Goal: Information Seeking & Learning: Compare options

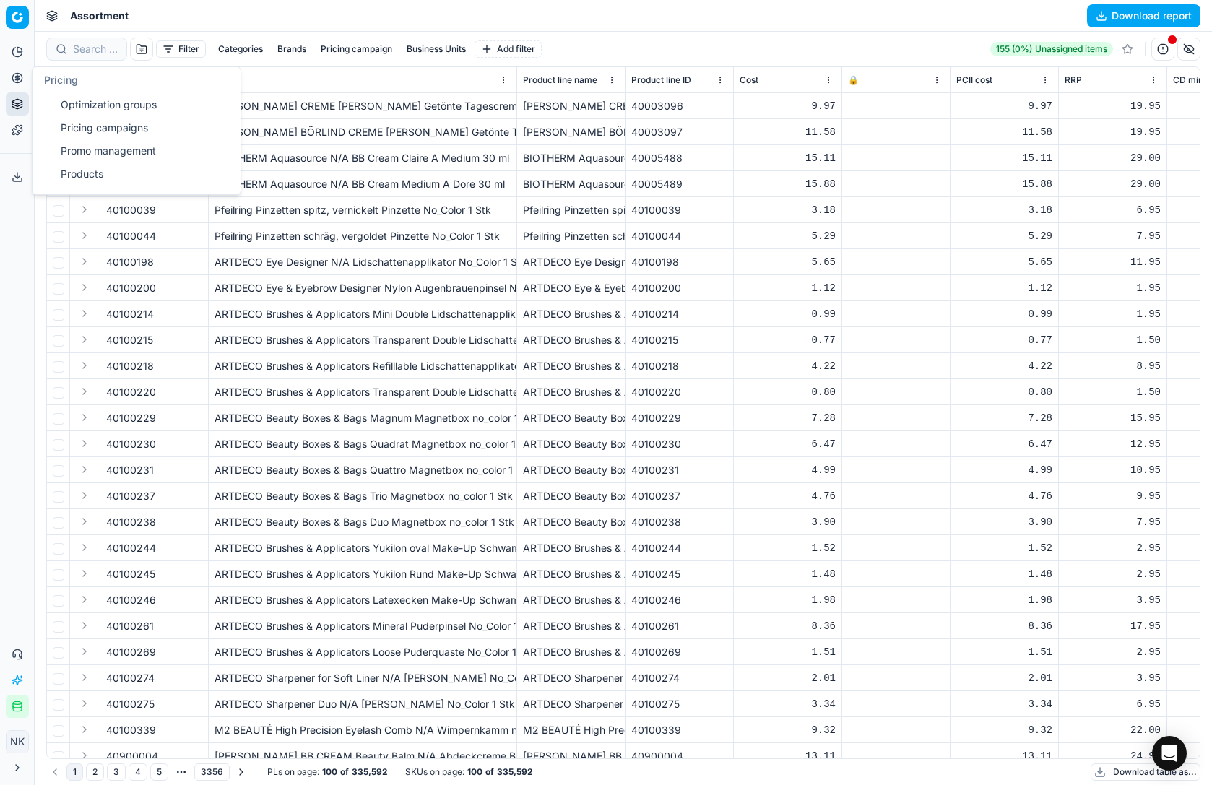
click at [84, 100] on link "Optimization groups" at bounding box center [139, 105] width 168 height 20
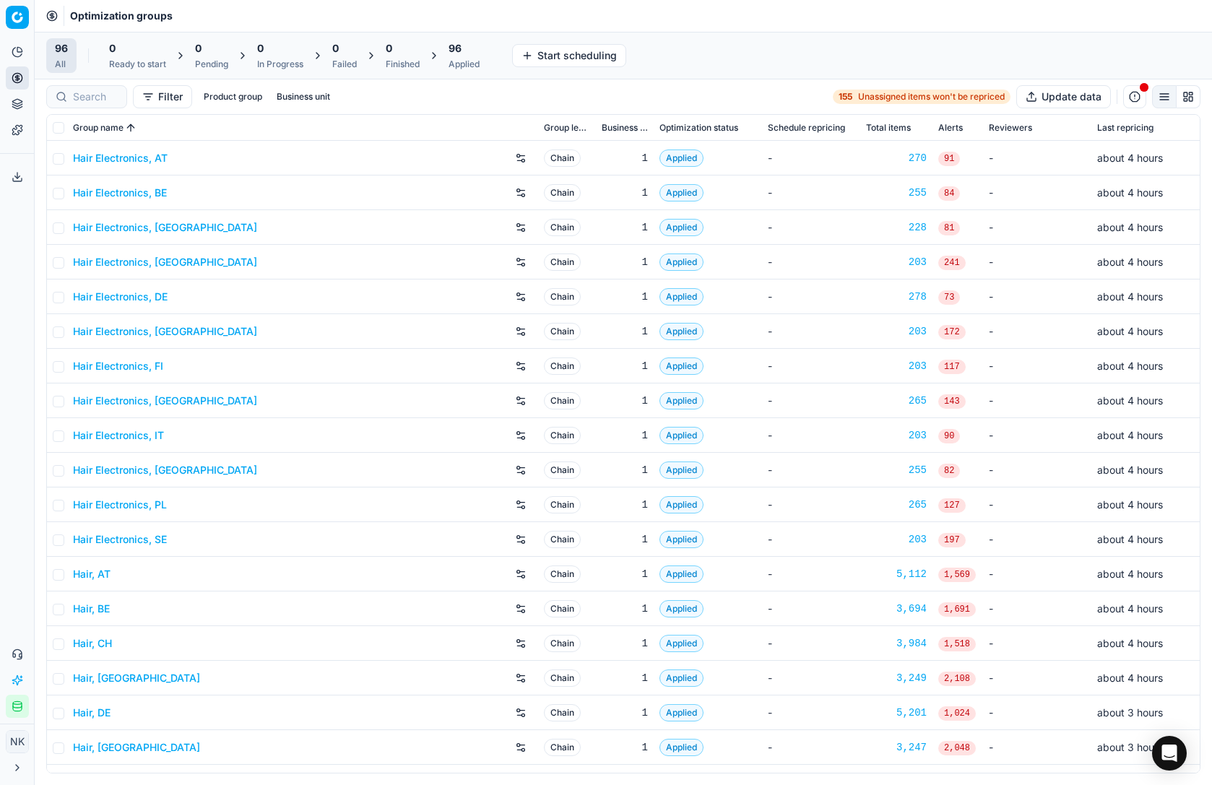
click at [129, 227] on link "Hair Electronics, [GEOGRAPHIC_DATA]" at bounding box center [165, 227] width 184 height 14
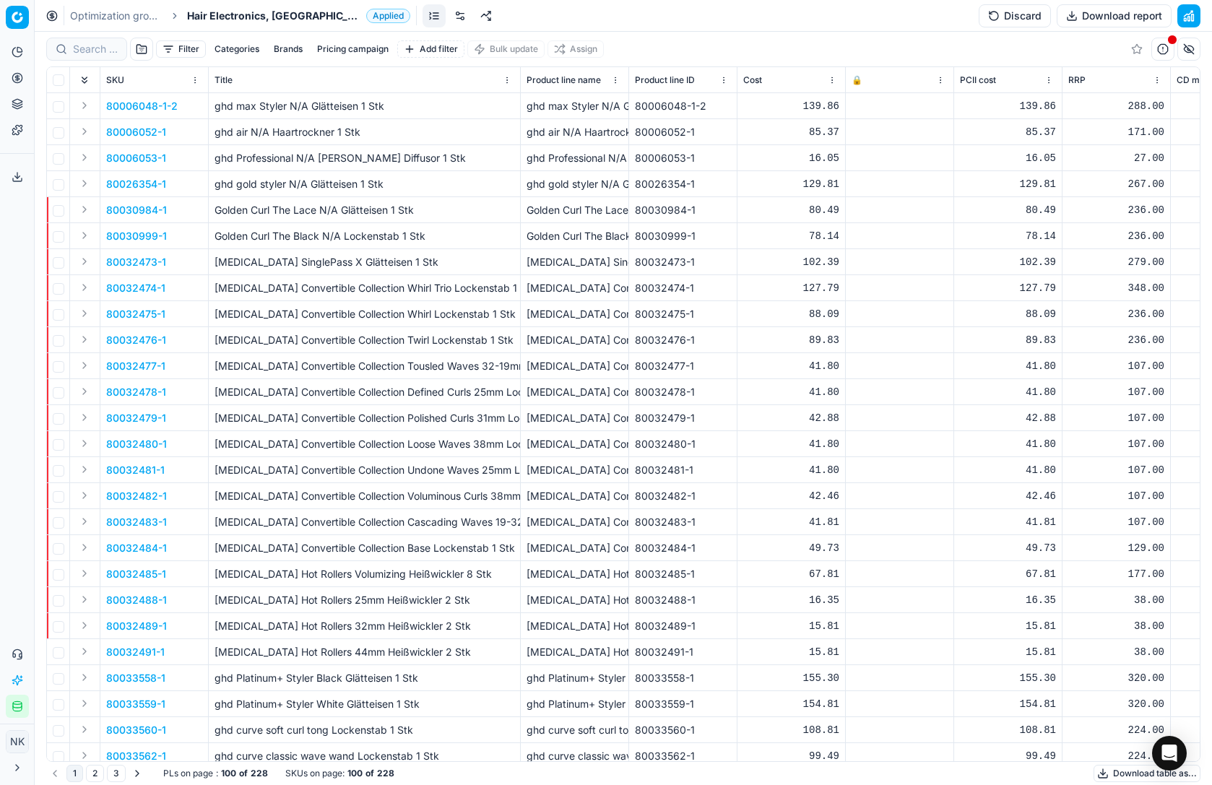
click at [243, 23] on div "Optimization groups Hair Electronics, CH Applied Discard Download report" at bounding box center [624, 16] width 1178 height 32
click at [239, 17] on span "Hair Electronics, [GEOGRAPHIC_DATA]" at bounding box center [273, 16] width 173 height 14
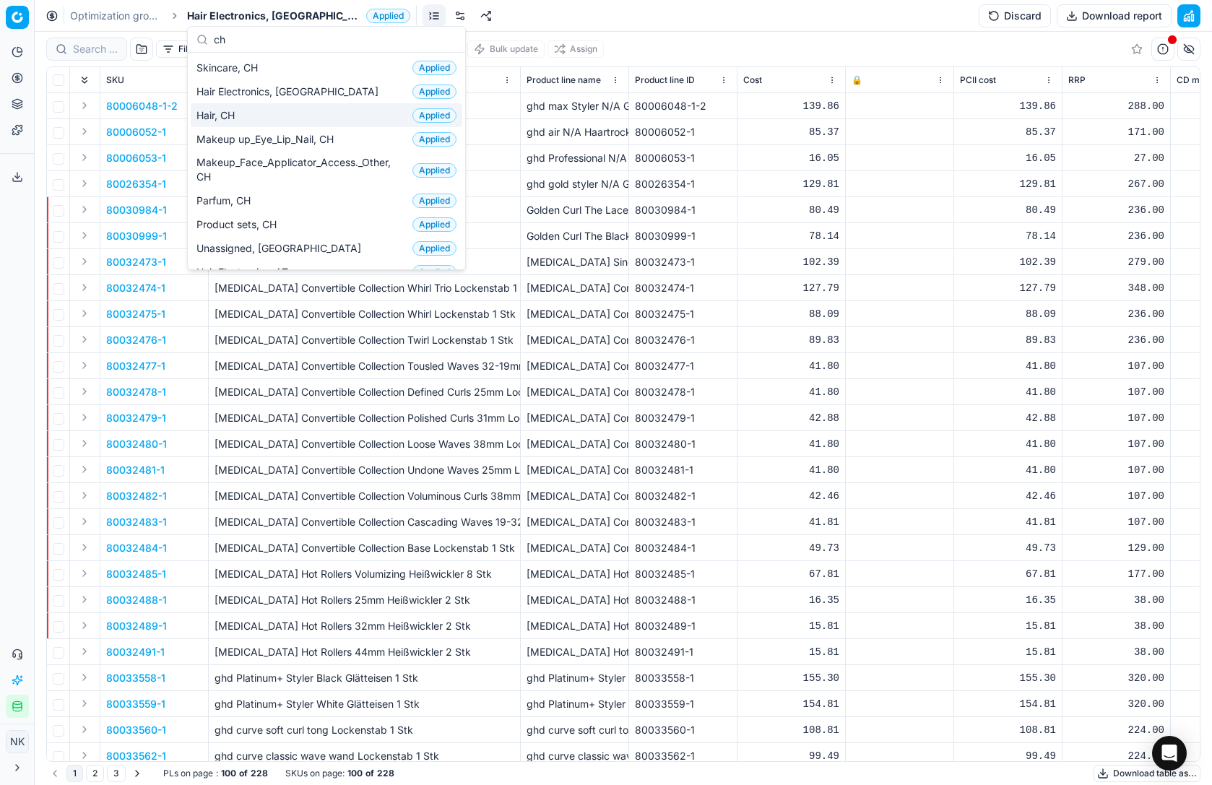
type input "ch"
click at [246, 118] on div "Hair, CH Applied" at bounding box center [327, 115] width 272 height 24
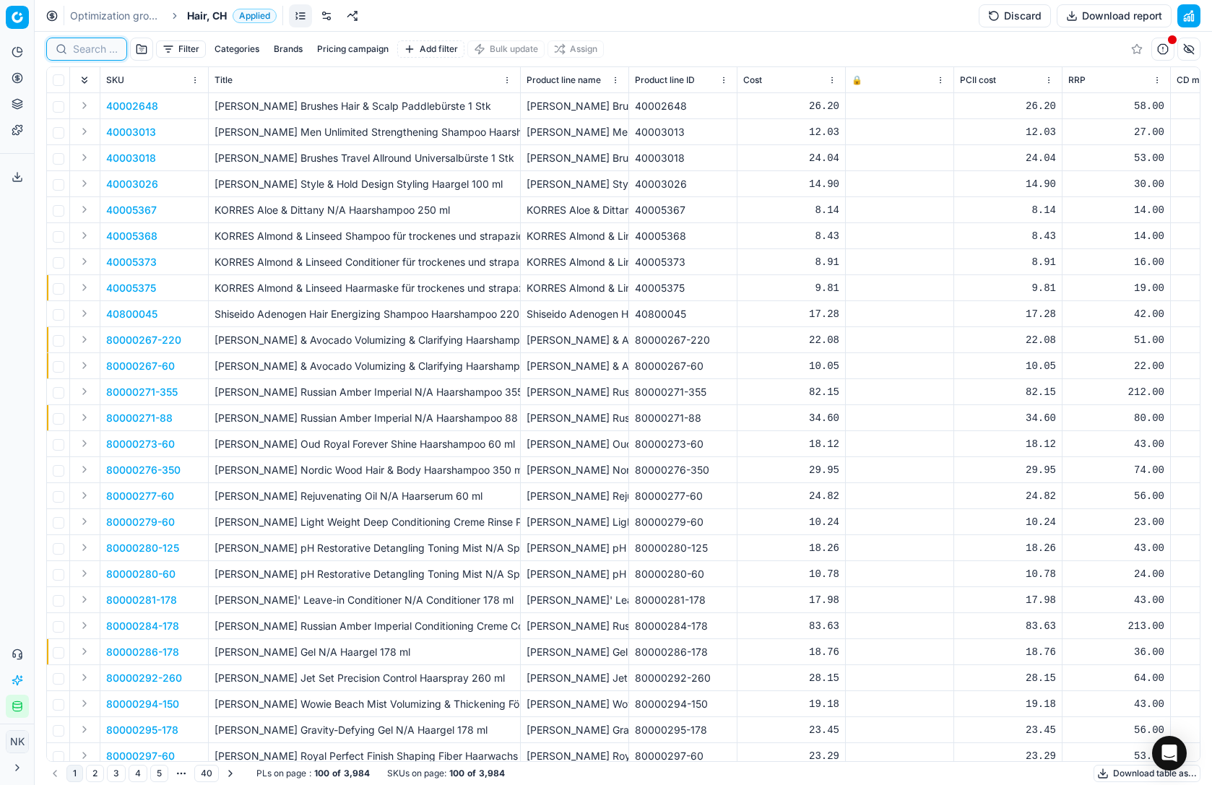
click at [94, 51] on input at bounding box center [95, 49] width 45 height 14
paste input "80047688-90"
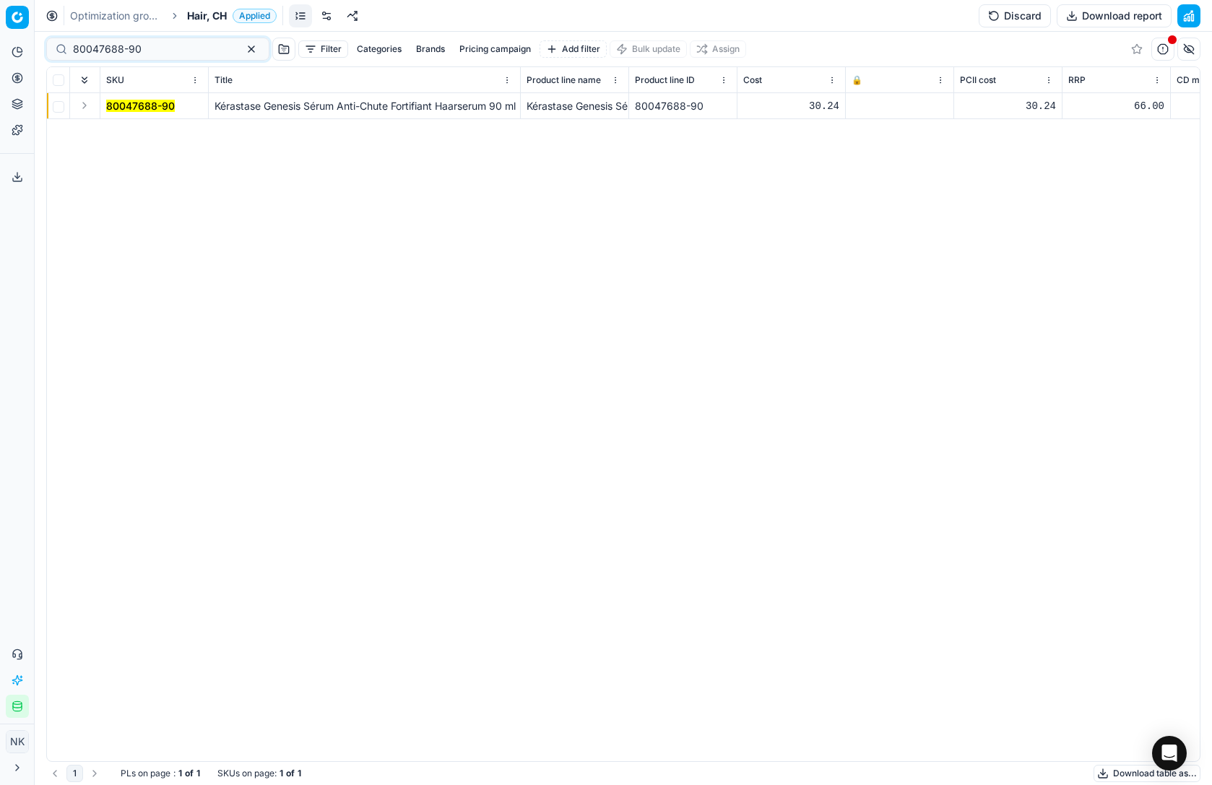
click at [83, 105] on button "Expand" at bounding box center [84, 105] width 17 height 17
click at [138, 131] on mark "80047688-90" at bounding box center [140, 132] width 69 height 12
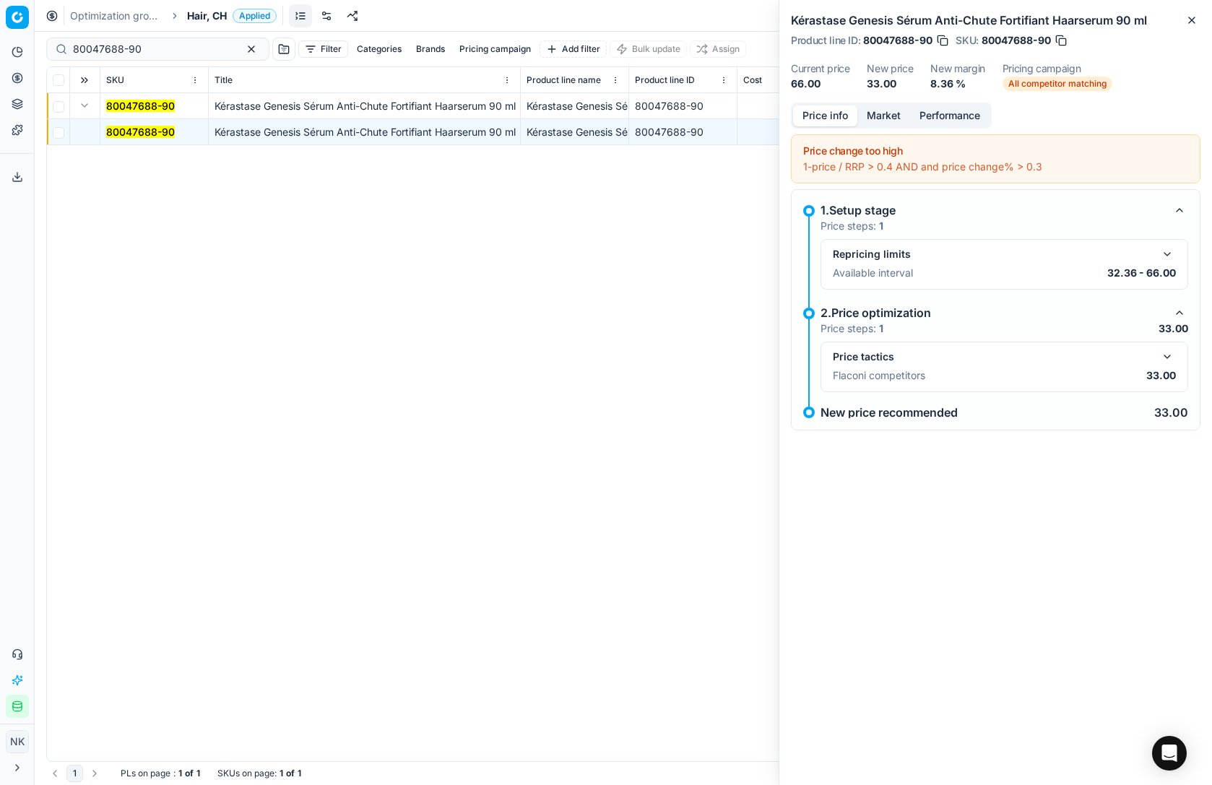
click at [1169, 353] on button "button" at bounding box center [1167, 356] width 17 height 17
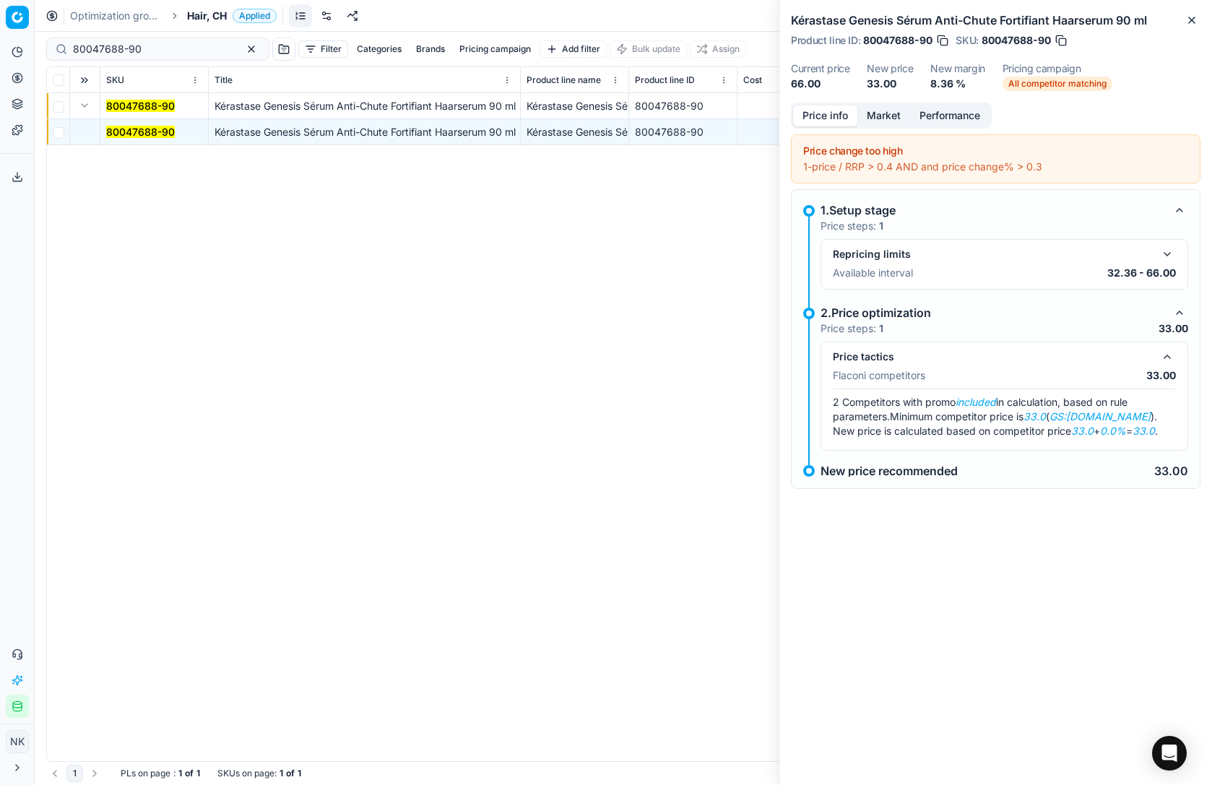
click at [883, 112] on button "Market" at bounding box center [884, 115] width 53 height 21
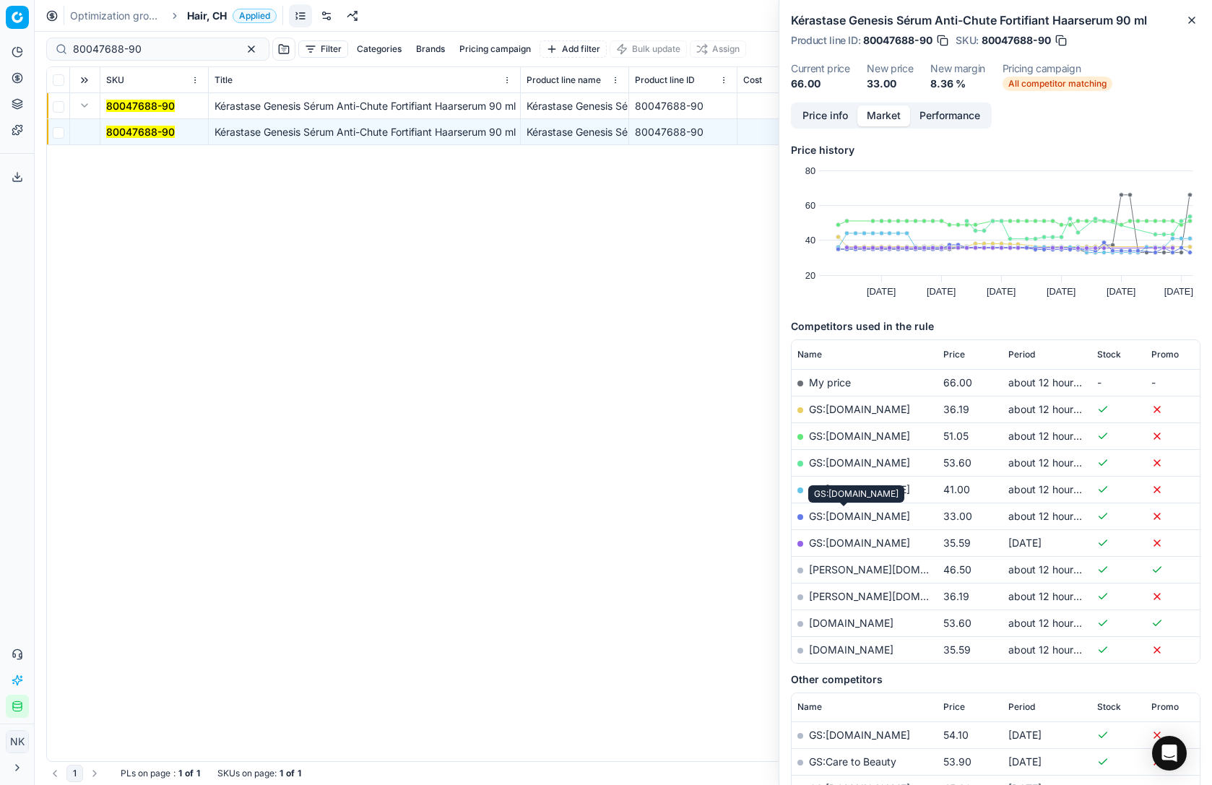
click at [843, 519] on link "GS:galaxus.ch" at bounding box center [859, 516] width 101 height 12
click at [150, 45] on input "80047688-90" at bounding box center [152, 49] width 158 height 14
click at [163, 53] on input "80047688-90" at bounding box center [152, 49] width 158 height 14
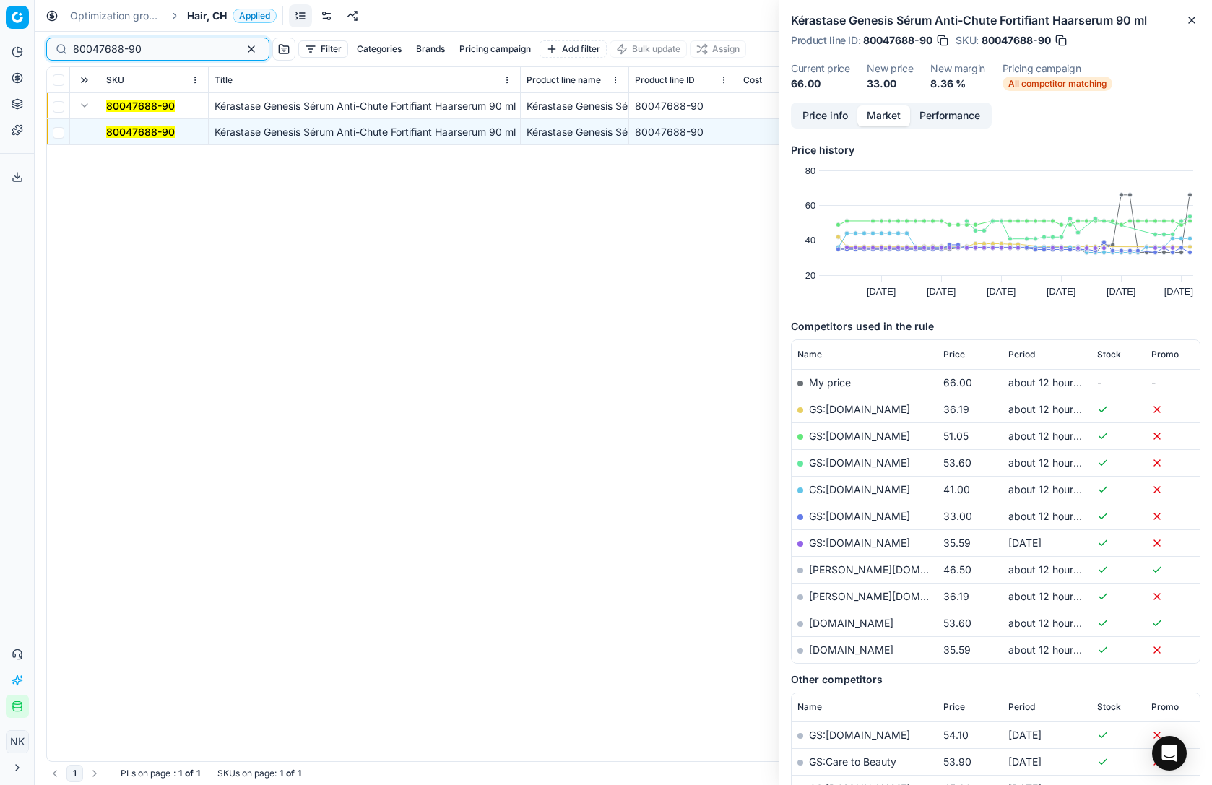
click at [163, 53] on input "80047688-90" at bounding box center [152, 49] width 158 height 14
paste input "75194-100"
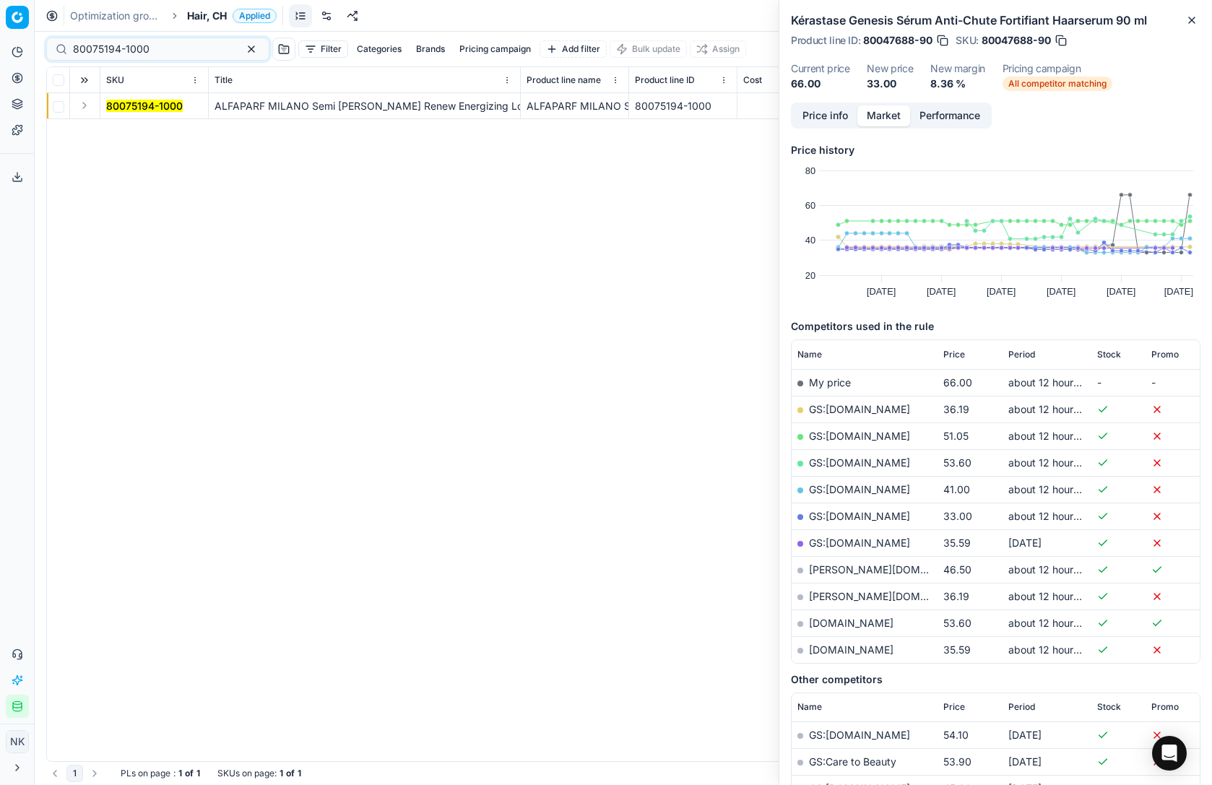
click at [85, 105] on button "Expand" at bounding box center [84, 105] width 17 height 17
click at [116, 130] on mark "80075194-1000" at bounding box center [144, 132] width 77 height 12
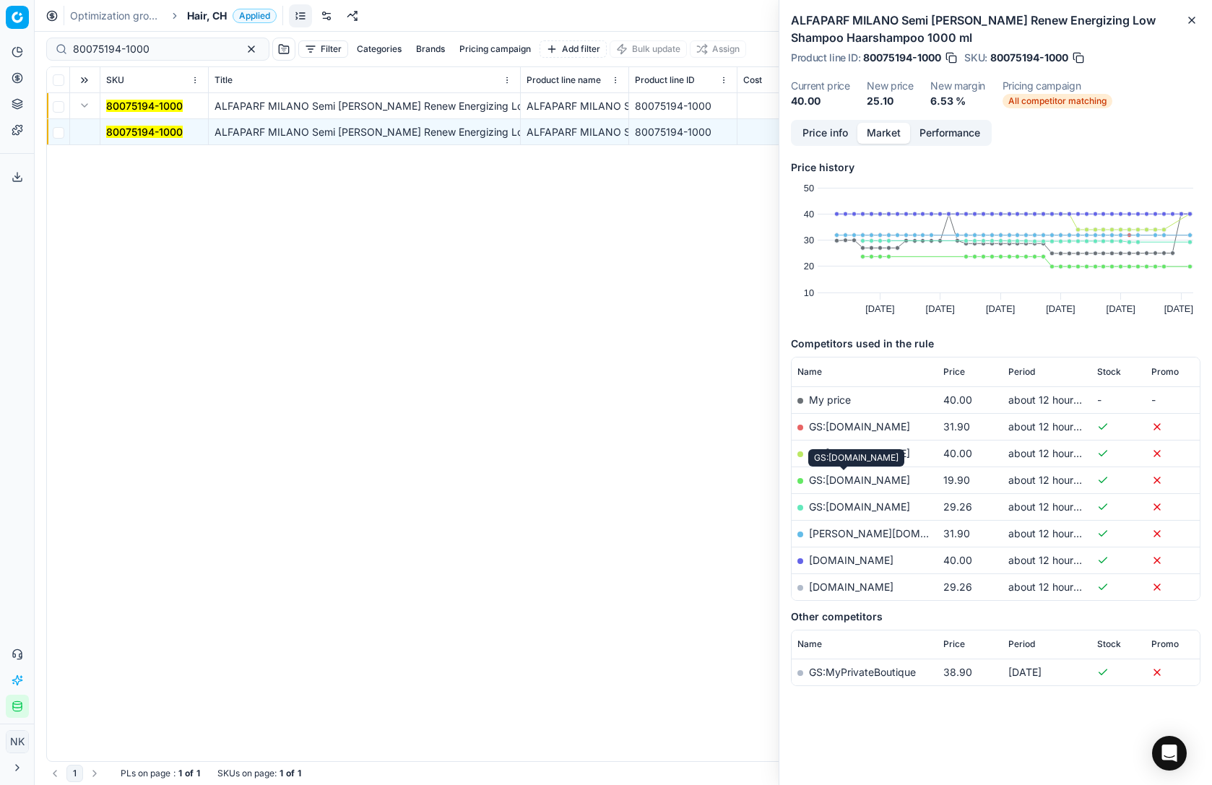
click at [853, 479] on link "GS:galaxus.ch" at bounding box center [859, 480] width 101 height 12
click at [163, 51] on input "80075194-1000" at bounding box center [152, 49] width 158 height 14
paste input "29705-1"
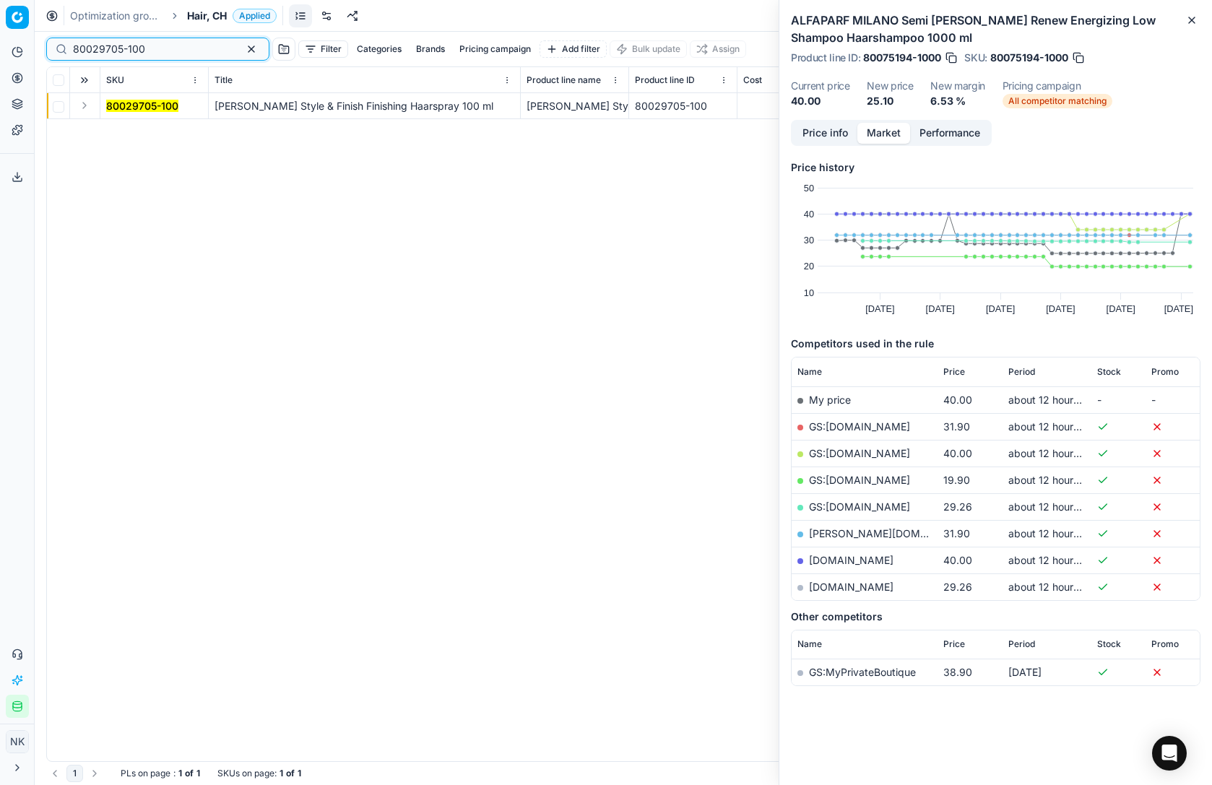
type input "80029705-100"
click at [84, 106] on button "Expand" at bounding box center [84, 105] width 17 height 17
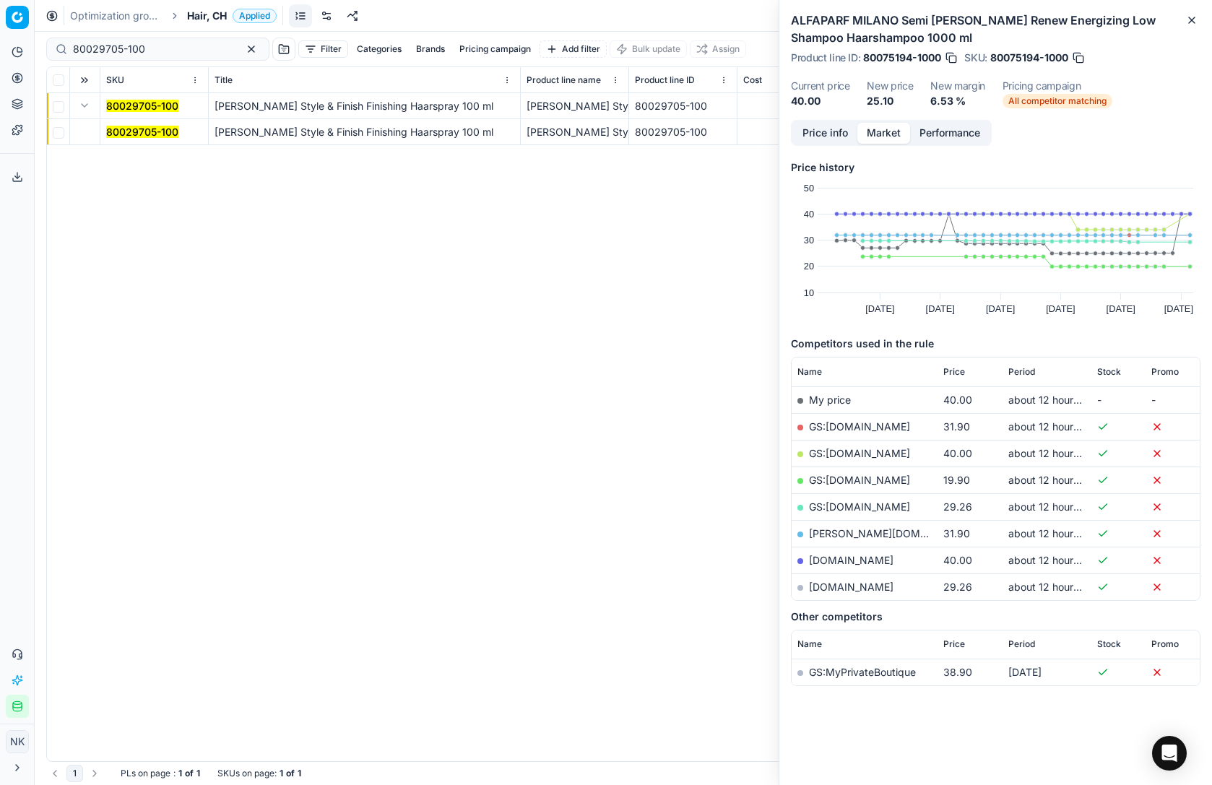
click at [134, 132] on mark "80029705-100" at bounding box center [142, 132] width 72 height 12
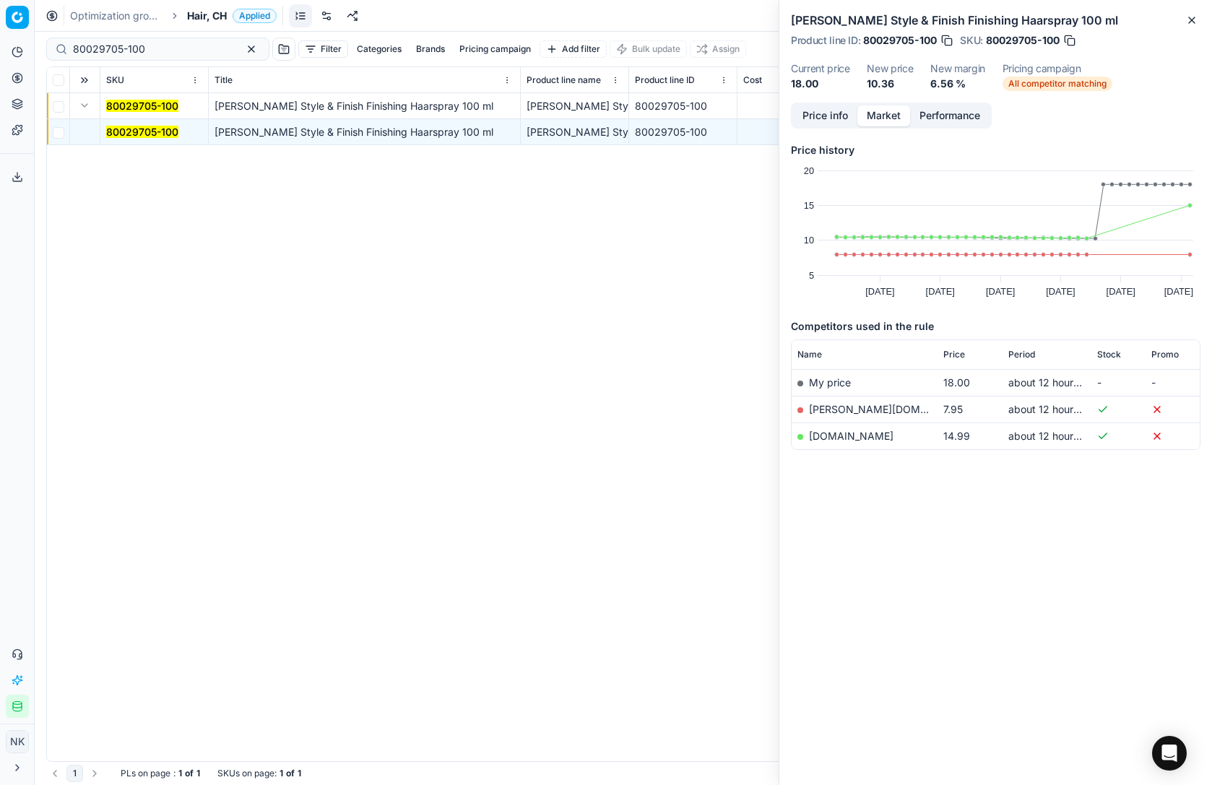
click at [839, 410] on link "douglas.ch" at bounding box center [893, 409] width 168 height 12
click at [204, 16] on span "Hair, CH" at bounding box center [207, 16] width 40 height 14
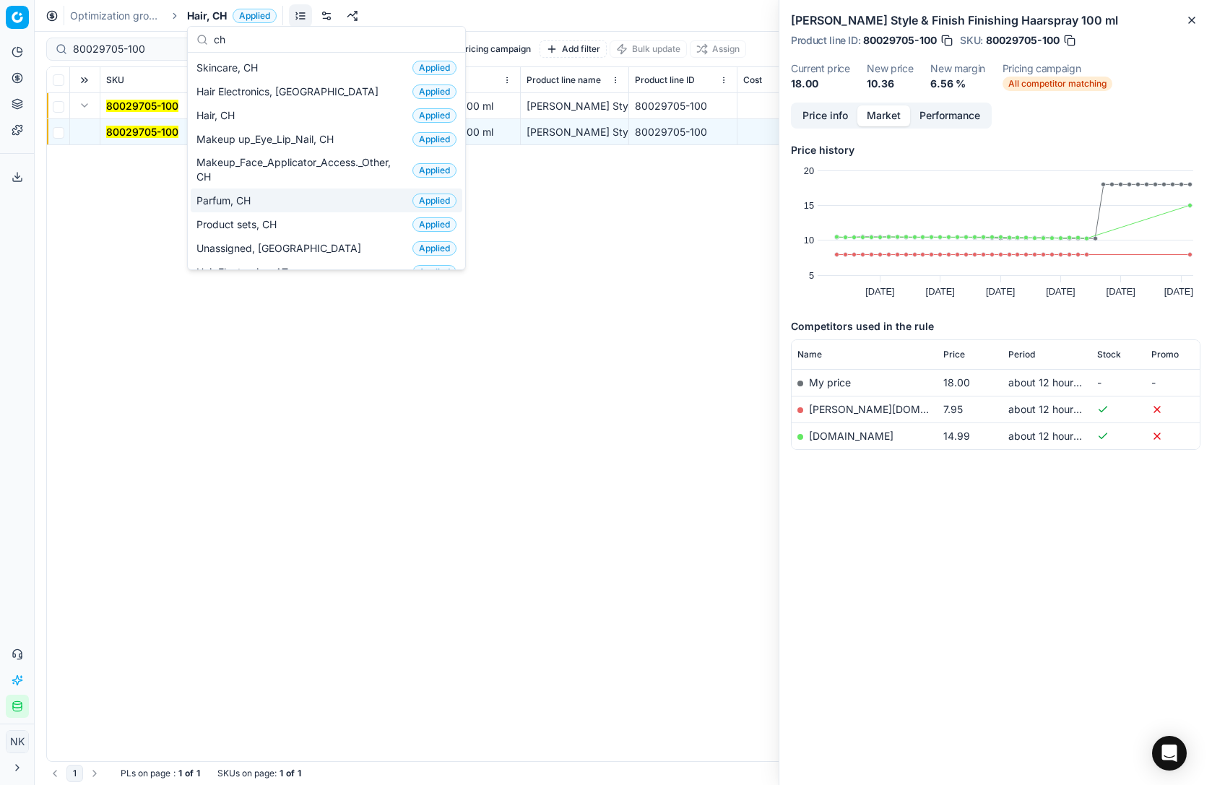
type input "ch"
click at [238, 196] on span "Parfum, CH" at bounding box center [227, 201] width 60 height 14
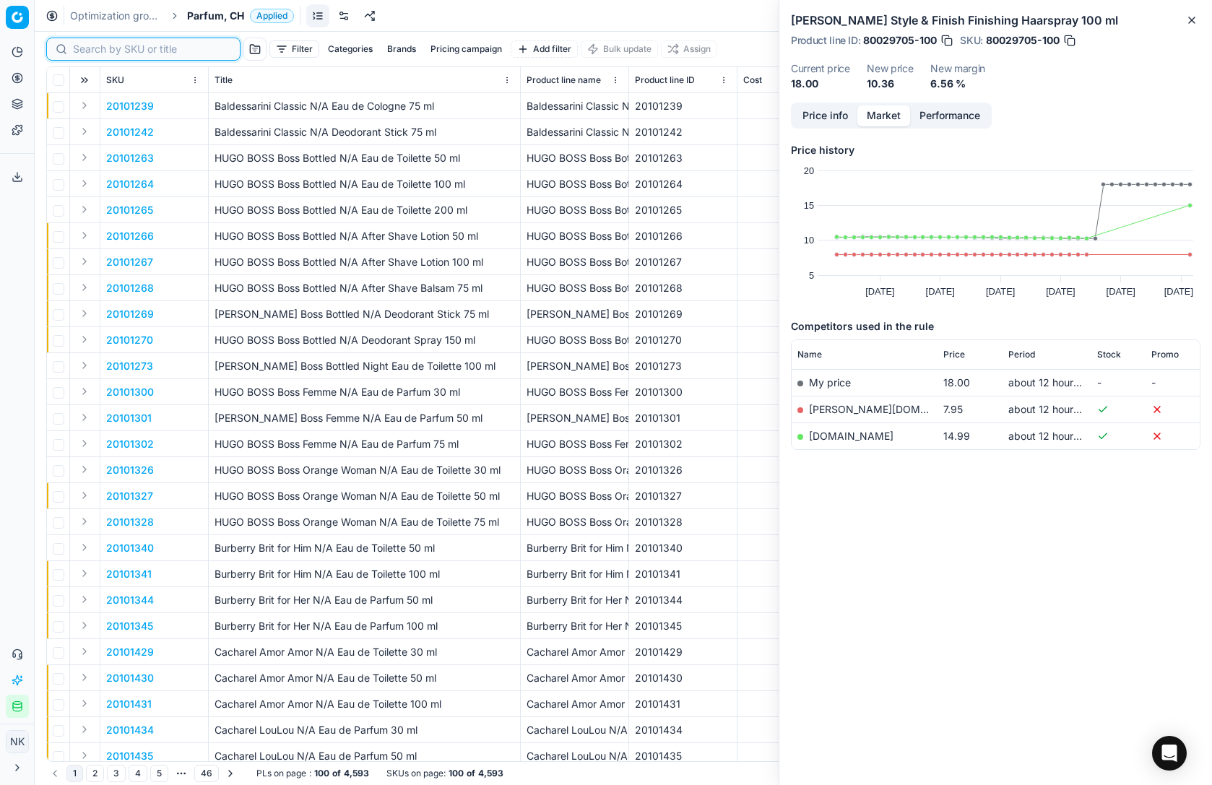
click at [89, 46] on input at bounding box center [152, 49] width 158 height 14
paste input "80032916-40"
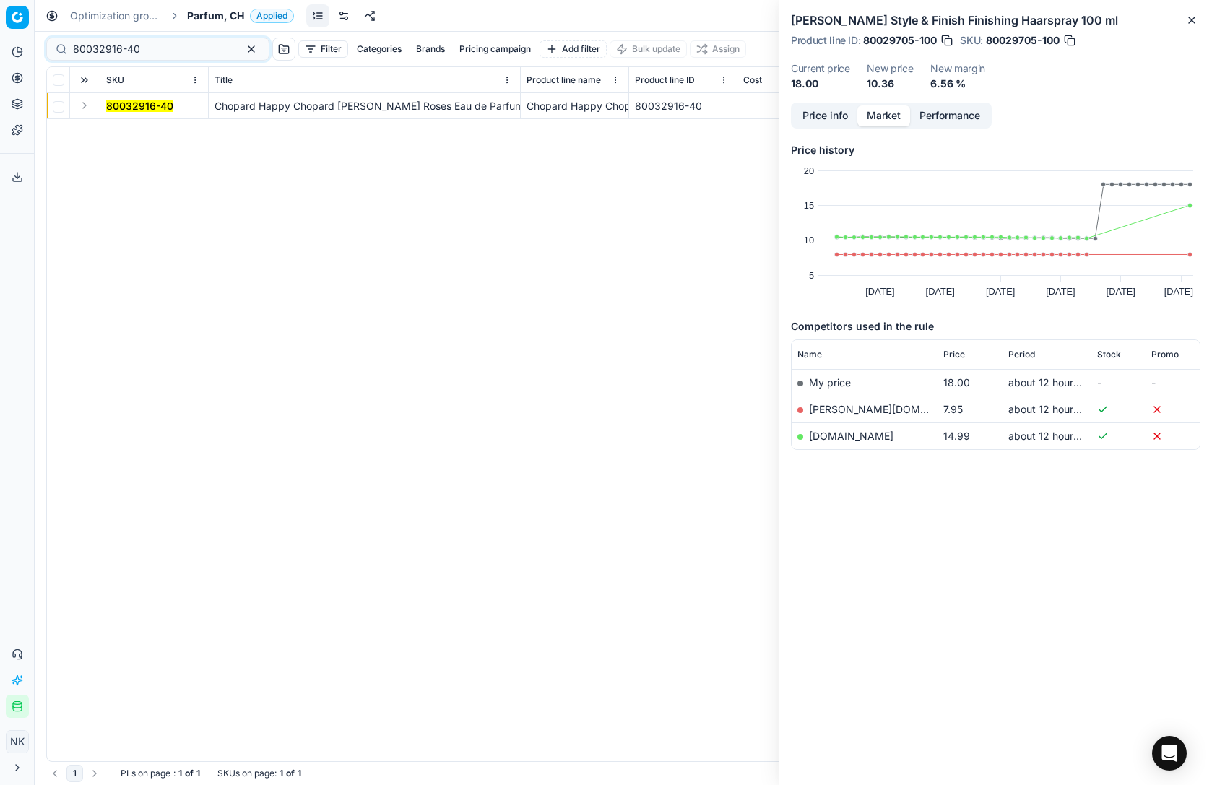
click at [89, 108] on button "Expand" at bounding box center [84, 105] width 17 height 17
click at [144, 134] on mark "80032916-40" at bounding box center [139, 132] width 67 height 12
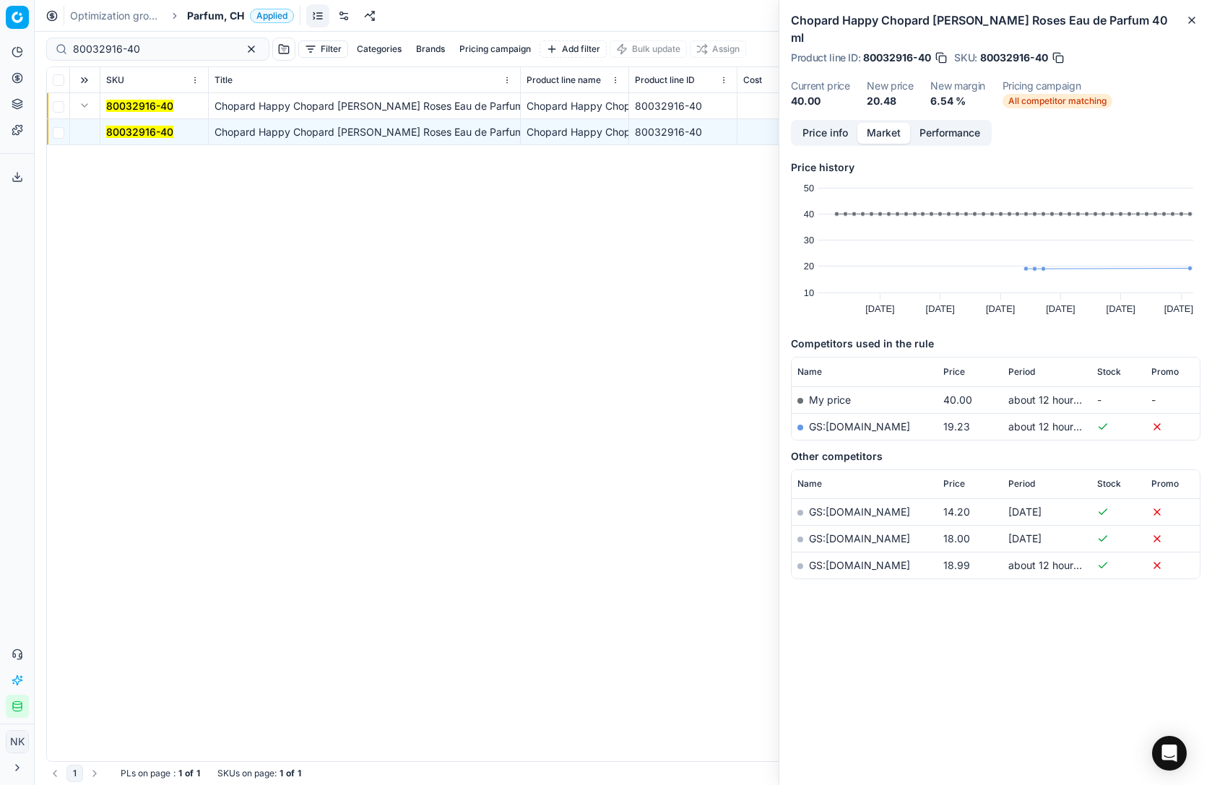
click at [850, 420] on link "GS:galaxus.ch" at bounding box center [859, 426] width 101 height 12
click at [146, 42] on input "80032916-40" at bounding box center [152, 49] width 158 height 14
paste input "8861"
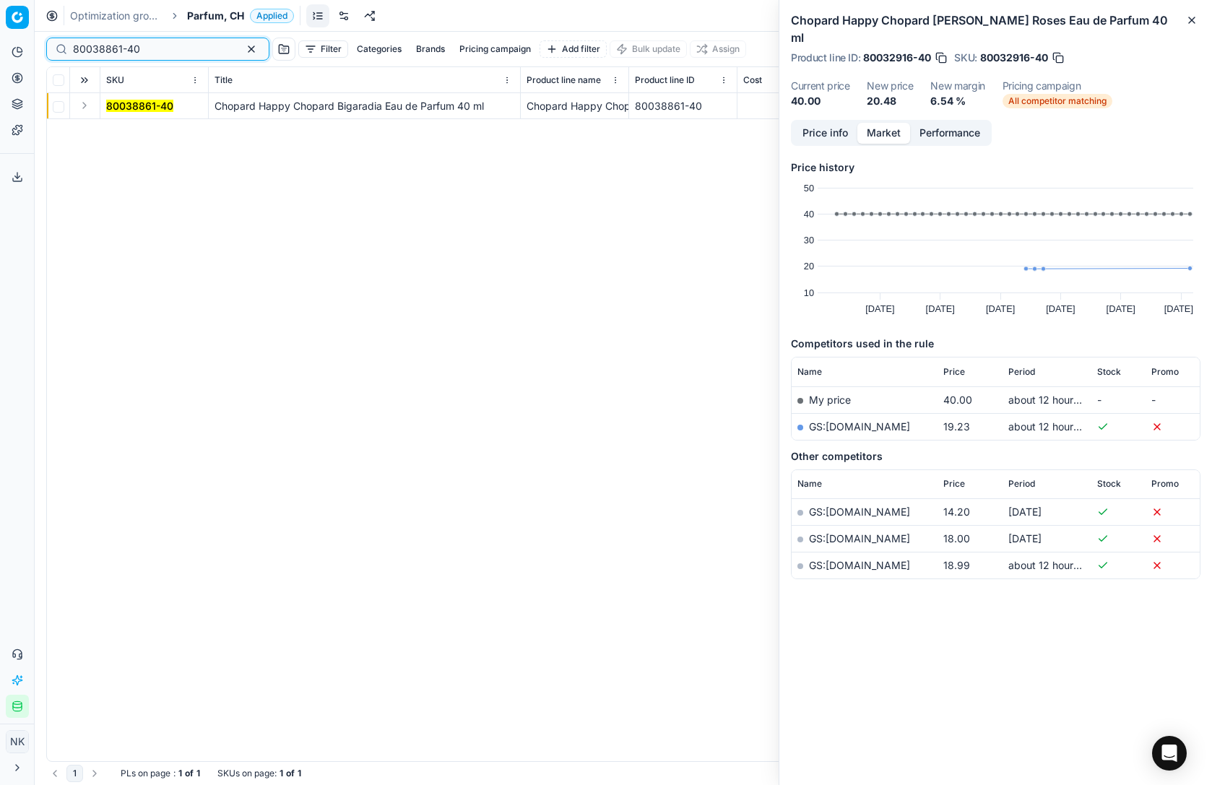
type input "80038861-40"
click at [79, 110] on button "Expand" at bounding box center [84, 105] width 17 height 17
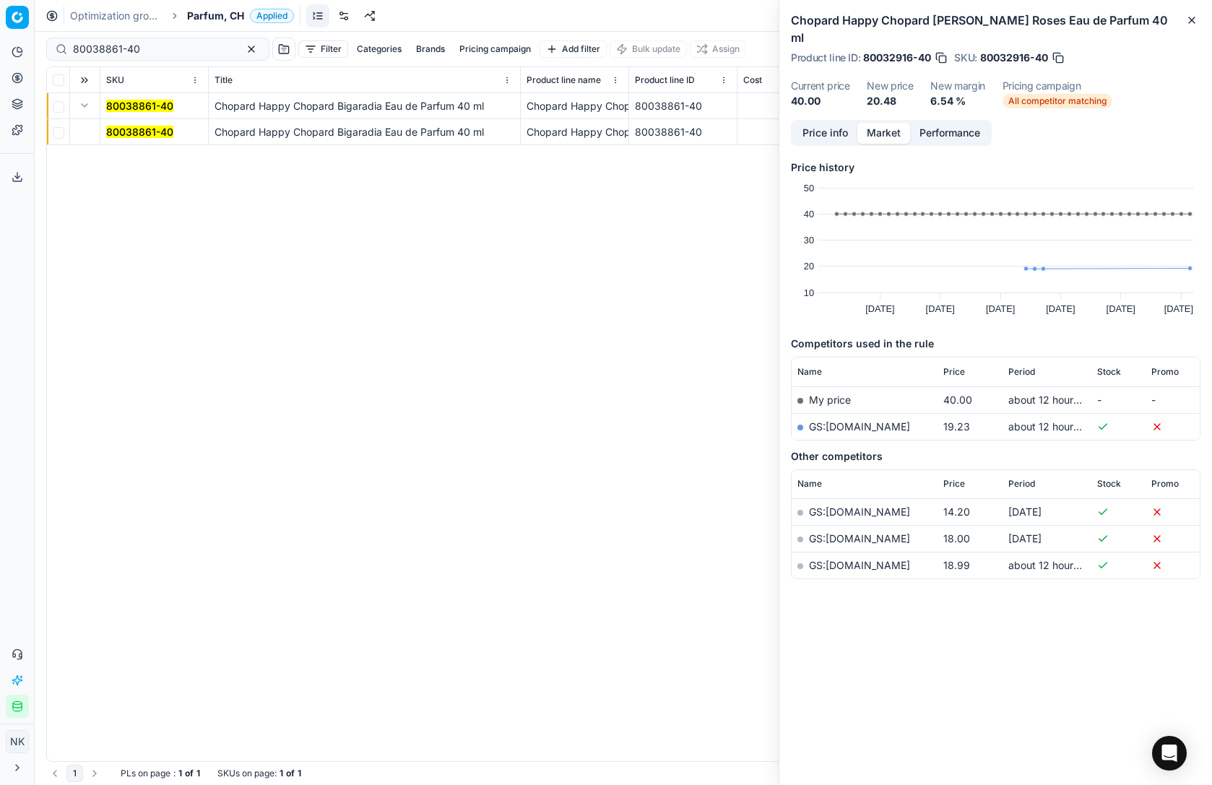
click at [158, 142] on td "80038861-40" at bounding box center [154, 132] width 108 height 26
click at [141, 132] on mark "80038861-40" at bounding box center [139, 132] width 67 height 12
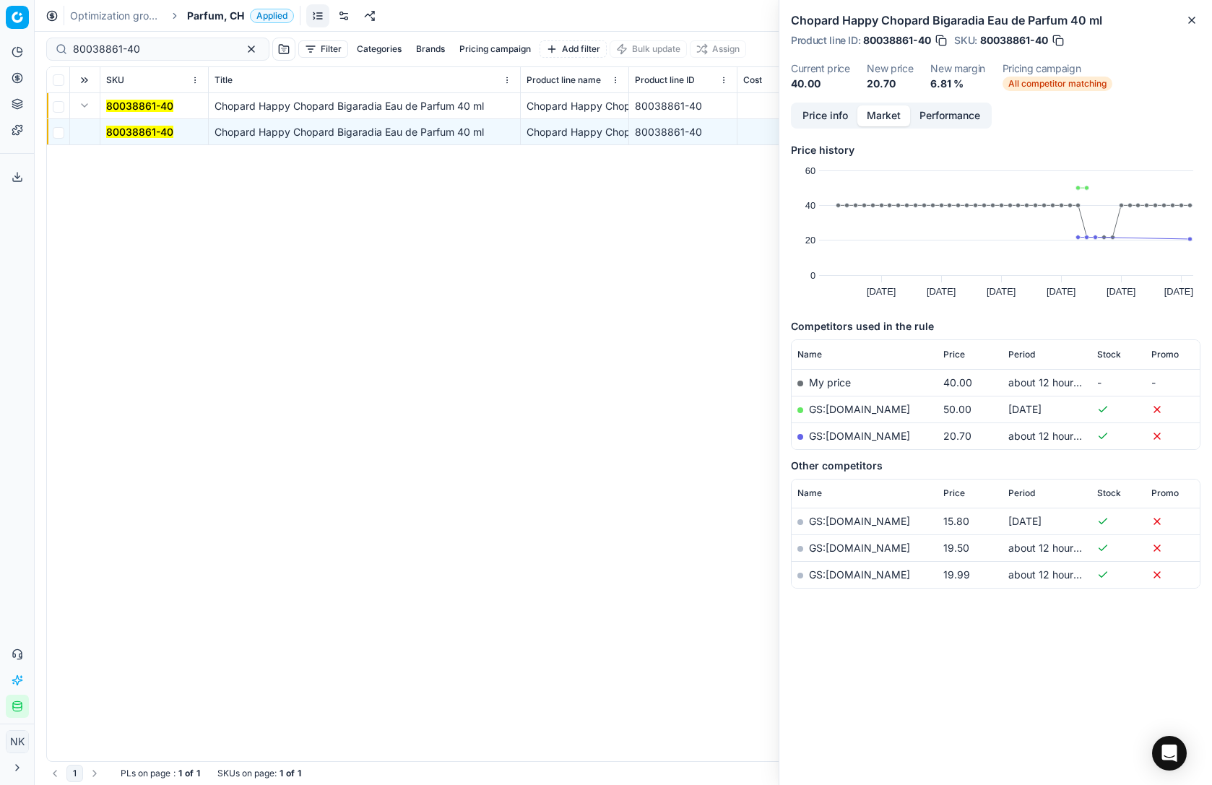
click at [859, 435] on link "GS:galaxus.ch" at bounding box center [859, 436] width 101 height 12
click at [207, 15] on span "Parfum, CH" at bounding box center [215, 16] width 57 height 14
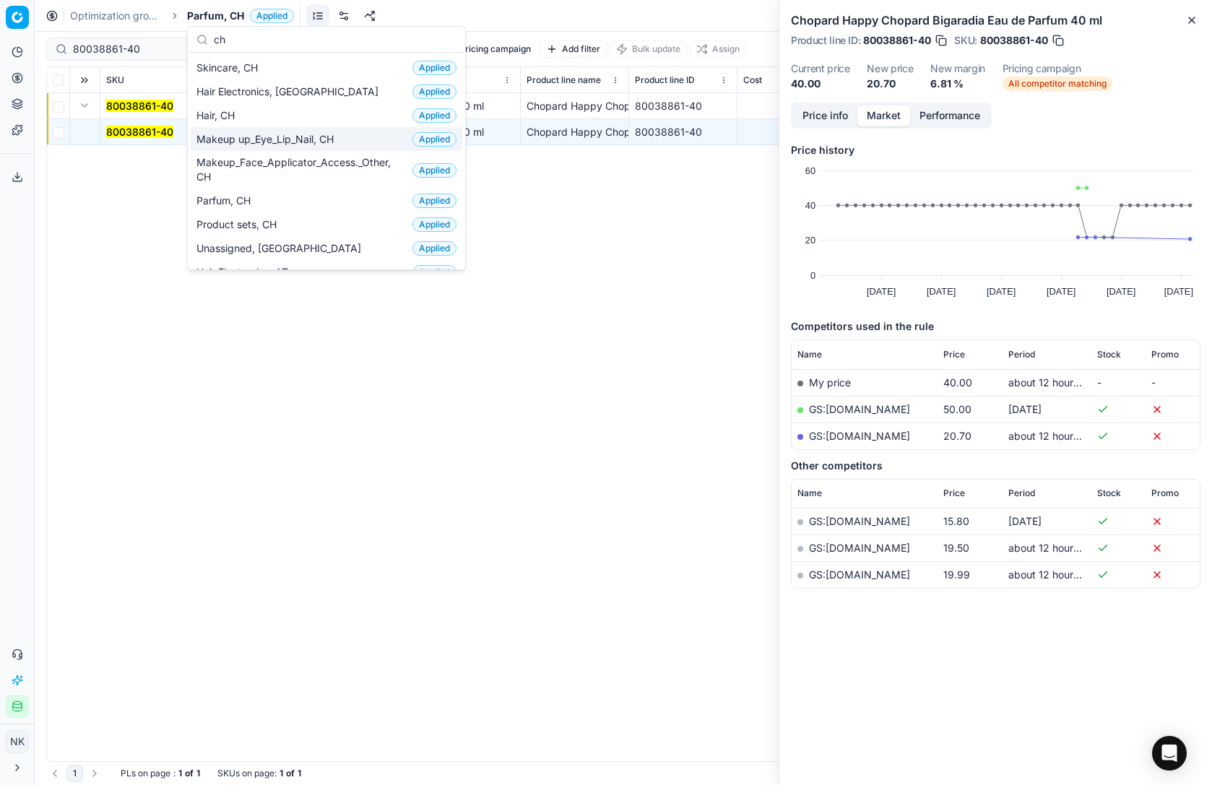
type input "ch"
click at [262, 143] on span "Makeup up_Eye_Lip_Nail, CH" at bounding box center [268, 139] width 143 height 14
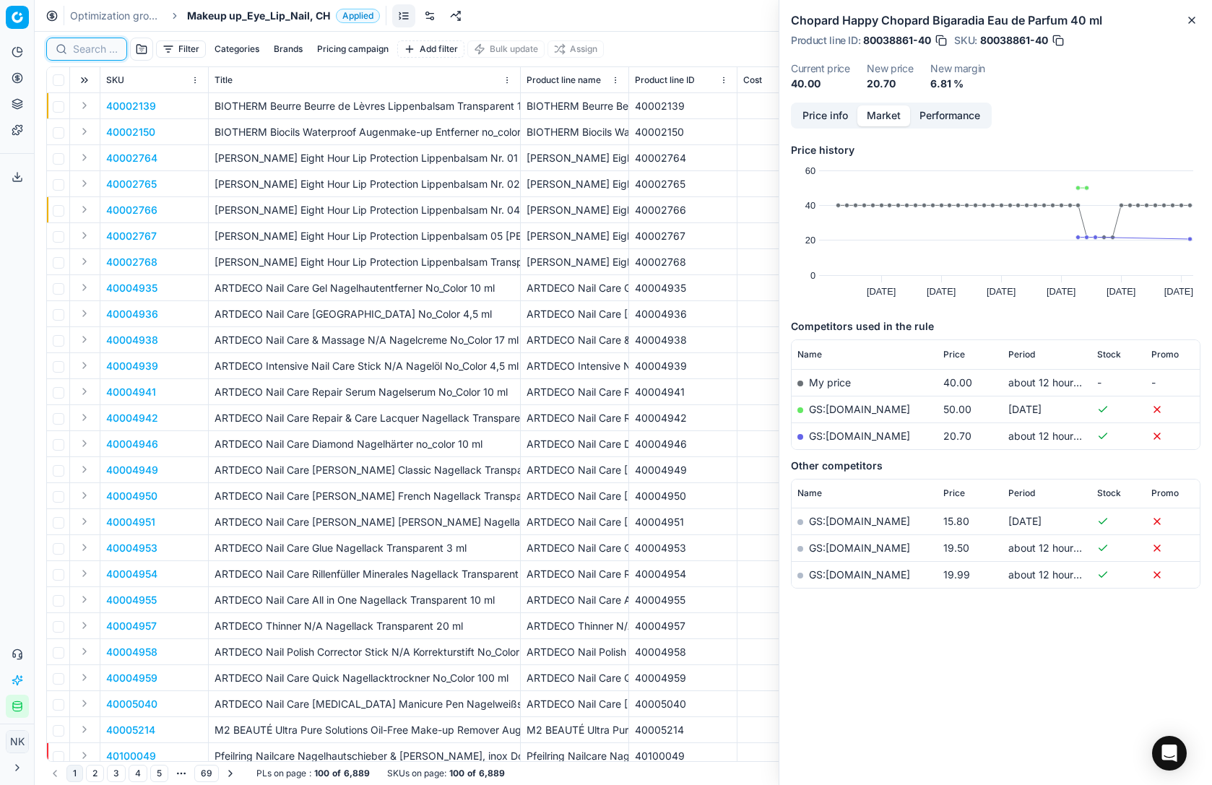
click at [89, 52] on input at bounding box center [95, 49] width 45 height 14
paste input "90007342-0011234"
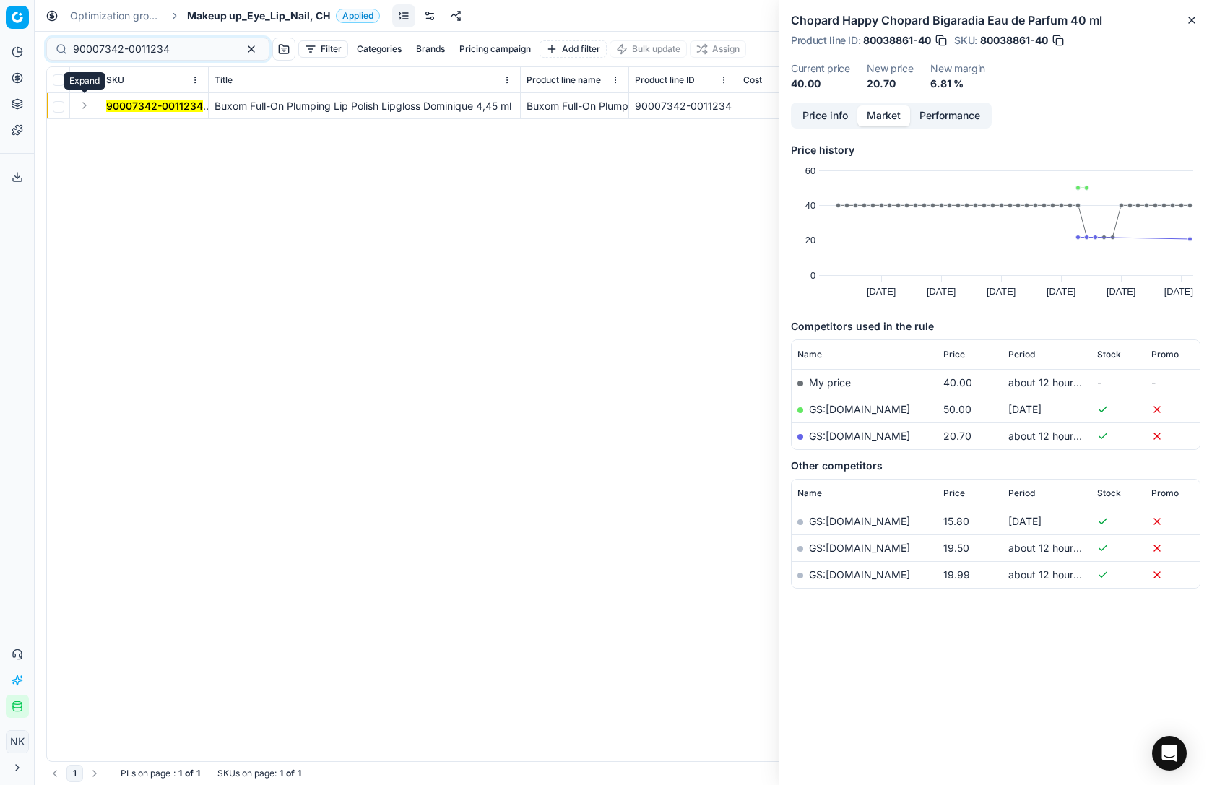
click at [84, 108] on button "Expand" at bounding box center [84, 105] width 17 height 17
click at [136, 136] on mark "90007342-0011234" at bounding box center [154, 132] width 97 height 12
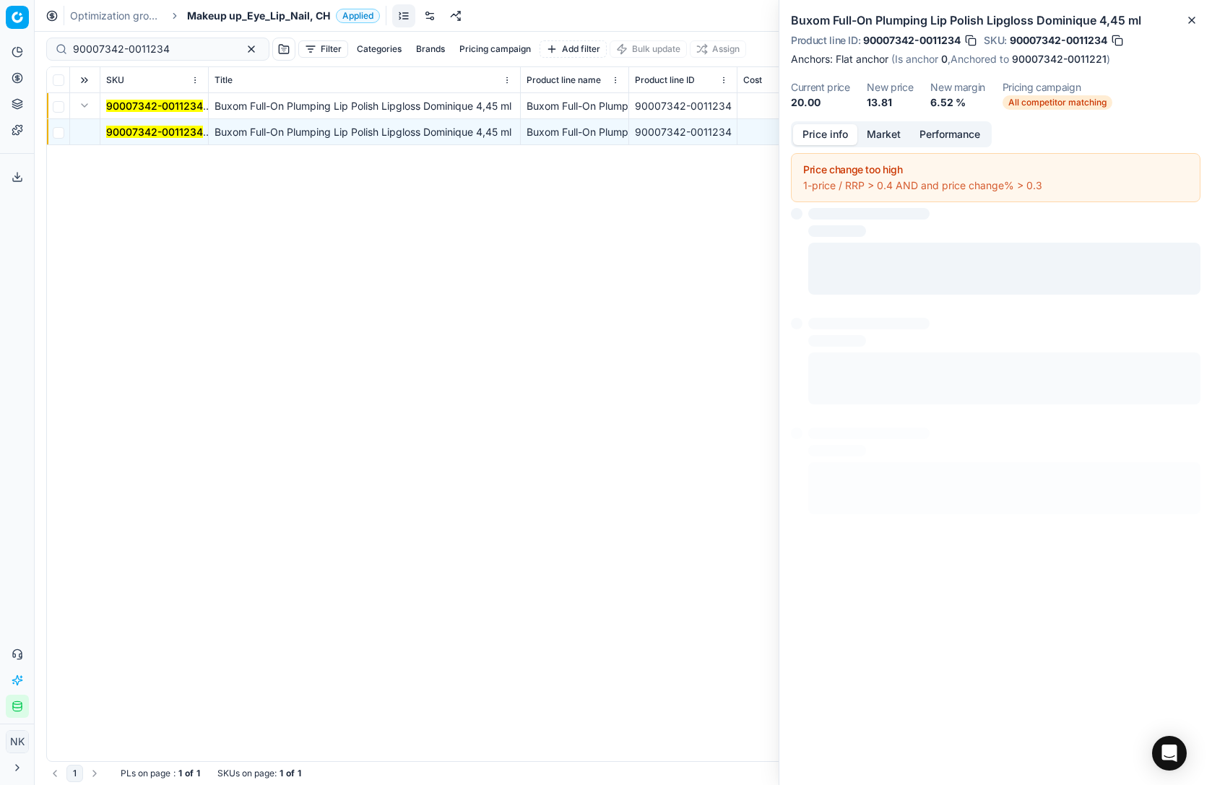
click at [828, 140] on button "Price info" at bounding box center [825, 134] width 64 height 21
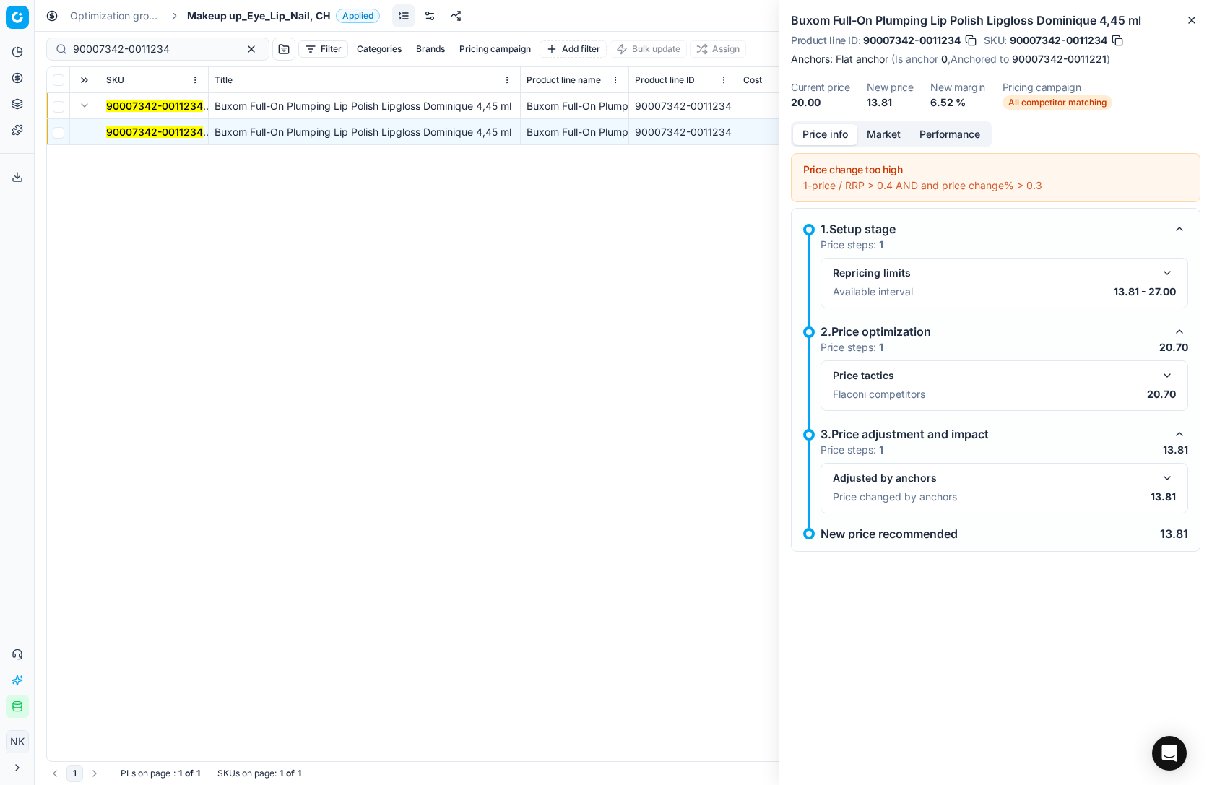
click at [1159, 477] on button "button" at bounding box center [1167, 478] width 17 height 17
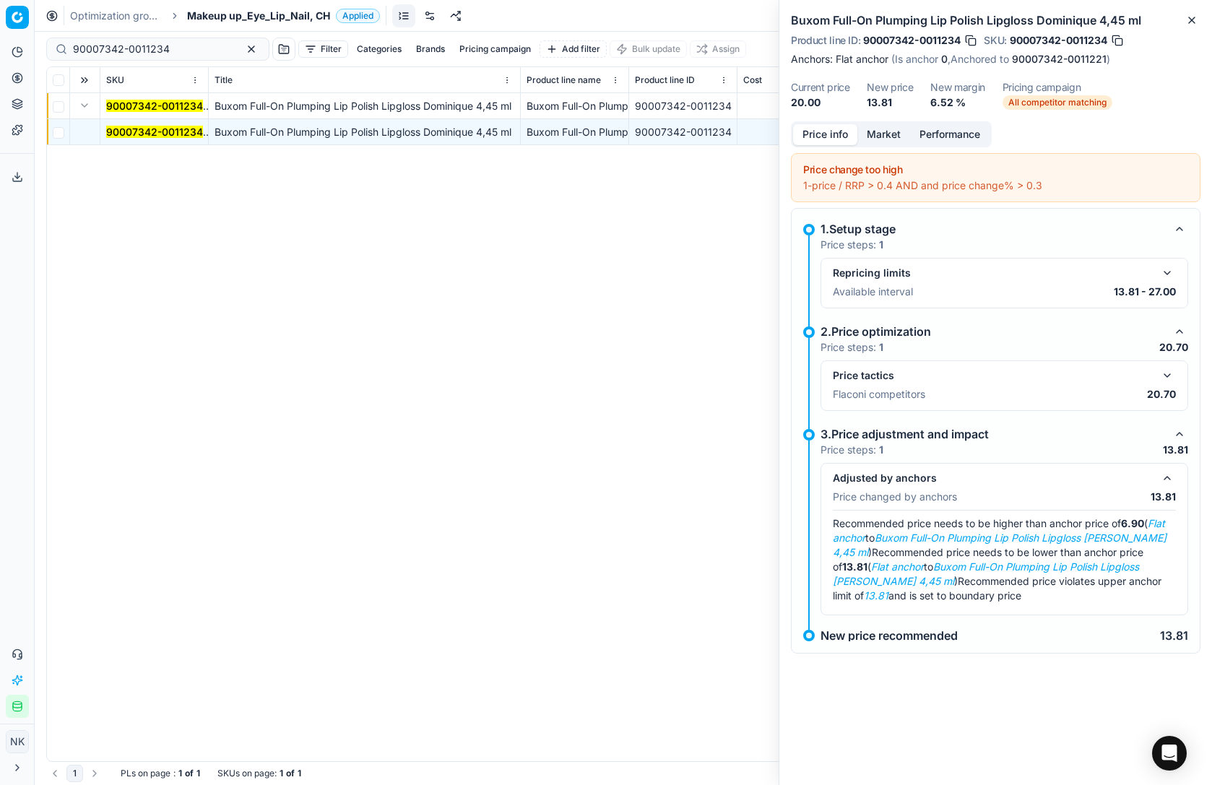
click at [638, 179] on div "90007342-0011234 Buxom Full-On Plumping Lip Polish Lipgloss Dominique 4,45 ml B…" at bounding box center [623, 427] width 1153 height 668
click at [176, 44] on input "90007342-0011234" at bounding box center [152, 49] width 158 height 14
paste input "13128-0020775"
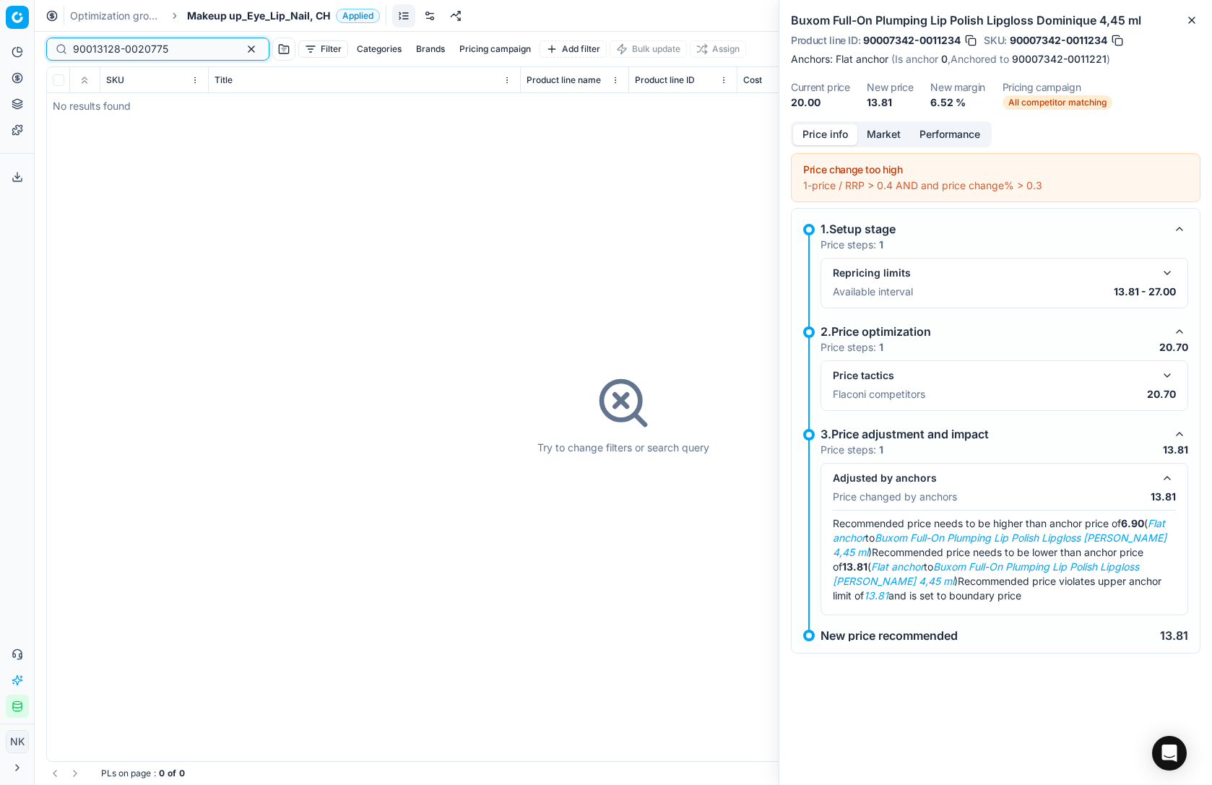
click at [178, 49] on input "90013128-0020775" at bounding box center [152, 49] width 158 height 14
paste input "672-0021639"
click at [175, 51] on input "90013672-0021639" at bounding box center [152, 49] width 158 height 14
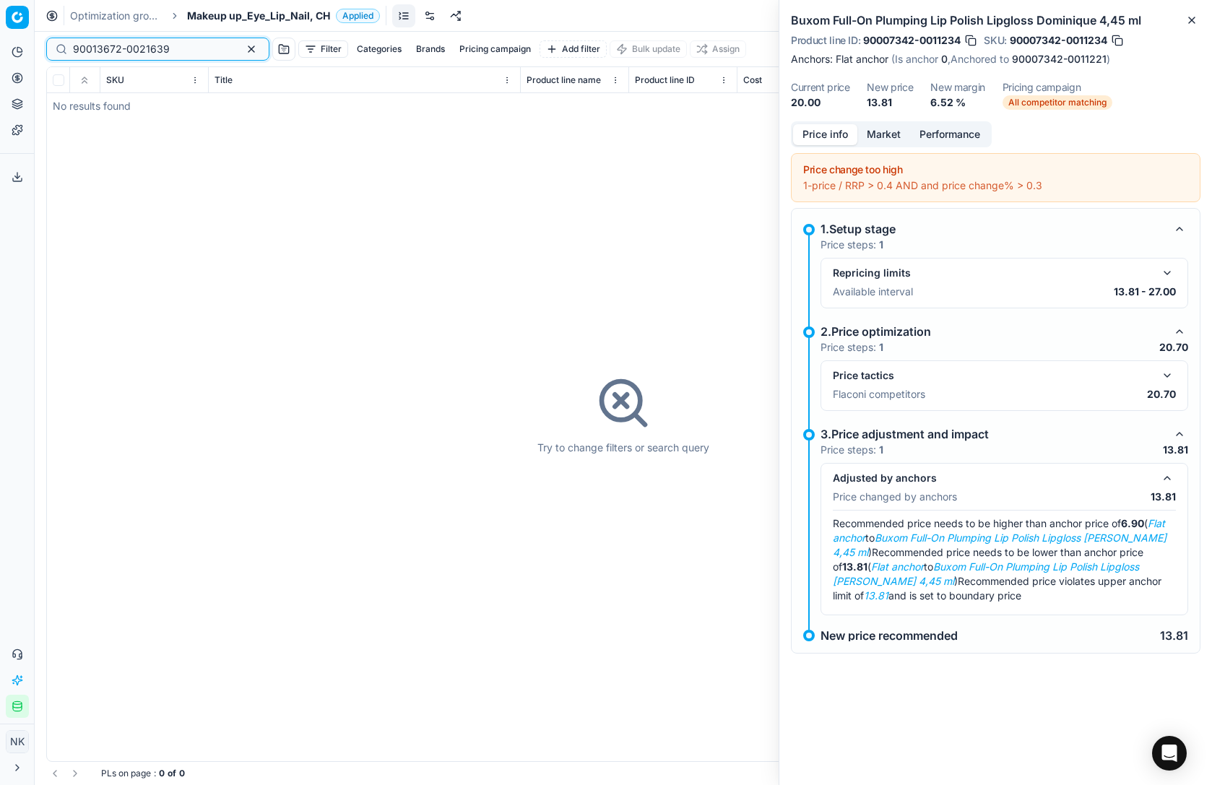
click at [175, 51] on input "90013672-0021639" at bounding box center [152, 49] width 158 height 14
paste input "80001672-0003714"
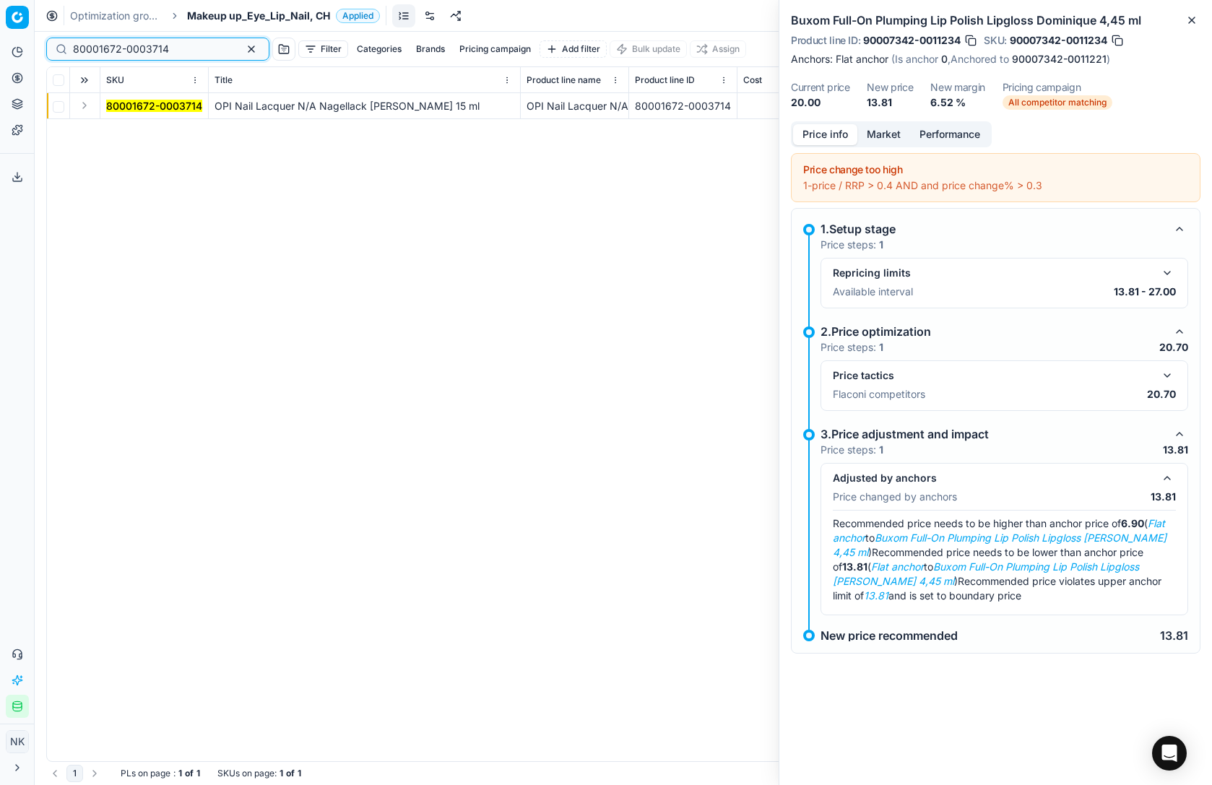
type input "80001672-0003714"
click at [86, 106] on button "Expand" at bounding box center [84, 105] width 17 height 17
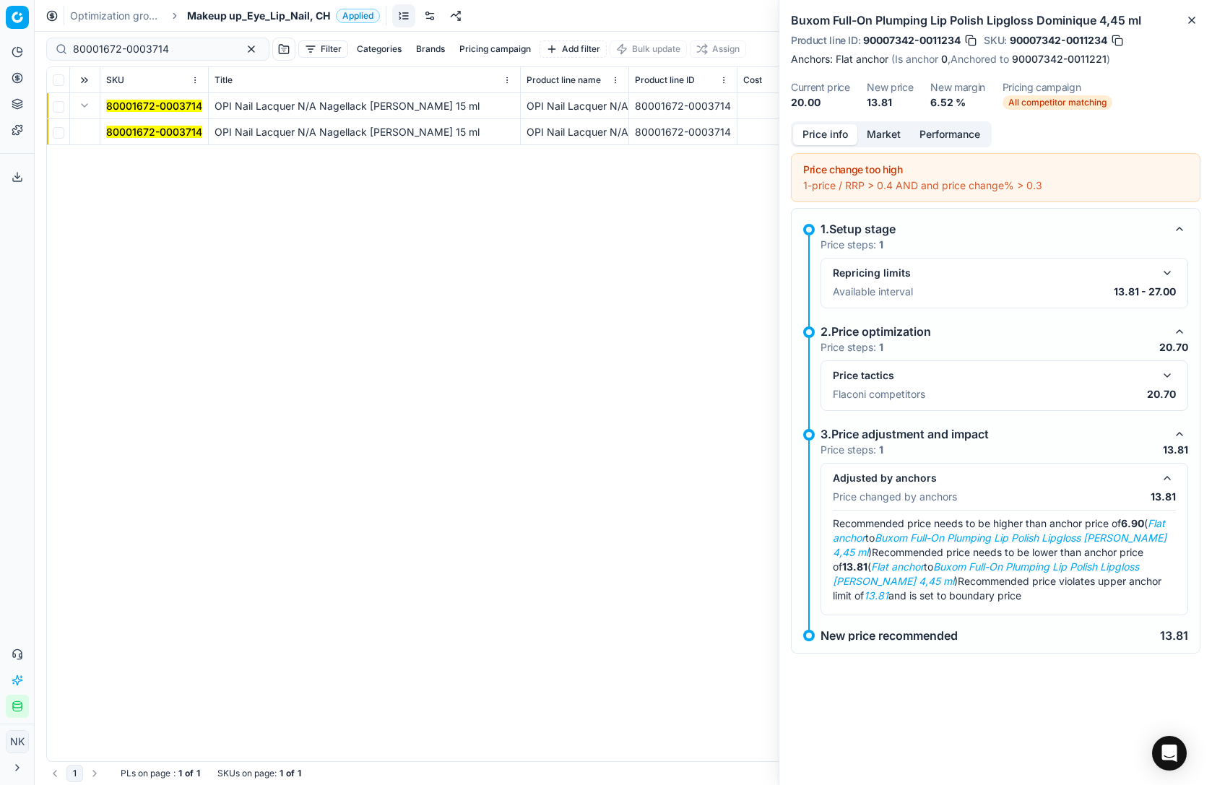
click at [135, 129] on mark "80001672-0003714" at bounding box center [154, 132] width 96 height 12
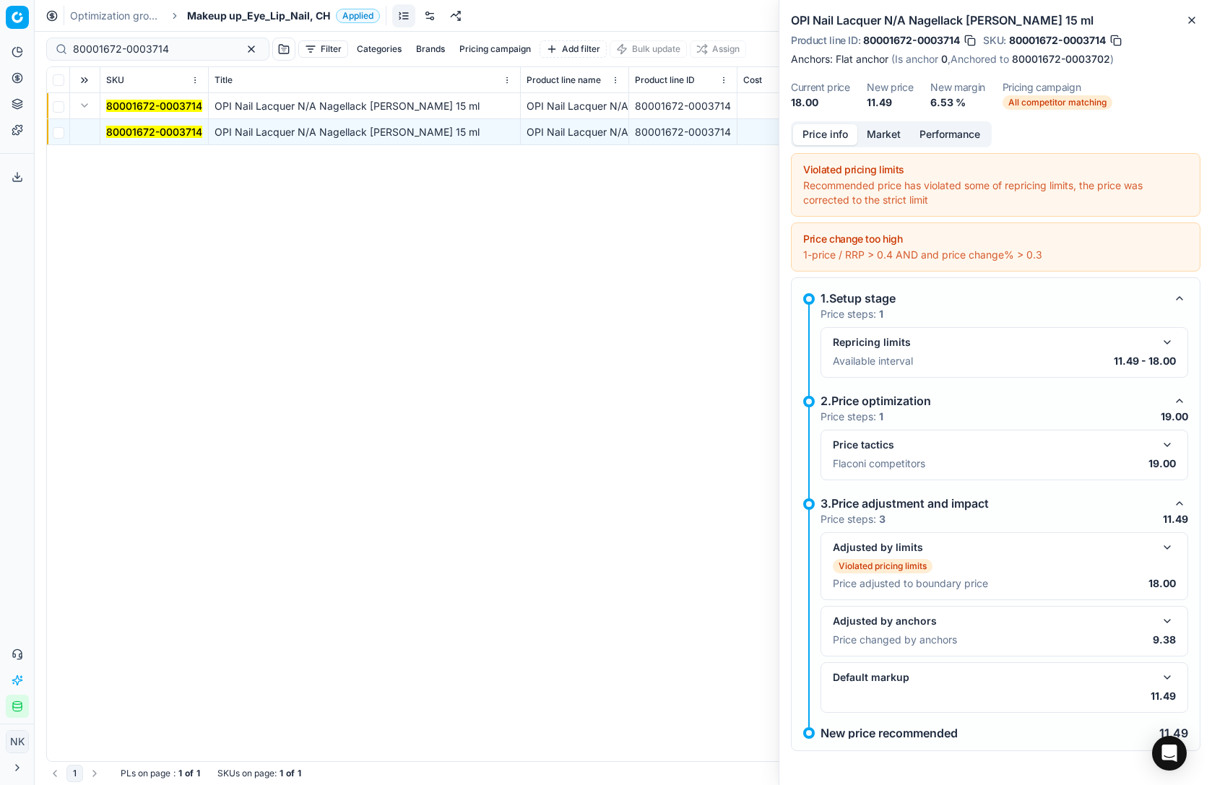
click at [220, 18] on span "Makeup up_Eye_Lip_Nail, CH" at bounding box center [258, 16] width 143 height 14
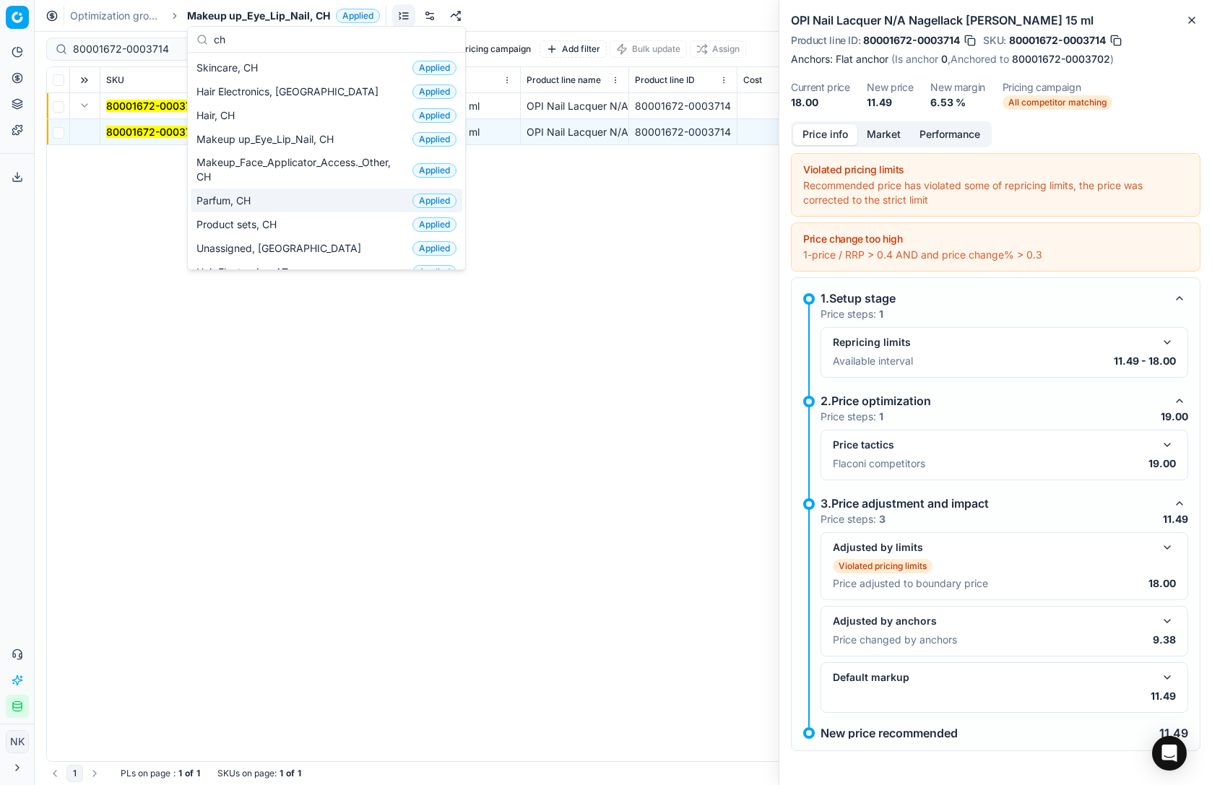
type input "ch"
click at [243, 197] on span "Parfum, CH" at bounding box center [227, 201] width 60 height 14
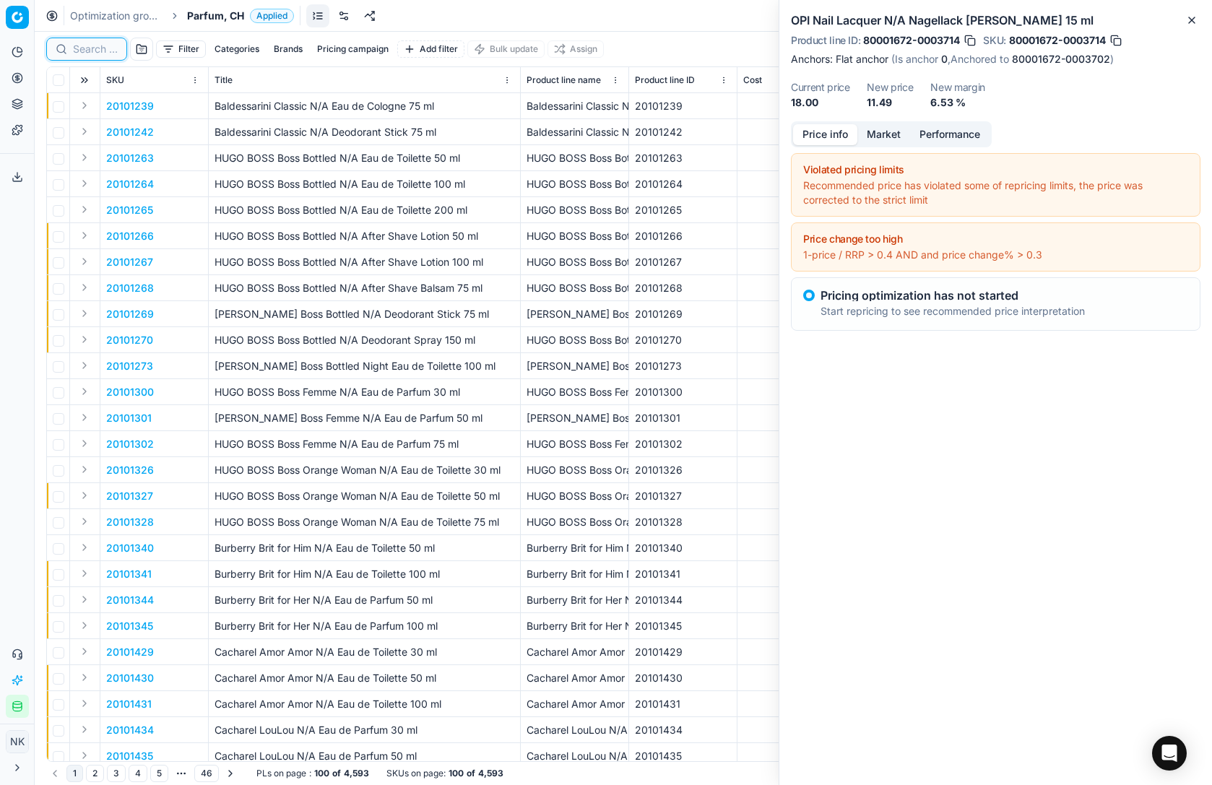
click at [94, 51] on input at bounding box center [95, 49] width 45 height 14
paste input "80058095-100"
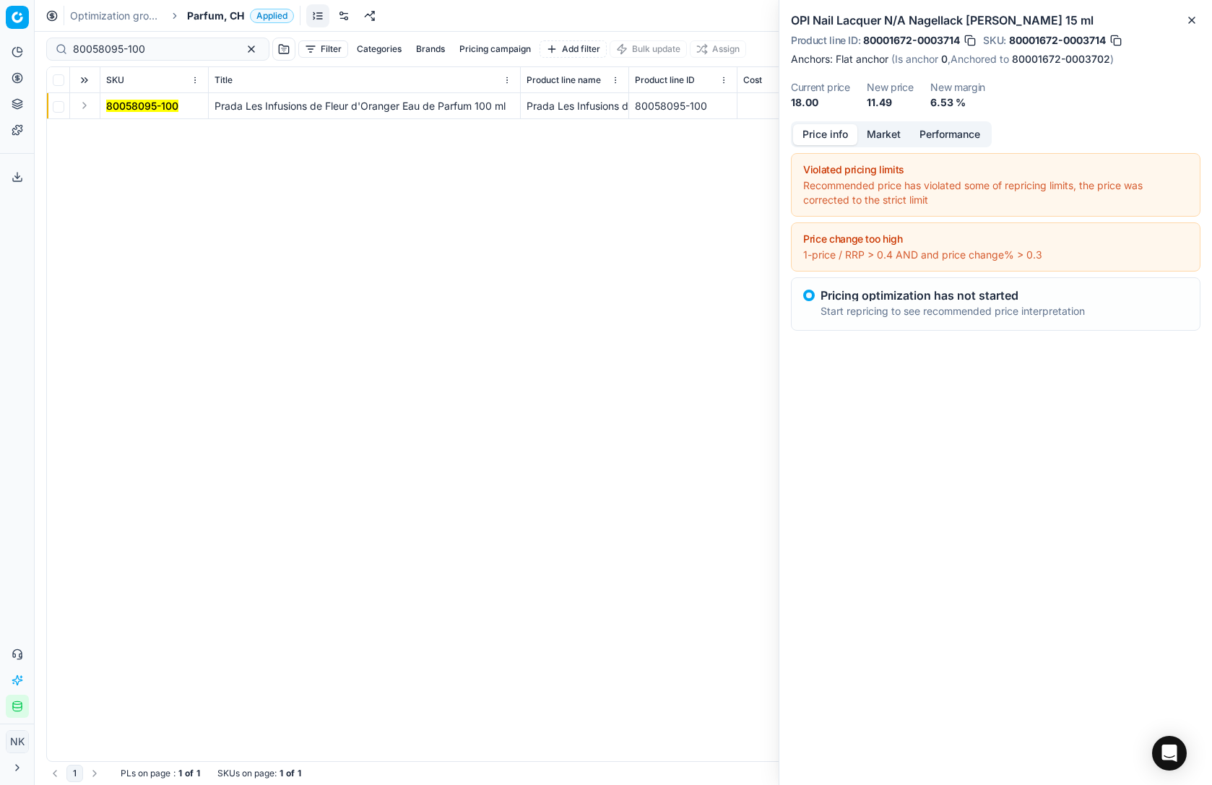
click at [84, 103] on button "Expand" at bounding box center [84, 105] width 17 height 17
click at [113, 131] on mark "80058095-100" at bounding box center [142, 132] width 72 height 12
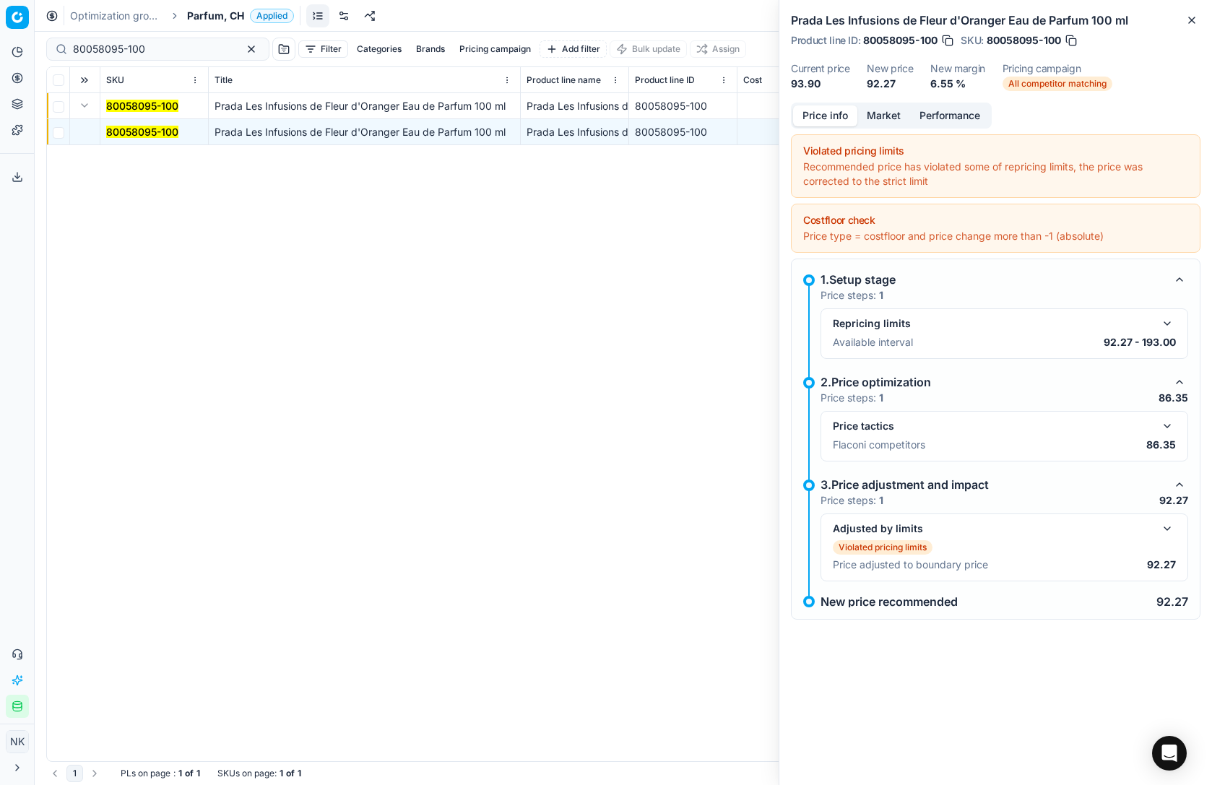
click at [1170, 420] on button "button" at bounding box center [1167, 426] width 17 height 17
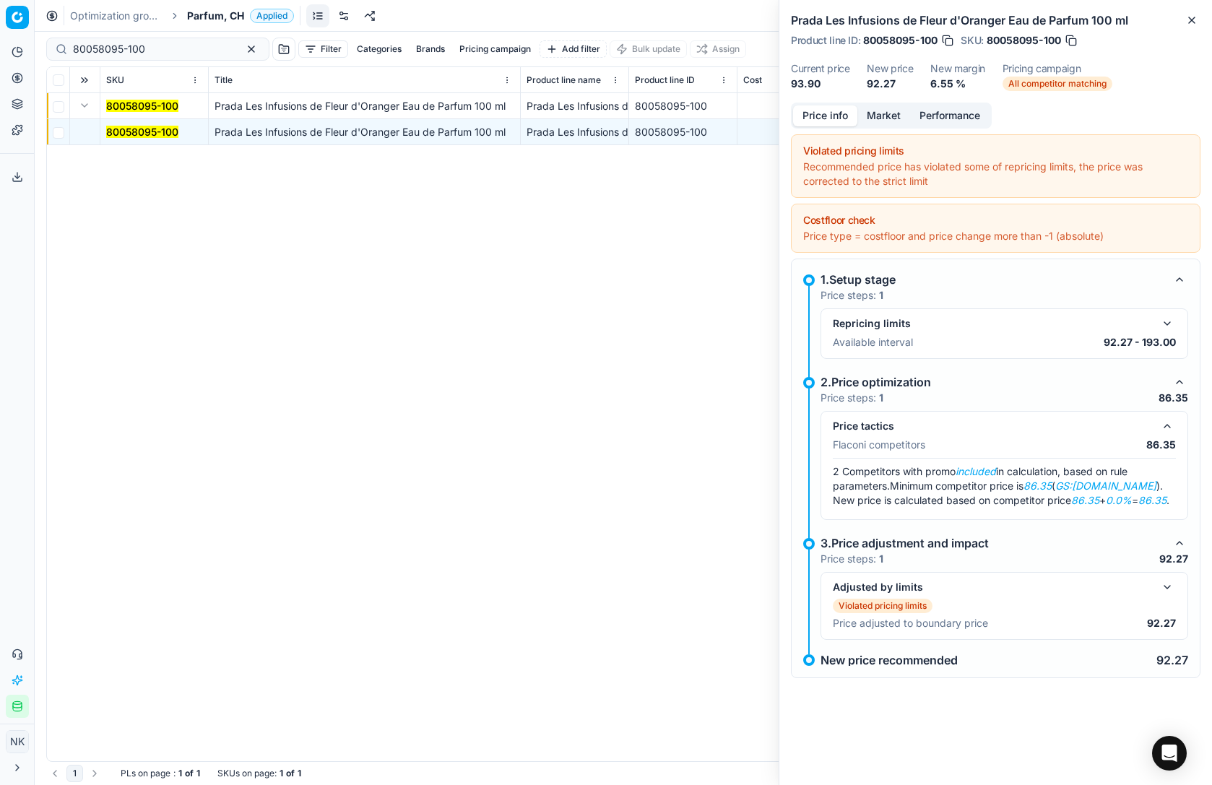
click at [873, 111] on button "Market" at bounding box center [884, 115] width 53 height 21
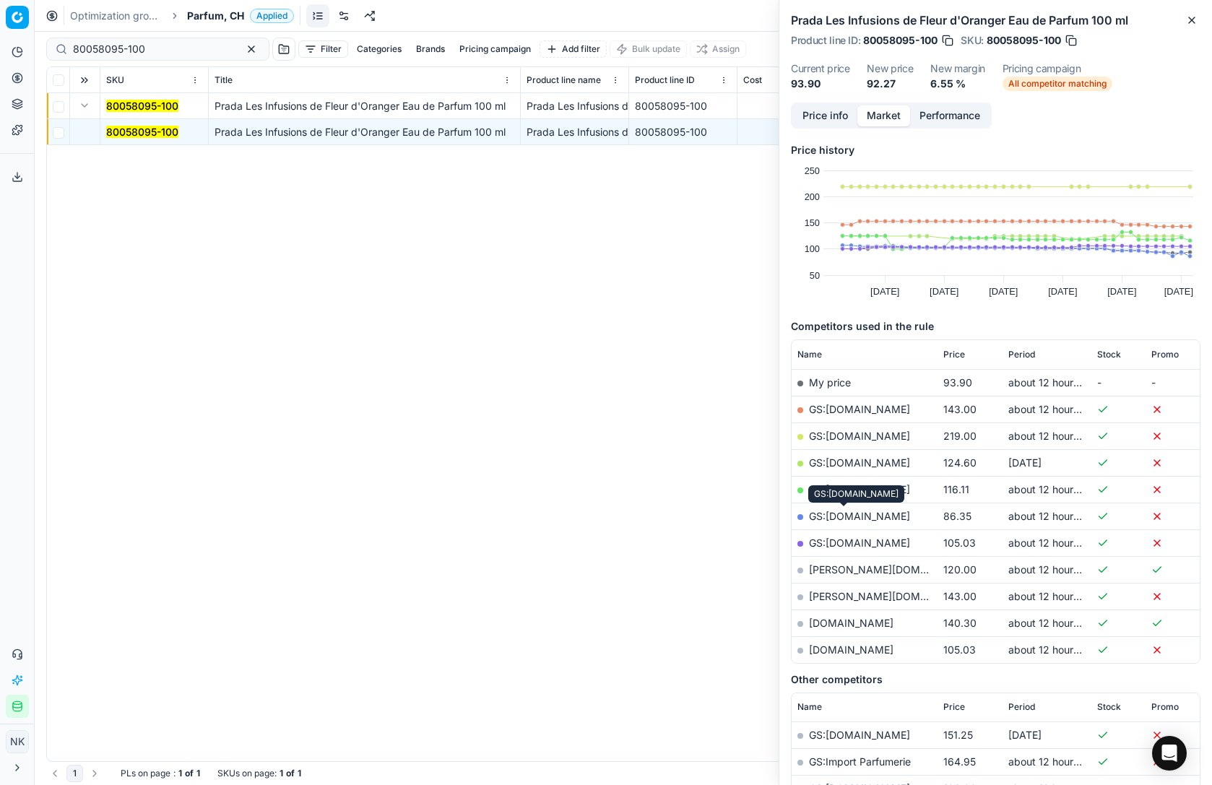
click at [842, 516] on link "GS:galaxus.ch" at bounding box center [859, 516] width 101 height 12
click at [175, 44] on input "80058095-100" at bounding box center [152, 49] width 158 height 14
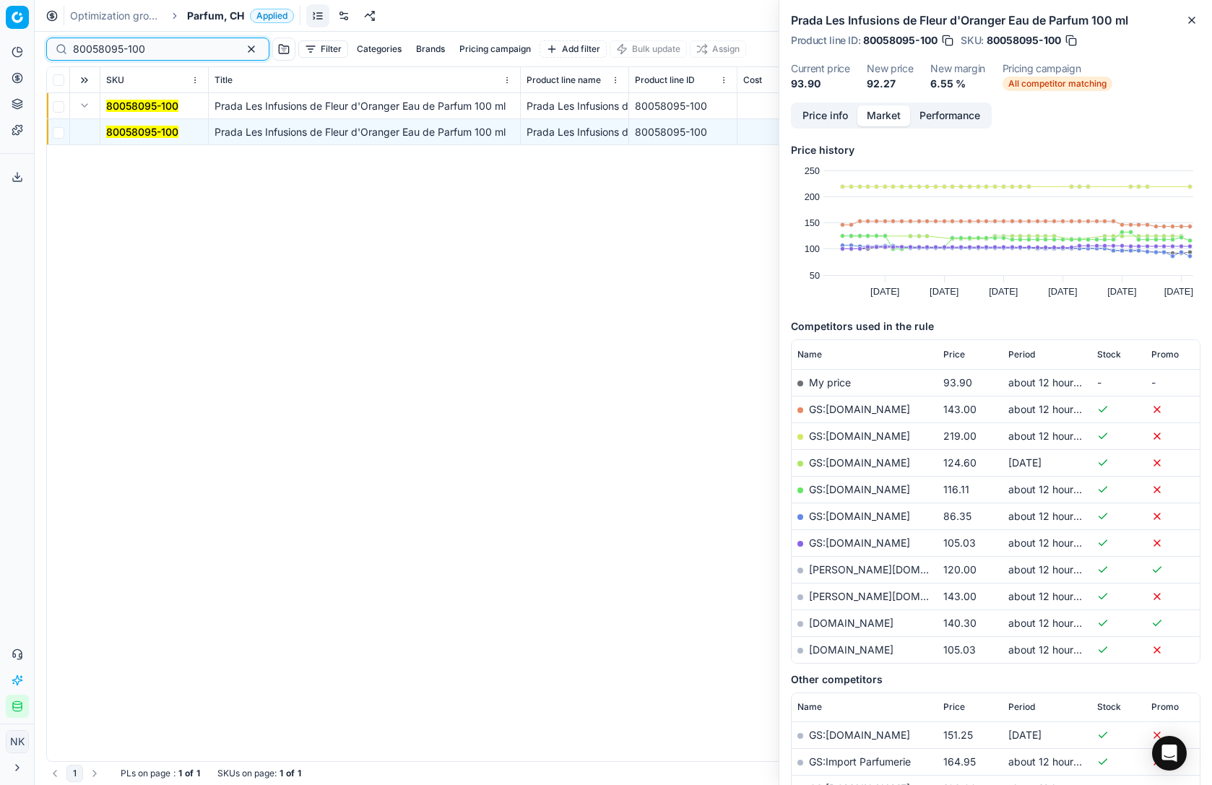
click at [175, 44] on input "80058095-100" at bounding box center [152, 49] width 158 height 14
paste input "90007634-0011721"
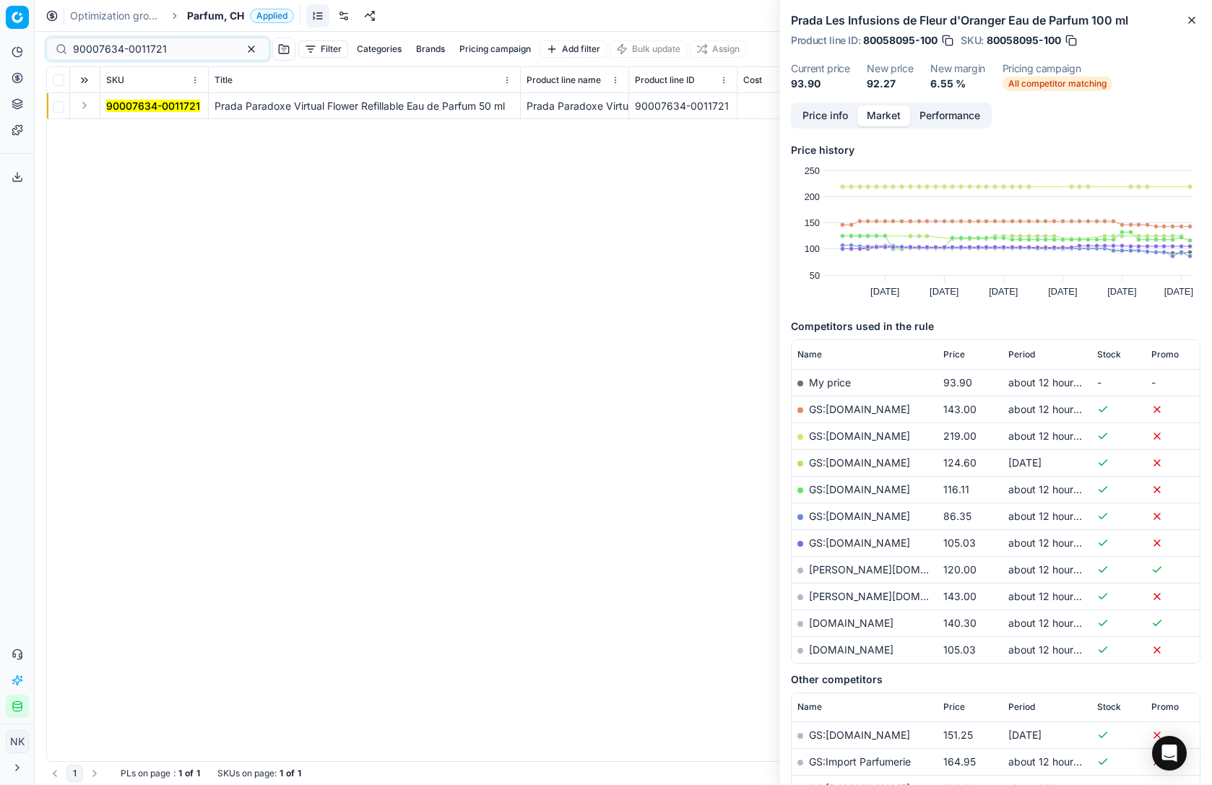
click at [80, 108] on button "Expand" at bounding box center [84, 105] width 17 height 17
click at [138, 134] on mark "90007634-0011721" at bounding box center [153, 132] width 94 height 12
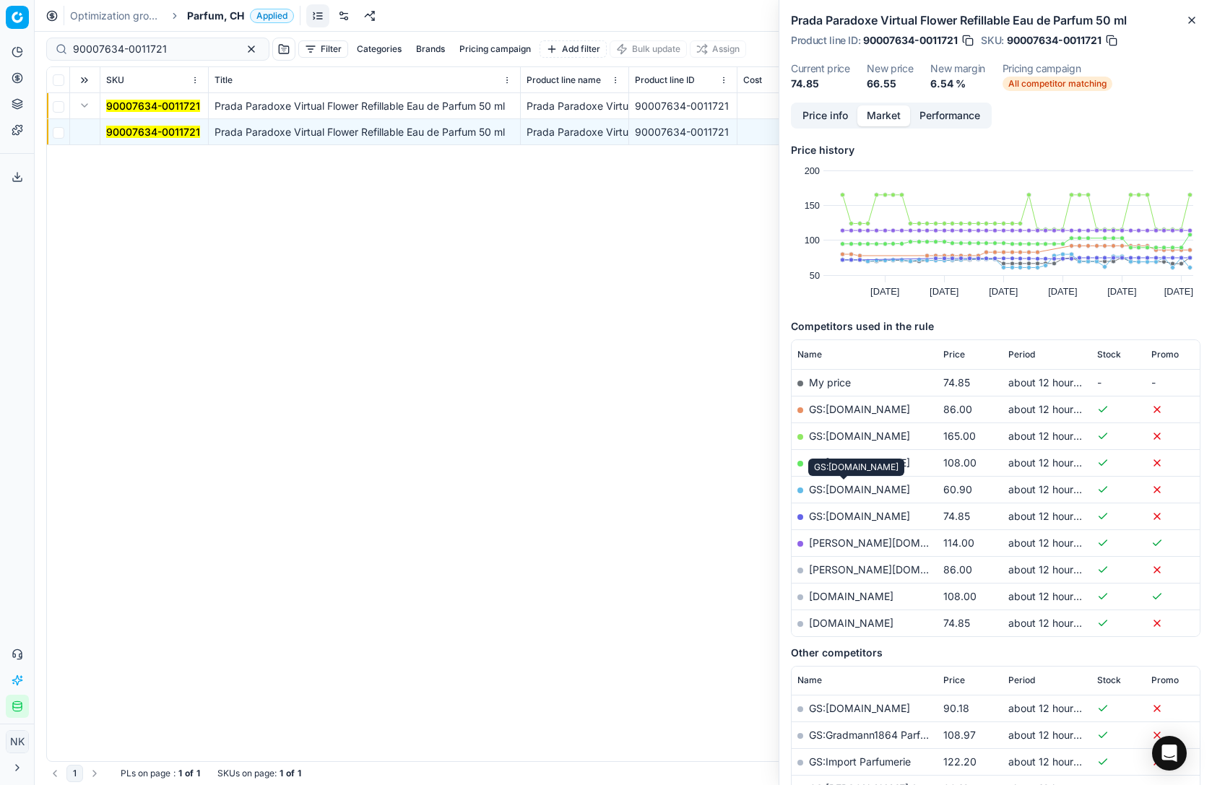
click at [848, 491] on link "GS:galaxus.ch" at bounding box center [859, 489] width 101 height 12
click at [177, 40] on div "90007634-0011721" at bounding box center [157, 49] width 223 height 23
click at [178, 50] on input "90007634-0011721" at bounding box center [152, 49] width 158 height 14
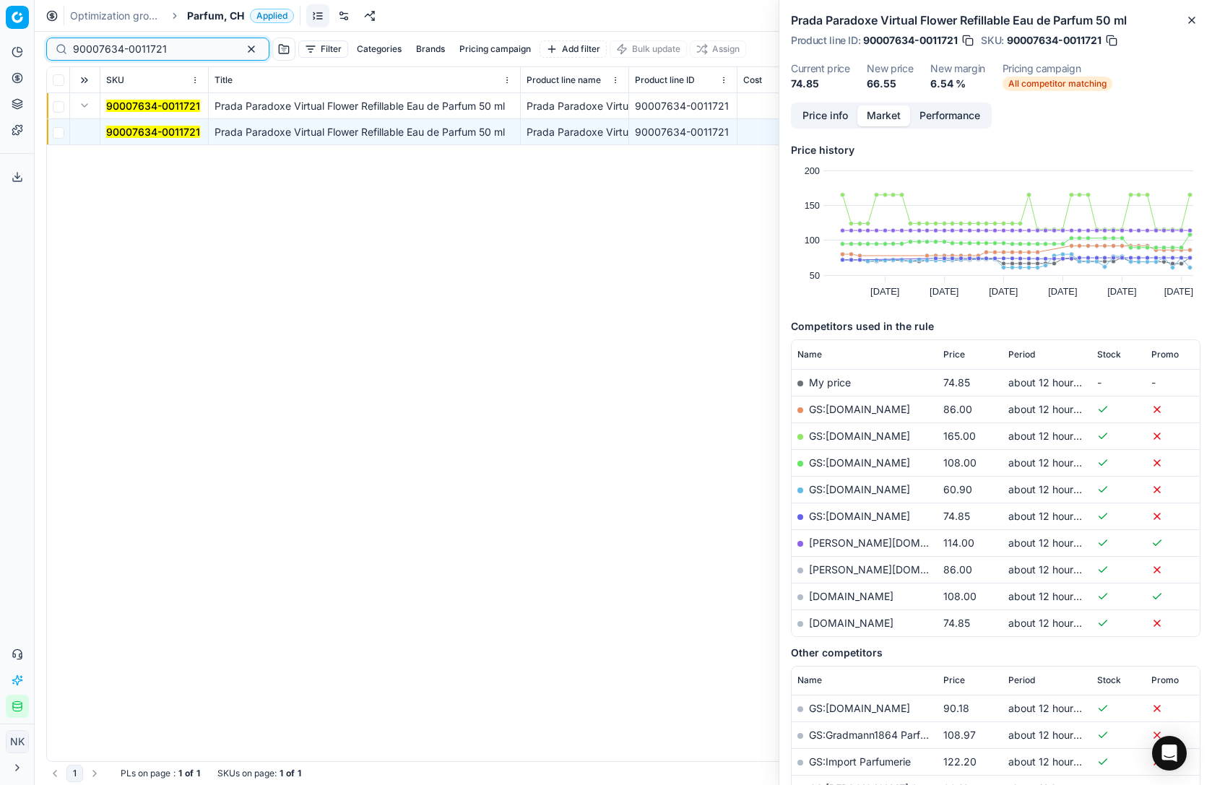
click at [178, 50] on input "90007634-0011721" at bounding box center [152, 49] width 158 height 14
paste input "5020-0007585"
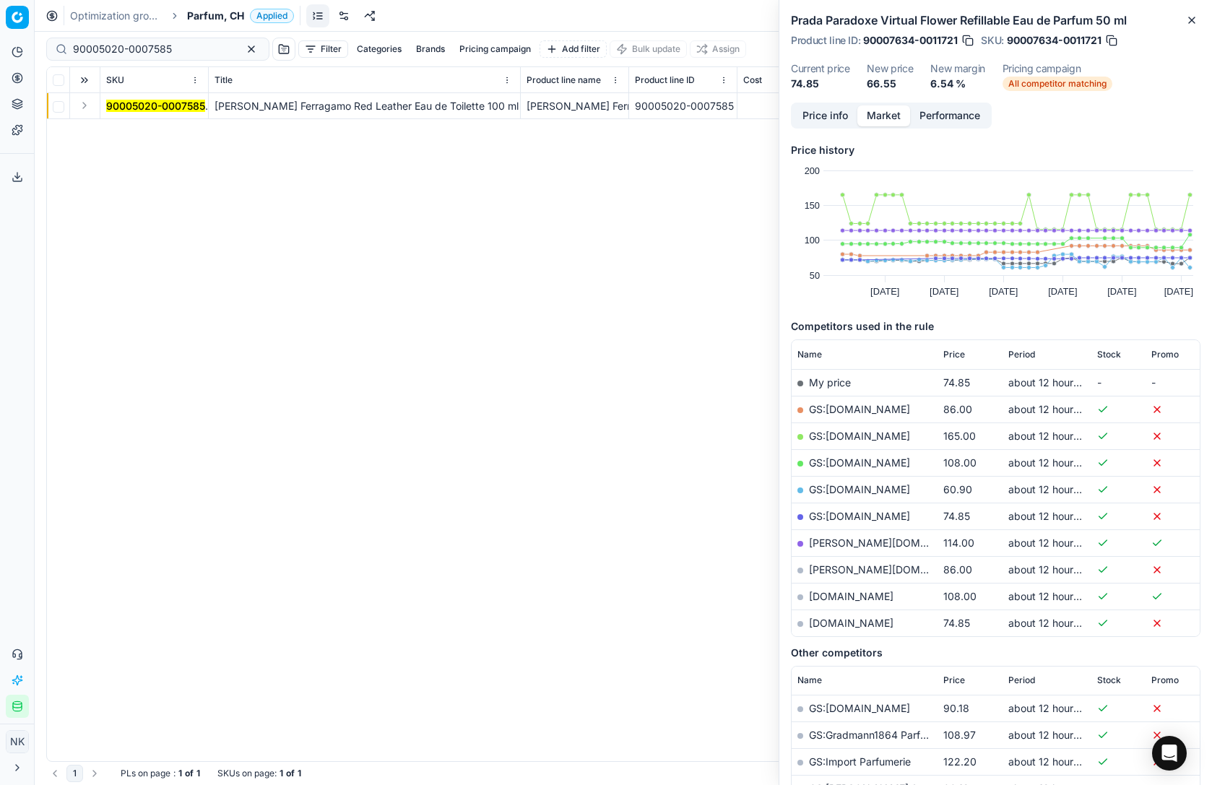
click at [87, 109] on button "Expand" at bounding box center [84, 105] width 17 height 17
click at [134, 133] on mark "90005020-0007585" at bounding box center [155, 132] width 99 height 12
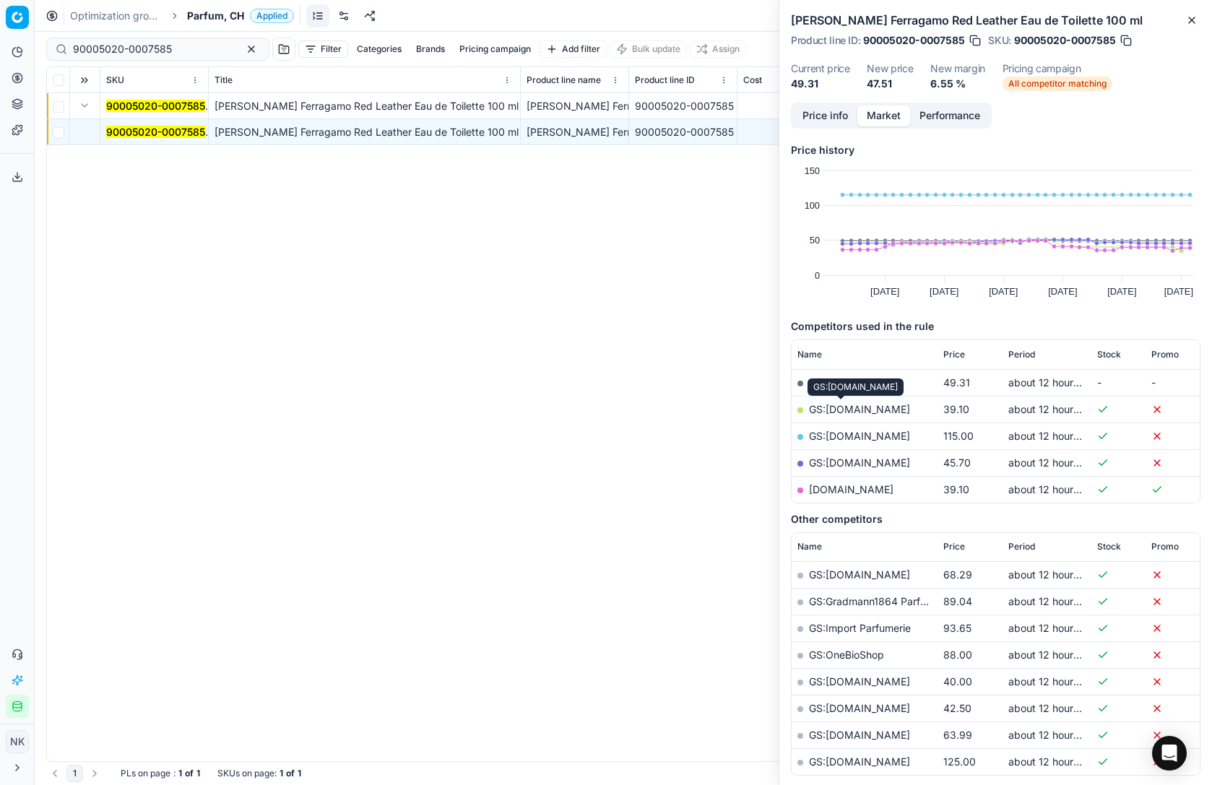
click at [850, 410] on link "GS:Notino.ch" at bounding box center [859, 409] width 101 height 12
click at [185, 51] on input "90005020-0007585" at bounding box center [152, 49] width 158 height 14
paste input "1036-0001346"
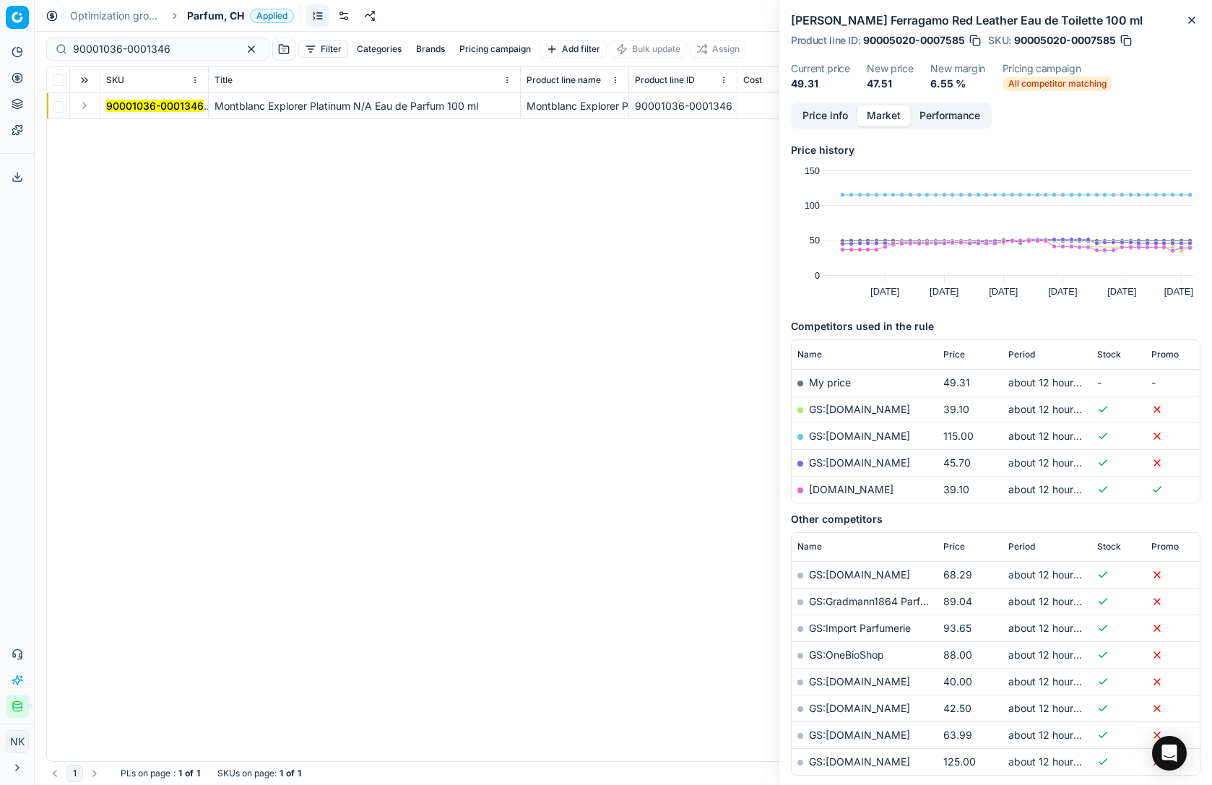
click at [90, 108] on button "Expand" at bounding box center [84, 105] width 17 height 17
click at [122, 126] on mark "90001036-0001346" at bounding box center [155, 132] width 98 height 12
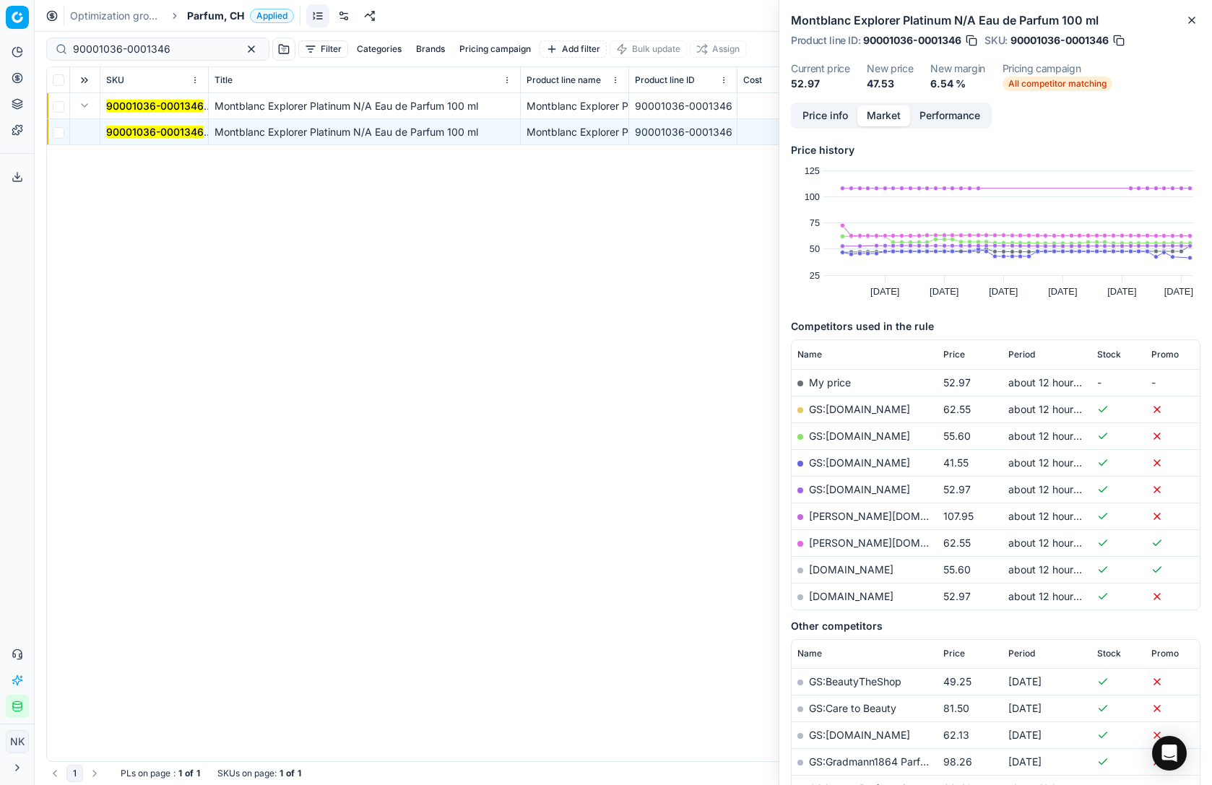
click at [851, 463] on link "GS:galaxus.ch" at bounding box center [859, 463] width 101 height 12
click at [183, 48] on input "90001036-0001346" at bounding box center [152, 49] width 158 height 14
paste input "20102220"
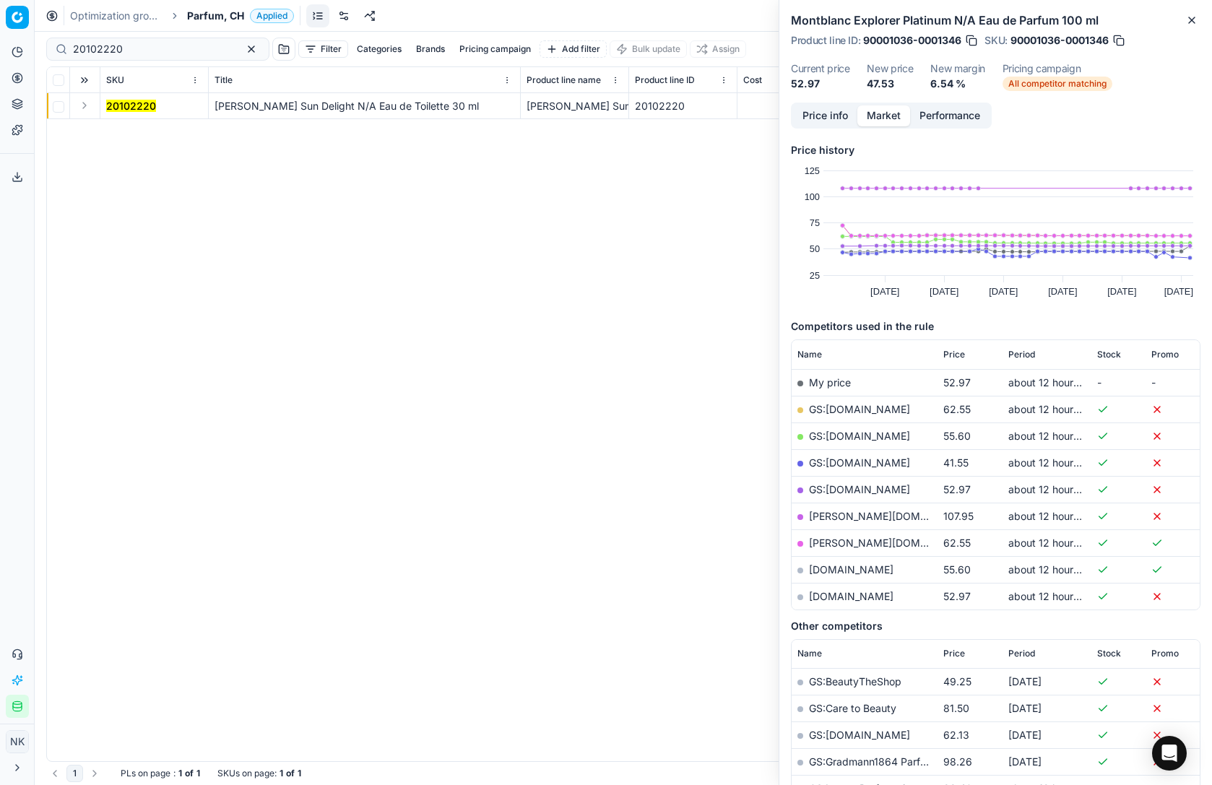
click at [88, 109] on button "Expand" at bounding box center [84, 105] width 17 height 17
click at [135, 130] on mark "20102220" at bounding box center [131, 132] width 50 height 12
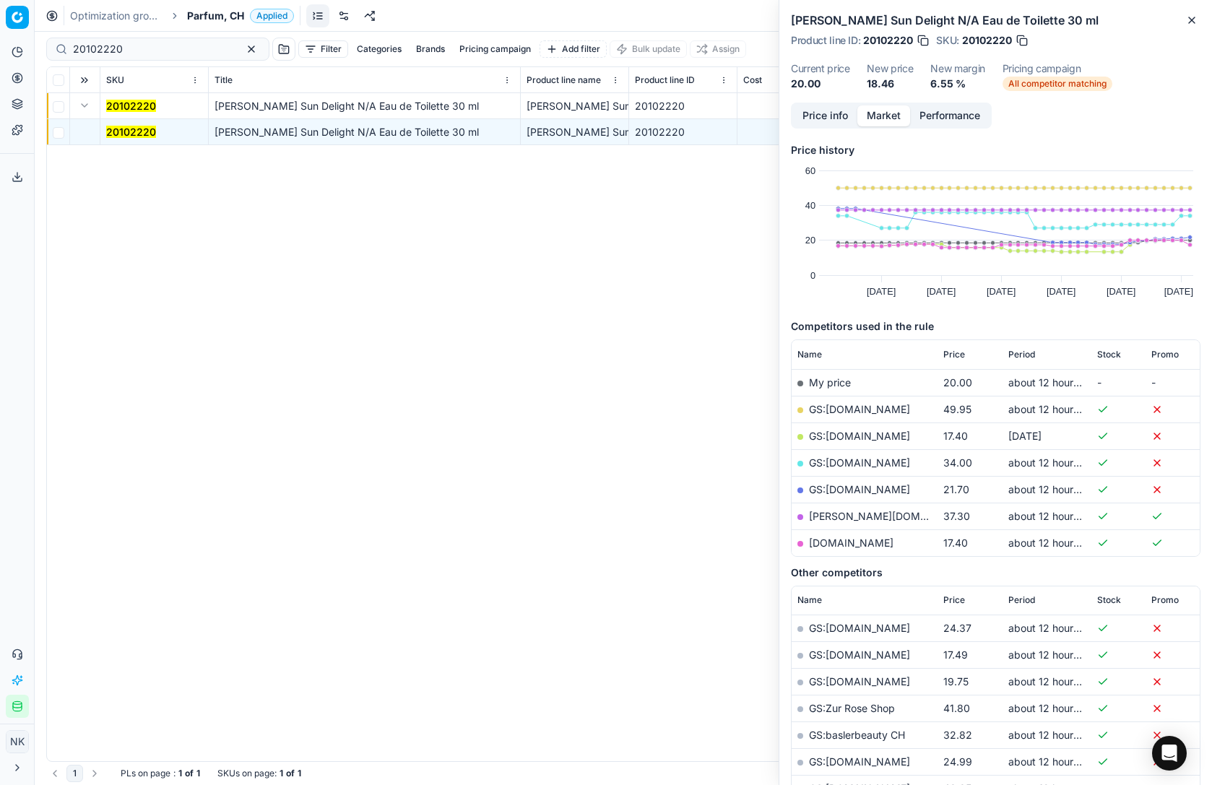
click at [841, 436] on link "GS:Notino.ch" at bounding box center [859, 436] width 101 height 12
click at [139, 51] on input "20102220" at bounding box center [152, 49] width 158 height 14
paste input "80000544-"
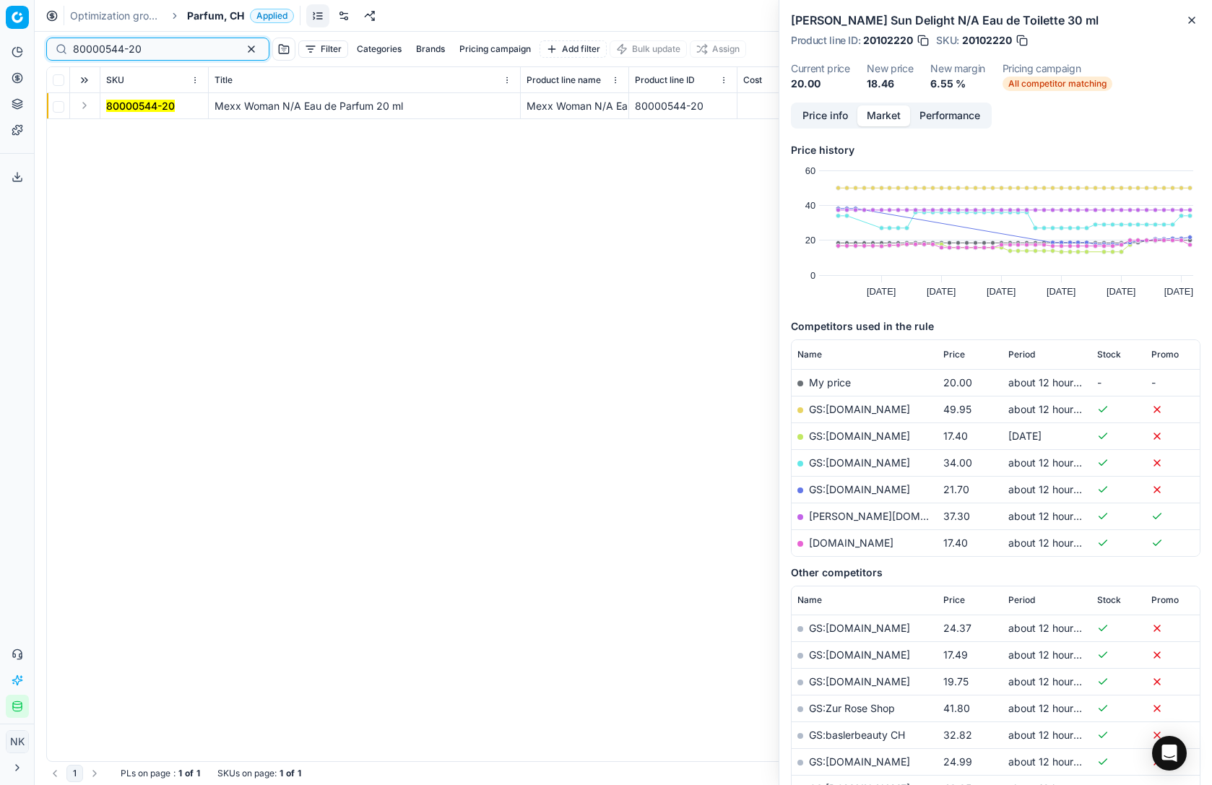
type input "80000544-20"
click at [82, 108] on button "Expand" at bounding box center [84, 105] width 17 height 17
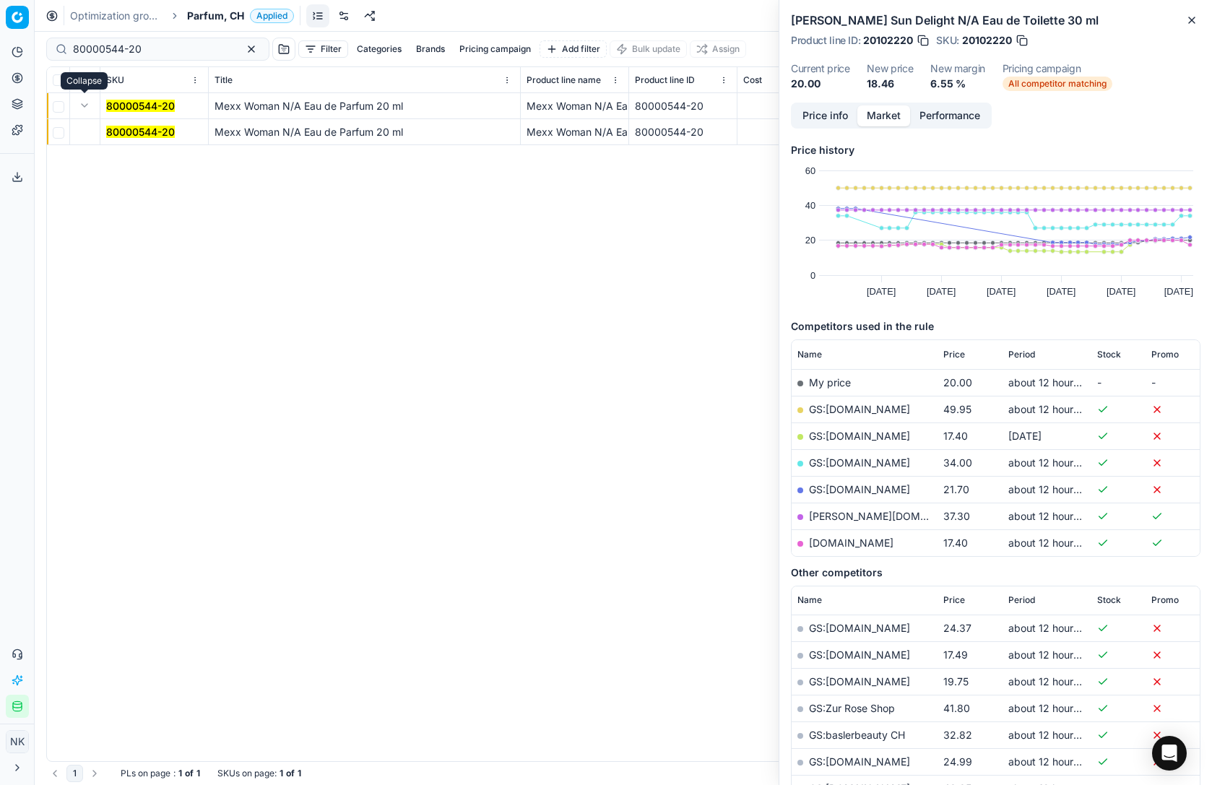
click at [120, 123] on td "80000544-20" at bounding box center [154, 132] width 108 height 26
click at [128, 131] on mark "80000544-20" at bounding box center [140, 132] width 69 height 12
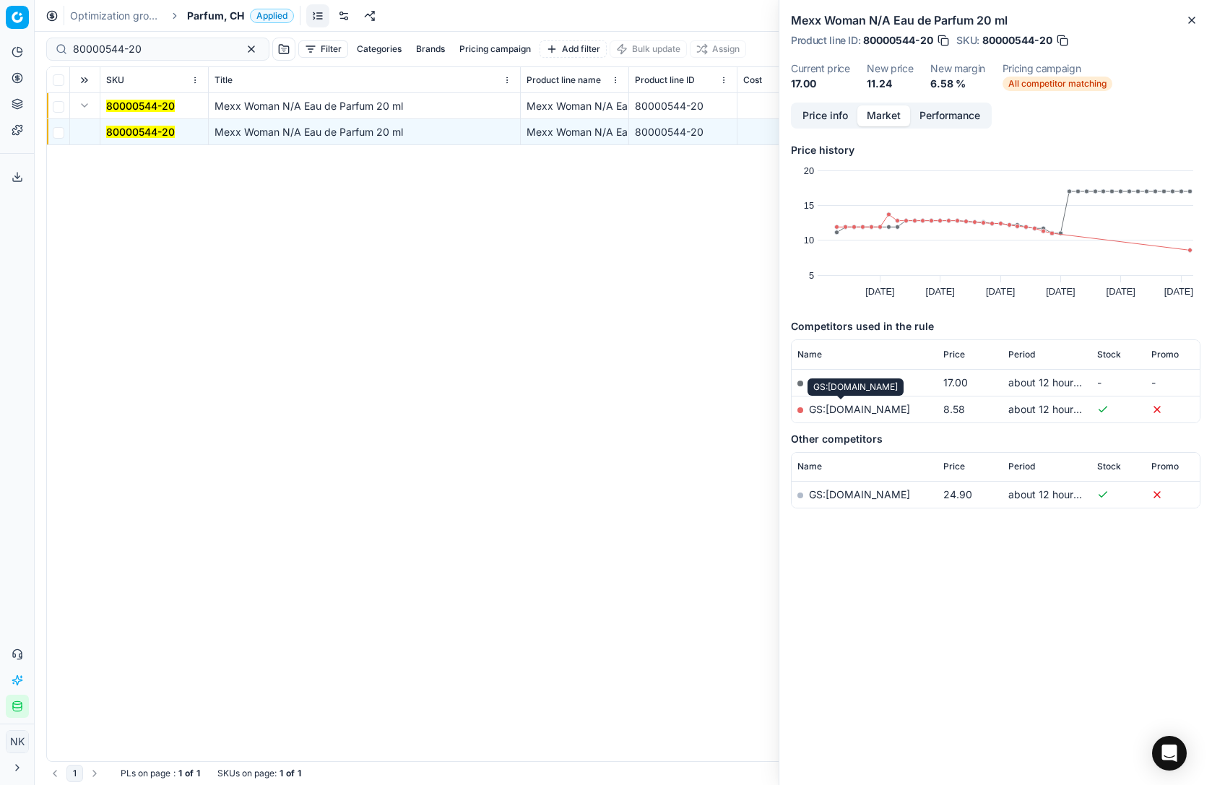
click at [849, 412] on link "GS:Notino.ch" at bounding box center [859, 409] width 101 height 12
click at [202, 19] on span "Parfum, CH" at bounding box center [215, 16] width 57 height 14
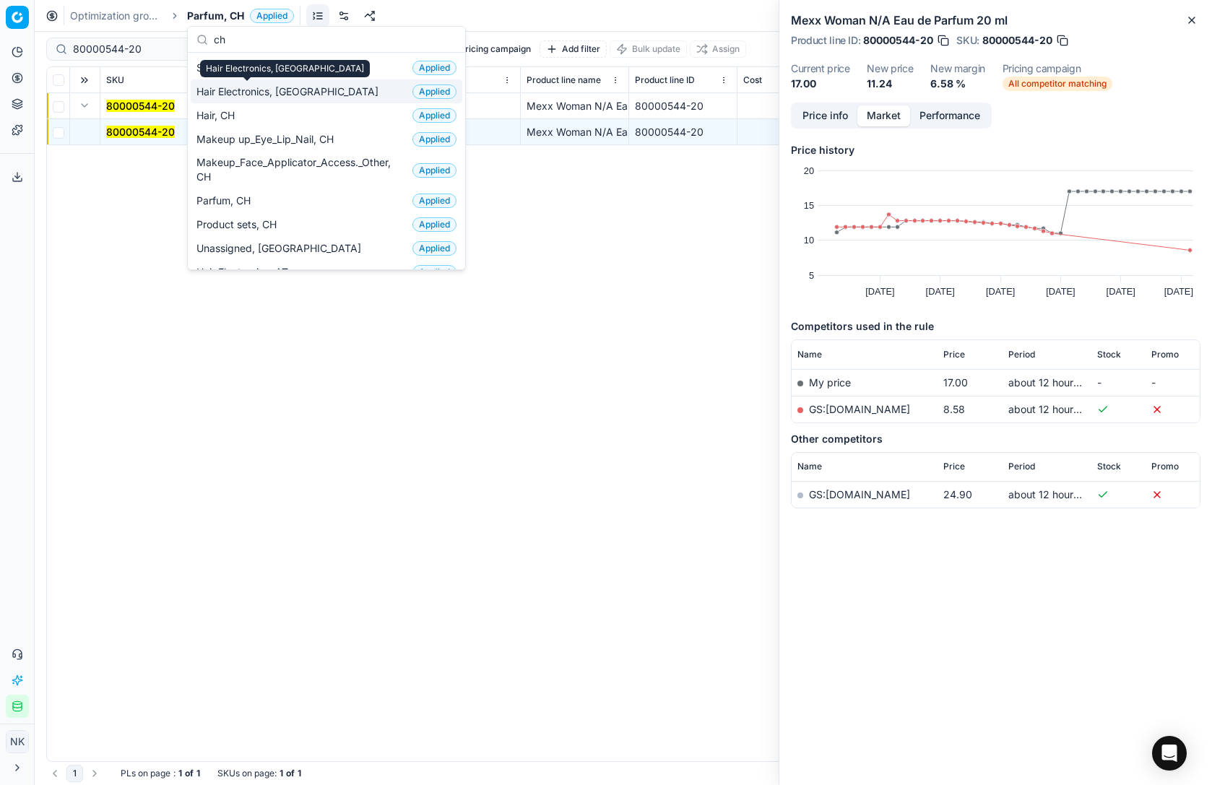
type input "ch"
click at [230, 78] on div "Skincare, CH Applied" at bounding box center [327, 68] width 272 height 24
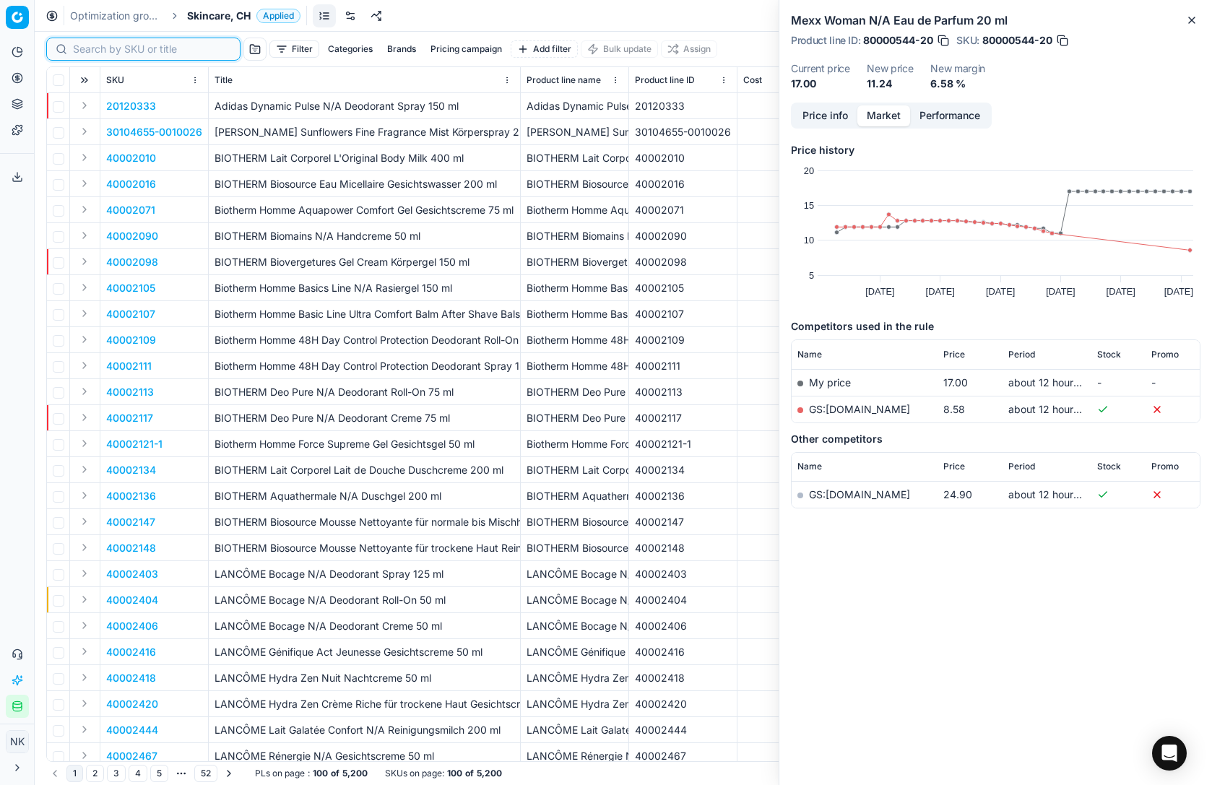
click at [88, 50] on input at bounding box center [152, 49] width 158 height 14
paste input "80016827-300"
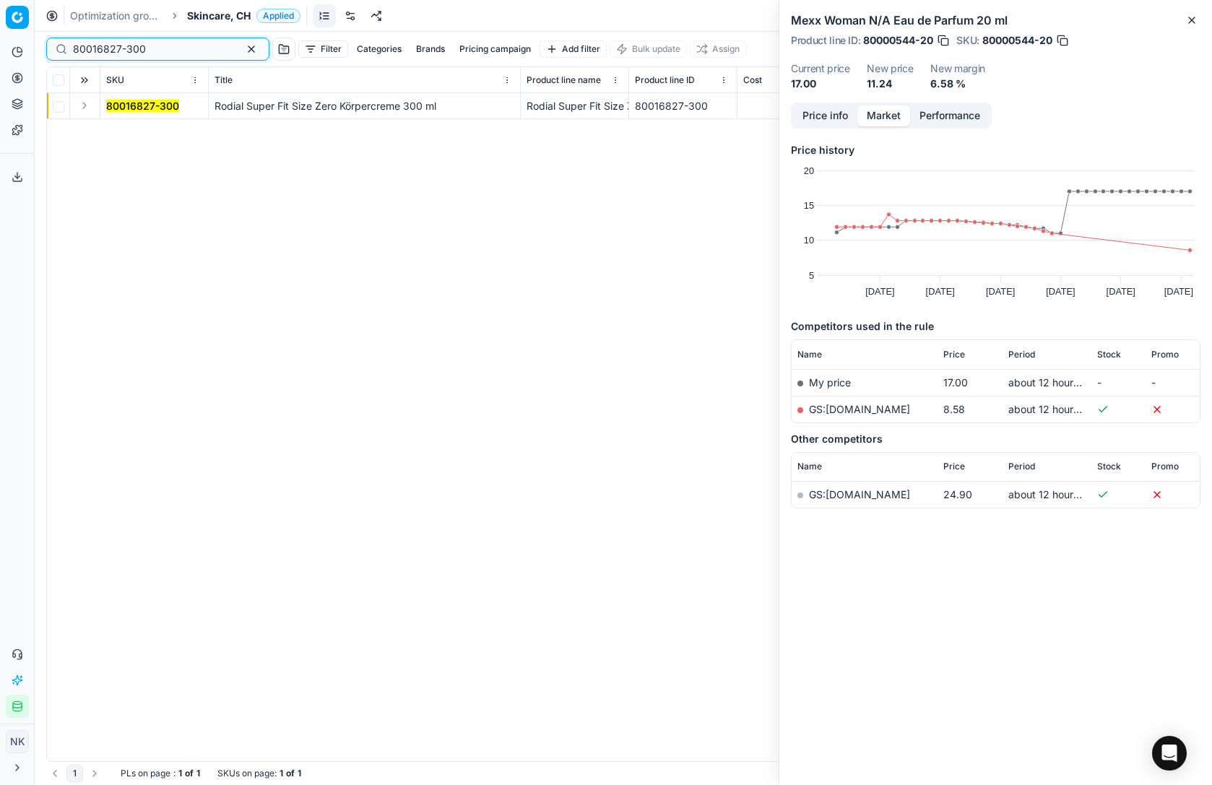
type input "80016827-300"
click at [85, 111] on button "Expand" at bounding box center [84, 105] width 17 height 17
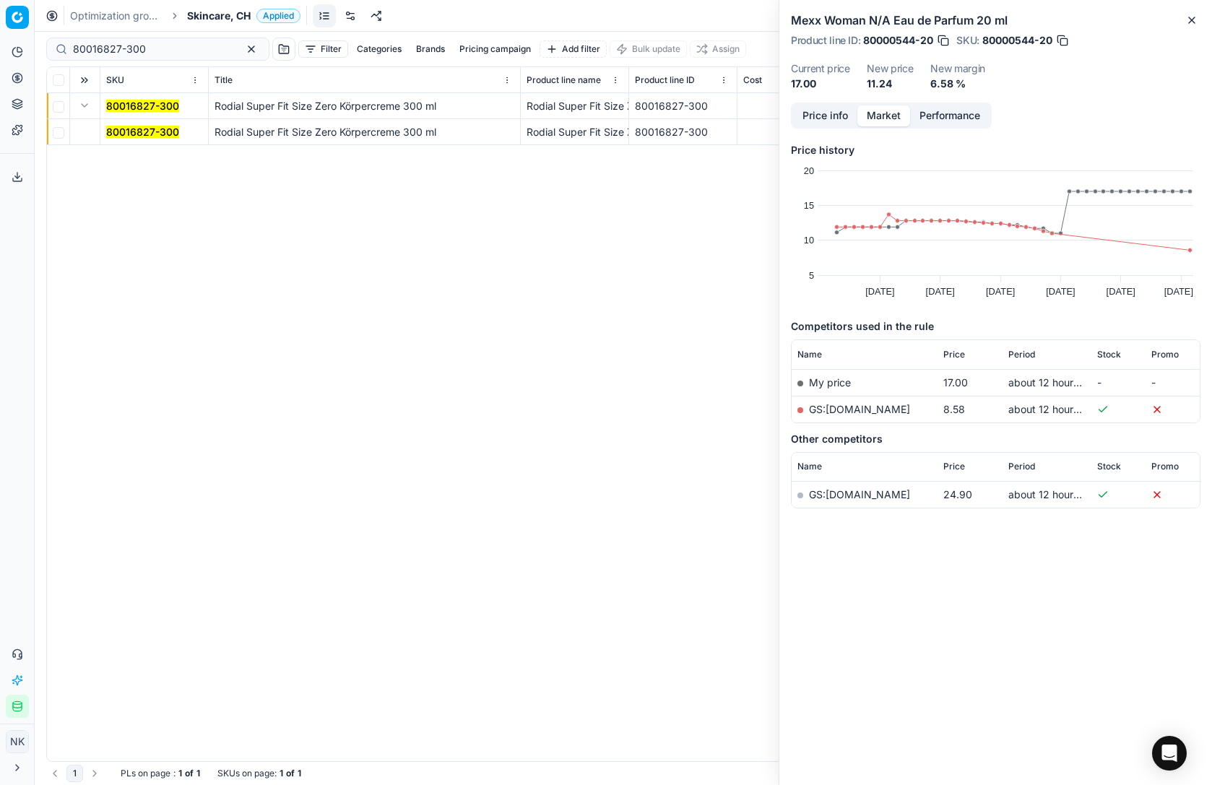
click at [126, 134] on mark "80016827-300" at bounding box center [142, 132] width 73 height 12
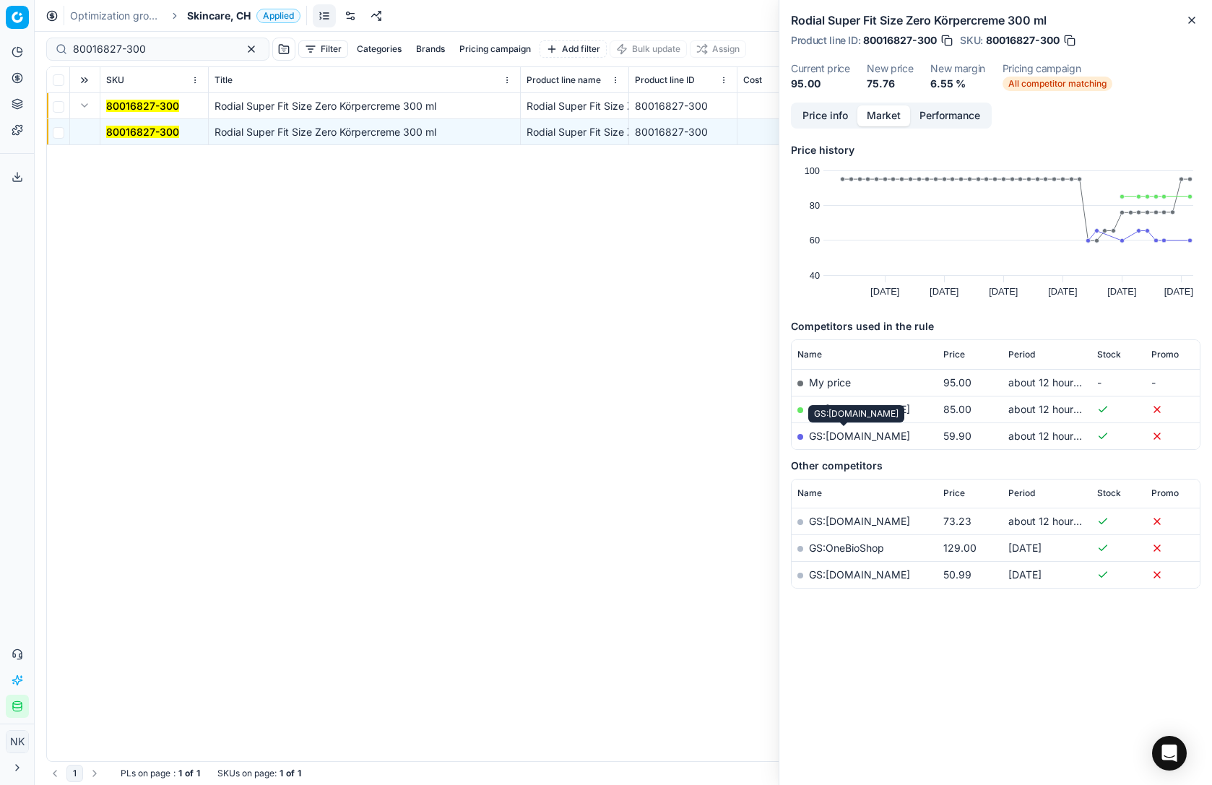
click at [858, 436] on link "GS:galaxus.ch" at bounding box center [859, 436] width 101 height 12
click at [204, 16] on span "Skincare, CH" at bounding box center [219, 16] width 64 height 14
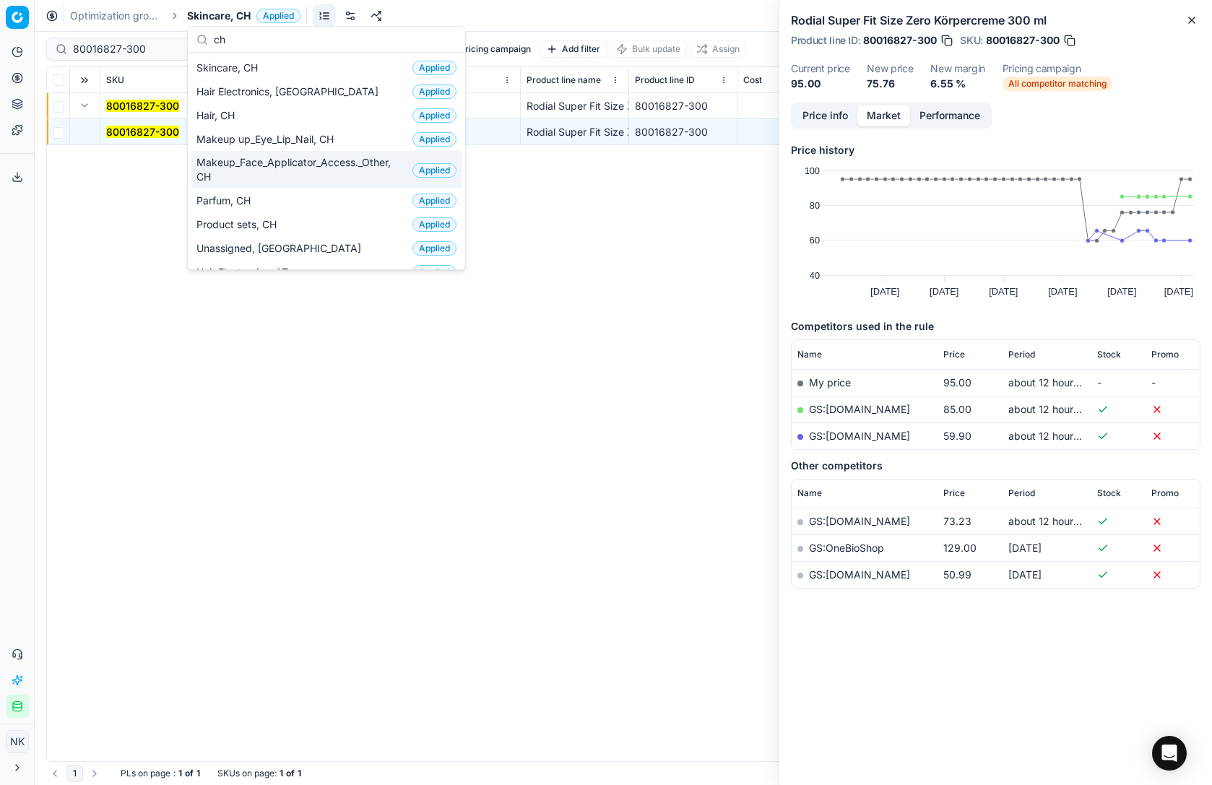
type input "ch"
click at [254, 166] on span "Makeup_Face_Applicator_Access._Other, CH" at bounding box center [302, 169] width 210 height 29
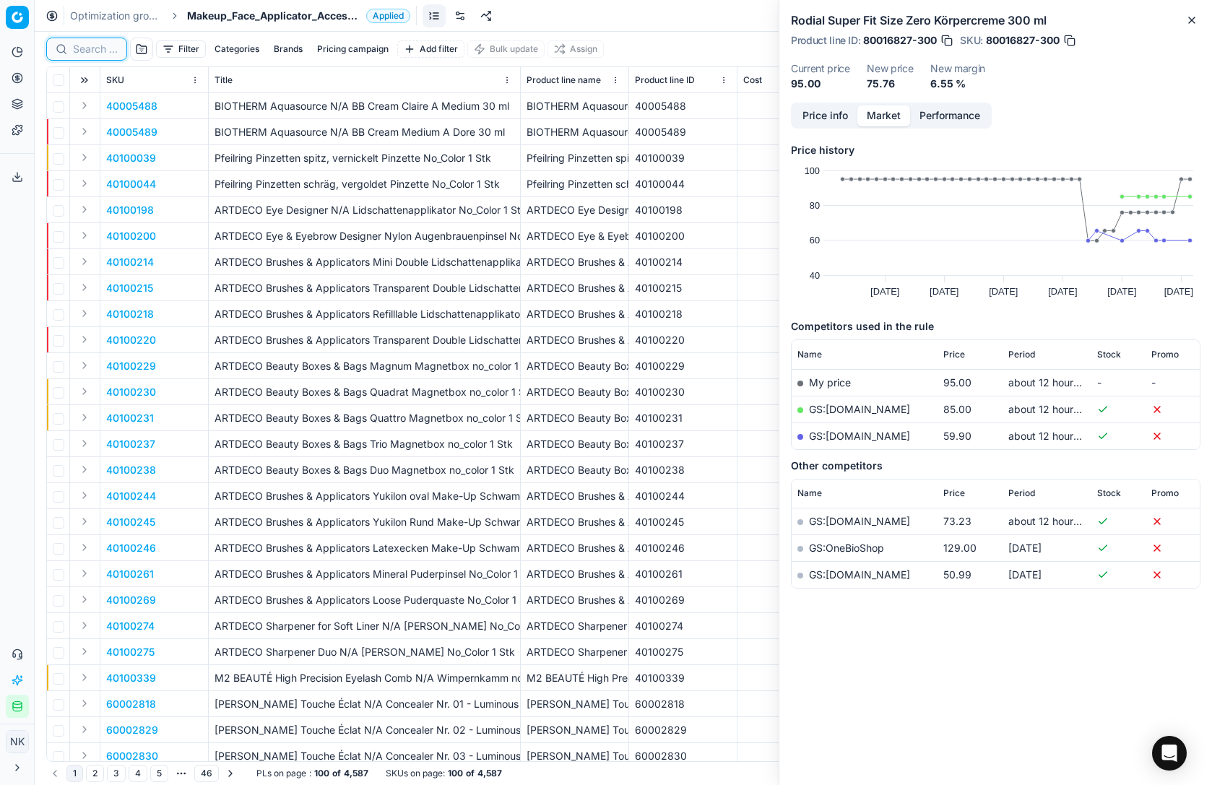
click at [95, 53] on input at bounding box center [95, 49] width 45 height 14
paste input "80070394-13.8-1"
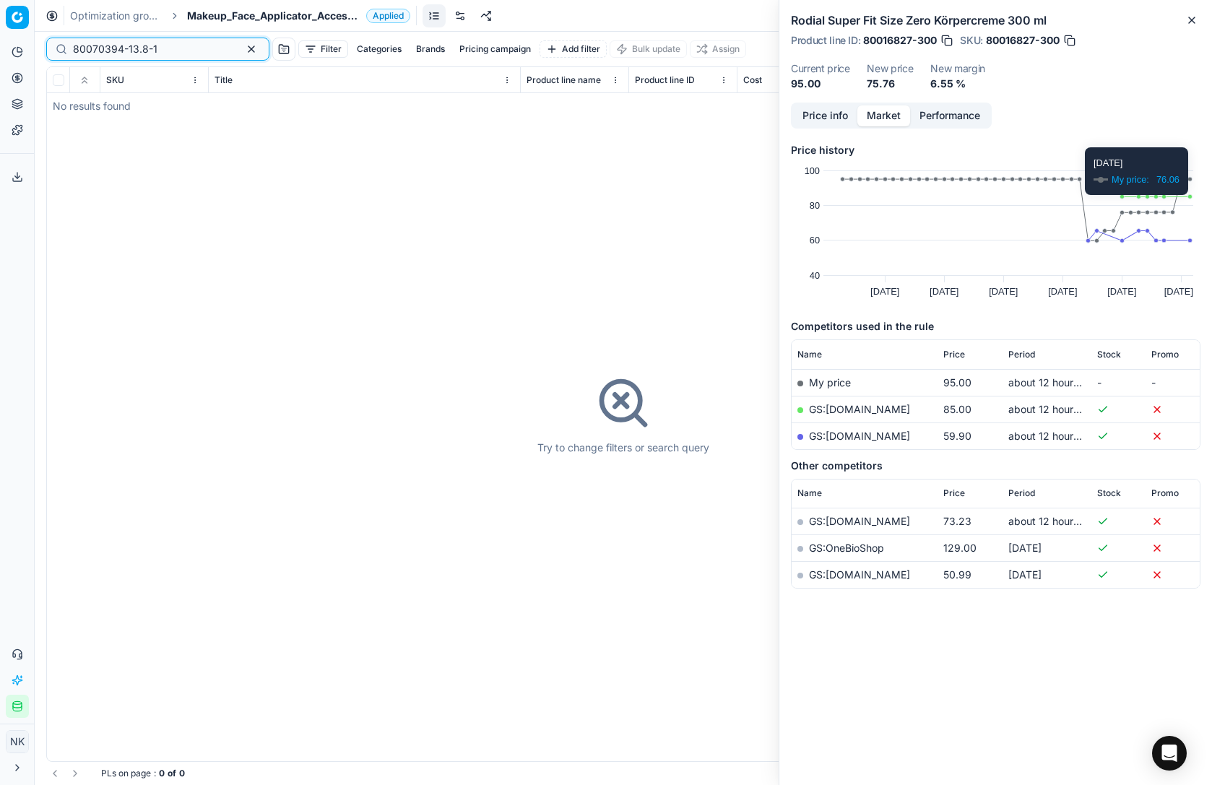
type input "80070394-13.8-1"
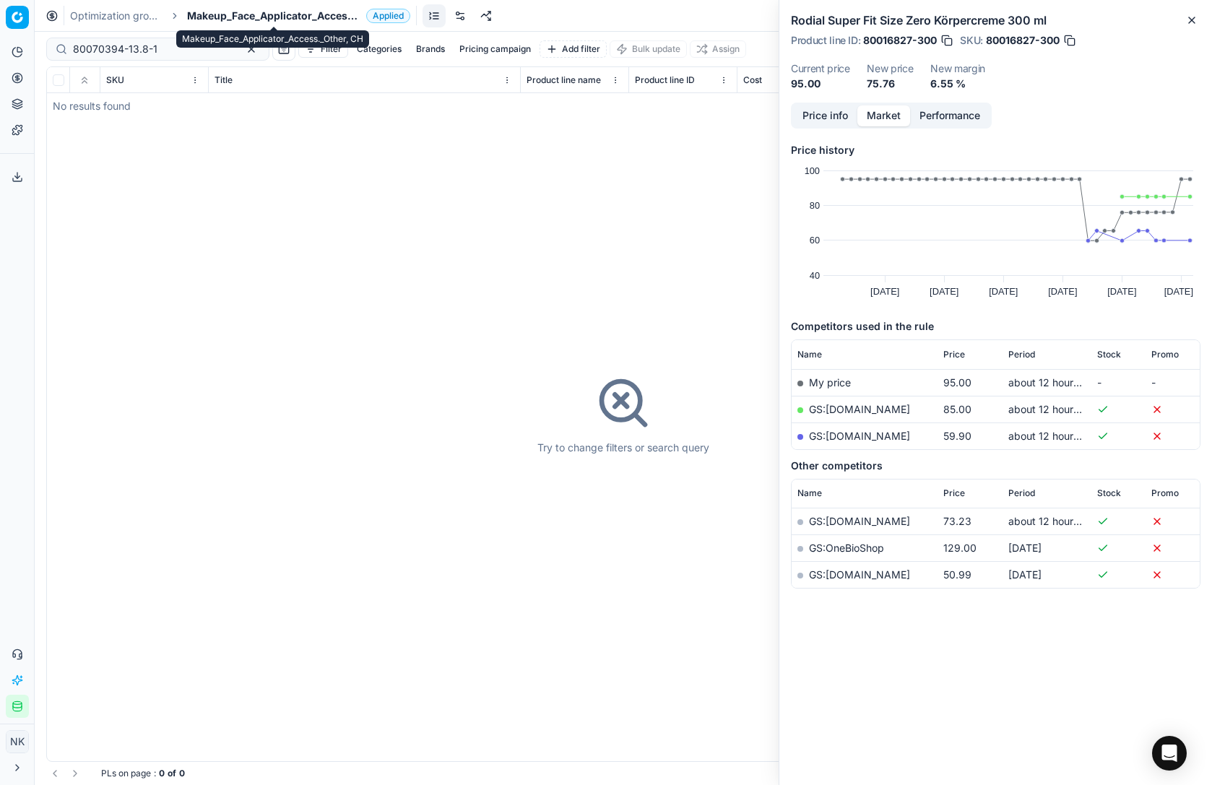
click at [277, 17] on span "Makeup_Face_Applicator_Access._Other, CH" at bounding box center [273, 16] width 173 height 14
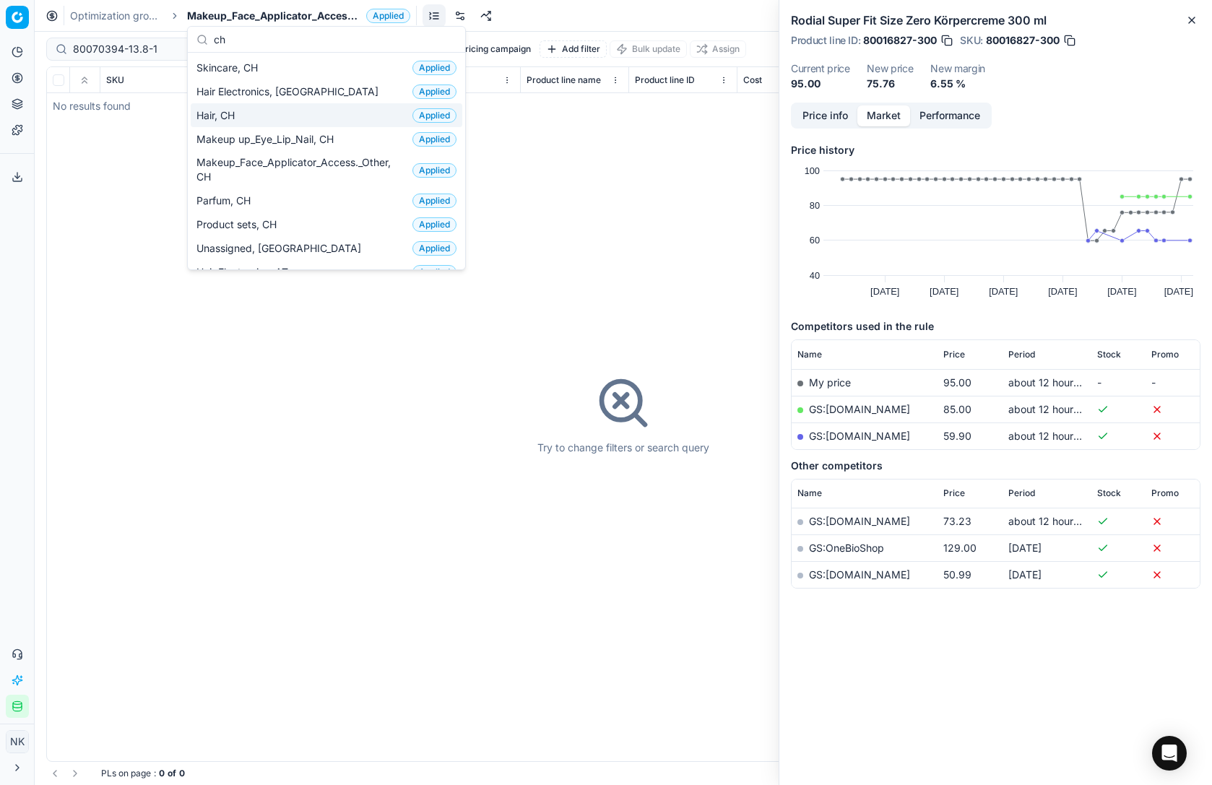
type input "ch"
click at [237, 116] on span "Hair, CH" at bounding box center [219, 115] width 44 height 14
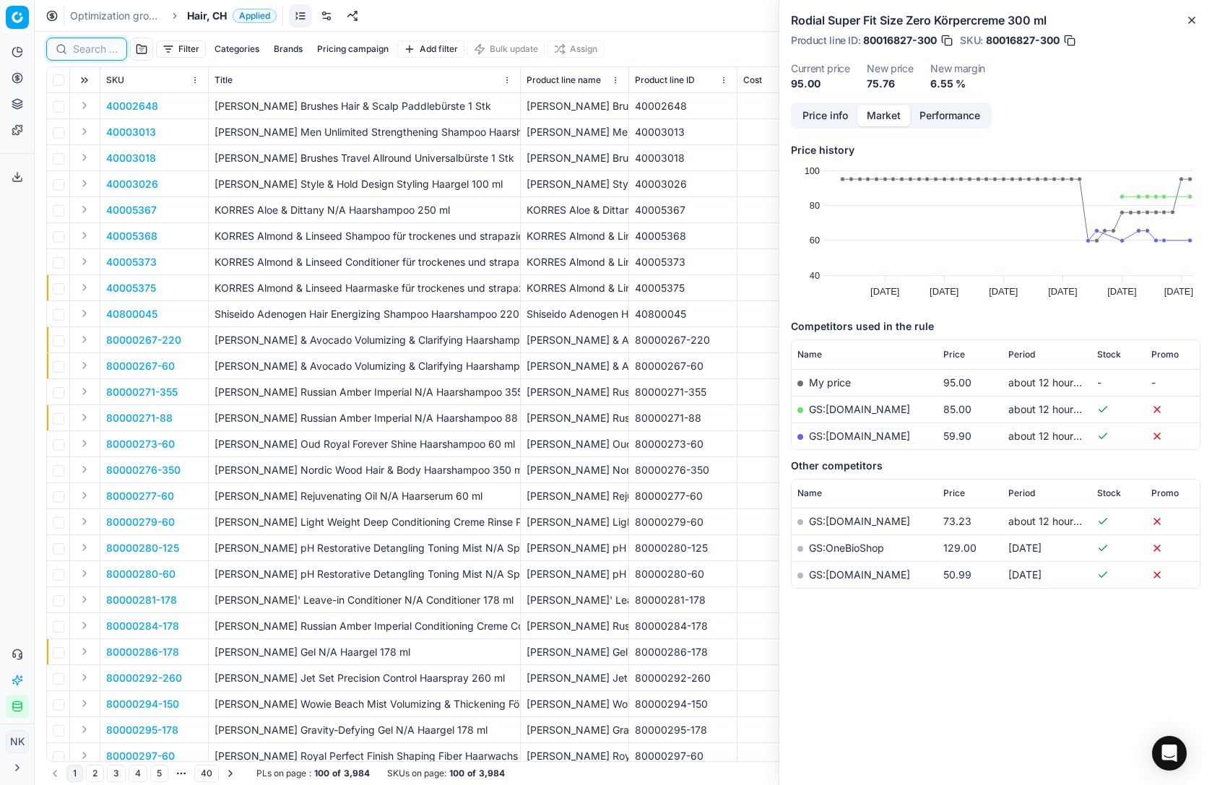
click at [90, 55] on input at bounding box center [95, 49] width 45 height 14
paste input "80076847-750"
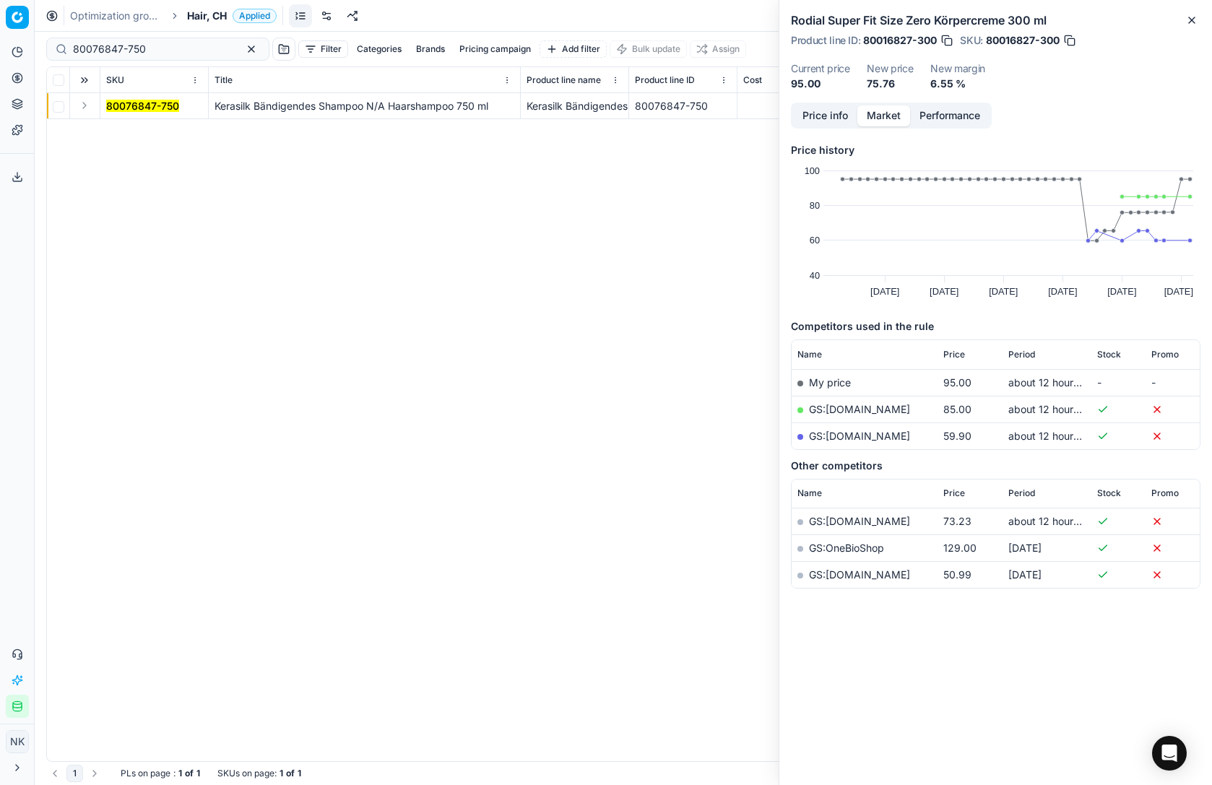
click at [90, 103] on button "Expand" at bounding box center [84, 105] width 17 height 17
click at [131, 129] on mark "80076847-750" at bounding box center [142, 132] width 73 height 12
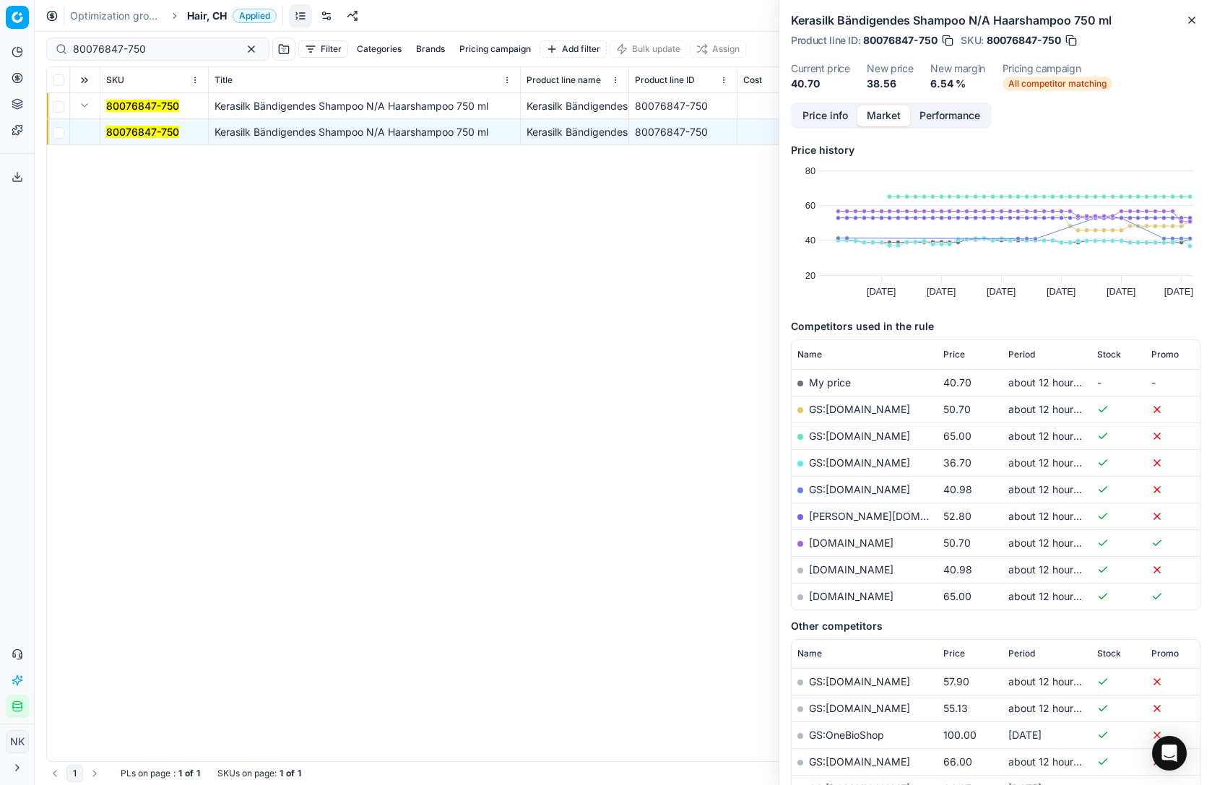
click at [850, 463] on link "GS:galaxus.ch" at bounding box center [859, 463] width 101 height 12
click at [842, 571] on link "parfumdreams.ch" at bounding box center [851, 570] width 85 height 12
click at [155, 46] on input "80076847-750" at bounding box center [152, 49] width 158 height 14
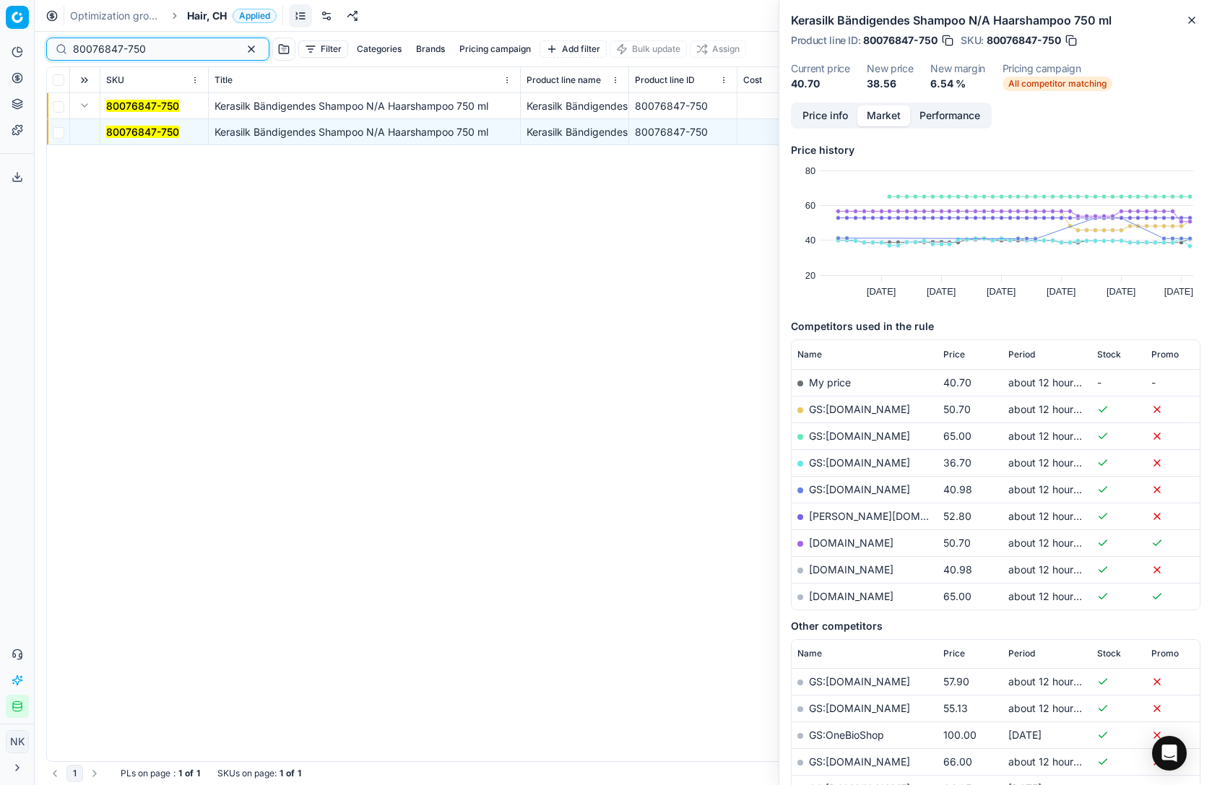
paste input "9"
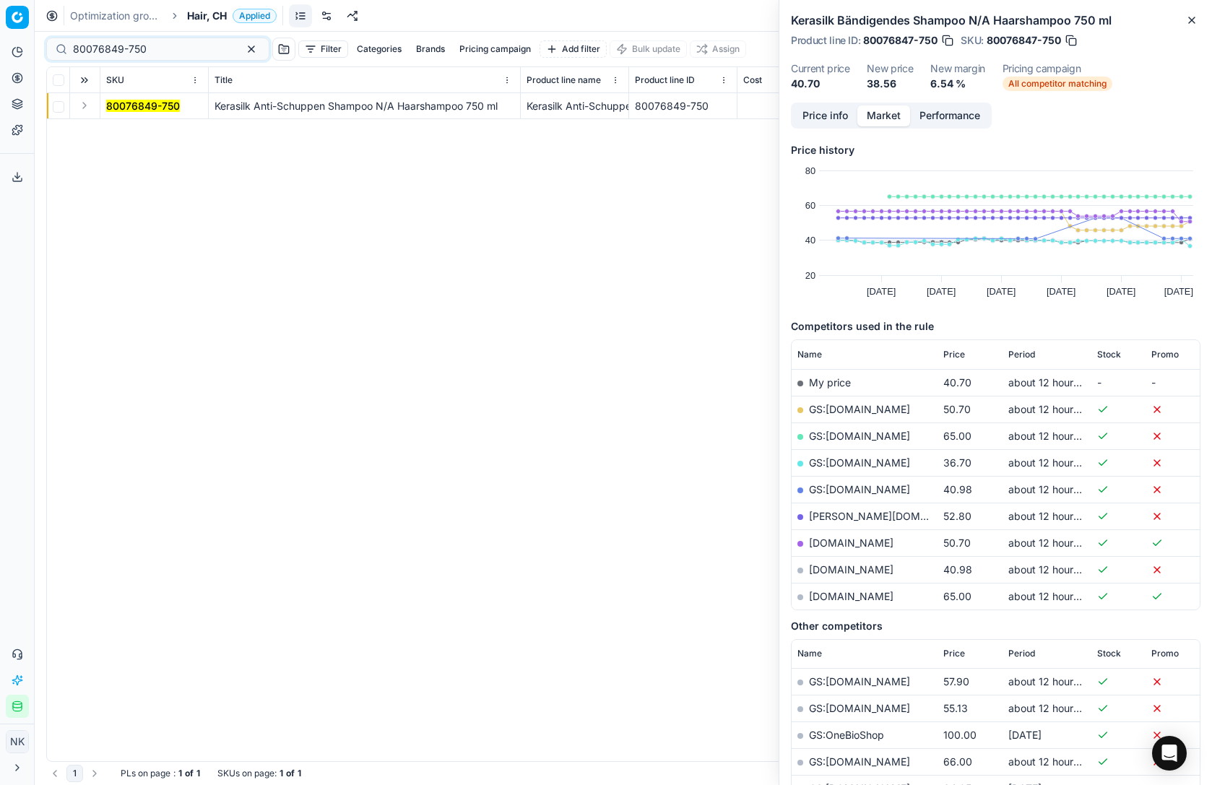
click at [87, 109] on button "Expand" at bounding box center [84, 105] width 17 height 17
click at [126, 129] on mark "80076849-750" at bounding box center [143, 132] width 74 height 12
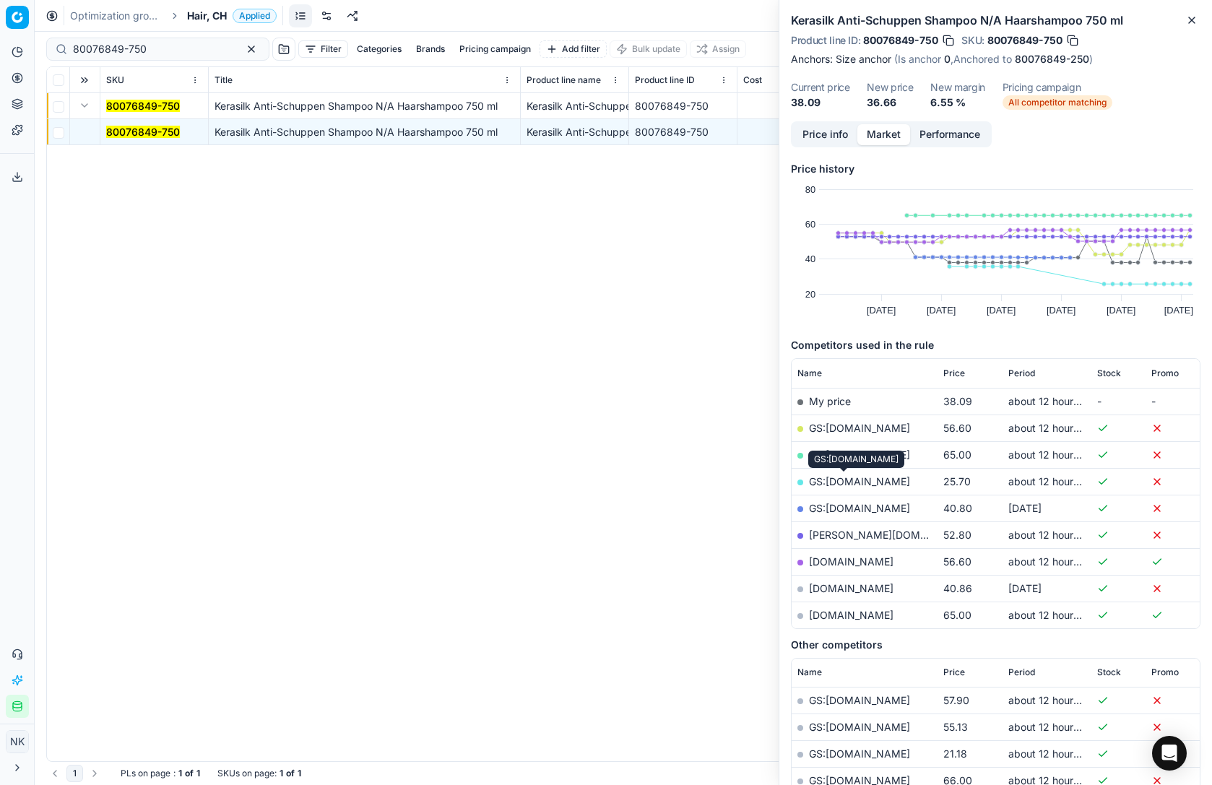
click at [849, 483] on link "GS:galaxus.ch" at bounding box center [859, 481] width 101 height 12
click at [156, 51] on input "80076849-750" at bounding box center [152, 49] width 158 height 14
paste input "5175-100"
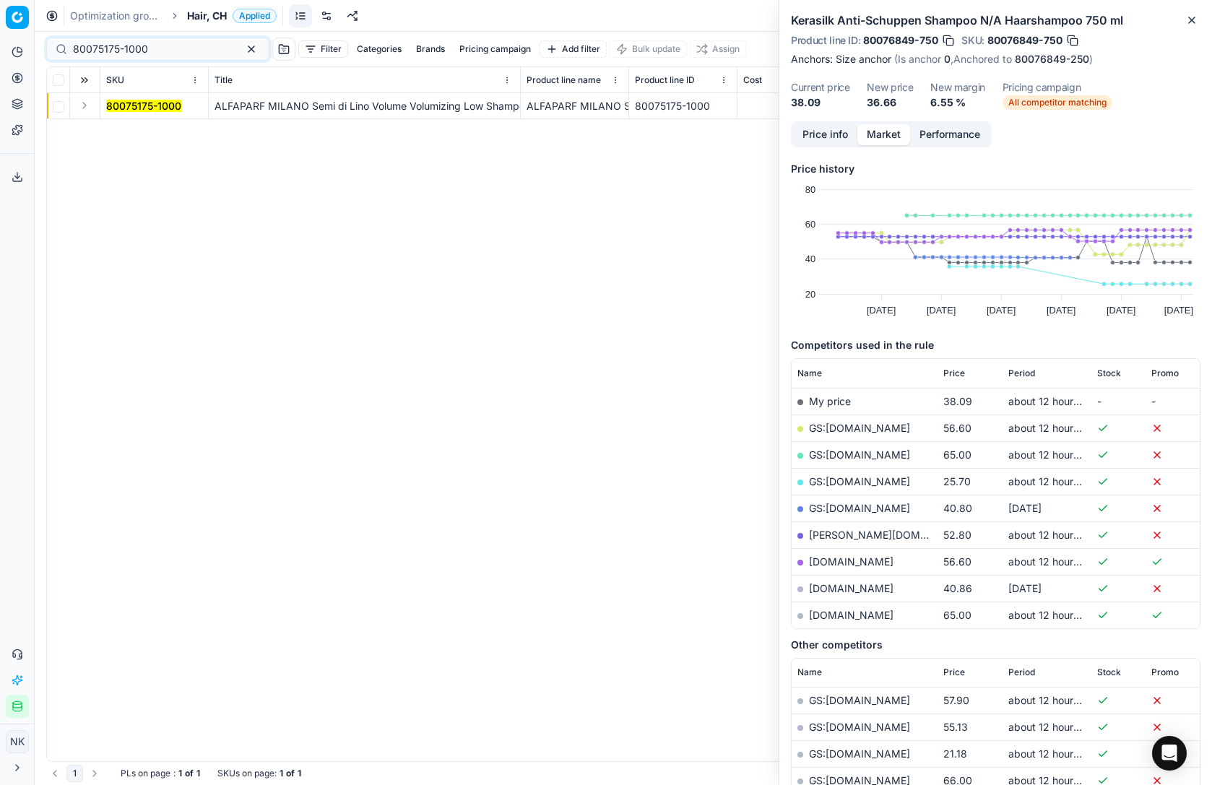
click at [82, 108] on button "Expand" at bounding box center [84, 105] width 17 height 17
click at [131, 129] on mark "80075175-1000" at bounding box center [143, 132] width 75 height 12
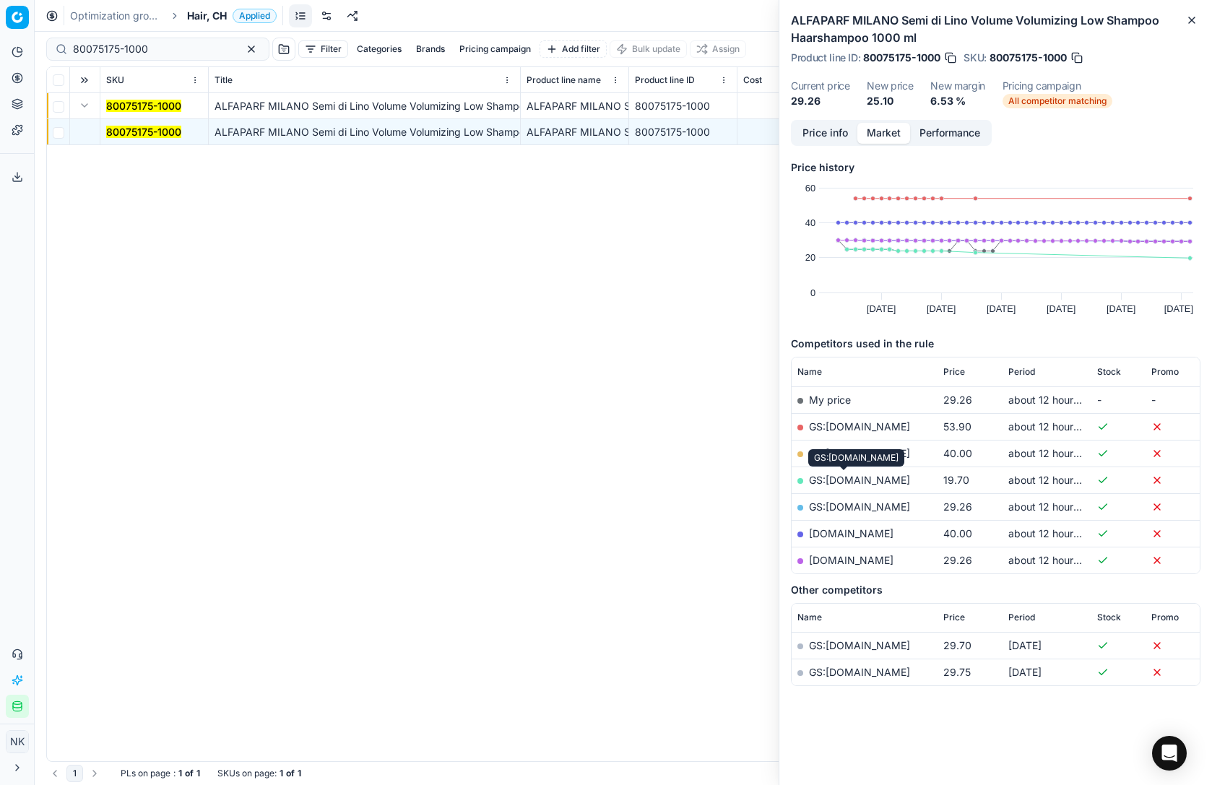
click at [848, 480] on link "GS:galaxus.ch" at bounding box center [859, 480] width 101 height 12
click at [160, 45] on input "80075175-1000" at bounding box center [152, 49] width 158 height 14
paste input "44178-15"
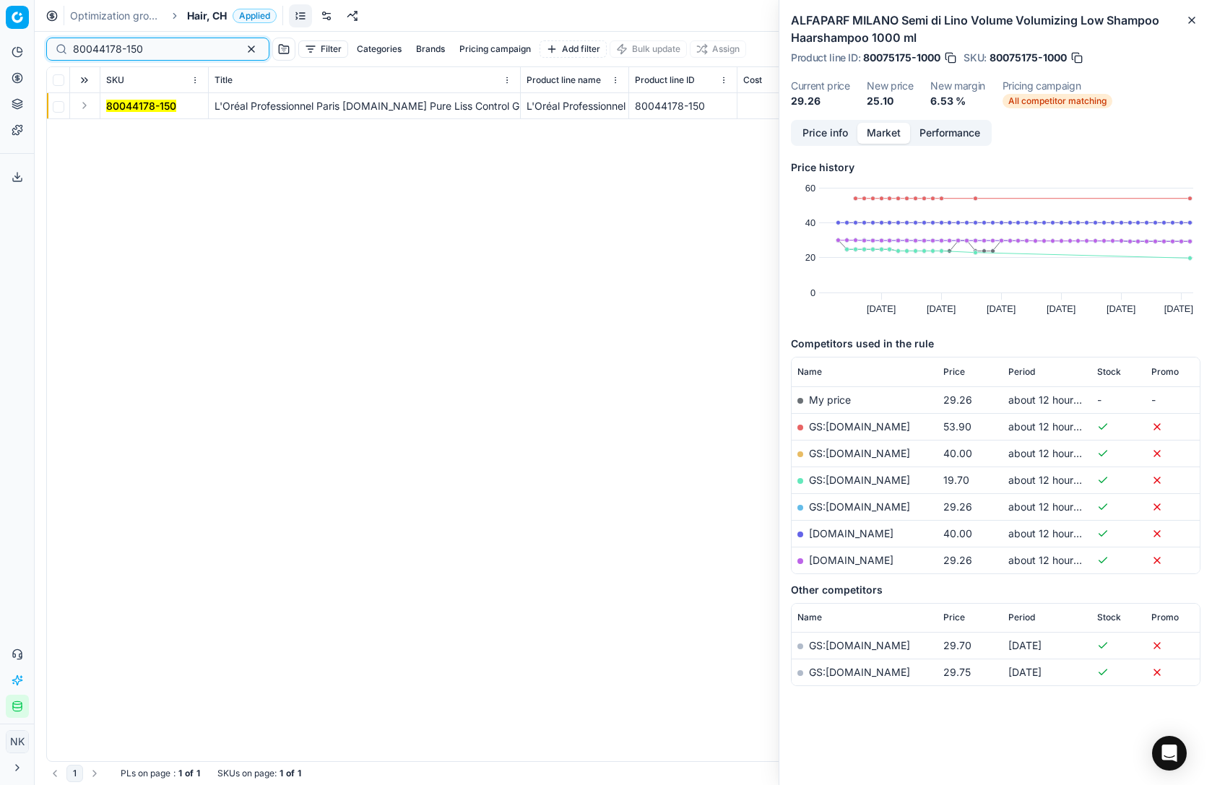
type input "80044178-150"
click at [87, 100] on button "Expand" at bounding box center [84, 105] width 17 height 17
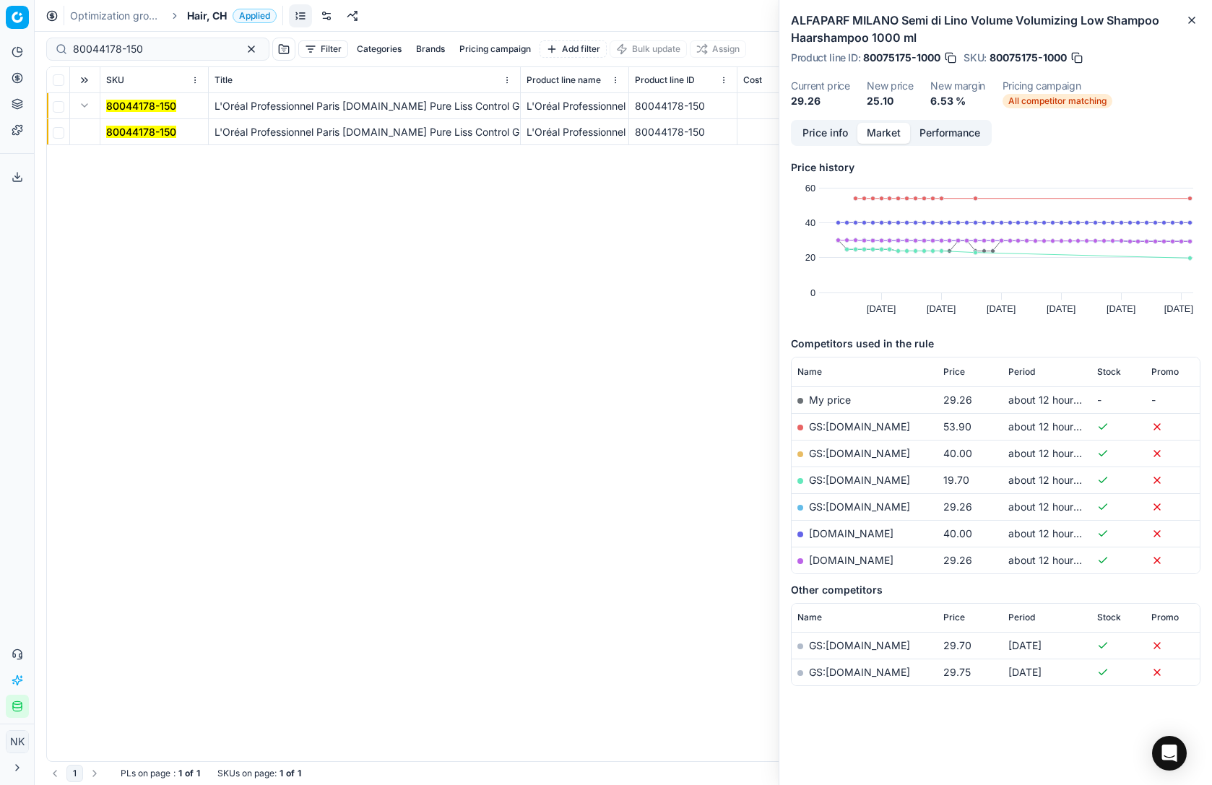
click at [129, 128] on mark "80044178-150" at bounding box center [141, 132] width 70 height 12
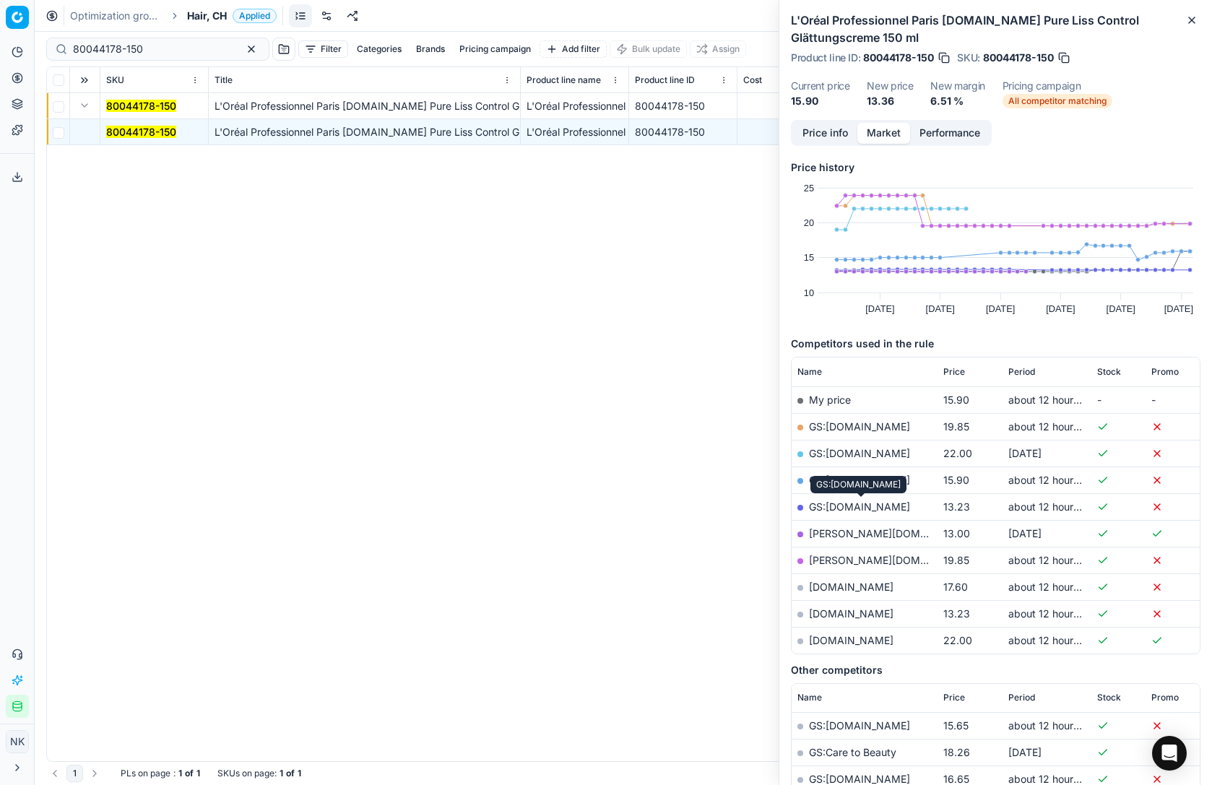
click at [842, 508] on link "GS:parfumdreams.CH" at bounding box center [859, 507] width 101 height 12
click at [855, 532] on link "basler-beauty.ch" at bounding box center [893, 533] width 168 height 12
click at [846, 613] on link "parfumdreams.ch" at bounding box center [851, 614] width 85 height 12
click at [862, 506] on link "GS:parfumdreams.CH" at bounding box center [859, 507] width 101 height 12
click at [202, 15] on span "Hair, CH" at bounding box center [207, 16] width 40 height 14
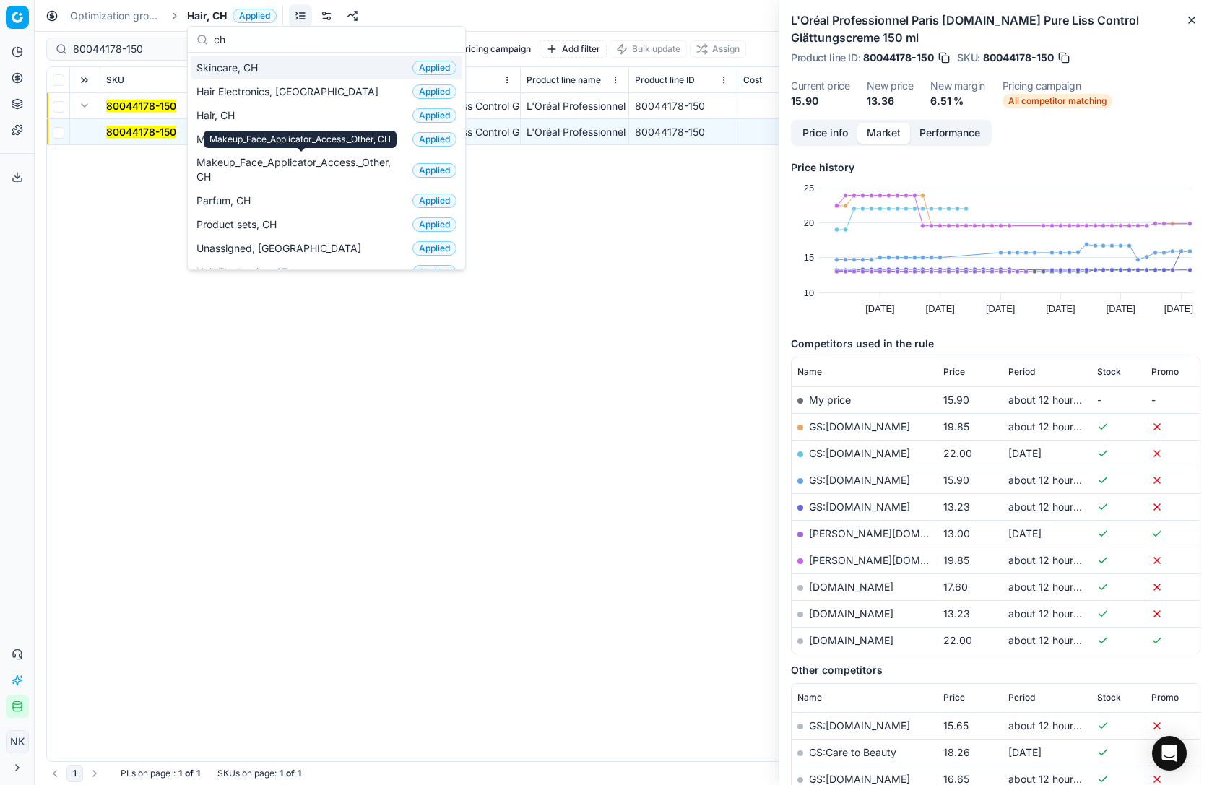
type input "ch"
click at [244, 70] on span "Skincare, CH" at bounding box center [230, 68] width 67 height 14
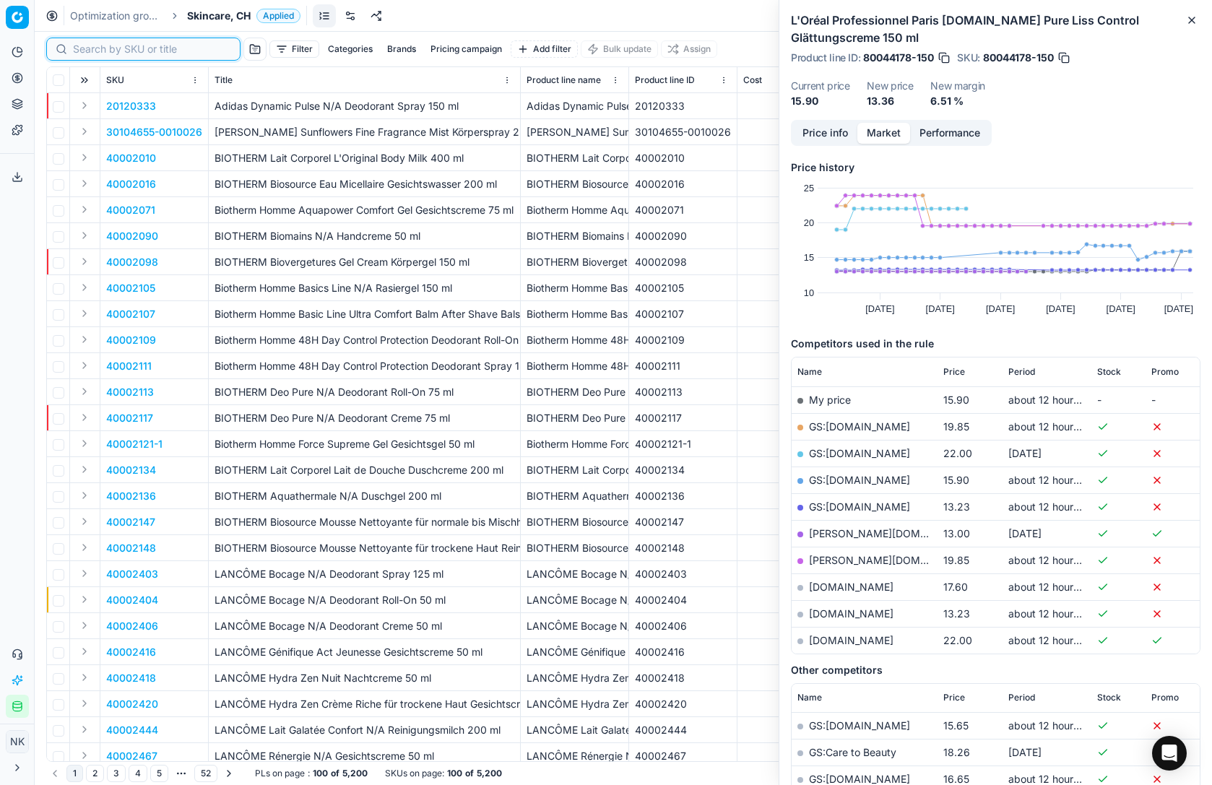
click at [103, 52] on input at bounding box center [152, 49] width 158 height 14
paste input "80072463-50"
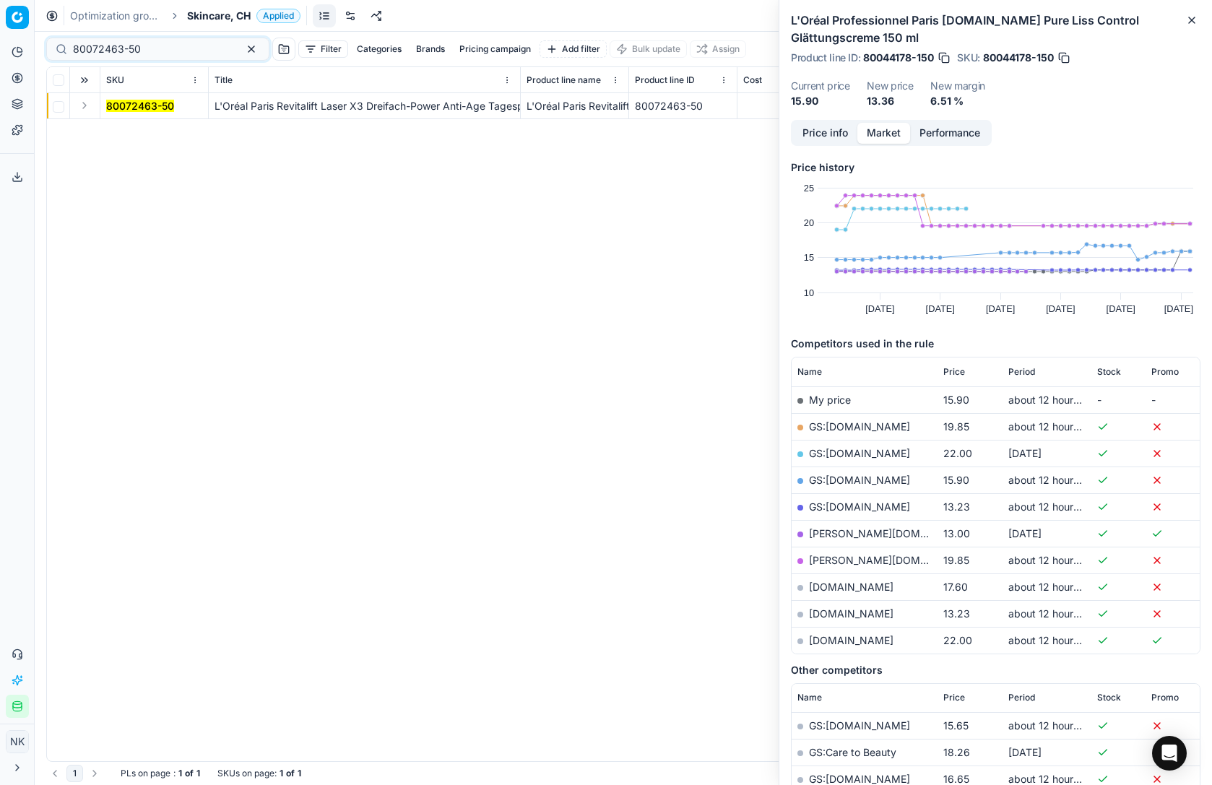
click at [85, 105] on button "Expand" at bounding box center [84, 105] width 17 height 17
click at [137, 134] on mark "80072463-50" at bounding box center [140, 132] width 68 height 12
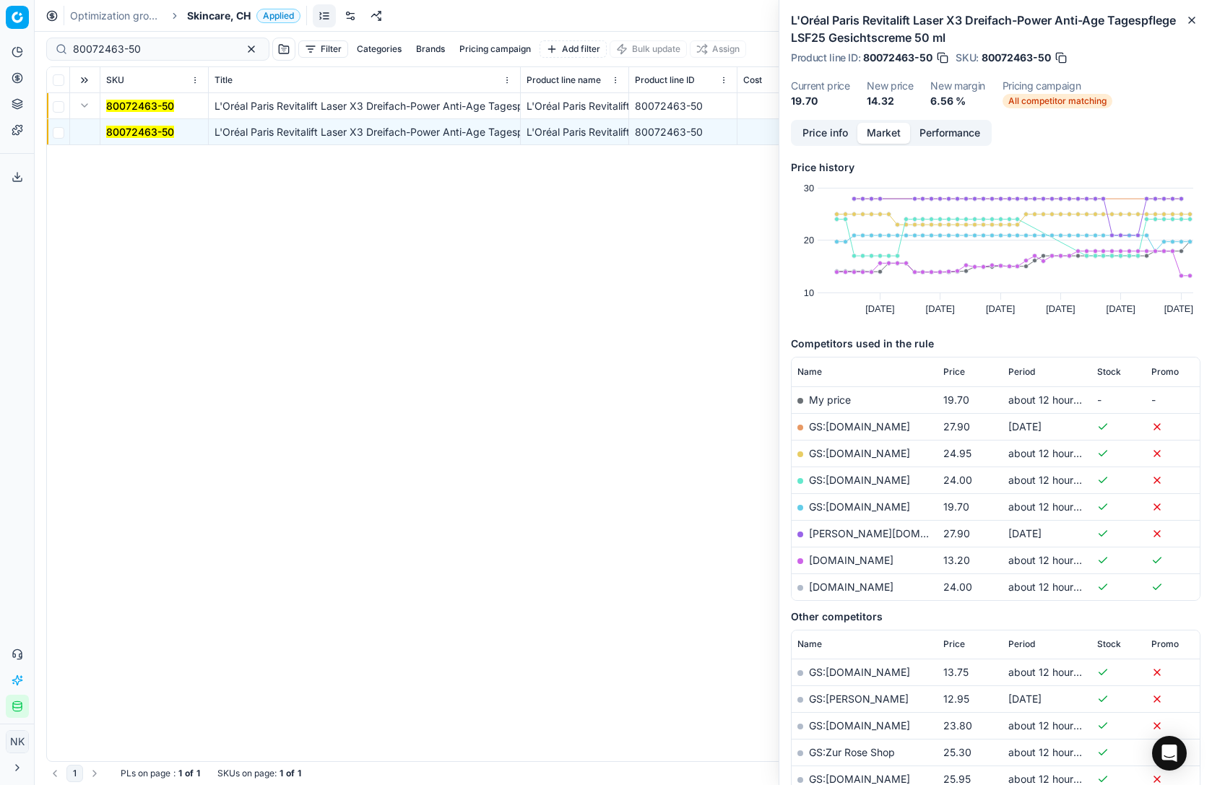
click at [828, 557] on link "notino.ch" at bounding box center [851, 560] width 85 height 12
click at [169, 50] on input "80072463-50" at bounding box center [152, 49] width 158 height 14
paste input "90001241-0001753"
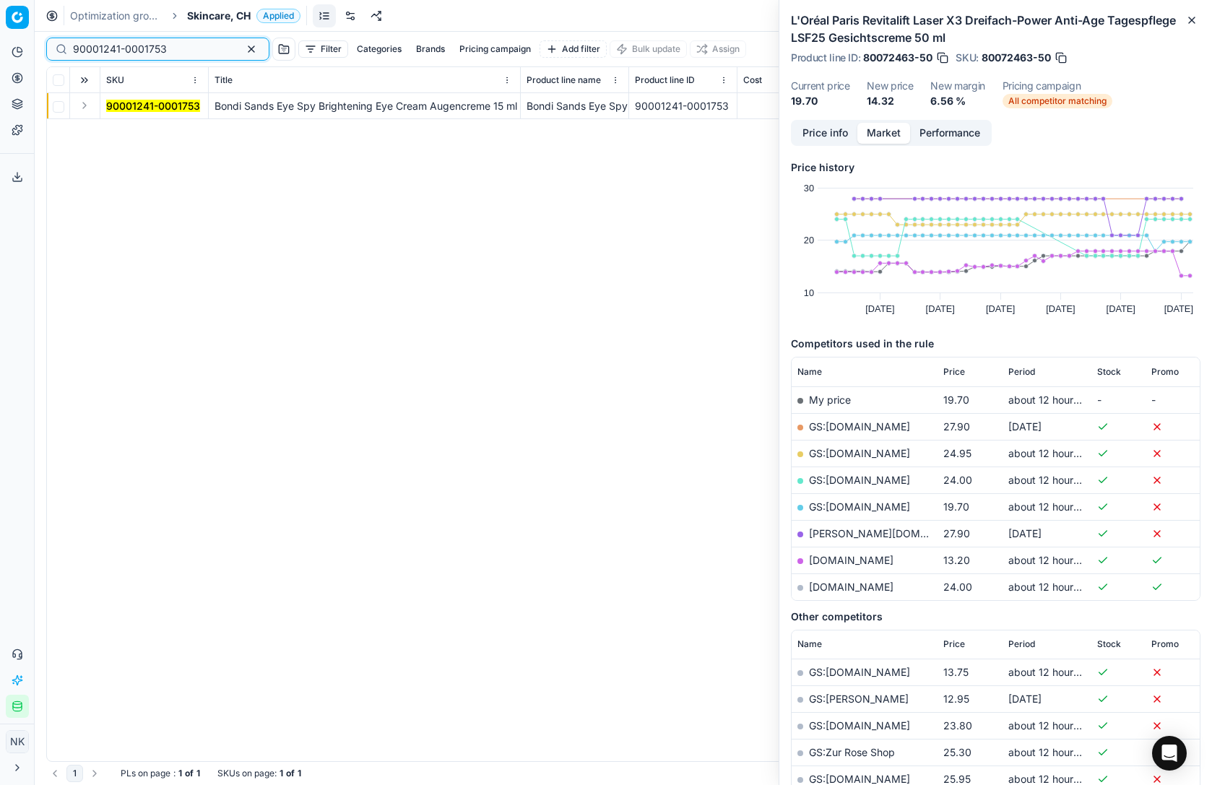
type input "90001241-0001753"
click at [85, 106] on button "Expand" at bounding box center [84, 105] width 17 height 17
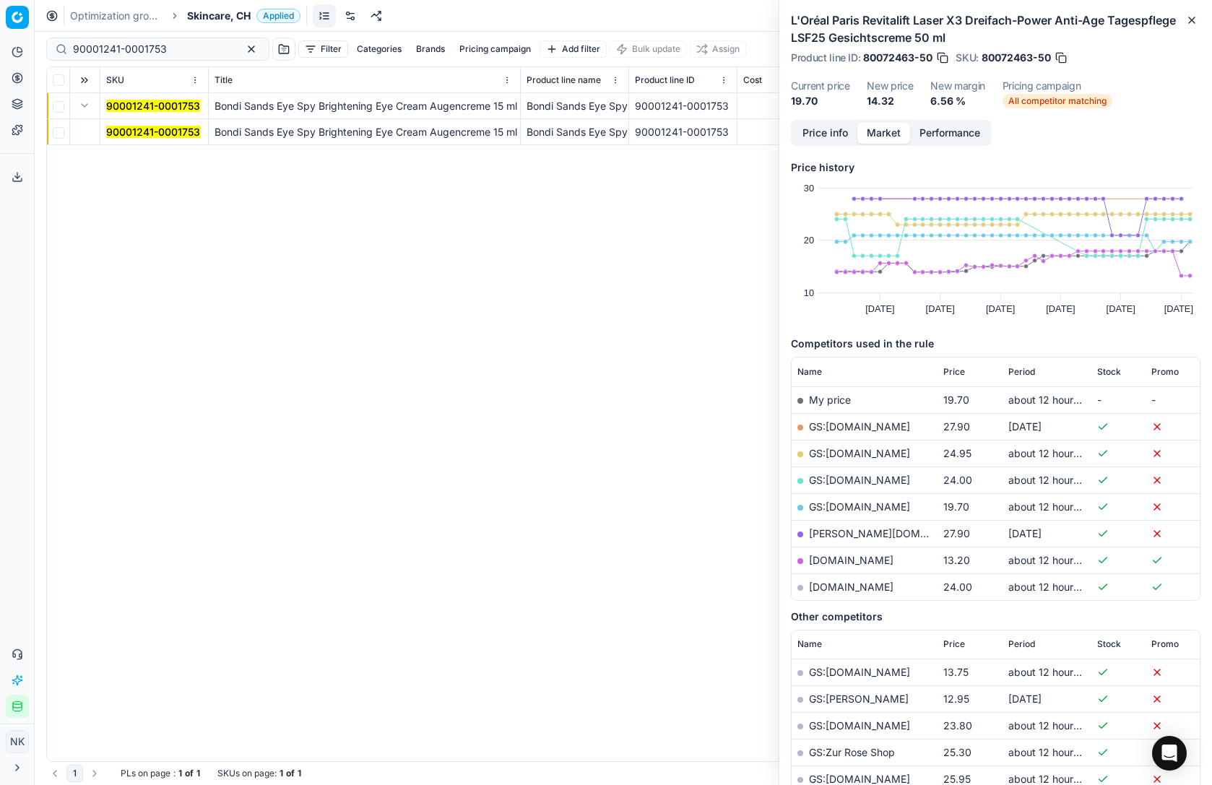
click at [141, 131] on mark "90001241-0001753" at bounding box center [153, 132] width 94 height 12
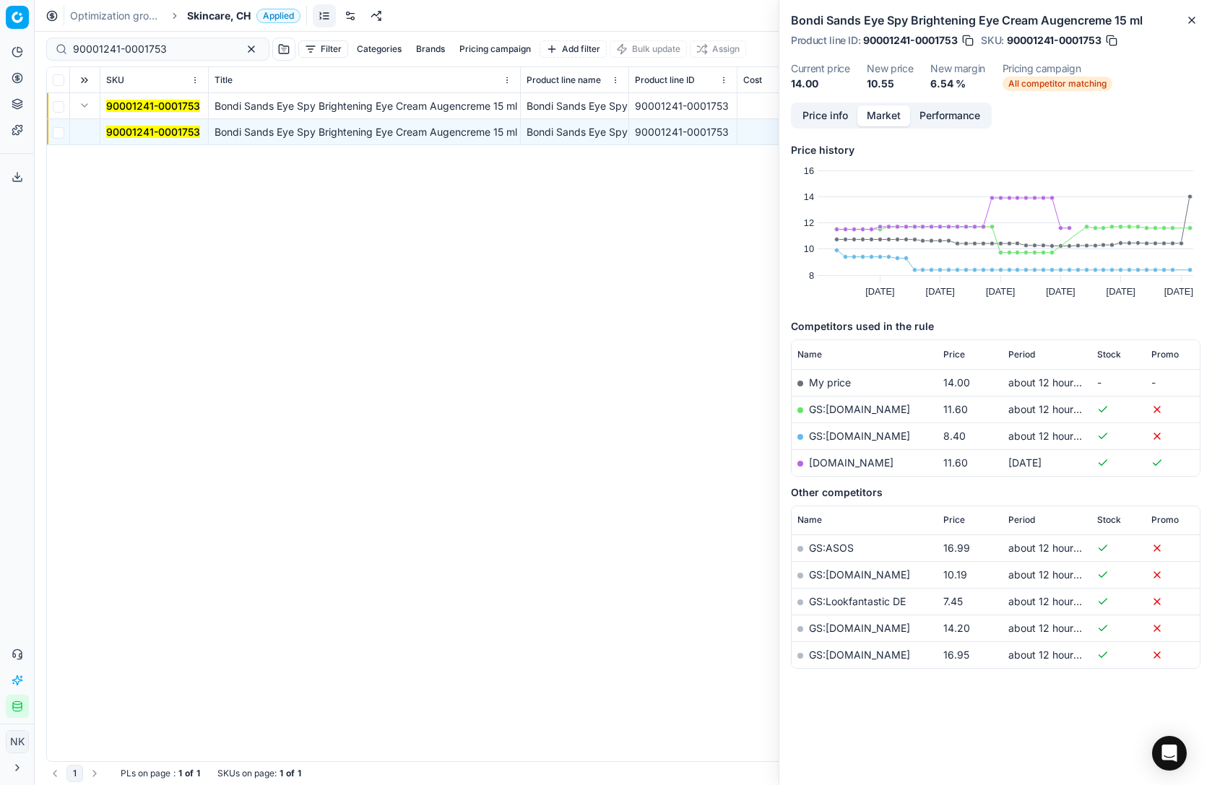
click at [854, 437] on link "GS:galaxus.ch" at bounding box center [859, 436] width 101 height 12
click at [1191, 20] on icon "button" at bounding box center [1192, 20] width 6 height 6
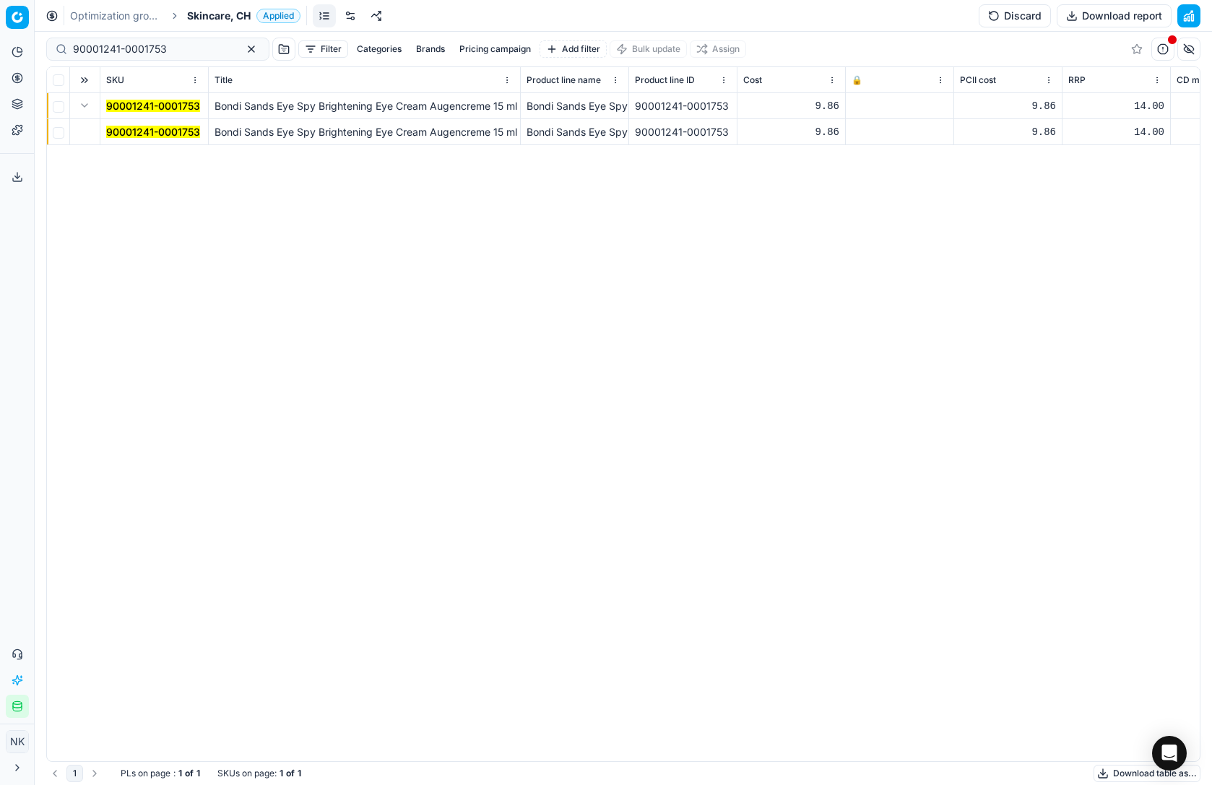
click at [171, 174] on div "90001241-0001753 Bondi Sands Eye Spy Brightening Eye Cream Augencreme 15 ml Bon…" at bounding box center [623, 427] width 1153 height 668
click at [70, 128] on link "Assortment" at bounding box center [139, 131] width 168 height 20
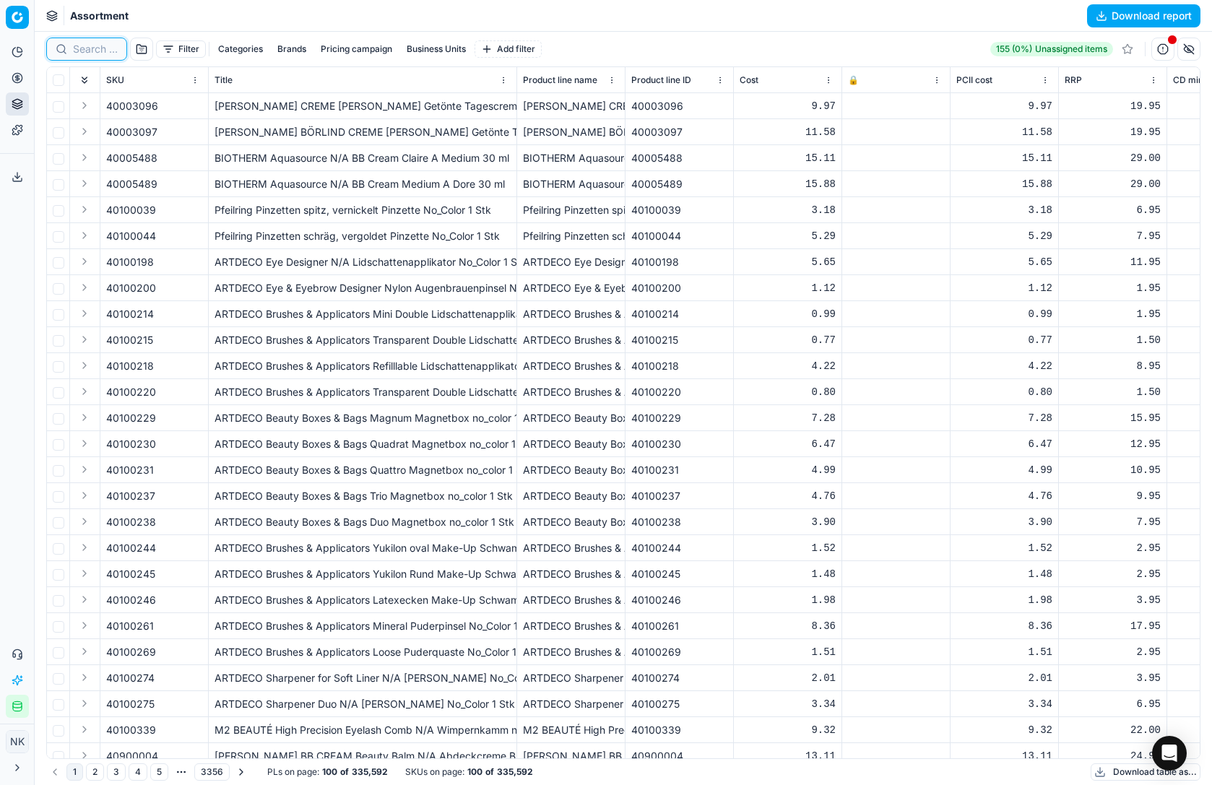
click at [94, 48] on input at bounding box center [95, 49] width 45 height 14
paste input "90012155-0019191"
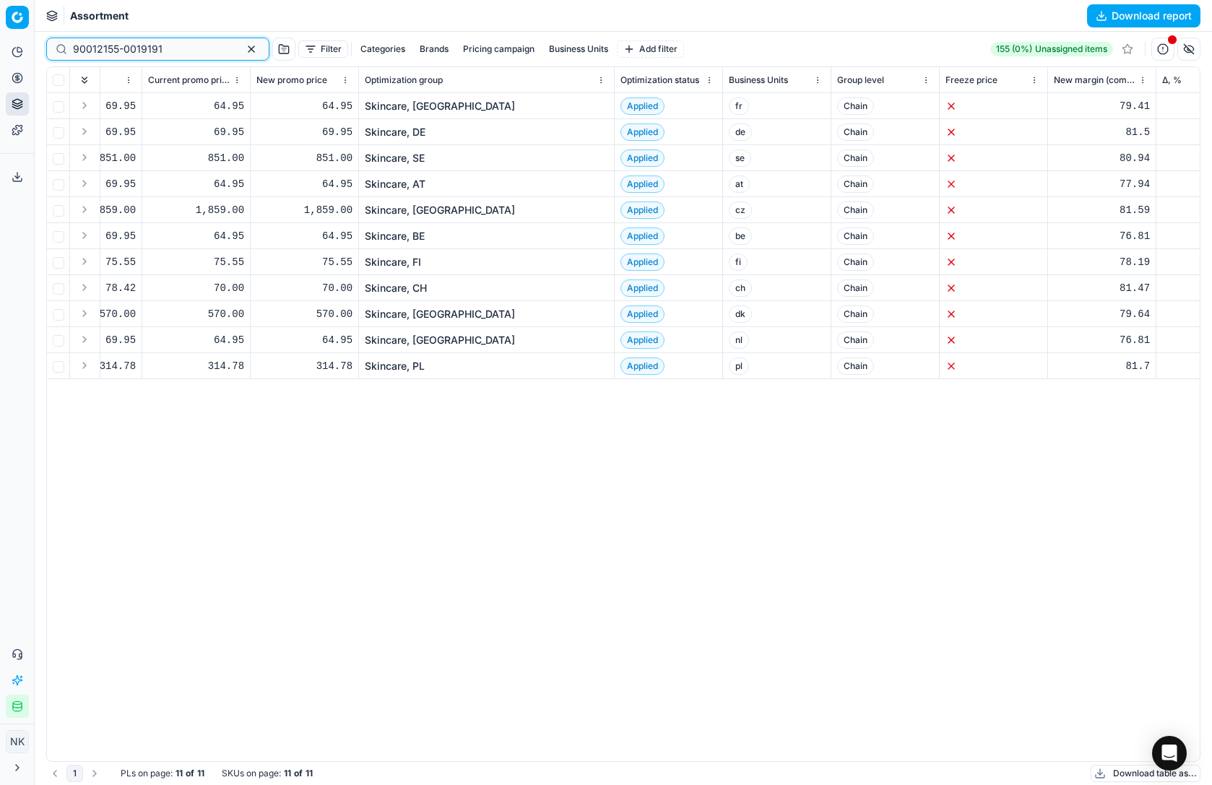
scroll to position [0, 2001]
type input "90012155-0019191"
click at [392, 129] on link "Skincare, DE" at bounding box center [394, 132] width 61 height 14
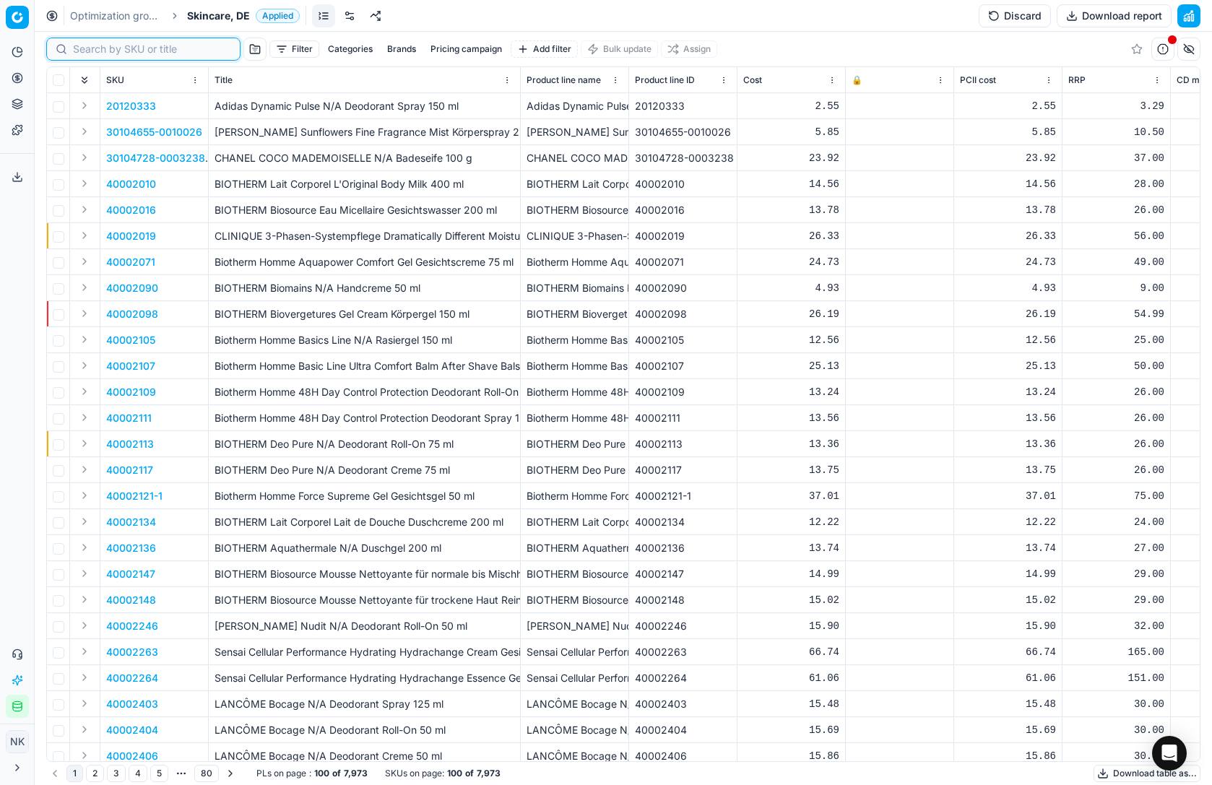
click at [94, 46] on input at bounding box center [152, 49] width 158 height 14
paste input "90012155-0019191"
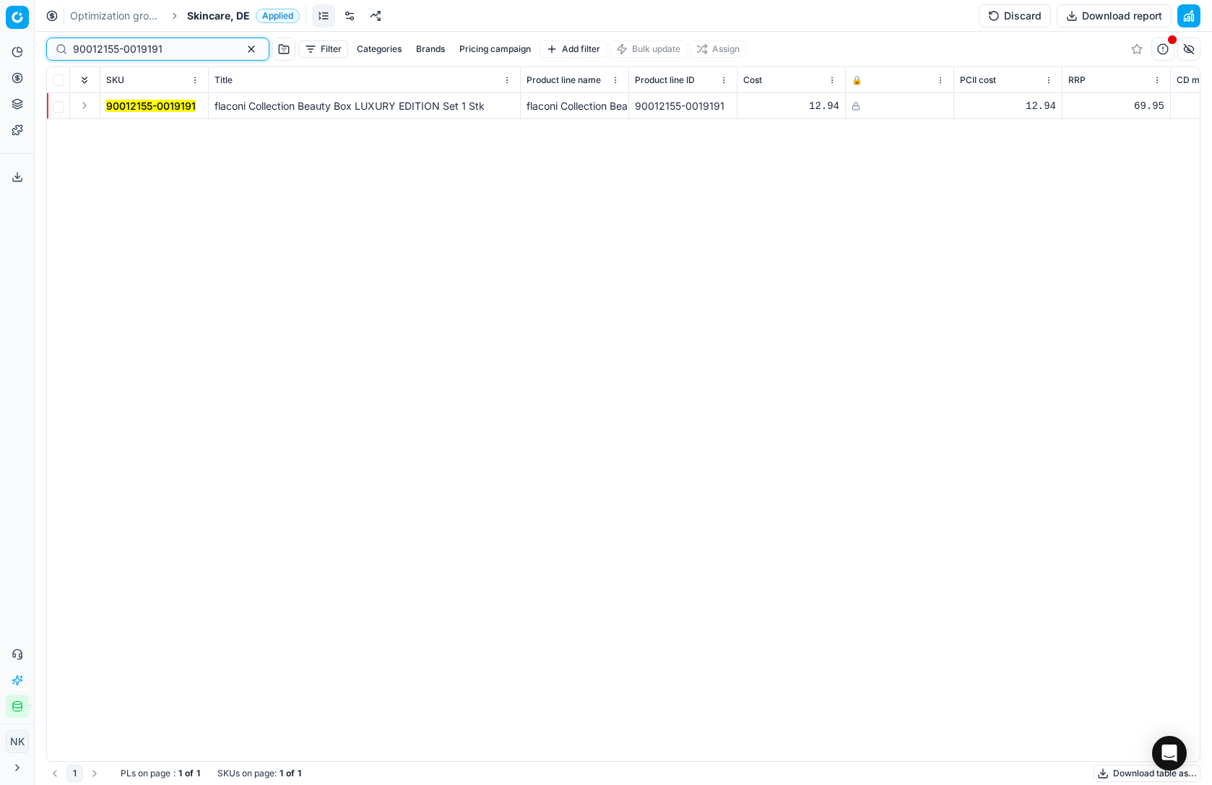
type input "90012155-0019191"
click at [999, 16] on button "Discard" at bounding box center [1015, 15] width 72 height 23
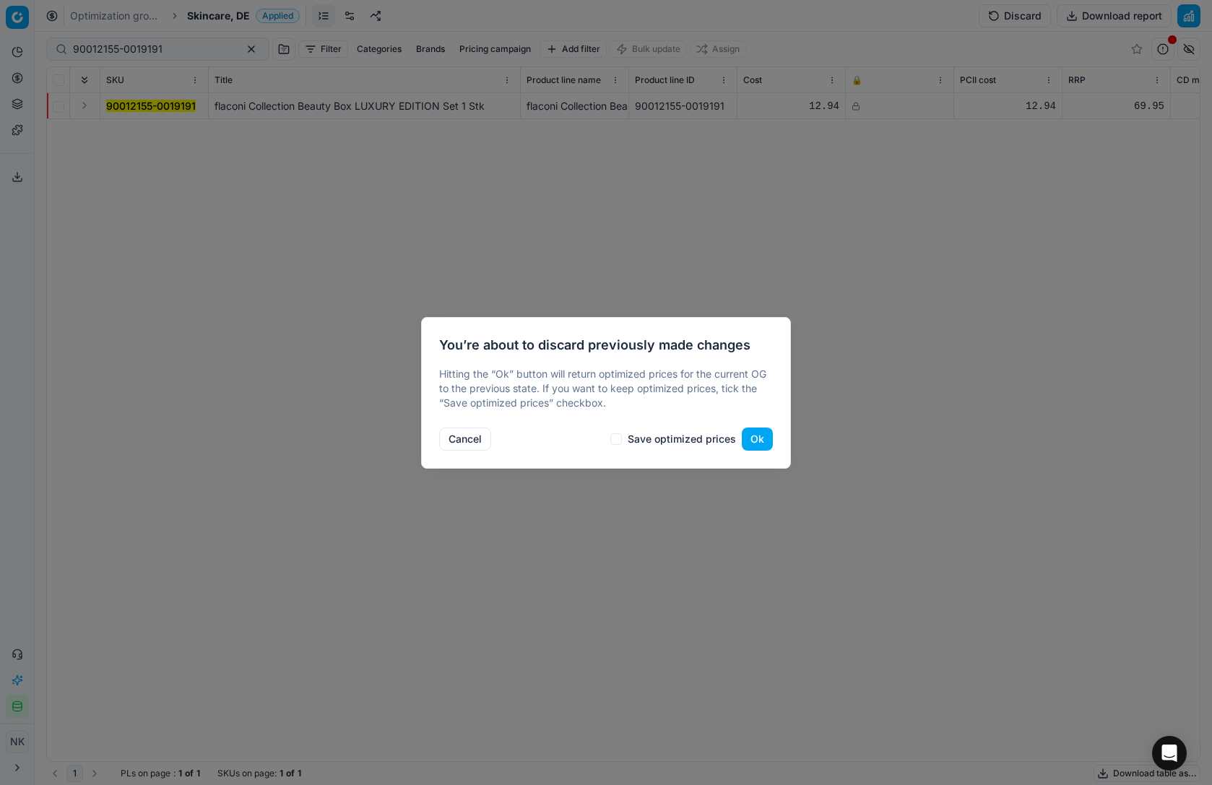
click at [756, 443] on button "Ok" at bounding box center [757, 439] width 31 height 23
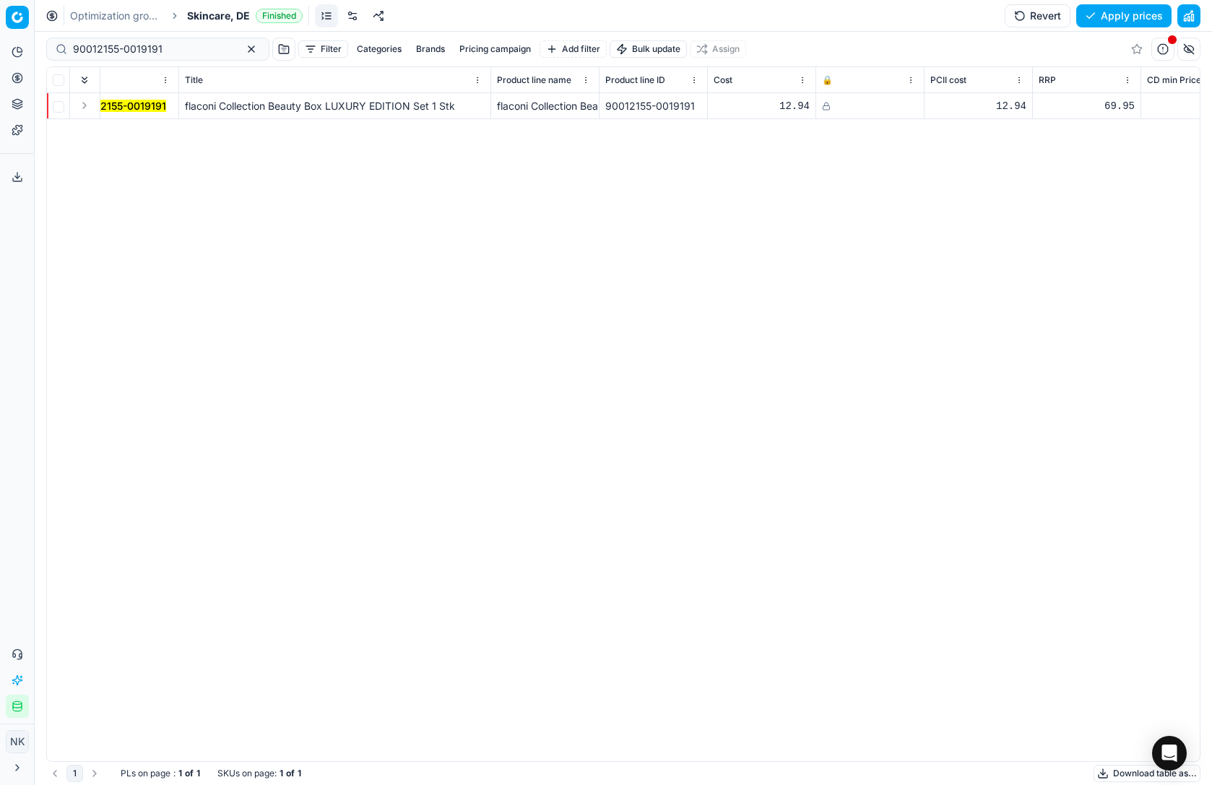
scroll to position [0, 31]
click at [827, 108] on icon at bounding box center [825, 106] width 9 height 9
click at [1113, 12] on button "Save and apply" at bounding box center [1118, 15] width 108 height 23
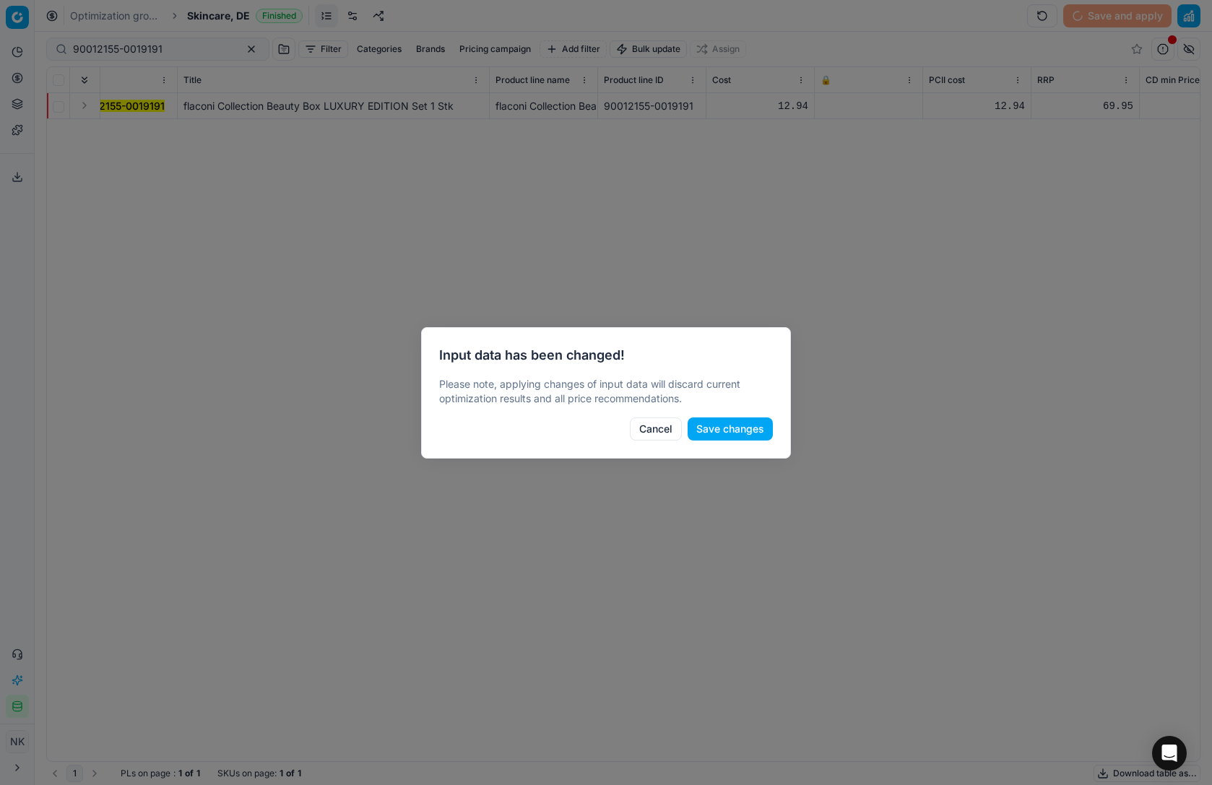
click at [715, 431] on button "Save changes" at bounding box center [730, 429] width 85 height 23
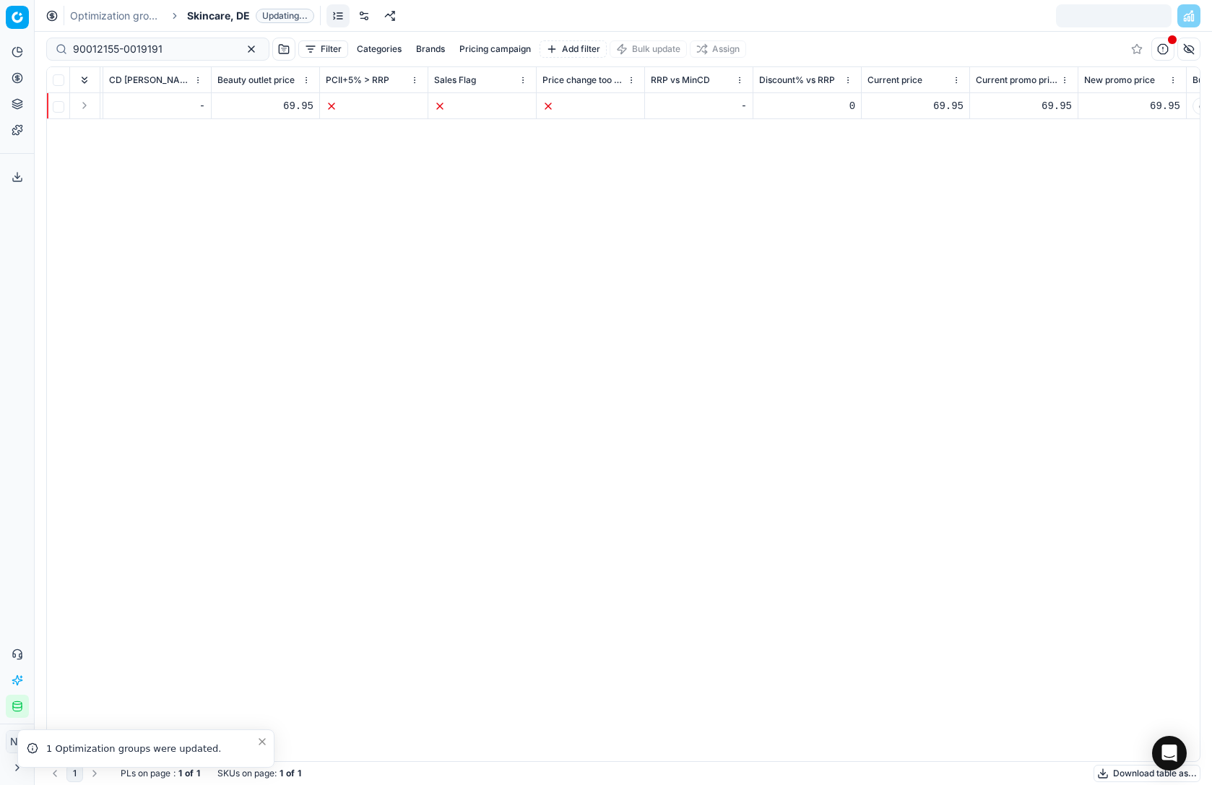
scroll to position [0, 1194]
click at [929, 105] on div "69.95" at bounding box center [898, 106] width 96 height 14
click at [944, 105] on div "69.95" at bounding box center [898, 106] width 96 height 14
click at [938, 103] on div "69.95" at bounding box center [898, 106] width 96 height 14
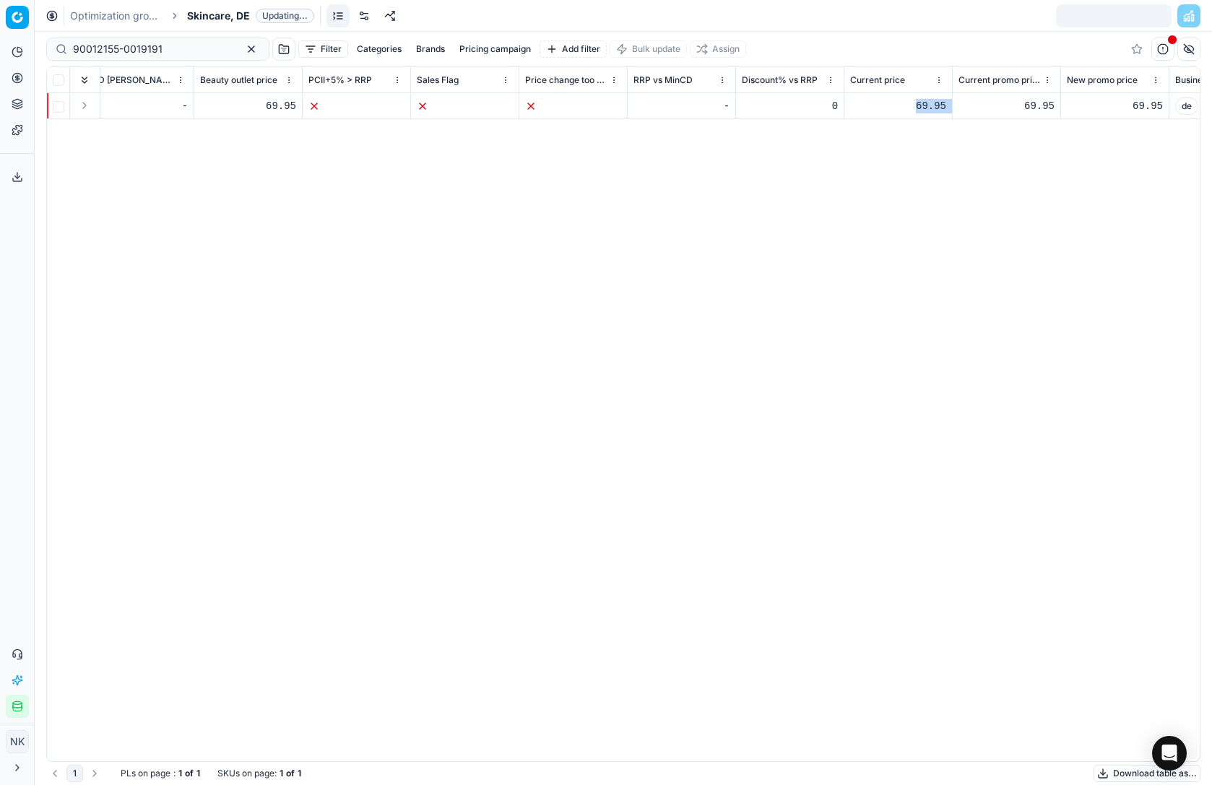
click at [938, 103] on div "69.95" at bounding box center [898, 106] width 96 height 14
click at [1038, 107] on div "69.95" at bounding box center [1007, 106] width 96 height 14
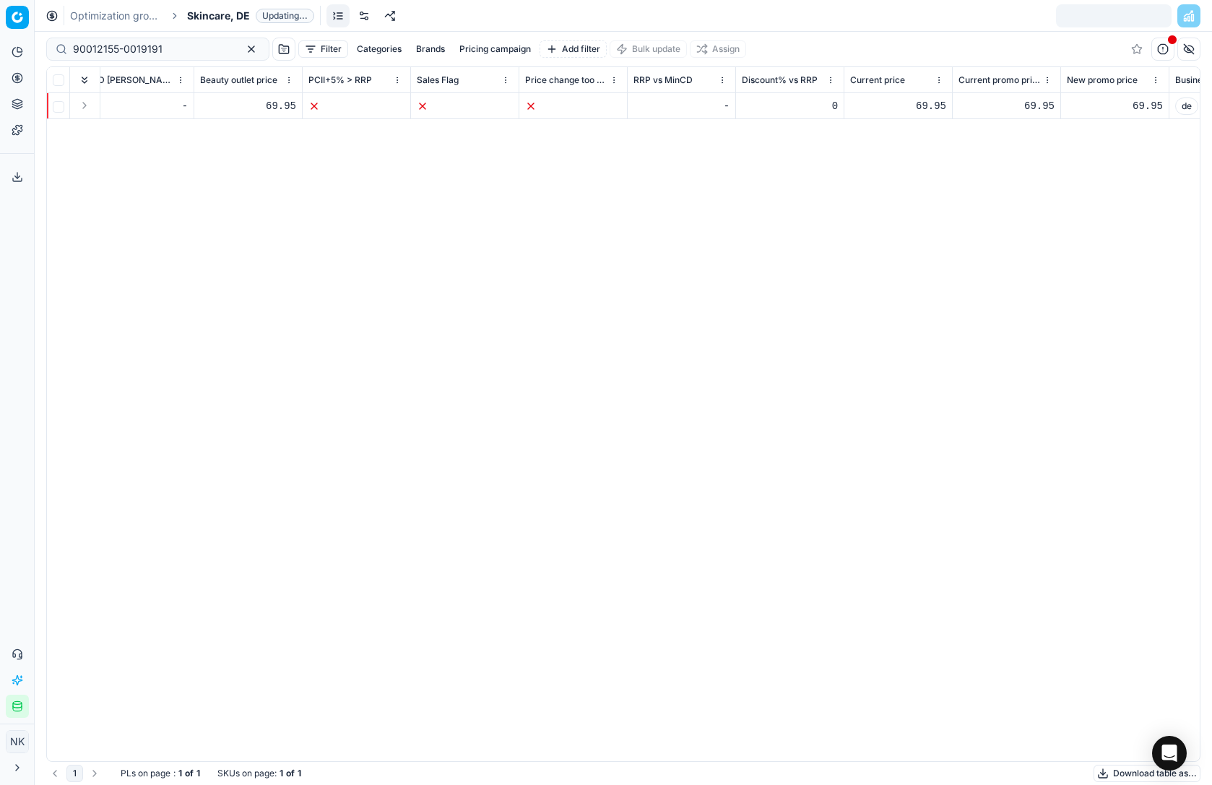
click at [1022, 177] on div "SKU Title Product line name Product line ID Cost 🔒 PCII cost RRP CD min Price C…" at bounding box center [623, 414] width 1153 height 694
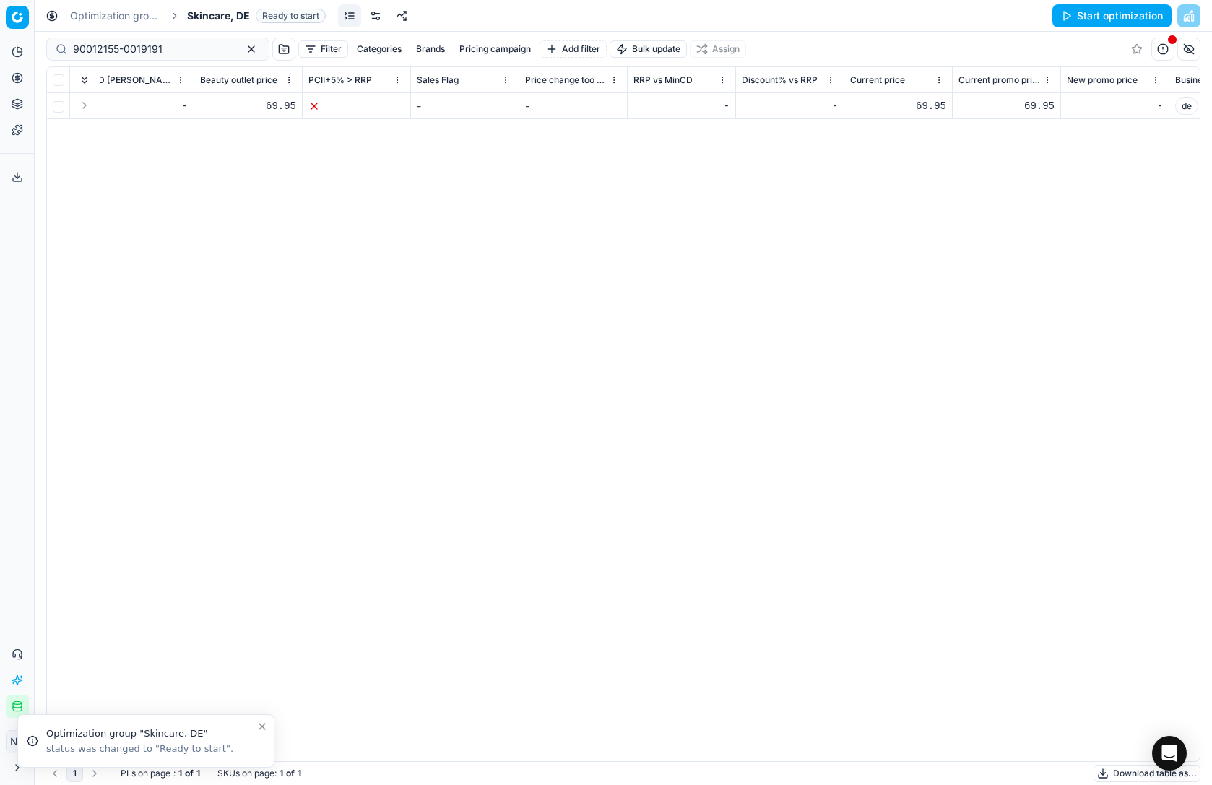
click at [920, 103] on div "69.95" at bounding box center [898, 106] width 96 height 14
type input "6"
type input "54.95"
click at [940, 163] on div "SKU Title Product line name Product line ID Cost 🔒 PCII cost RRP CD min Price C…" at bounding box center [623, 414] width 1153 height 694
click at [1033, 108] on div "69.95" at bounding box center [1007, 106] width 96 height 14
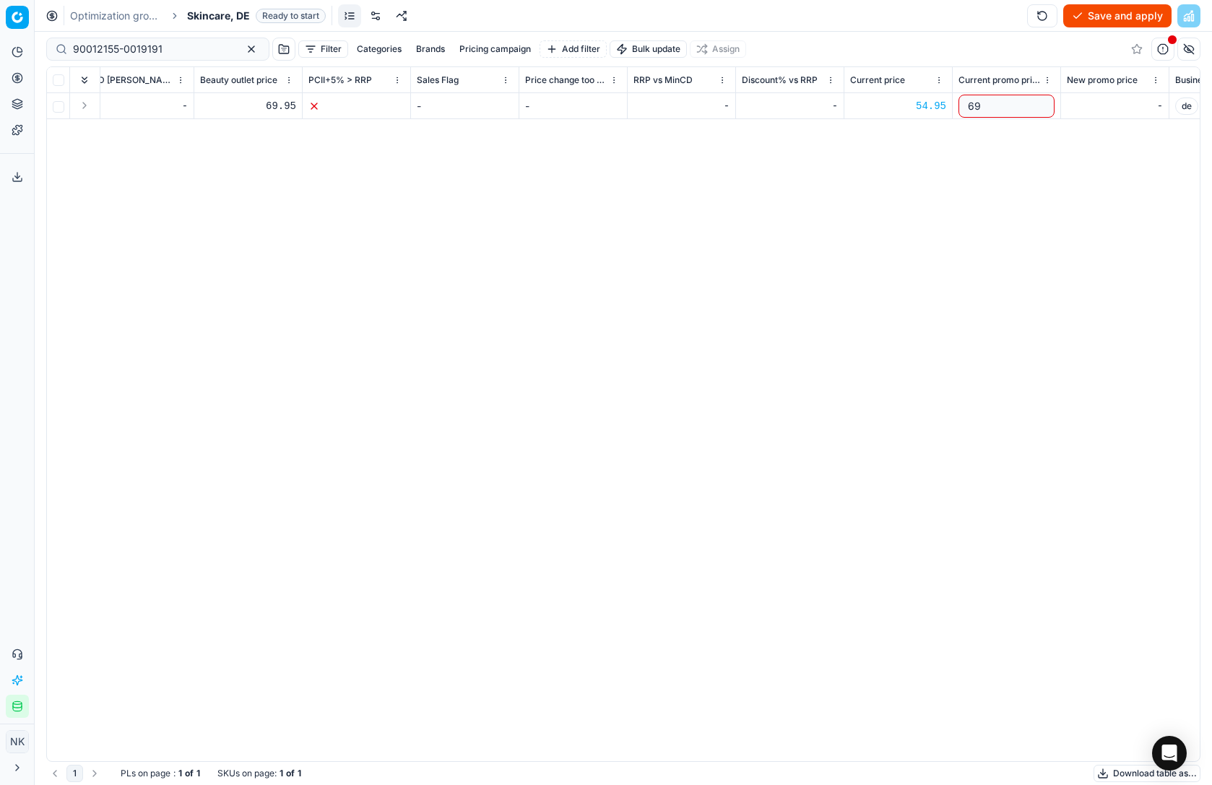
type input "6"
type input "54.95"
click at [1007, 166] on div "SKU Title Product line name Product line ID Cost 🔒 PCII cost RRP CD min Price C…" at bounding box center [623, 414] width 1153 height 694
click at [1099, 19] on button "Save and apply" at bounding box center [1118, 15] width 108 height 23
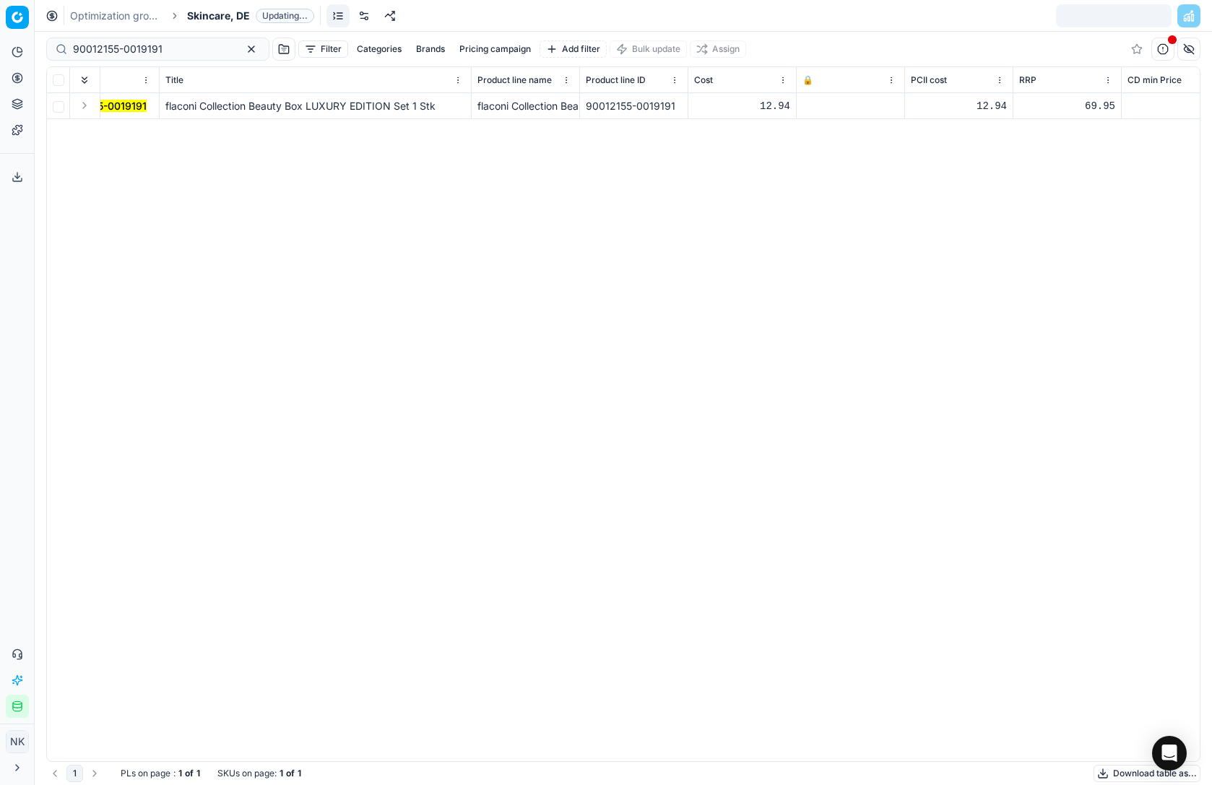
scroll to position [0, 0]
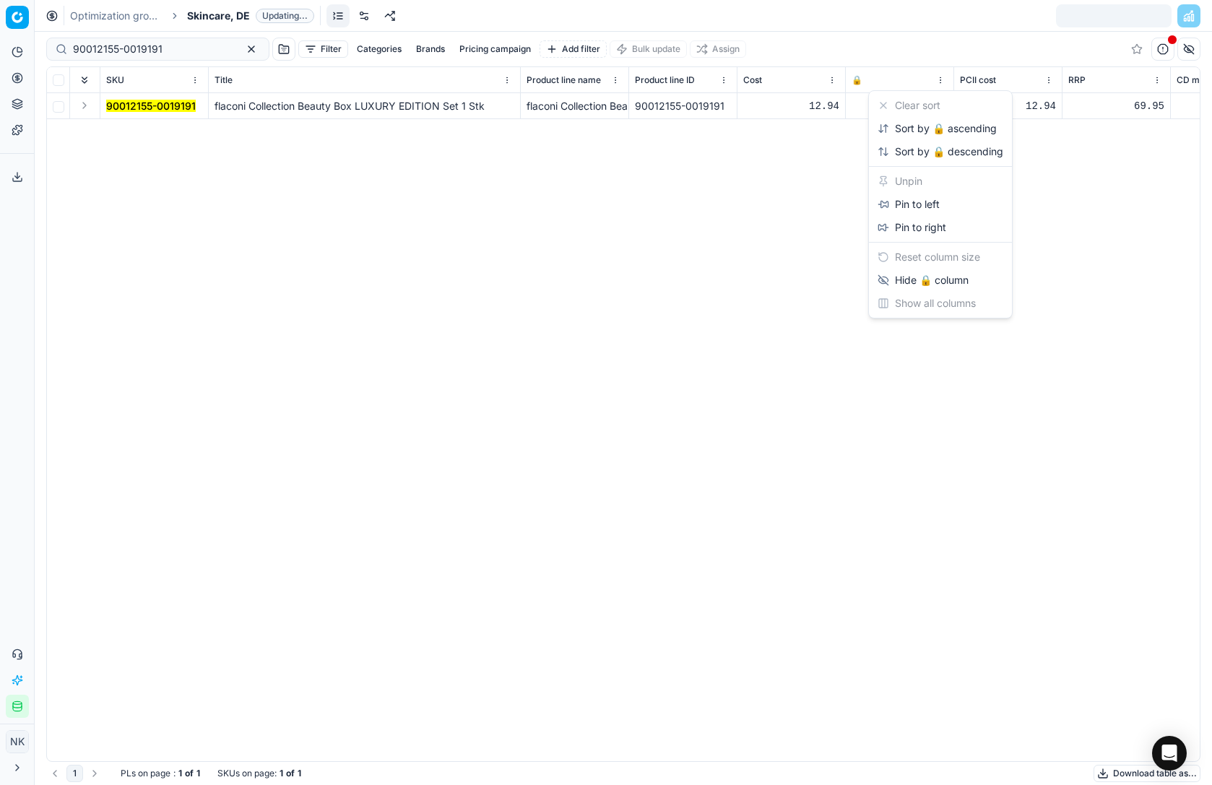
click at [939, 80] on html "Pricing platform Analytics Pricing Product portfolio Templates Export service 1…" at bounding box center [606, 392] width 1212 height 785
click at [809, 206] on html "Pricing platform Analytics Pricing Product portfolio Templates Export service 1…" at bounding box center [606, 392] width 1212 height 785
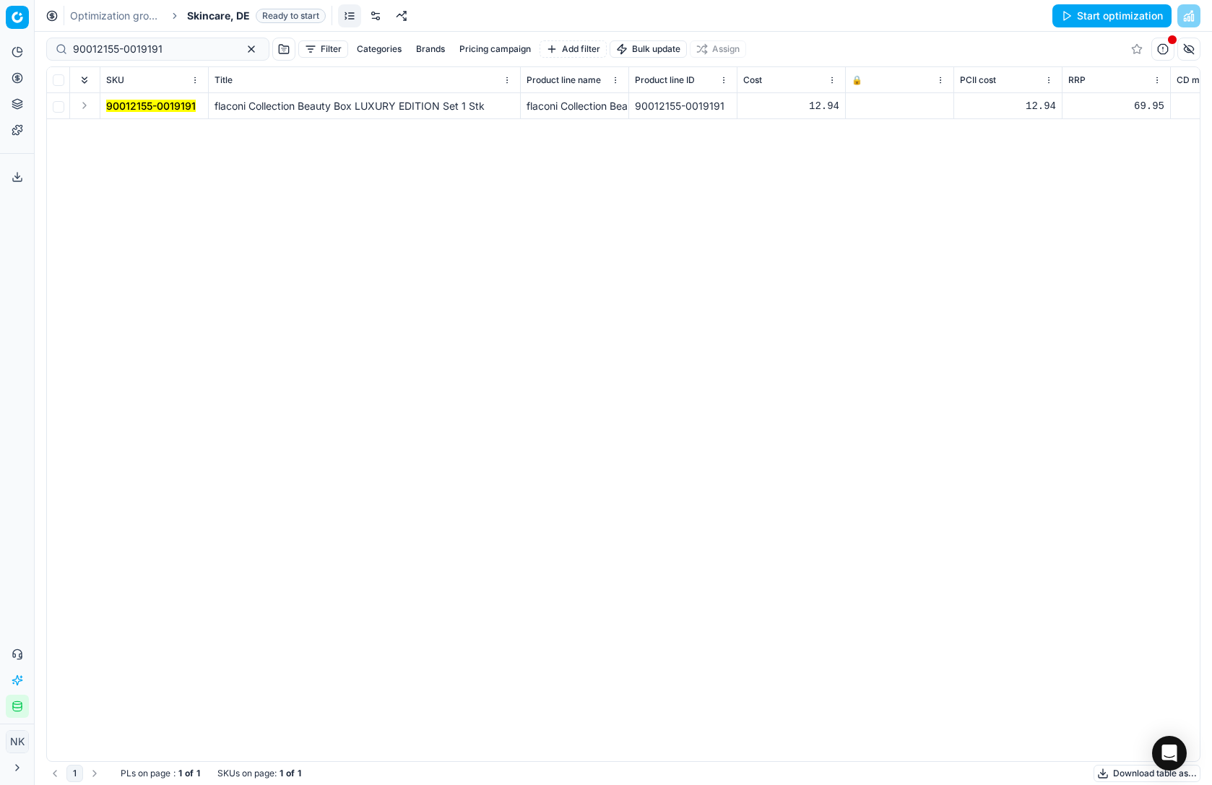
click at [856, 107] on icon at bounding box center [856, 106] width 9 height 9
click at [1091, 17] on button "Save and apply" at bounding box center [1118, 15] width 108 height 23
click at [249, 203] on div "90012155-0019191 flaconi Collection Beauty Box LUXURY EDITION Set 1 Stk flaconi…" at bounding box center [623, 427] width 1153 height 668
click at [170, 45] on input "90012155-0019191" at bounding box center [152, 49] width 158 height 14
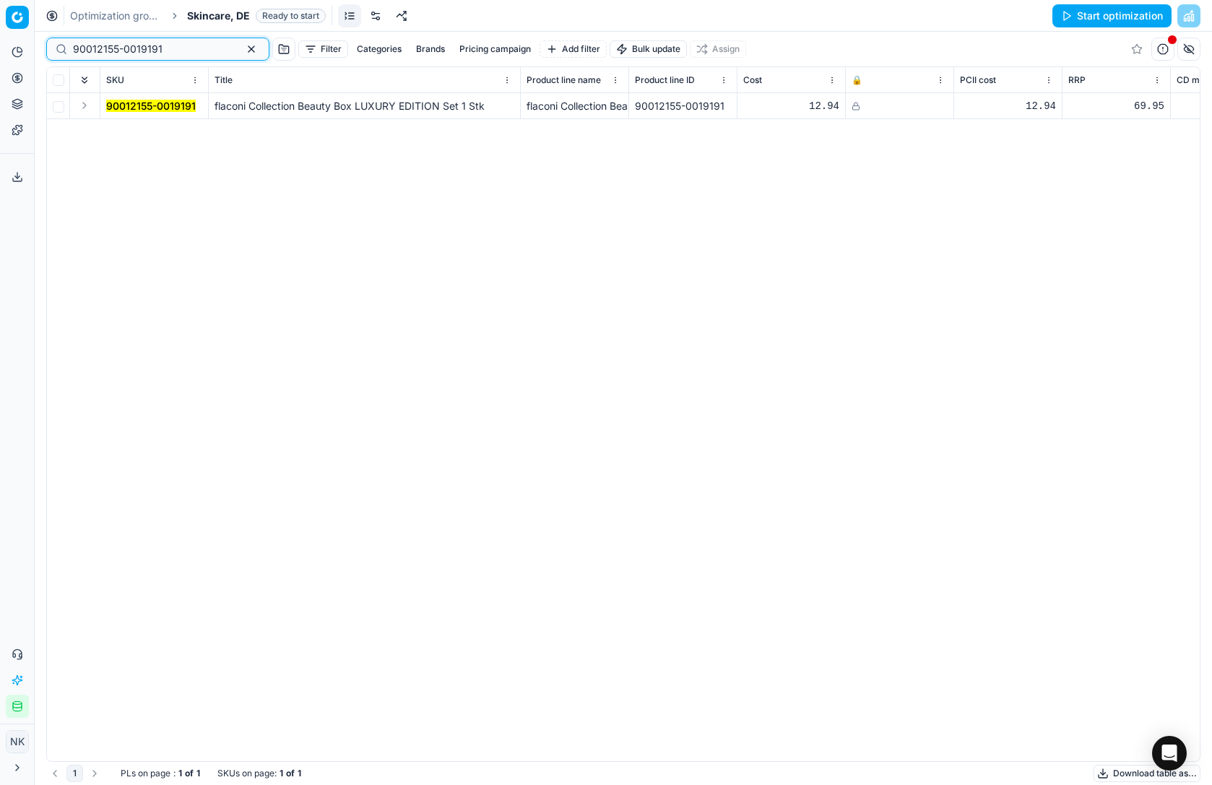
click at [170, 45] on input "90012155-0019191" at bounding box center [152, 49] width 158 height 14
paste input "6-0019192"
type input "90012156-0019192"
click at [376, 106] on span "flaconi Collection Beauty Box TREND ESSENTIALS Set 1 Stk" at bounding box center [356, 106] width 283 height 12
click at [857, 105] on icon at bounding box center [856, 106] width 9 height 9
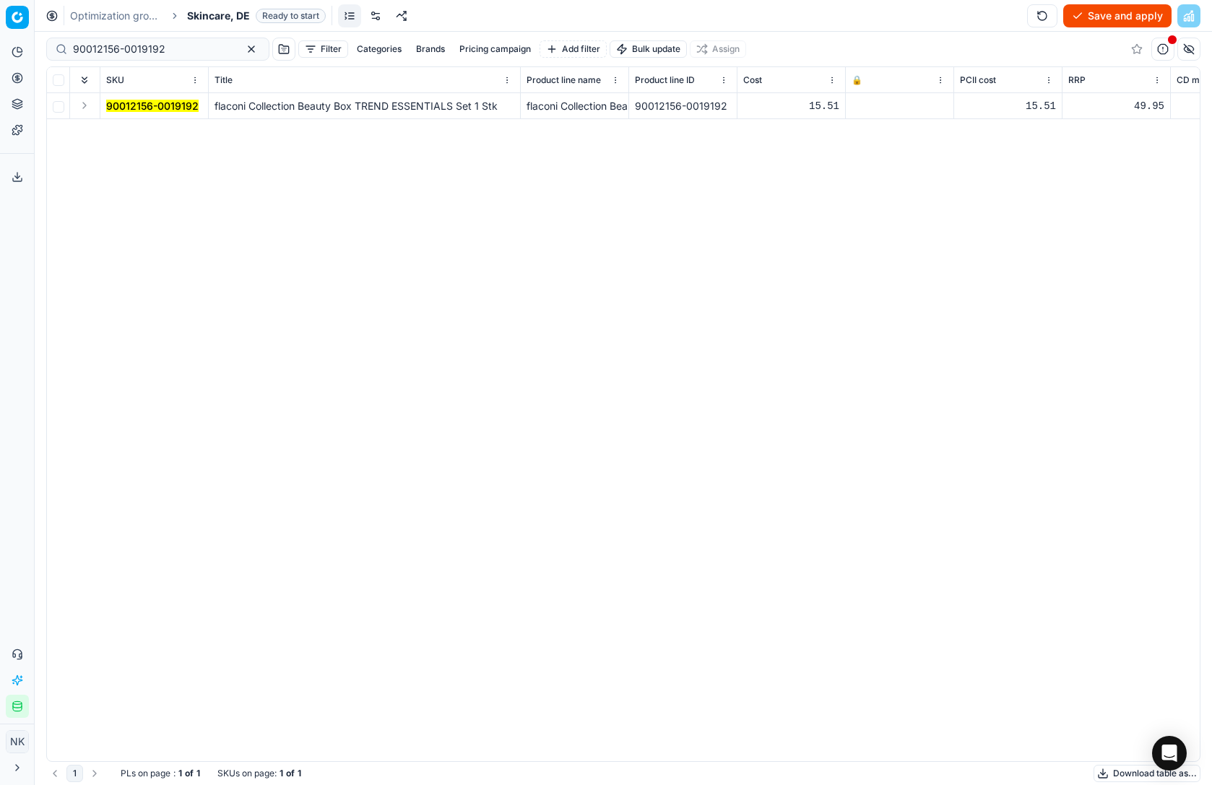
click at [1095, 16] on button "Save and apply" at bounding box center [1118, 15] width 108 height 23
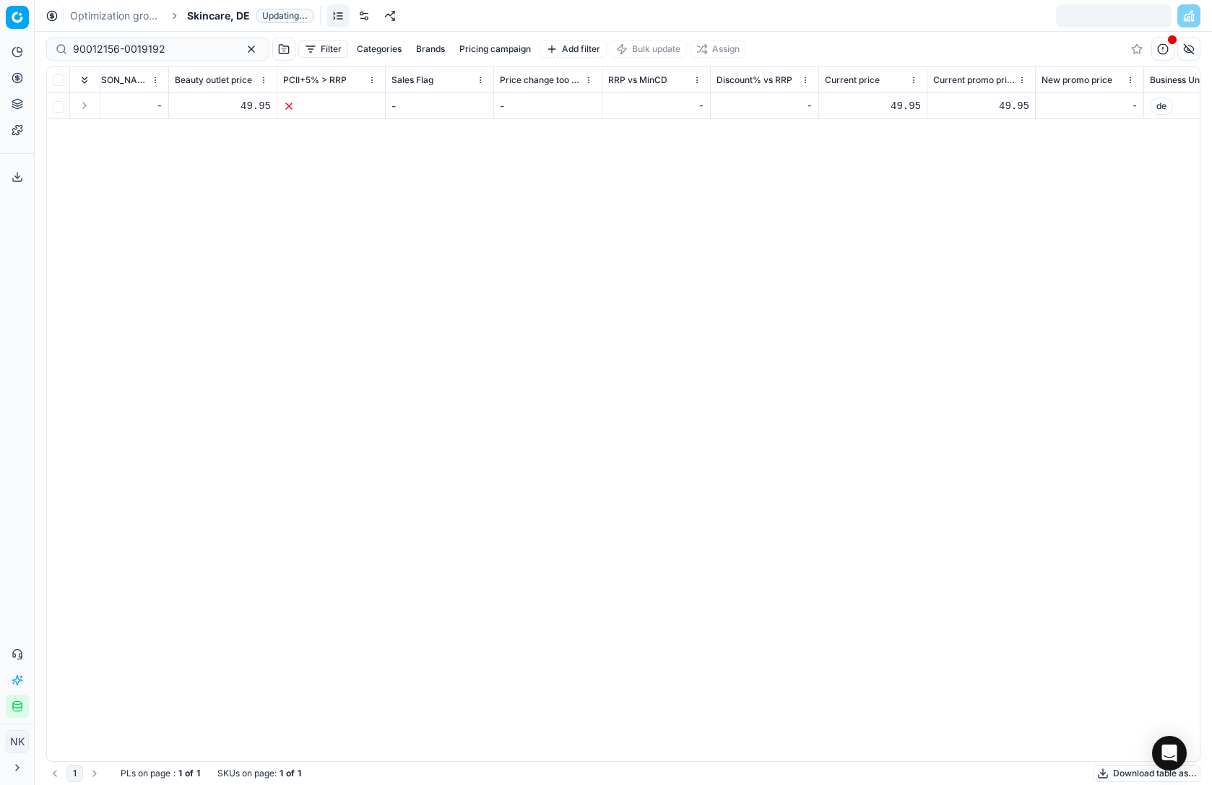
scroll to position [0, 1220]
click at [900, 108] on div "49.95" at bounding box center [872, 106] width 96 height 14
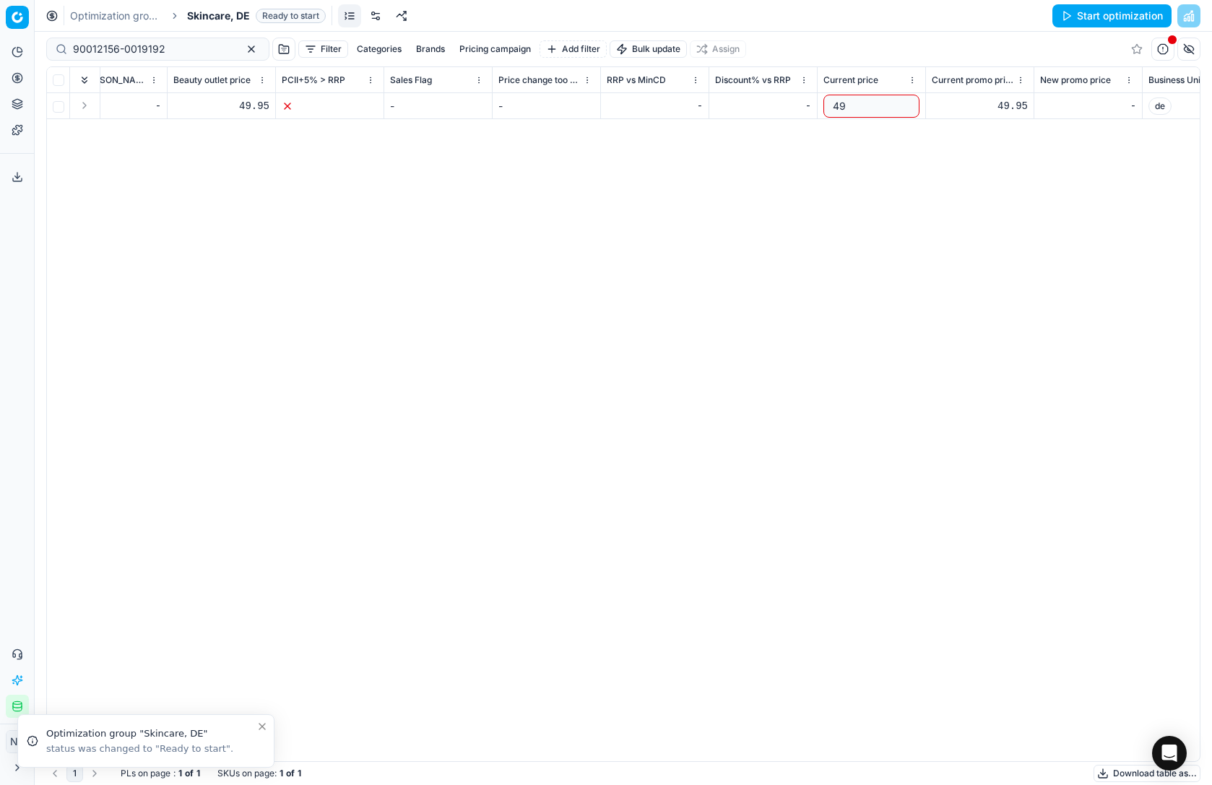
type input "4"
type input "34.95"
click at [1035, 147] on div "SKU Title Product line name Product line ID Cost 🔒 PCII cost RRP CD min Price C…" at bounding box center [623, 414] width 1153 height 694
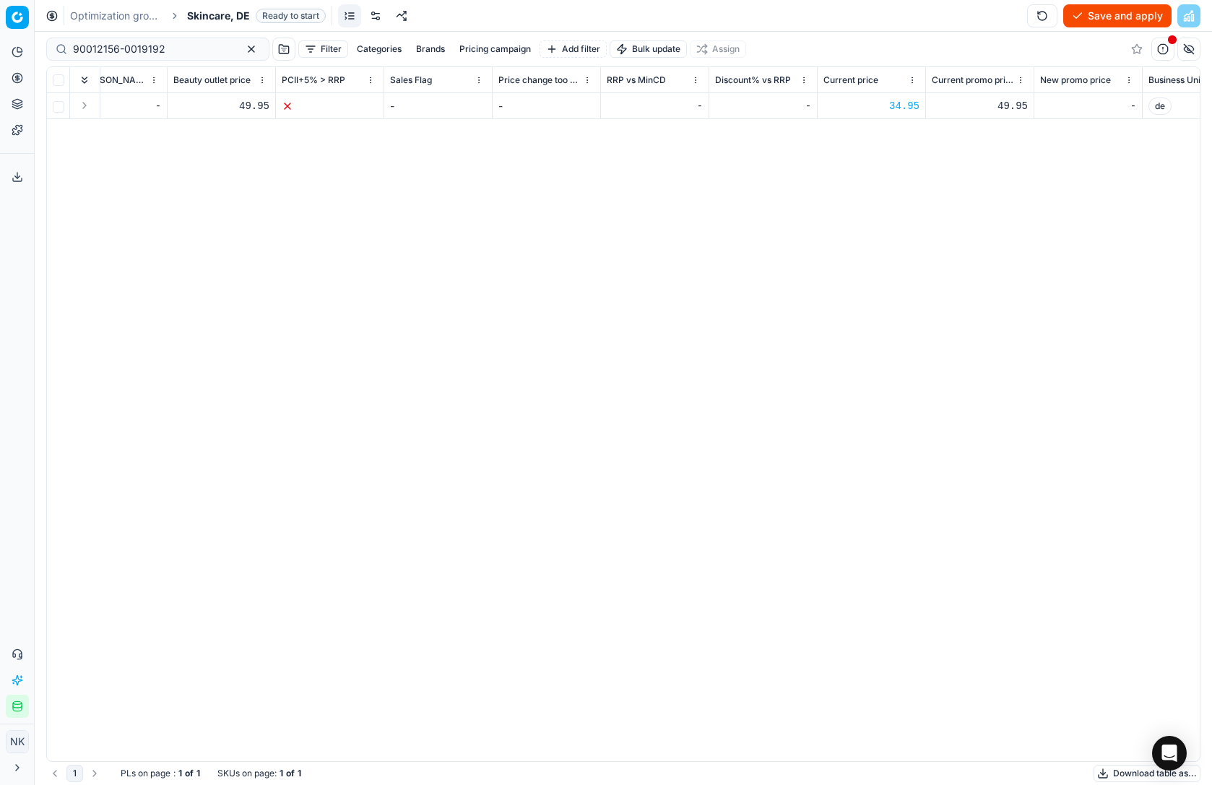
click at [1005, 105] on div "49.95" at bounding box center [980, 106] width 96 height 14
type input "4"
type input "34.95"
click at [988, 158] on div "SKU Title Product line name Product line ID Cost 🔒 PCII cost RRP CD min Price C…" at bounding box center [623, 414] width 1153 height 694
click at [1093, 17] on button "Save and apply" at bounding box center [1118, 15] width 108 height 23
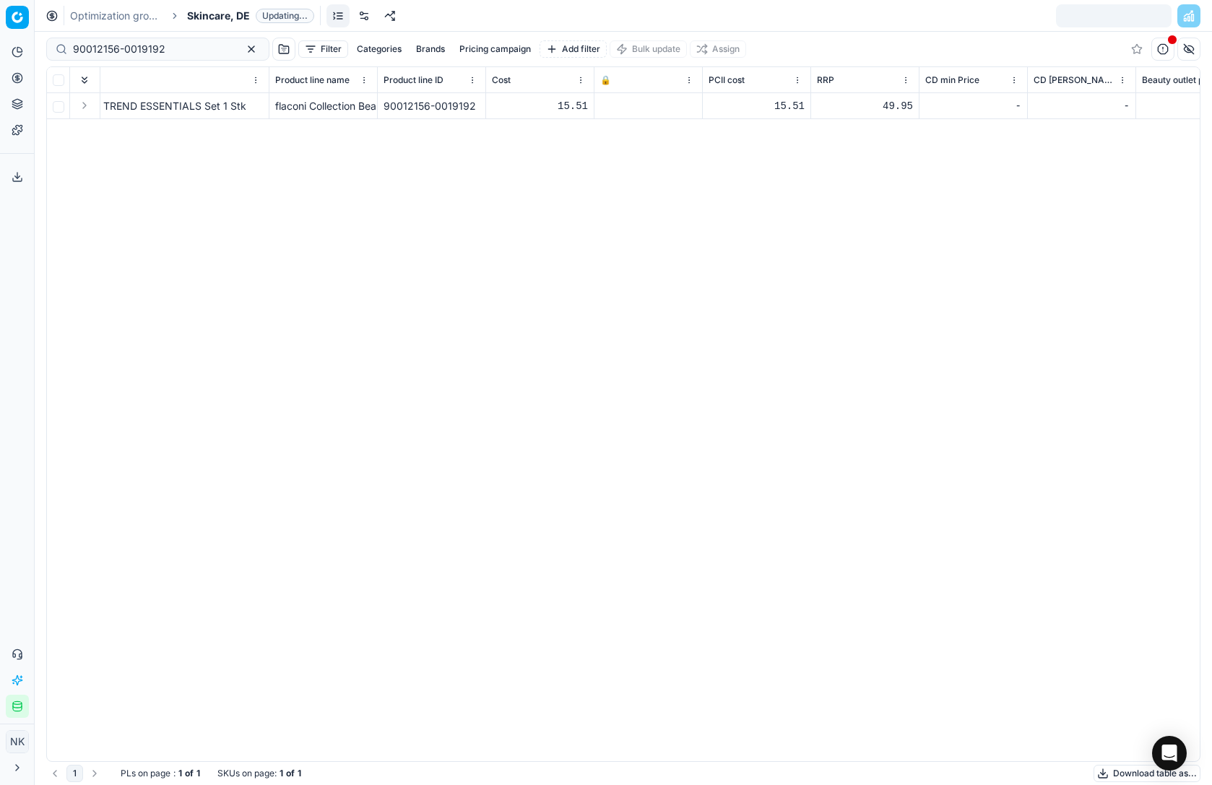
scroll to position [0, 0]
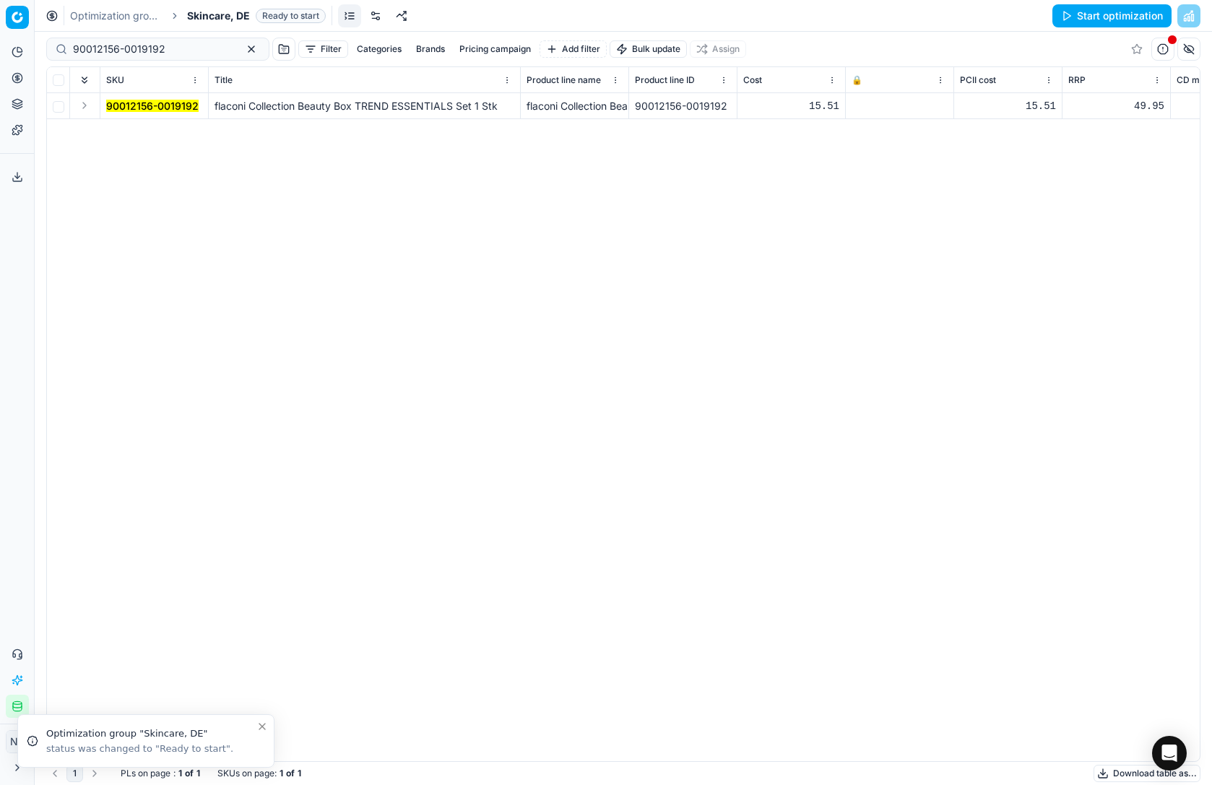
click at [855, 105] on icon at bounding box center [856, 106] width 9 height 9
click at [1121, 18] on button "Save and apply" at bounding box center [1118, 15] width 108 height 23
click at [175, 51] on input "90012156-0019192" at bounding box center [152, 49] width 158 height 14
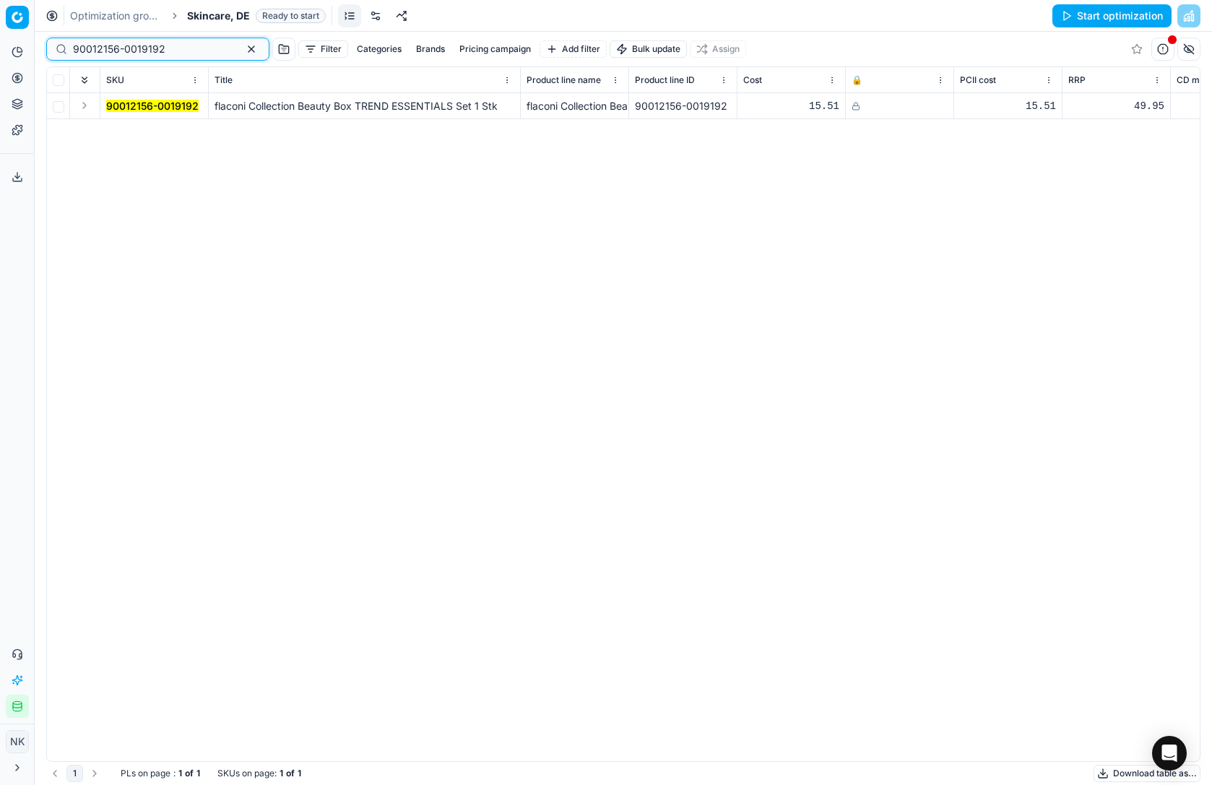
paste input "5-0019191"
type input "90012155-0019191"
click at [219, 13] on span "Skincare, DE" at bounding box center [218, 16] width 63 height 14
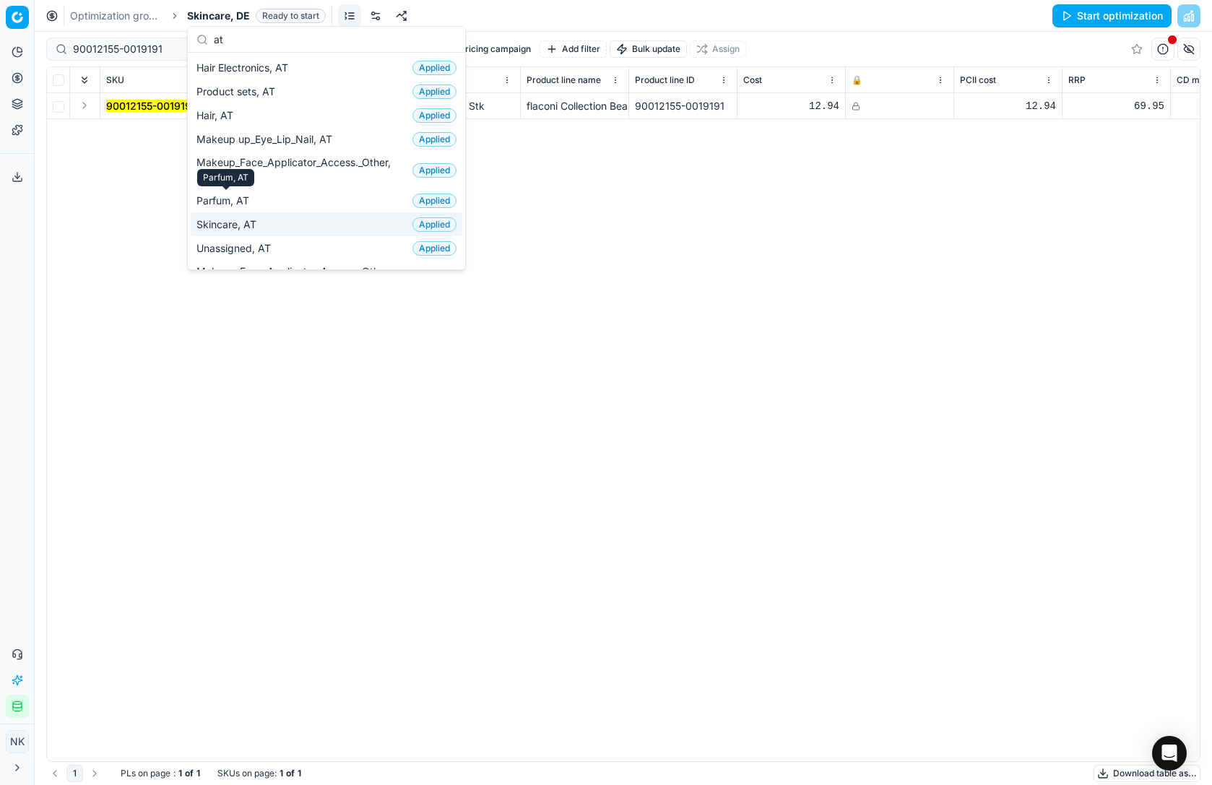
type input "at"
click at [241, 233] on div "Skincare, AT Applied" at bounding box center [327, 224] width 272 height 24
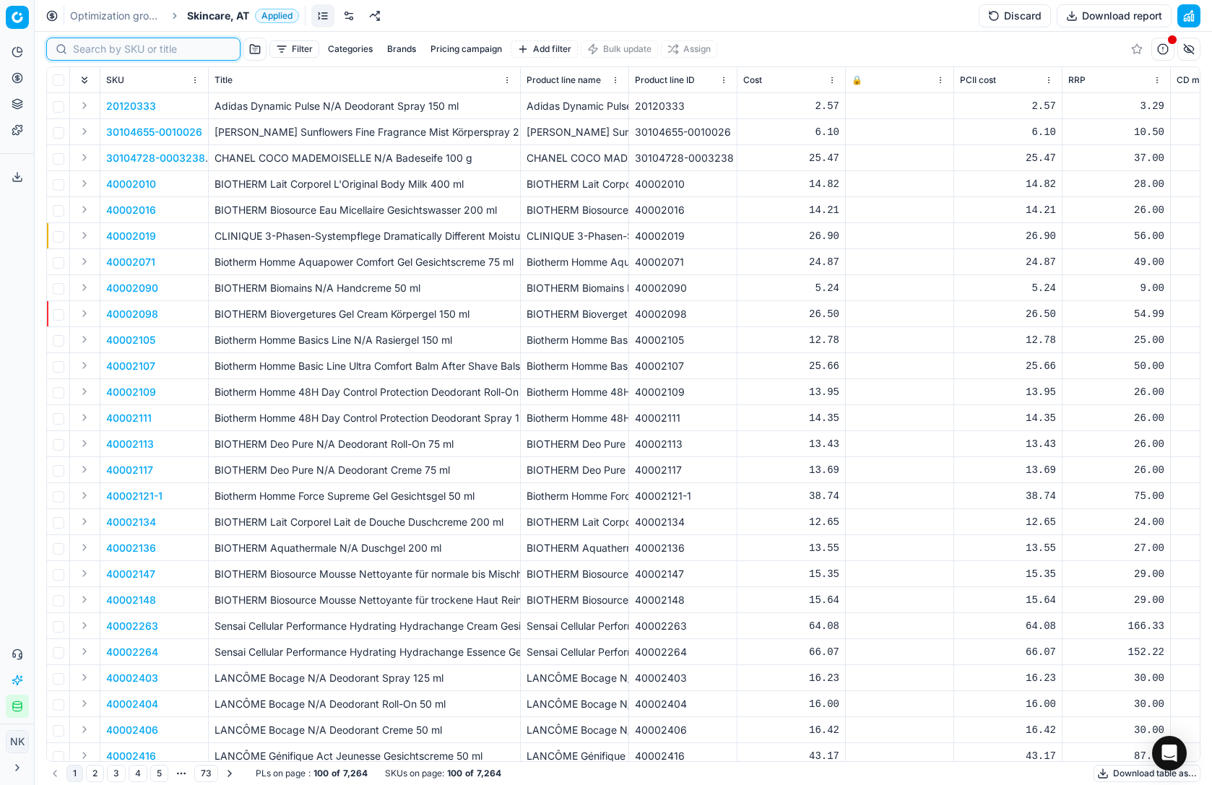
click at [83, 43] on input at bounding box center [152, 49] width 158 height 14
paste input "90012155-0019191"
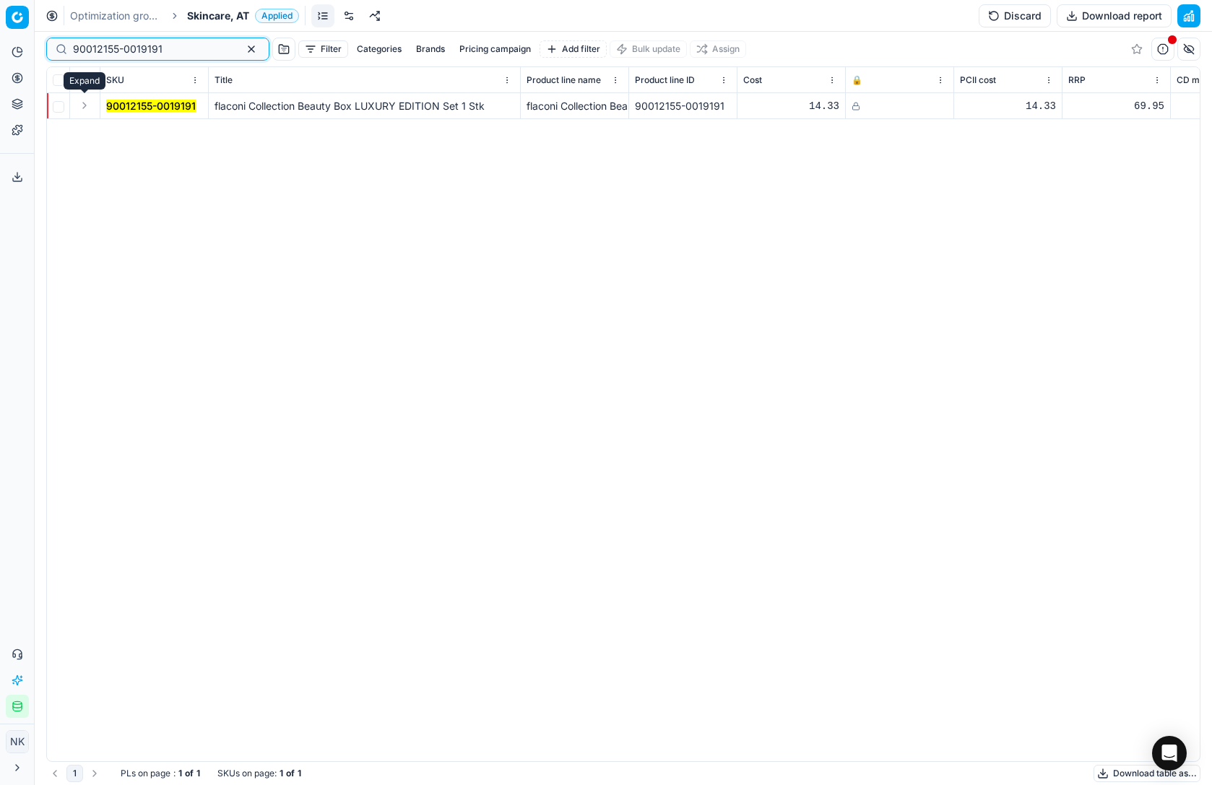
type input "90012155-0019191"
click at [83, 108] on button "Expand" at bounding box center [84, 105] width 17 height 17
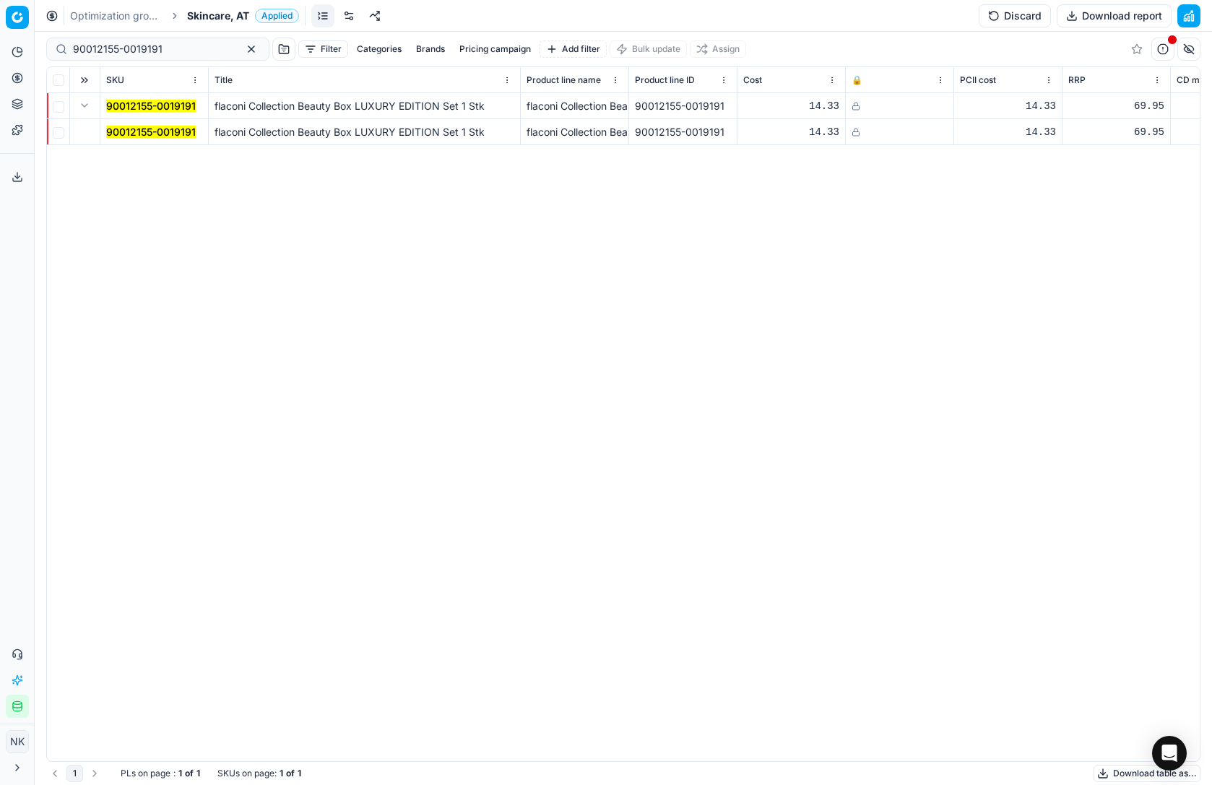
click at [123, 133] on mark "90012155-0019191" at bounding box center [151, 132] width 90 height 12
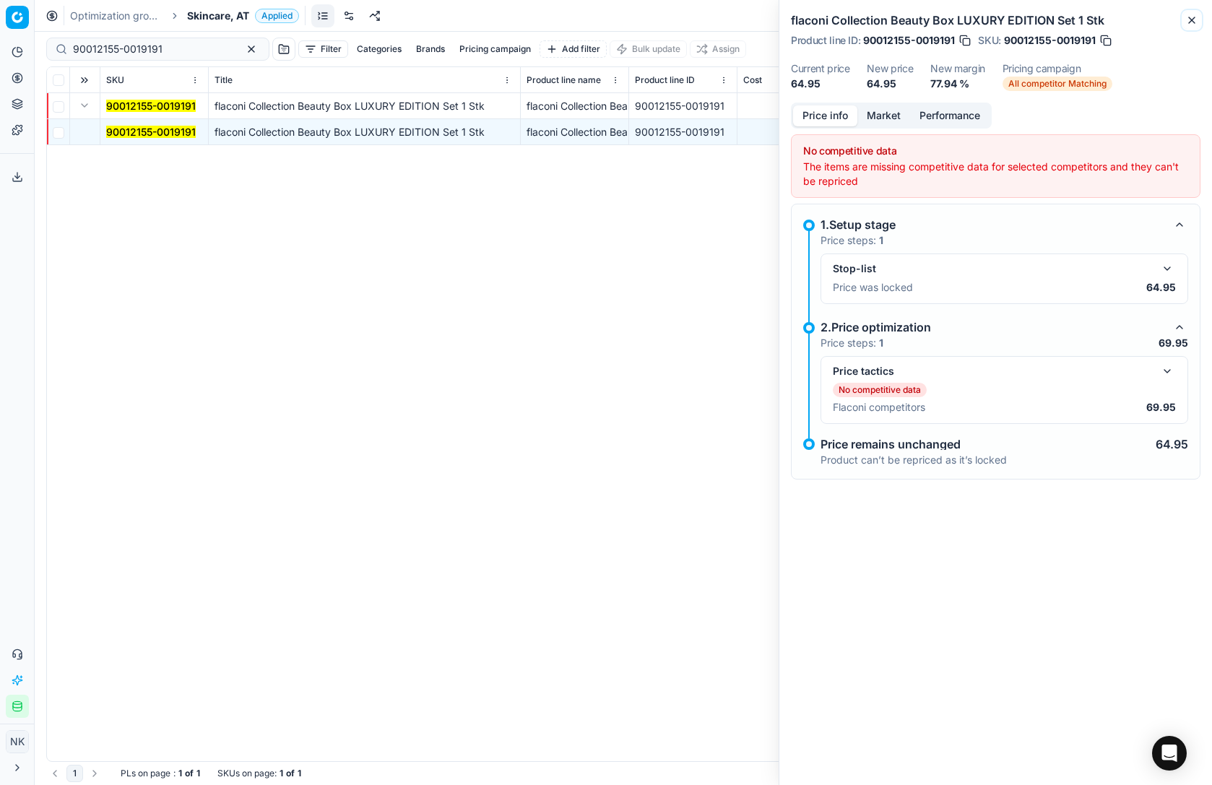
click at [1191, 24] on icon "button" at bounding box center [1192, 20] width 12 height 12
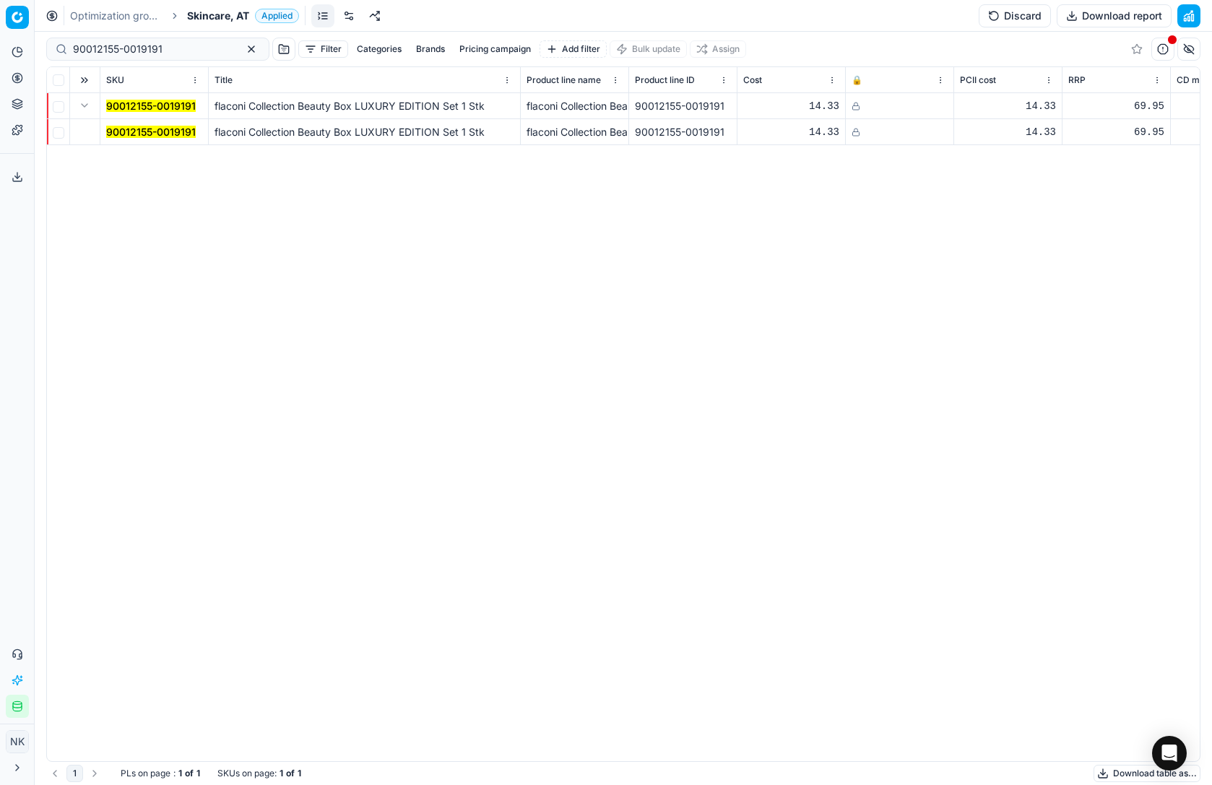
click at [1004, 17] on button "Discard" at bounding box center [1015, 15] width 72 height 23
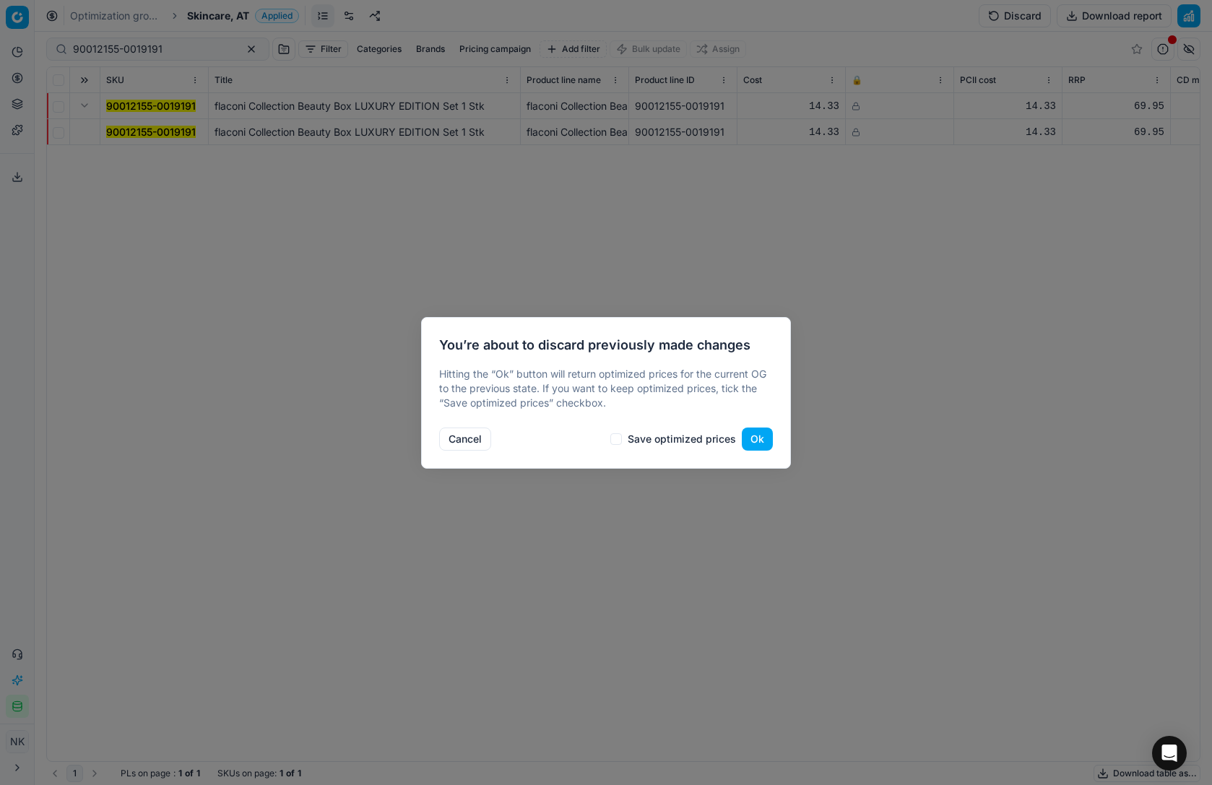
click at [762, 441] on button "Ok" at bounding box center [757, 439] width 31 height 23
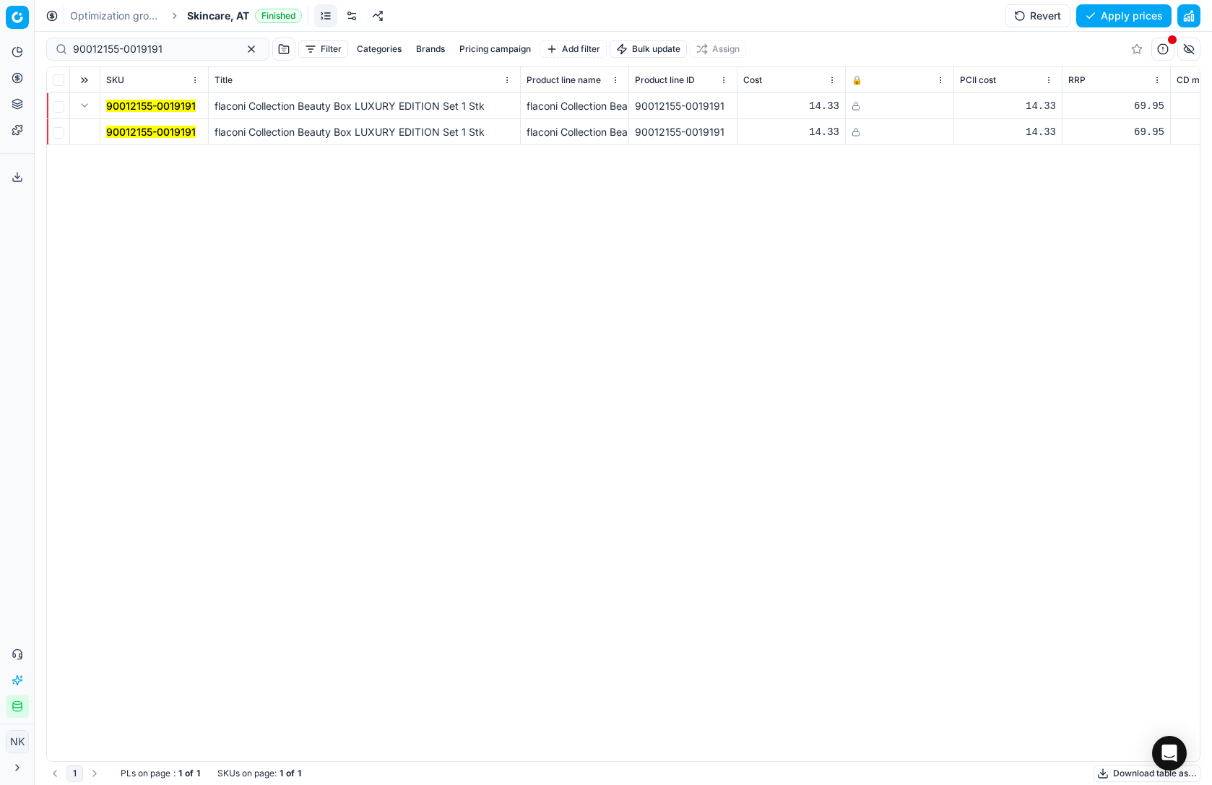
click at [85, 105] on button "Expand" at bounding box center [84, 105] width 17 height 17
click at [857, 108] on icon at bounding box center [856, 106] width 9 height 9
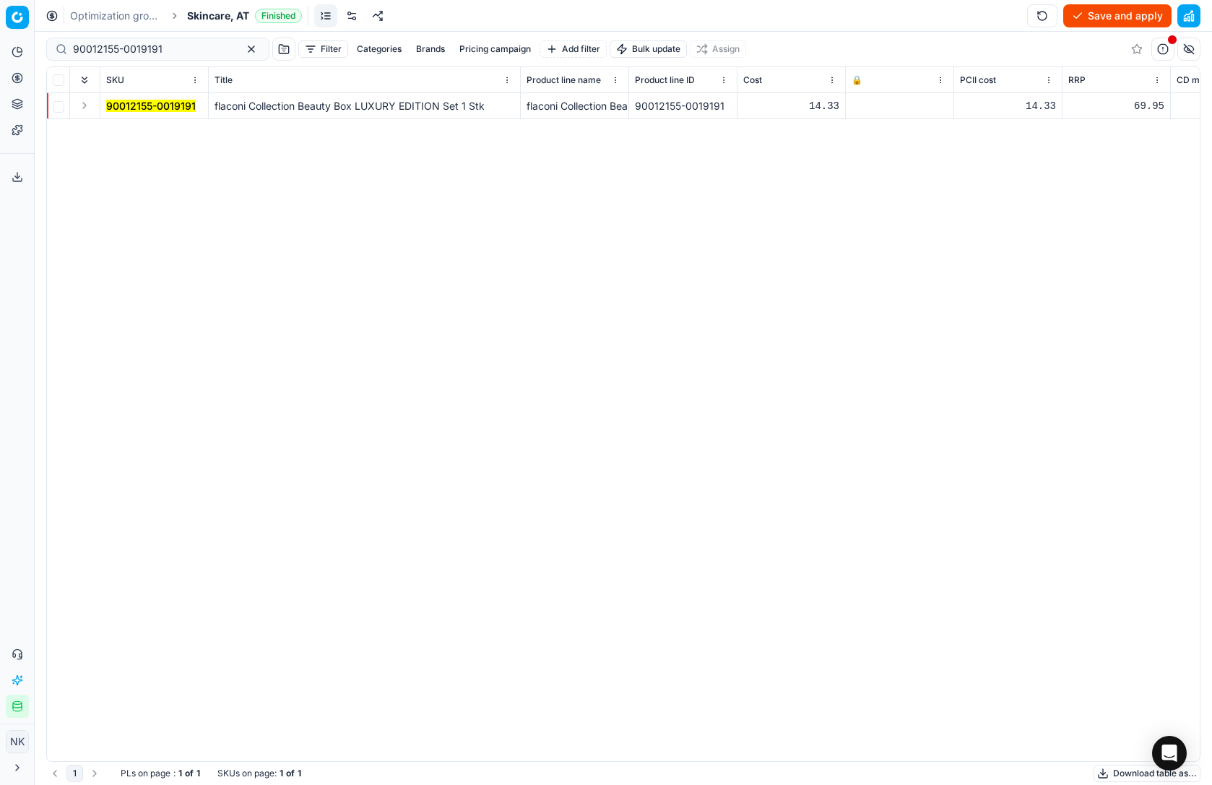
click at [1112, 15] on button "Save and apply" at bounding box center [1118, 15] width 108 height 23
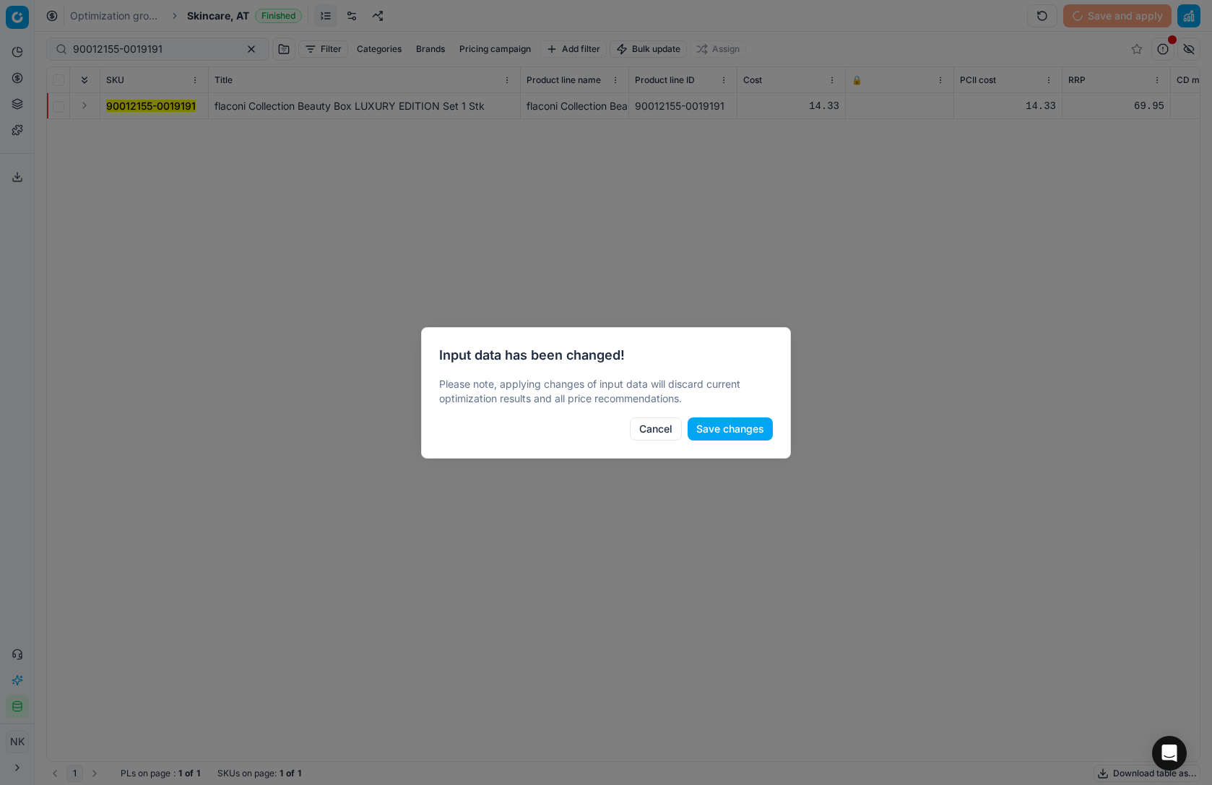
click at [741, 426] on button "Save changes" at bounding box center [730, 429] width 85 height 23
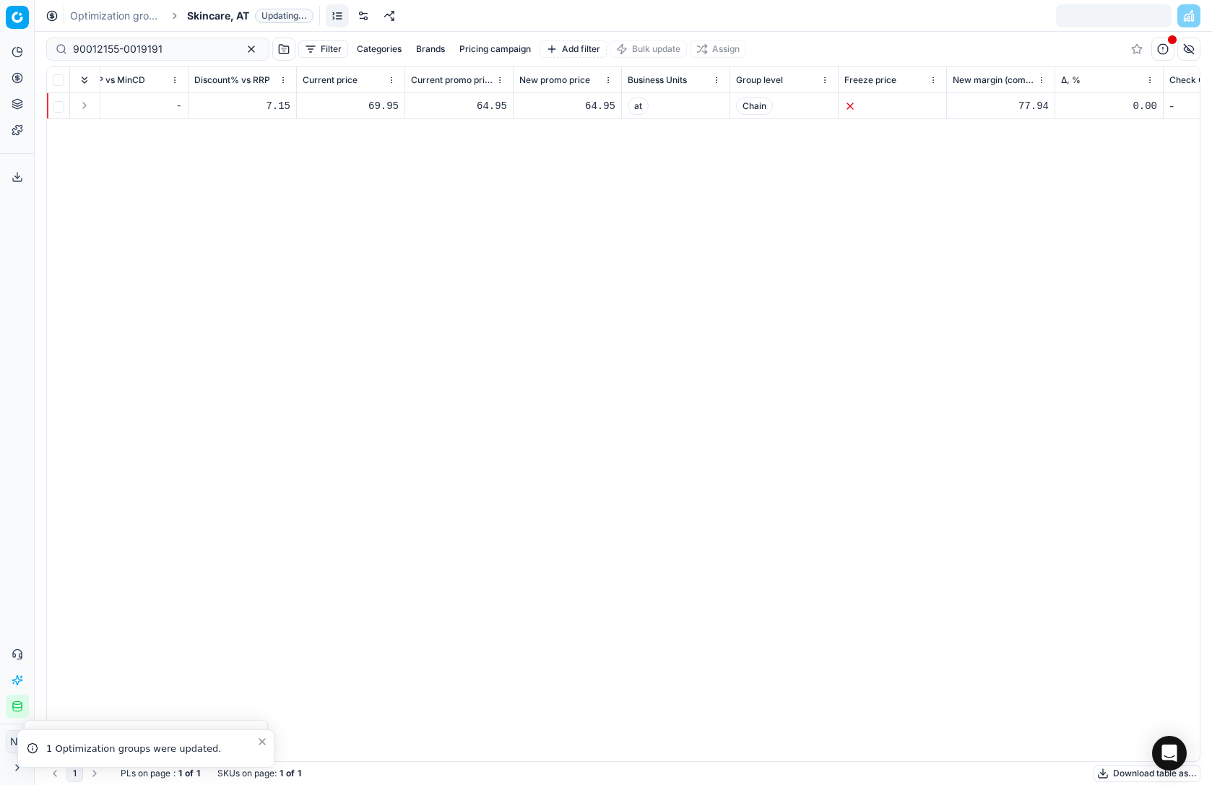
scroll to position [0, 1745]
click at [366, 102] on div "69.95" at bounding box center [347, 106] width 96 height 14
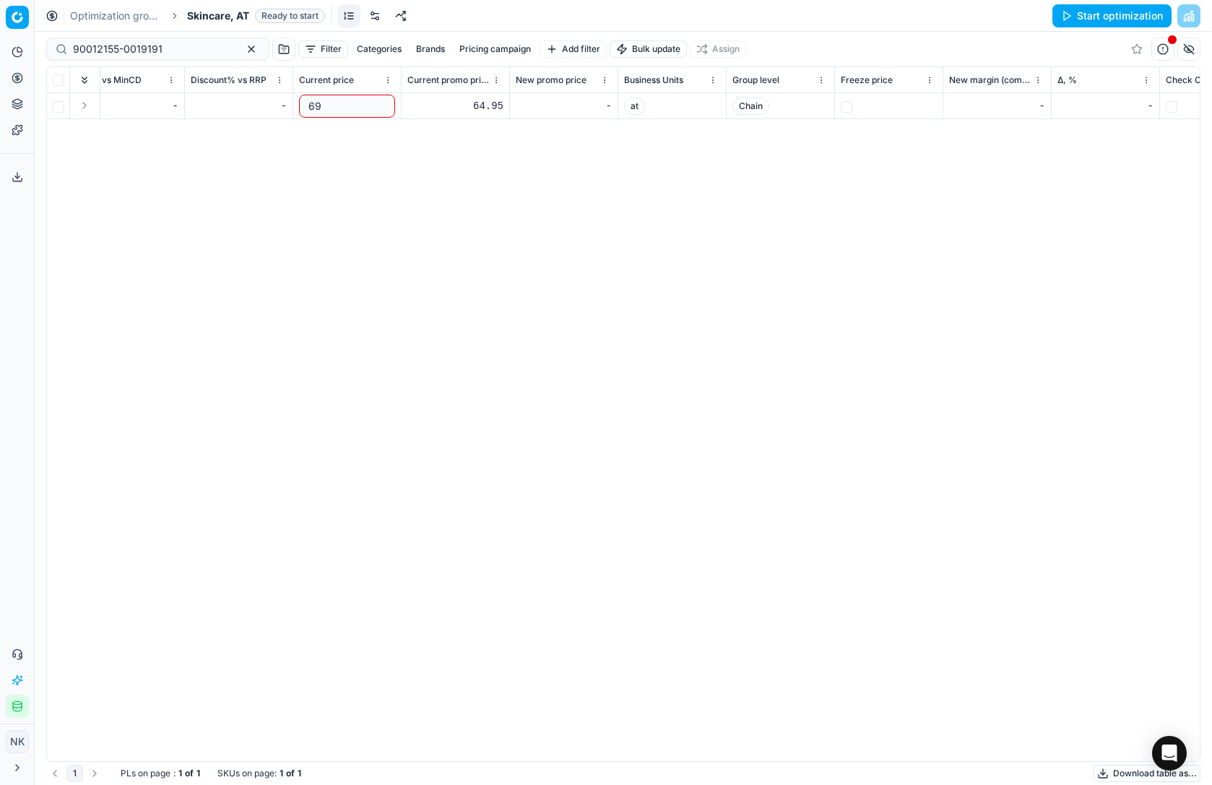
type input "6"
type input "54.95"
click at [442, 156] on div "SKU Title Product line name Product line ID Cost 🔒 PCII cost RRP CD min Price C…" at bounding box center [623, 414] width 1153 height 694
click at [479, 105] on div "64.95" at bounding box center [455, 106] width 96 height 14
type input "6"
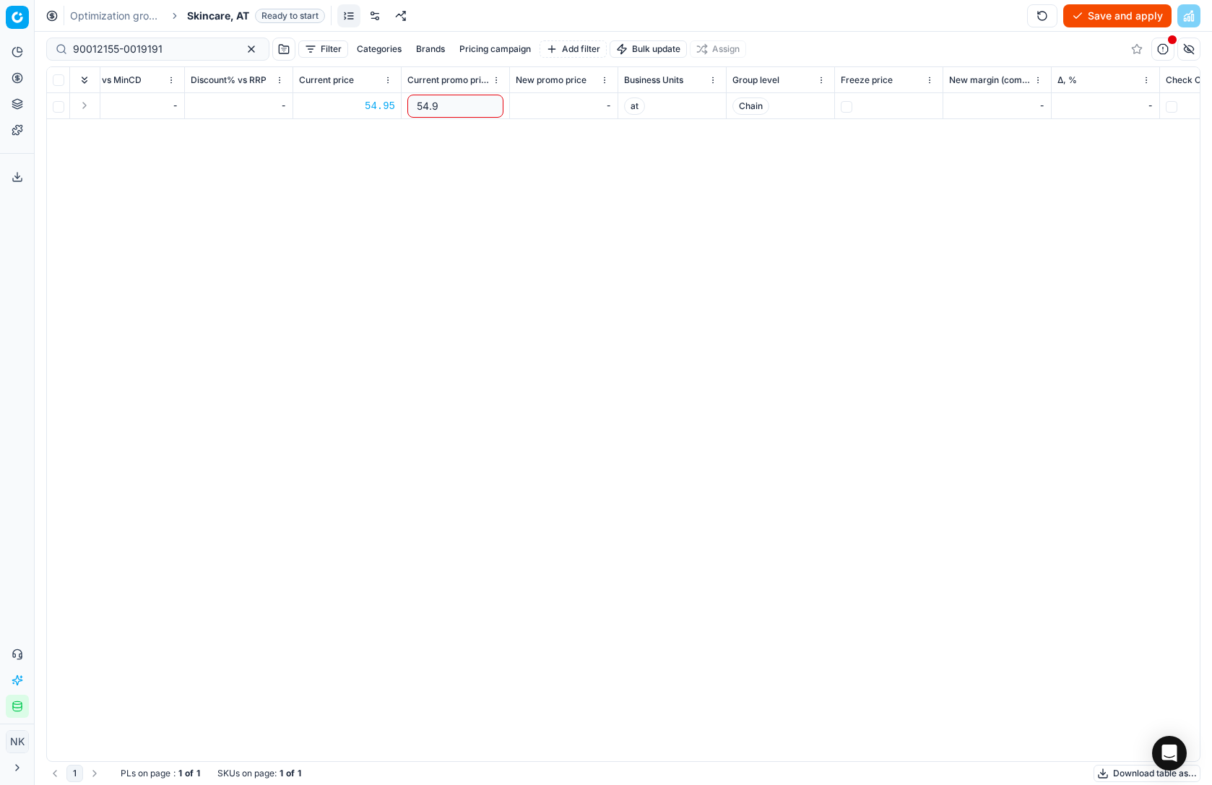
type input "54.95"
click at [1091, 16] on button "Save and apply" at bounding box center [1118, 15] width 108 height 23
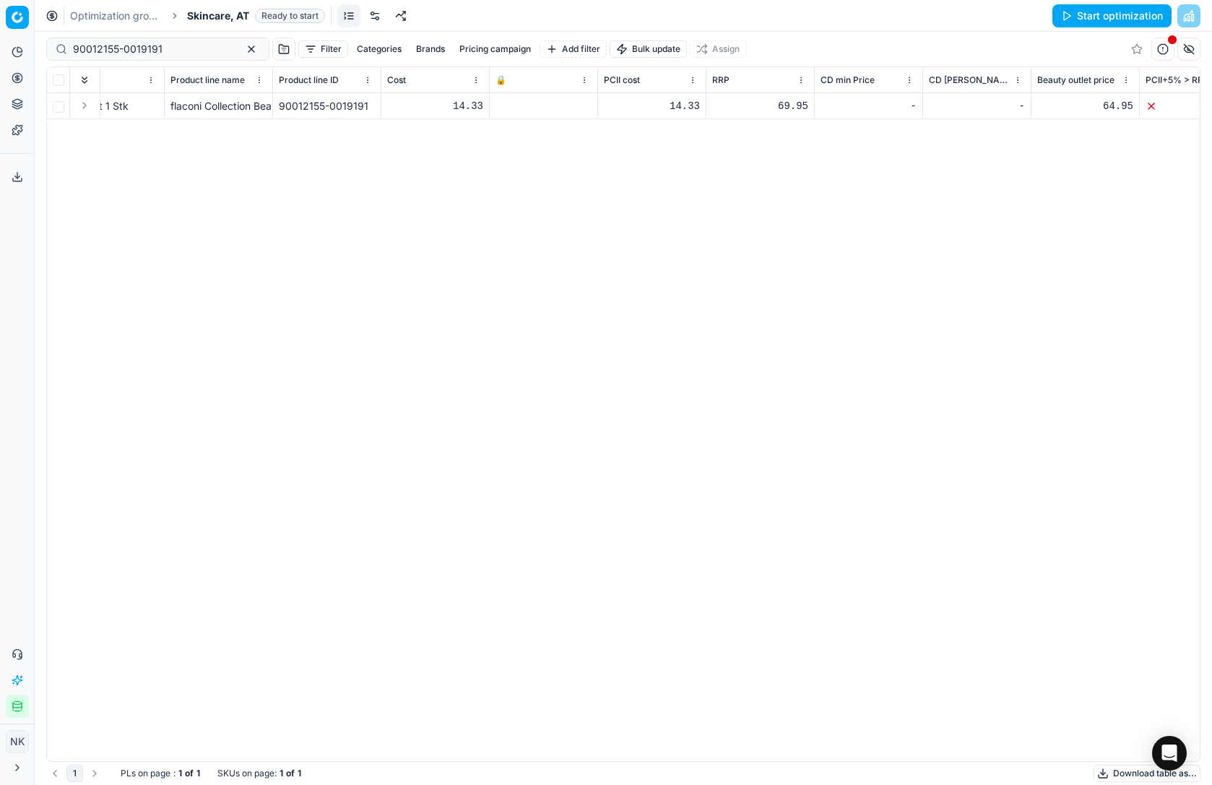
scroll to position [0, 348]
click at [507, 108] on icon at bounding box center [508, 106] width 9 height 9
click at [1094, 17] on button "Save and apply" at bounding box center [1118, 15] width 108 height 23
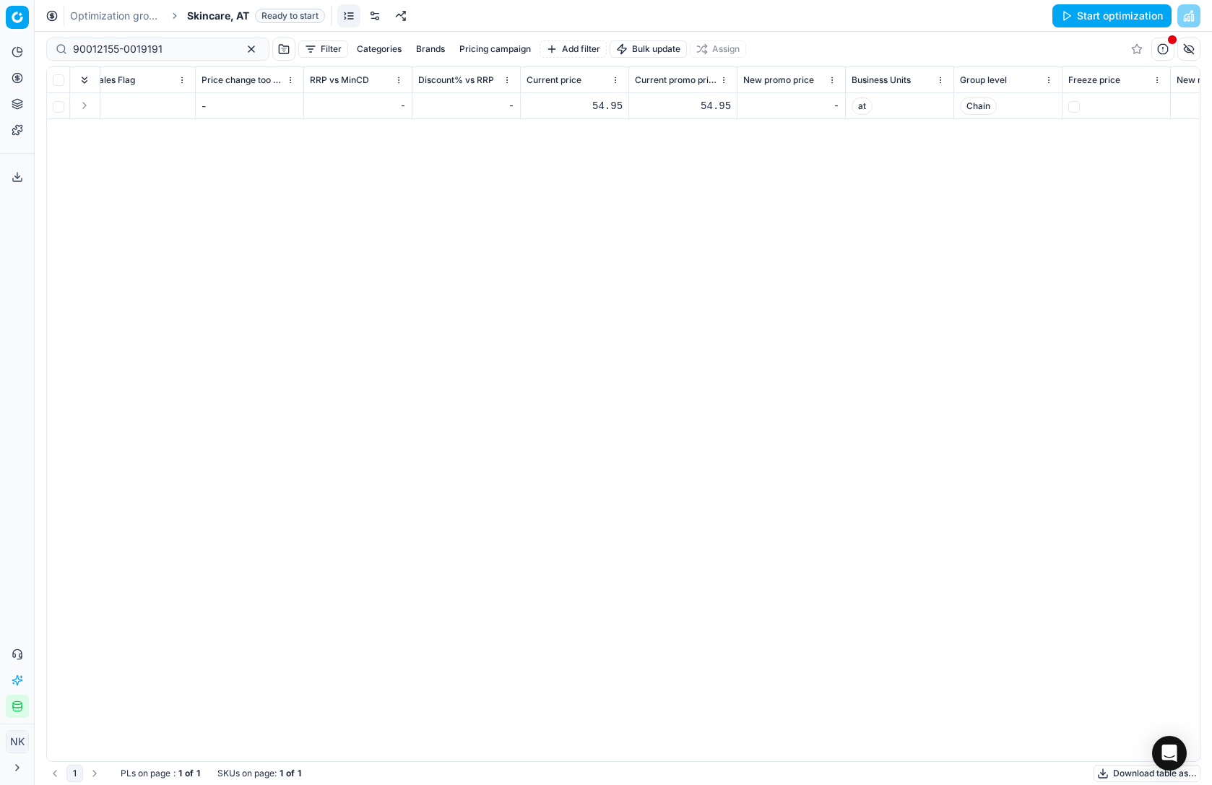
scroll to position [0, 1516]
click at [171, 52] on input "90012155-0019191" at bounding box center [152, 49] width 158 height 14
paste input "6-0019192"
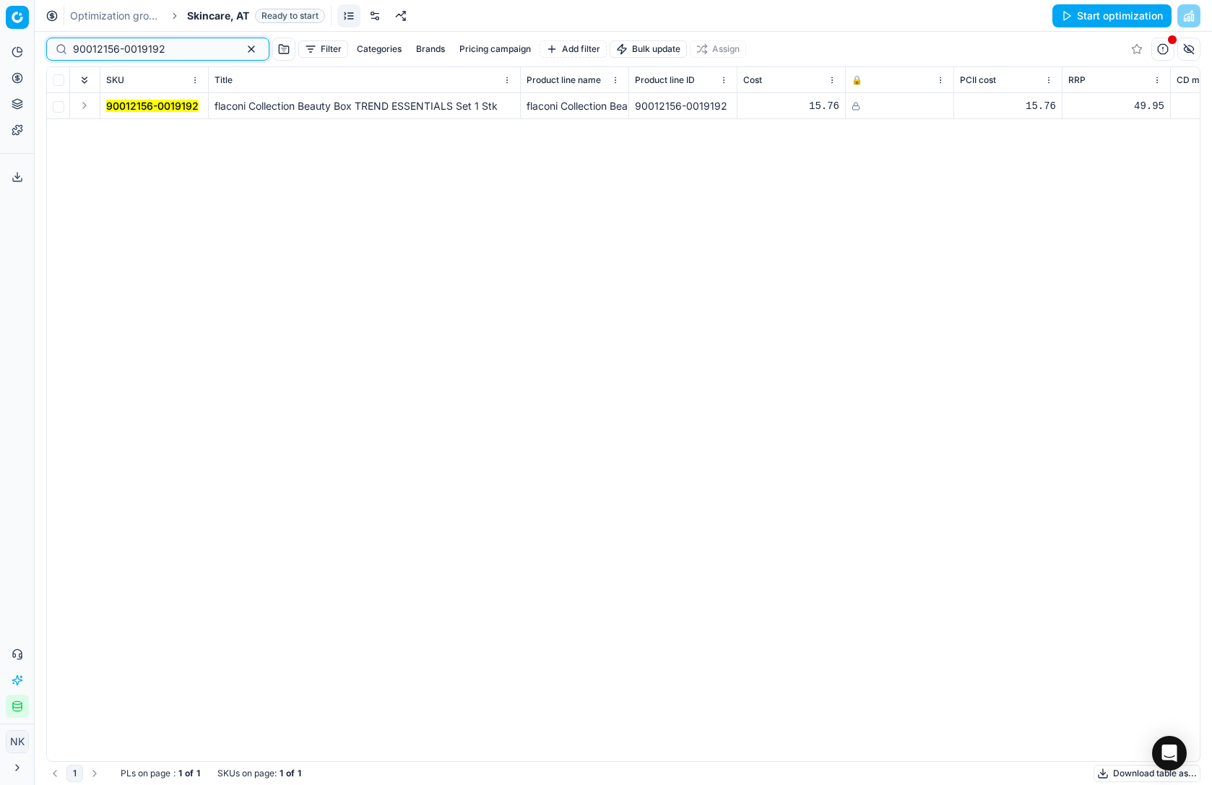
type input "90012156-0019192"
click at [857, 108] on icon at bounding box center [856, 106] width 9 height 9
click at [1090, 11] on button "Save and apply" at bounding box center [1118, 15] width 108 height 23
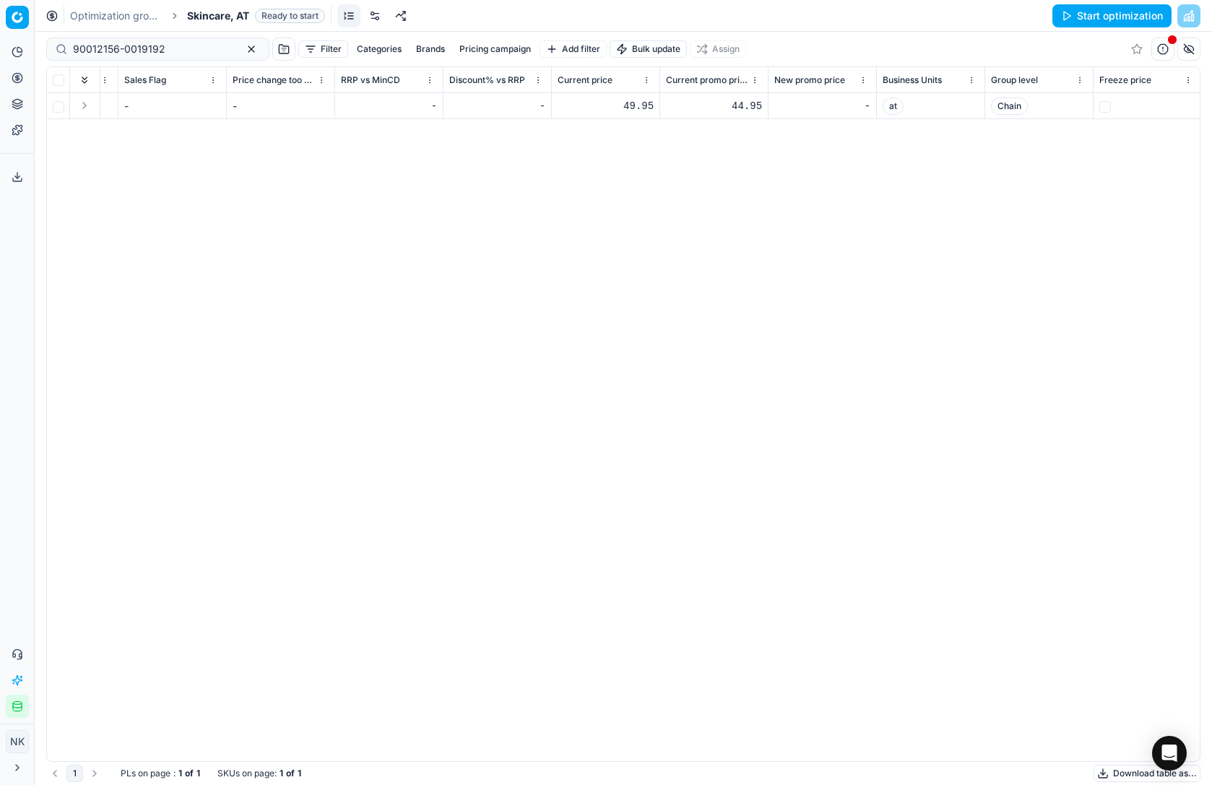
scroll to position [0, 1496]
click at [624, 111] on div "49.95" at bounding box center [596, 106] width 96 height 14
type input "4"
type input "34.95"
click at [729, 105] on div "44.95" at bounding box center [704, 106] width 96 height 14
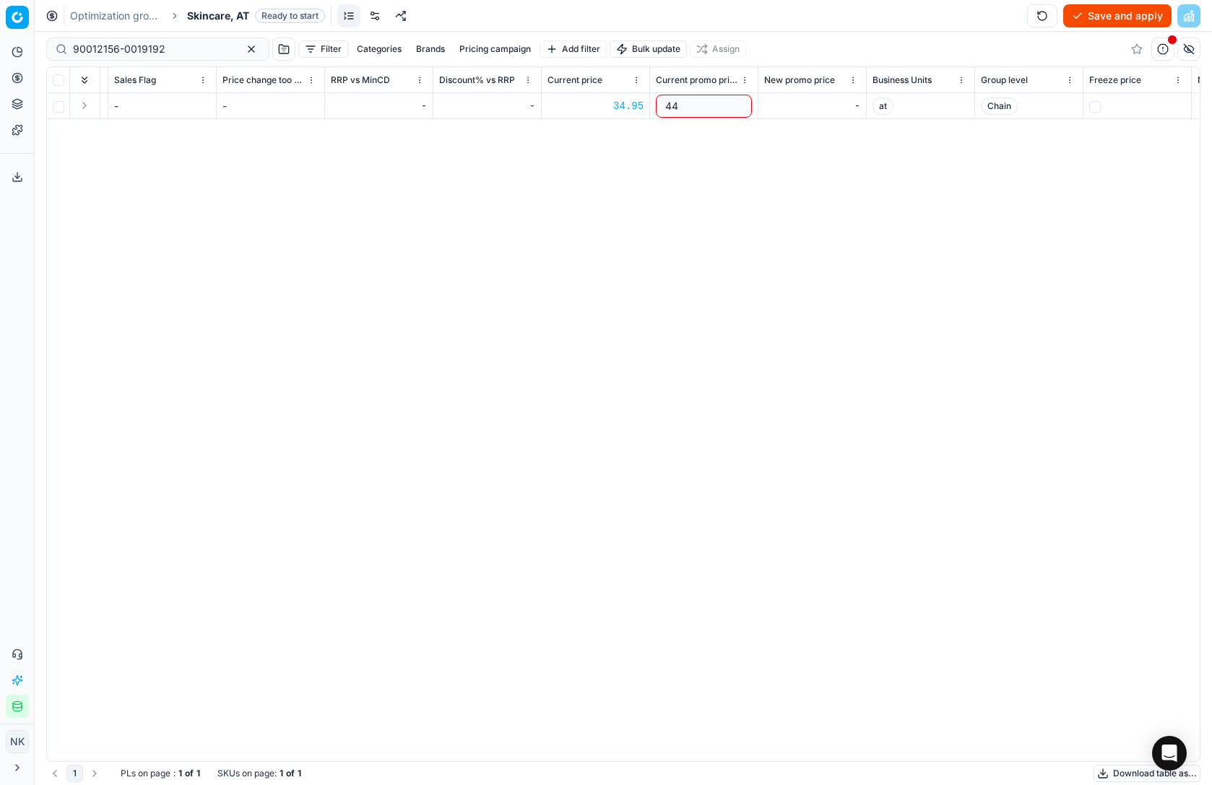
type input "4"
type input "34.95"
click at [787, 160] on div "SKU Title Product line name Product line ID Cost 🔒 PCII cost RRP CD min Price C…" at bounding box center [623, 414] width 1153 height 694
click at [1105, 19] on button "Save and apply" at bounding box center [1118, 15] width 108 height 23
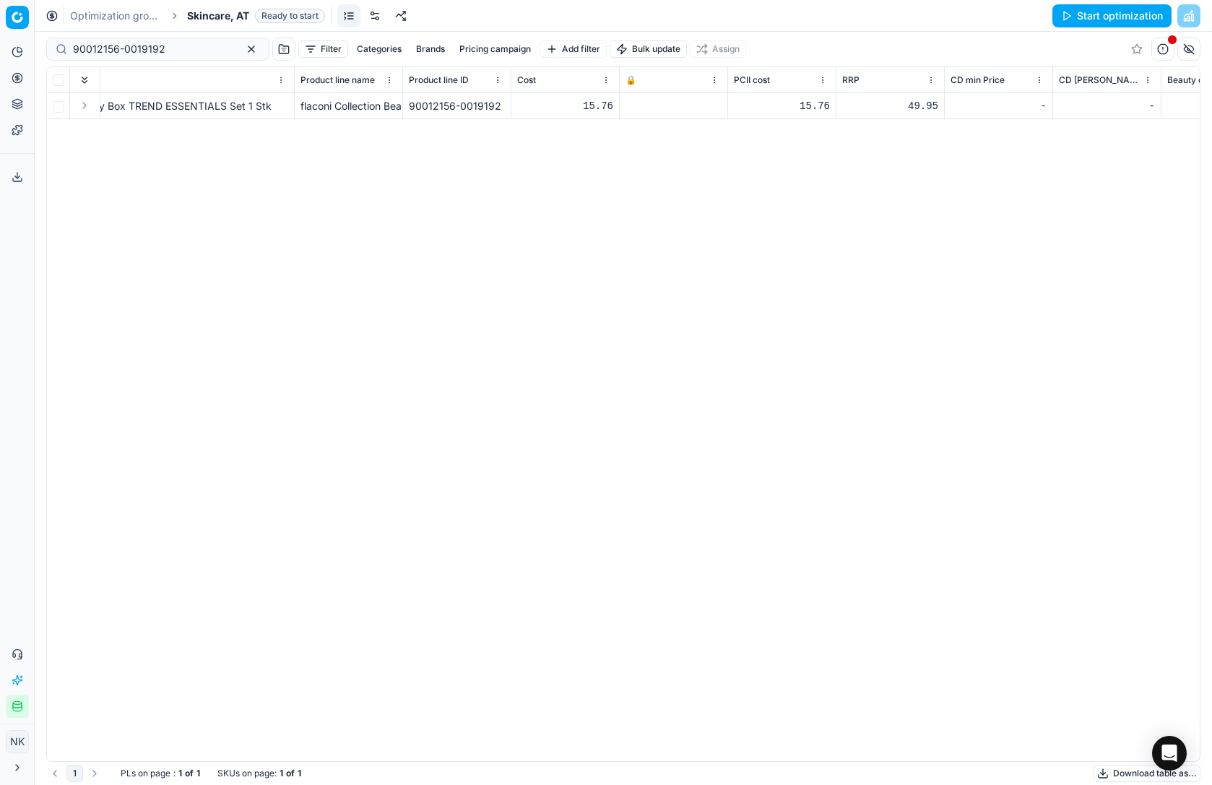
scroll to position [0, 223]
click at [632, 108] on icon at bounding box center [633, 106] width 9 height 9
click at [1086, 13] on button "Save and apply" at bounding box center [1118, 15] width 108 height 23
click at [210, 20] on span "Skincare, AT" at bounding box center [218, 16] width 62 height 14
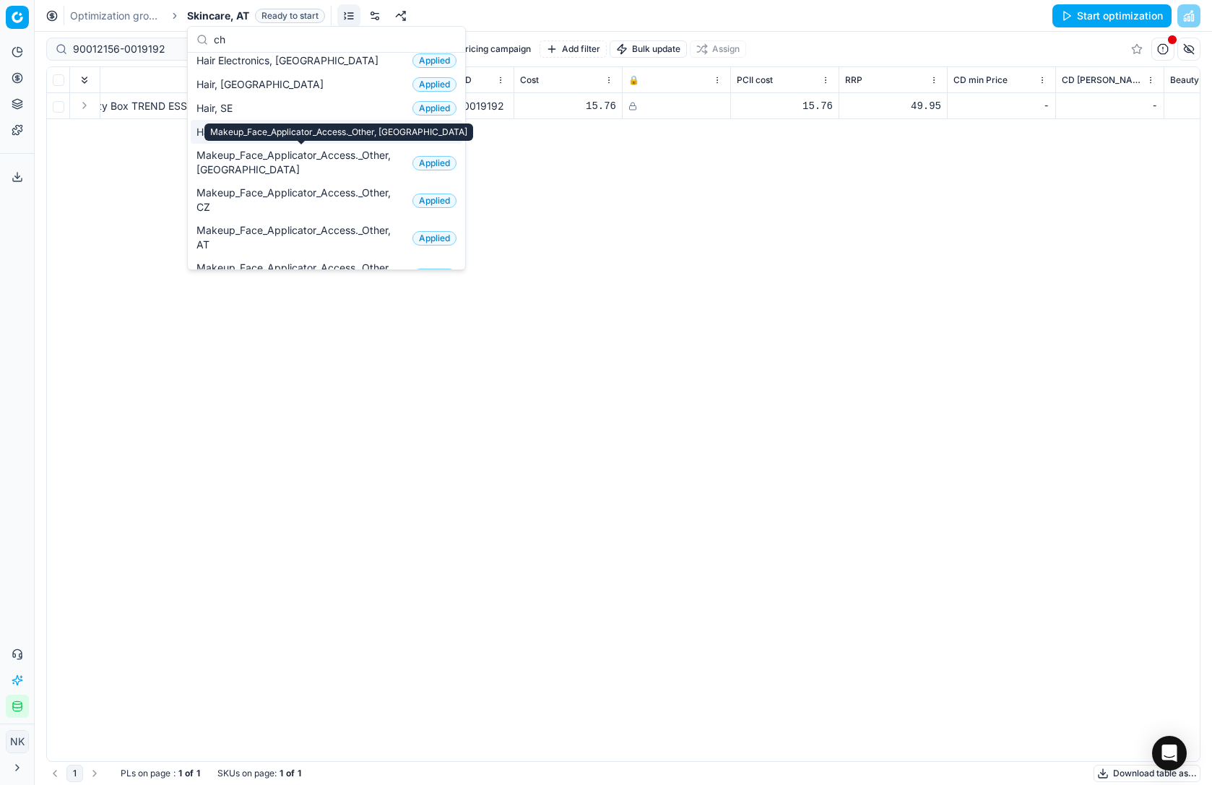
scroll to position [0, 0]
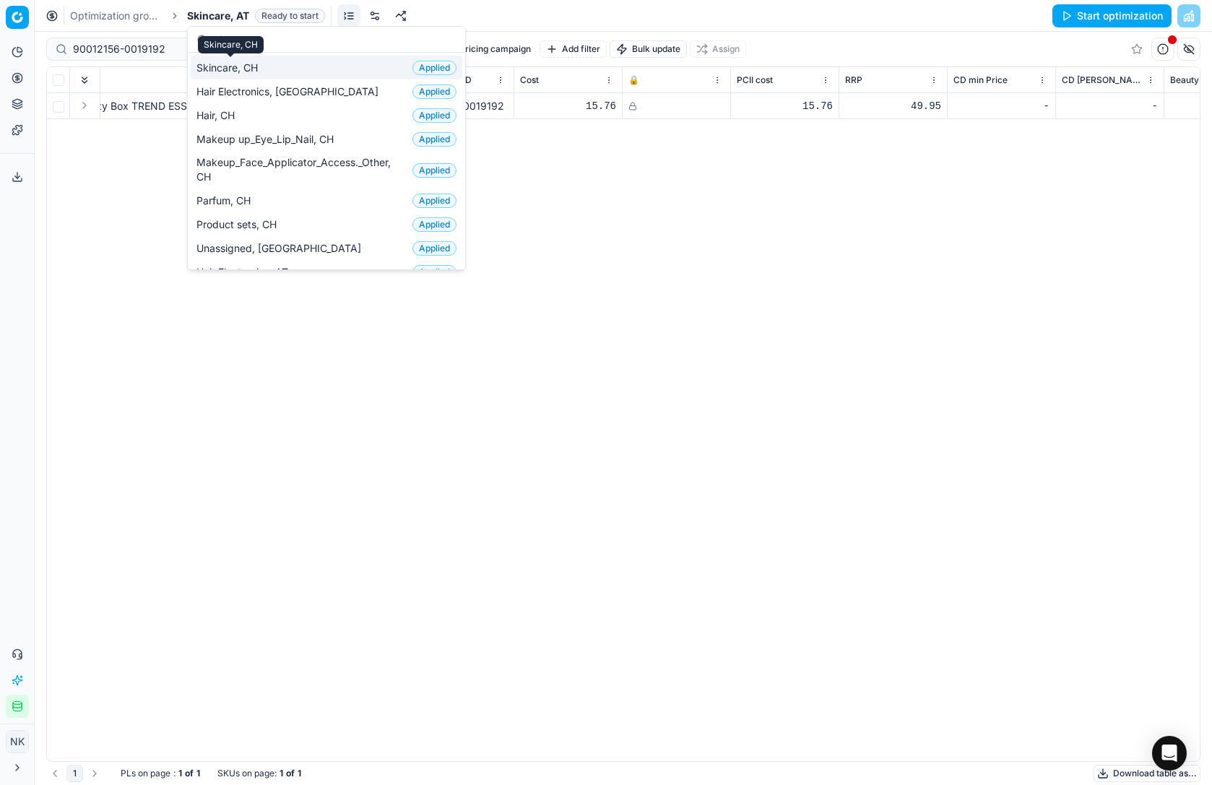
type input "ch"
drag, startPoint x: 236, startPoint y: 70, endPoint x: 264, endPoint y: 75, distance: 27.9
click at [236, 70] on span "Skincare, CH" at bounding box center [230, 68] width 67 height 14
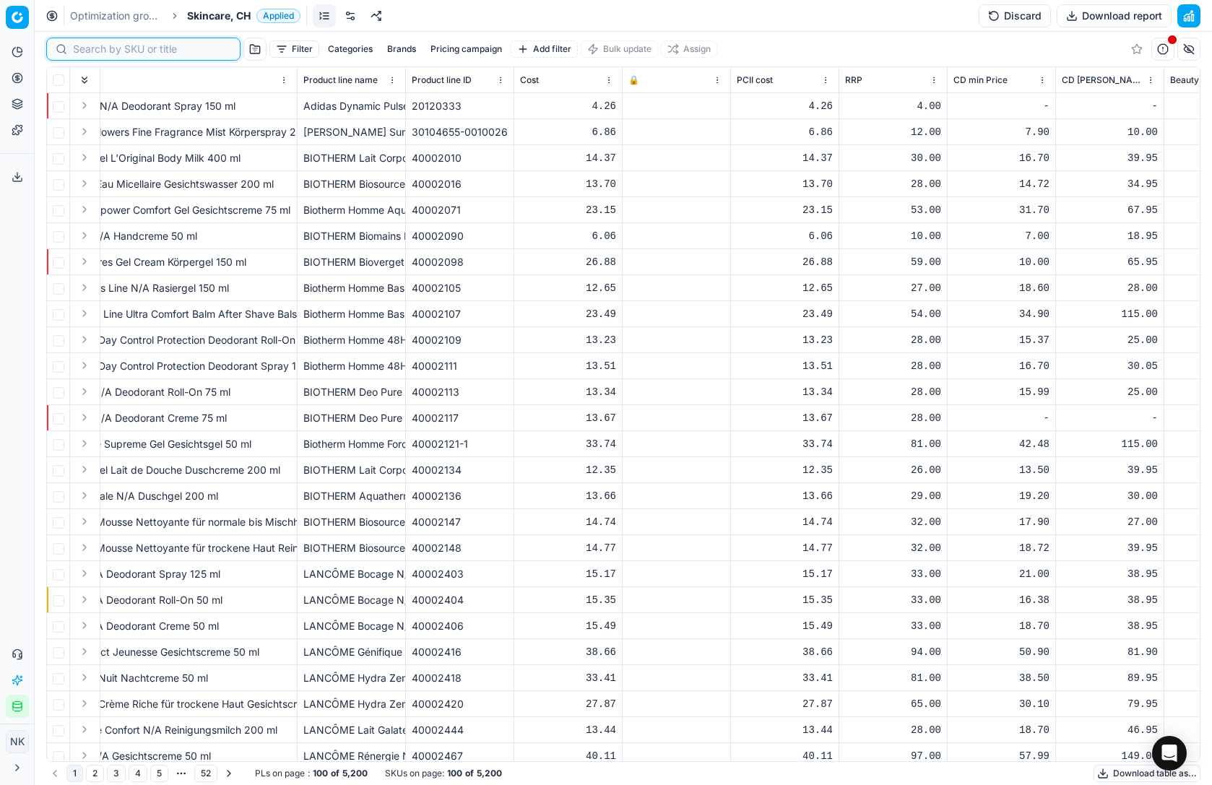
click at [84, 53] on input at bounding box center [152, 49] width 158 height 14
paste input "90012156-0019192"
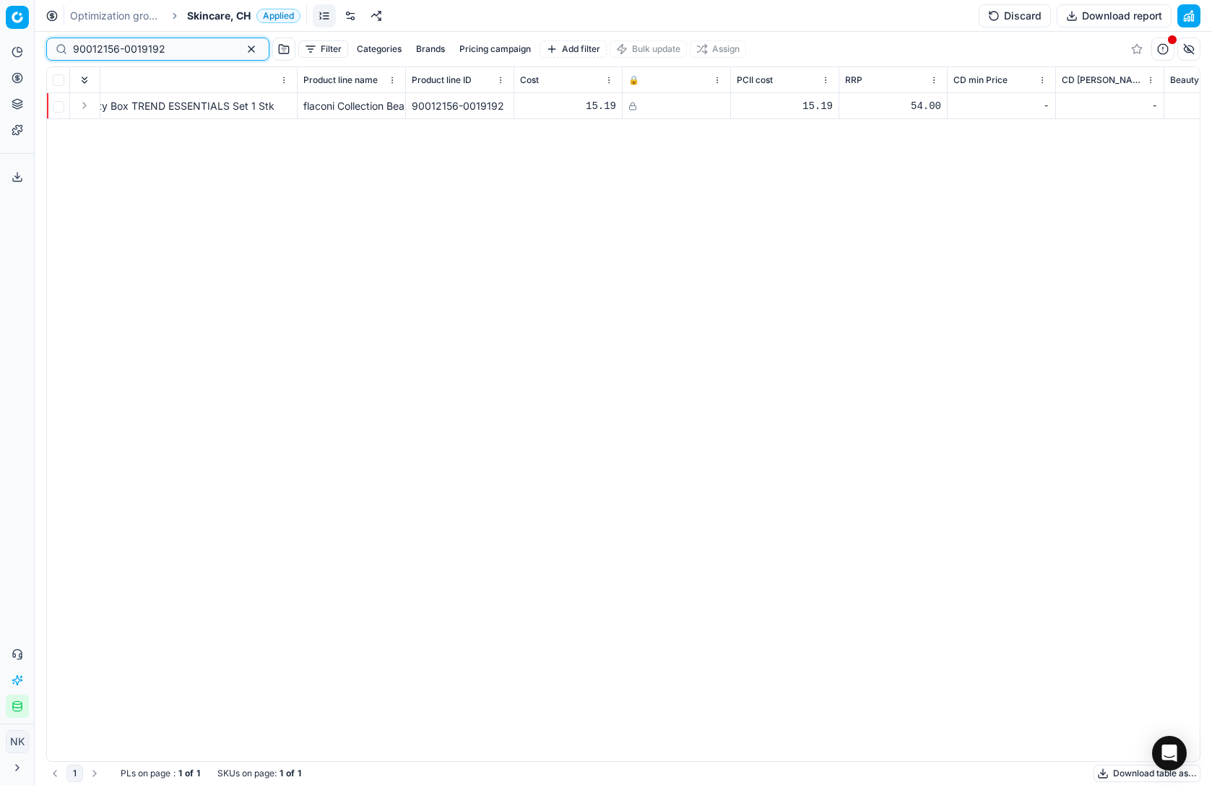
type input "90012156-0019192"
click at [630, 105] on icon at bounding box center [633, 106] width 9 height 9
click at [630, 106] on icon at bounding box center [633, 106] width 9 height 9
click at [634, 107] on icon at bounding box center [633, 106] width 9 height 9
click at [1010, 17] on button "Discard" at bounding box center [1015, 15] width 72 height 23
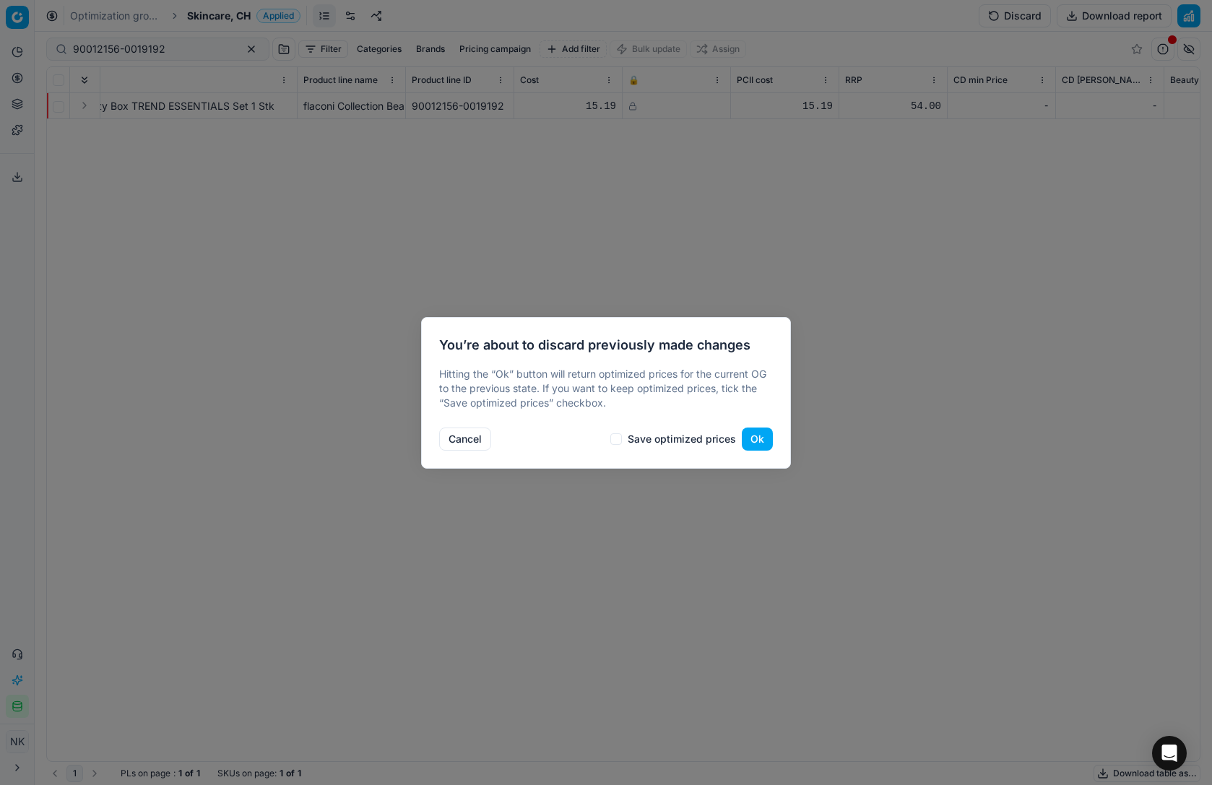
drag, startPoint x: 763, startPoint y: 447, endPoint x: 785, endPoint y: 449, distance: 22.4
click at [763, 447] on button "Ok" at bounding box center [757, 439] width 31 height 23
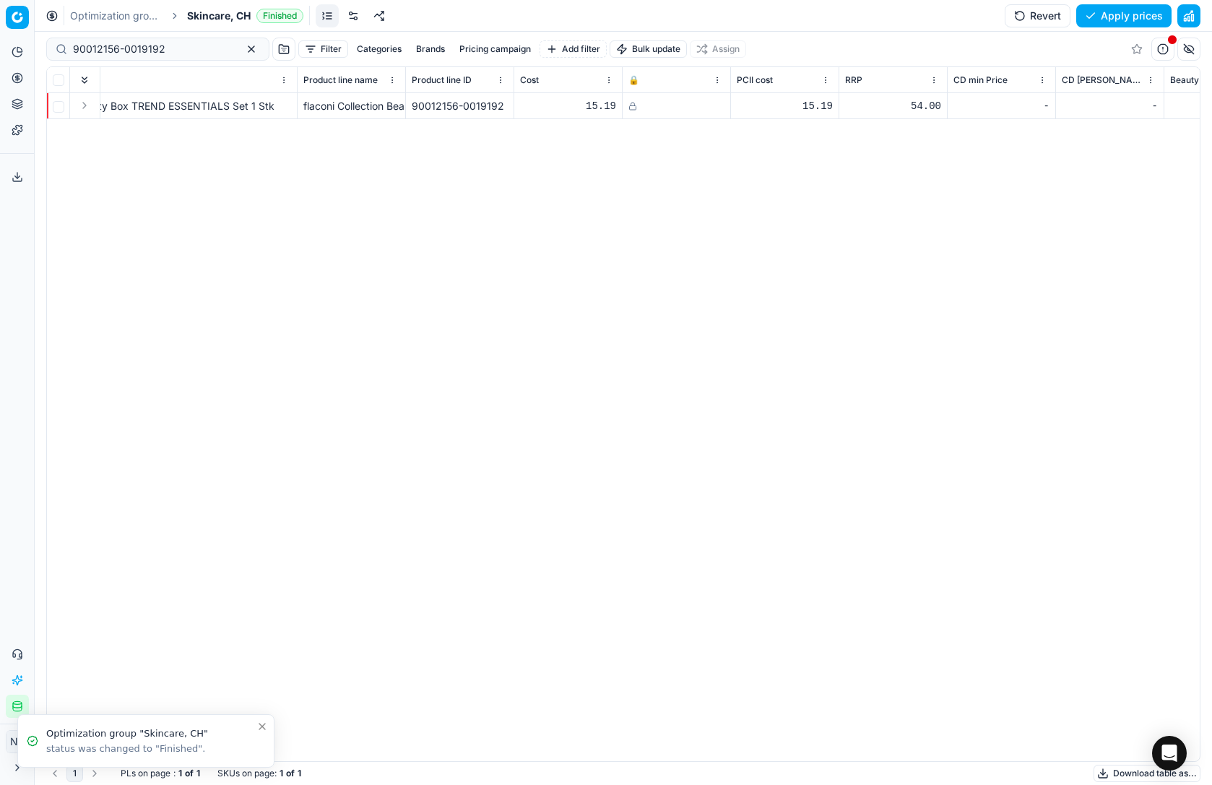
click at [630, 105] on rect at bounding box center [633, 107] width 7 height 4
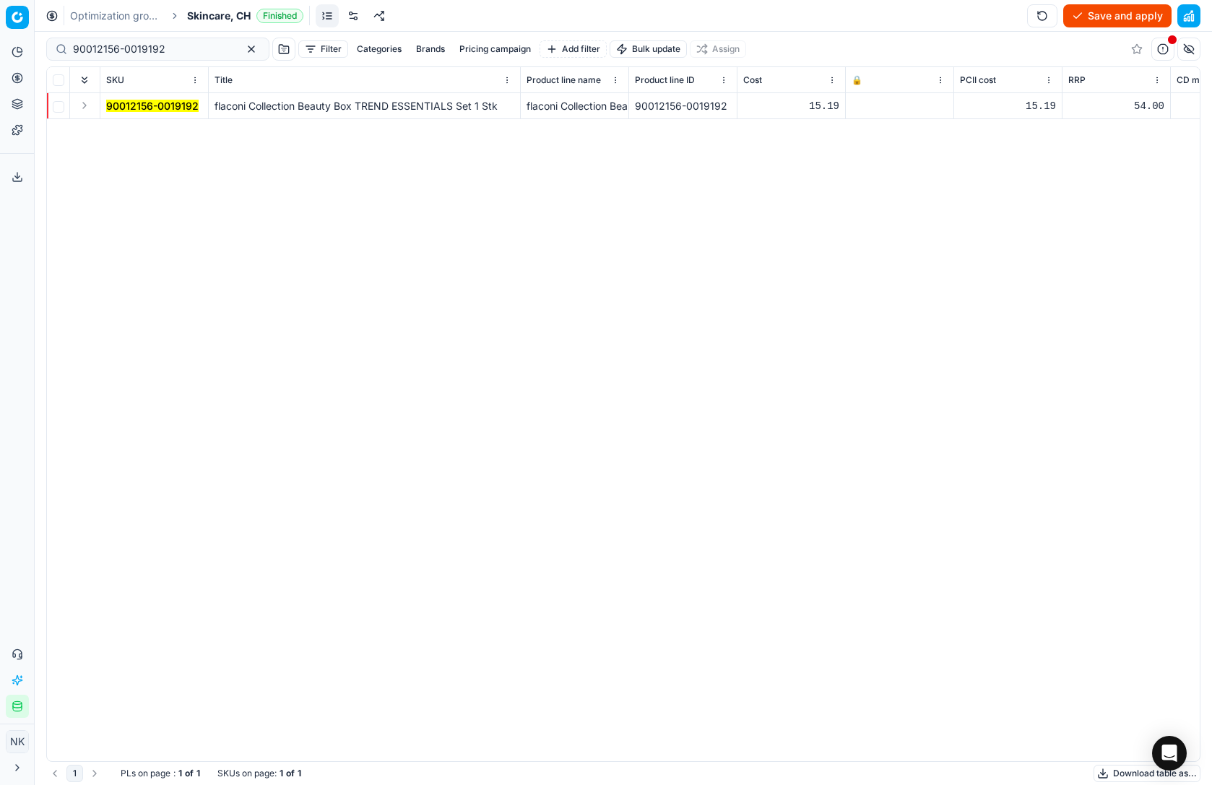
click at [1098, 13] on button "Save and apply" at bounding box center [1118, 15] width 108 height 23
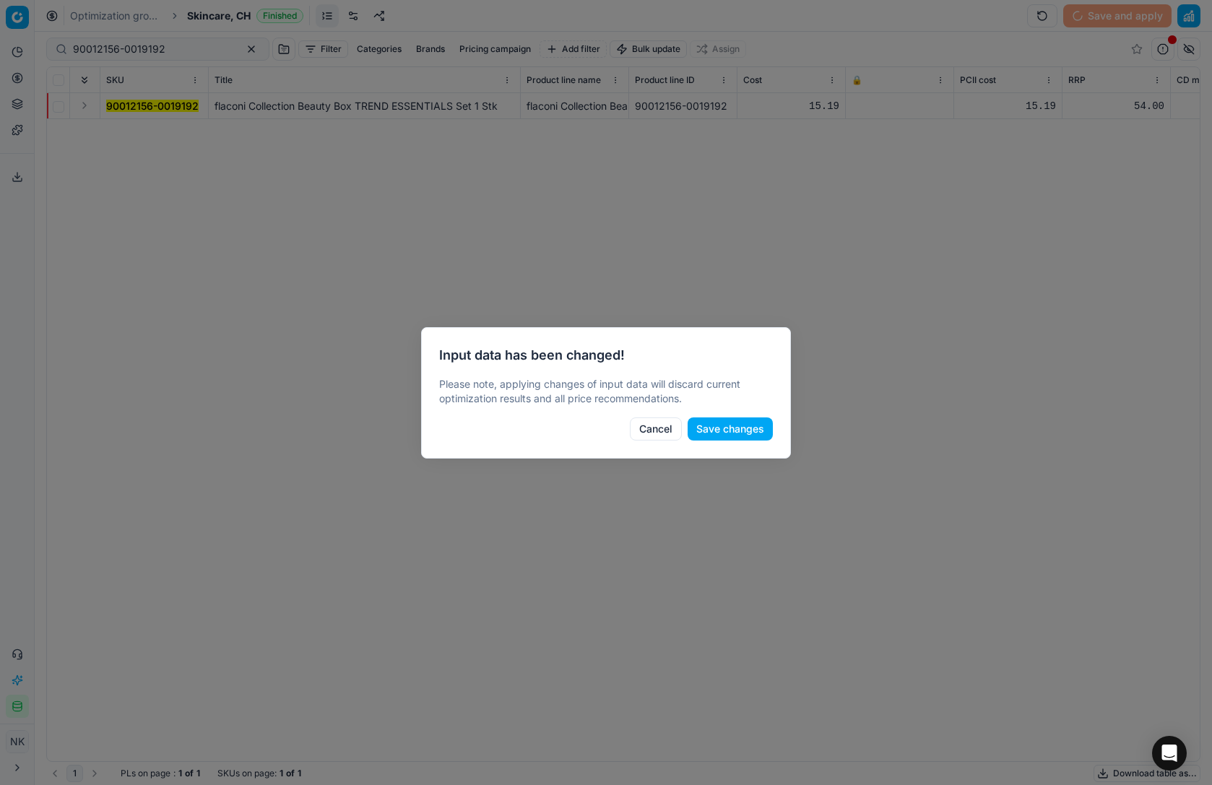
click at [720, 427] on button "Save changes" at bounding box center [730, 429] width 85 height 23
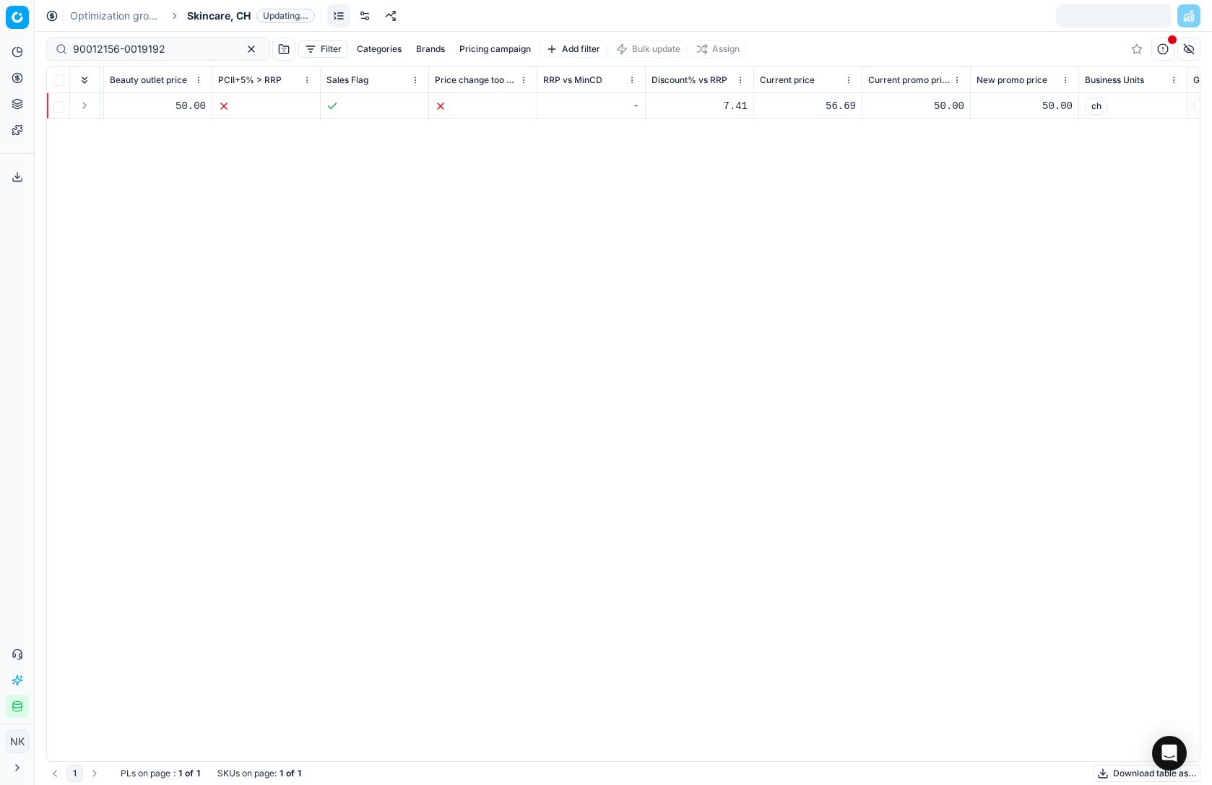
scroll to position [0, 1292]
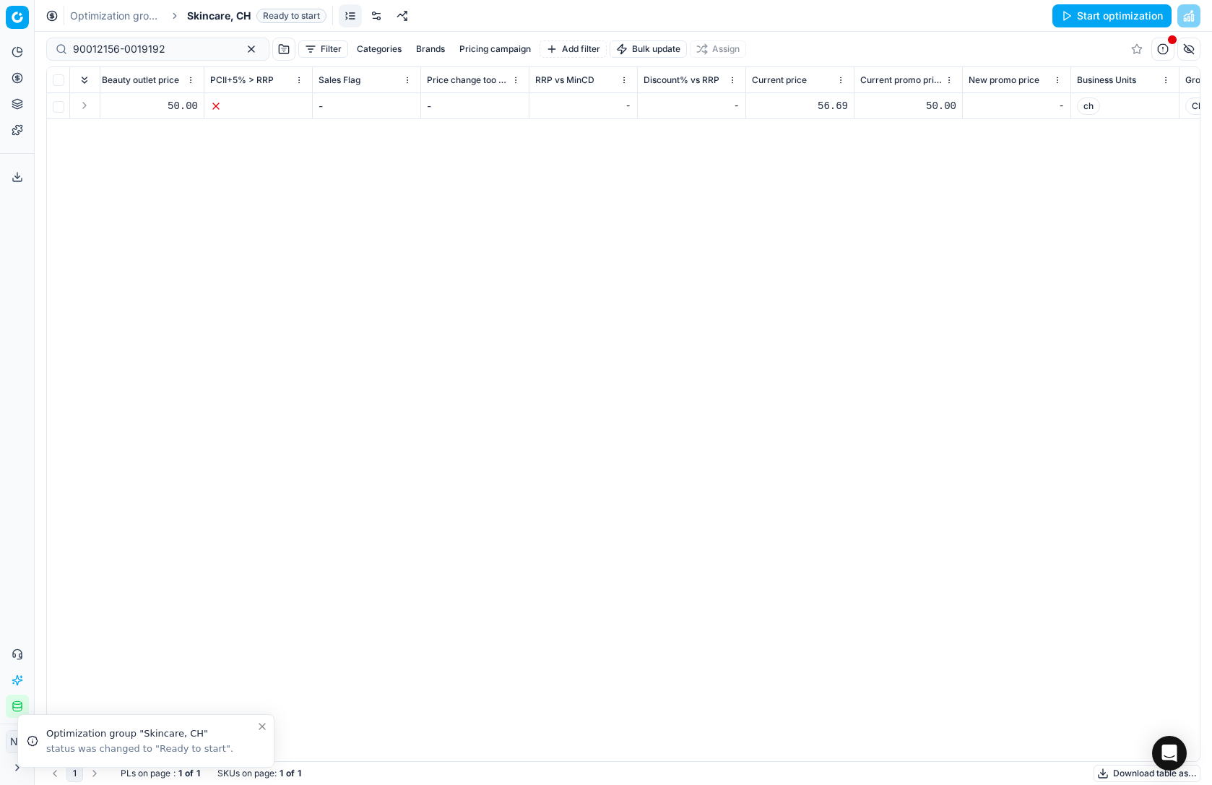
click at [829, 105] on div "56.69" at bounding box center [800, 106] width 96 height 14
click at [822, 105] on div "56.69" at bounding box center [800, 106] width 96 height 14
type input "5"
type input "34.95"
click at [908, 146] on div "SKU Title Product line name Product line ID Cost 🔒 PCII cost RRP CD min Price C…" at bounding box center [623, 414] width 1153 height 694
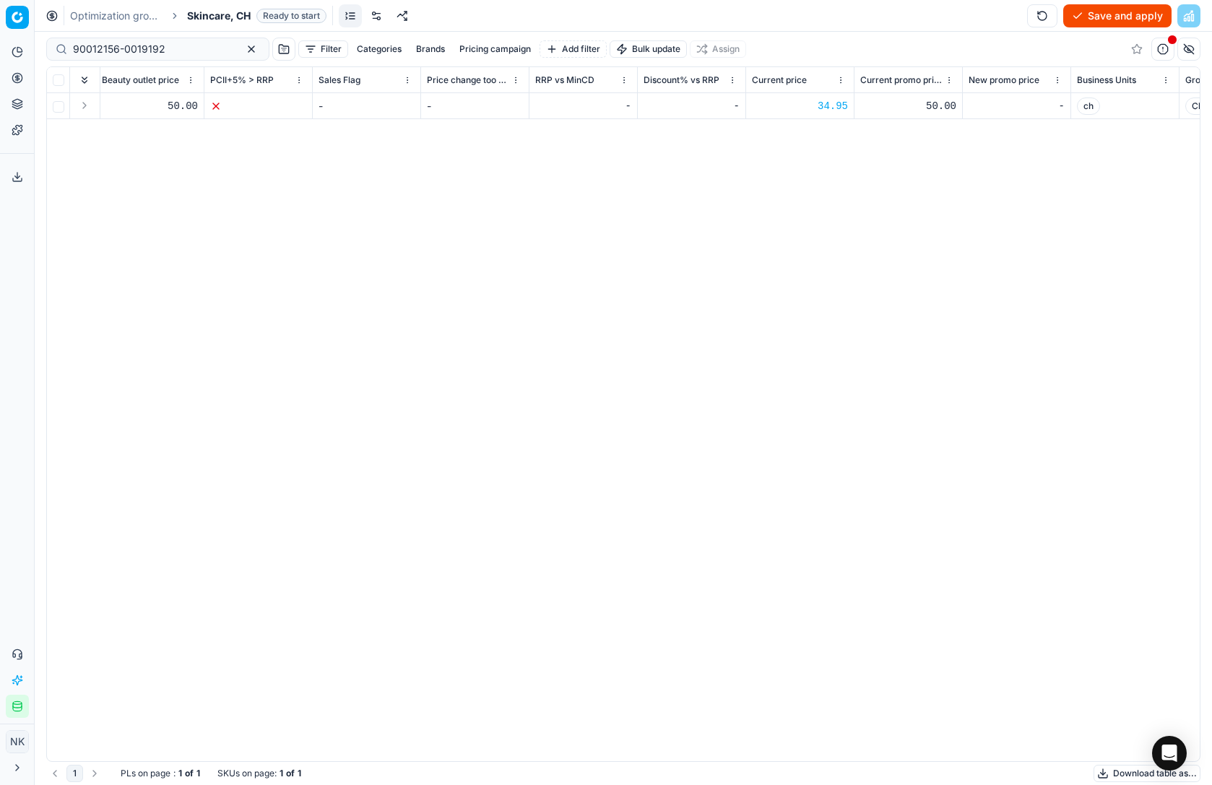
click at [926, 106] on div "50.00" at bounding box center [908, 106] width 96 height 14
type input "5"
type input "34.95"
click at [991, 213] on div "SKU Title Product line name Product line ID Cost 🔒 PCII cost RRP CD min Price C…" at bounding box center [623, 414] width 1153 height 694
click at [1095, 17] on button "Save and apply" at bounding box center [1118, 15] width 108 height 23
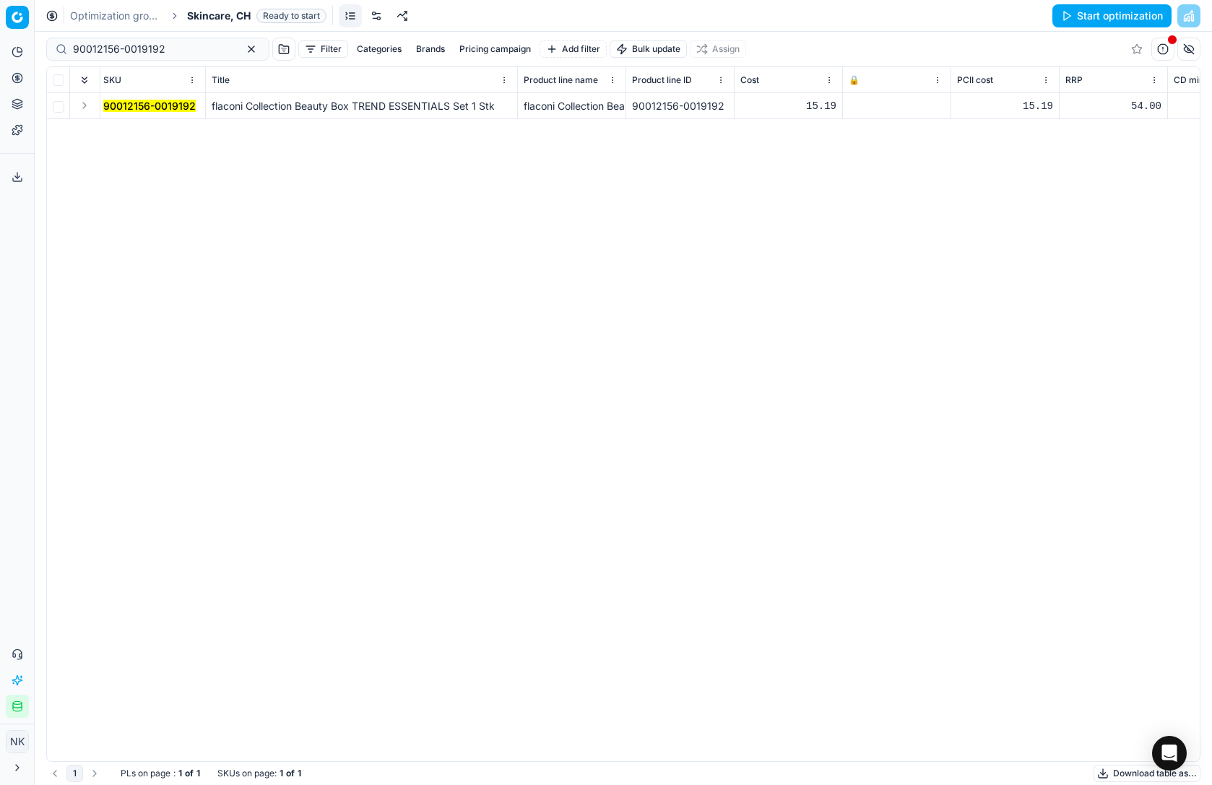
scroll to position [0, 0]
click at [858, 105] on icon at bounding box center [857, 105] width 4 height 4
click at [1099, 15] on button "Save and apply" at bounding box center [1118, 15] width 108 height 23
click at [165, 47] on input "90012156-0019192" at bounding box center [152, 49] width 158 height 14
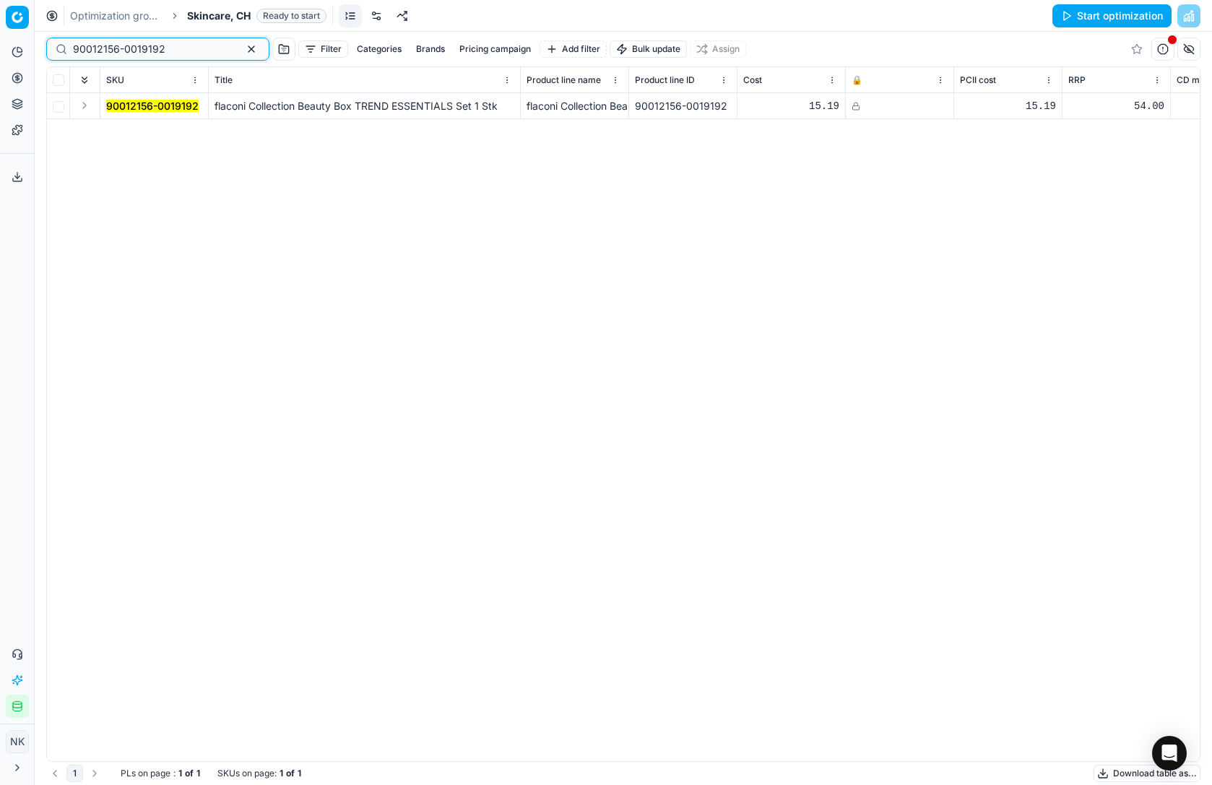
click at [165, 47] on input "90012156-0019192" at bounding box center [152, 49] width 158 height 14
paste input "5-0019191"
type input "90012155-0019191"
click at [858, 104] on icon at bounding box center [857, 105] width 4 height 4
click at [1113, 11] on button "Save and apply" at bounding box center [1118, 15] width 108 height 23
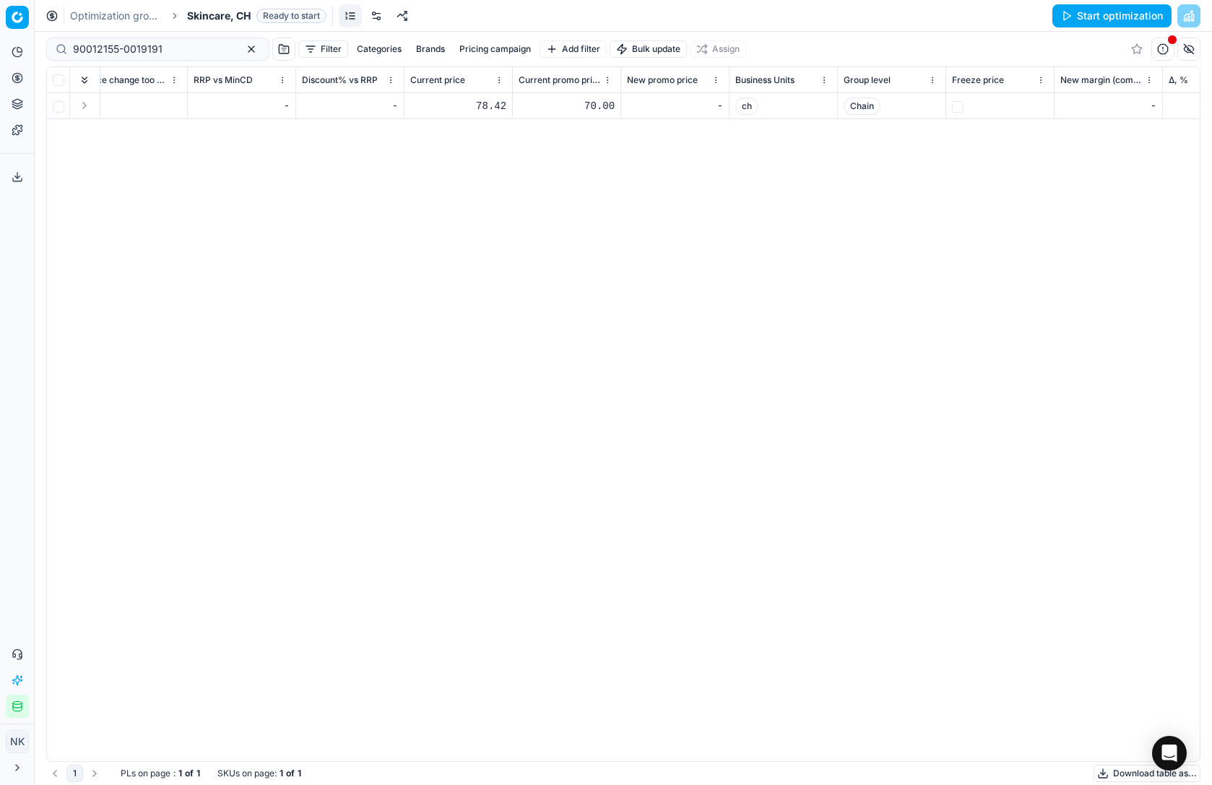
scroll to position [0, 1609]
click at [506, 105] on div "78.42" at bounding box center [483, 106] width 96 height 14
type input "7"
type input "54.95"
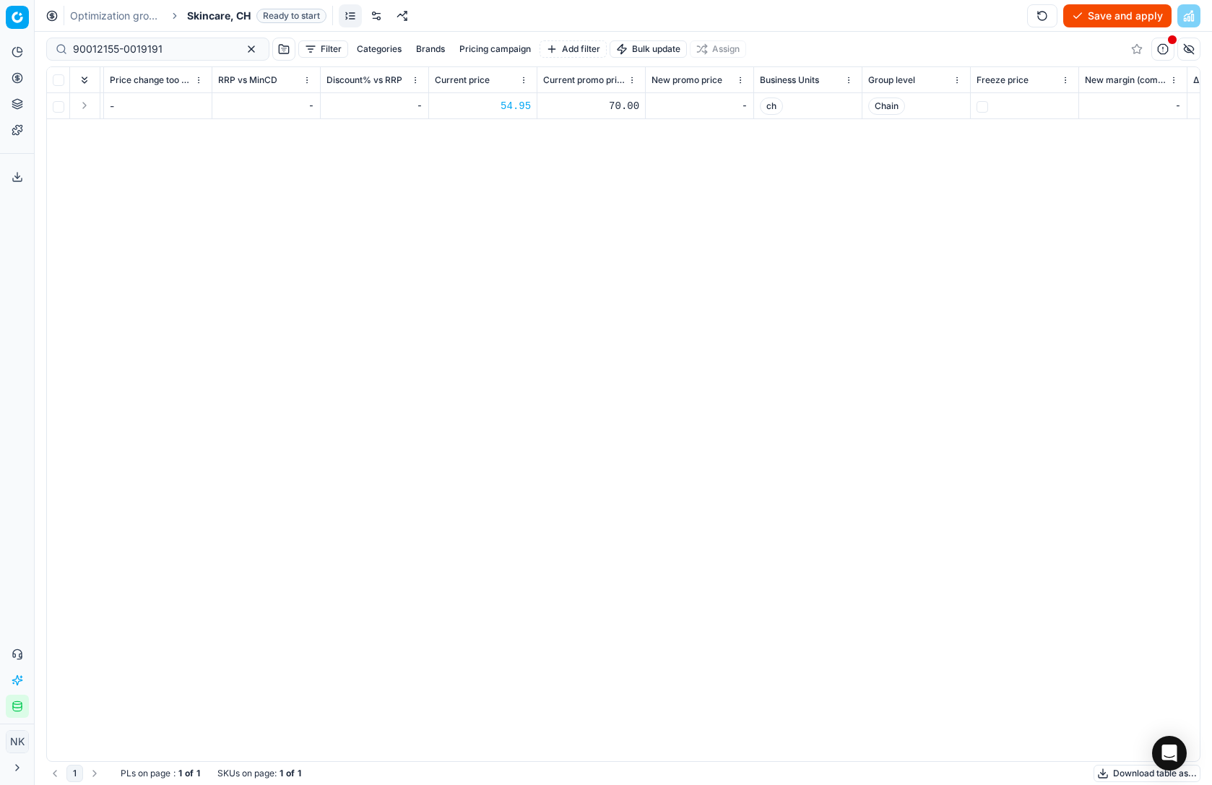
click at [618, 103] on div "70.00" at bounding box center [591, 106] width 96 height 14
click at [585, 104] on input "70" at bounding box center [591, 106] width 96 height 23
click at [553, 108] on input "70" at bounding box center [591, 106] width 96 height 23
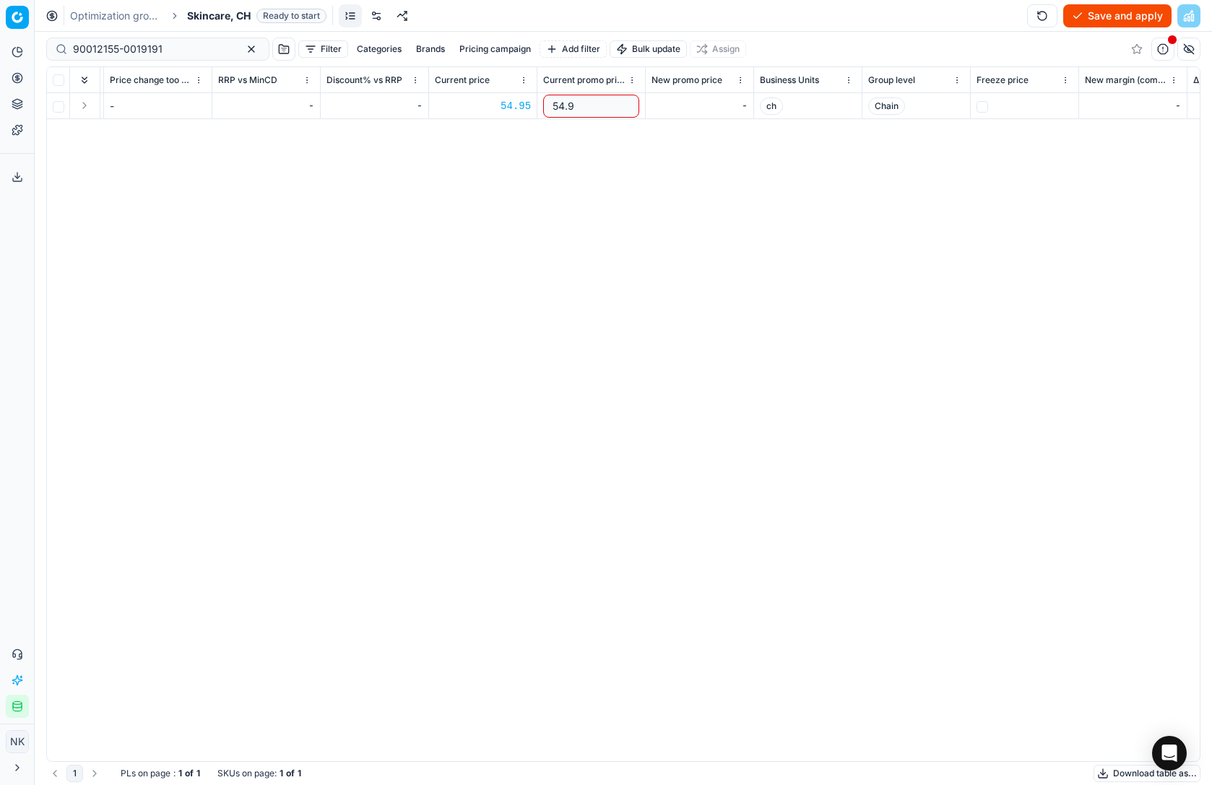
type input "54.95"
click at [627, 189] on div "SKU Title Product line name Product line ID Cost 🔒 PCII cost RRP CD min Price C…" at bounding box center [623, 414] width 1153 height 694
click at [1098, 17] on button "Save and apply" at bounding box center [1118, 15] width 108 height 23
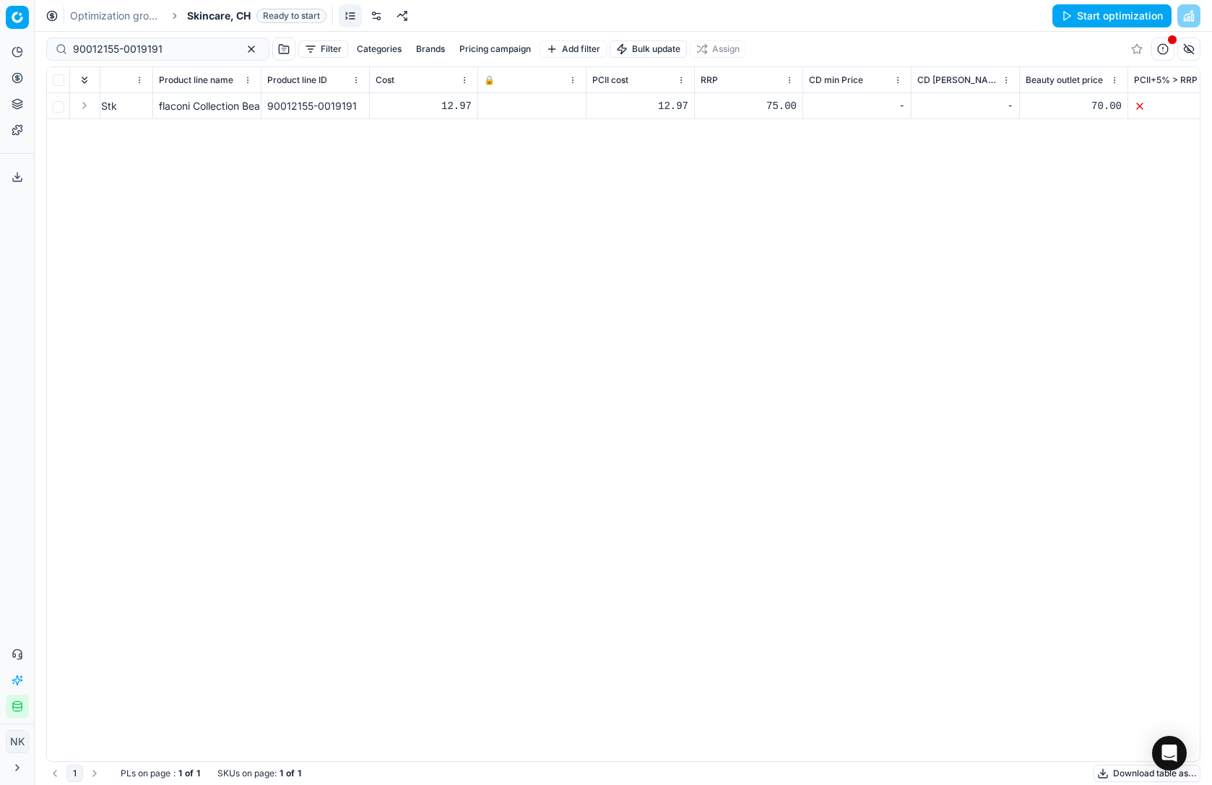
scroll to position [0, 365]
click at [495, 106] on icon at bounding box center [491, 106] width 9 height 9
click at [1088, 20] on button "Save and apply" at bounding box center [1118, 15] width 108 height 23
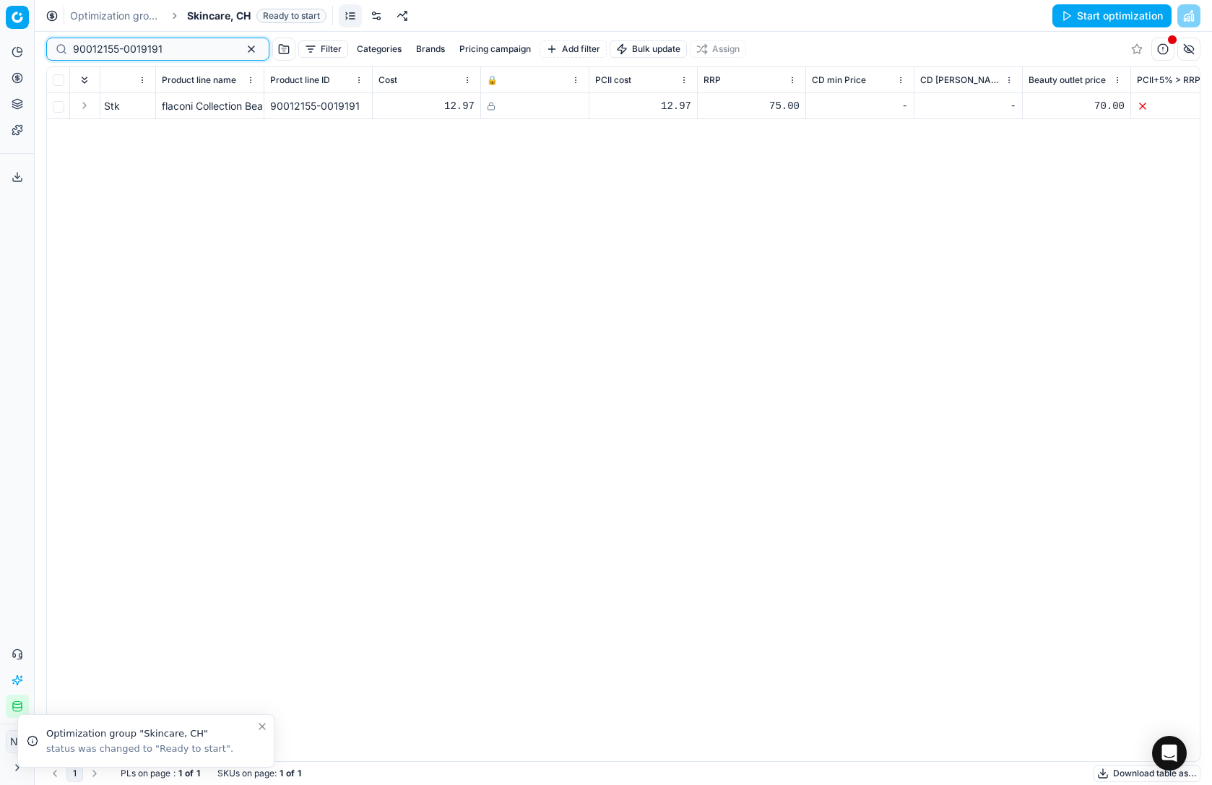
click at [176, 48] on input "90012155-0019191" at bounding box center [152, 49] width 158 height 14
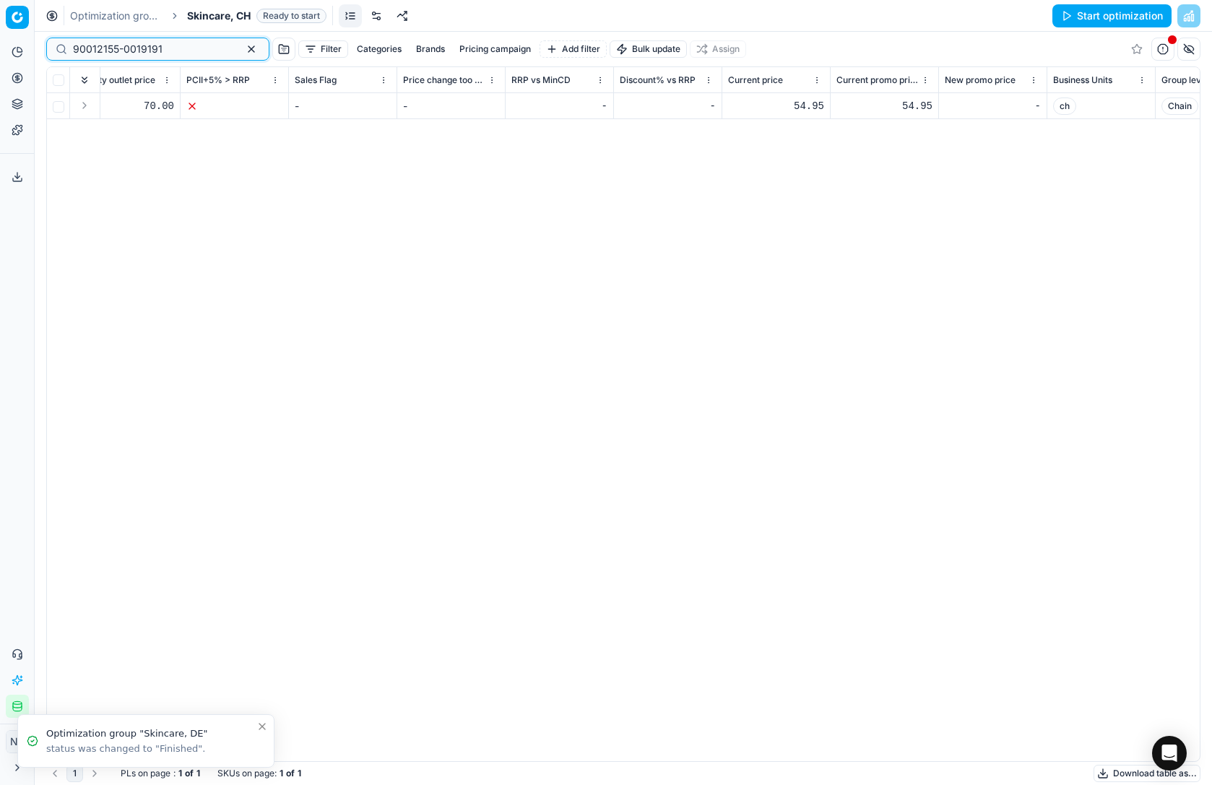
scroll to position [0, 1316]
click at [214, 16] on span "Skincare, CH" at bounding box center [219, 16] width 64 height 14
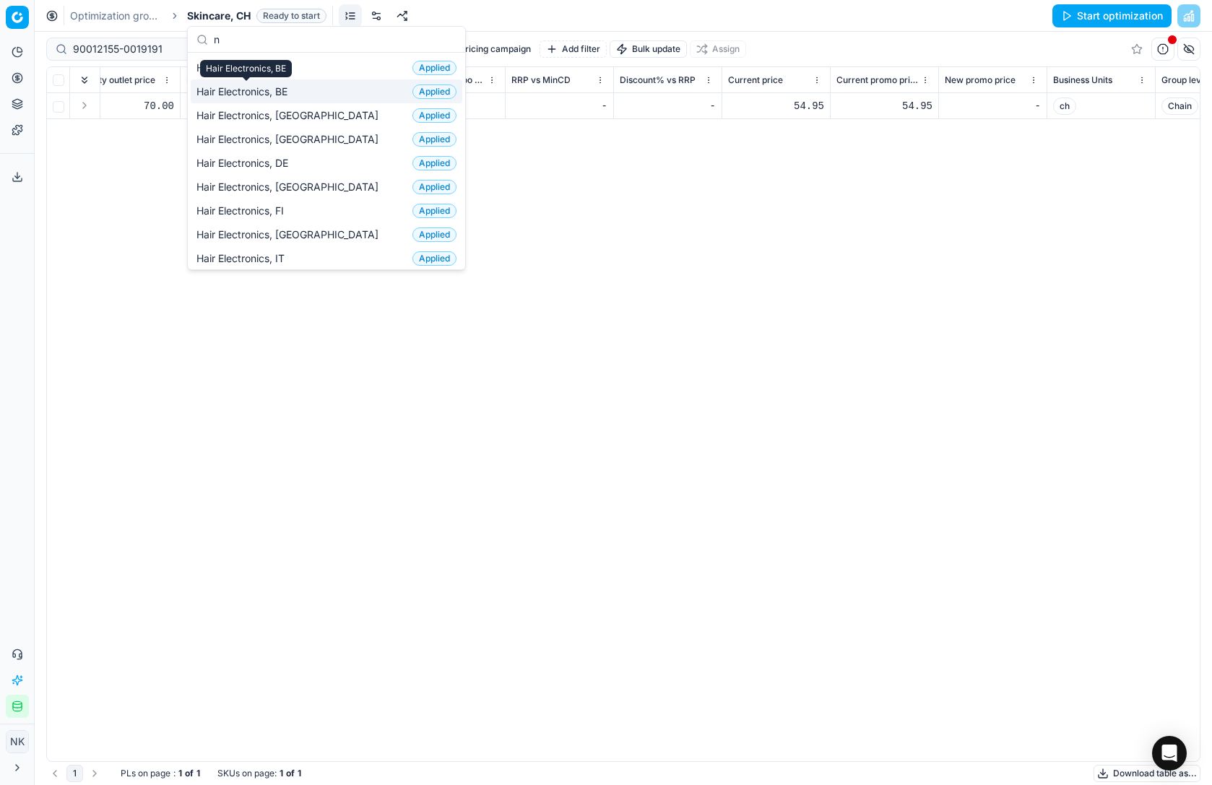
scroll to position [303, 0]
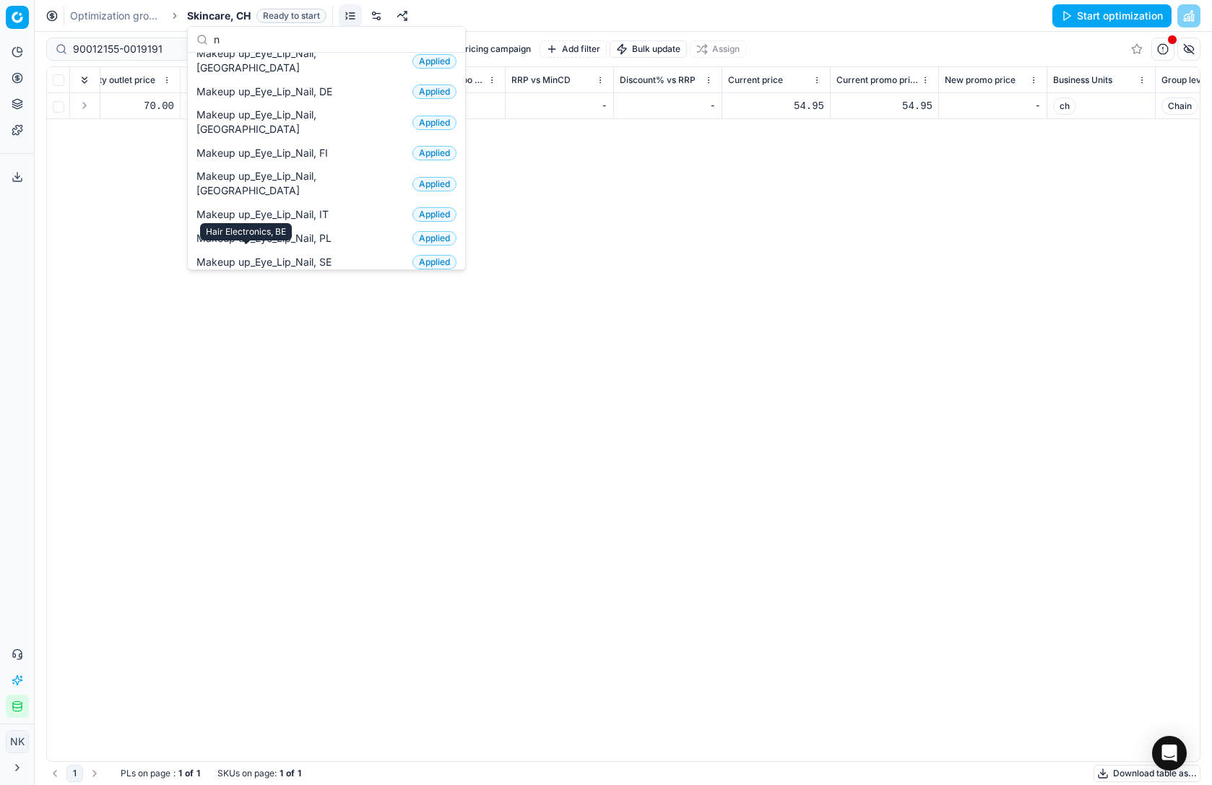
type input "nl"
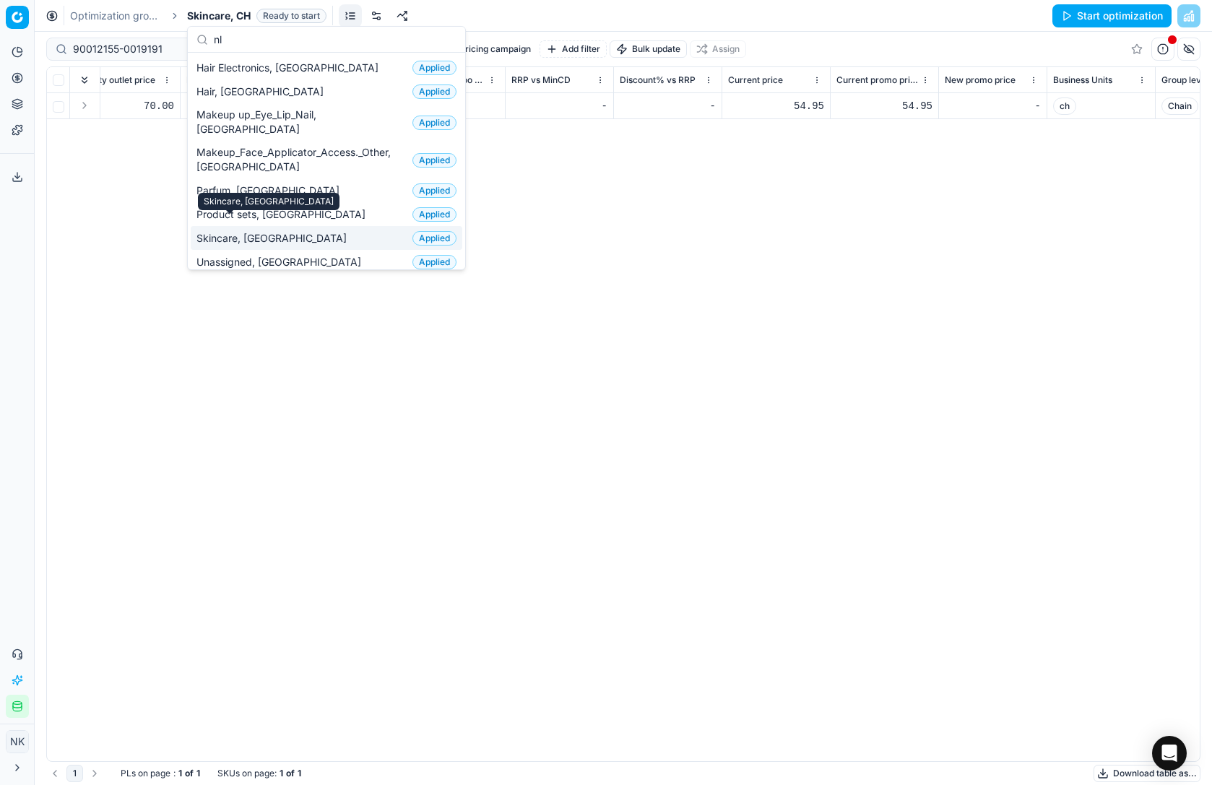
type input "nl"
click at [228, 231] on span "Skincare, [GEOGRAPHIC_DATA]" at bounding box center [275, 238] width 156 height 14
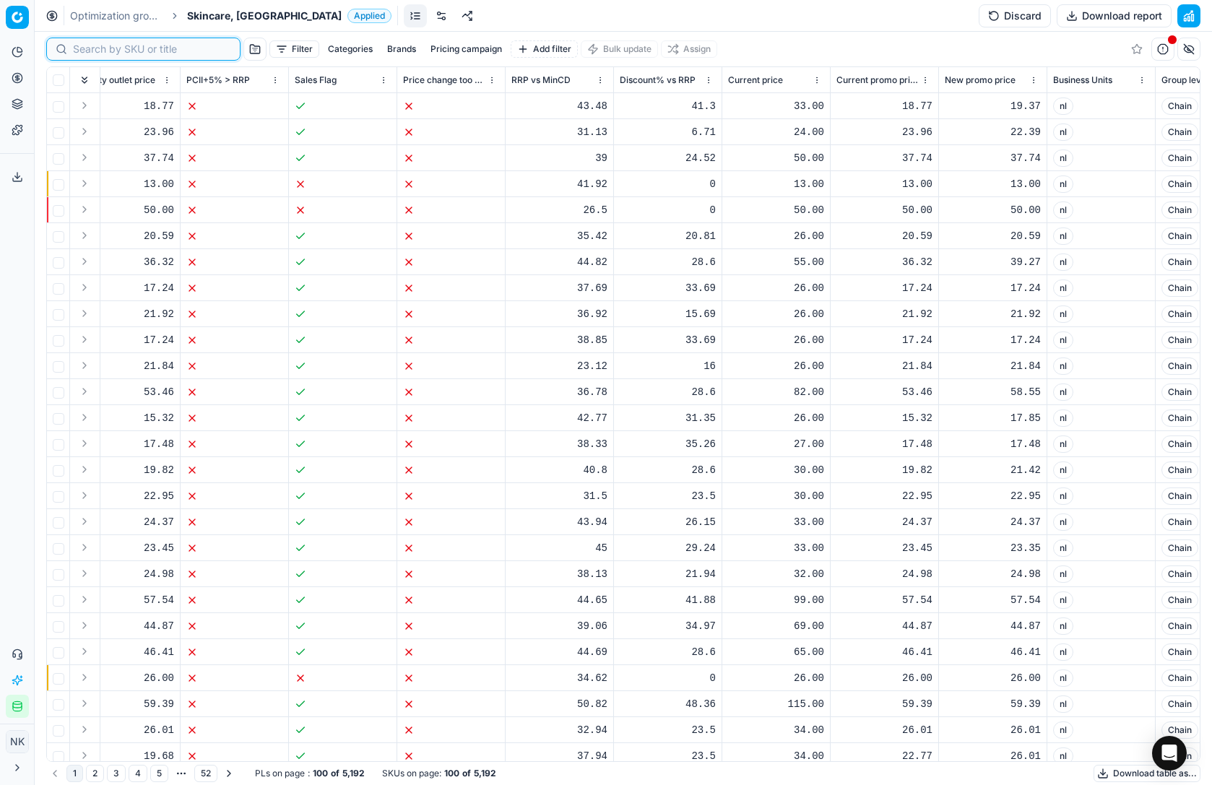
click at [92, 51] on input at bounding box center [152, 49] width 158 height 14
paste input "80036964-75"
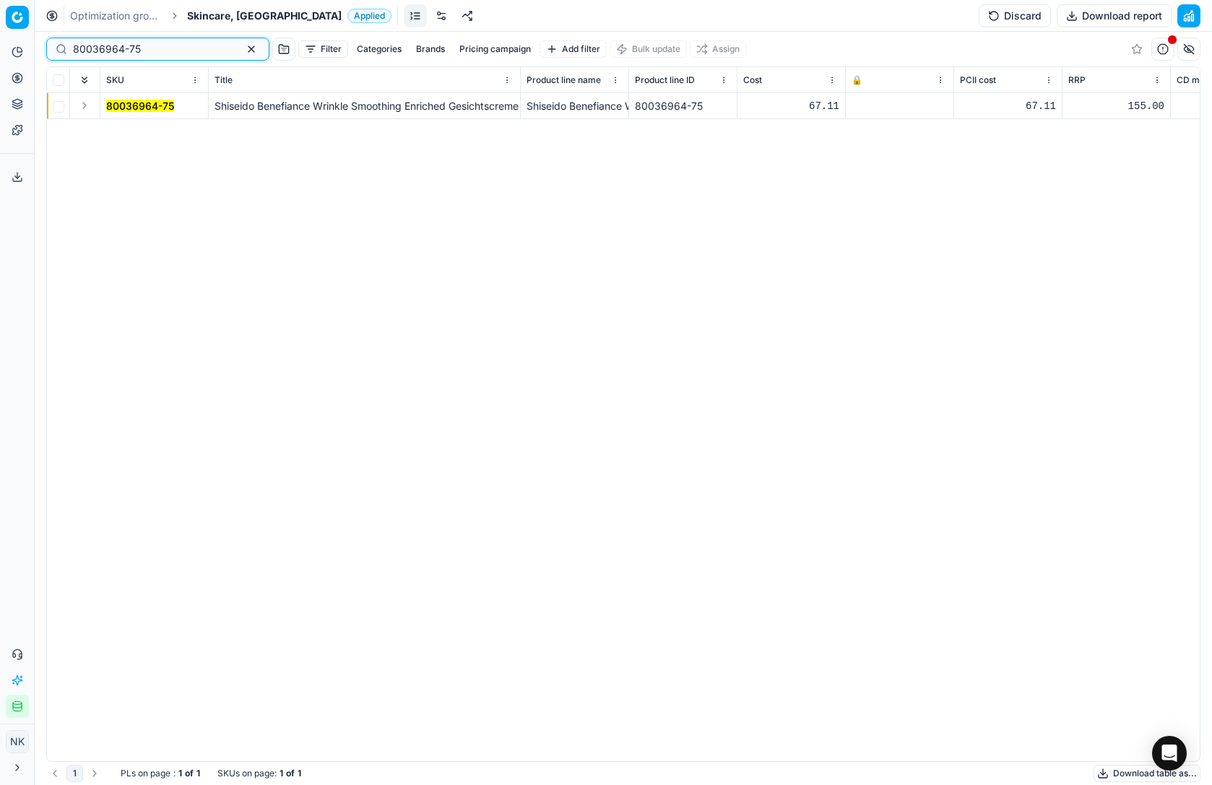
type input "80036964-75"
click at [82, 106] on button "Expand" at bounding box center [84, 105] width 17 height 17
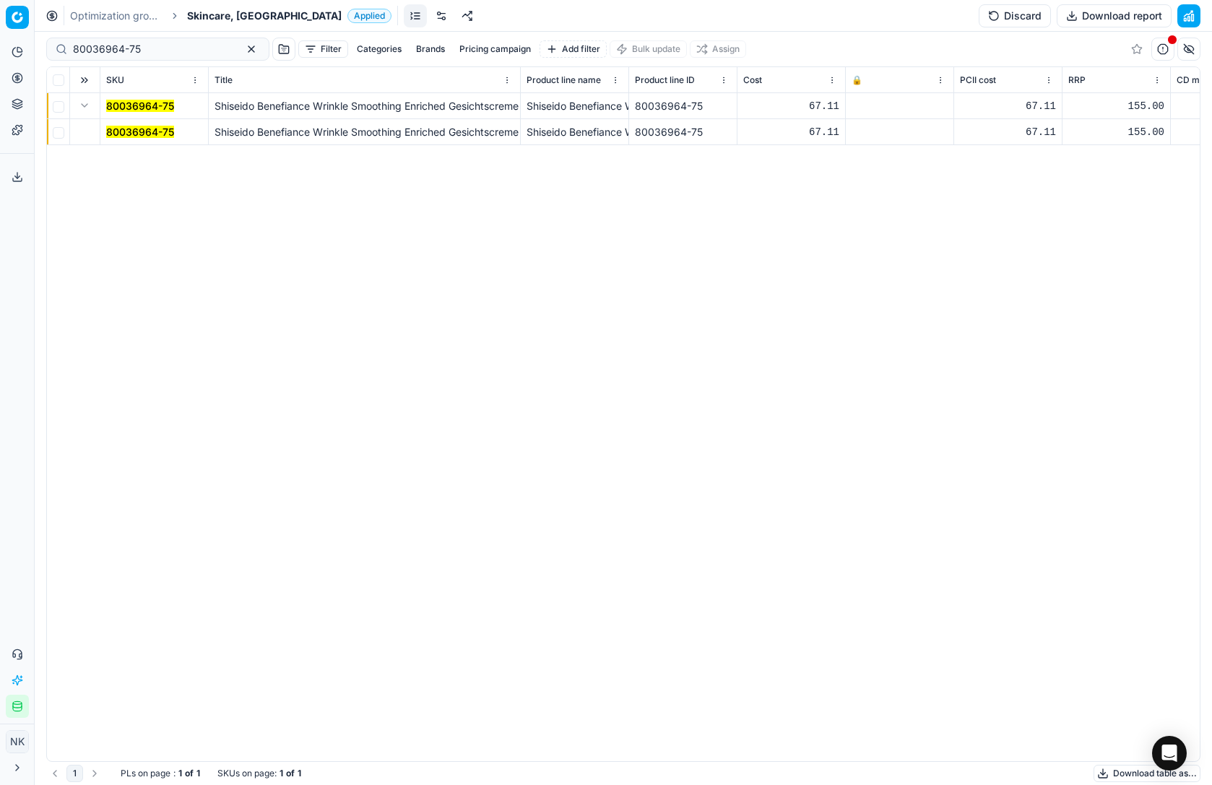
click at [126, 129] on mark "80036964-75" at bounding box center [140, 132] width 68 height 12
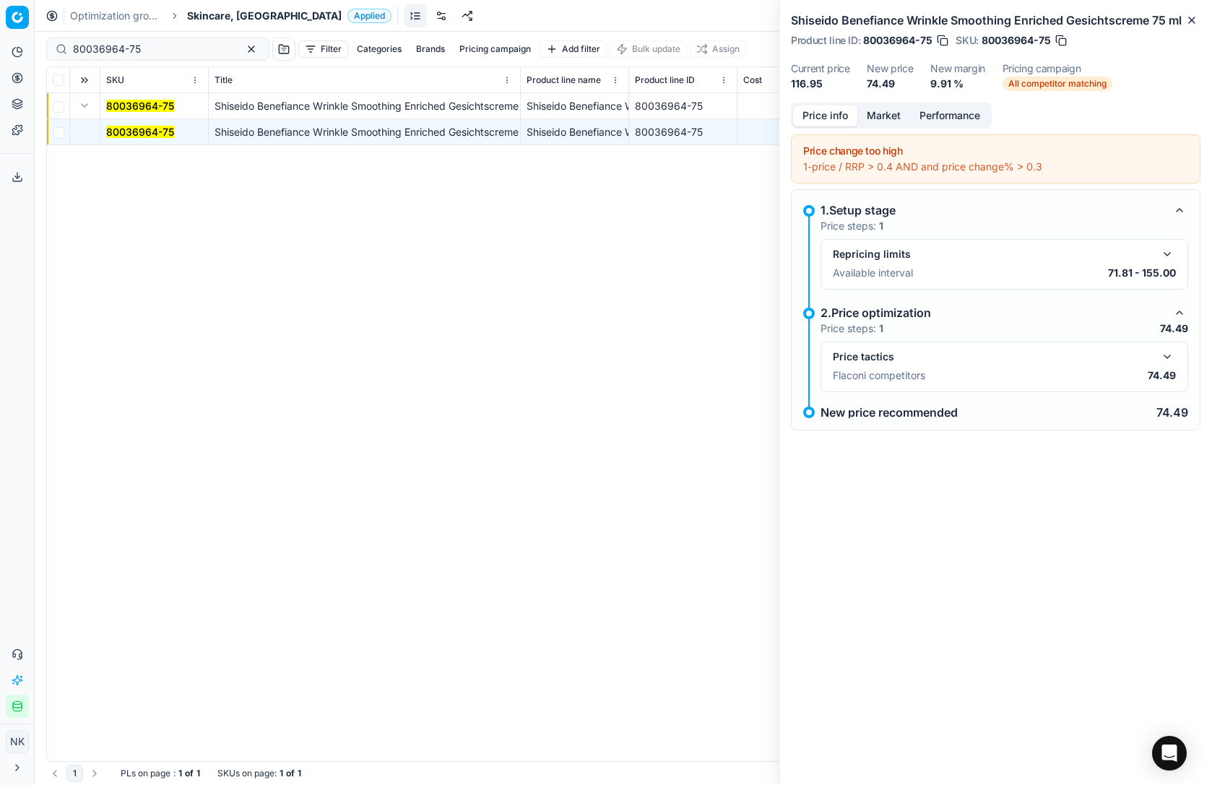
click at [1168, 366] on button "button" at bounding box center [1167, 356] width 17 height 17
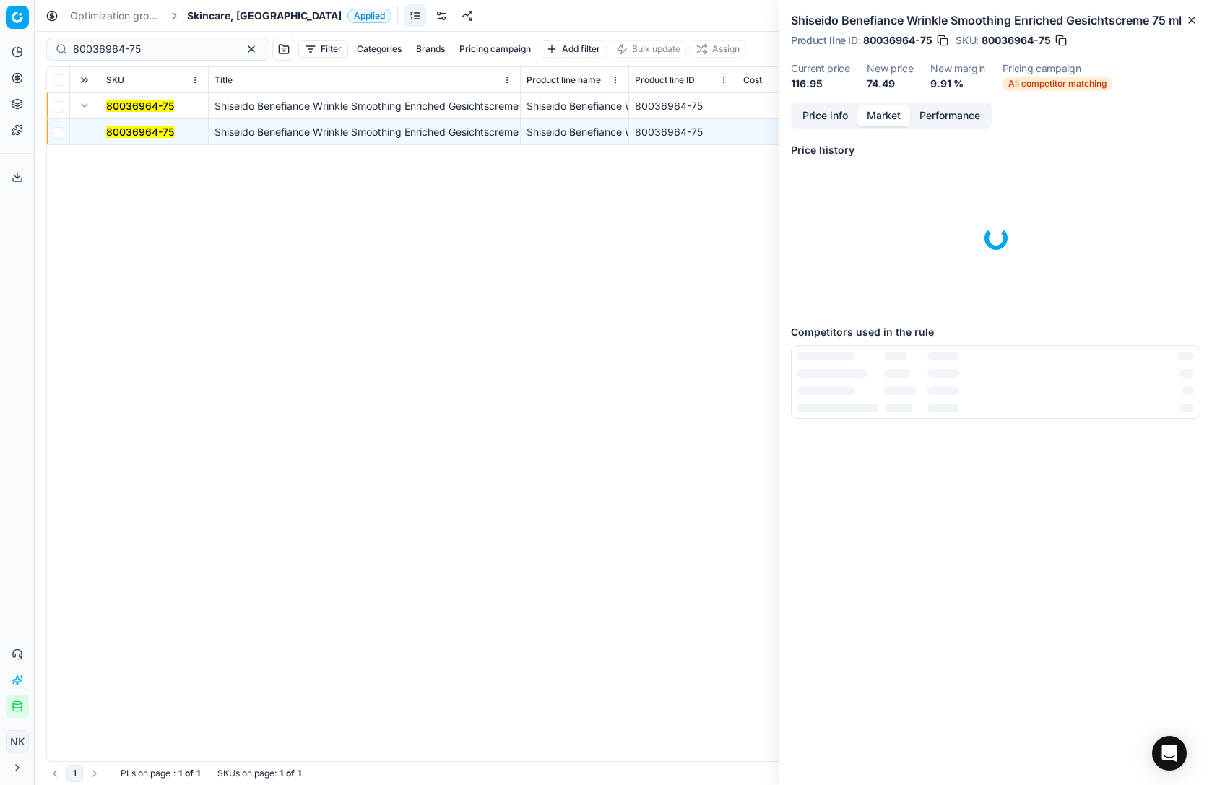
click at [882, 126] on button "Market" at bounding box center [884, 115] width 53 height 21
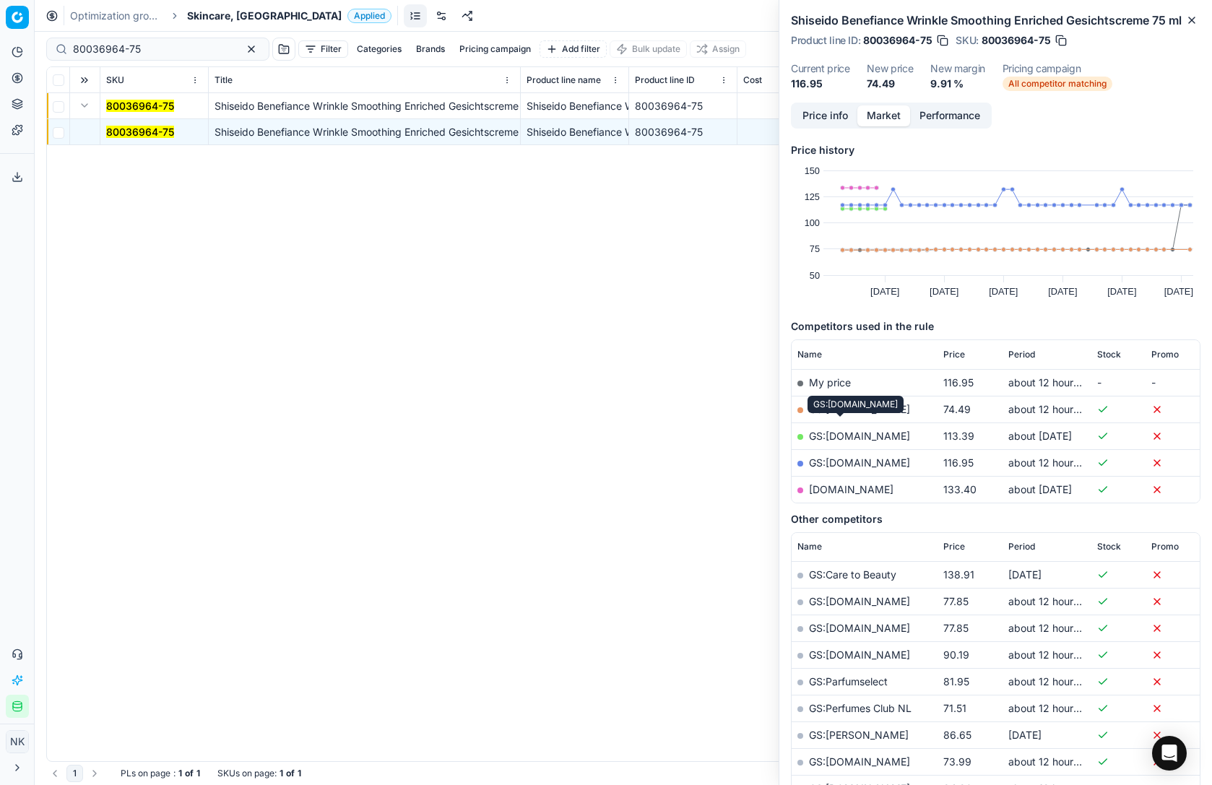
click at [835, 415] on link "GS:[DOMAIN_NAME]" at bounding box center [859, 409] width 101 height 12
click at [210, 20] on span "Skincare, [GEOGRAPHIC_DATA]" at bounding box center [264, 16] width 155 height 14
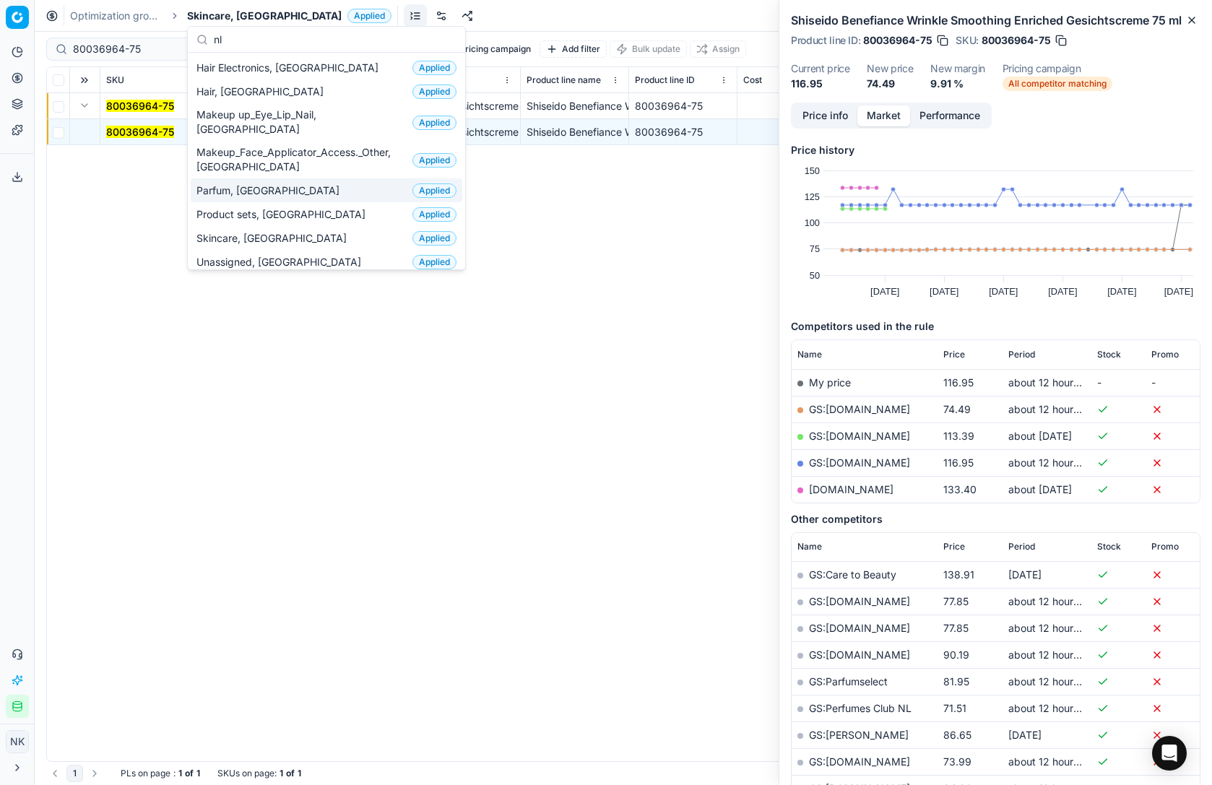
type input "nl"
click at [224, 184] on span "Parfum, [GEOGRAPHIC_DATA]" at bounding box center [271, 191] width 149 height 14
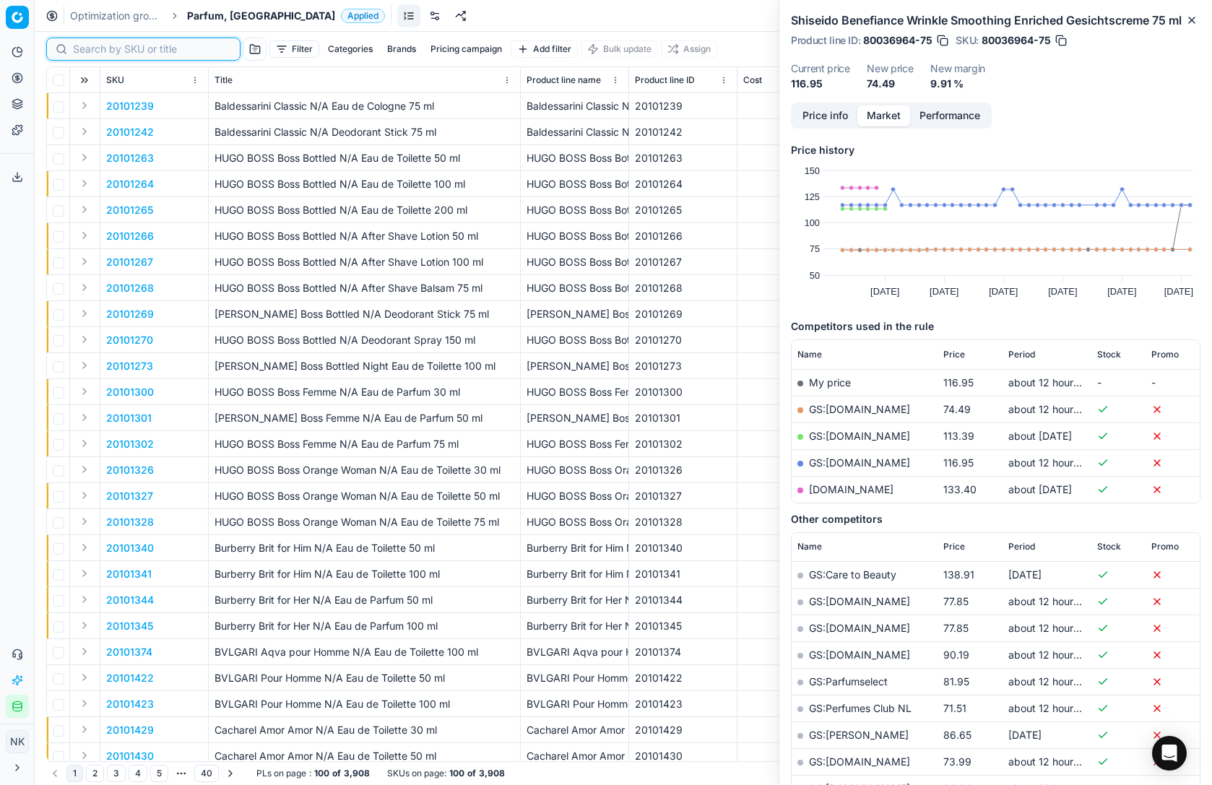
click at [95, 51] on input at bounding box center [152, 49] width 158 height 14
paste input "90013491-0021266"
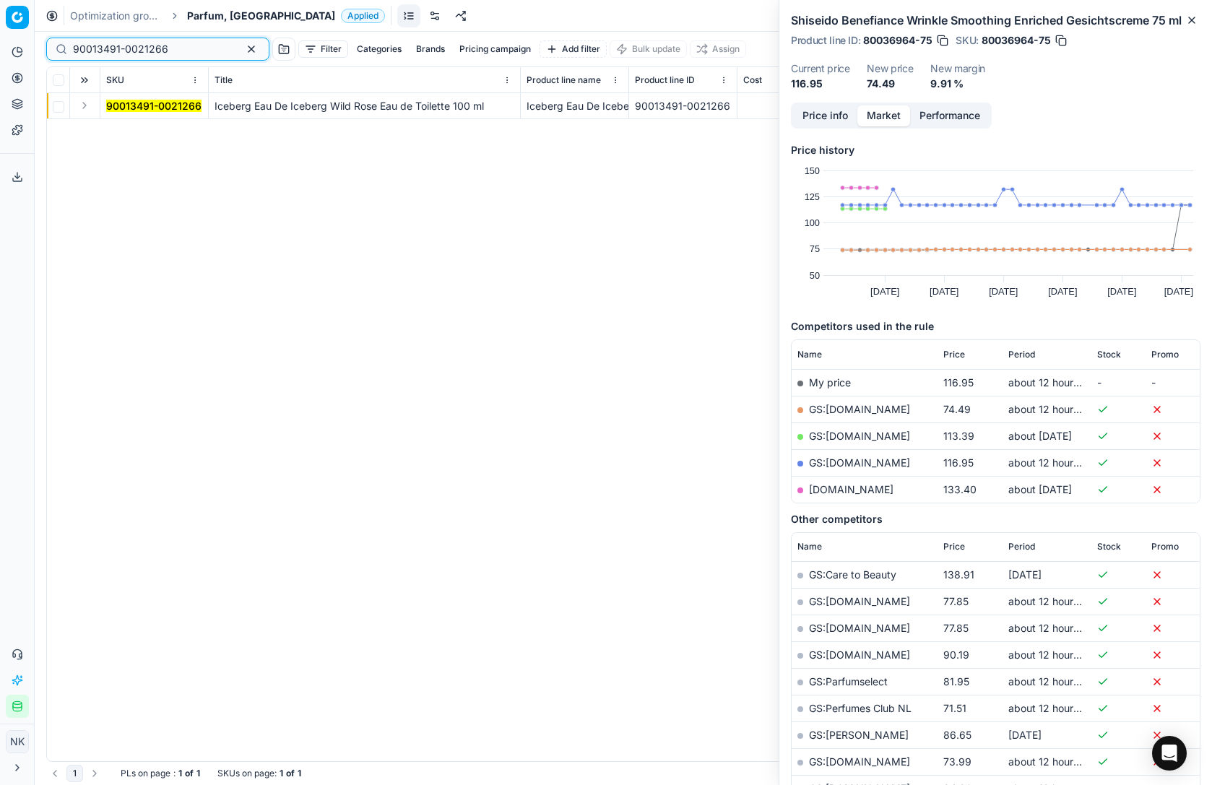
type input "90013491-0021266"
click at [80, 106] on button "Expand" at bounding box center [84, 105] width 17 height 17
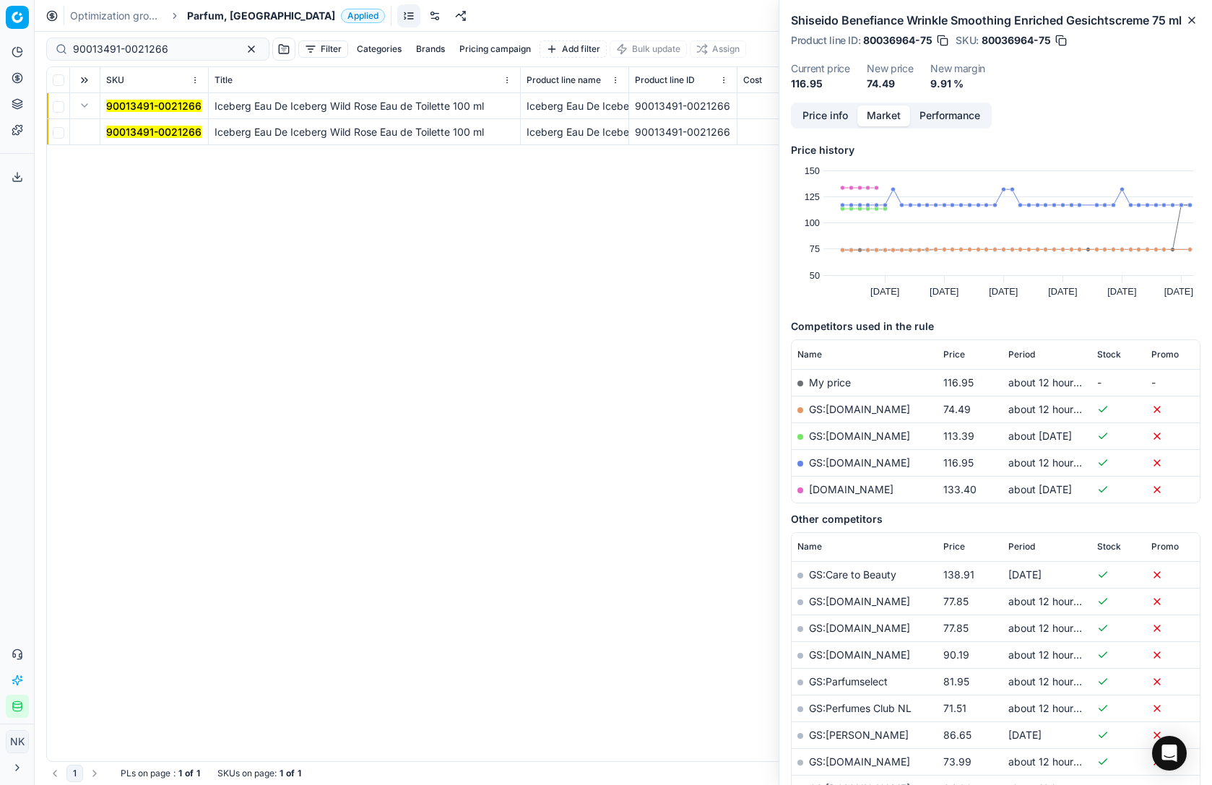
click at [127, 131] on mark "90013491-0021266" at bounding box center [153, 132] width 95 height 12
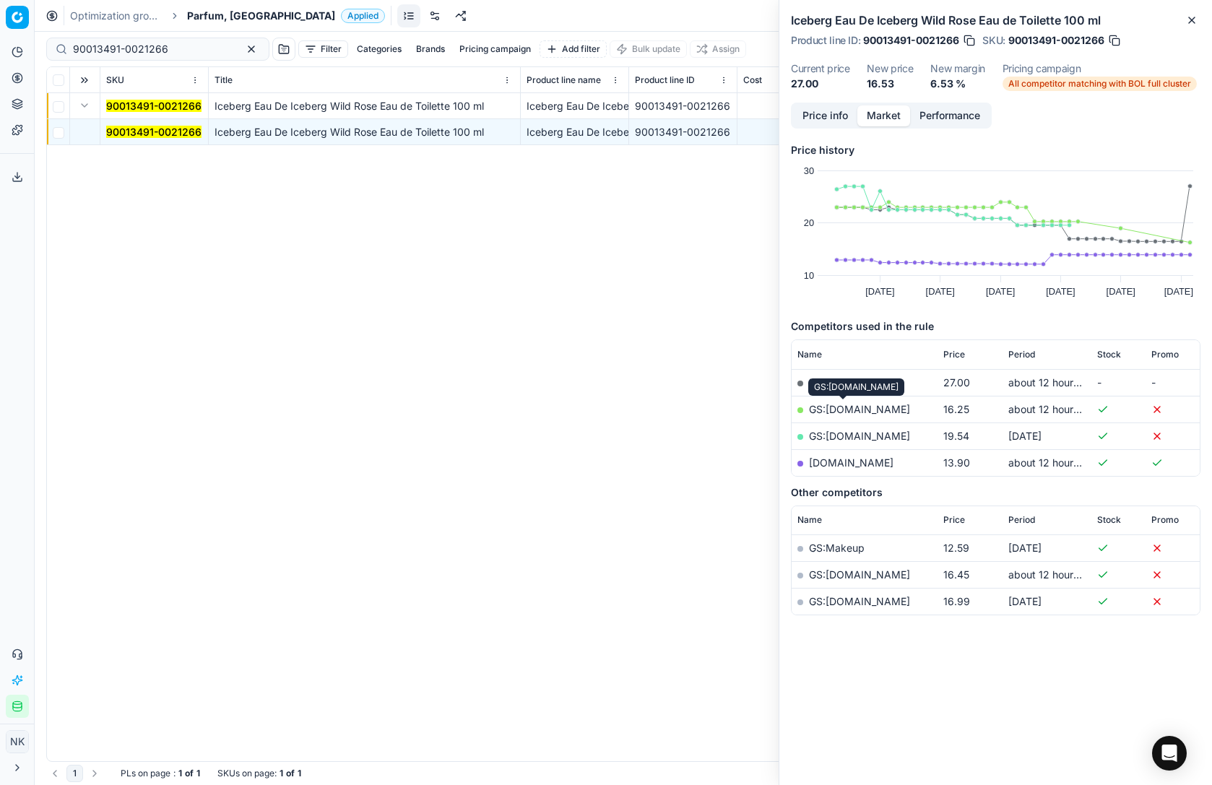
click at [850, 409] on link "GS:[DOMAIN_NAME]" at bounding box center [859, 409] width 101 height 12
click at [208, 14] on span "Parfum, [GEOGRAPHIC_DATA]" at bounding box center [261, 16] width 148 height 14
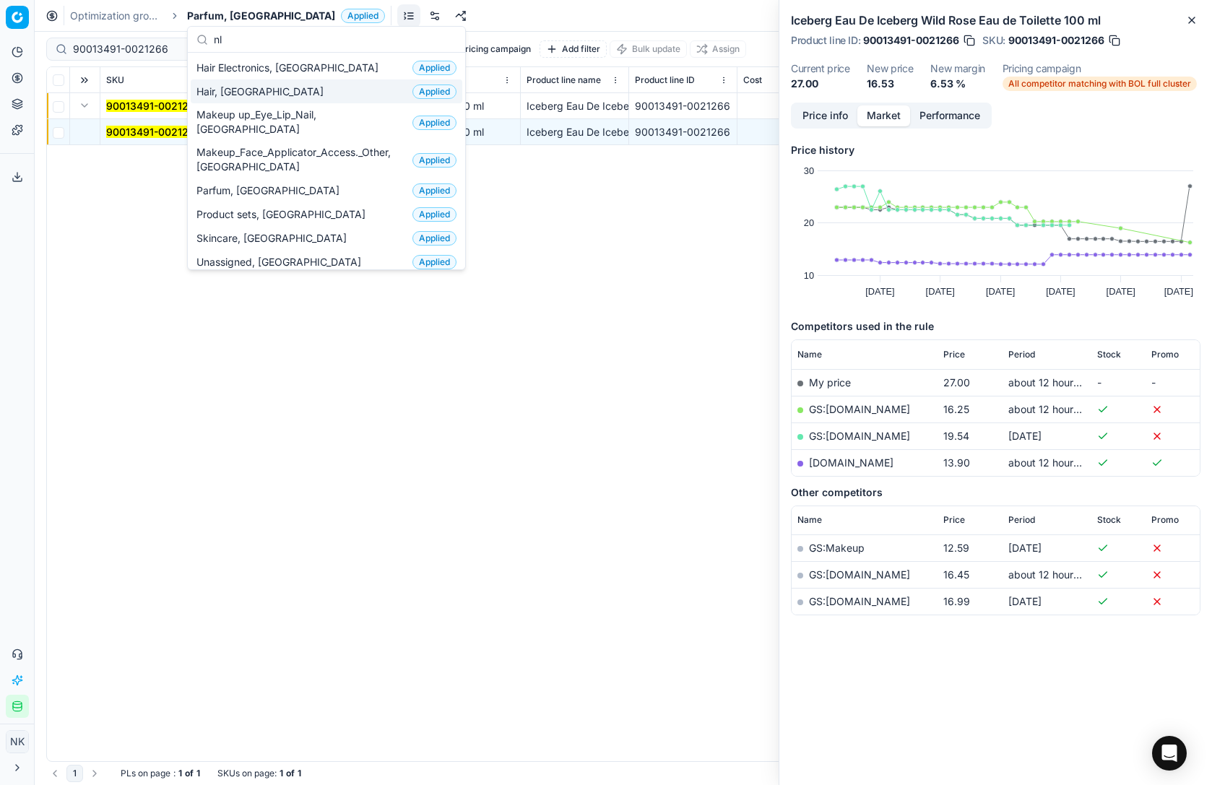
type input "nl"
click at [233, 88] on span "Hair, [GEOGRAPHIC_DATA]" at bounding box center [263, 92] width 133 height 14
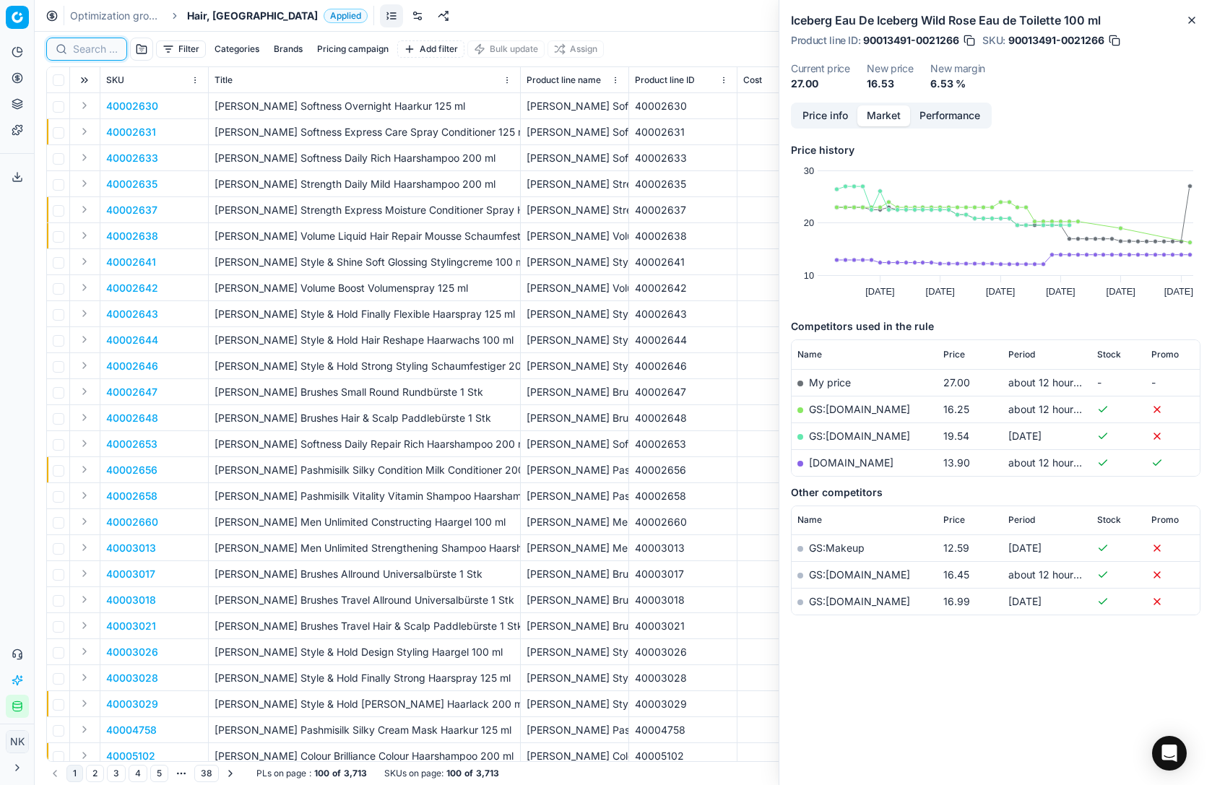
click at [90, 47] on input at bounding box center [95, 49] width 45 height 14
paste input "90005725-0008564"
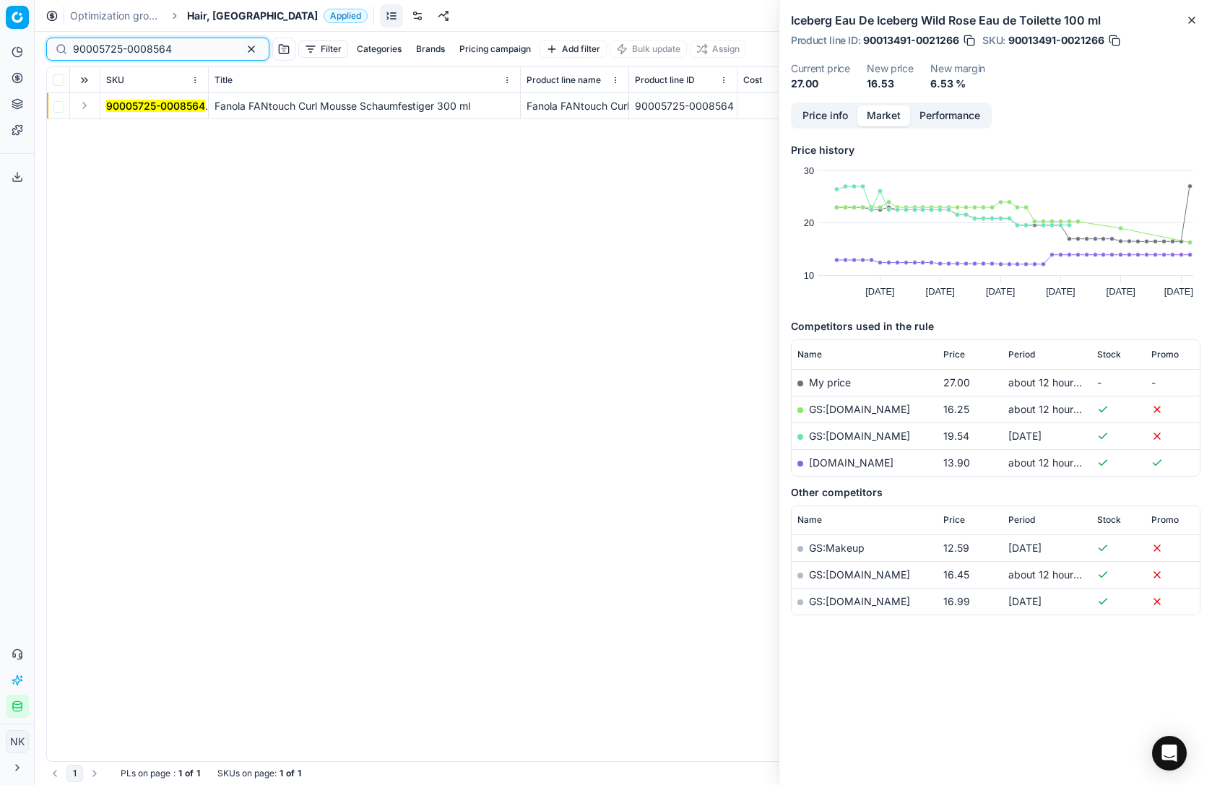
type input "90005725-0008564"
click at [82, 109] on button "Expand" at bounding box center [84, 105] width 17 height 17
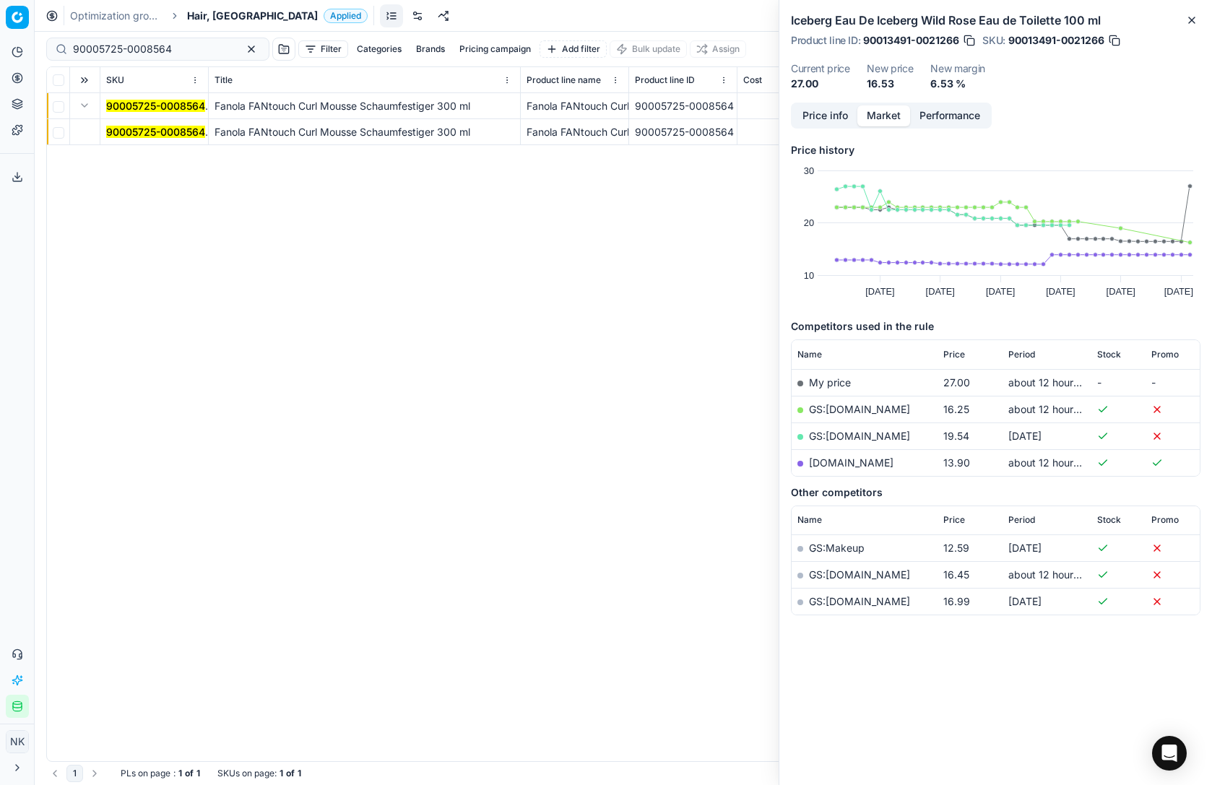
click at [126, 132] on mark "90005725-0008564" at bounding box center [155, 132] width 99 height 12
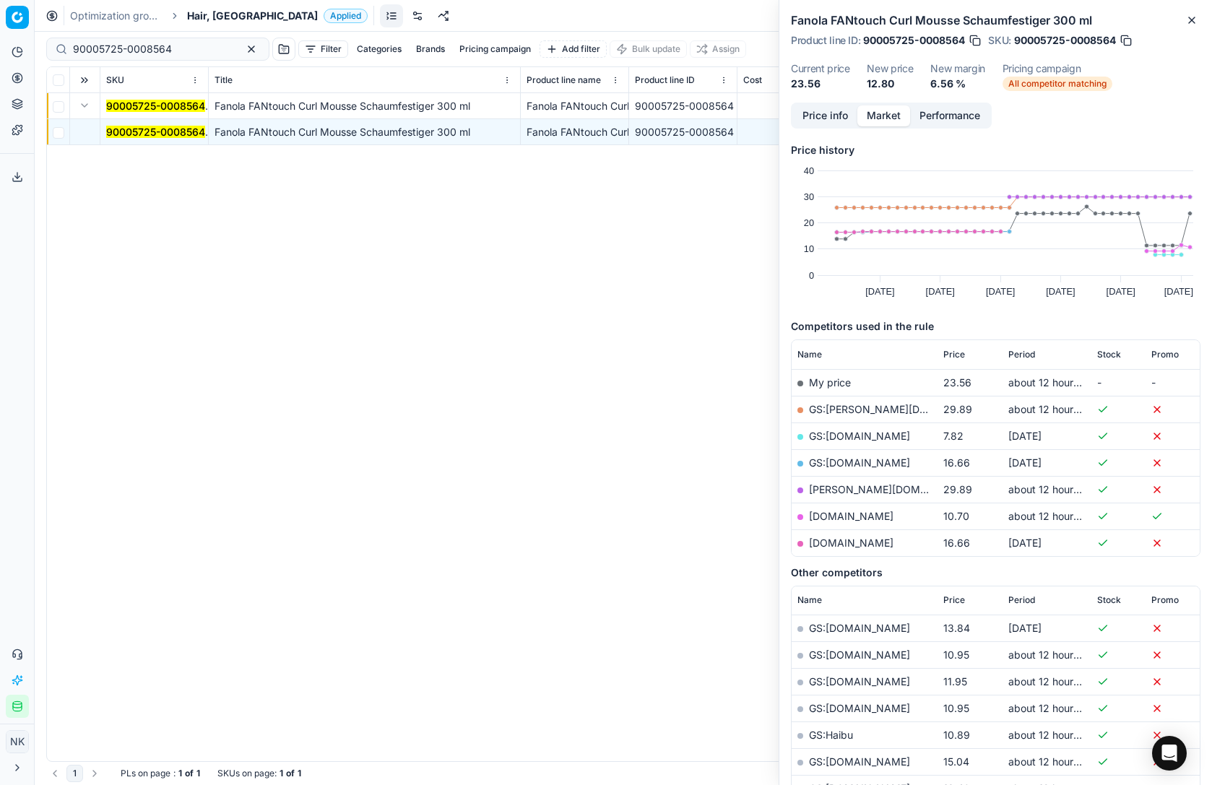
click at [832, 516] on link "[DOMAIN_NAME]" at bounding box center [851, 516] width 85 height 12
click at [215, 11] on span "Hair, [GEOGRAPHIC_DATA]" at bounding box center [252, 16] width 131 height 14
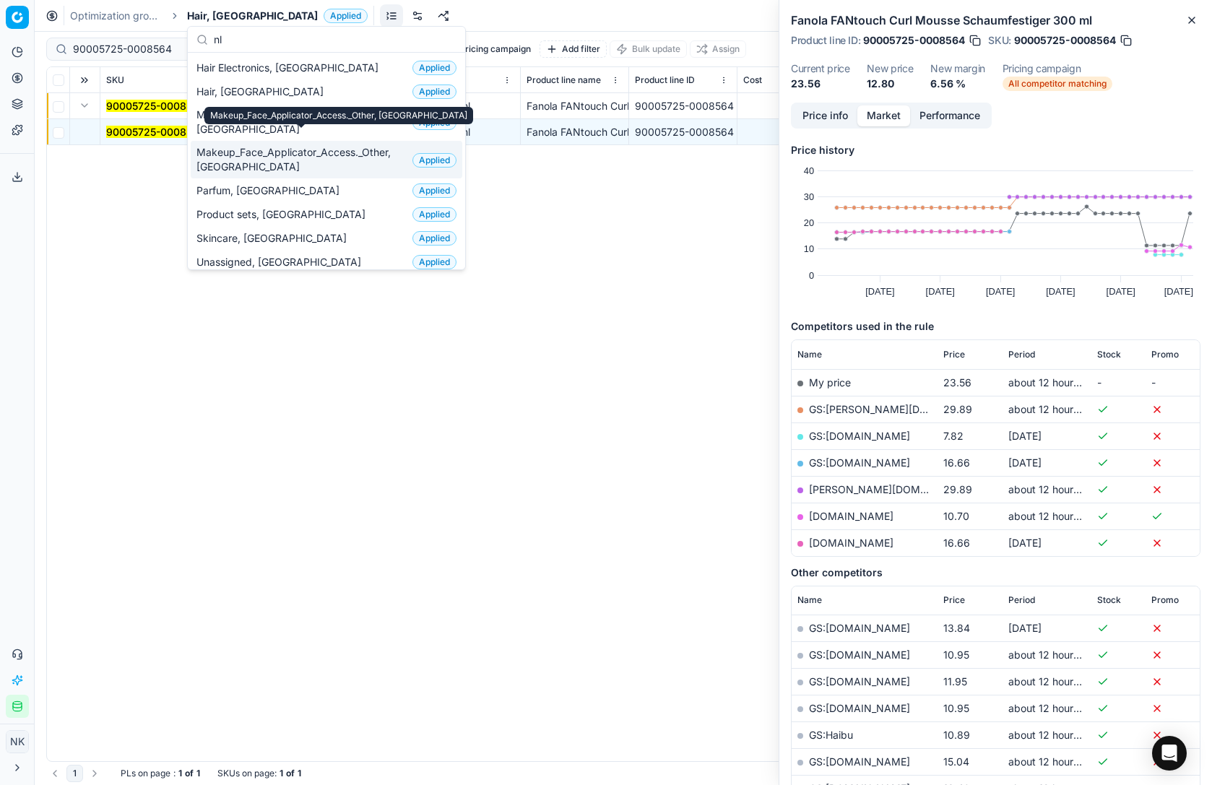
type input "nl"
click at [267, 152] on span "Makeup_Face_Applicator_Access._Other, [GEOGRAPHIC_DATA]" at bounding box center [302, 159] width 210 height 29
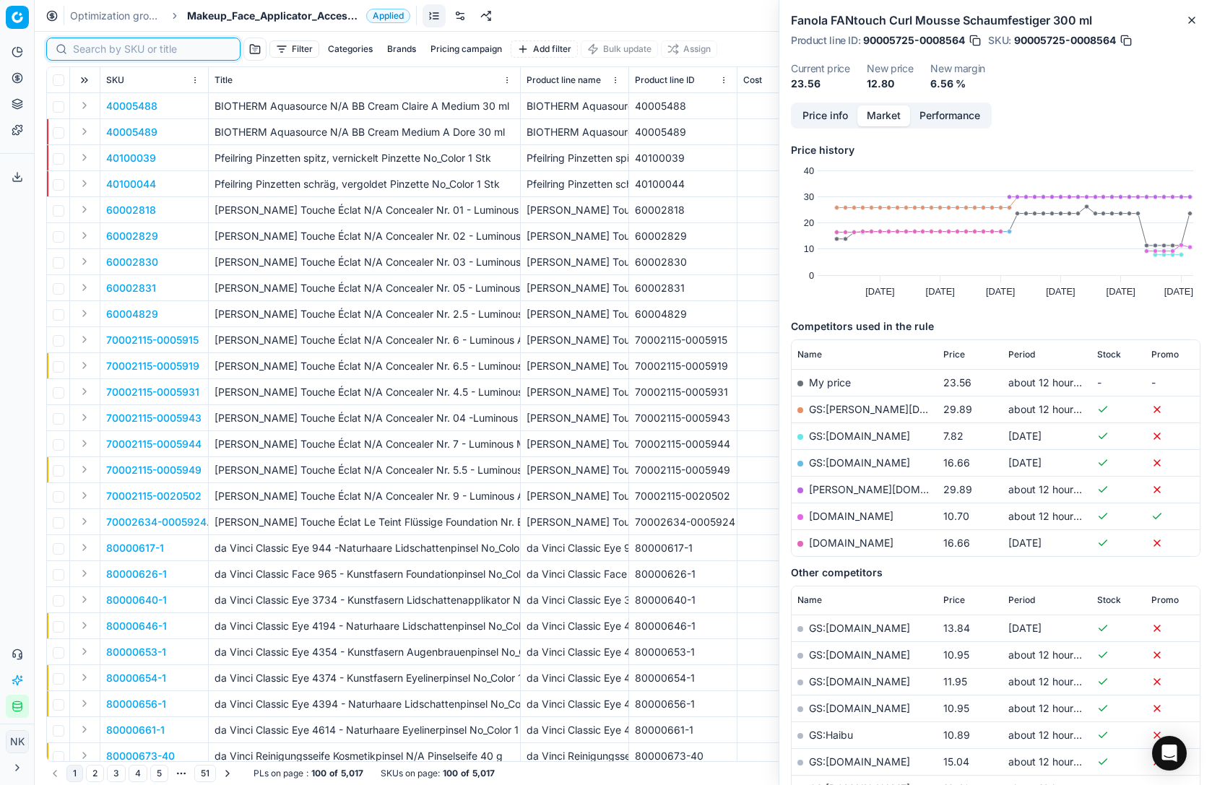
click at [87, 44] on input at bounding box center [152, 49] width 158 height 14
paste input "80064071-15-1"
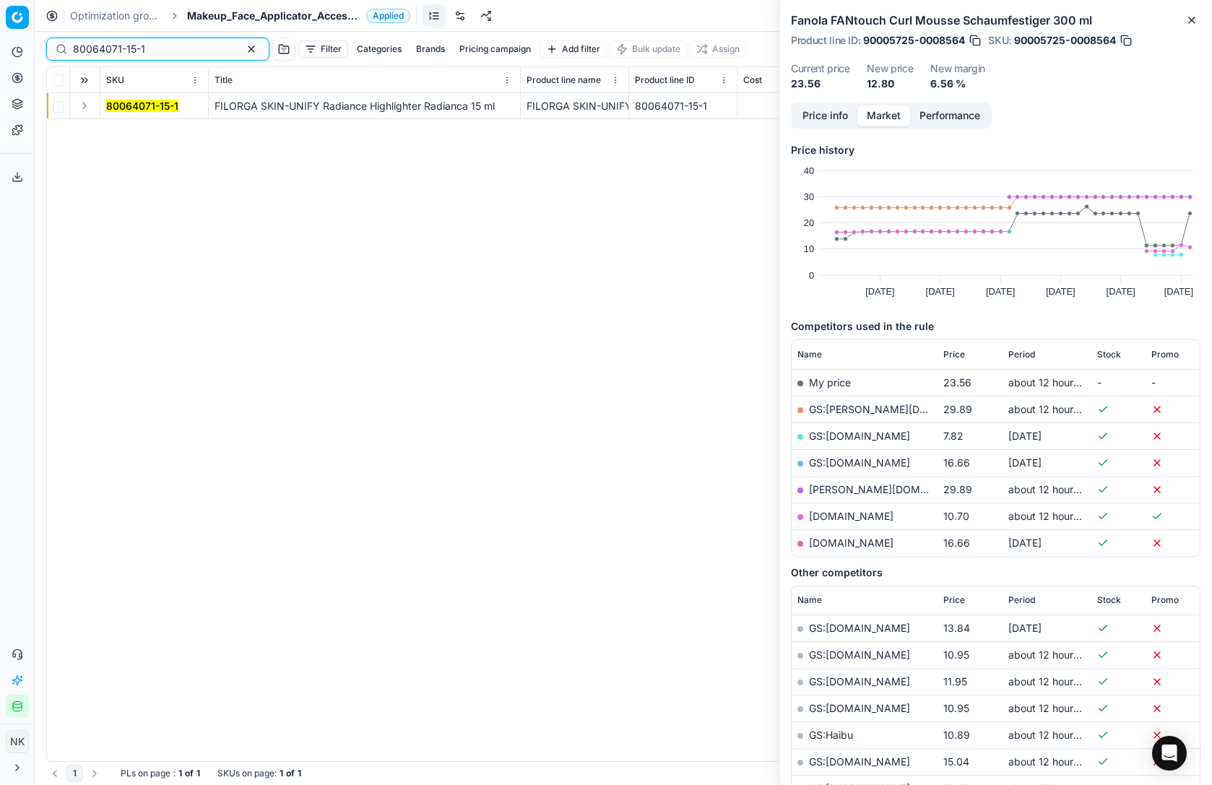
type input "80064071-15-1"
click at [84, 105] on button "Expand" at bounding box center [84, 105] width 17 height 17
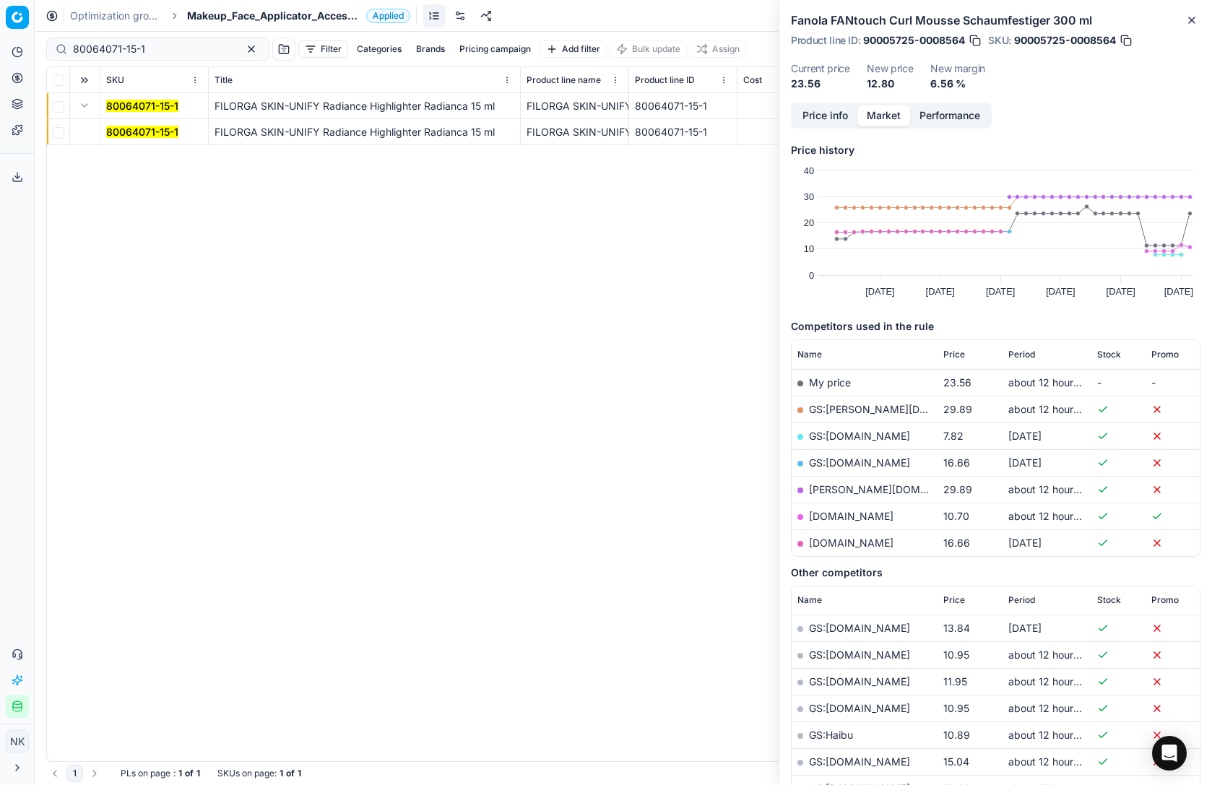
click at [137, 134] on mark "80064071-15-1" at bounding box center [142, 132] width 72 height 12
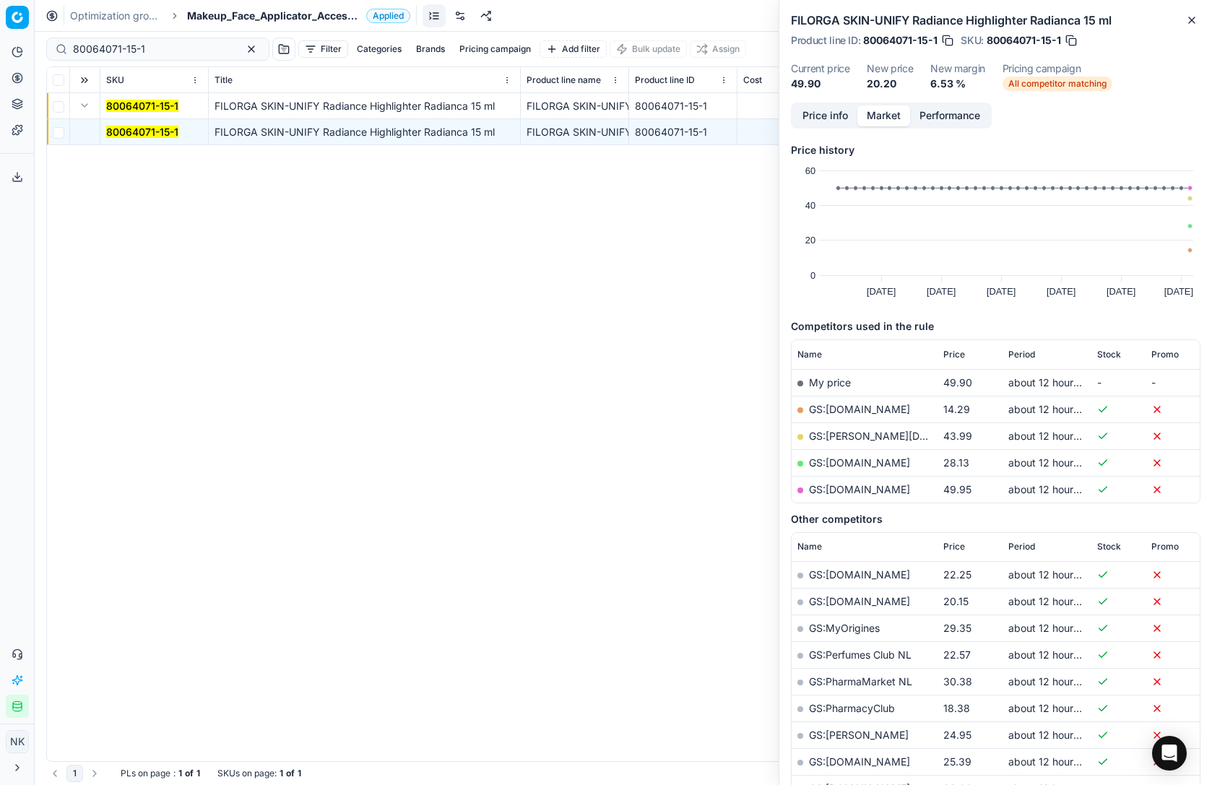
click at [838, 410] on link "GS:[DOMAIN_NAME]" at bounding box center [859, 409] width 101 height 12
click at [210, 20] on span "Makeup_Face_Applicator_Access._Other, [GEOGRAPHIC_DATA]" at bounding box center [273, 16] width 173 height 14
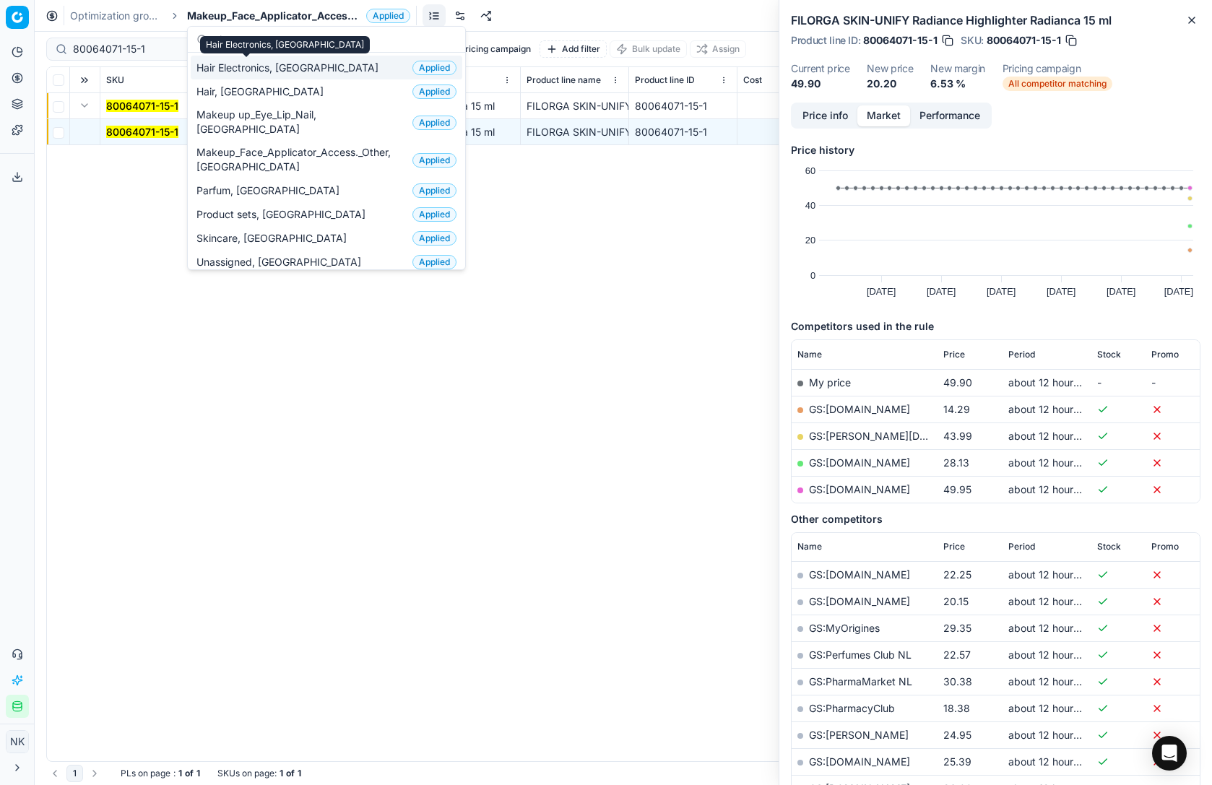
type input "nl"
click at [267, 69] on span "Hair Electronics, [GEOGRAPHIC_DATA]" at bounding box center [291, 68] width 188 height 14
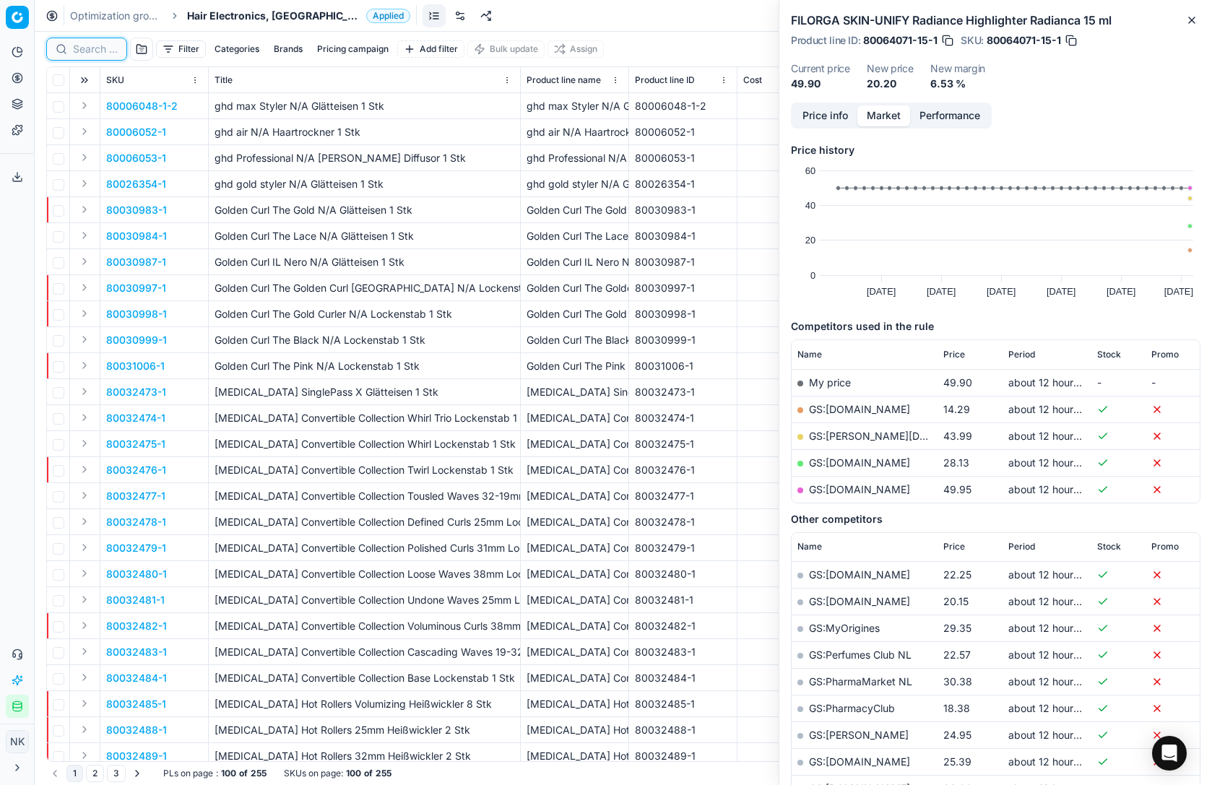
click at [97, 53] on input at bounding box center [95, 49] width 45 height 14
paste input "90009879-0015226"
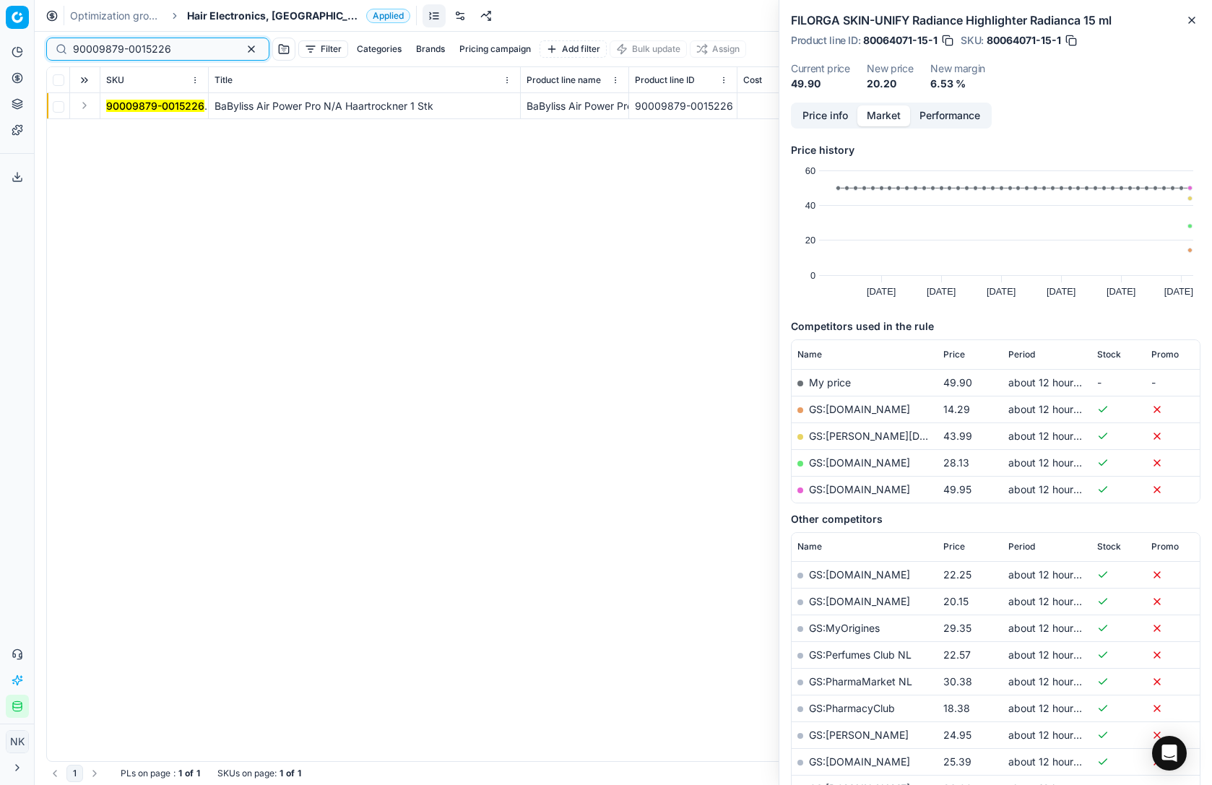
type input "90009879-0015226"
click at [85, 103] on button "Expand" at bounding box center [84, 105] width 17 height 17
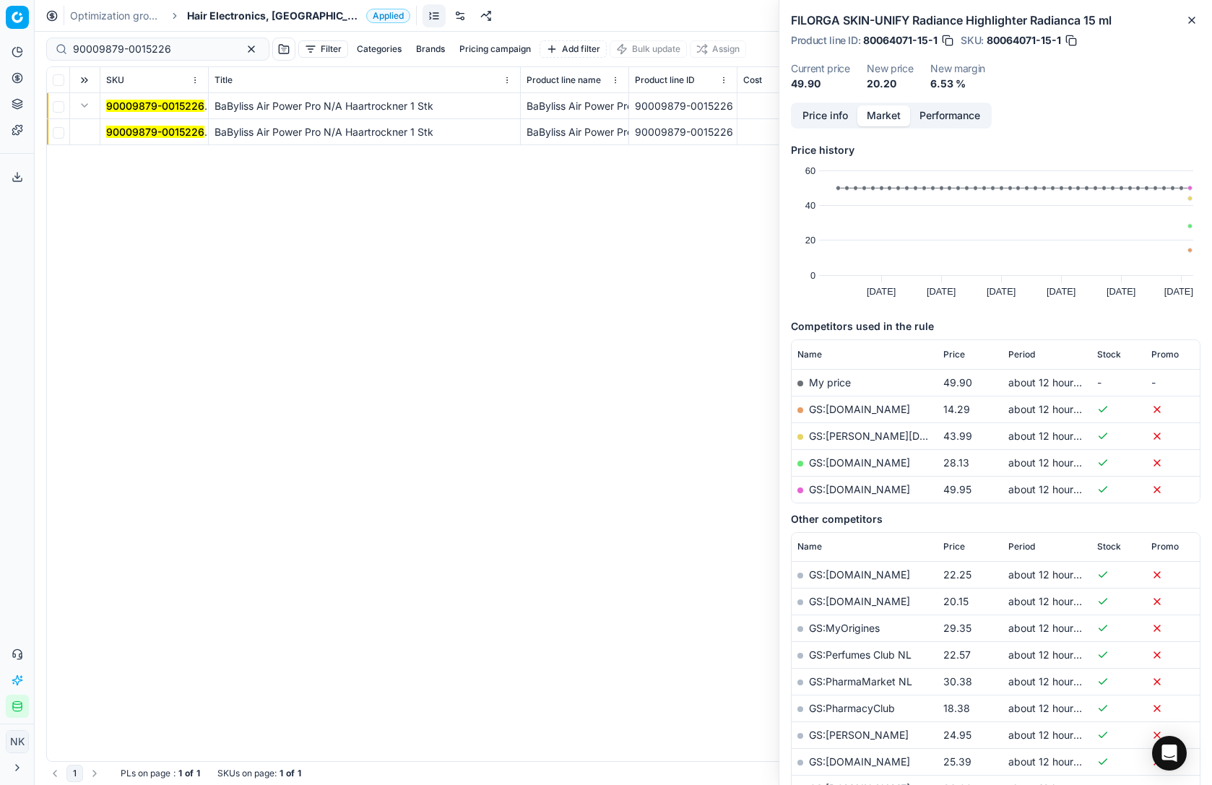
click at [133, 129] on mark "90009879-0015226" at bounding box center [155, 132] width 98 height 12
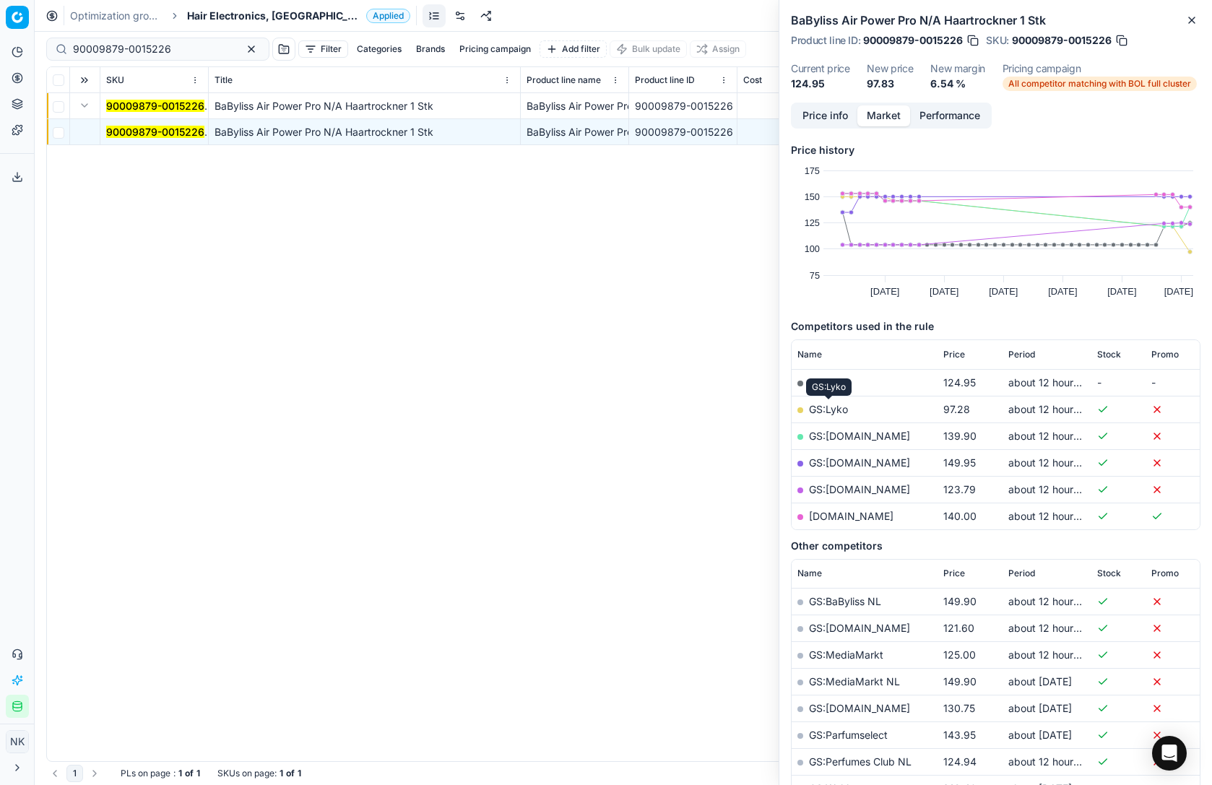
click at [832, 407] on link "GS:Lyko" at bounding box center [828, 409] width 39 height 12
click at [182, 50] on input "90009879-0015226" at bounding box center [152, 49] width 158 height 14
click at [241, 12] on span "Hair Electronics, [GEOGRAPHIC_DATA]" at bounding box center [273, 16] width 173 height 14
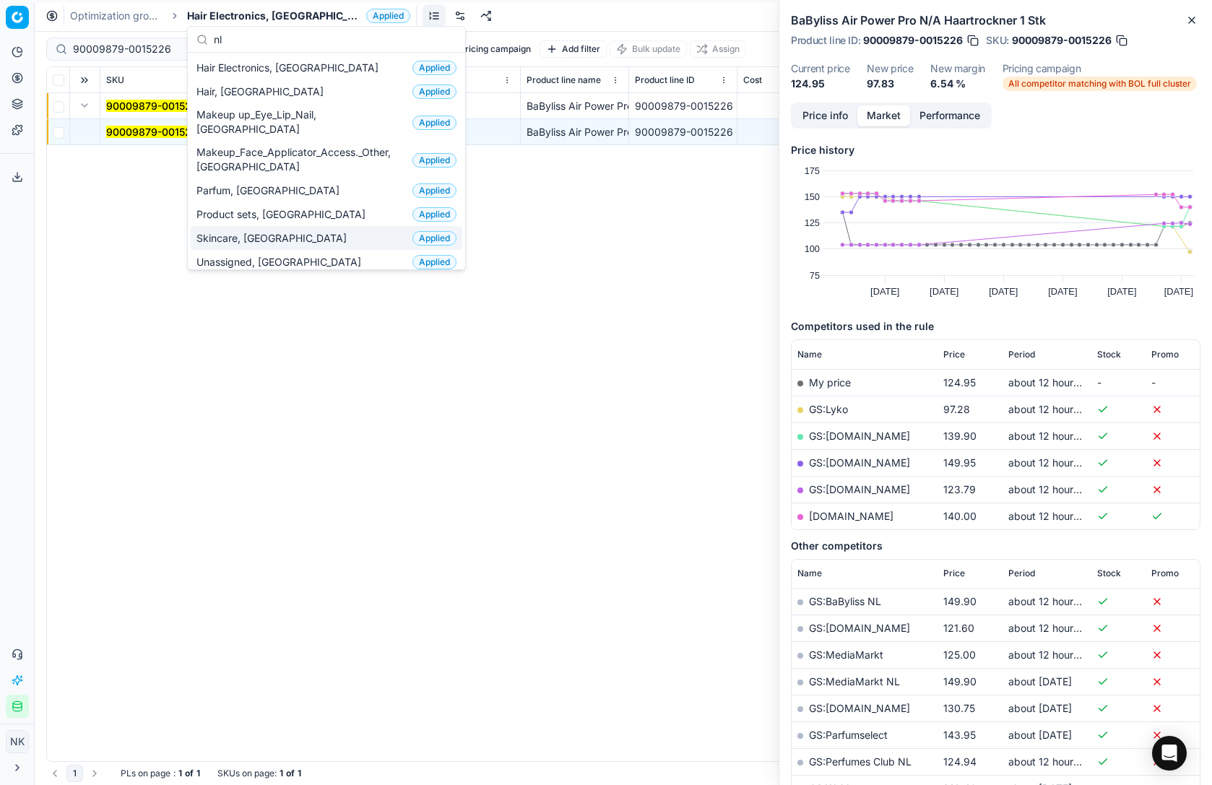
type input "nl"
click at [233, 231] on span "Skincare, [GEOGRAPHIC_DATA]" at bounding box center [275, 238] width 156 height 14
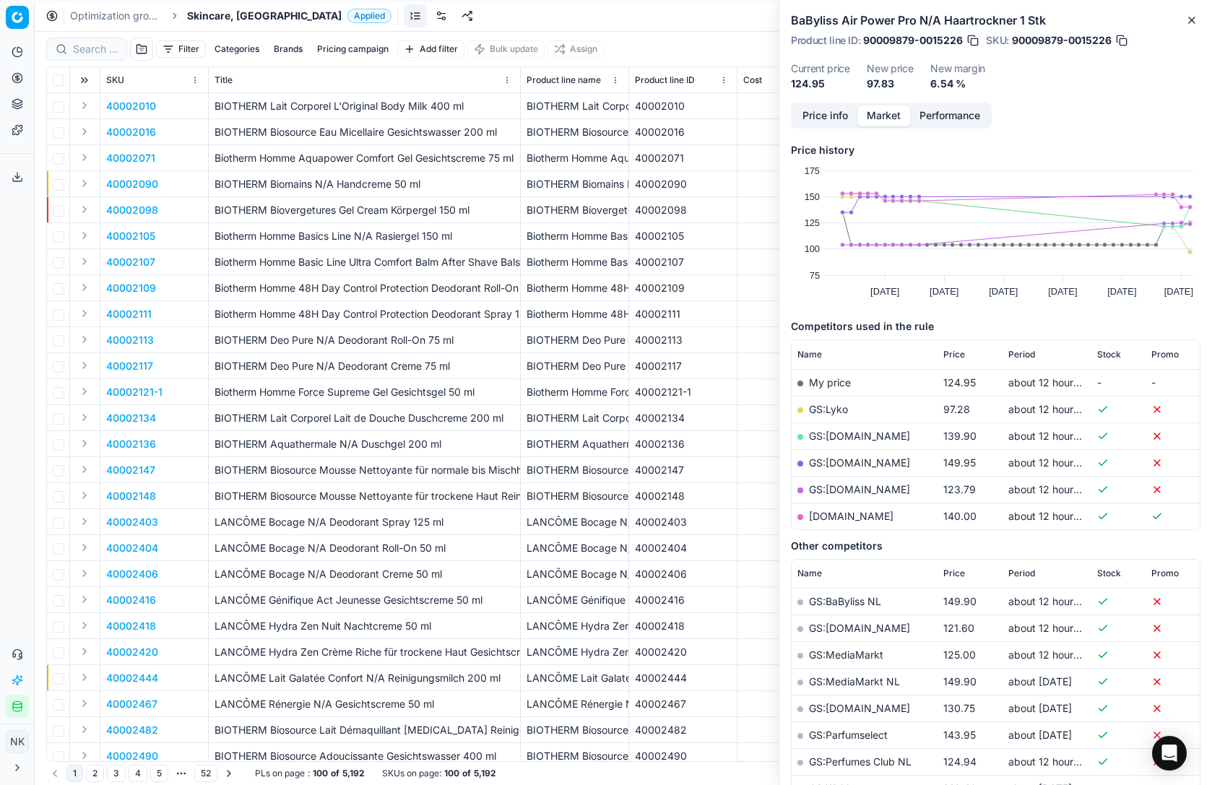
click at [94, 59] on div at bounding box center [86, 49] width 81 height 23
paste input "80072992-20-1"
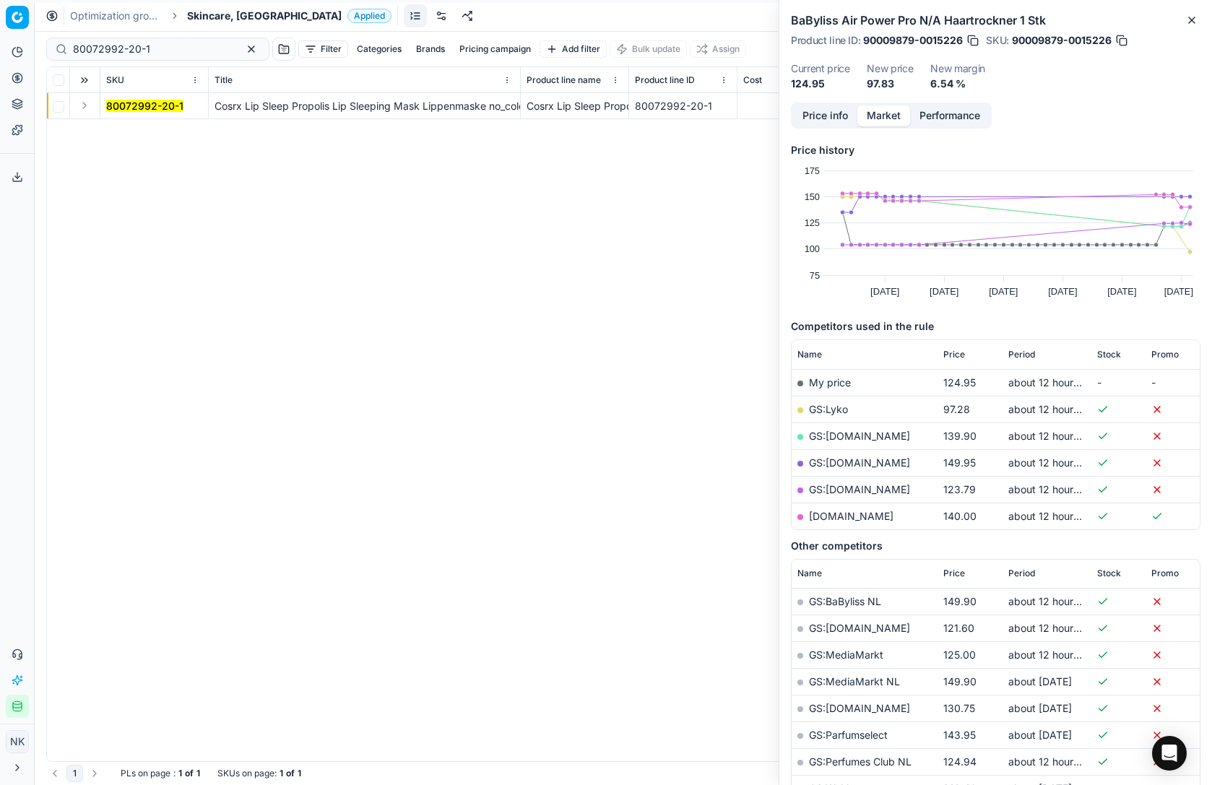
click at [82, 109] on button "Expand" at bounding box center [84, 105] width 17 height 17
click at [135, 132] on mark "80072992-20-1" at bounding box center [144, 132] width 77 height 12
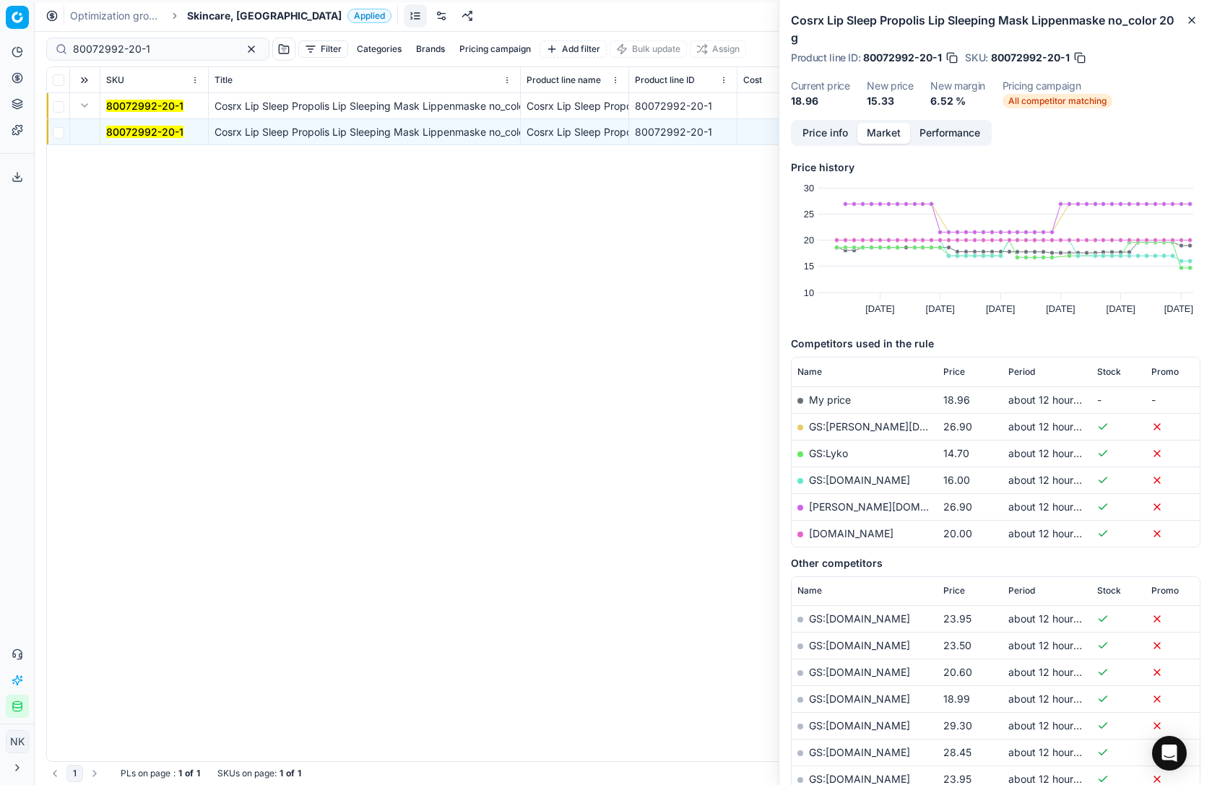
click at [830, 452] on link "GS:Lyko" at bounding box center [828, 453] width 39 height 12
click at [837, 479] on link "GS:[DOMAIN_NAME]" at bounding box center [859, 480] width 101 height 12
click at [831, 450] on link "GS:Lyko" at bounding box center [828, 453] width 39 height 12
click at [158, 51] on input "80072992-20-1" at bounding box center [152, 49] width 158 height 14
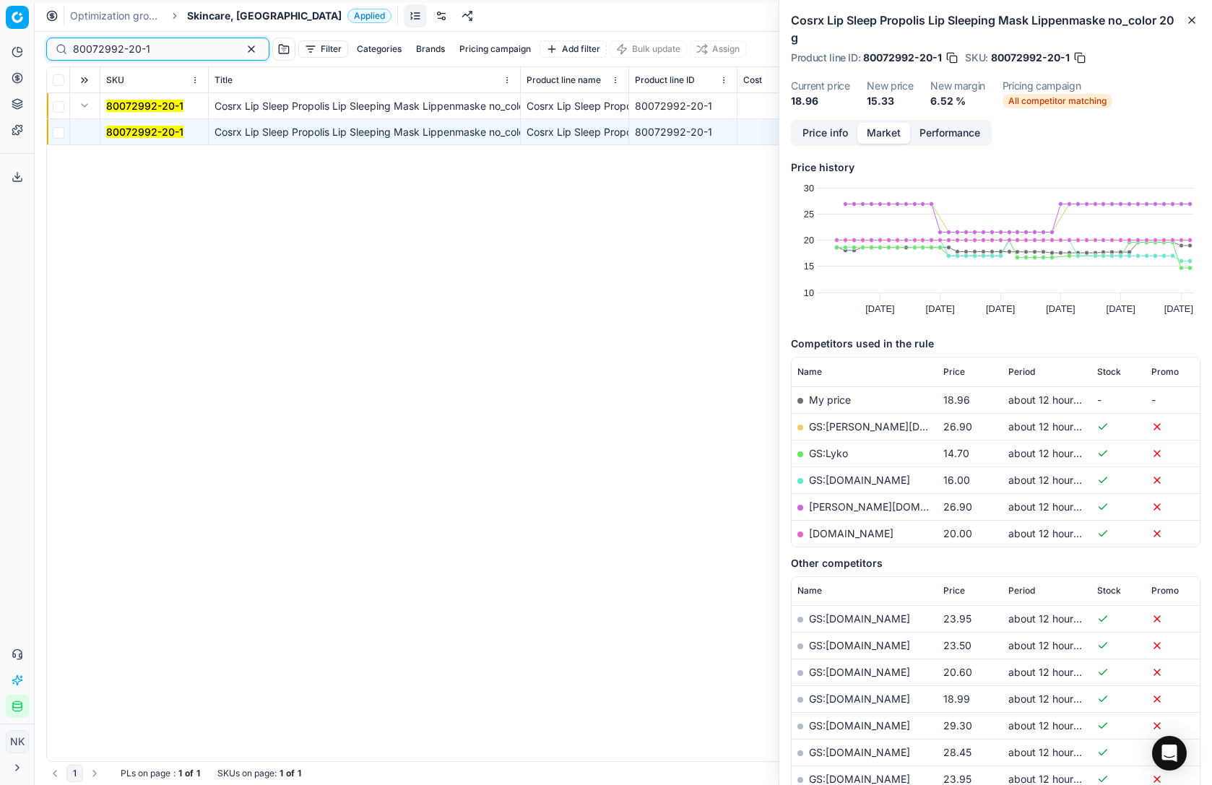
click at [158, 51] on input "80072992-20-1" at bounding box center [152, 49] width 158 height 14
paste input "62971-200"
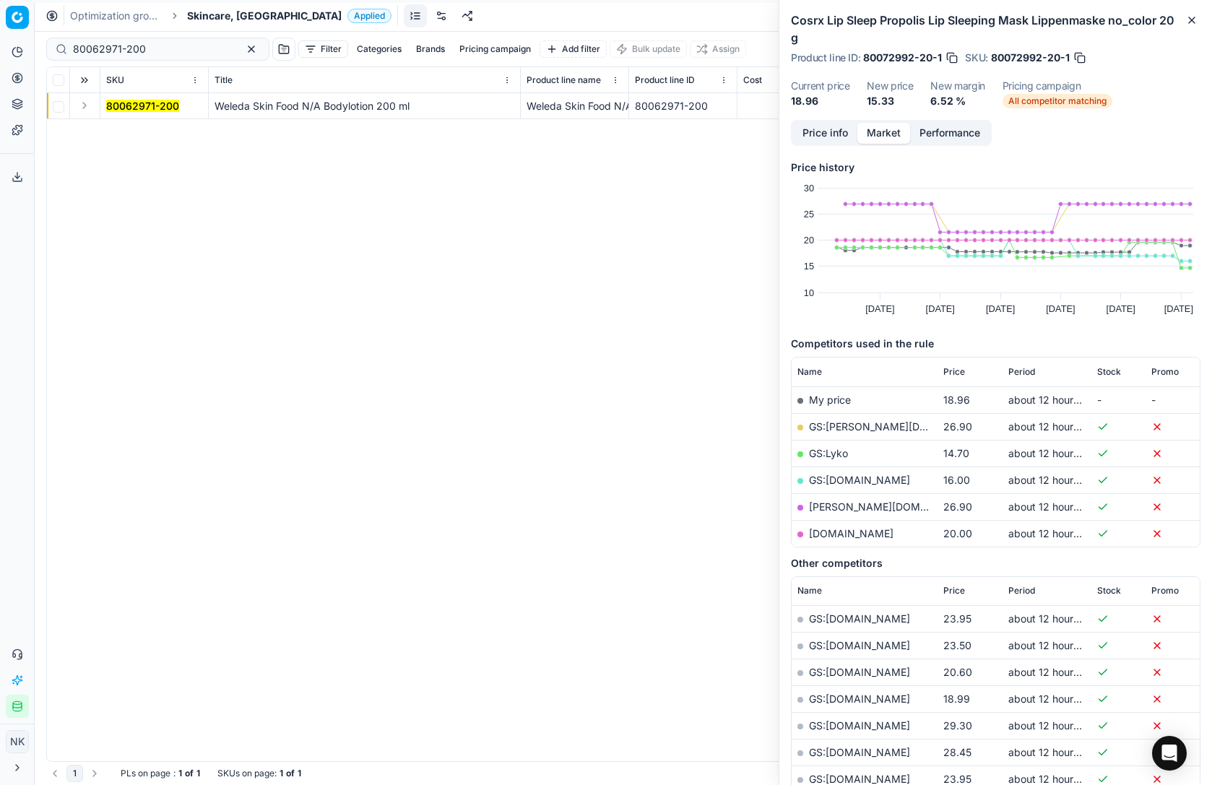
click at [82, 105] on button "Expand" at bounding box center [84, 105] width 17 height 17
click at [139, 134] on mark "80062971-200" at bounding box center [142, 132] width 73 height 12
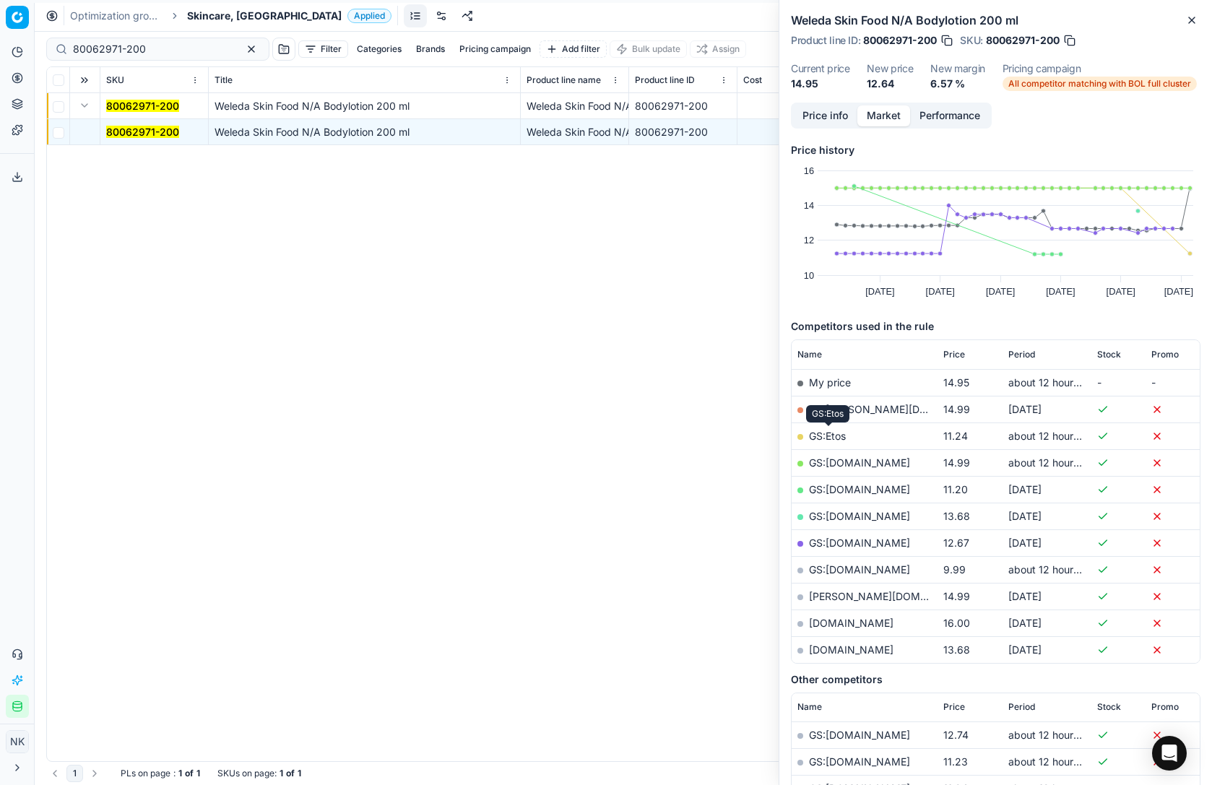
click at [829, 436] on link "GS:Etos" at bounding box center [827, 436] width 37 height 12
click at [156, 46] on input "80062971-200" at bounding box center [152, 49] width 158 height 14
paste input "90007878-0012257"
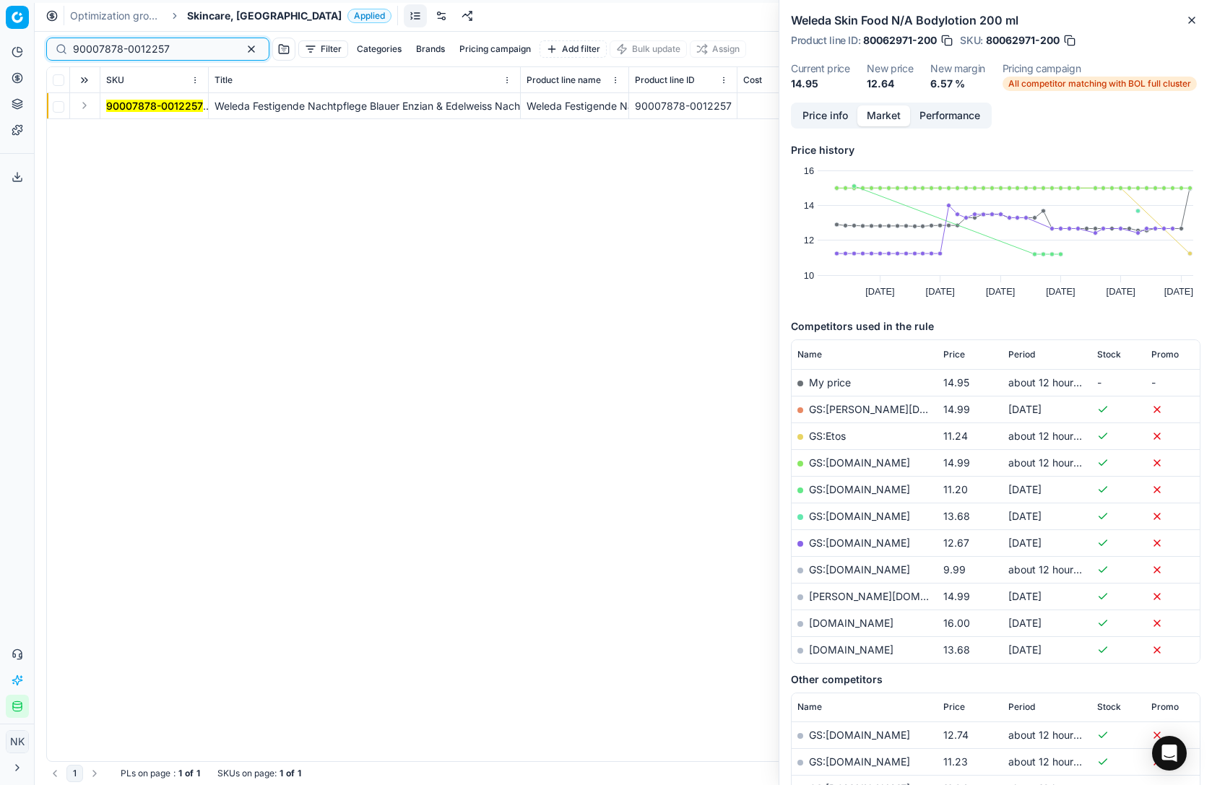
type input "90007878-0012257"
click at [82, 104] on button "Expand" at bounding box center [84, 105] width 17 height 17
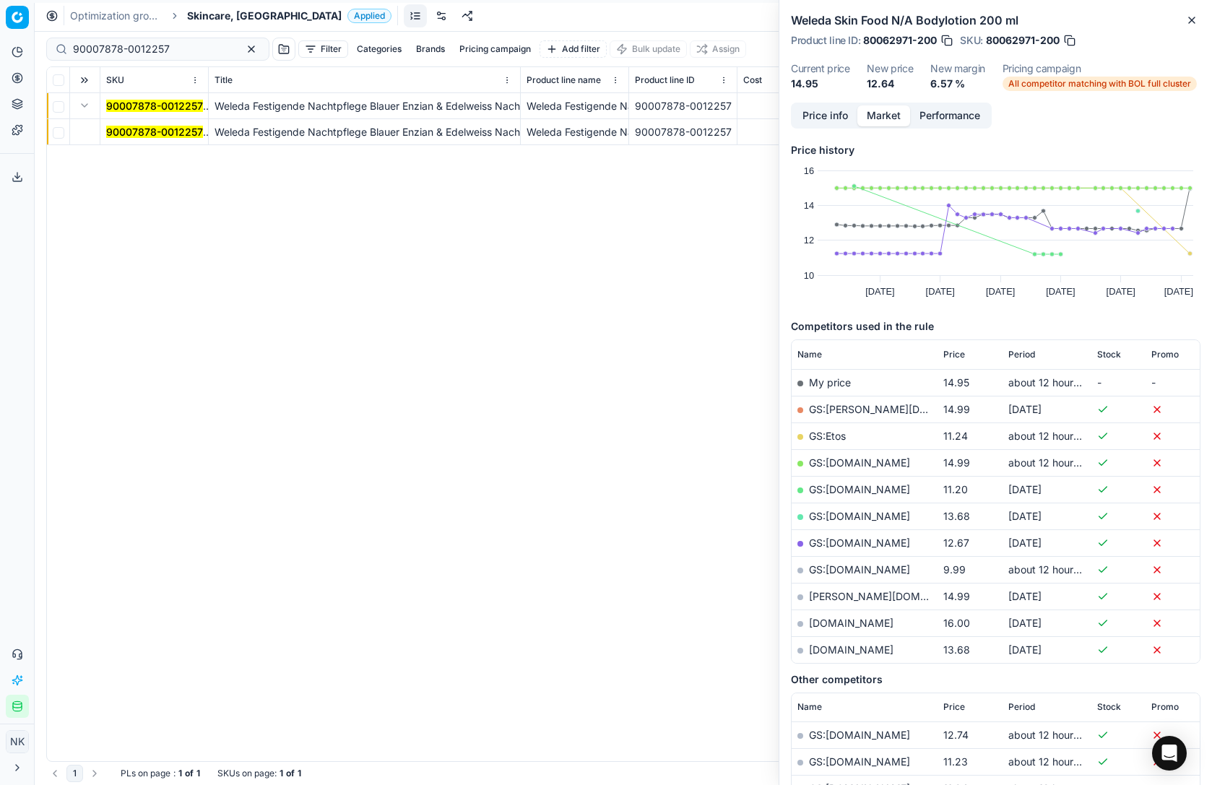
click at [131, 129] on mark "90007878-0012257" at bounding box center [154, 132] width 97 height 12
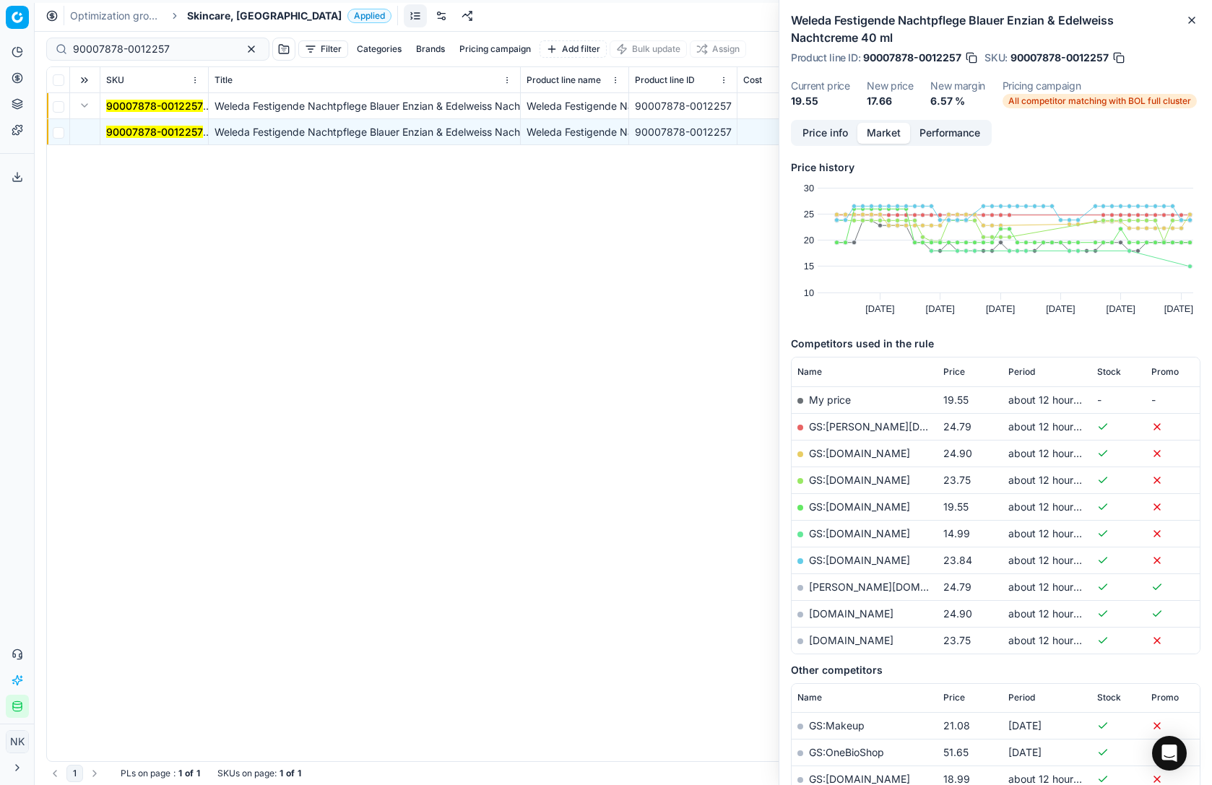
click at [833, 530] on link "GS:[DOMAIN_NAME]" at bounding box center [859, 533] width 101 height 12
click at [216, 17] on span "Skincare, [GEOGRAPHIC_DATA]" at bounding box center [264, 16] width 155 height 14
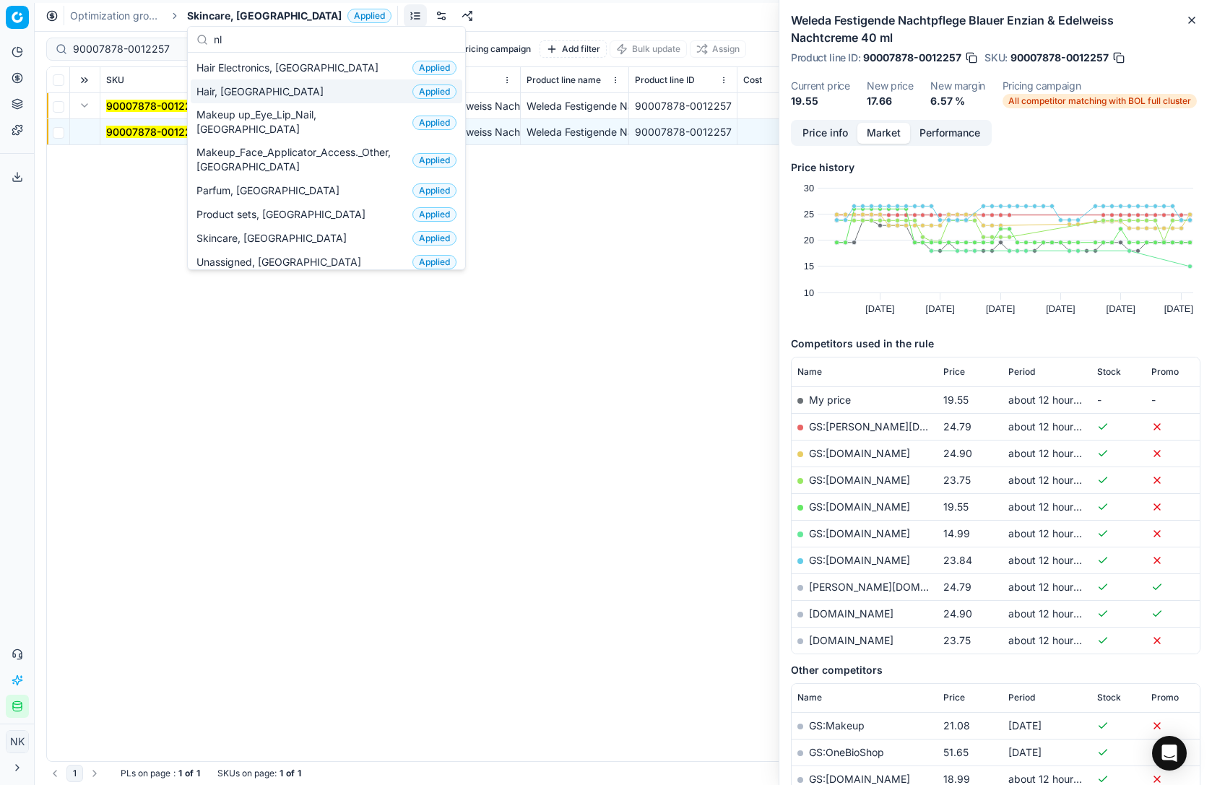
type input "nl"
click at [223, 91] on span "Hair, [GEOGRAPHIC_DATA]" at bounding box center [263, 92] width 133 height 14
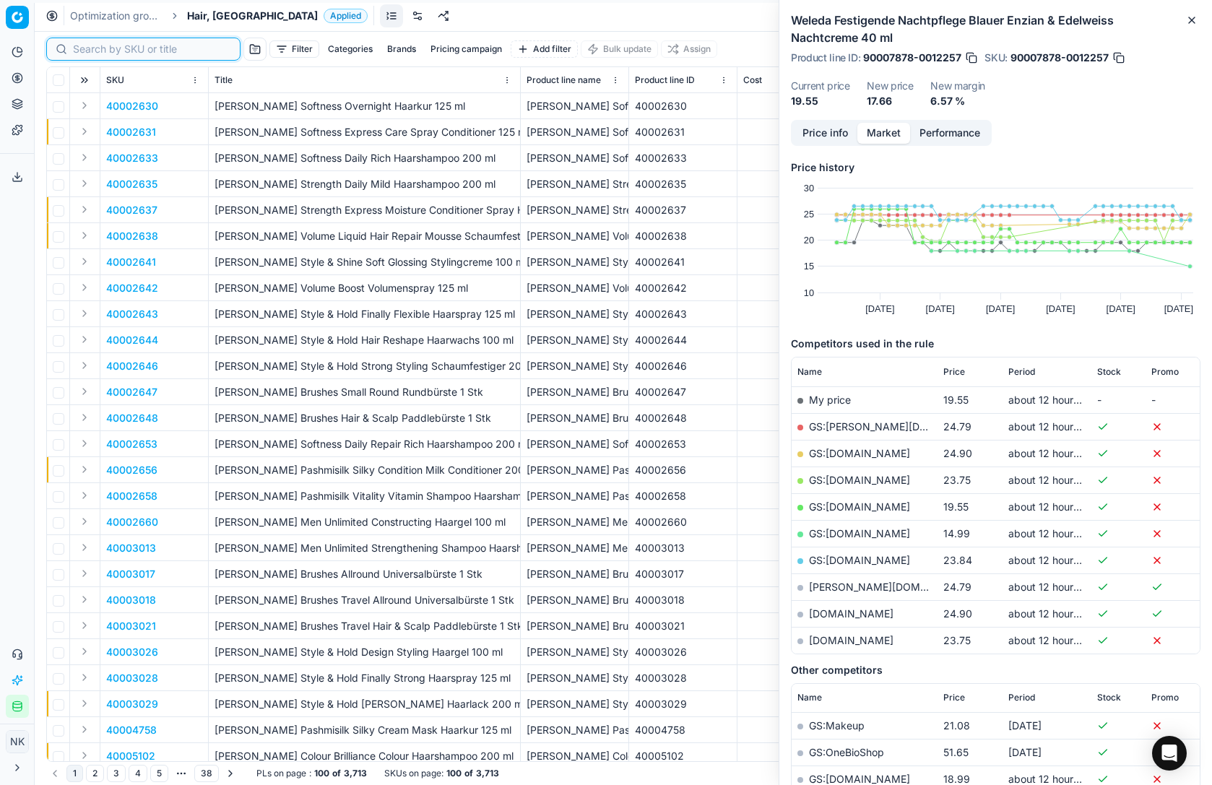
click at [96, 55] on input at bounding box center [152, 49] width 158 height 14
paste input "90008955-0013816"
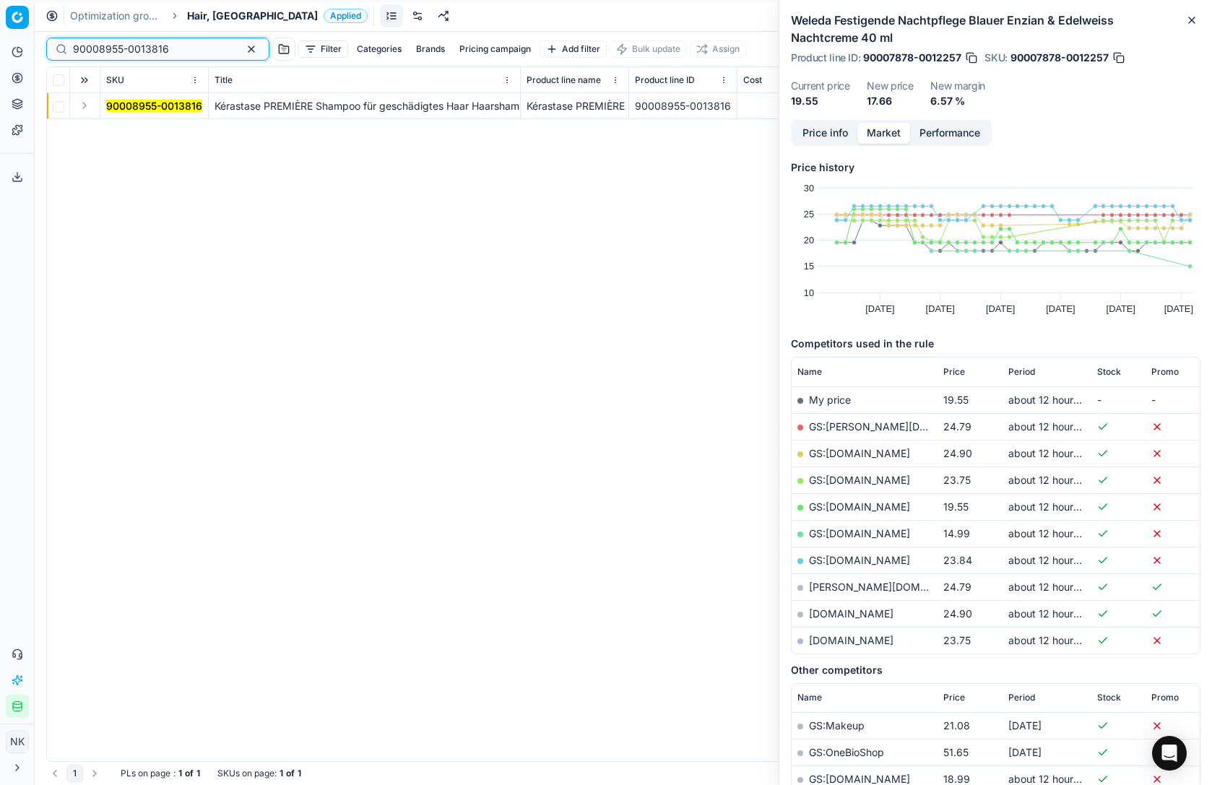
type input "90008955-0013816"
click at [78, 111] on button "Expand" at bounding box center [84, 105] width 17 height 17
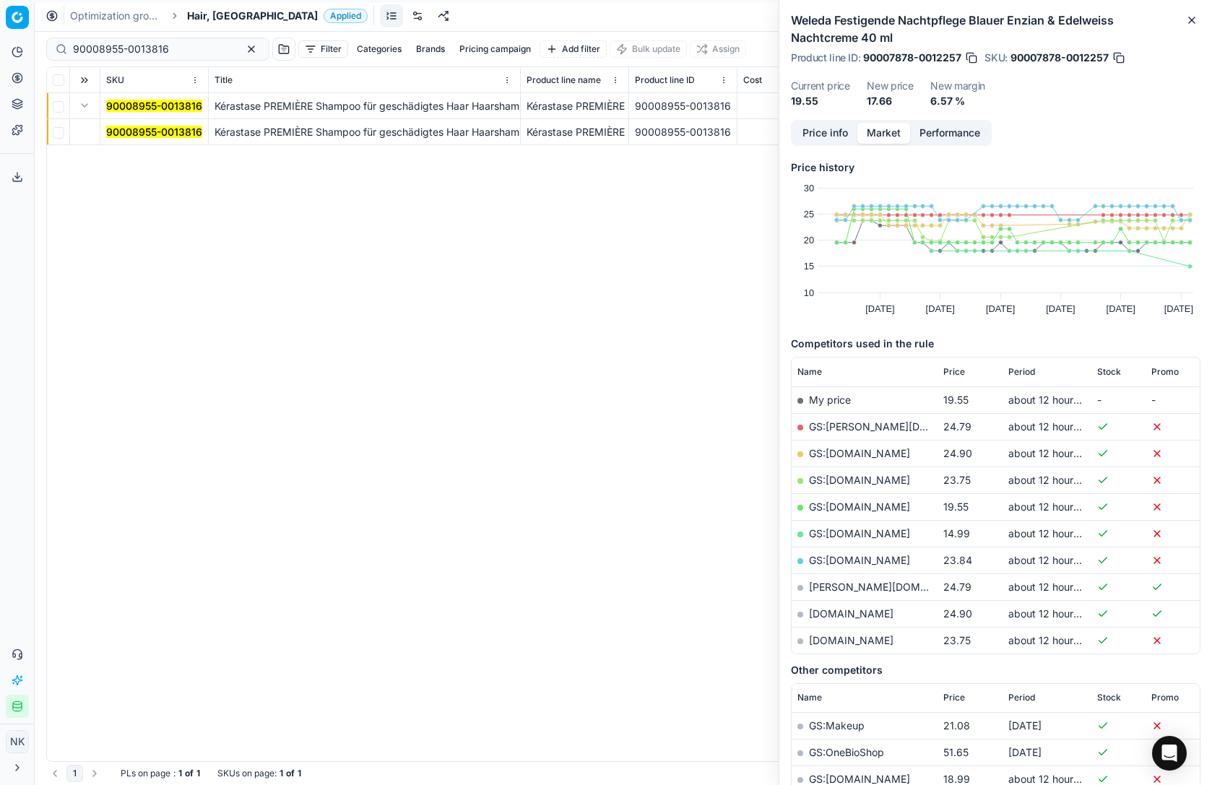
click at [119, 134] on mark "90008955-0013816" at bounding box center [154, 132] width 96 height 12
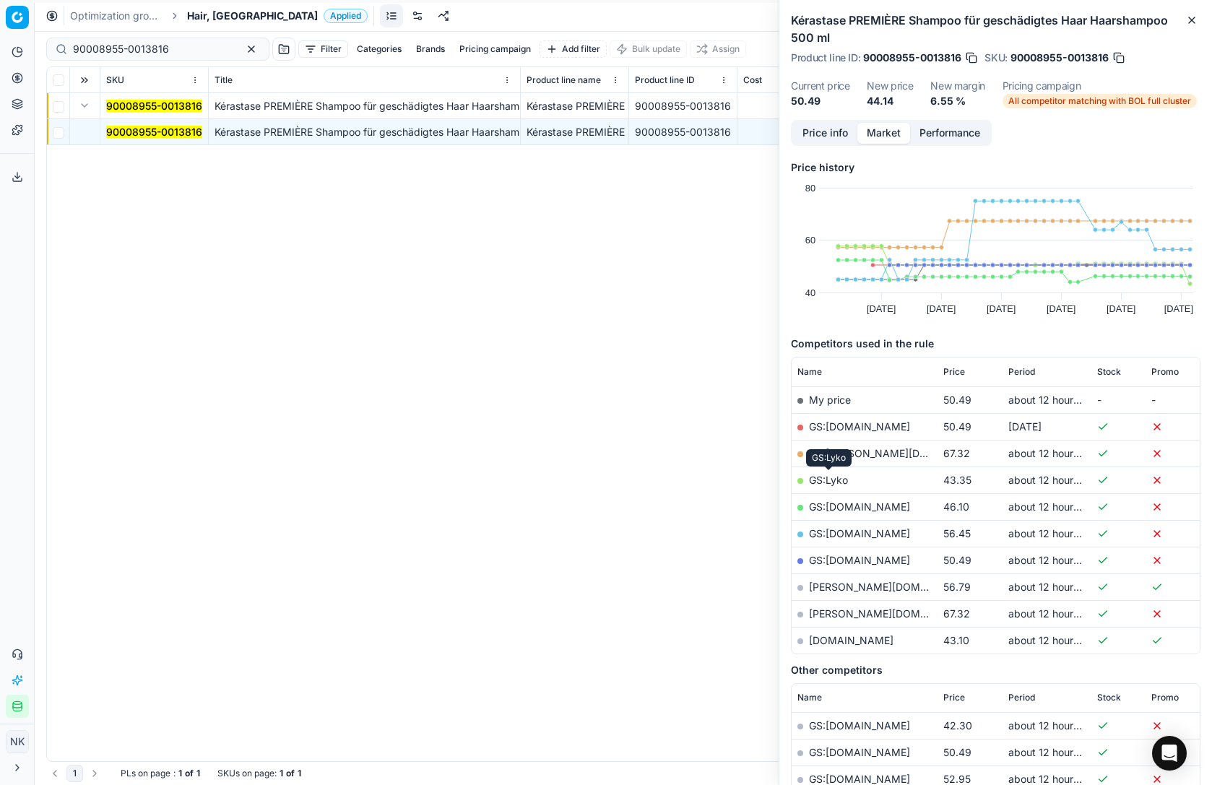
click at [833, 481] on link "GS:Lyko" at bounding box center [828, 480] width 39 height 12
click at [832, 639] on link "[DOMAIN_NAME]" at bounding box center [851, 640] width 85 height 12
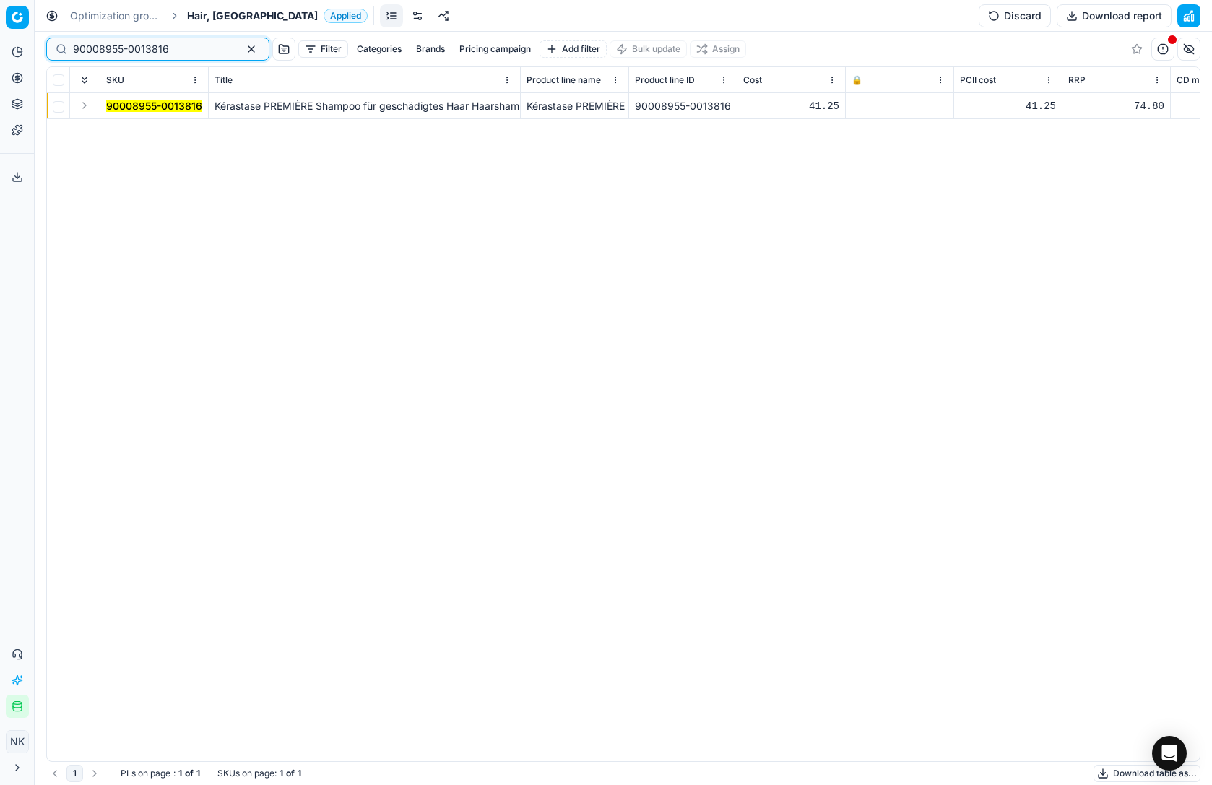
click at [167, 51] on input "90008955-0013816" at bounding box center [152, 49] width 158 height 14
paste input "80036242-500"
click at [87, 111] on button "Expand" at bounding box center [84, 105] width 17 height 17
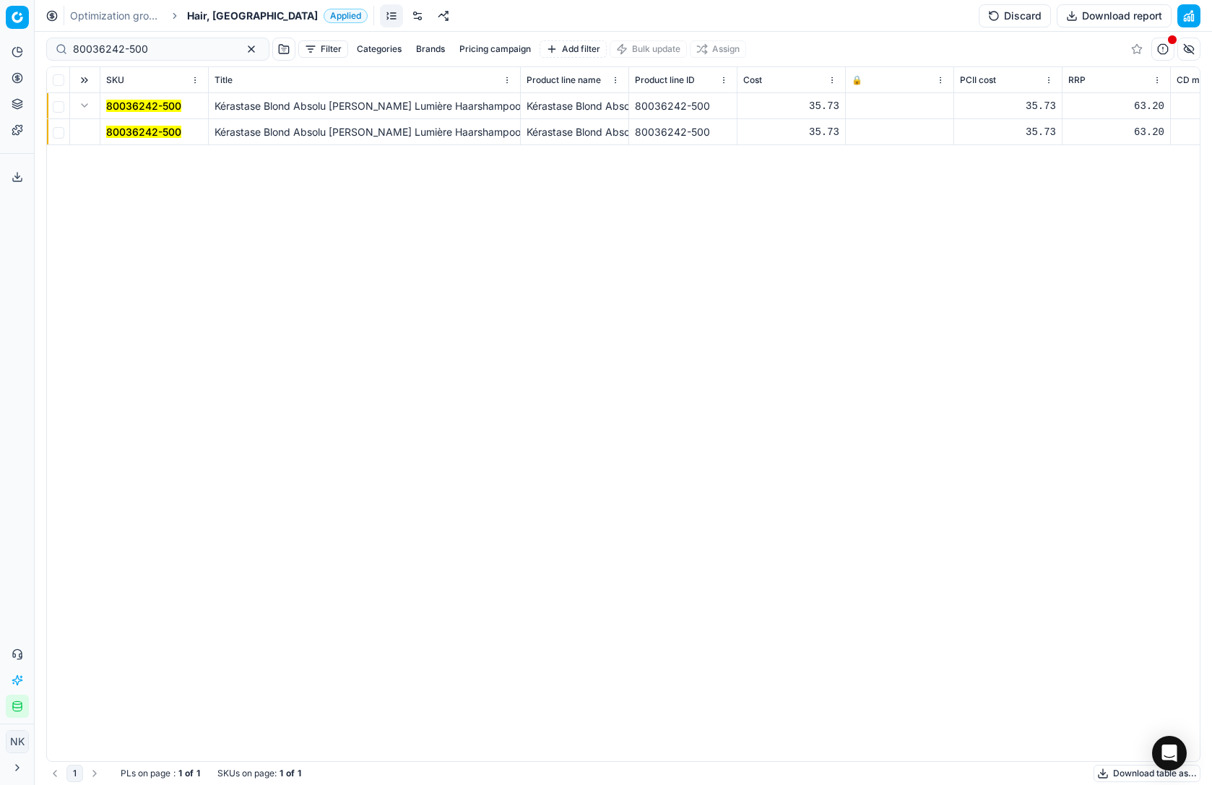
click at [142, 130] on mark "80036242-500" at bounding box center [143, 132] width 75 height 12
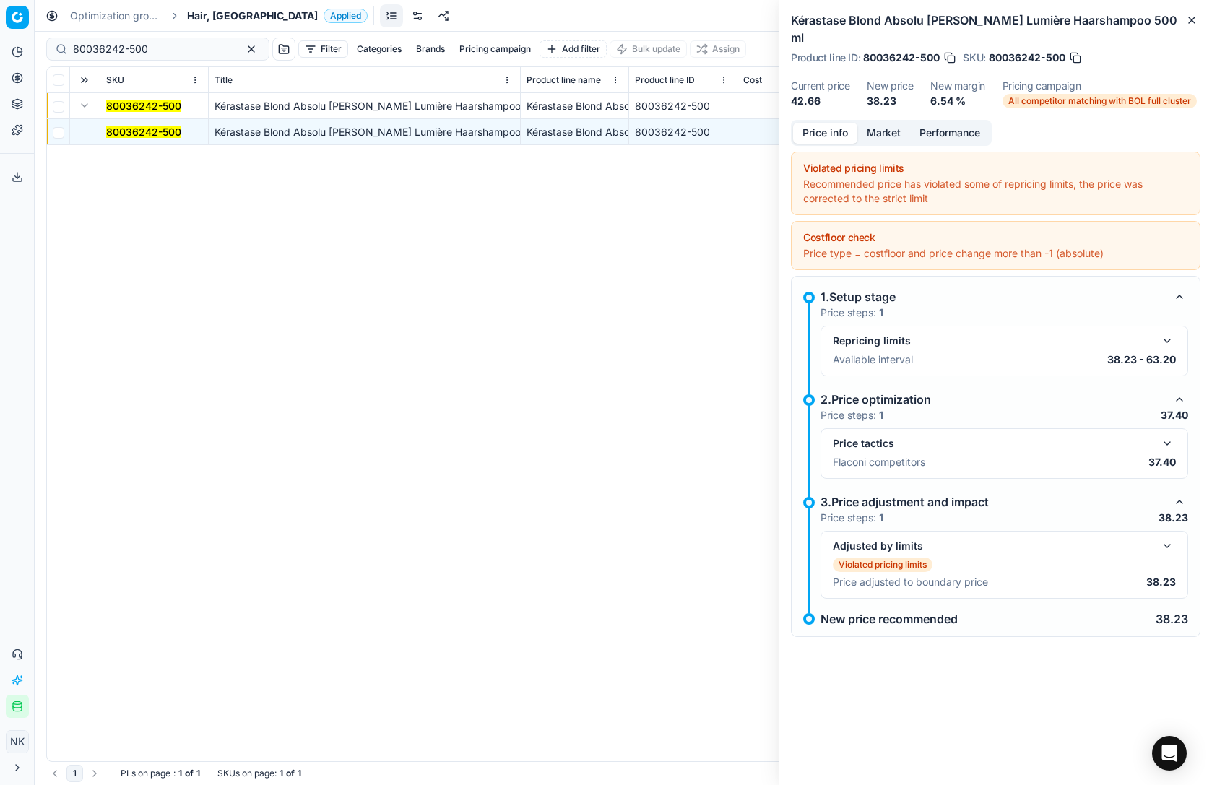
click at [1168, 435] on button "button" at bounding box center [1167, 443] width 17 height 17
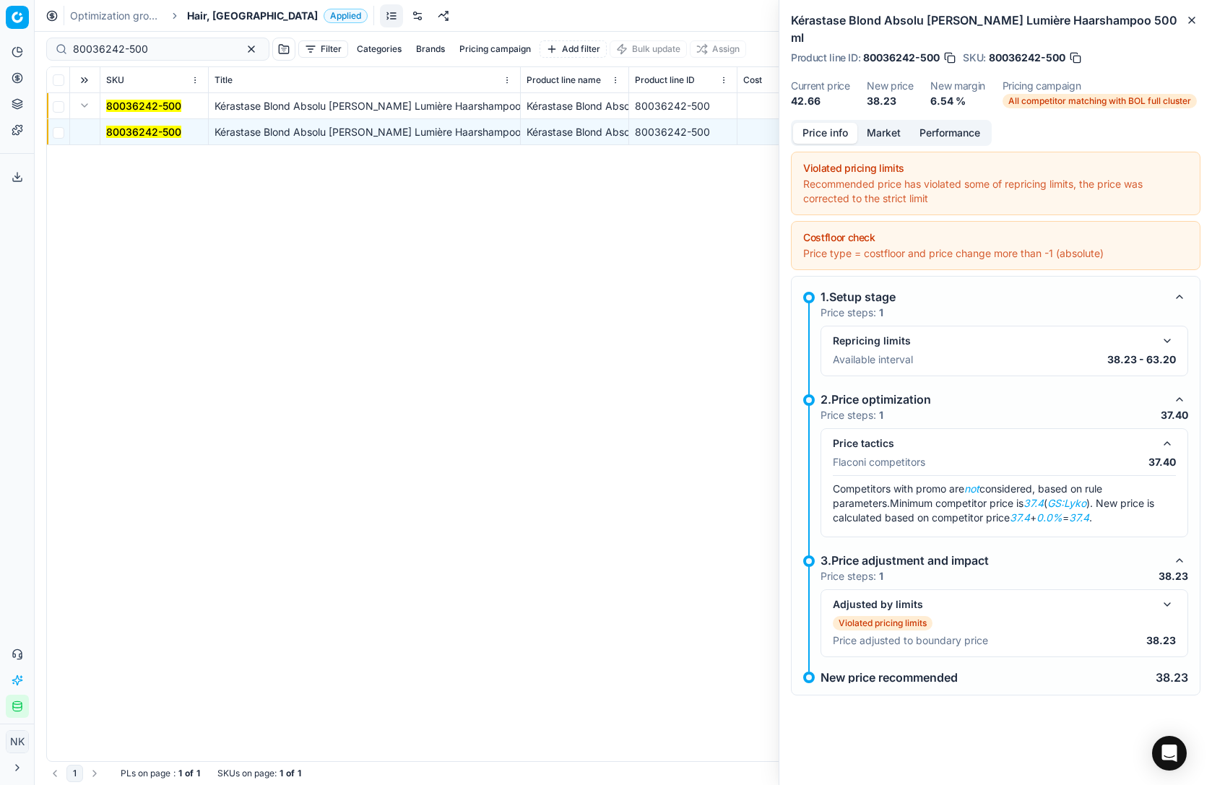
click at [884, 123] on button "Market" at bounding box center [884, 133] width 53 height 21
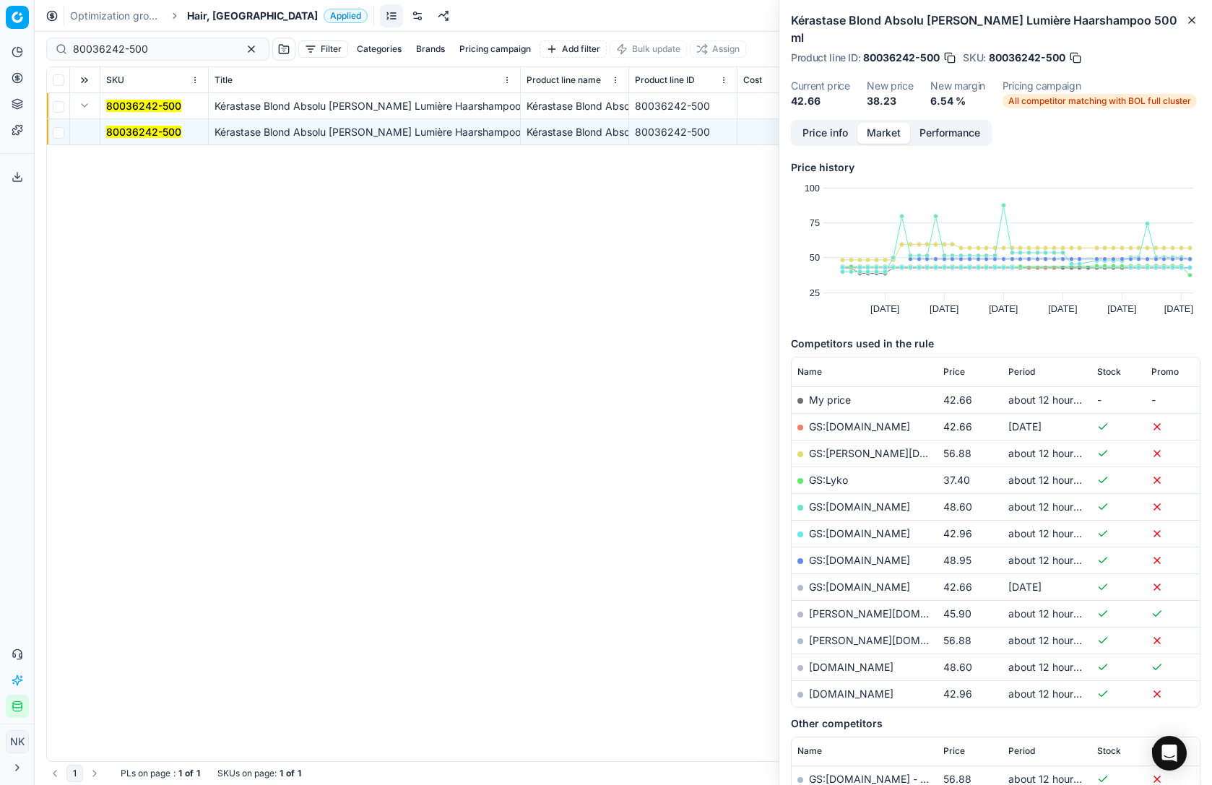
click at [839, 474] on link "GS:Lyko" at bounding box center [828, 480] width 39 height 12
click at [959, 366] on span "Price" at bounding box center [955, 372] width 22 height 12
click at [955, 366] on span "Price" at bounding box center [955, 372] width 22 height 12
click at [869, 501] on link "GS:[DOMAIN_NAME]" at bounding box center [859, 507] width 101 height 12
click at [162, 40] on div "80036242-500" at bounding box center [157, 49] width 223 height 23
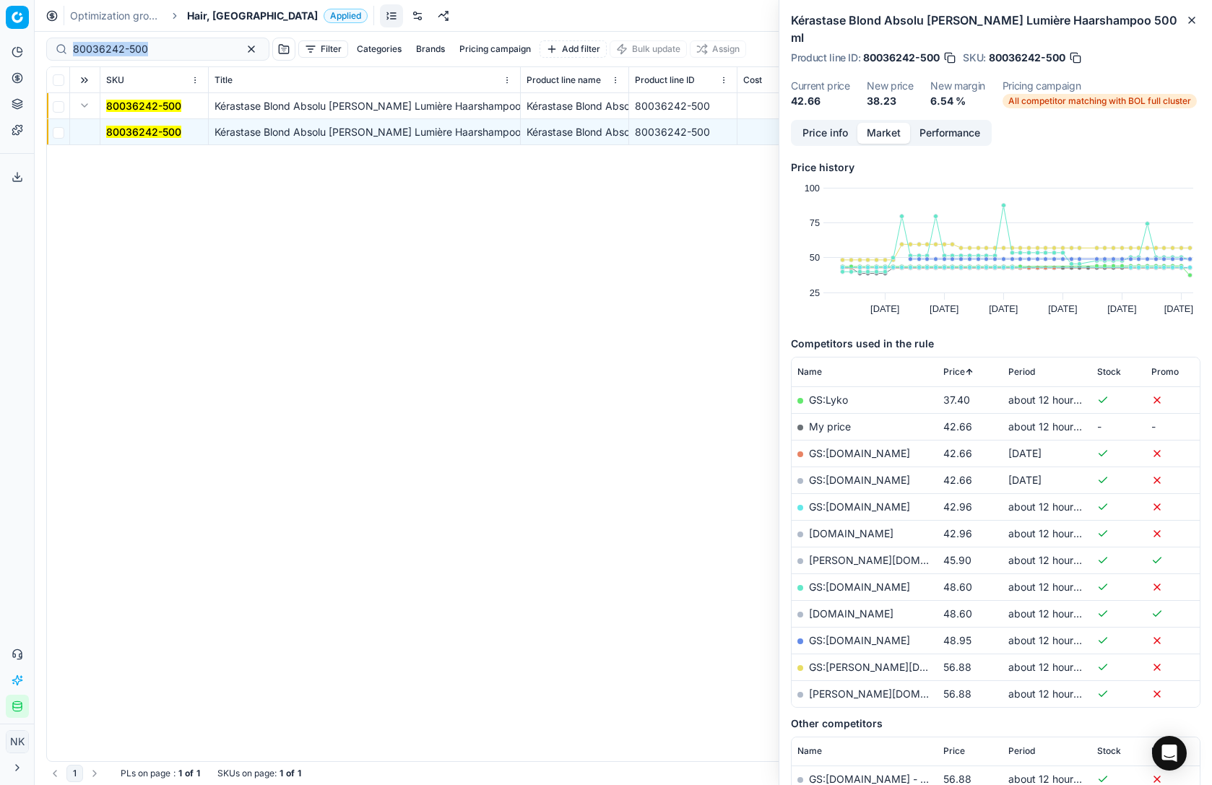
click at [162, 40] on div "80036242-500" at bounding box center [157, 49] width 223 height 23
click at [162, 50] on input "80036242-500" at bounding box center [152, 49] width 158 height 14
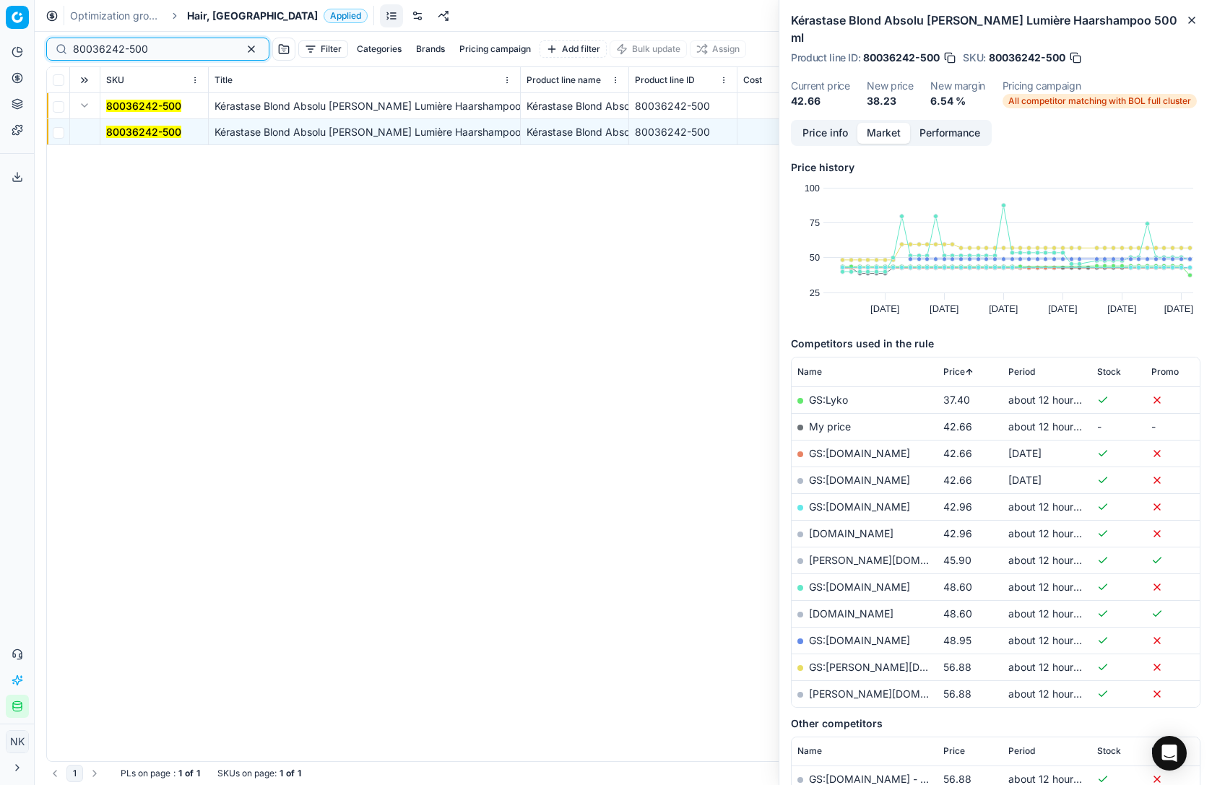
paste input "69747"
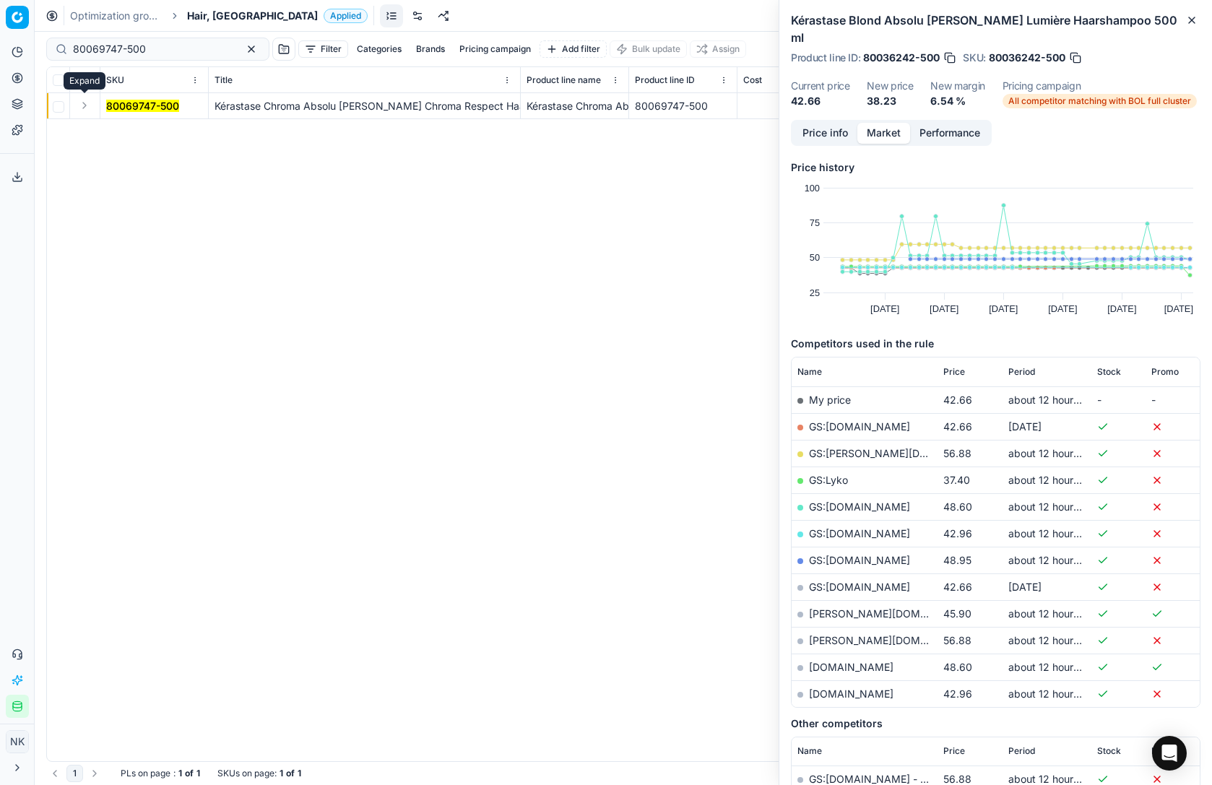
click at [85, 102] on button "Expand" at bounding box center [84, 105] width 17 height 17
click at [129, 130] on mark "80069747-500" at bounding box center [142, 132] width 73 height 12
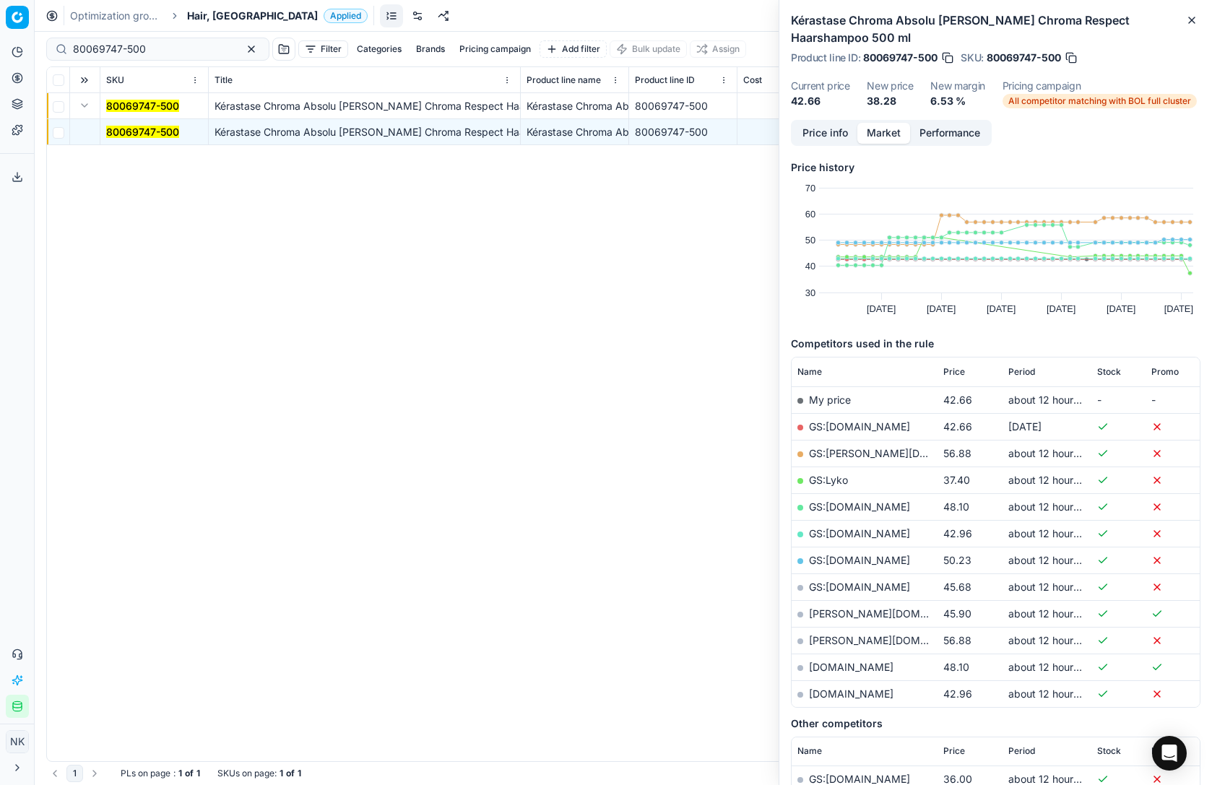
click at [962, 366] on span "Price" at bounding box center [955, 372] width 22 height 12
click at [957, 366] on span "Price" at bounding box center [955, 372] width 22 height 12
click at [860, 474] on link "GS:[DOMAIN_NAME]" at bounding box center [859, 480] width 101 height 12
click at [824, 394] on link "GS:Lyko" at bounding box center [828, 400] width 39 height 12
click at [851, 474] on link "GS:[DOMAIN_NAME]" at bounding box center [859, 480] width 101 height 12
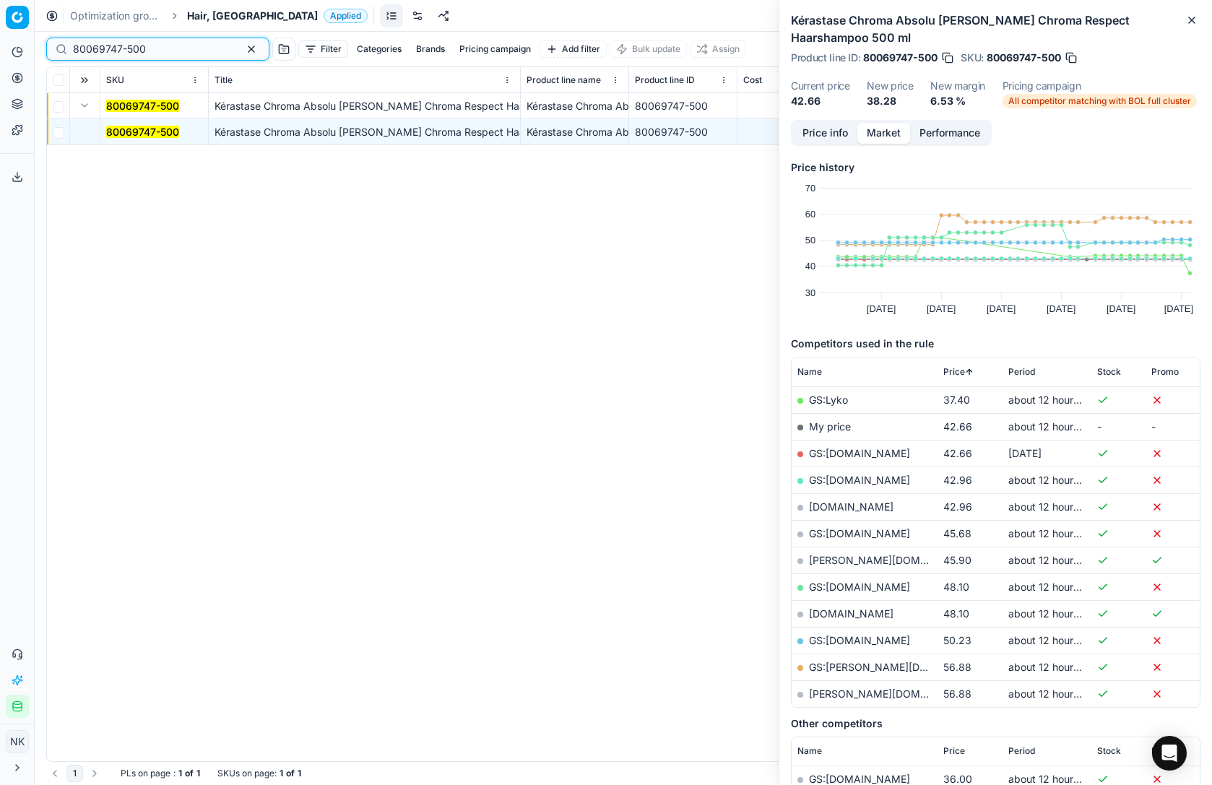
click at [183, 50] on input "80069747-500" at bounding box center [152, 49] width 158 height 14
paste input "74950-2"
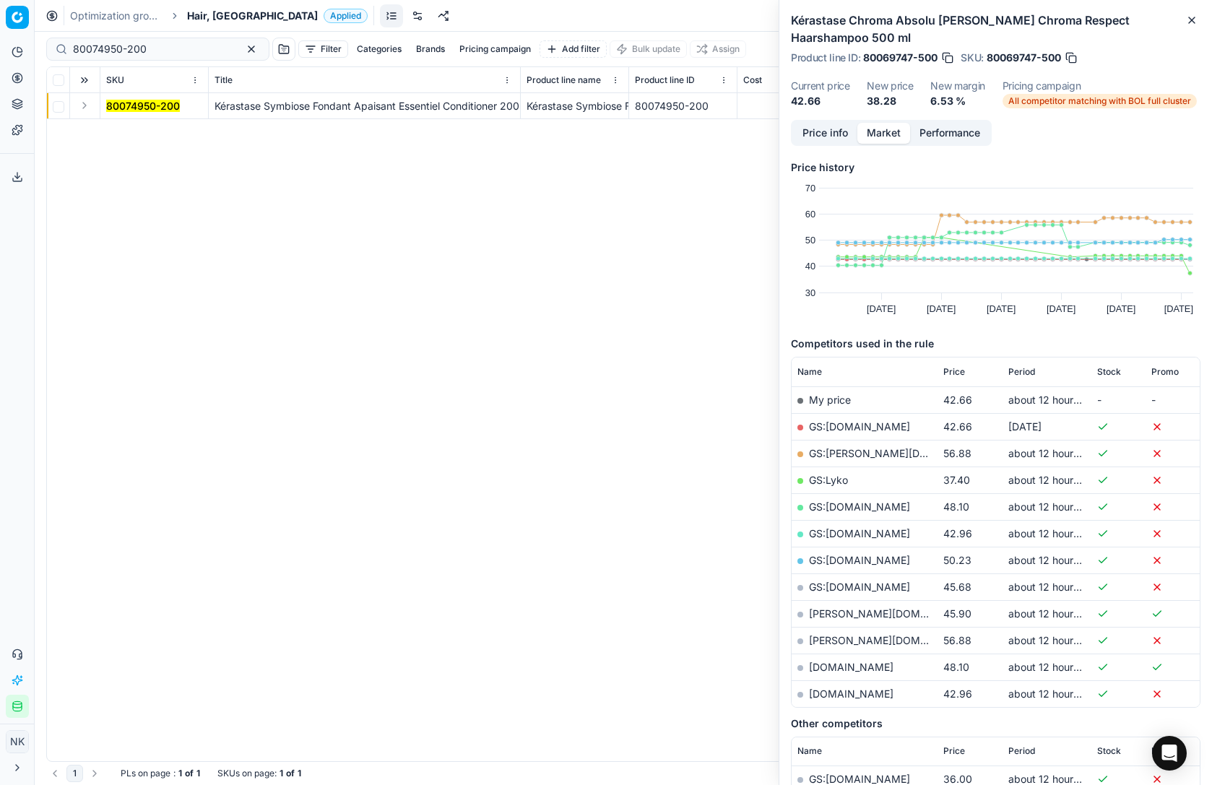
click at [87, 109] on button "Expand" at bounding box center [84, 105] width 17 height 17
click at [139, 132] on mark "80074950-200" at bounding box center [143, 132] width 74 height 12
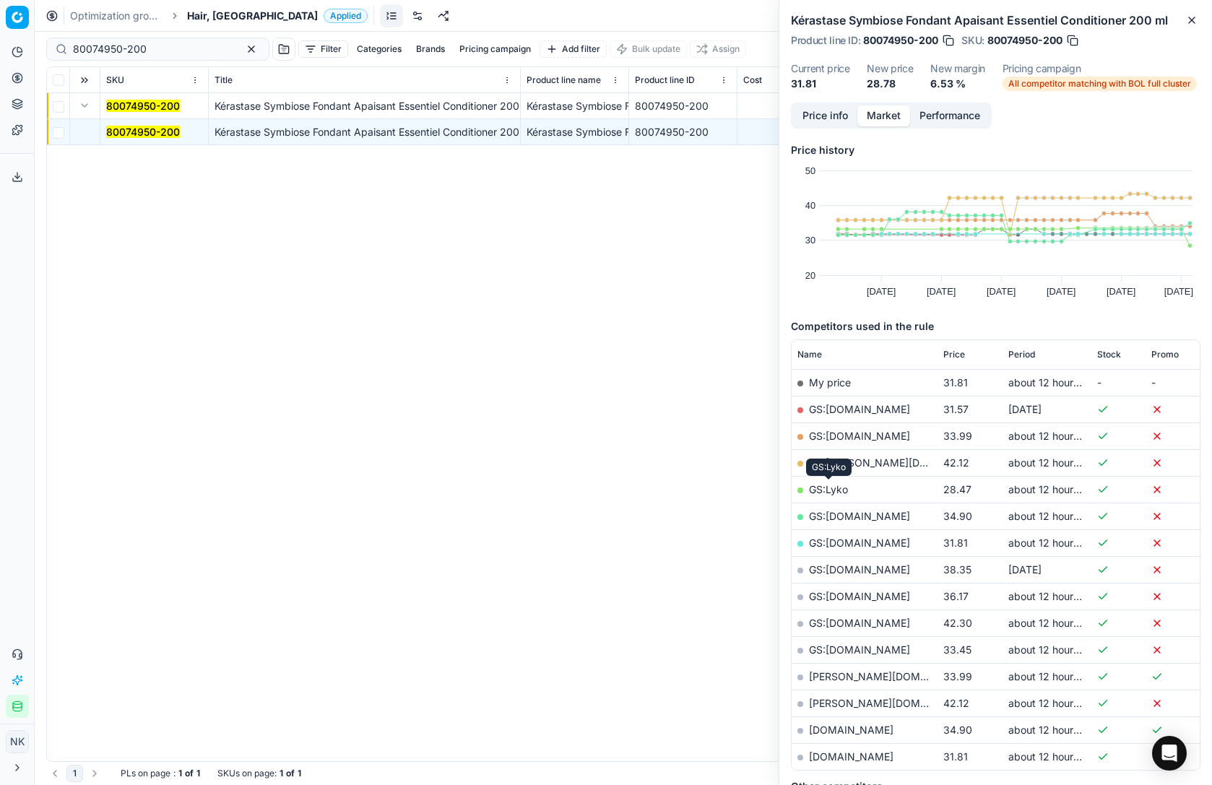
click at [833, 489] on link "GS:Lyko" at bounding box center [828, 489] width 39 height 12
click at [952, 355] on span "Price" at bounding box center [955, 355] width 22 height 12
click at [871, 407] on link "GS:[DOMAIN_NAME]" at bounding box center [859, 409] width 101 height 12
click at [870, 462] on link "GS:[DOMAIN_NAME]" at bounding box center [859, 463] width 101 height 12
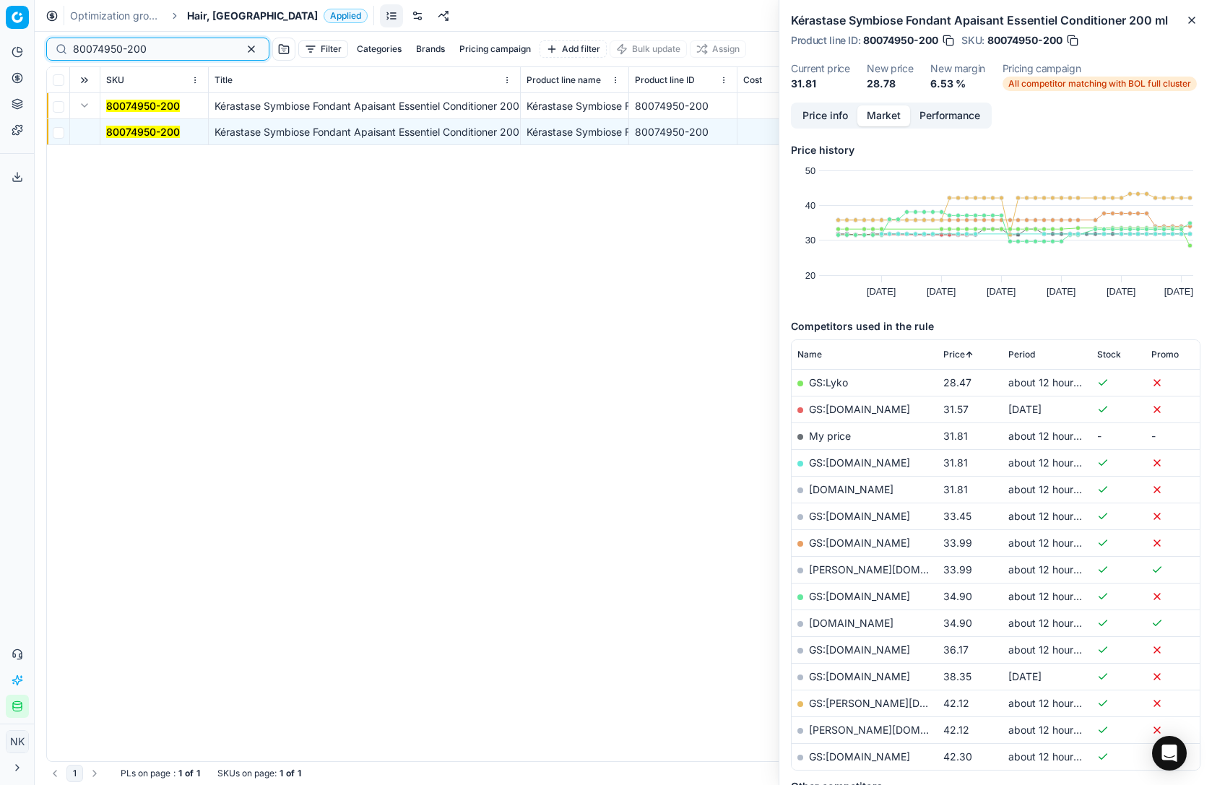
click at [180, 51] on input "80074950-200" at bounding box center [152, 49] width 158 height 14
paste input "09389-5"
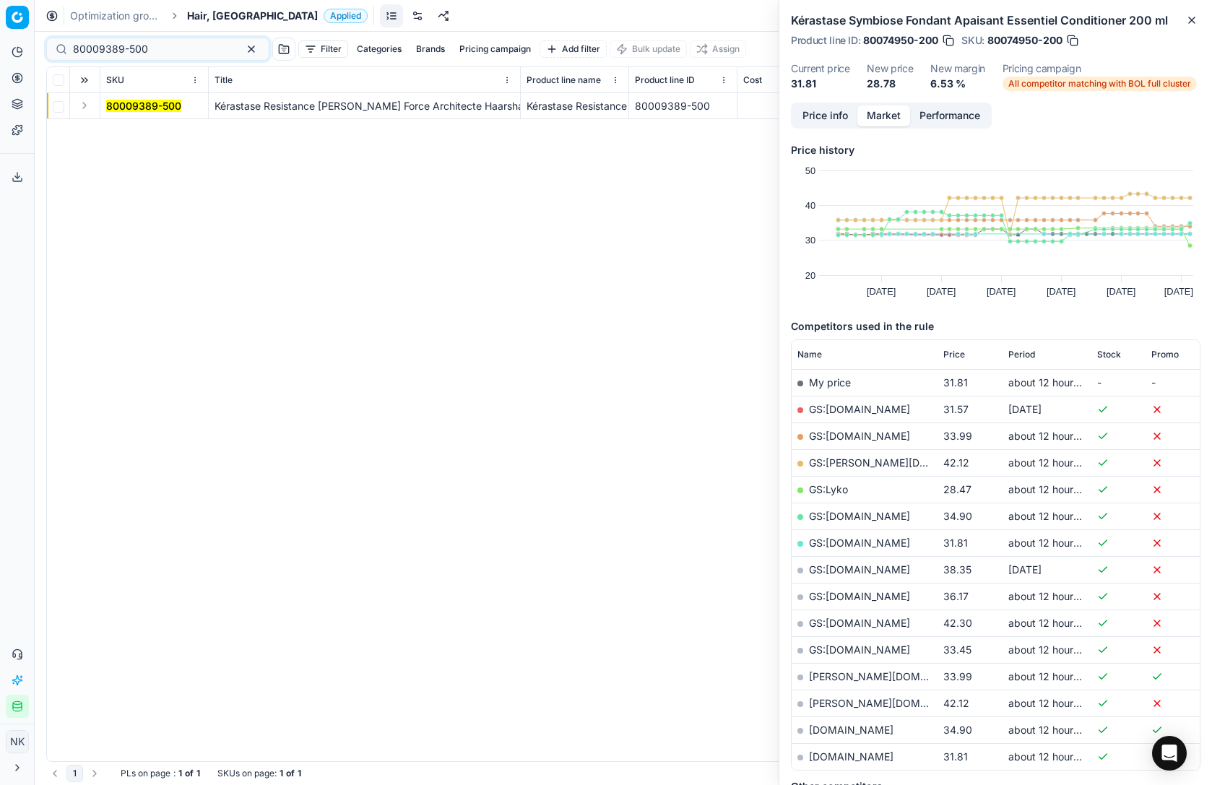
click at [87, 115] on td at bounding box center [85, 106] width 30 height 26
click at [85, 111] on button "Expand" at bounding box center [84, 105] width 17 height 17
click at [149, 133] on mark "80009389-500" at bounding box center [143, 132] width 75 height 12
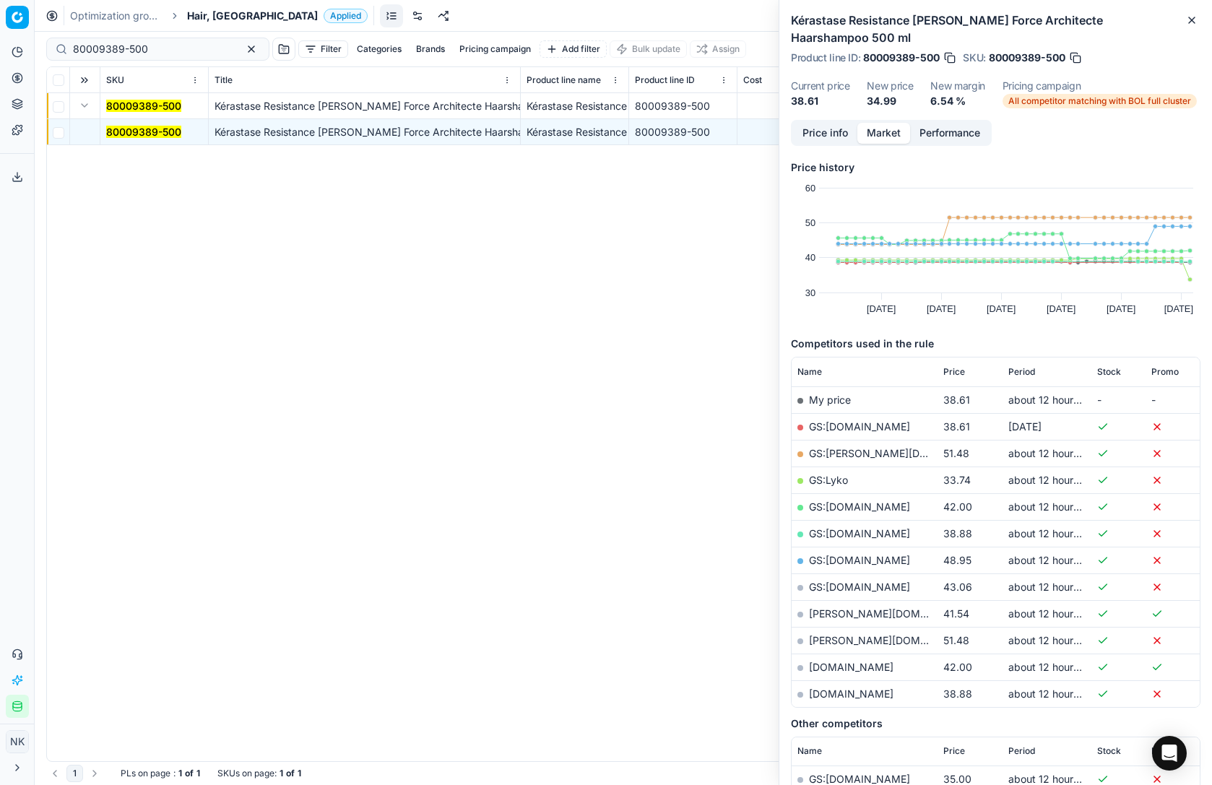
click at [957, 366] on span "Price" at bounding box center [955, 372] width 22 height 12
click at [394, 334] on div "80009389-500 Kérastase Resistance [PERSON_NAME] Force Architecte Haarshampoo 50…" at bounding box center [623, 427] width 1153 height 668
click at [844, 447] on link "GS:[DOMAIN_NAME]" at bounding box center [859, 453] width 101 height 12
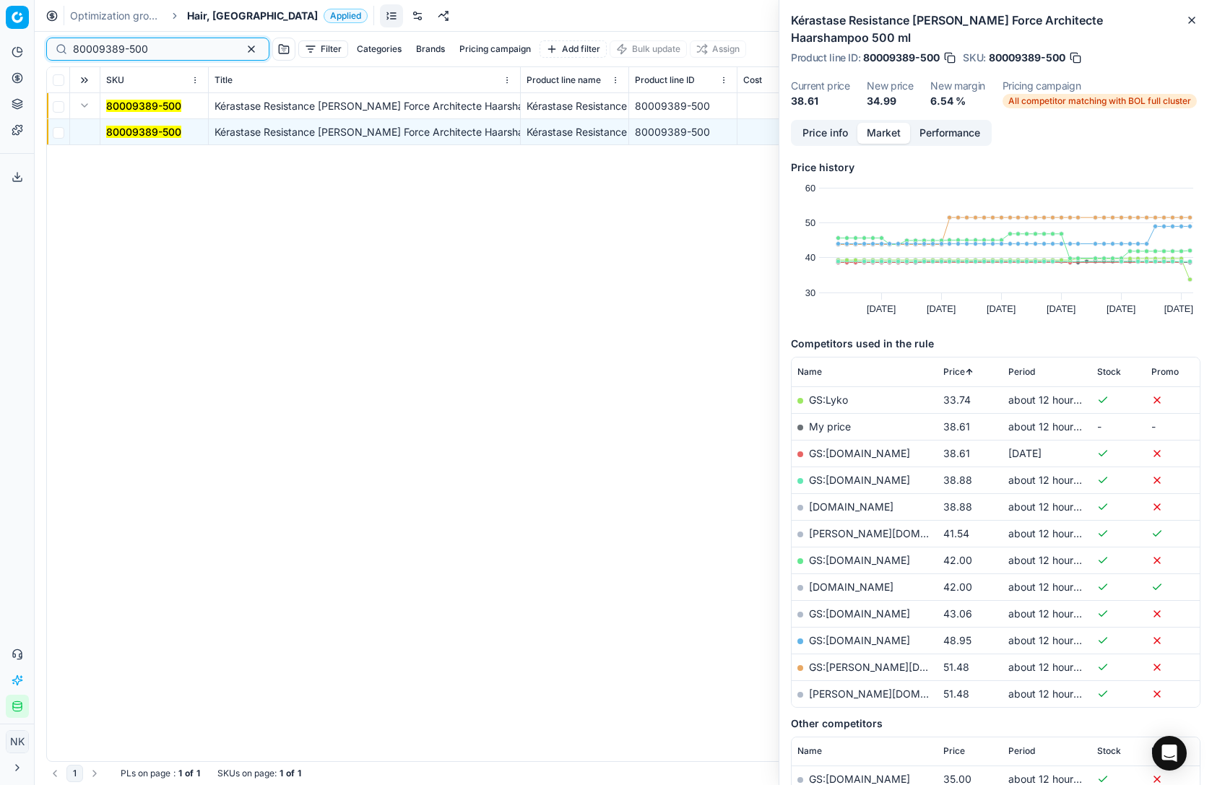
click at [159, 46] on input "80009389-500" at bounding box center [152, 49] width 158 height 14
click at [829, 394] on link "GS:Lyko" at bounding box center [828, 400] width 39 height 12
click at [851, 447] on link "GS:[DOMAIN_NAME]" at bounding box center [859, 453] width 101 height 12
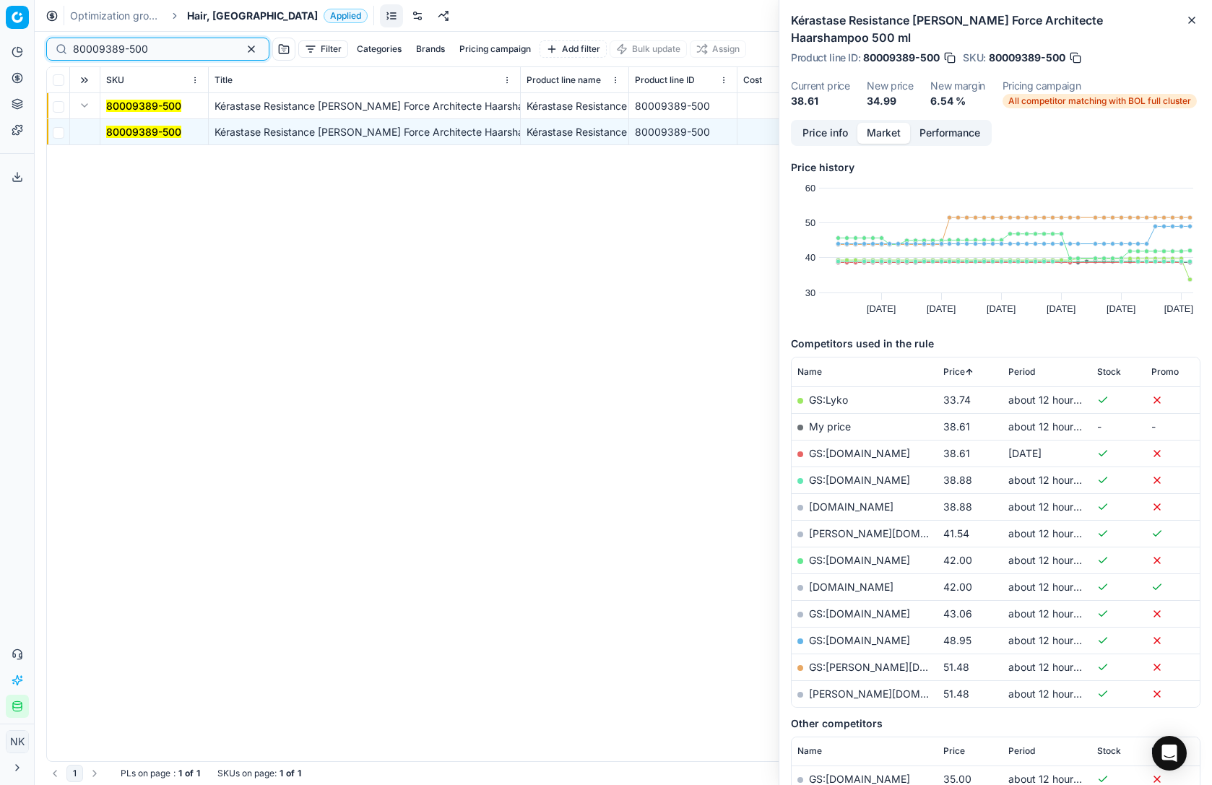
click at [174, 51] on input "80009389-500" at bounding box center [152, 49] width 158 height 14
paste input "57976-15"
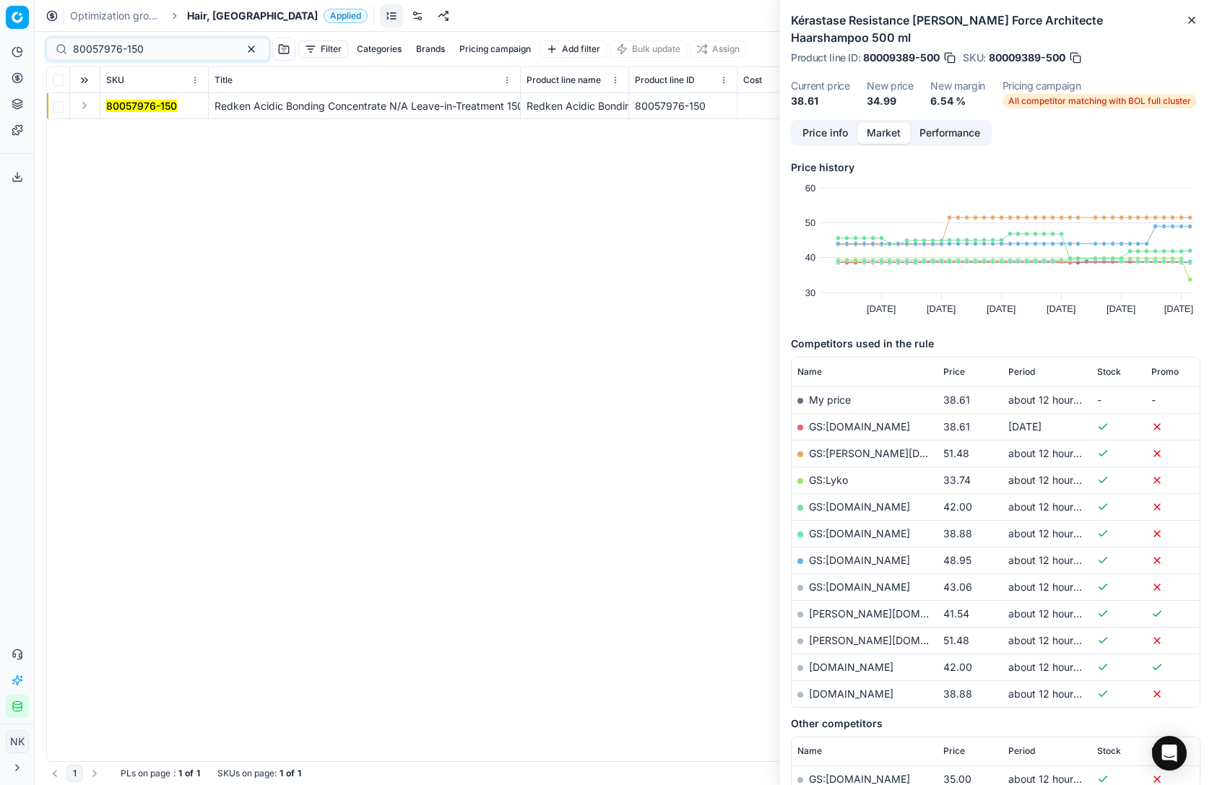
click at [82, 107] on button "Expand" at bounding box center [84, 105] width 17 height 17
click at [139, 136] on mark "80057976-150" at bounding box center [141, 132] width 71 height 12
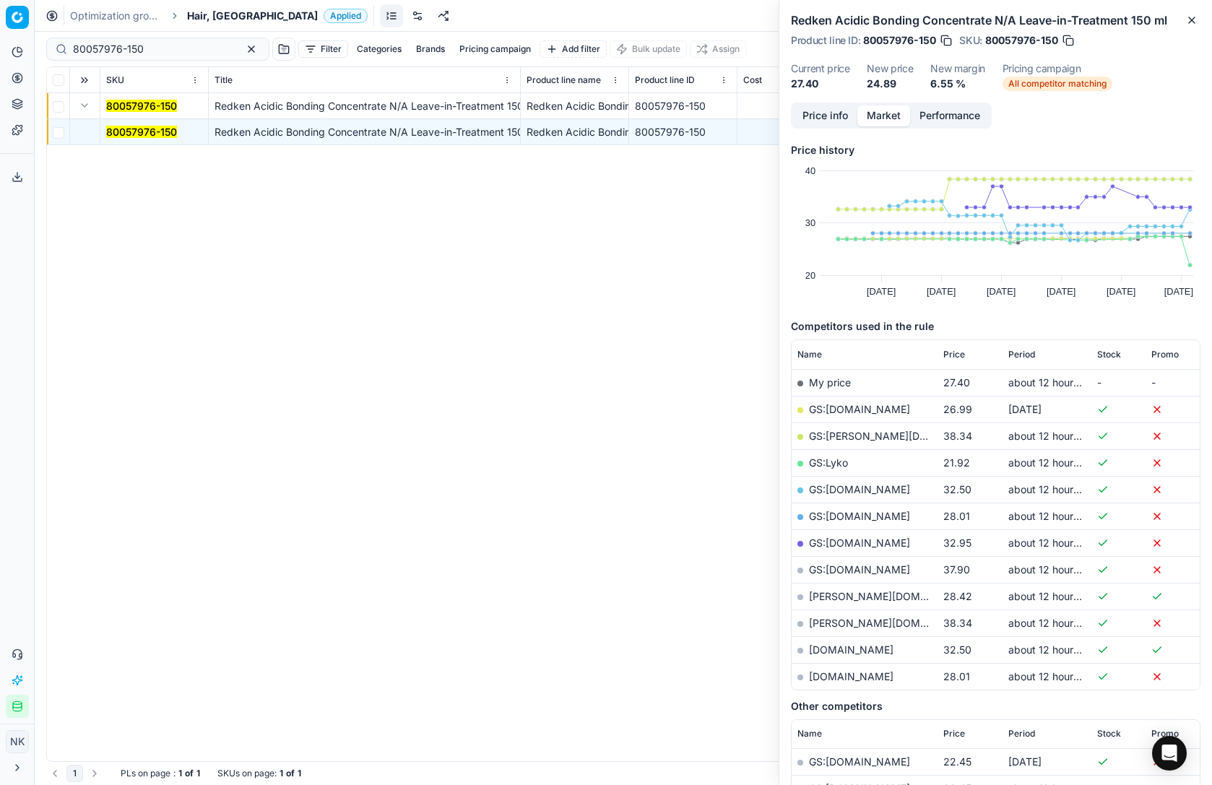
click at [840, 464] on link "GS:Lyko" at bounding box center [828, 463] width 39 height 12
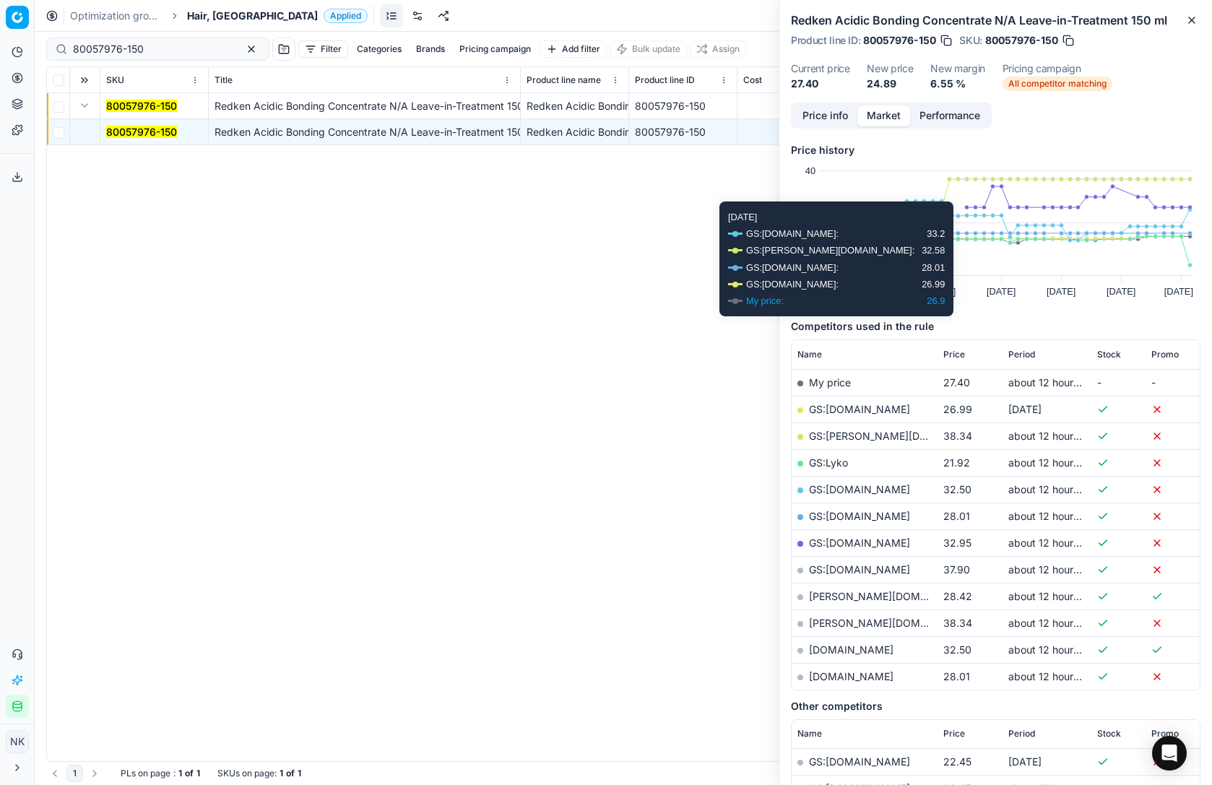
click at [953, 355] on span "Price" at bounding box center [955, 355] width 22 height 12
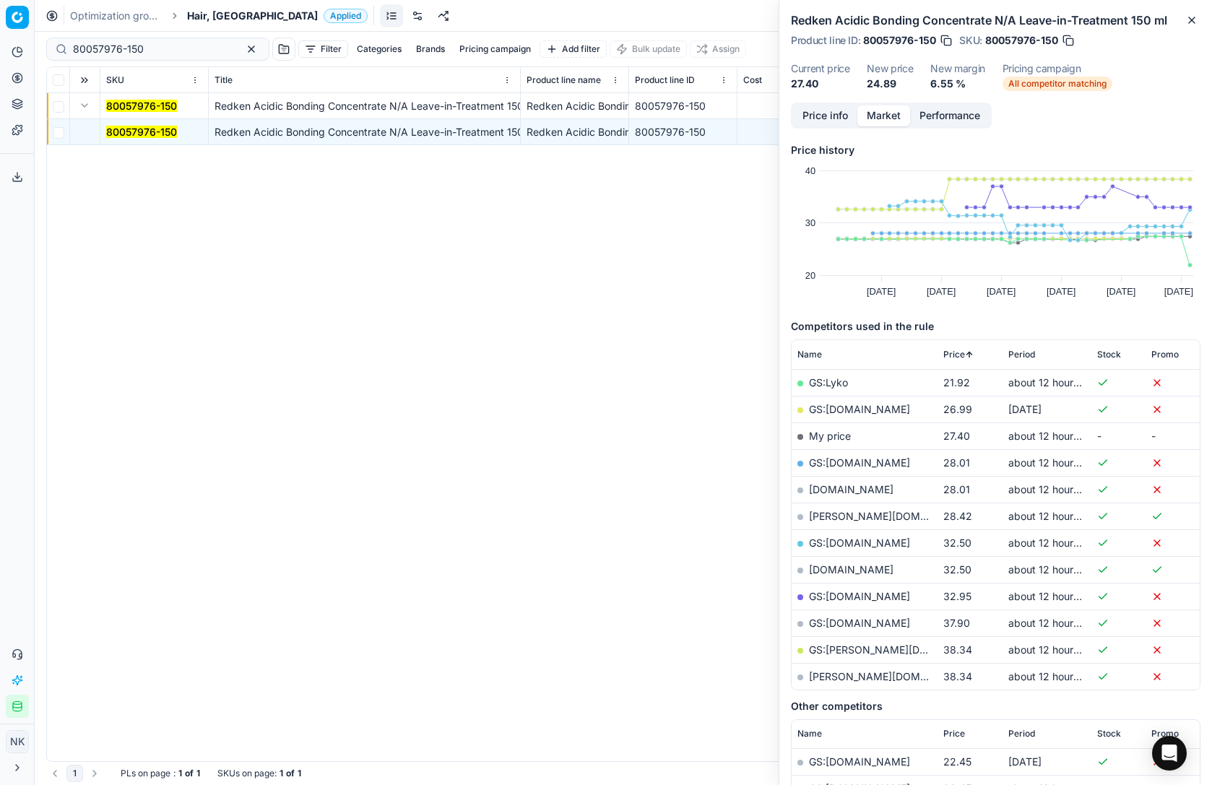
click at [833, 408] on link "GS:[DOMAIN_NAME]" at bounding box center [859, 409] width 101 height 12
click at [862, 460] on link "GS:[DOMAIN_NAME]" at bounding box center [859, 463] width 101 height 12
click at [176, 51] on input "80057976-150" at bounding box center [152, 49] width 158 height 14
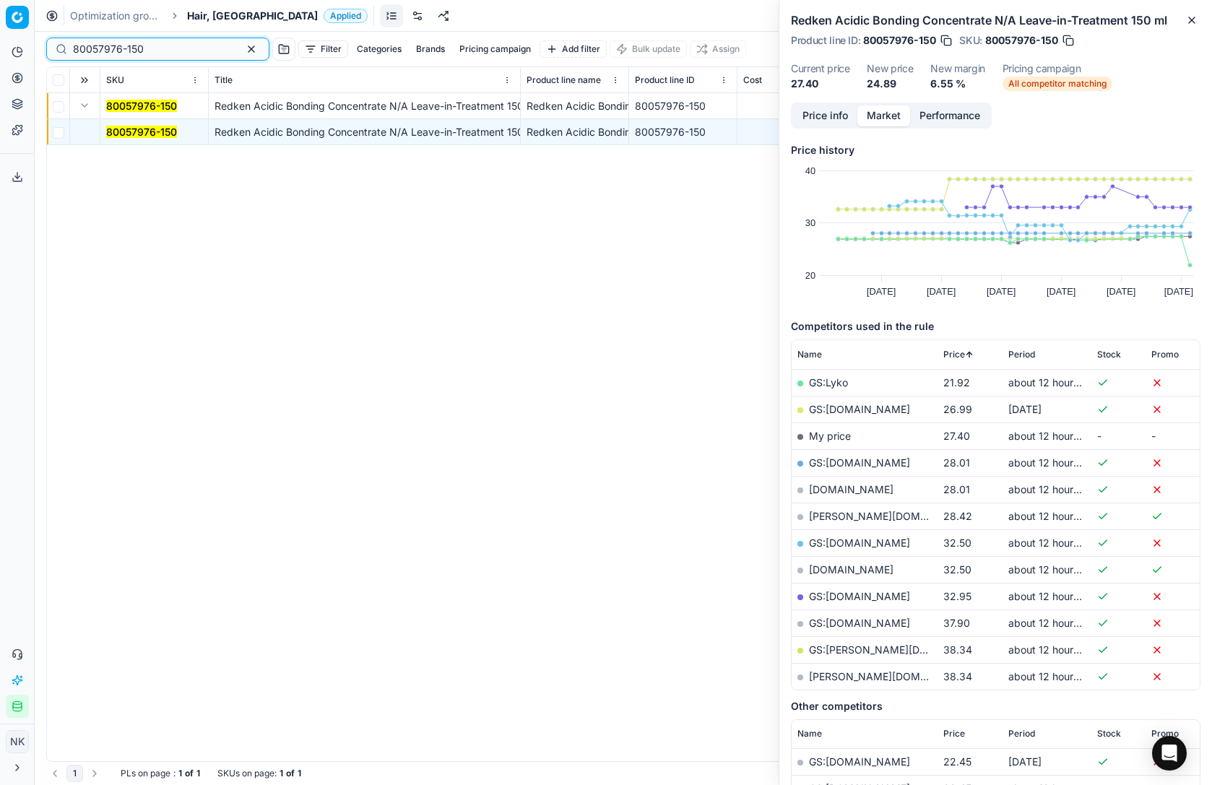
paste input "65648-20"
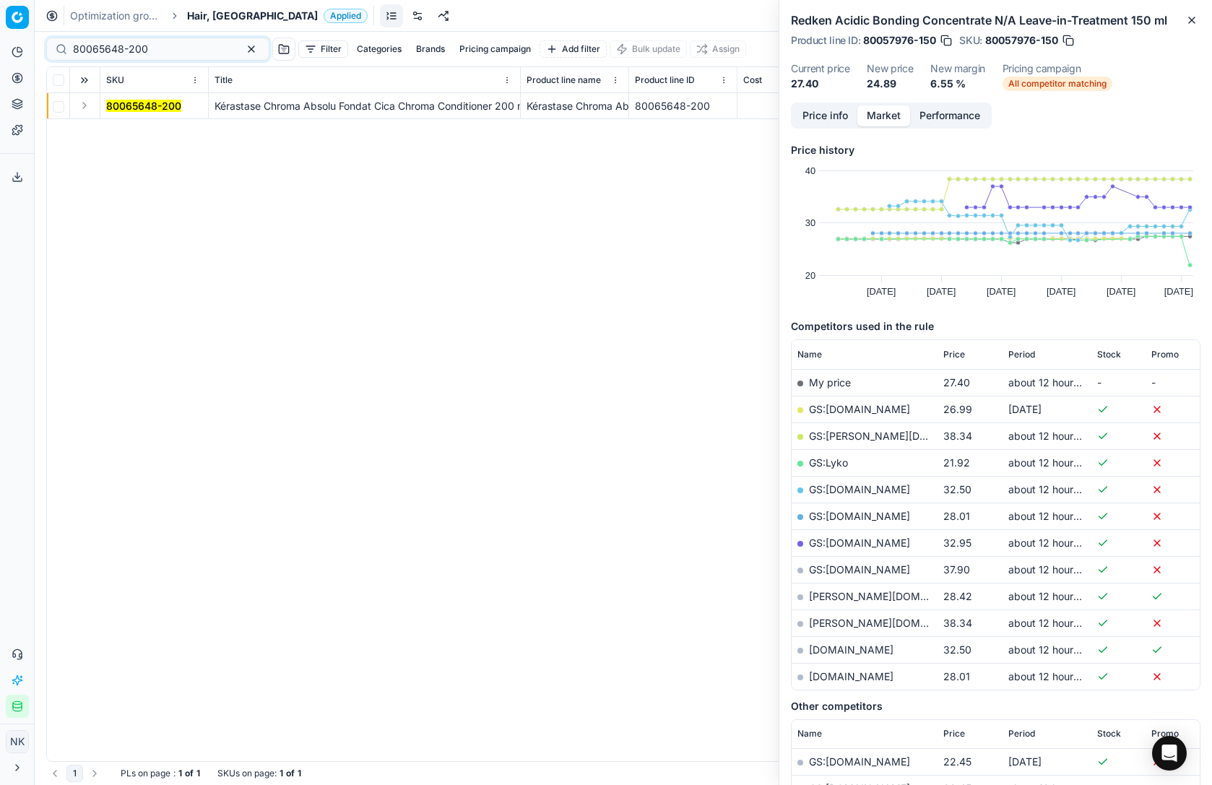
click at [79, 105] on button "Expand" at bounding box center [84, 105] width 17 height 17
click at [134, 128] on mark "80065648-200" at bounding box center [143, 132] width 75 height 12
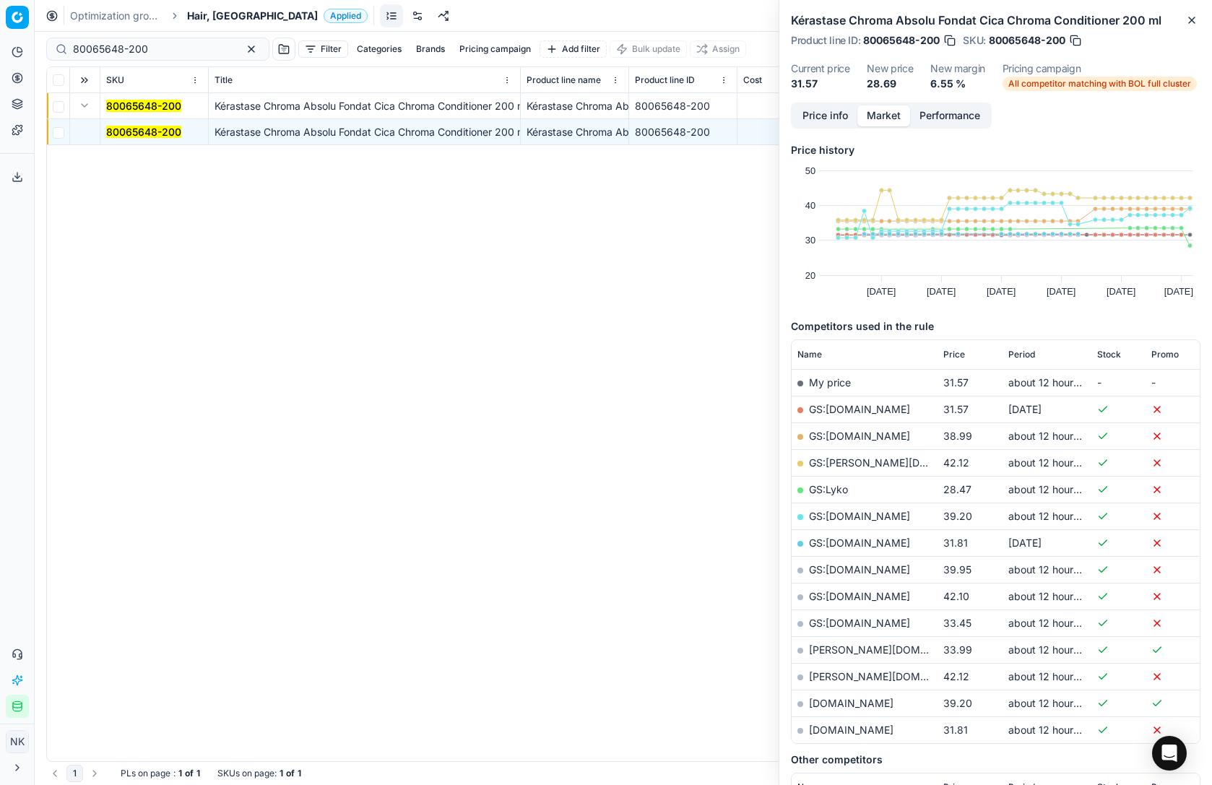
click at [961, 358] on span "Price" at bounding box center [955, 355] width 22 height 12
click at [831, 380] on link "GS:Lyko" at bounding box center [828, 382] width 39 height 12
click at [870, 436] on link "GS:[DOMAIN_NAME]" at bounding box center [859, 436] width 101 height 12
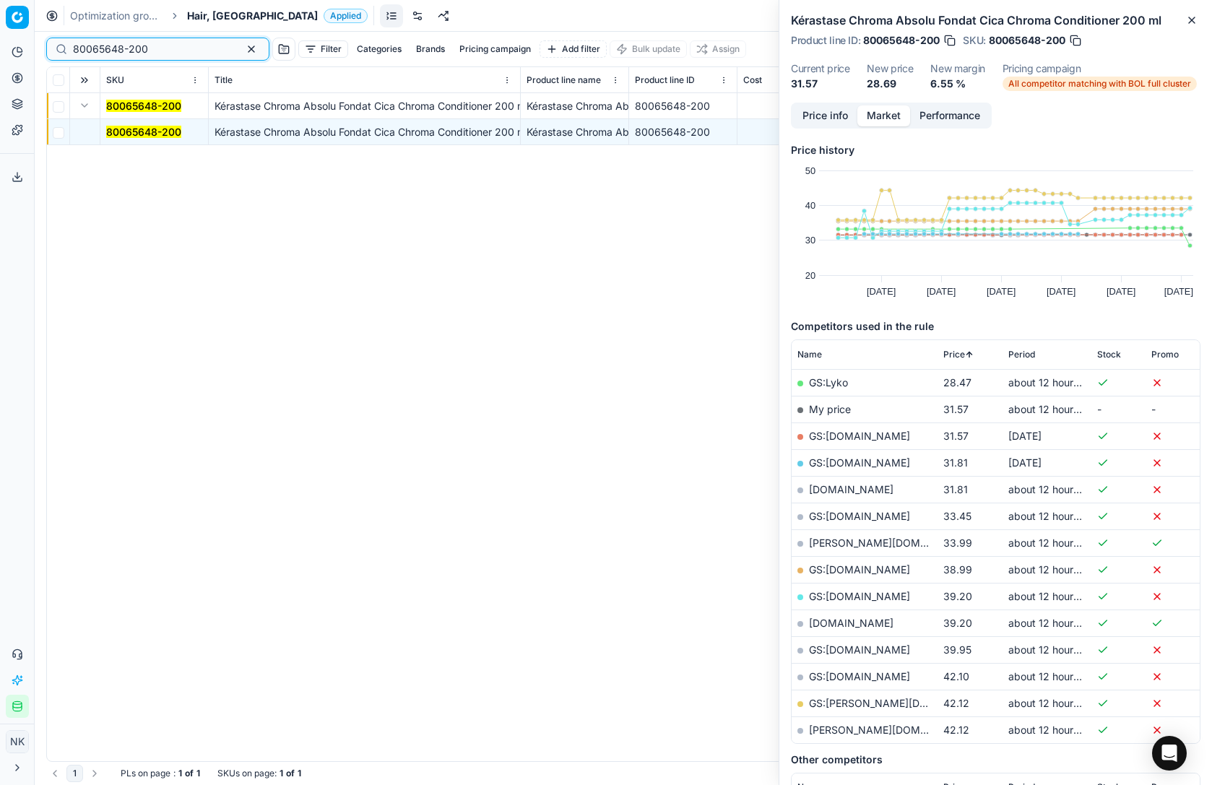
click at [163, 46] on input "80065648-200" at bounding box center [152, 49] width 158 height 14
paste input "09323-10"
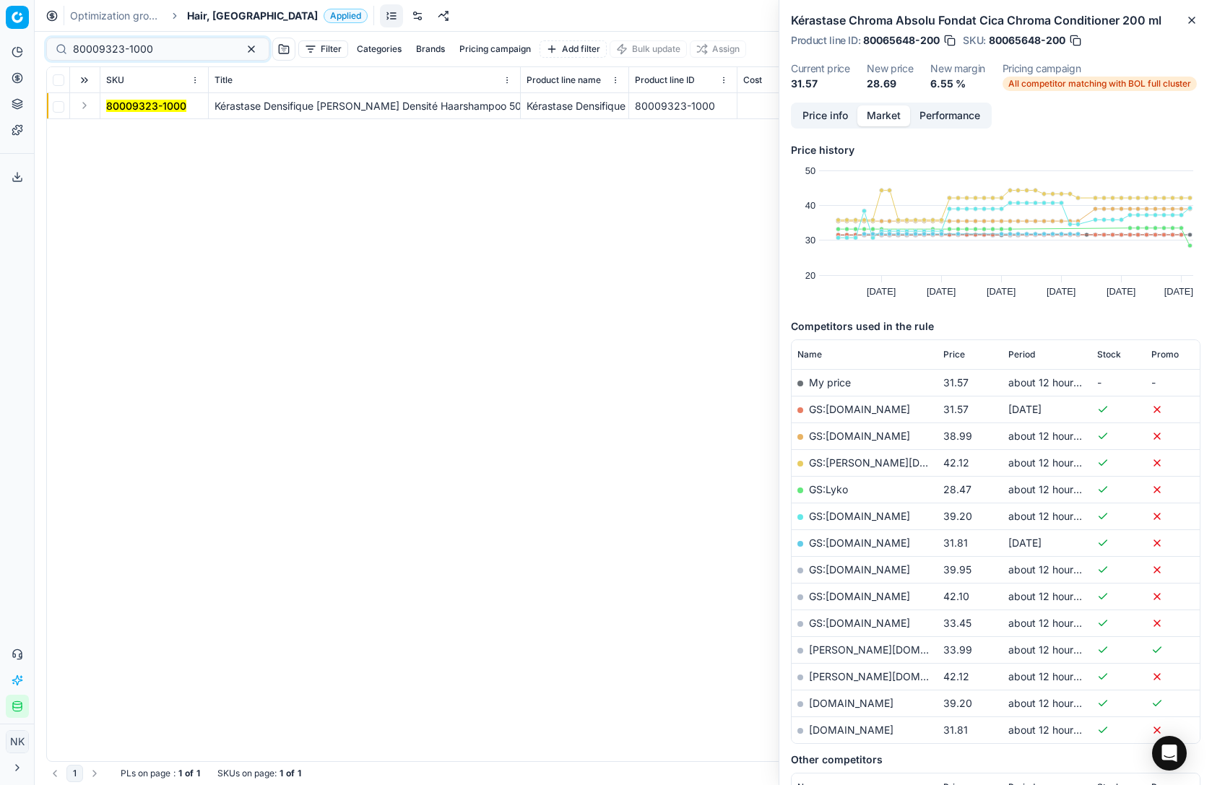
click at [79, 103] on button "Expand" at bounding box center [84, 105] width 17 height 17
click at [143, 130] on mark "80009323-1000" at bounding box center [146, 132] width 80 height 12
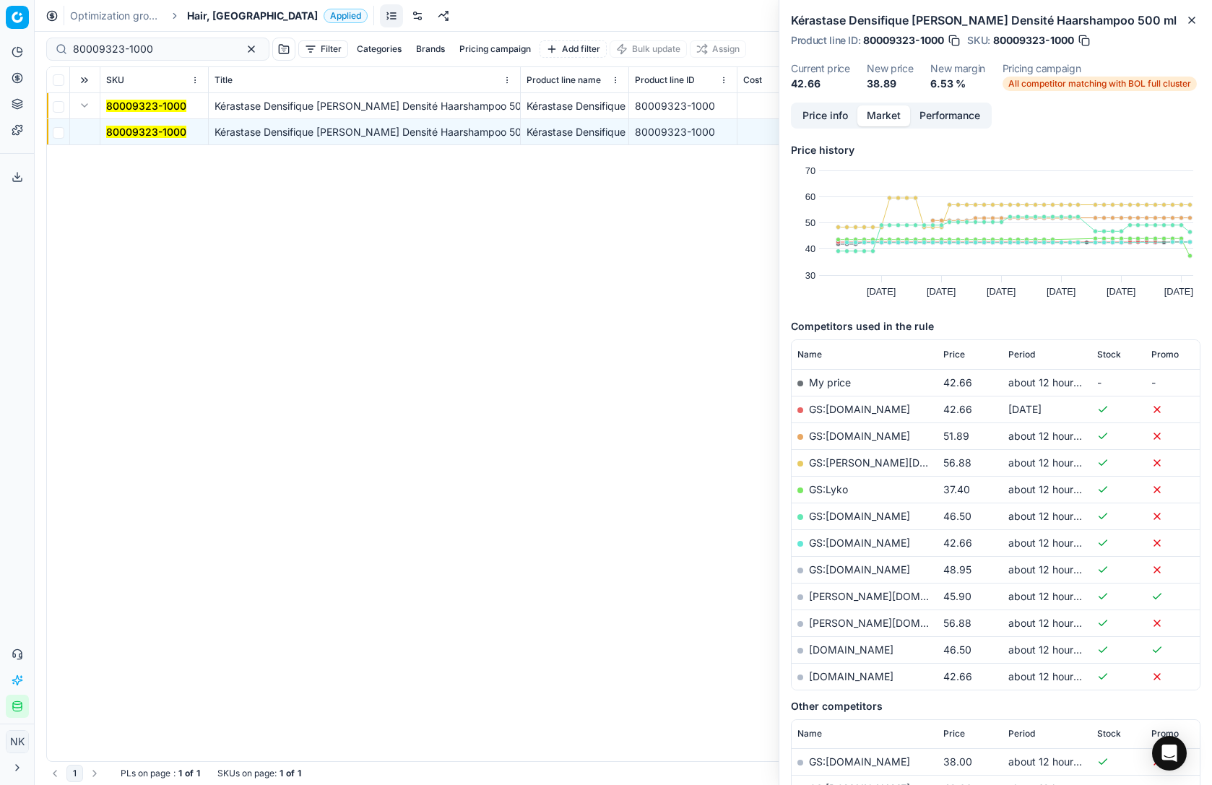
click at [129, 131] on mark "80009323-1000" at bounding box center [146, 132] width 80 height 12
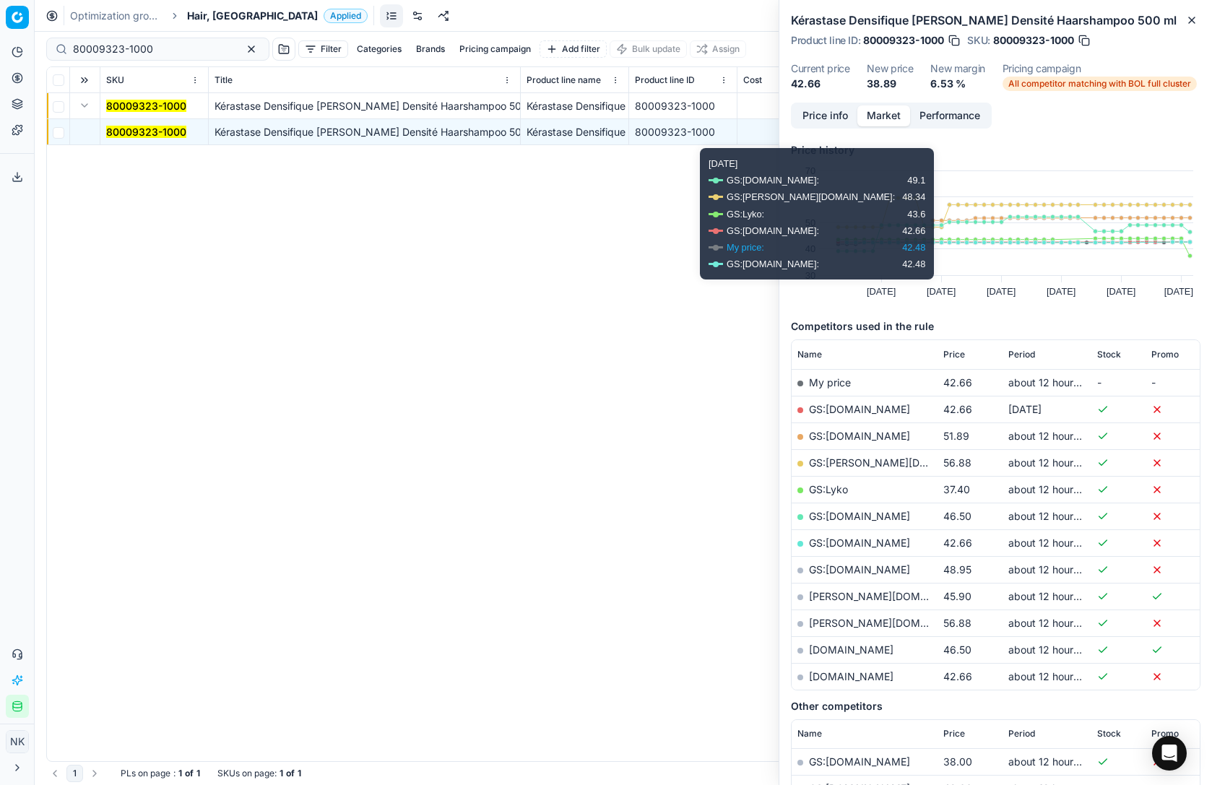
click at [965, 353] on span "Price" at bounding box center [955, 355] width 22 height 12
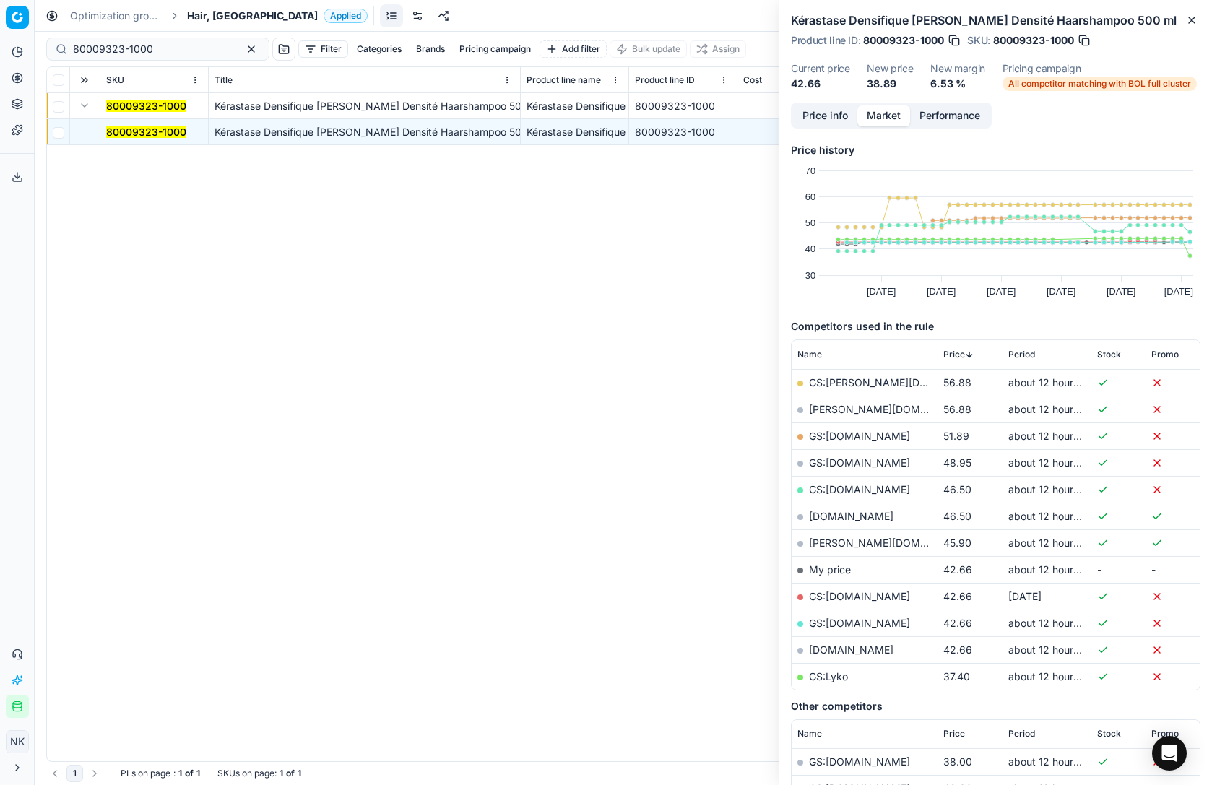
click at [965, 353] on icon at bounding box center [969, 354] width 9 height 9
click at [830, 381] on link "GS:Lyko" at bounding box center [828, 382] width 39 height 12
click at [853, 439] on link "GS:[DOMAIN_NAME]" at bounding box center [859, 436] width 101 height 12
click at [828, 383] on link "GS:Lyko" at bounding box center [828, 382] width 39 height 12
click at [848, 435] on link "GS:[DOMAIN_NAME]" at bounding box center [859, 436] width 101 height 12
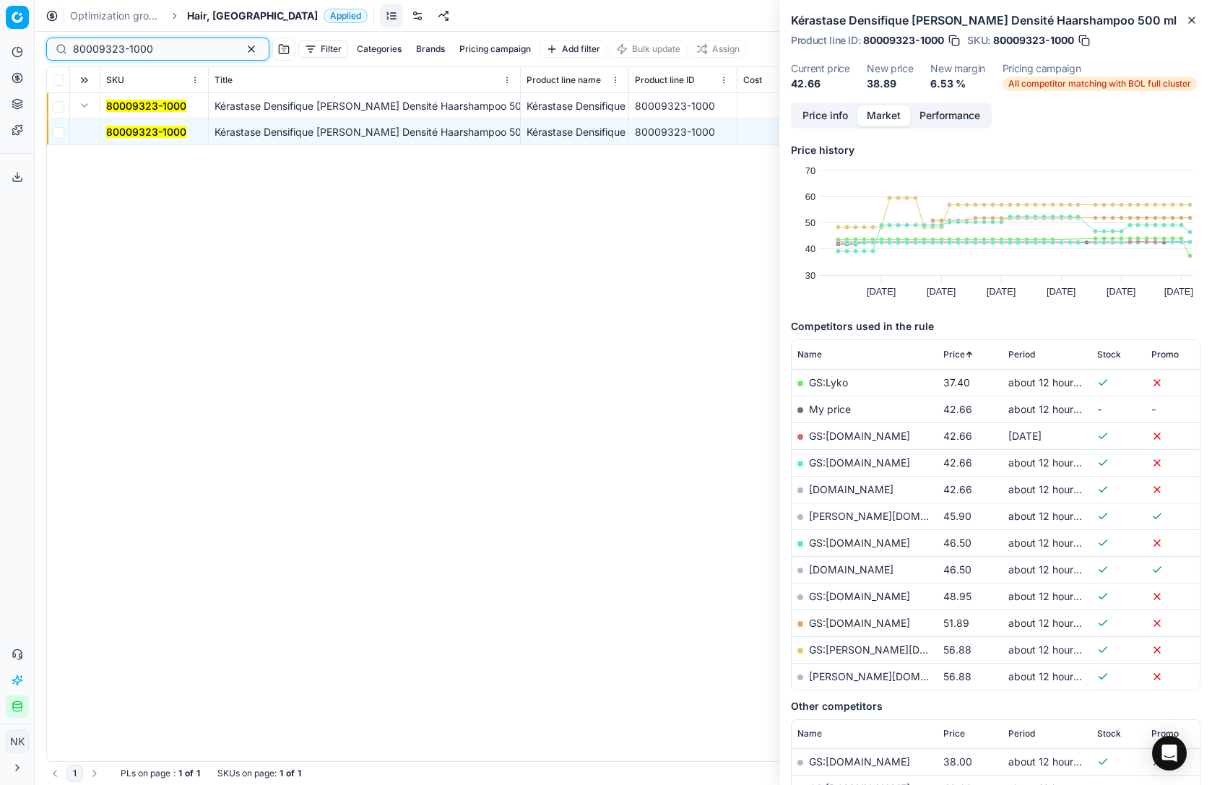
click at [152, 45] on input "80009323-1000" at bounding box center [152, 49] width 158 height 14
paste input "31-2"
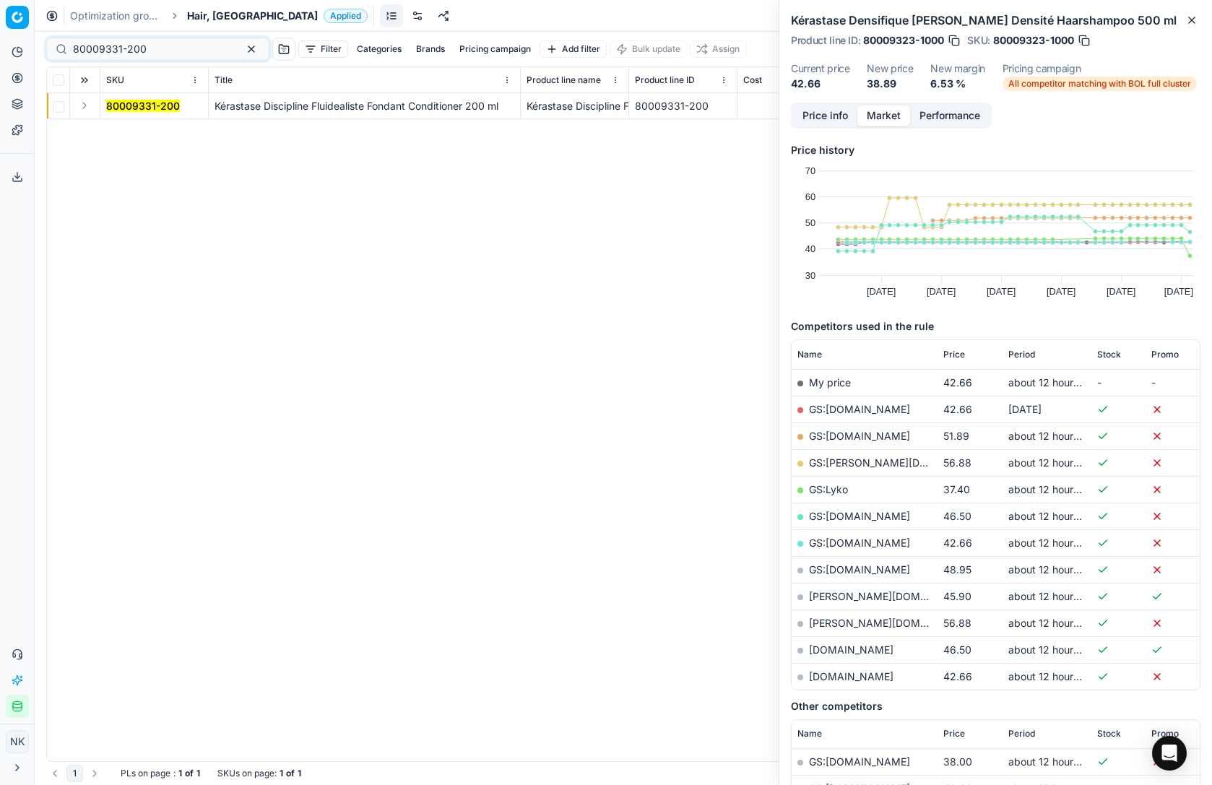
click at [82, 108] on button "Expand" at bounding box center [84, 105] width 17 height 17
click at [136, 127] on mark "80009331-200" at bounding box center [143, 132] width 74 height 12
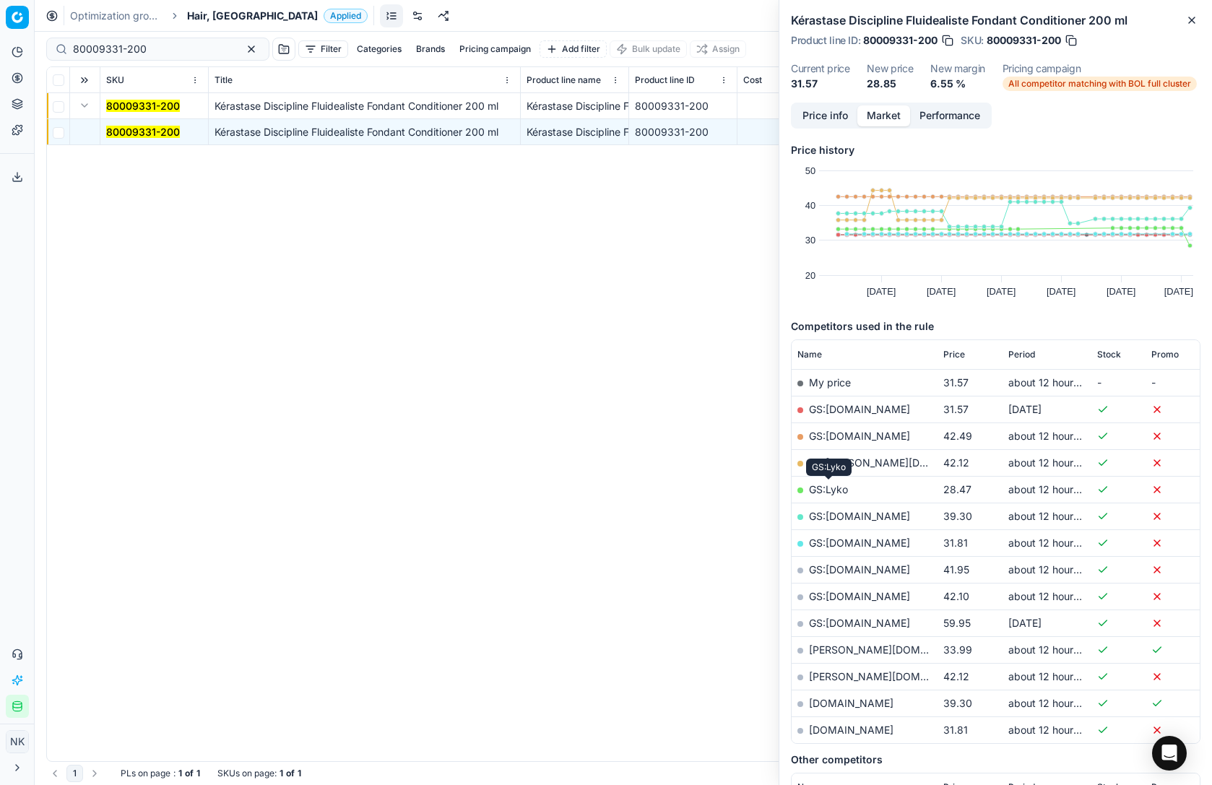
click at [831, 491] on link "GS:Lyko" at bounding box center [828, 489] width 39 height 12
click at [953, 349] on span "Price" at bounding box center [955, 355] width 22 height 12
click at [850, 434] on link "GS:[DOMAIN_NAME]" at bounding box center [859, 436] width 101 height 12
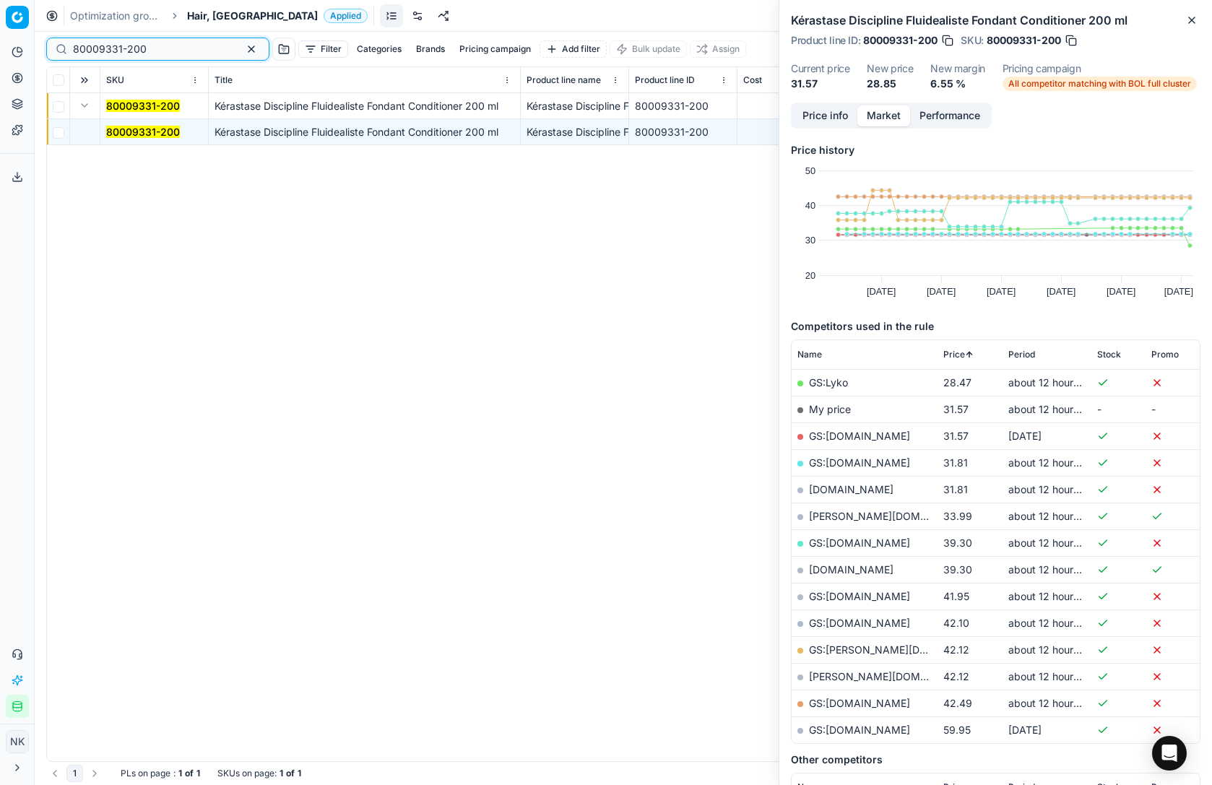
click at [156, 48] on input "80009331-200" at bounding box center [152, 49] width 158 height 14
paste input "67036-5"
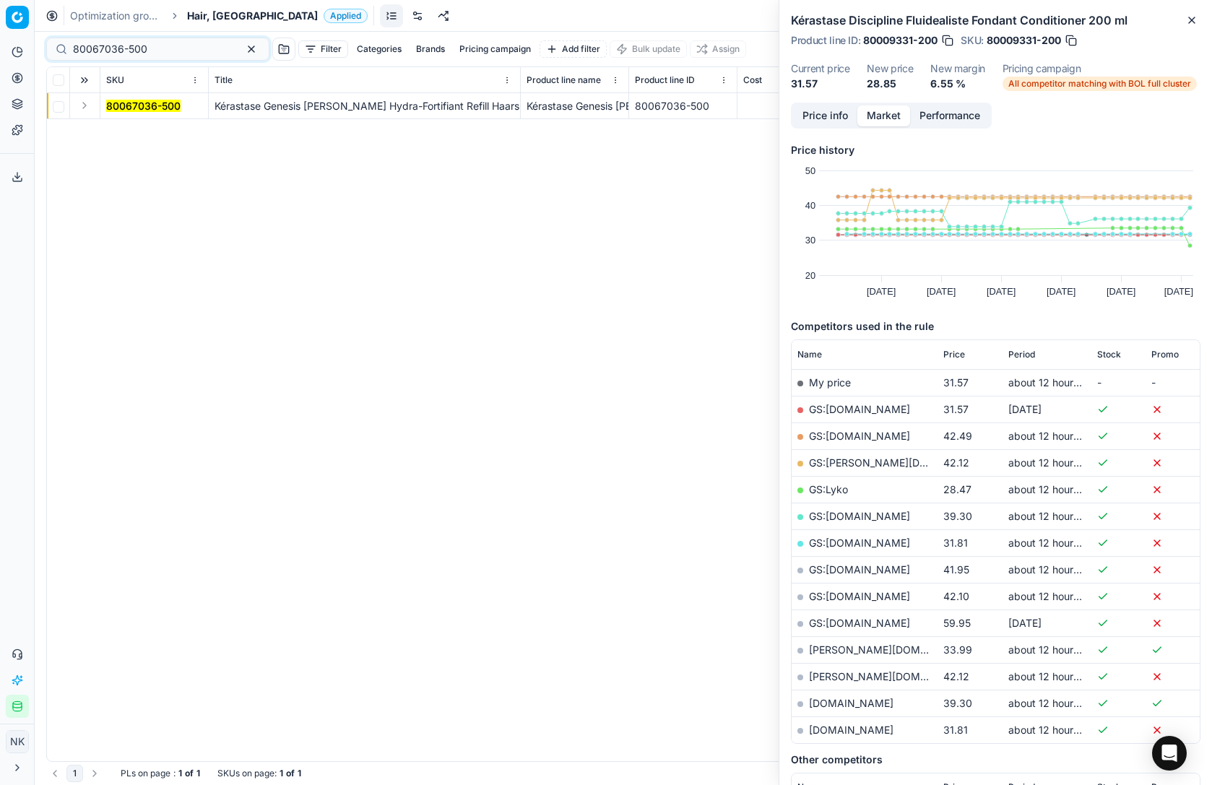
click at [88, 109] on button "Expand" at bounding box center [84, 105] width 17 height 17
click at [139, 134] on mark "80067036-500" at bounding box center [143, 132] width 74 height 12
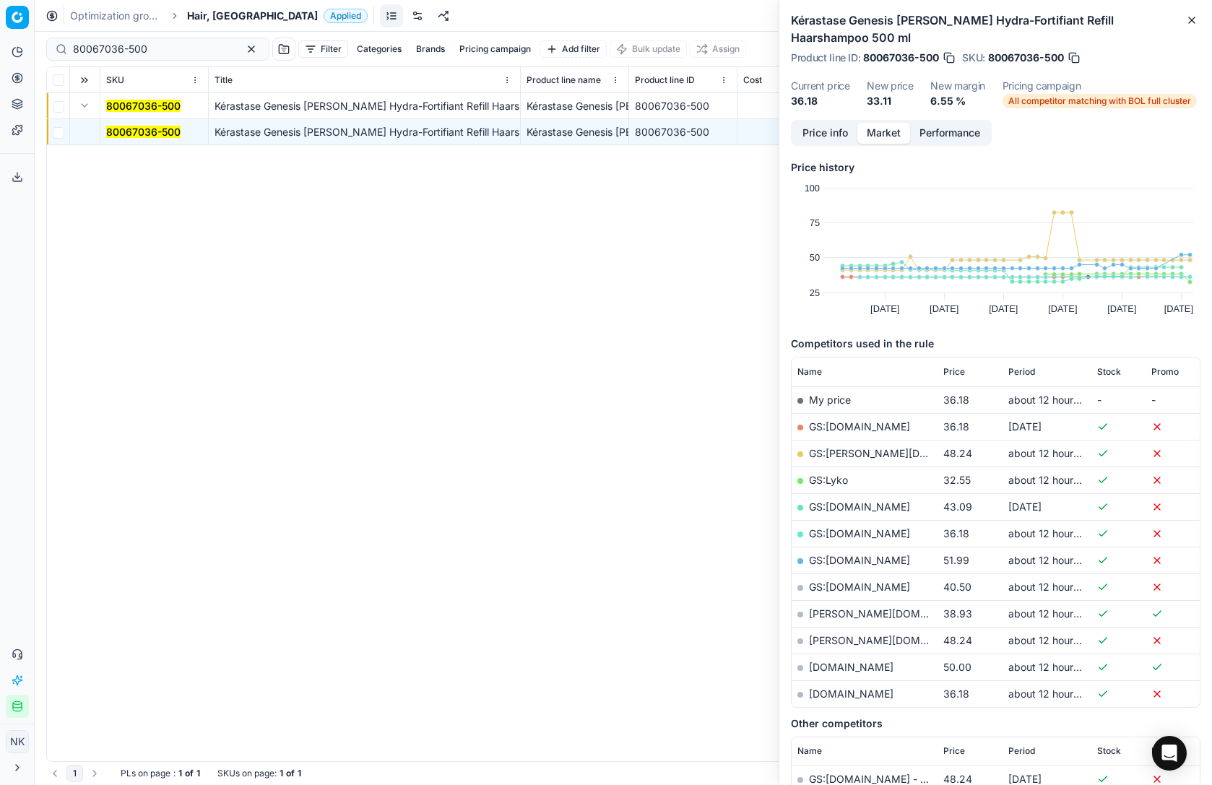
click at [829, 474] on link "GS:Lyko" at bounding box center [828, 480] width 39 height 12
click at [955, 366] on span "Price" at bounding box center [955, 372] width 22 height 12
click at [847, 474] on link "GS:[DOMAIN_NAME]" at bounding box center [859, 480] width 101 height 12
click at [173, 40] on div "80067036-500" at bounding box center [157, 49] width 223 height 23
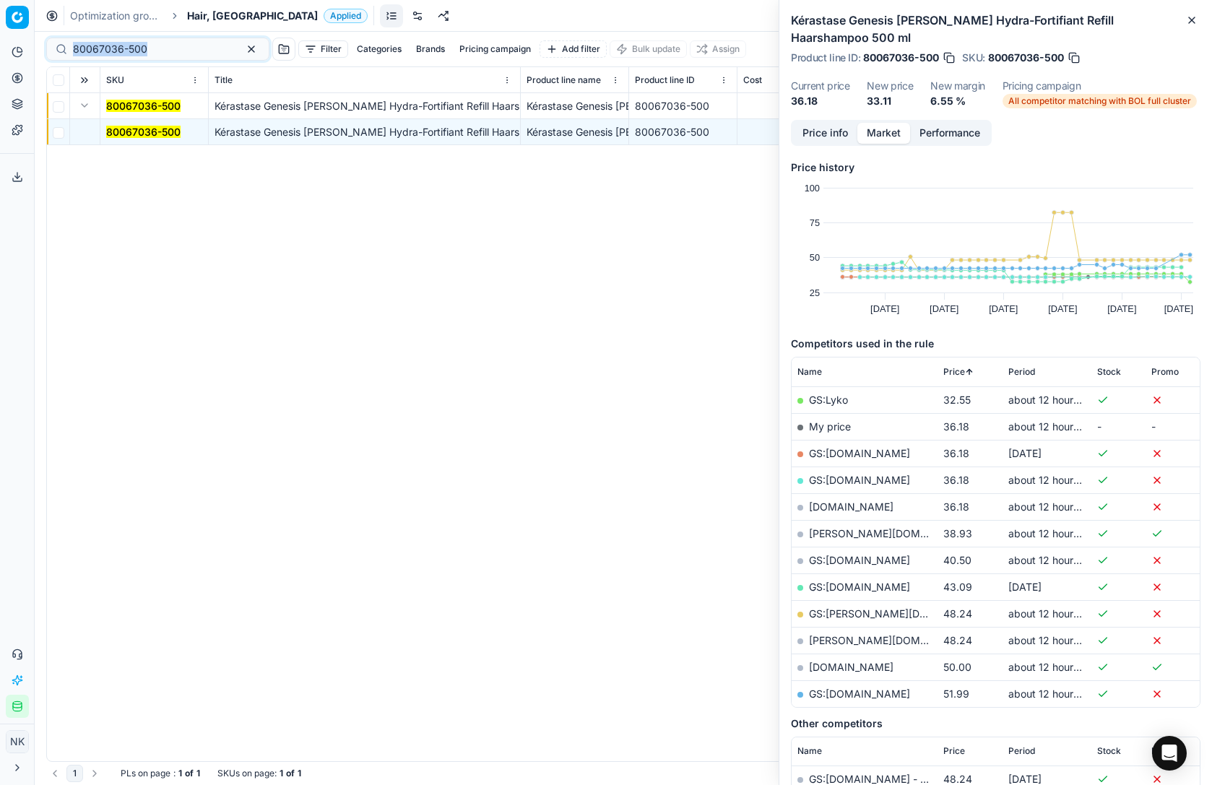
click at [173, 40] on div "80067036-500" at bounding box center [157, 49] width 223 height 23
paste input "80012134-200"
click at [165, 55] on input "80067036-50080012134-200" at bounding box center [152, 49] width 158 height 14
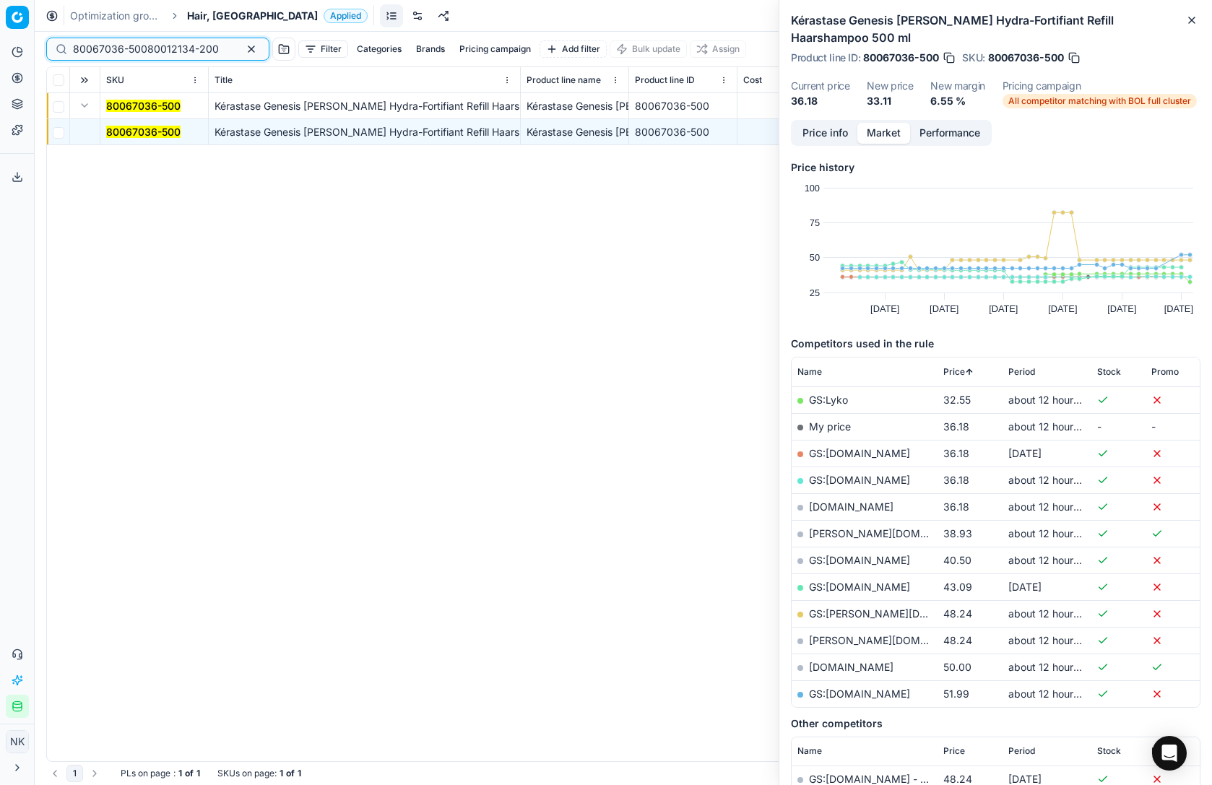
click at [165, 55] on input "80067036-50080012134-200" at bounding box center [152, 49] width 158 height 14
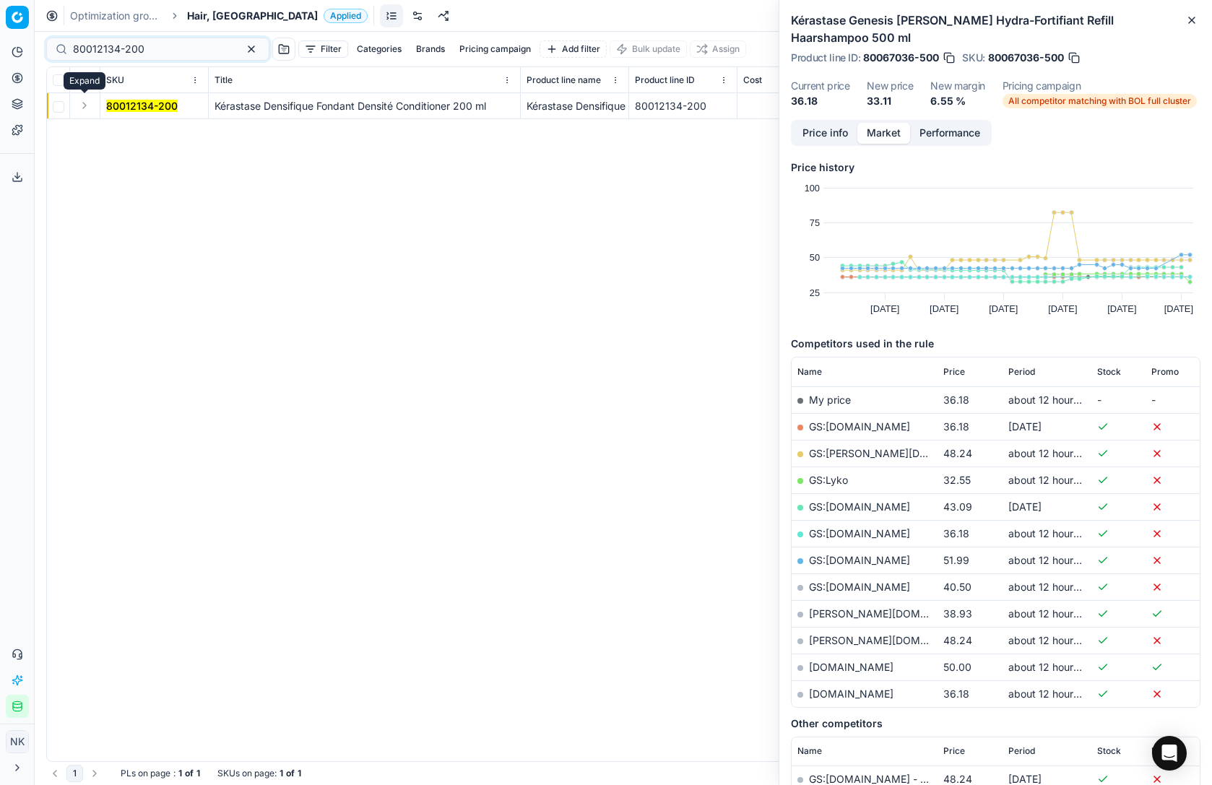
click at [82, 108] on button "Expand" at bounding box center [84, 105] width 17 height 17
click at [154, 125] on span "80012134-200" at bounding box center [142, 132] width 72 height 14
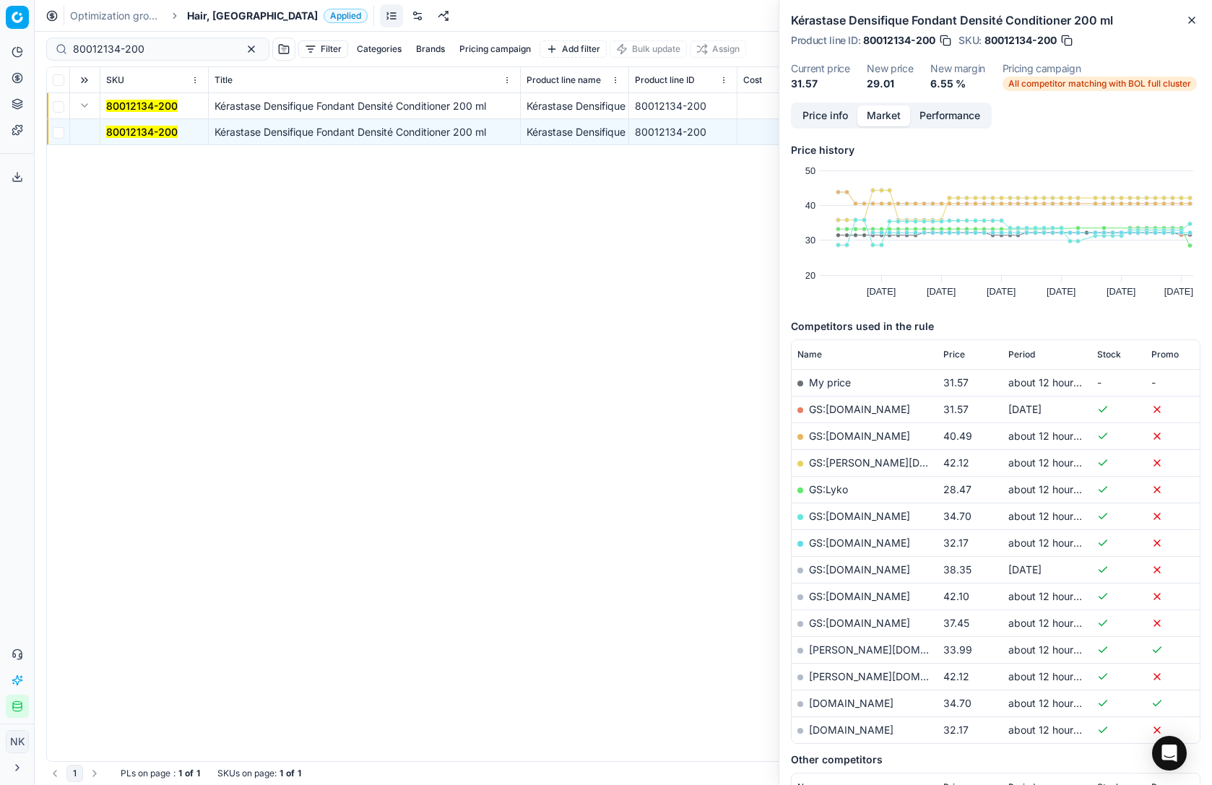
click at [953, 349] on span "Price" at bounding box center [955, 355] width 22 height 12
click at [827, 383] on link "GS:Lyko" at bounding box center [828, 382] width 39 height 12
click at [864, 462] on link "GS:[DOMAIN_NAME]" at bounding box center [859, 463] width 101 height 12
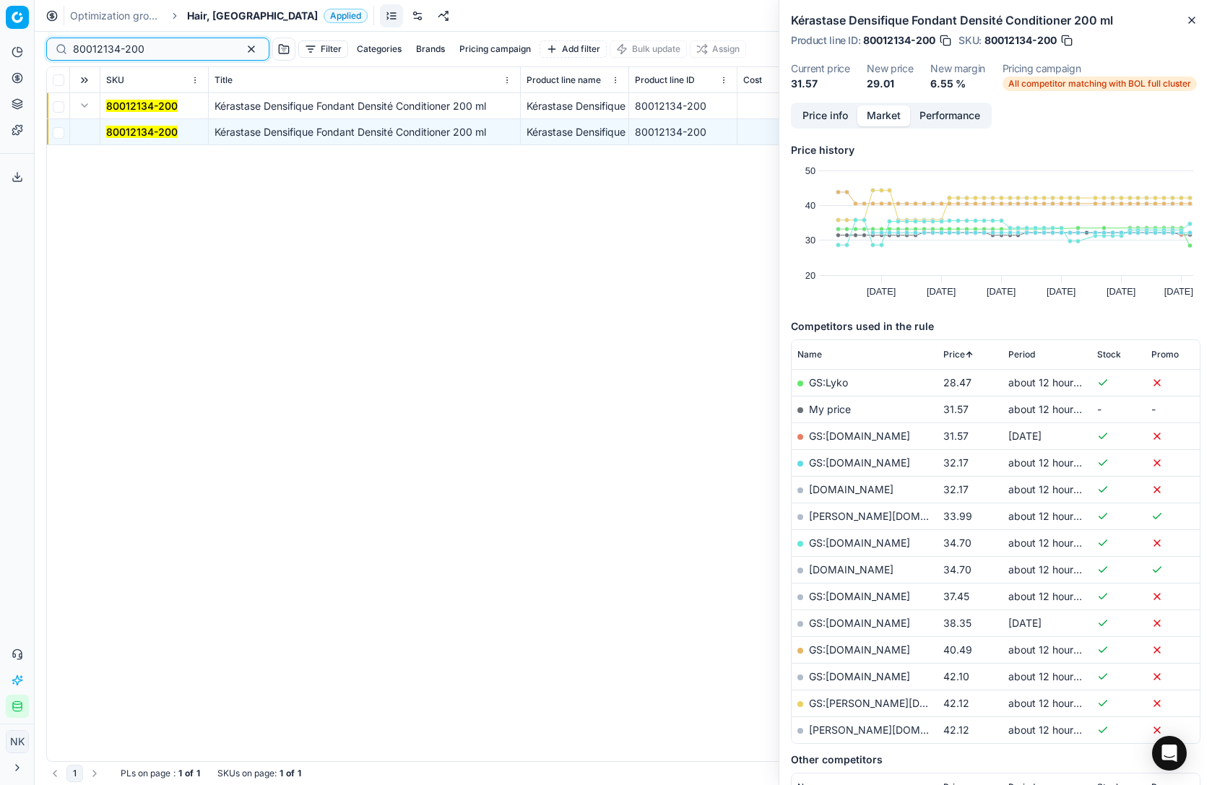
click at [171, 51] on input "80012134-200" at bounding box center [152, 49] width 158 height 14
paste input "90008952-0013811"
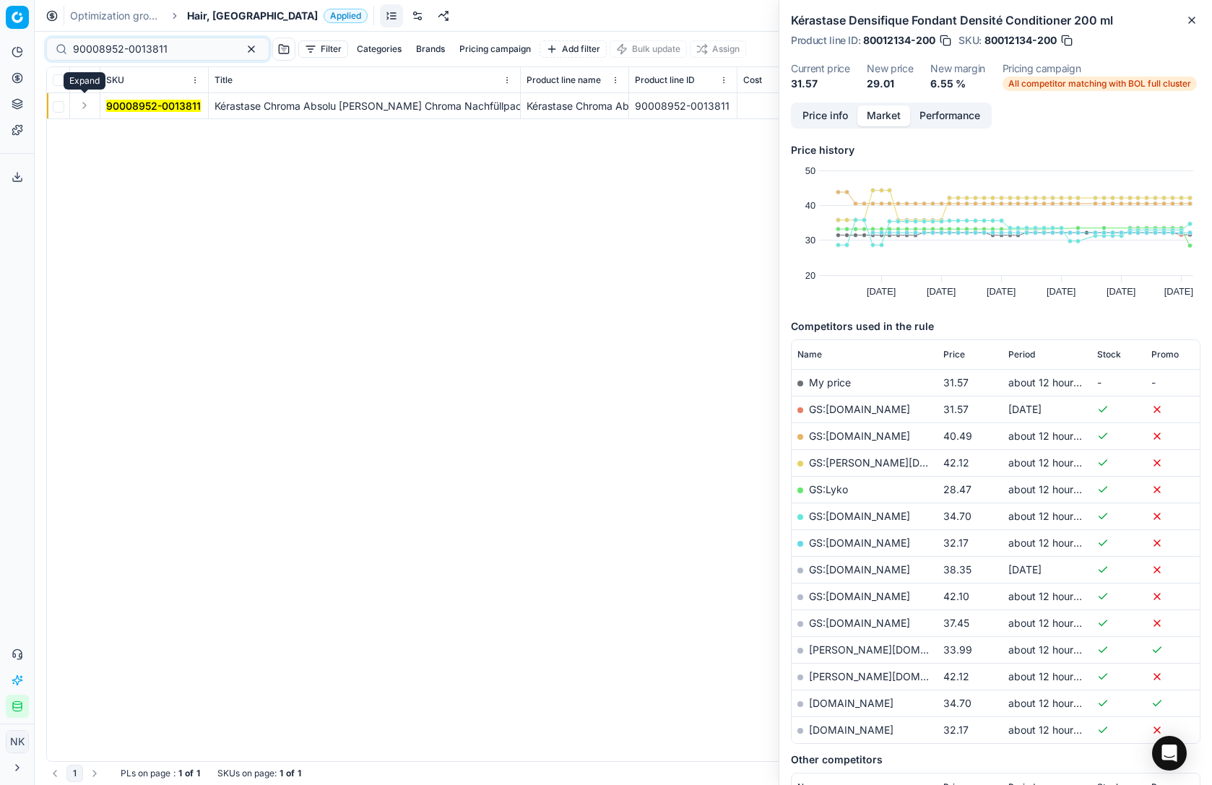
click at [77, 105] on button "Expand" at bounding box center [84, 105] width 17 height 17
click at [136, 131] on mark "90008952-0013811" at bounding box center [153, 132] width 95 height 12
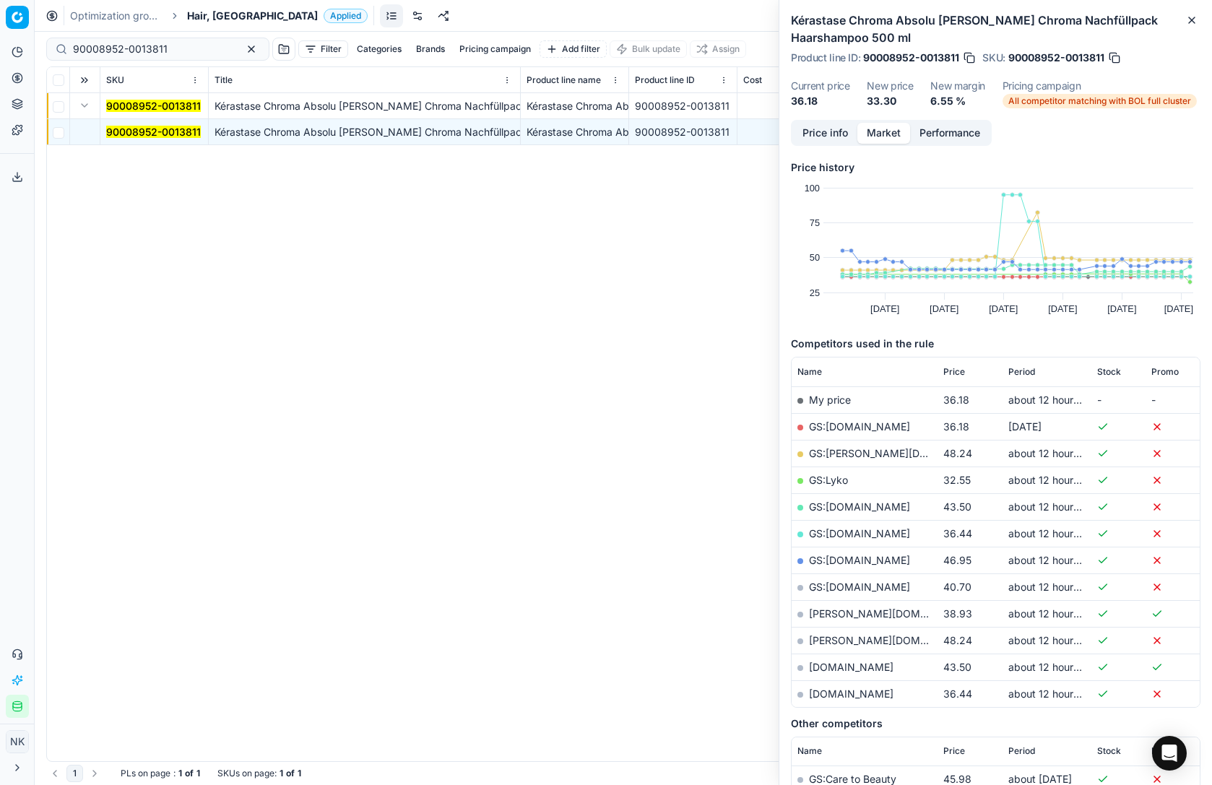
click at [952, 372] on span "Price" at bounding box center [955, 372] width 22 height 12
click at [827, 396] on link "GS:Lyko" at bounding box center [828, 400] width 39 height 12
click at [875, 452] on link "GS:[DOMAIN_NAME]" at bounding box center [859, 453] width 101 height 12
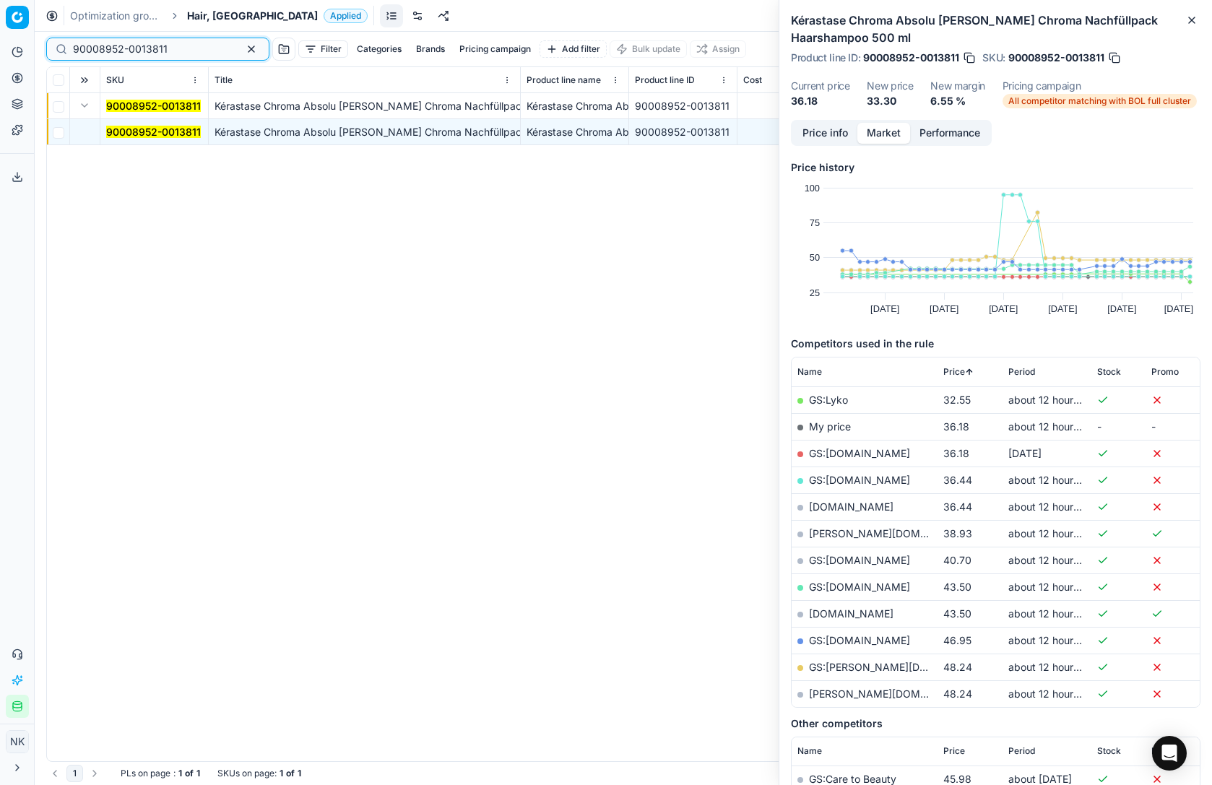
click at [162, 51] on input "90008952-0013811" at bounding box center [152, 49] width 158 height 14
paste input "80065647-250"
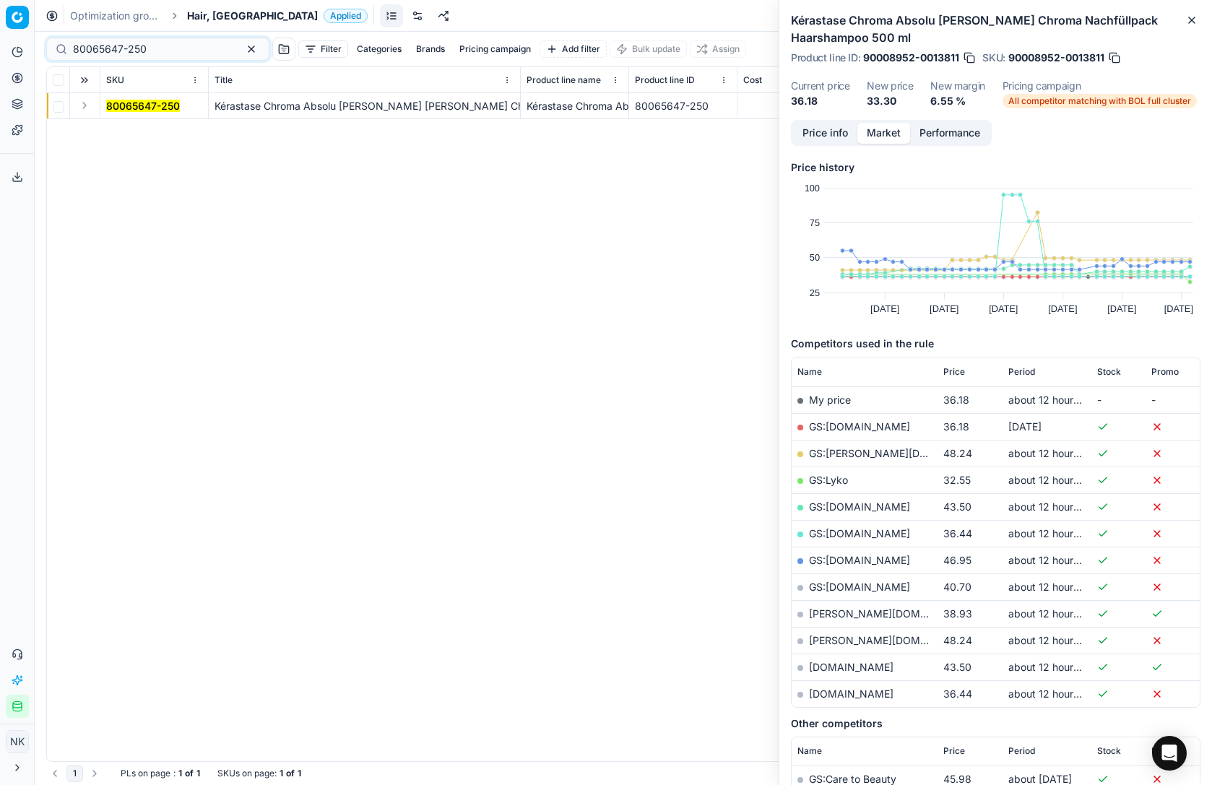
click at [94, 113] on td at bounding box center [85, 106] width 30 height 26
click at [82, 103] on button "Expand" at bounding box center [84, 105] width 17 height 17
click at [146, 132] on mark "80065647-250" at bounding box center [143, 132] width 74 height 12
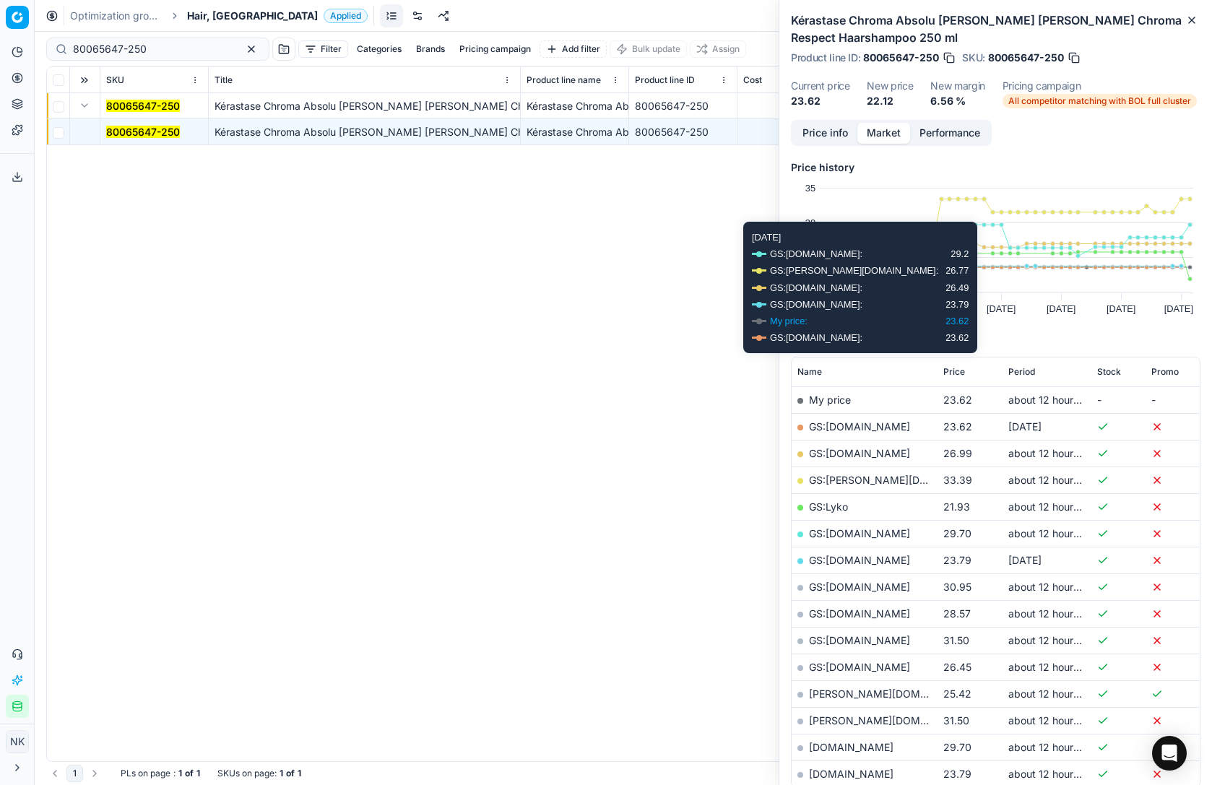
click at [957, 371] on span "Price" at bounding box center [955, 372] width 22 height 12
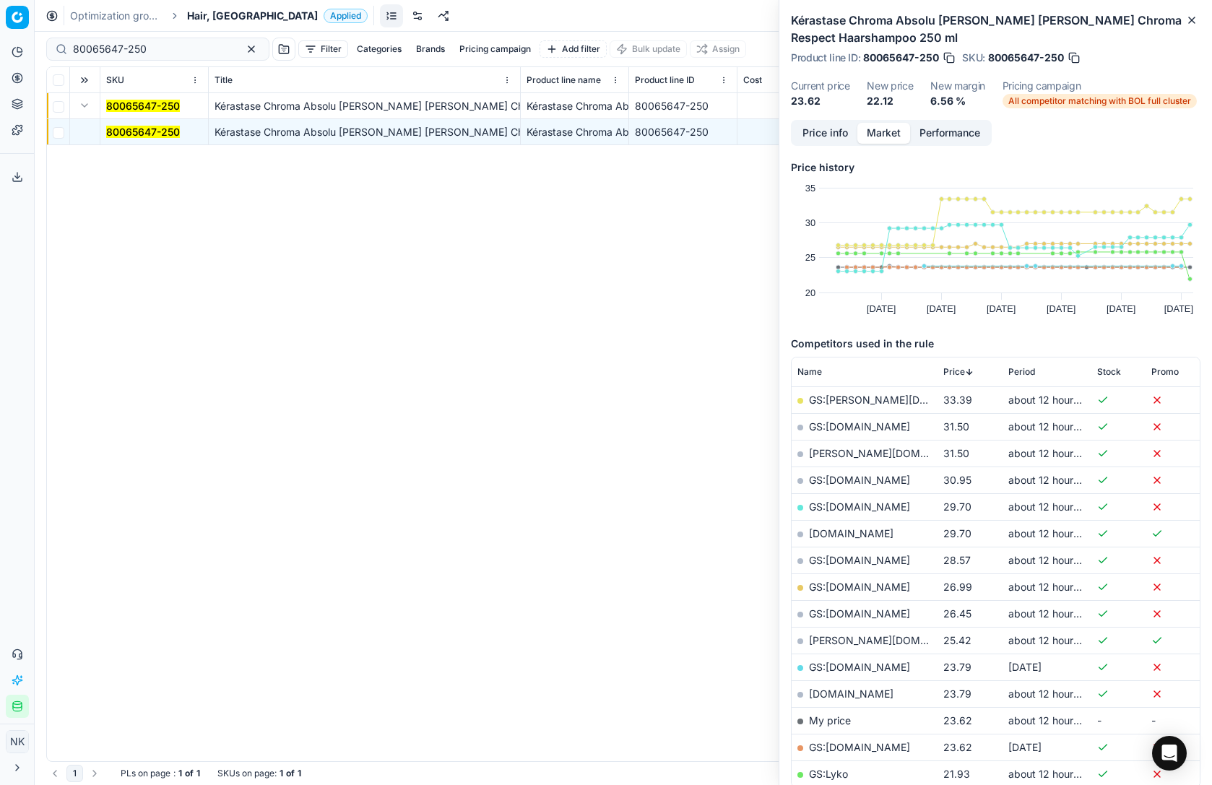
click at [957, 371] on span "Price" at bounding box center [955, 372] width 22 height 12
click at [827, 398] on link "GS:Lyko" at bounding box center [828, 400] width 39 height 12
click at [870, 453] on link "GS:[DOMAIN_NAME]" at bounding box center [859, 453] width 101 height 12
click at [853, 454] on link "GS:[DOMAIN_NAME]" at bounding box center [859, 453] width 101 height 12
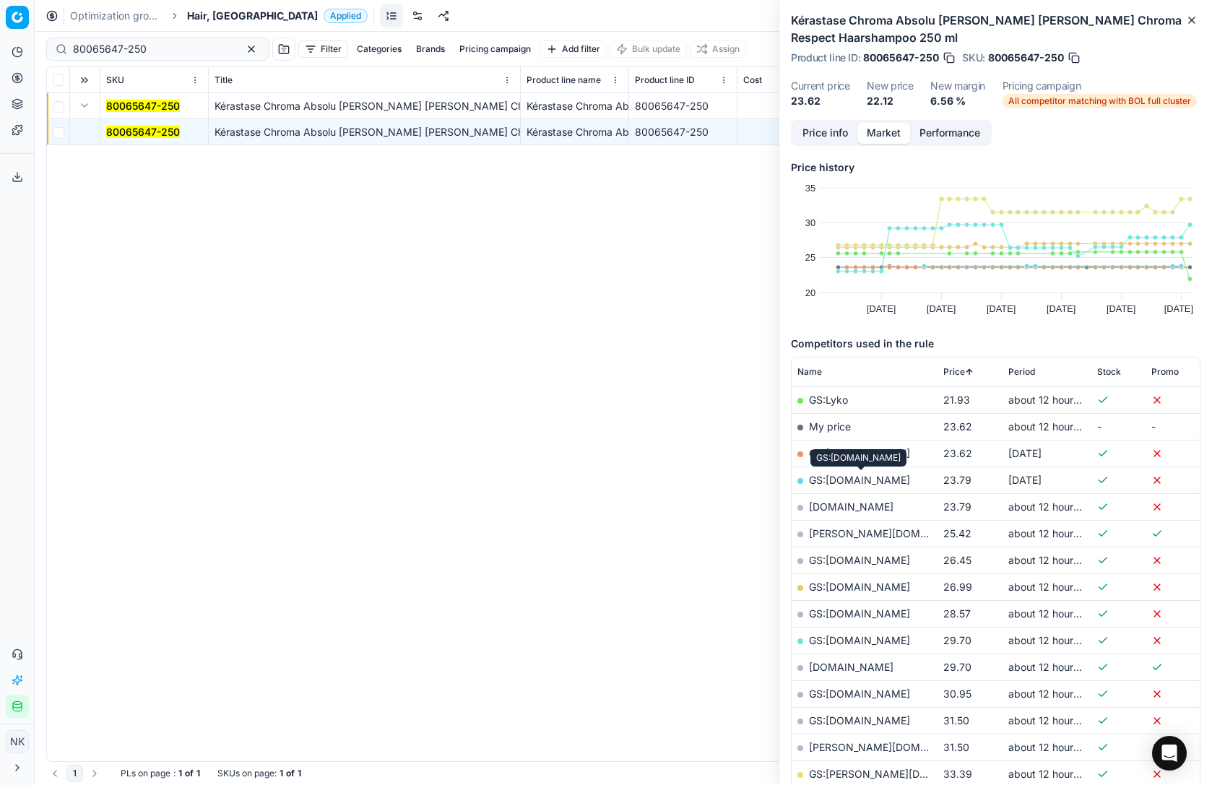
click at [855, 483] on link "GS:[DOMAIN_NAME]" at bounding box center [859, 480] width 101 height 12
click at [175, 50] on input "80065647-250" at bounding box center [152, 49] width 158 height 14
paste input "36244"
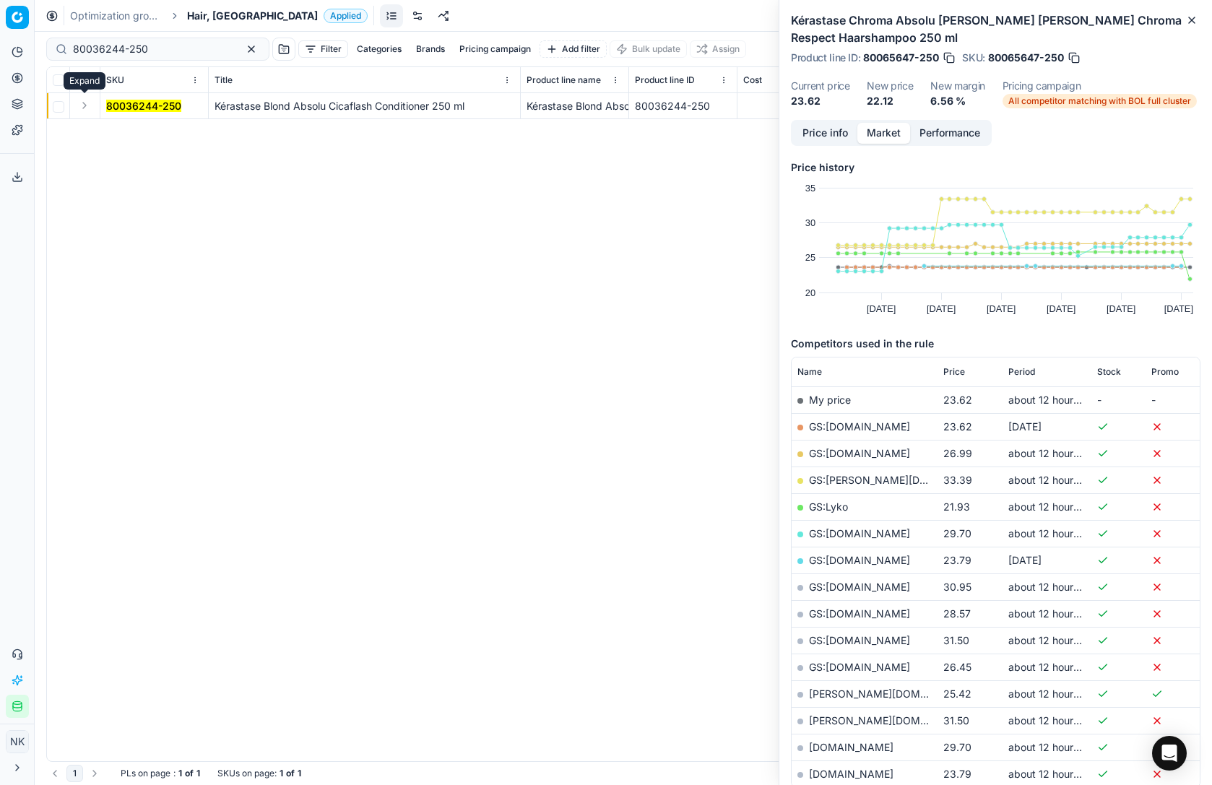
click at [87, 107] on button "Expand" at bounding box center [84, 105] width 17 height 17
click at [124, 126] on mark "80036244-250" at bounding box center [143, 132] width 75 height 12
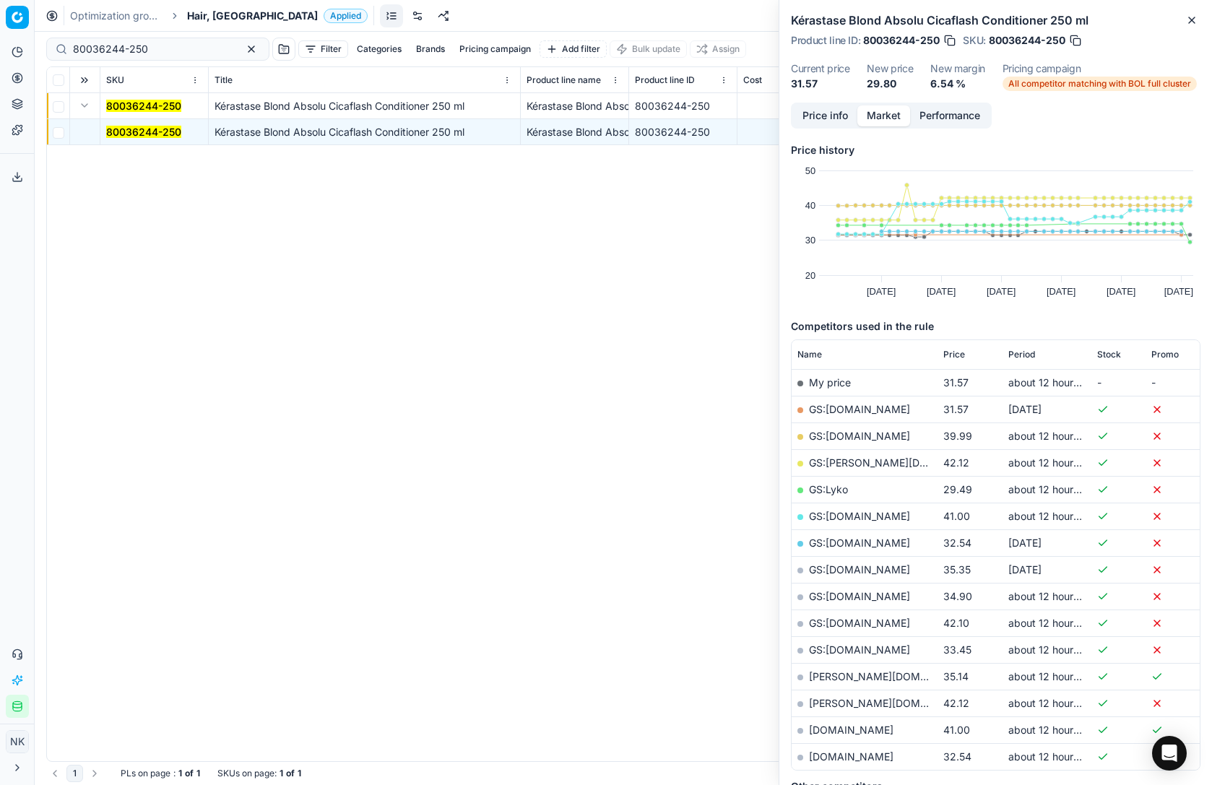
click at [955, 350] on span "Price" at bounding box center [955, 355] width 22 height 12
click at [829, 382] on link "GS:Lyko" at bounding box center [828, 382] width 39 height 12
click at [872, 437] on link "GS:[DOMAIN_NAME]" at bounding box center [859, 436] width 101 height 12
click at [156, 56] on div "80036244-250" at bounding box center [157, 49] width 223 height 23
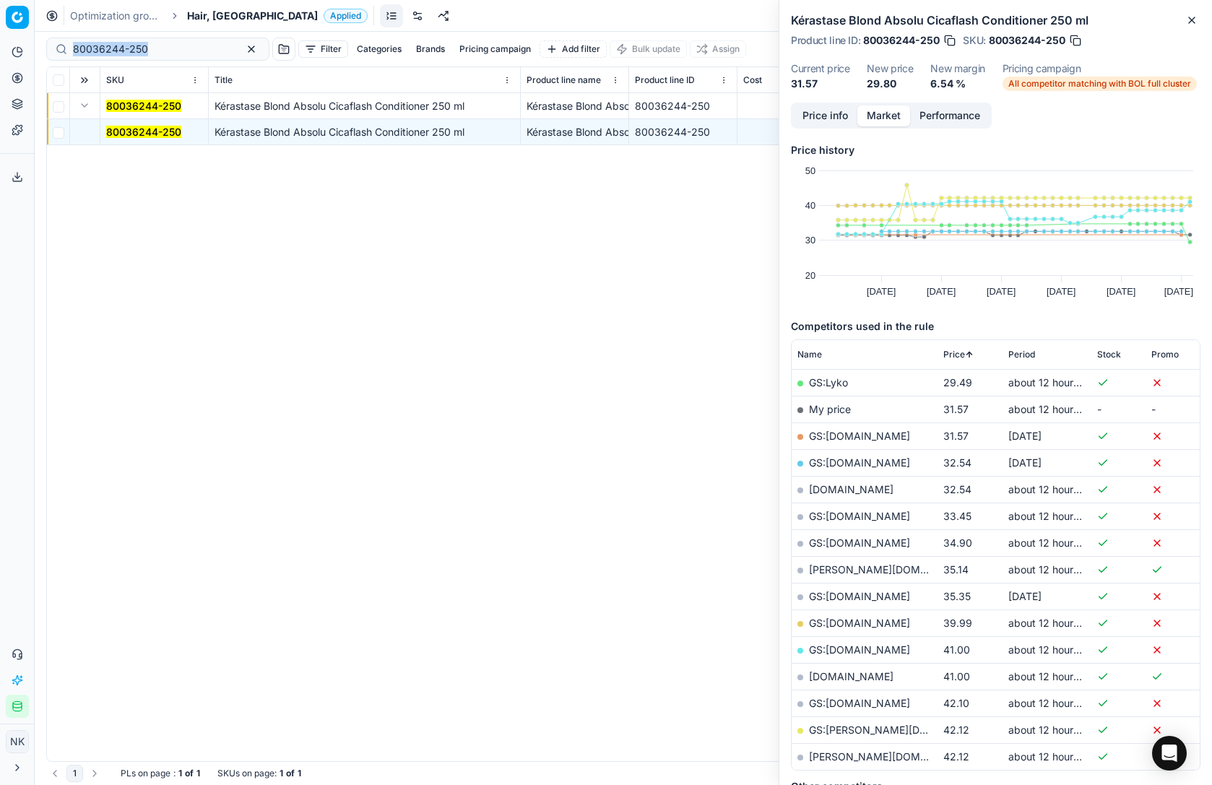
click at [156, 56] on div "80036244-250" at bounding box center [157, 49] width 223 height 23
click at [175, 52] on input "80036244-250" at bounding box center [152, 49] width 158 height 14
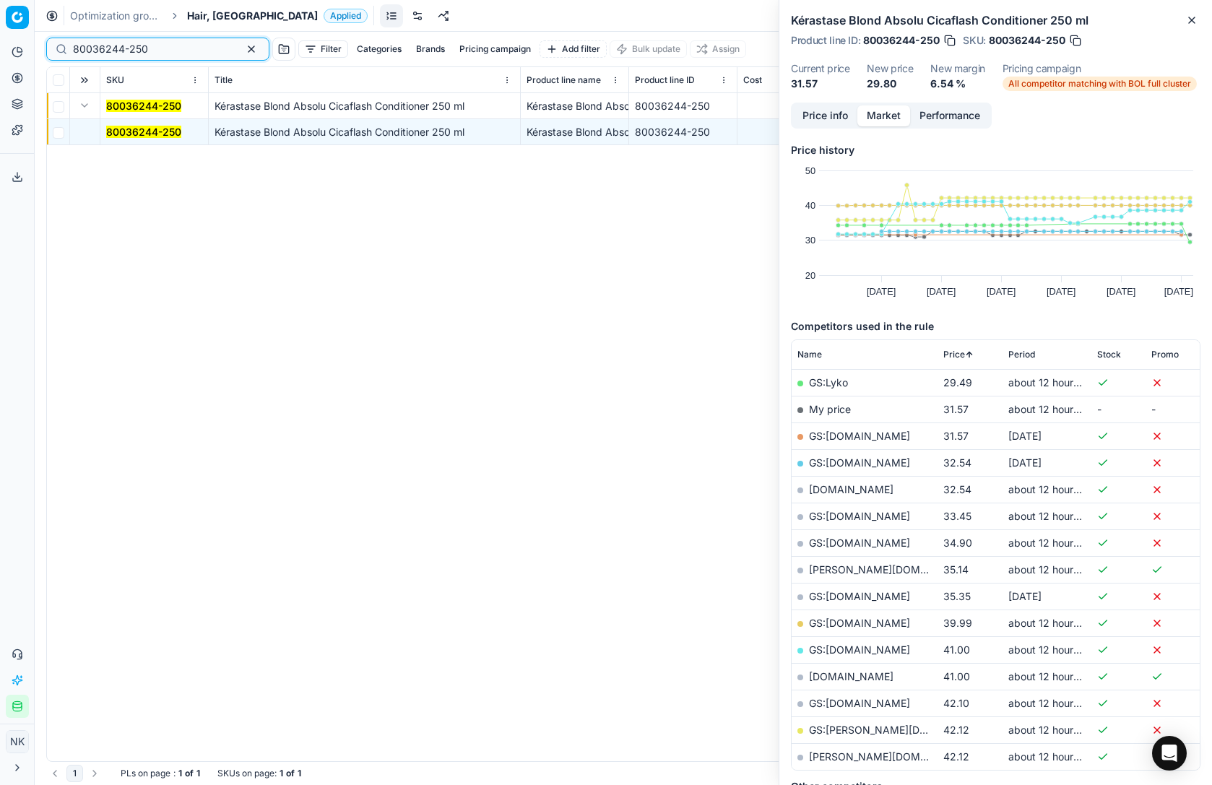
paste input "59035"
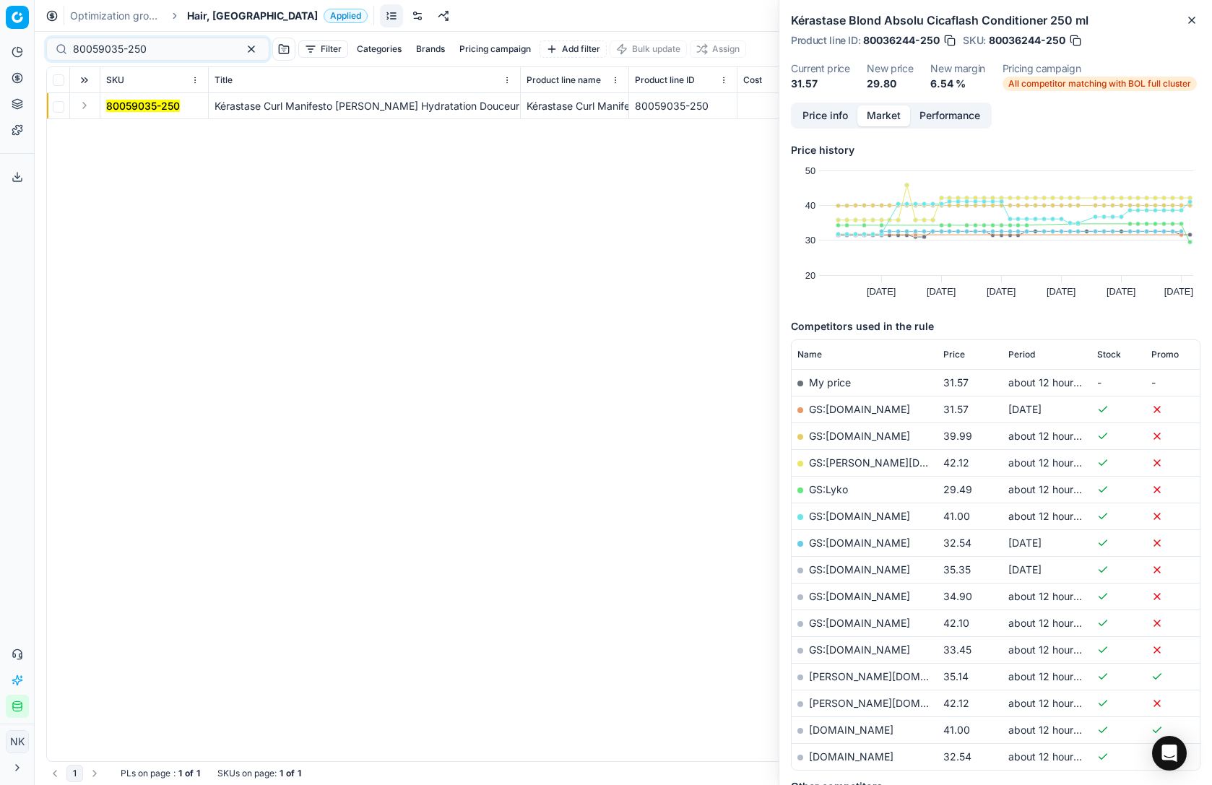
click at [89, 105] on button "Expand" at bounding box center [84, 105] width 17 height 17
click at [130, 129] on mark "80059035-250" at bounding box center [143, 132] width 74 height 12
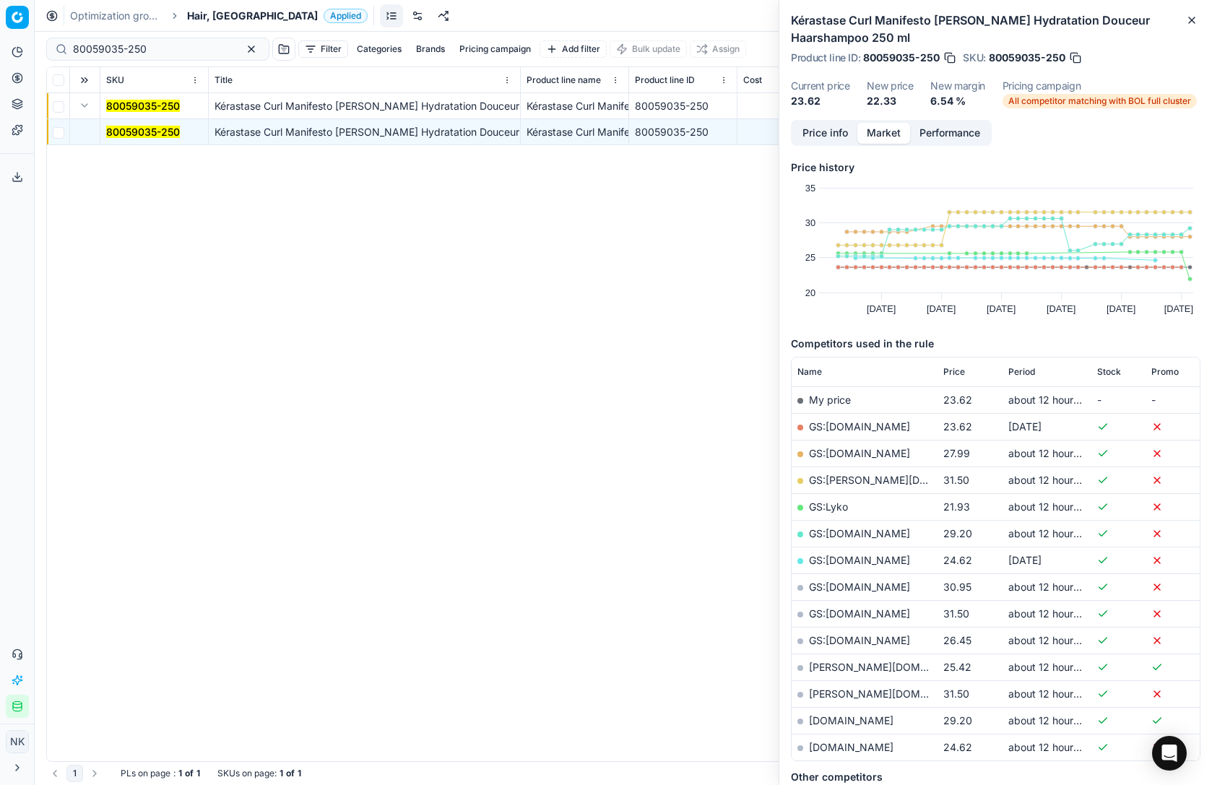
click at [954, 366] on span "Price" at bounding box center [955, 372] width 22 height 12
click at [835, 397] on link "GS:Lyko" at bounding box center [828, 400] width 39 height 12
click at [847, 455] on link "GS:[DOMAIN_NAME]" at bounding box center [859, 453] width 101 height 12
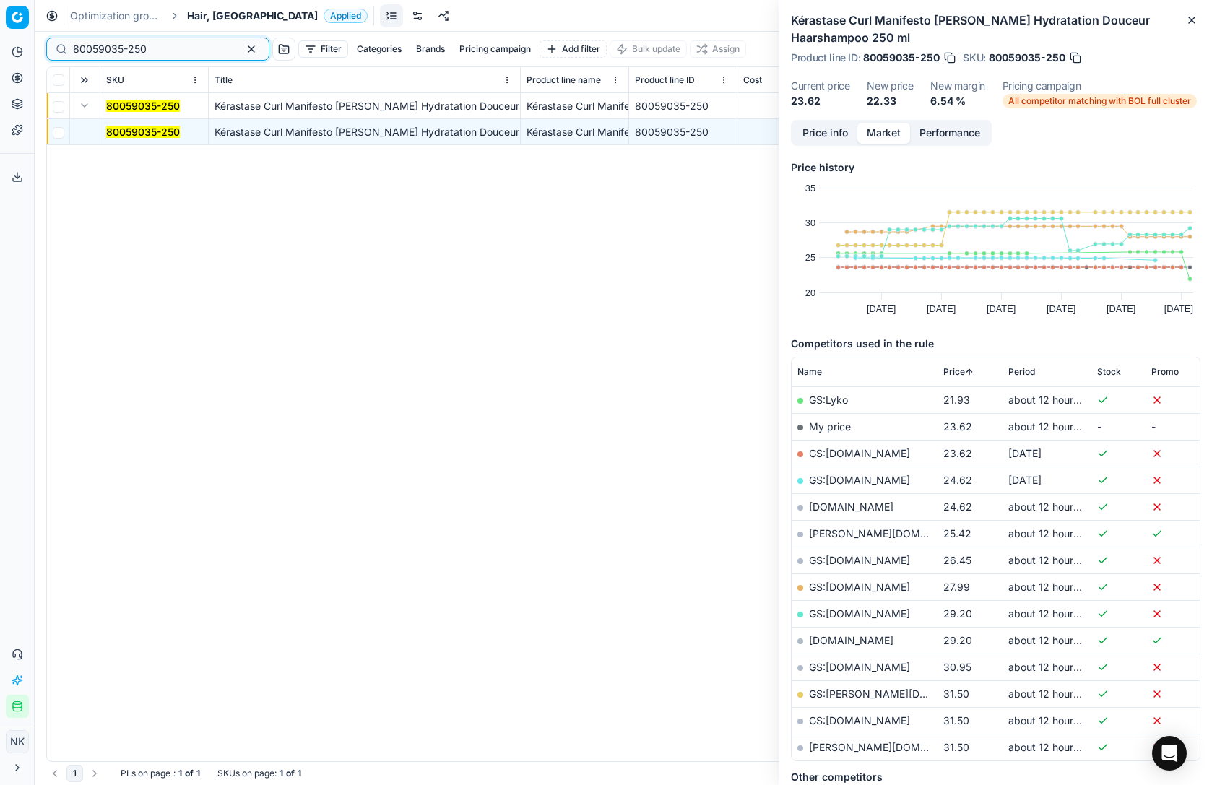
click at [188, 48] on input "80059035-250" at bounding box center [152, 49] width 158 height 14
paste input "67851"
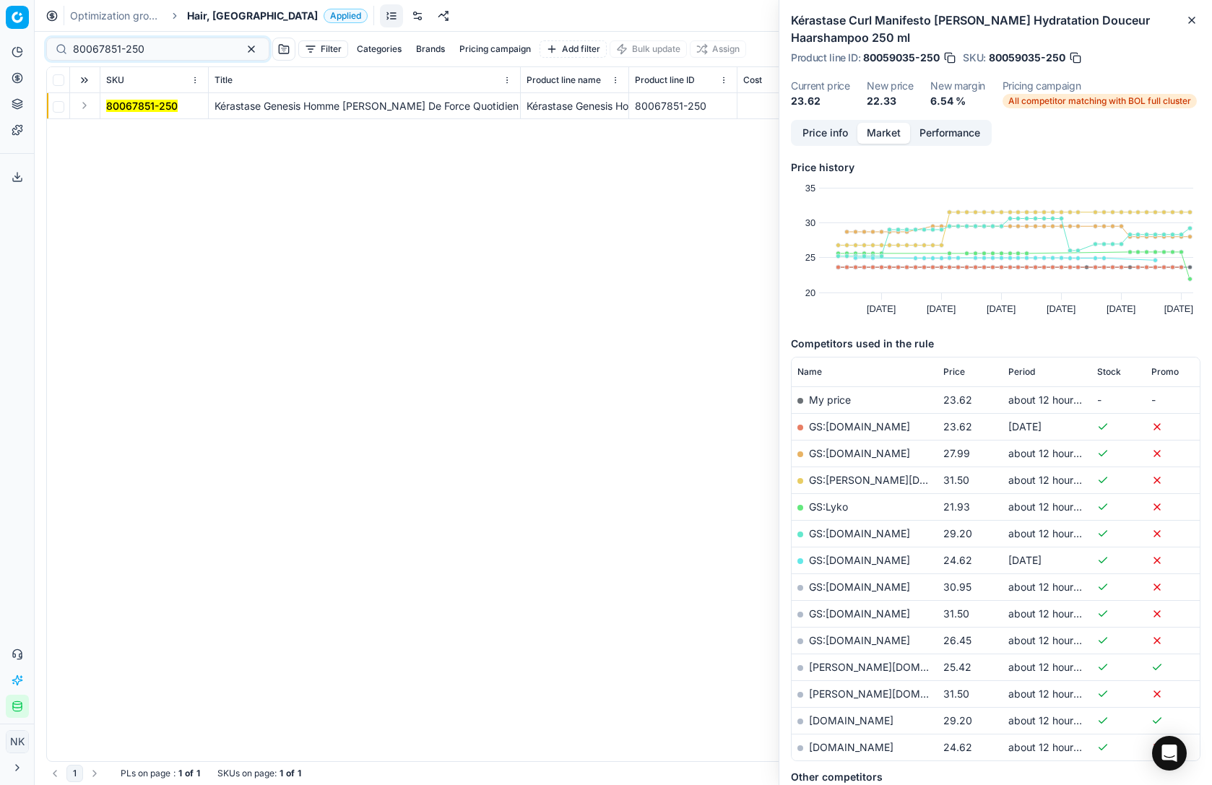
click at [88, 109] on button "Expand" at bounding box center [84, 105] width 17 height 17
click at [132, 131] on mark "80067851-250" at bounding box center [142, 132] width 72 height 12
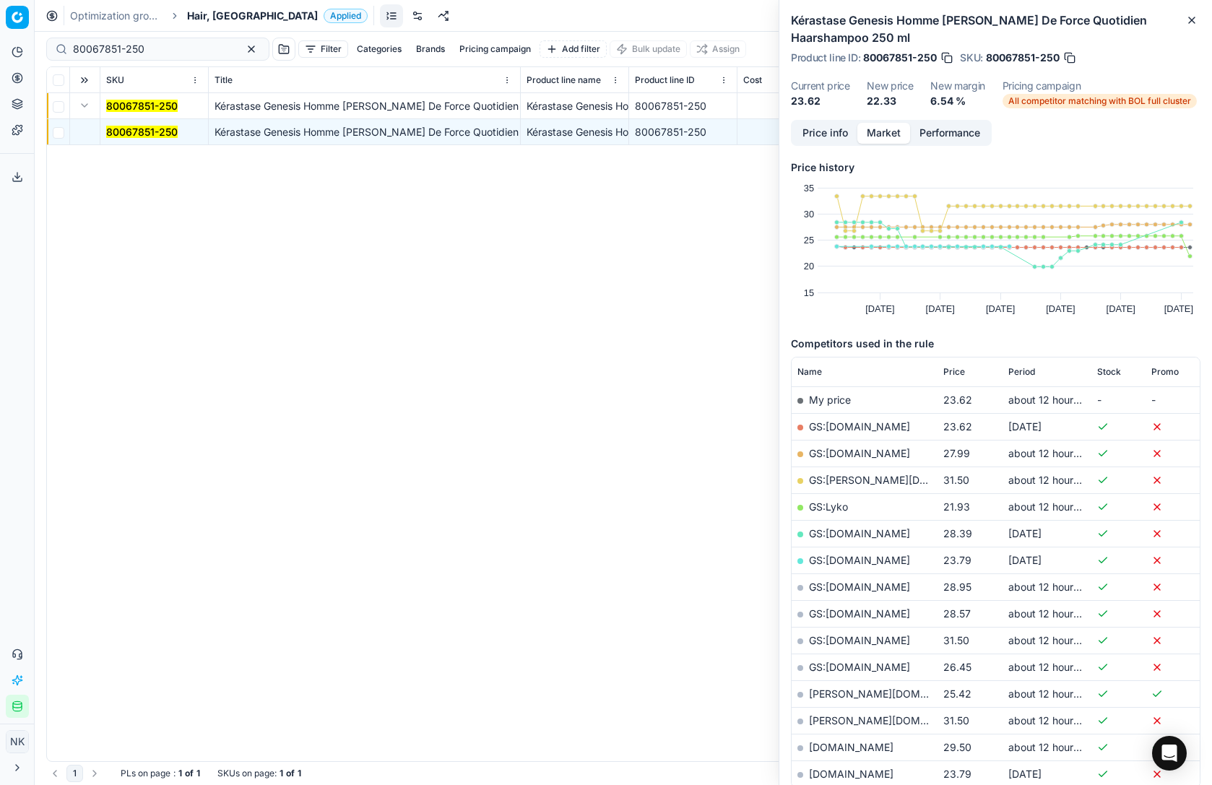
click at [954, 368] on span "Price" at bounding box center [955, 372] width 22 height 12
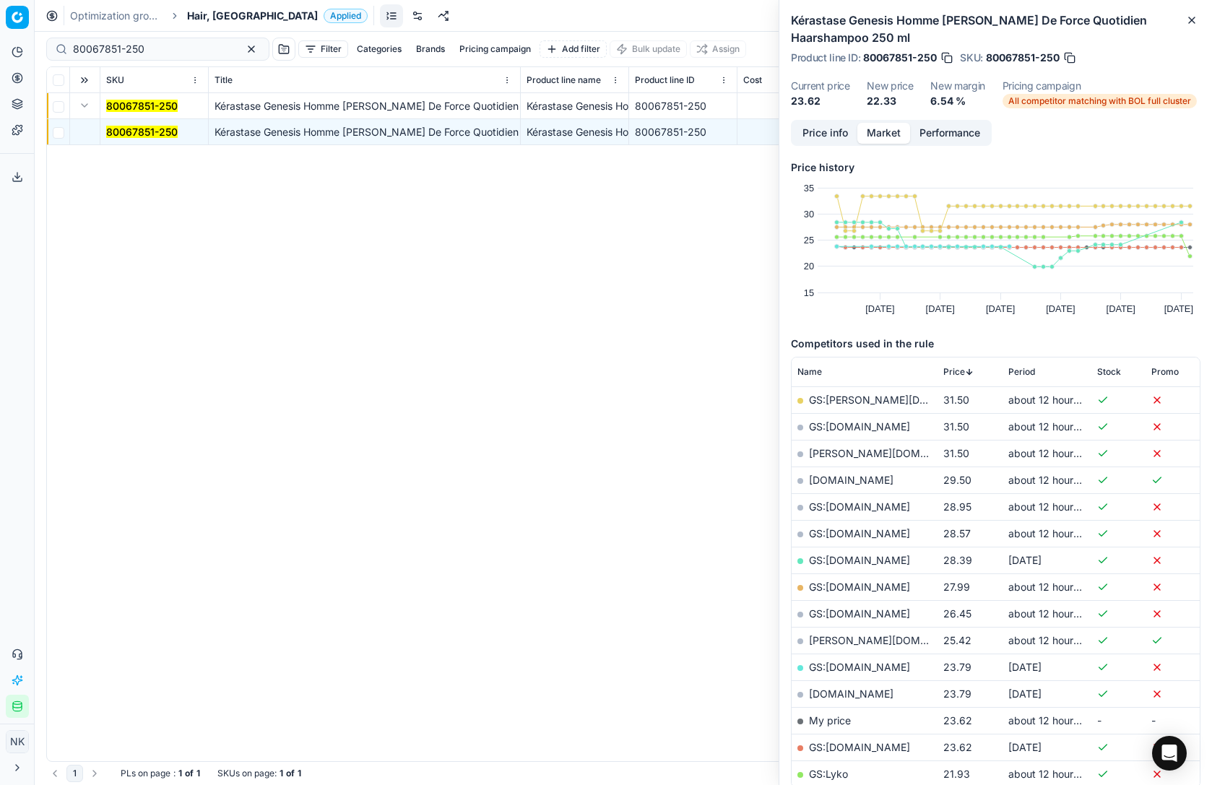
click at [954, 368] on span "Price" at bounding box center [955, 372] width 22 height 12
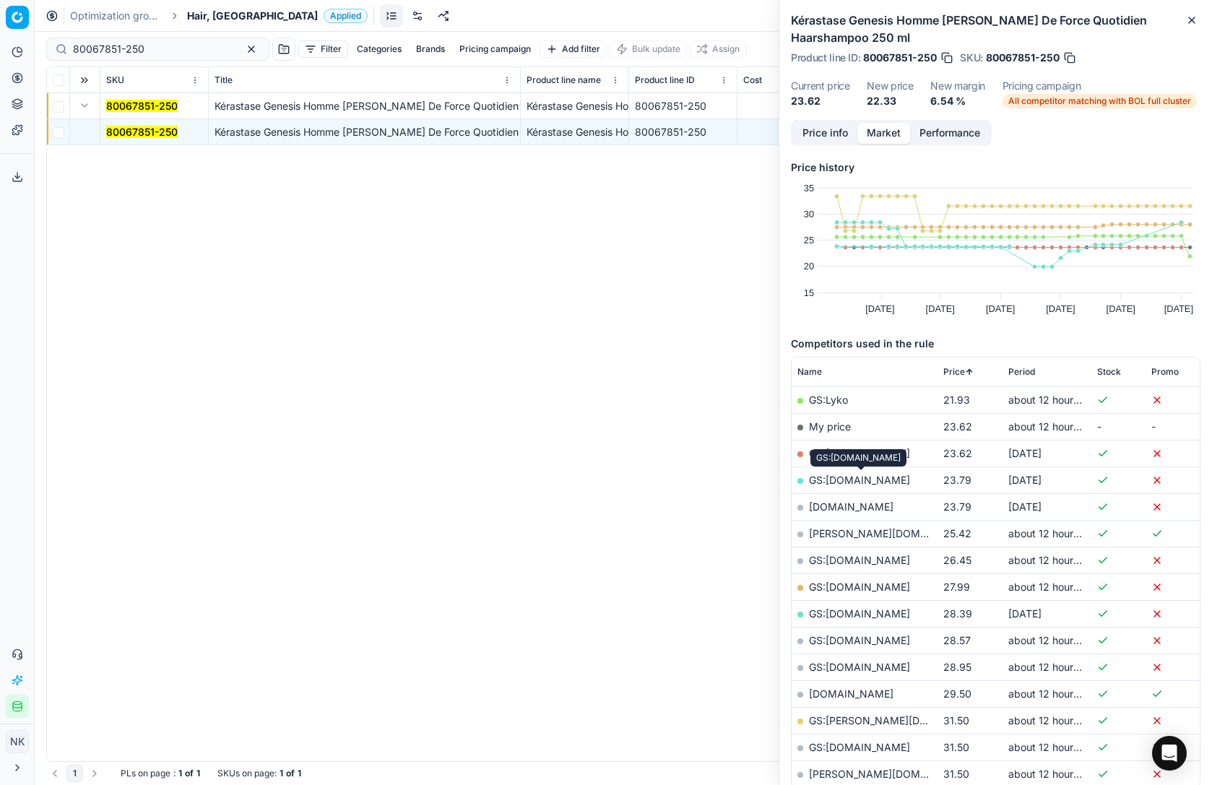
click at [858, 478] on link "GS:[DOMAIN_NAME]" at bounding box center [859, 480] width 101 height 12
click at [162, 53] on input "80067851-250" at bounding box center [152, 49] width 158 height 14
paste input "29552"
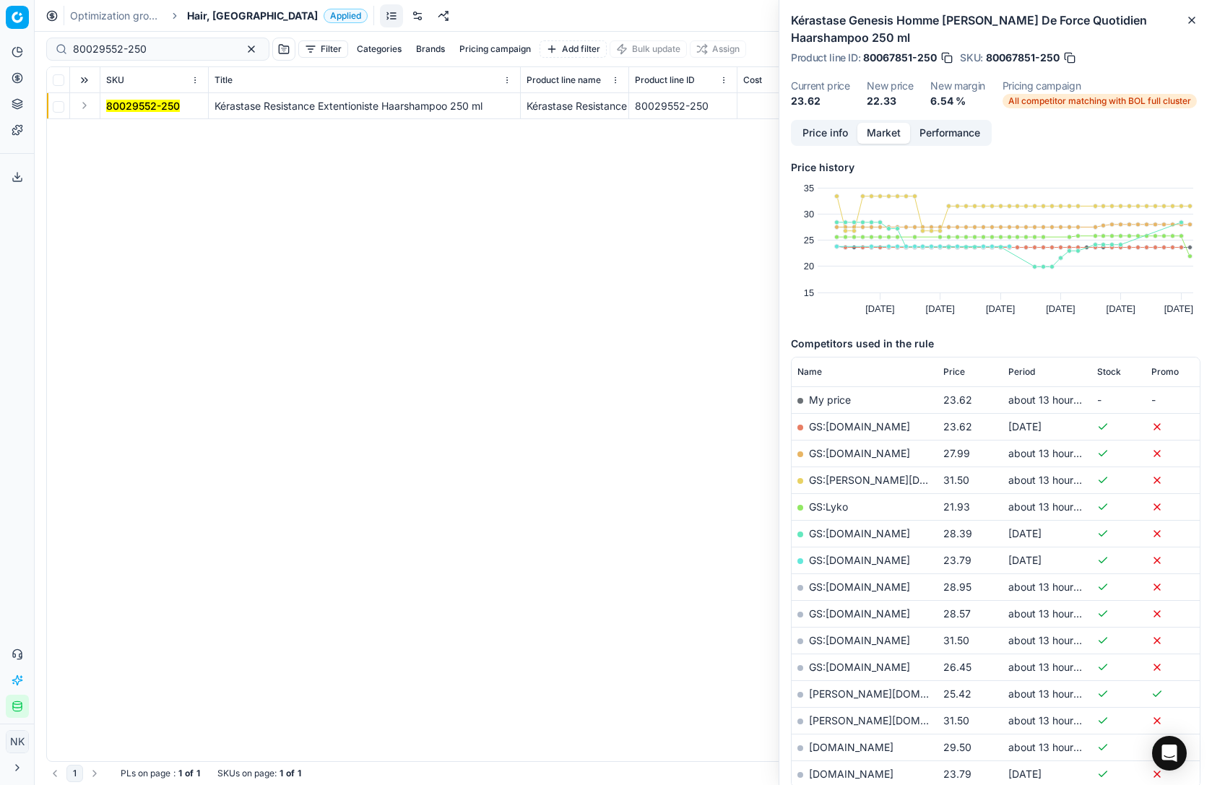
click at [86, 109] on button "Expand" at bounding box center [84, 105] width 17 height 17
click at [138, 130] on mark "80029552-250" at bounding box center [143, 132] width 74 height 12
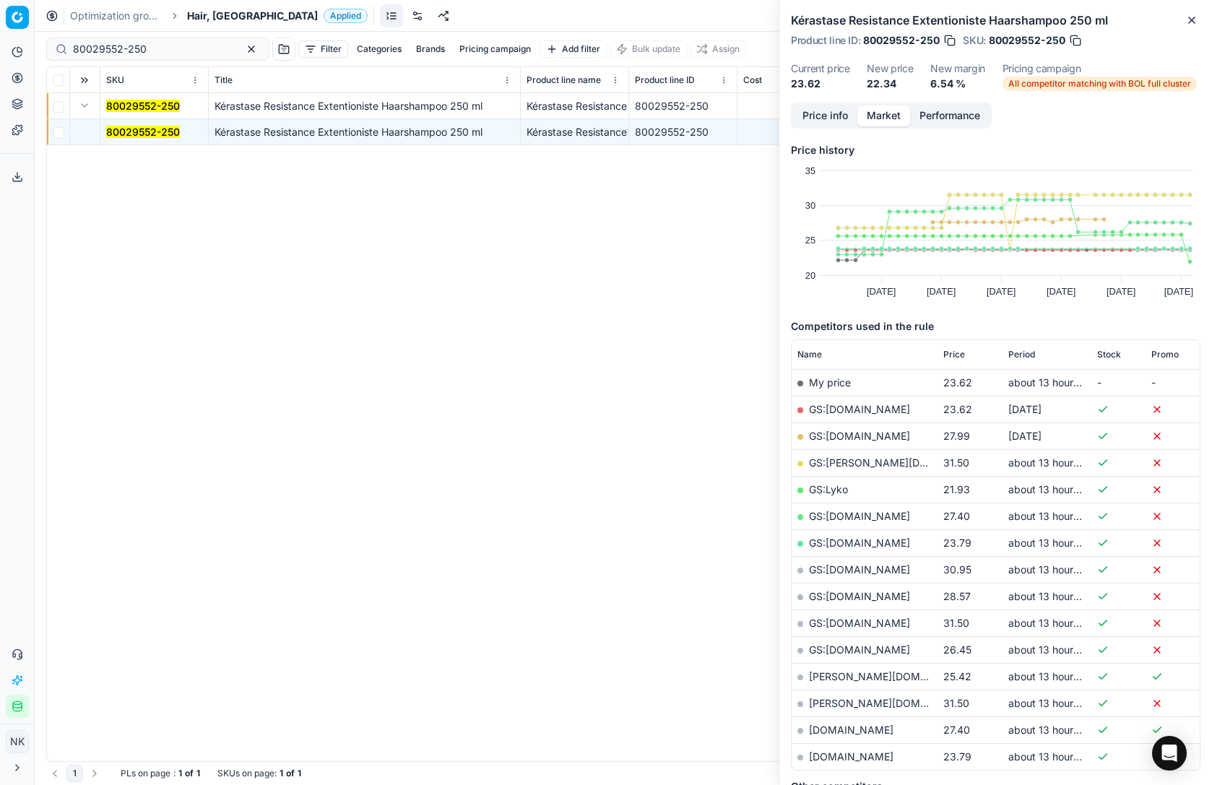
click at [957, 352] on span "Price" at bounding box center [955, 355] width 22 height 12
click at [870, 439] on link "GS:[DOMAIN_NAME]" at bounding box center [859, 436] width 101 height 12
click at [180, 45] on input "80029552-250" at bounding box center [152, 49] width 158 height 14
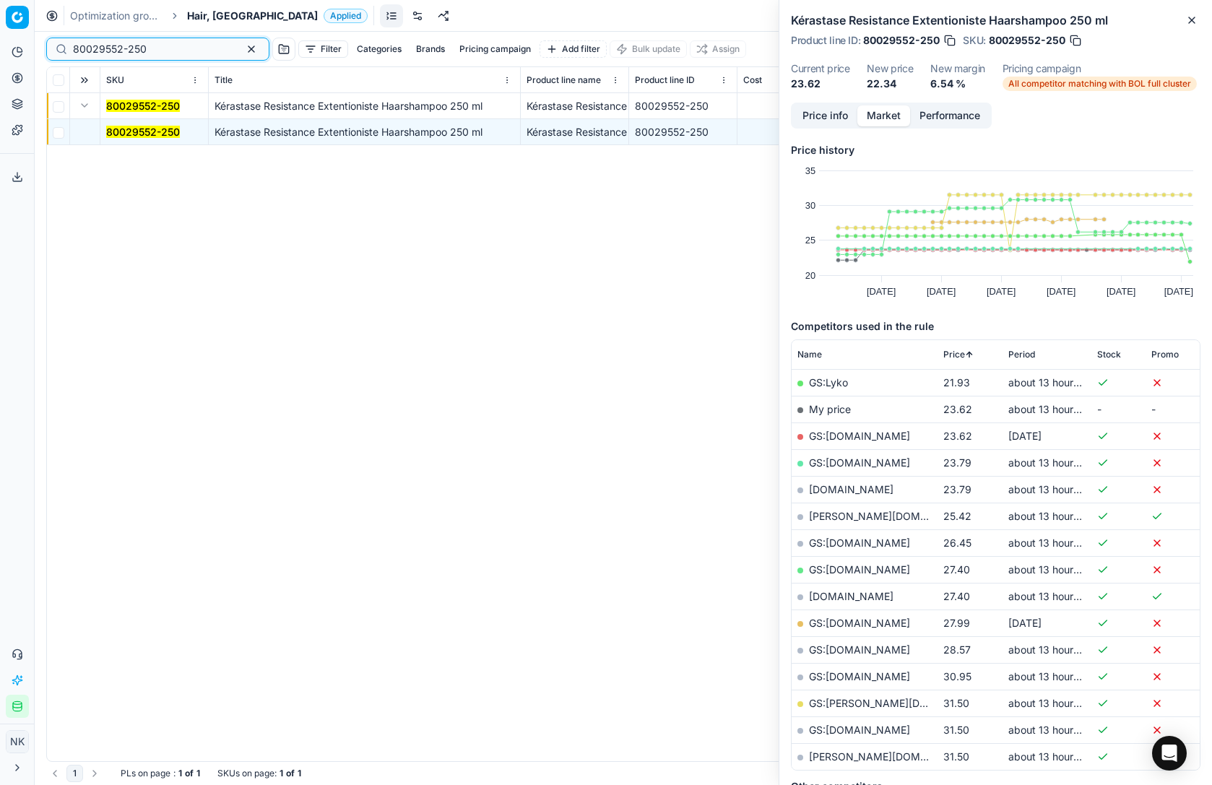
click at [180, 45] on input "80029552-250" at bounding box center [152, 49] width 158 height 14
paste input "39318-50"
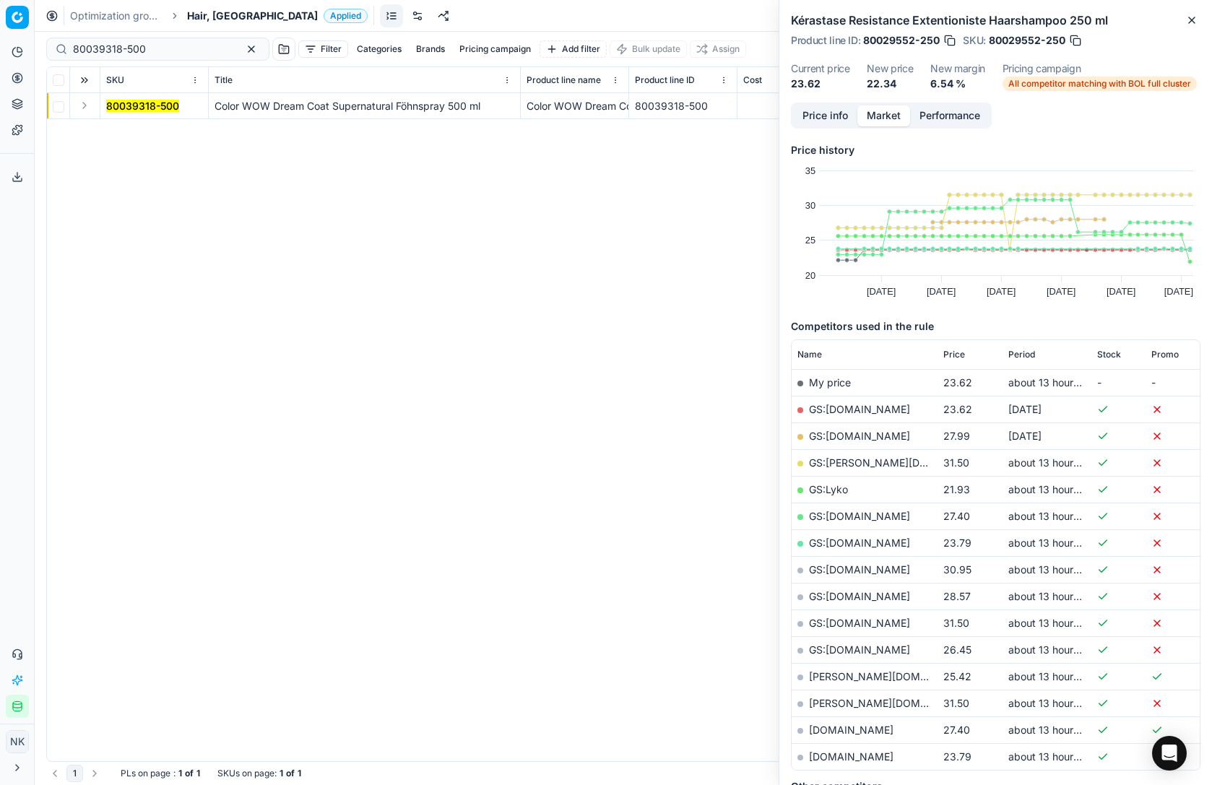
click at [87, 105] on button "Expand" at bounding box center [84, 105] width 17 height 17
click at [129, 132] on mark "80039318-500" at bounding box center [142, 132] width 73 height 12
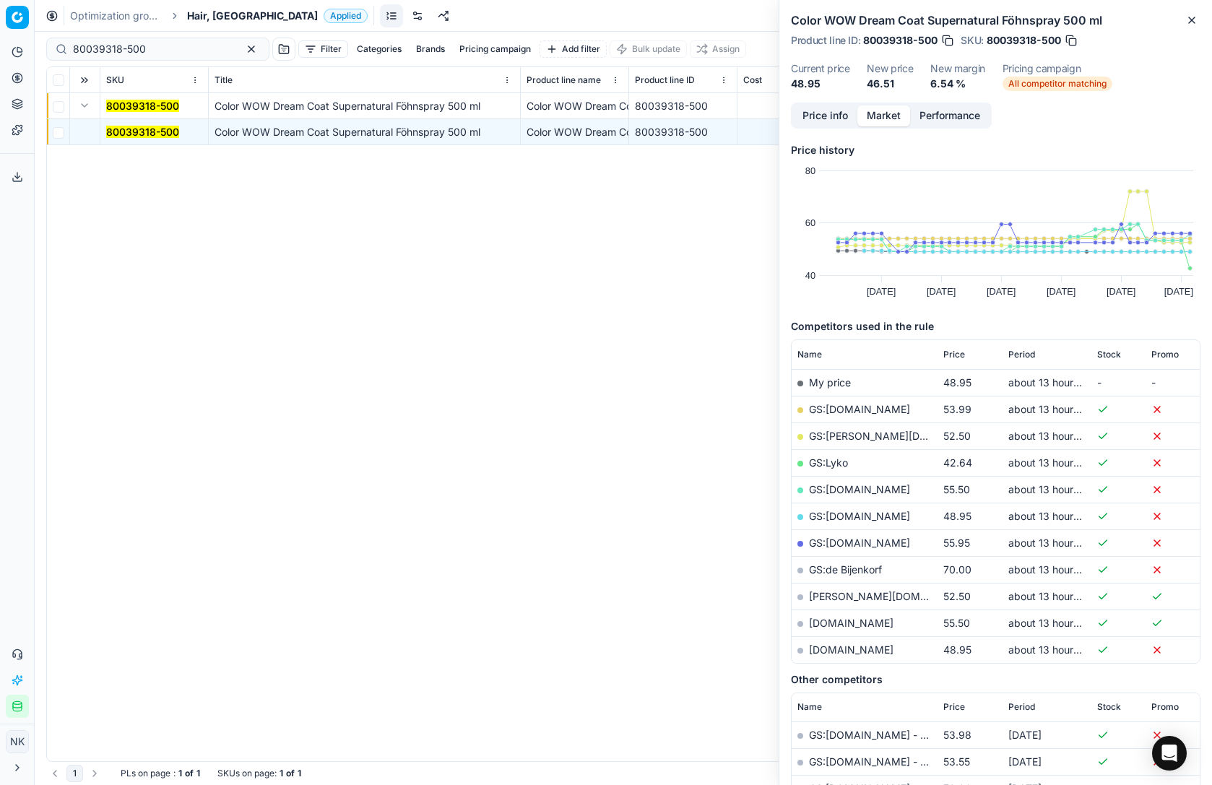
click at [953, 350] on span "Price" at bounding box center [955, 355] width 22 height 12
click at [826, 379] on link "GS:Lyko" at bounding box center [828, 382] width 39 height 12
click at [854, 434] on link "GS:[DOMAIN_NAME]" at bounding box center [859, 436] width 101 height 12
click at [153, 53] on input "80039318-500" at bounding box center [152, 49] width 158 height 14
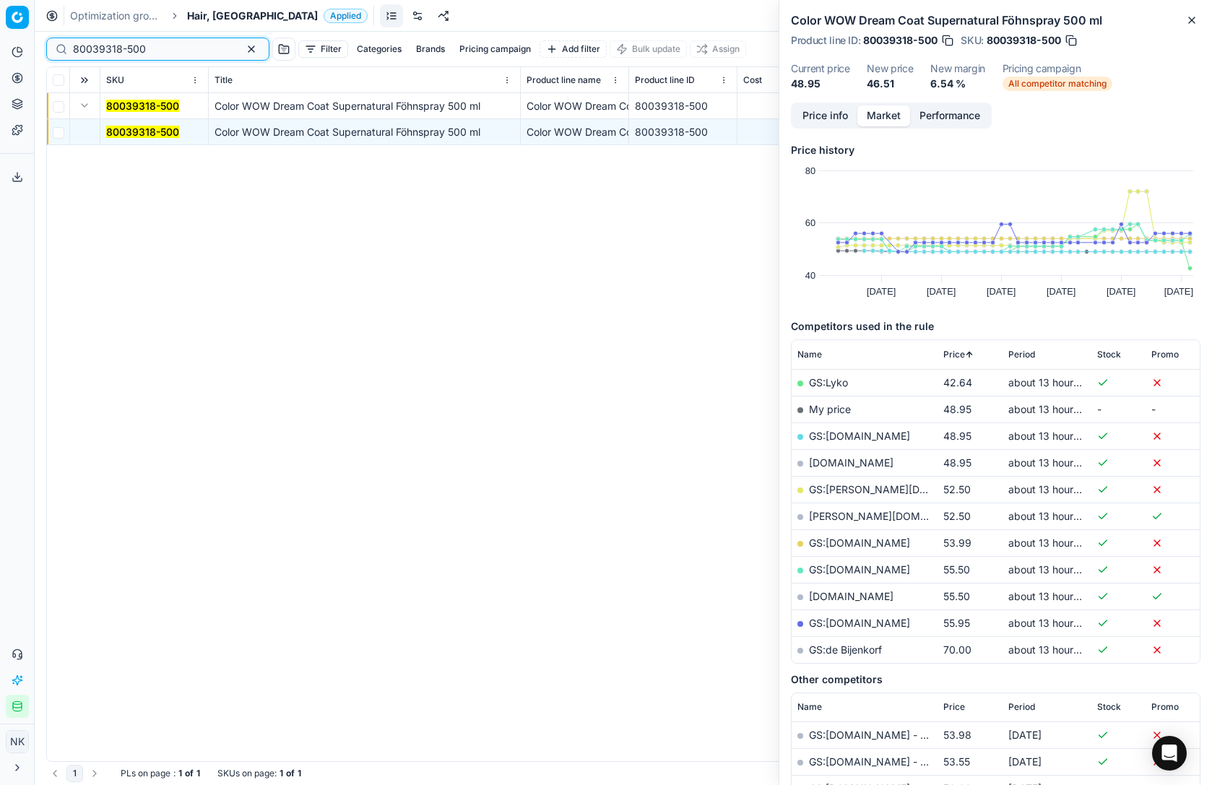
click at [153, 53] on input "80039318-500" at bounding box center [152, 49] width 158 height 14
paste input "17719-2.1"
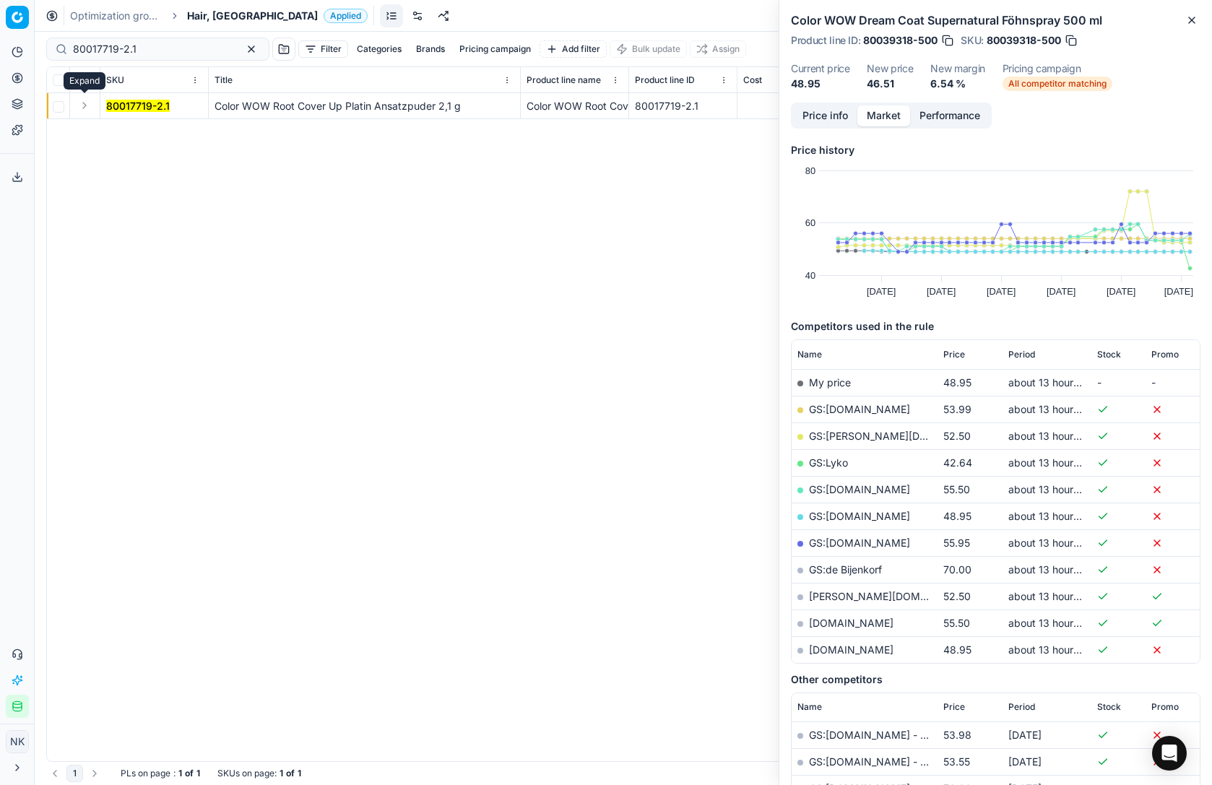
click at [82, 108] on button "Expand" at bounding box center [84, 105] width 17 height 17
click at [137, 128] on mark "80017719-2.1" at bounding box center [138, 132] width 64 height 12
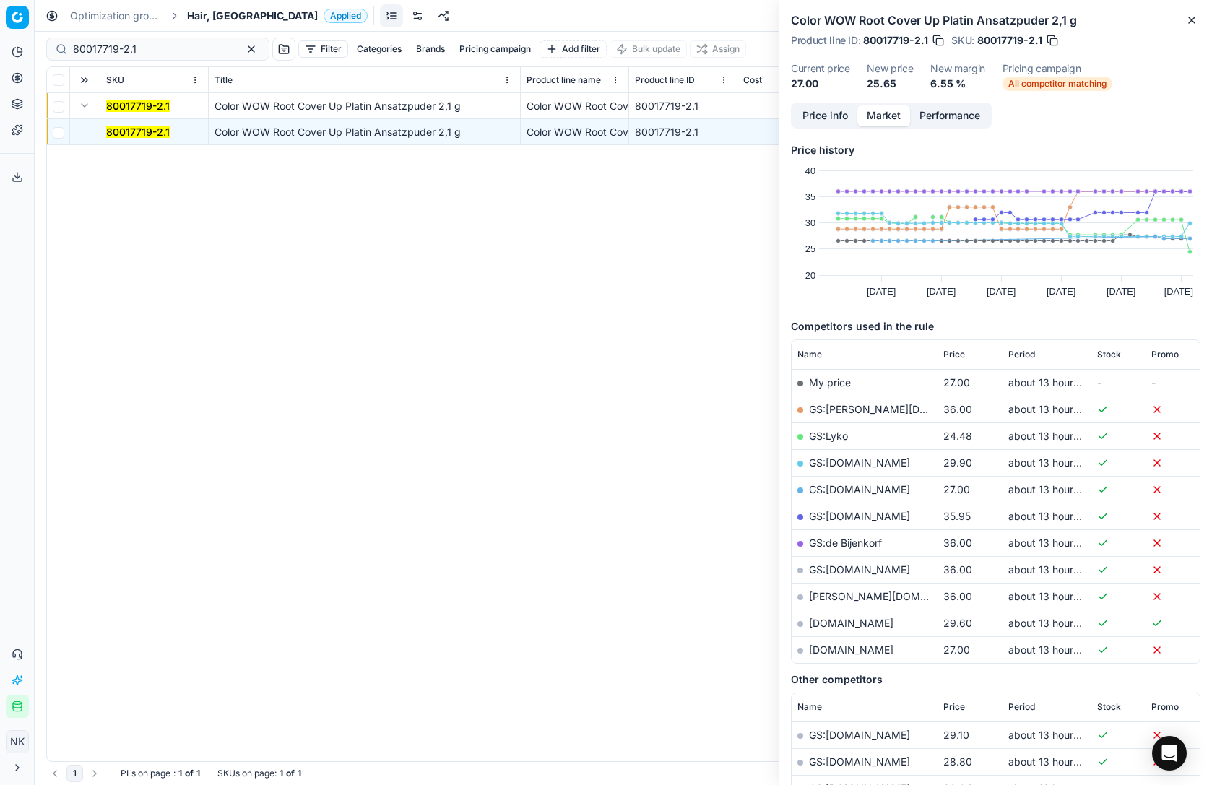
click at [832, 435] on link "GS:Lyko" at bounding box center [828, 436] width 39 height 12
click at [954, 349] on span "Price" at bounding box center [955, 355] width 22 height 12
click at [862, 436] on link "GS:[DOMAIN_NAME]" at bounding box center [859, 436] width 101 height 12
click at [147, 43] on input "80017719-2.1" at bounding box center [152, 49] width 158 height 14
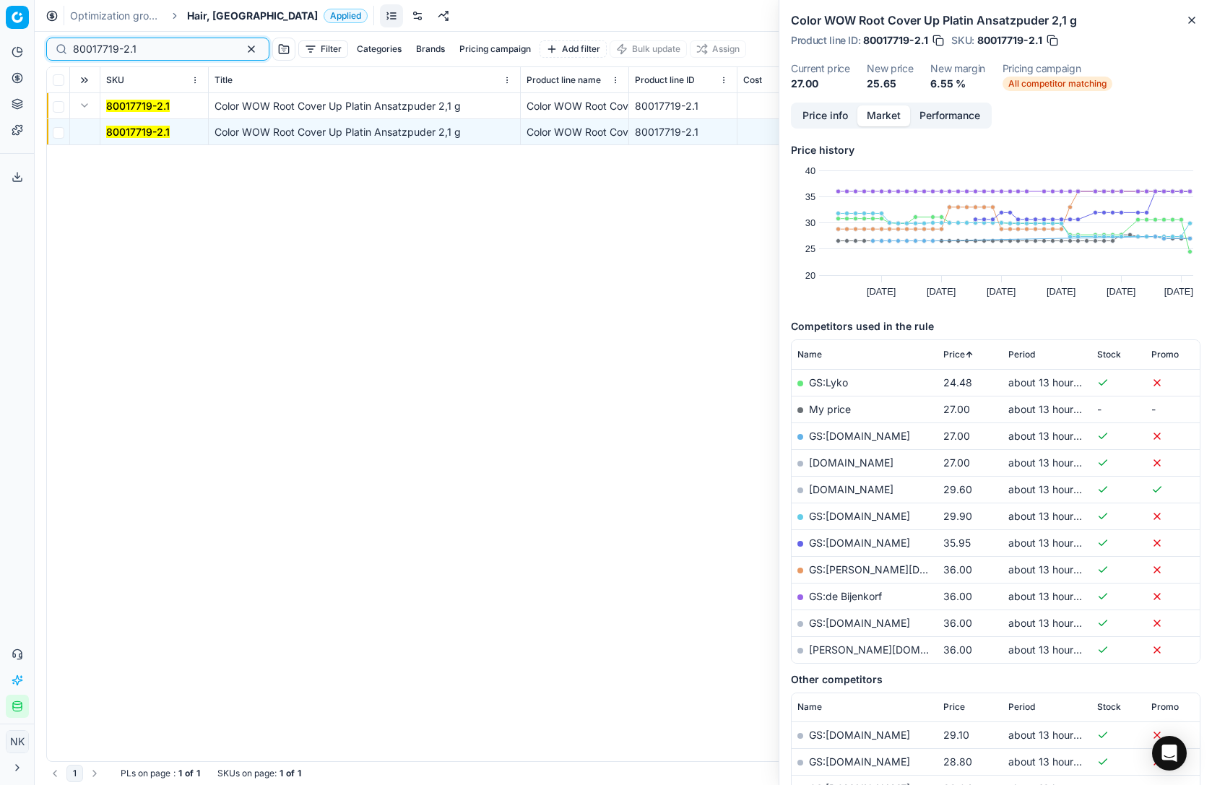
click at [147, 43] on input "80017719-2.1" at bounding box center [152, 49] width 158 height 14
paste input "65652-250"
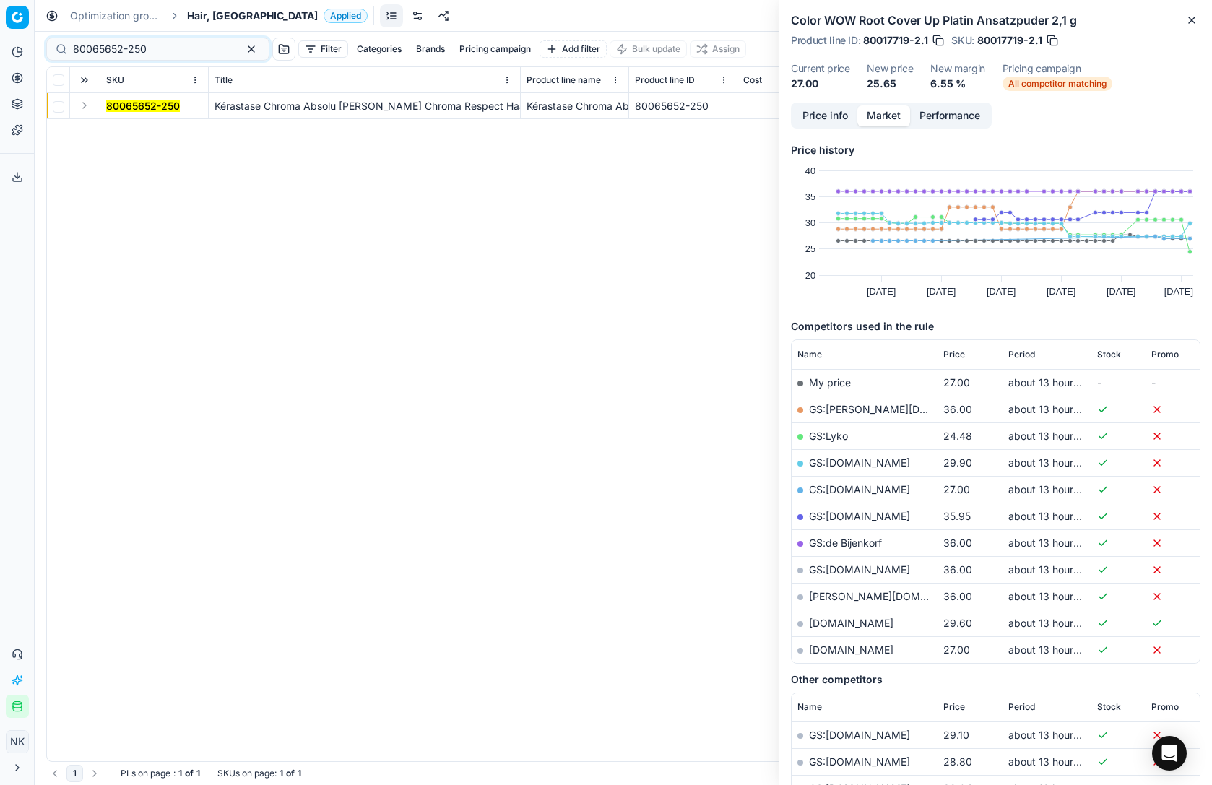
click at [87, 105] on button "Expand" at bounding box center [84, 105] width 17 height 17
click at [133, 132] on mark "80065652-250" at bounding box center [143, 132] width 74 height 12
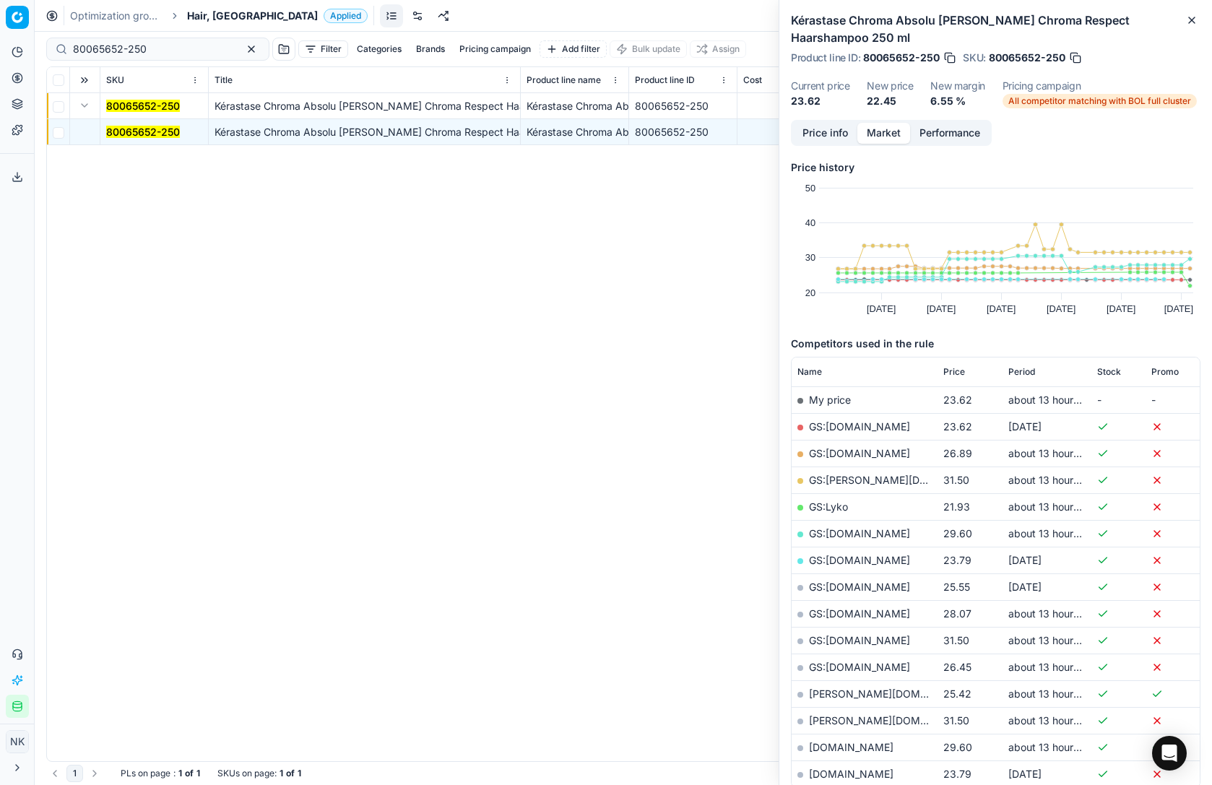
click at [954, 366] on span "Price" at bounding box center [955, 372] width 22 height 12
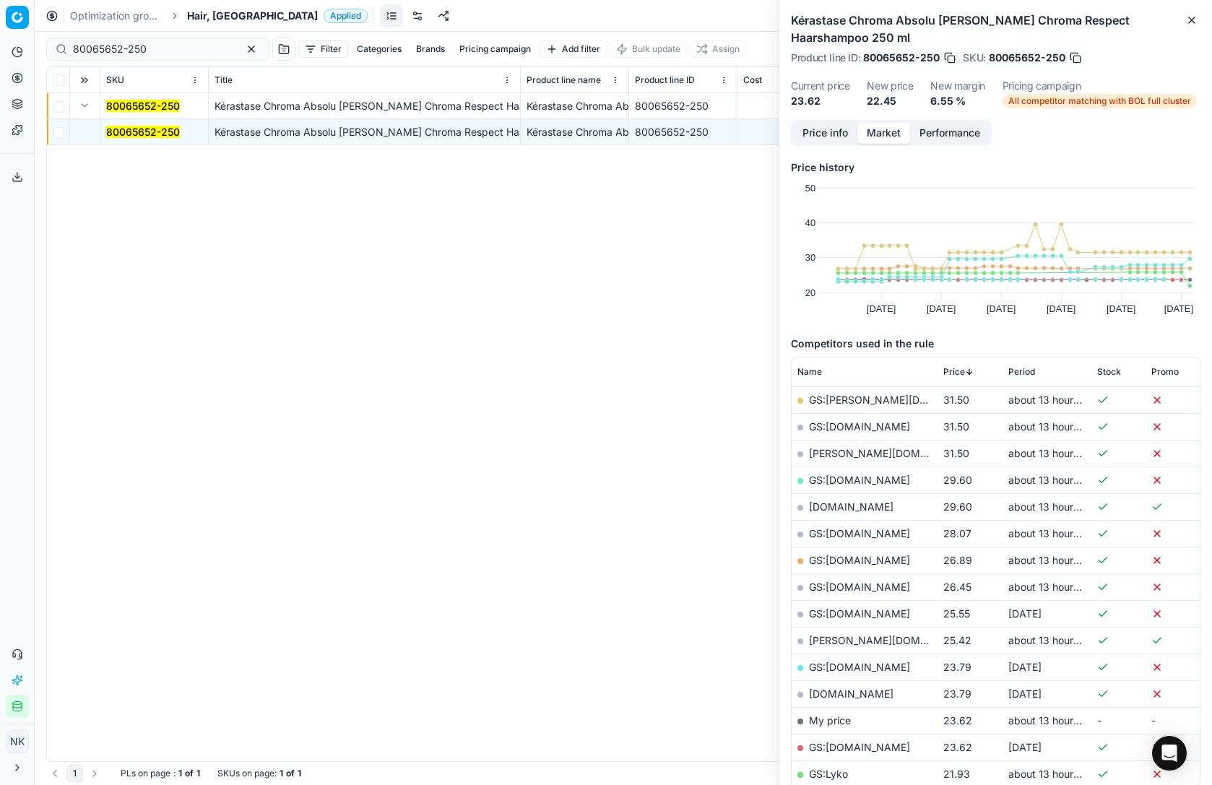
click at [954, 366] on span "Price" at bounding box center [955, 372] width 22 height 12
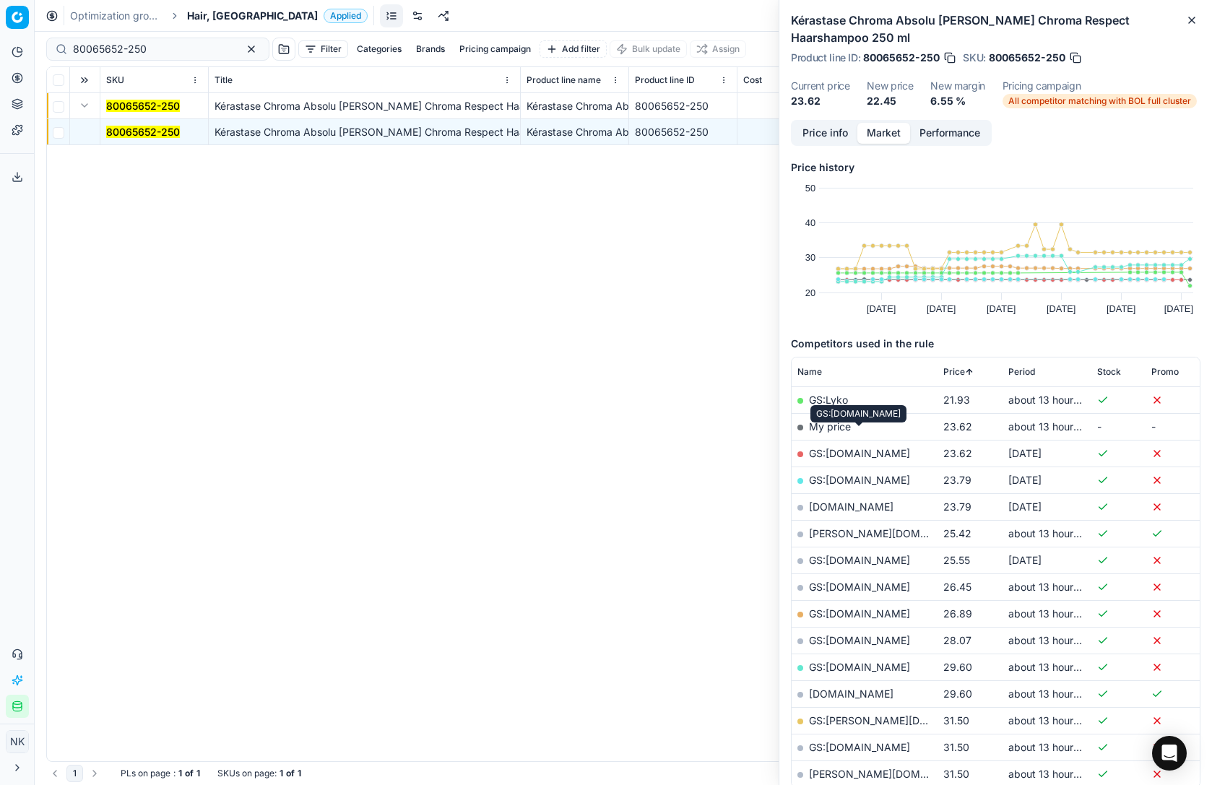
click at [876, 447] on link "GS:[DOMAIN_NAME]" at bounding box center [859, 453] width 101 height 12
click at [169, 53] on input "80065652-250" at bounding box center [152, 49] width 158 height 14
paste input "11171"
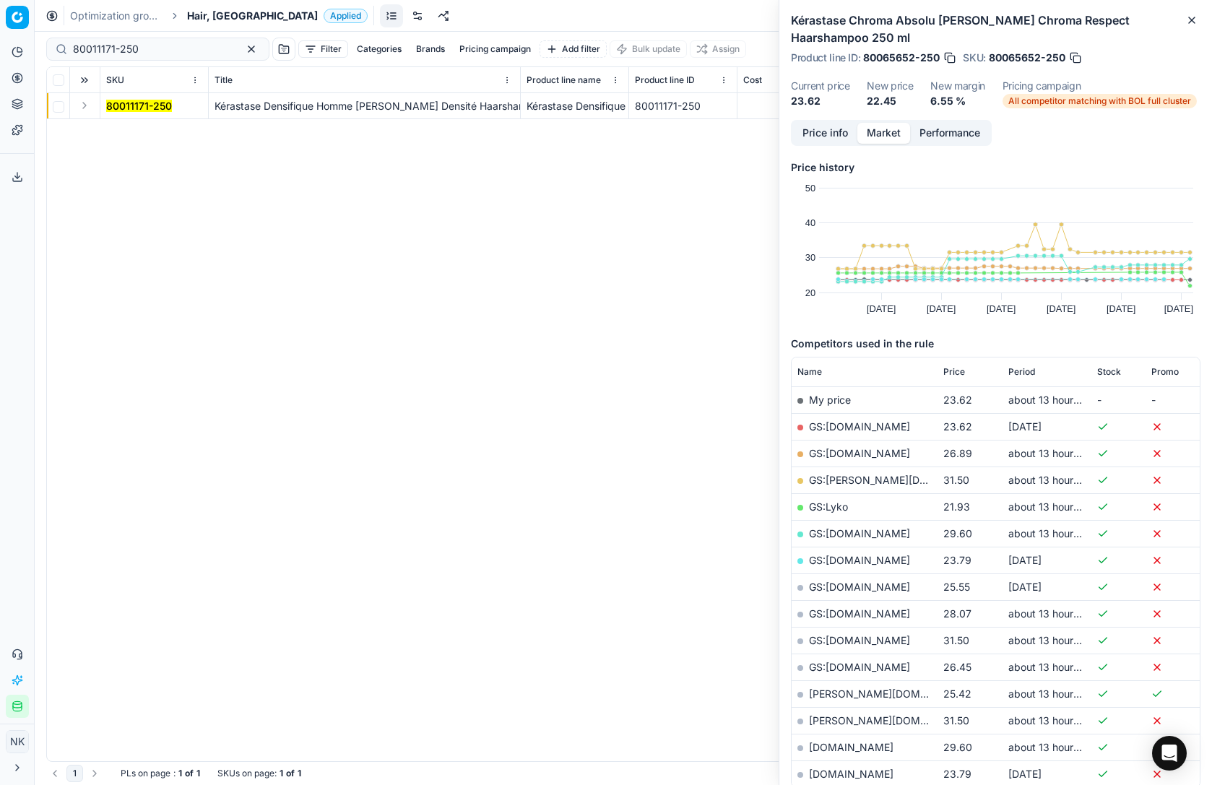
click at [83, 111] on button "Expand" at bounding box center [84, 105] width 17 height 17
click at [128, 134] on mark "80011171-250" at bounding box center [139, 132] width 66 height 12
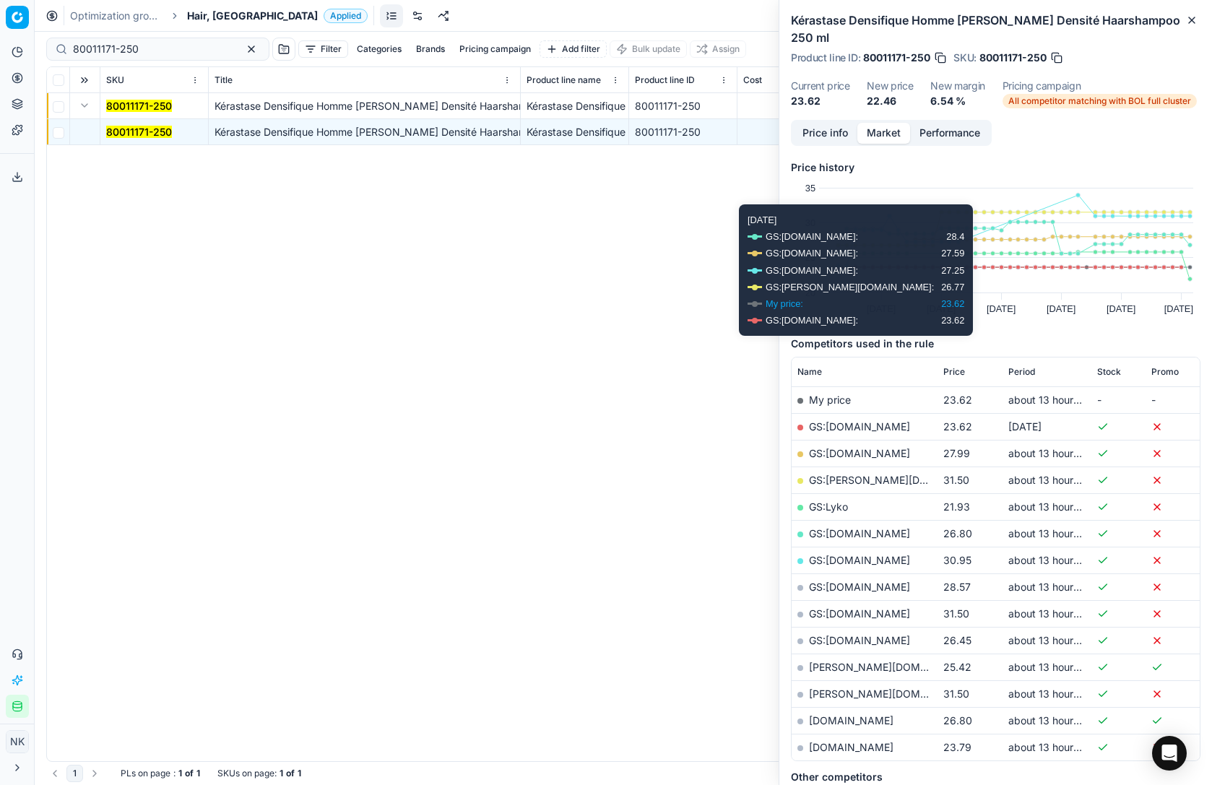
click at [959, 366] on span "Price" at bounding box center [955, 372] width 22 height 12
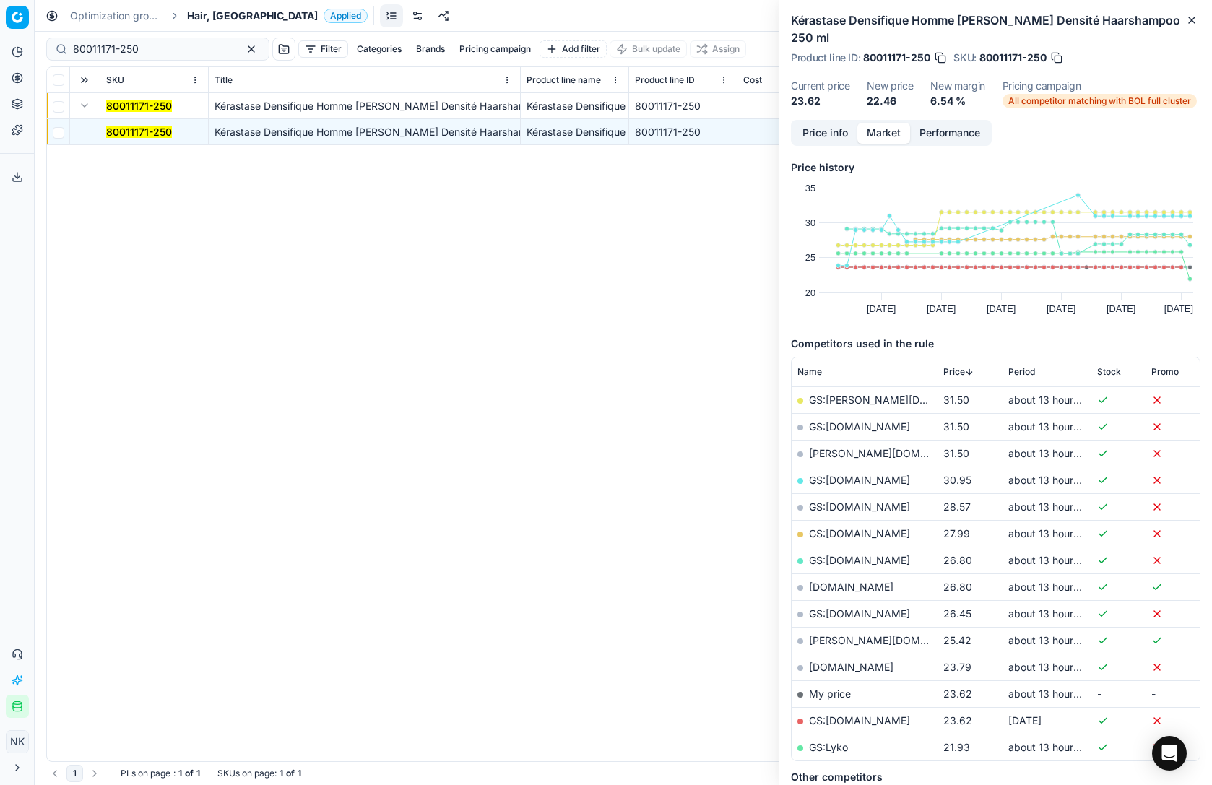
click at [959, 366] on span "Price" at bounding box center [955, 372] width 22 height 12
click at [824, 394] on link "GS:Lyko" at bounding box center [828, 400] width 39 height 12
click at [839, 447] on link "GS:[DOMAIN_NAME]" at bounding box center [859, 453] width 101 height 12
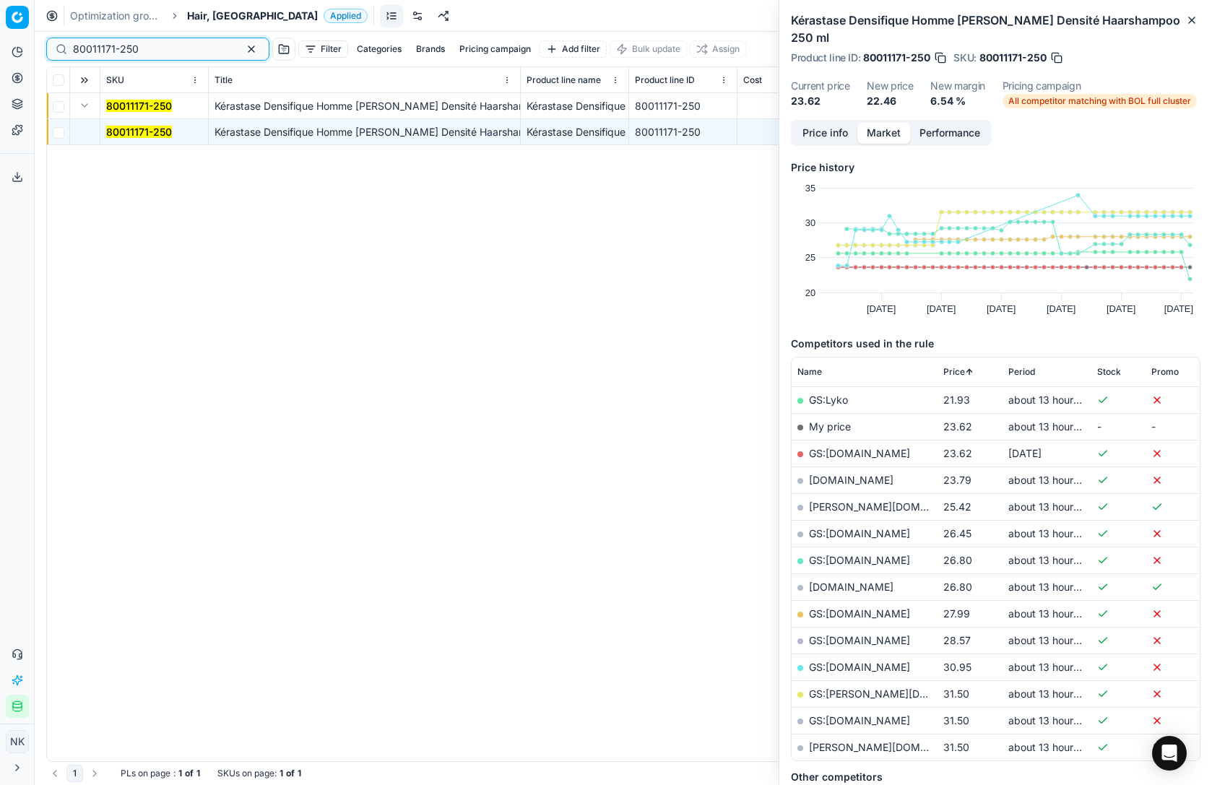
click at [181, 46] on input "80011171-250" at bounding box center [152, 49] width 158 height 14
paste input "74945"
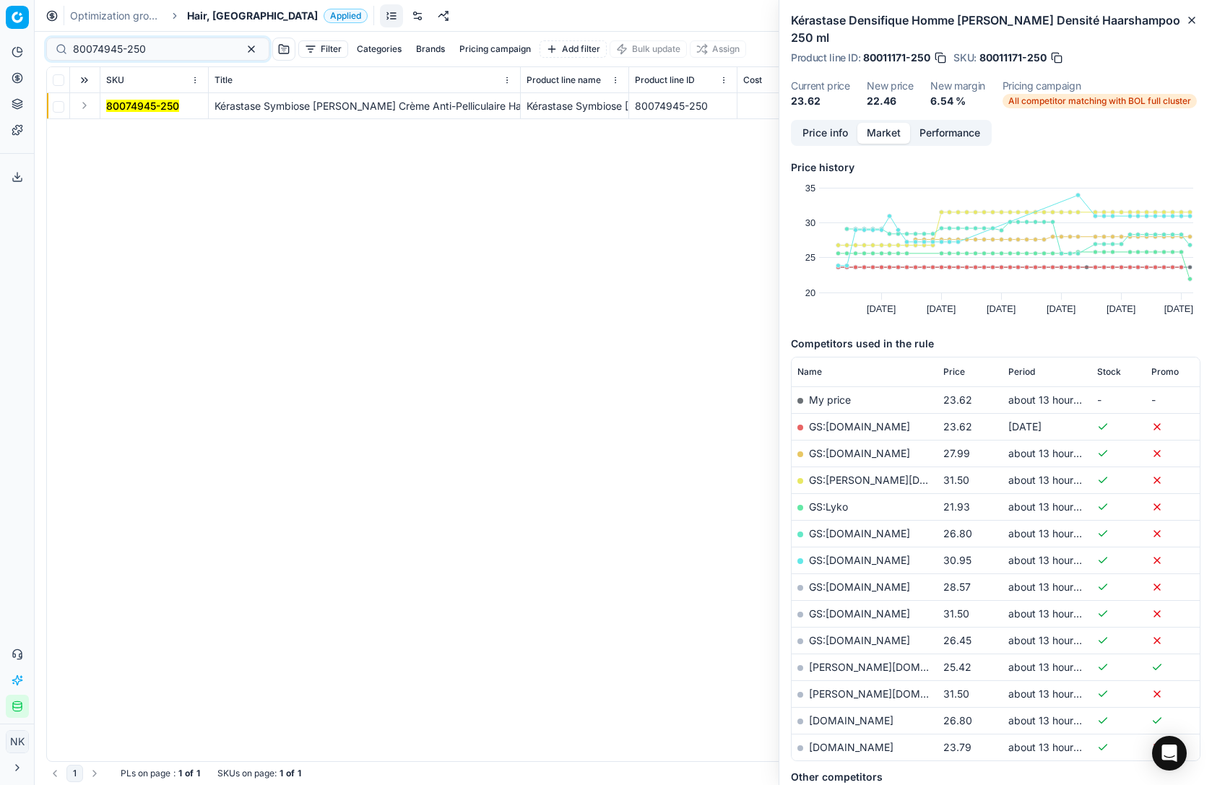
click at [87, 103] on button "Expand" at bounding box center [84, 105] width 17 height 17
click at [129, 129] on mark "80074945-250" at bounding box center [142, 132] width 73 height 12
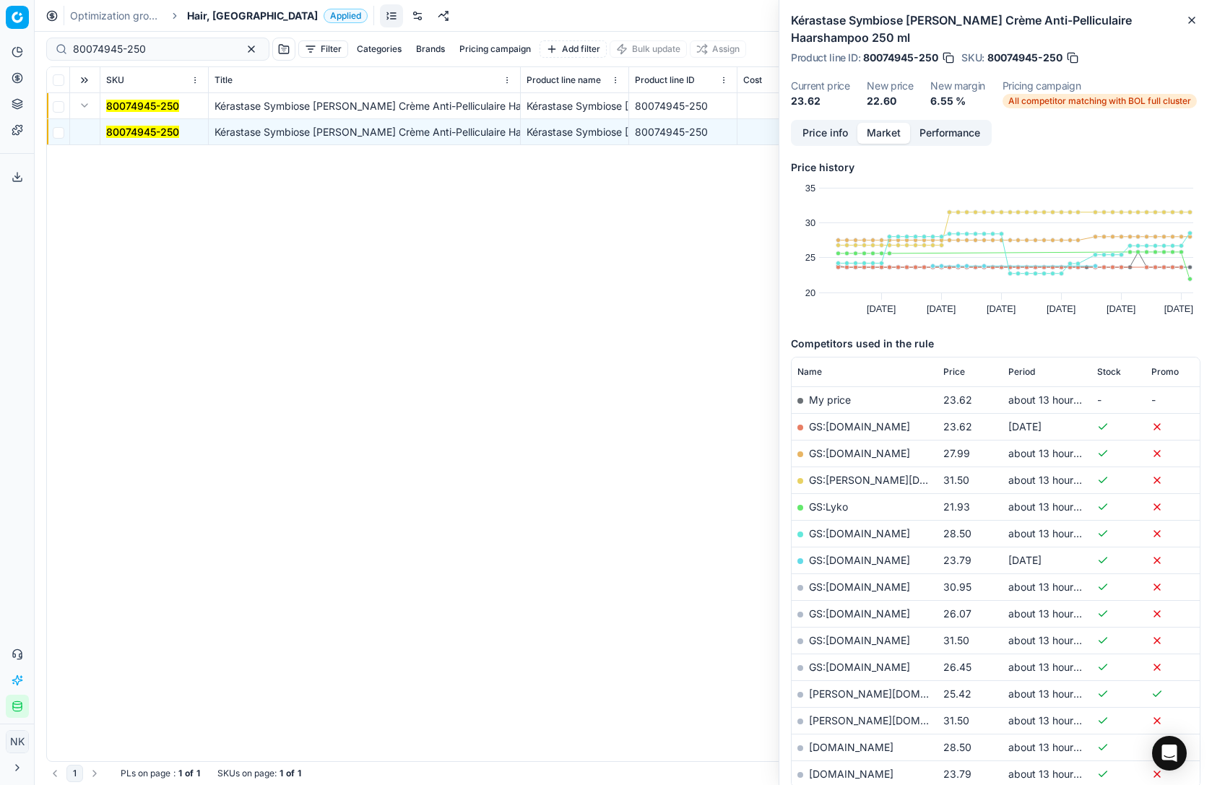
click at [959, 358] on th "Price" at bounding box center [970, 372] width 65 height 29
click at [954, 376] on span "Price" at bounding box center [955, 372] width 22 height 12
click at [833, 394] on link "GS:Lyko" at bounding box center [828, 400] width 39 height 12
click at [841, 451] on link "GS:[DOMAIN_NAME]" at bounding box center [859, 453] width 101 height 12
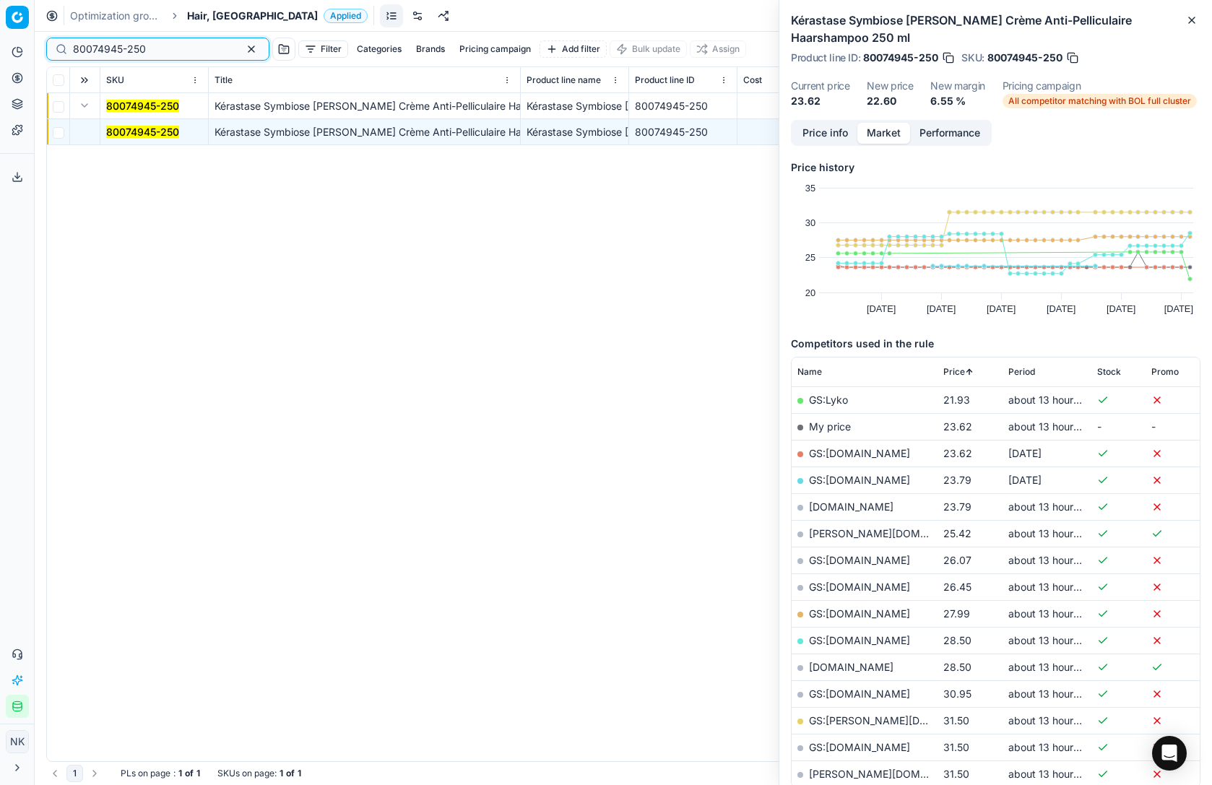
click at [181, 49] on input "80074945-250" at bounding box center [152, 49] width 158 height 14
paste input "09401"
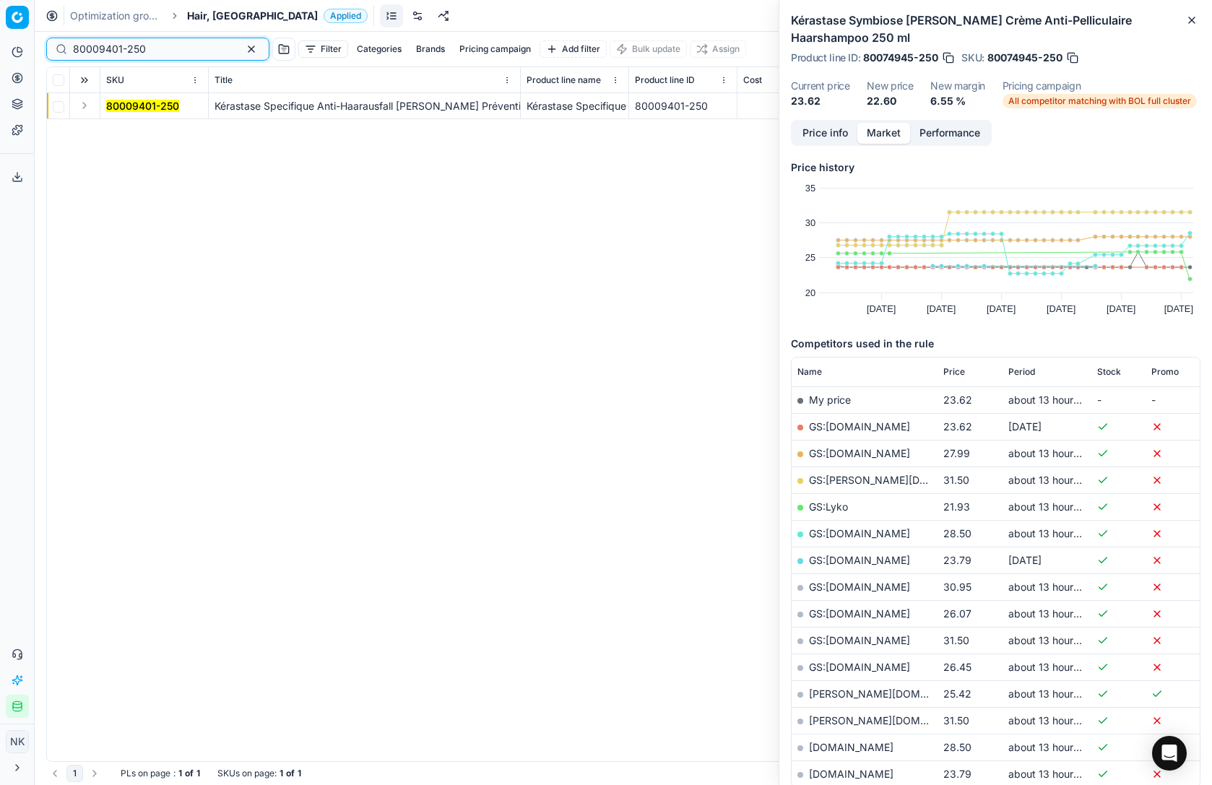
type input "80009401-250"
click at [86, 108] on button "Expand" at bounding box center [84, 105] width 17 height 17
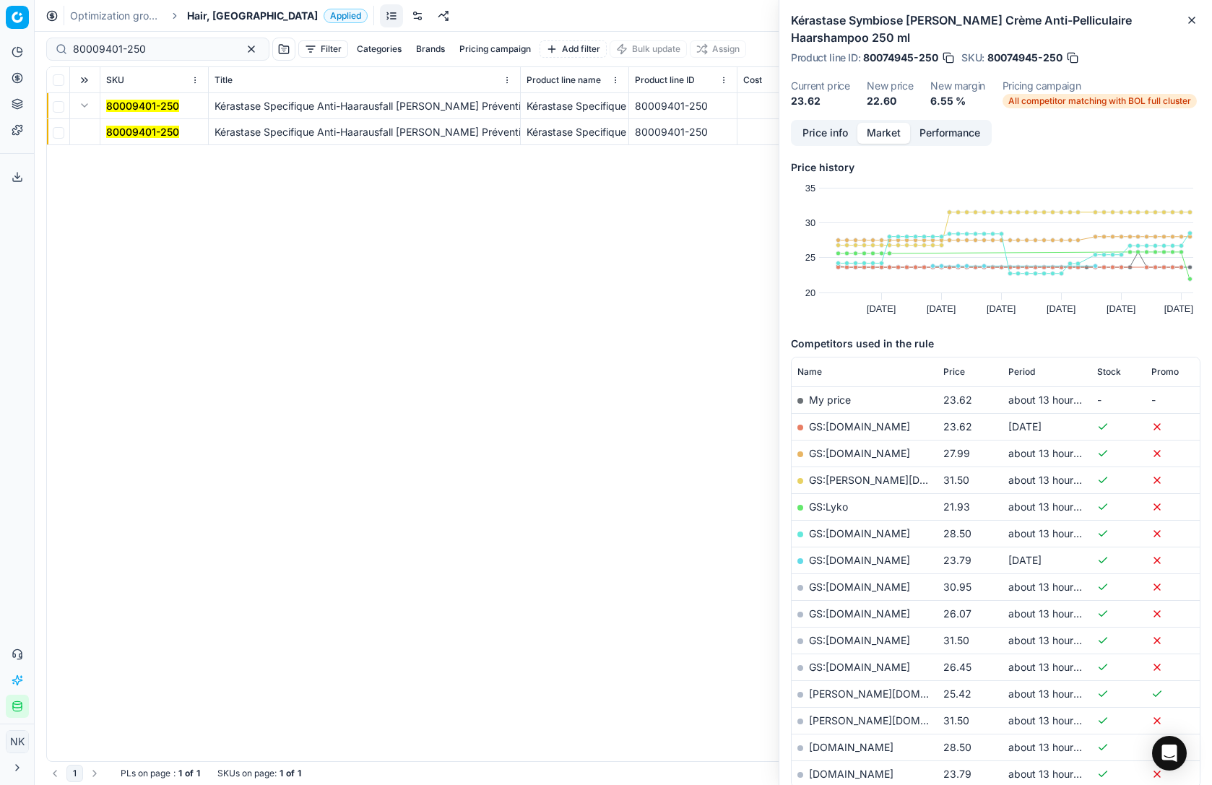
click at [126, 133] on mark "80009401-250" at bounding box center [142, 132] width 73 height 12
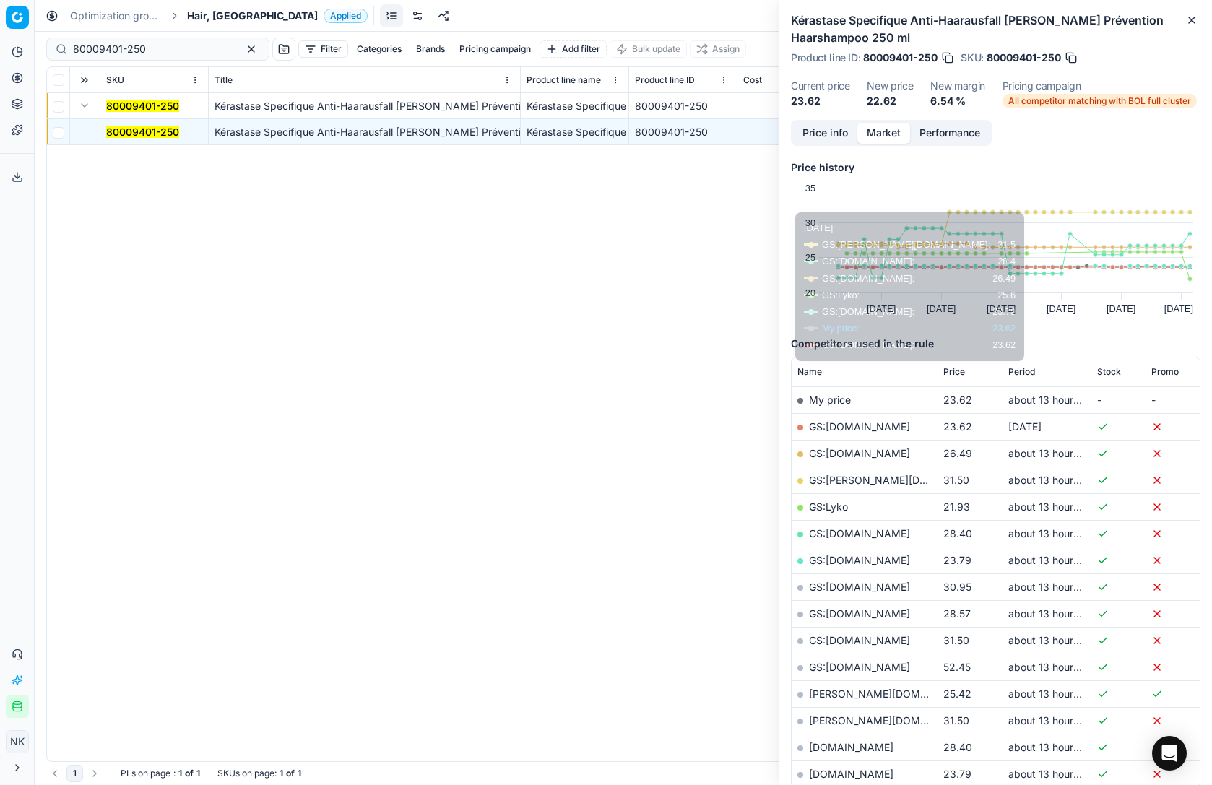
click at [957, 368] on span "Price" at bounding box center [955, 372] width 22 height 12
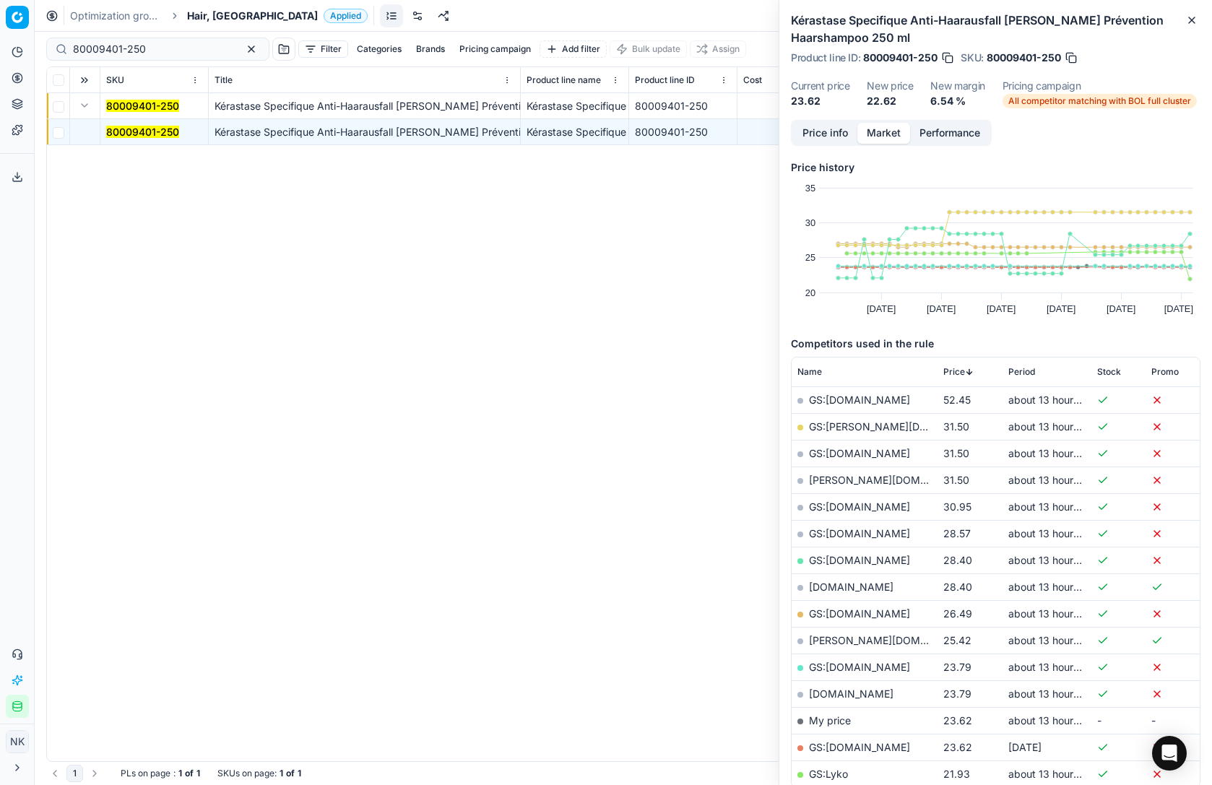
click at [957, 368] on span "Price" at bounding box center [955, 372] width 22 height 12
click at [873, 453] on link "GS:[DOMAIN_NAME]" at bounding box center [859, 453] width 101 height 12
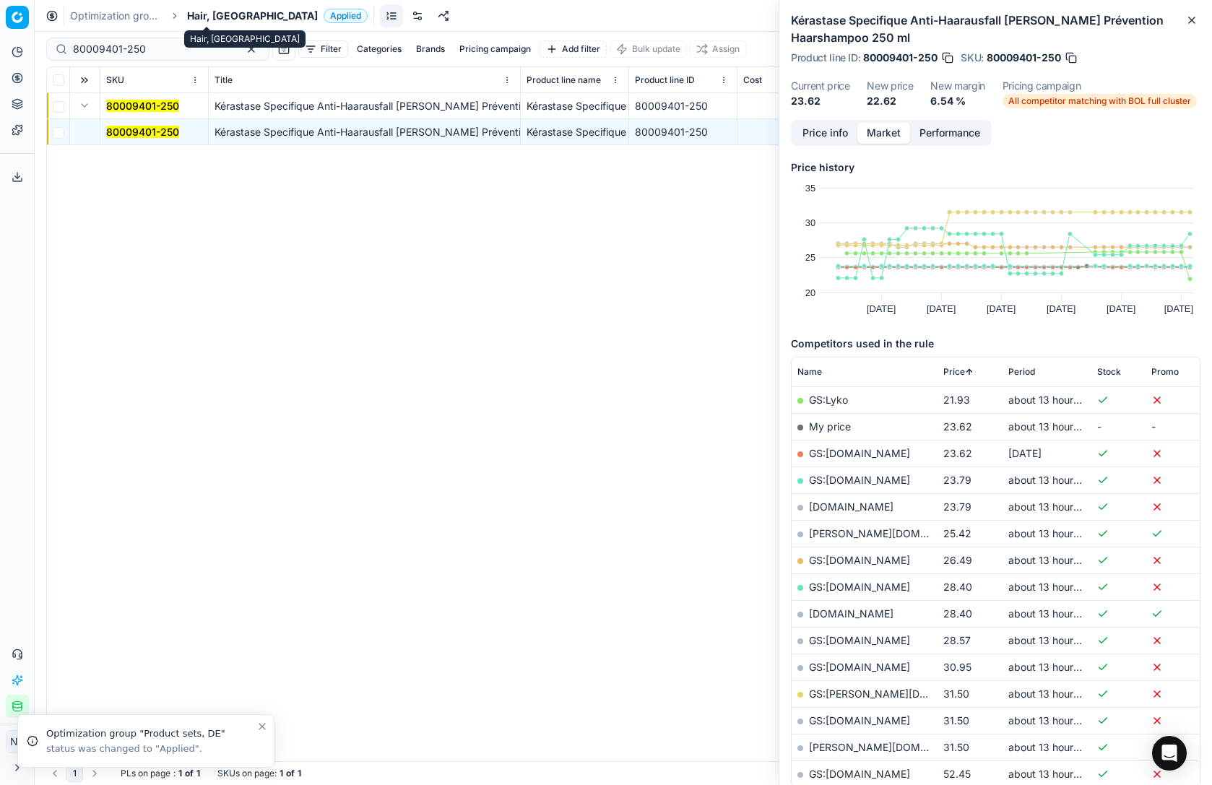
click at [199, 16] on span "Hair, [GEOGRAPHIC_DATA]" at bounding box center [252, 16] width 131 height 14
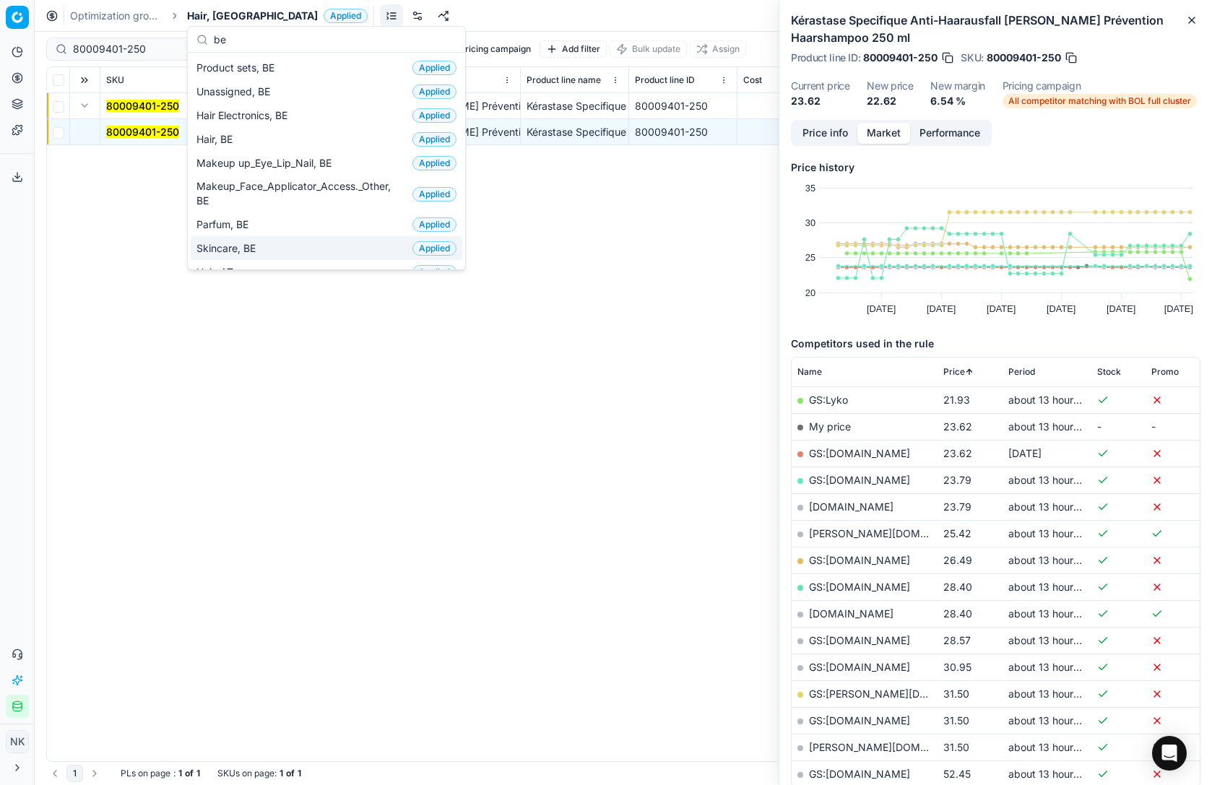
type input "be"
click at [247, 246] on span "Skincare, BE" at bounding box center [229, 248] width 65 height 14
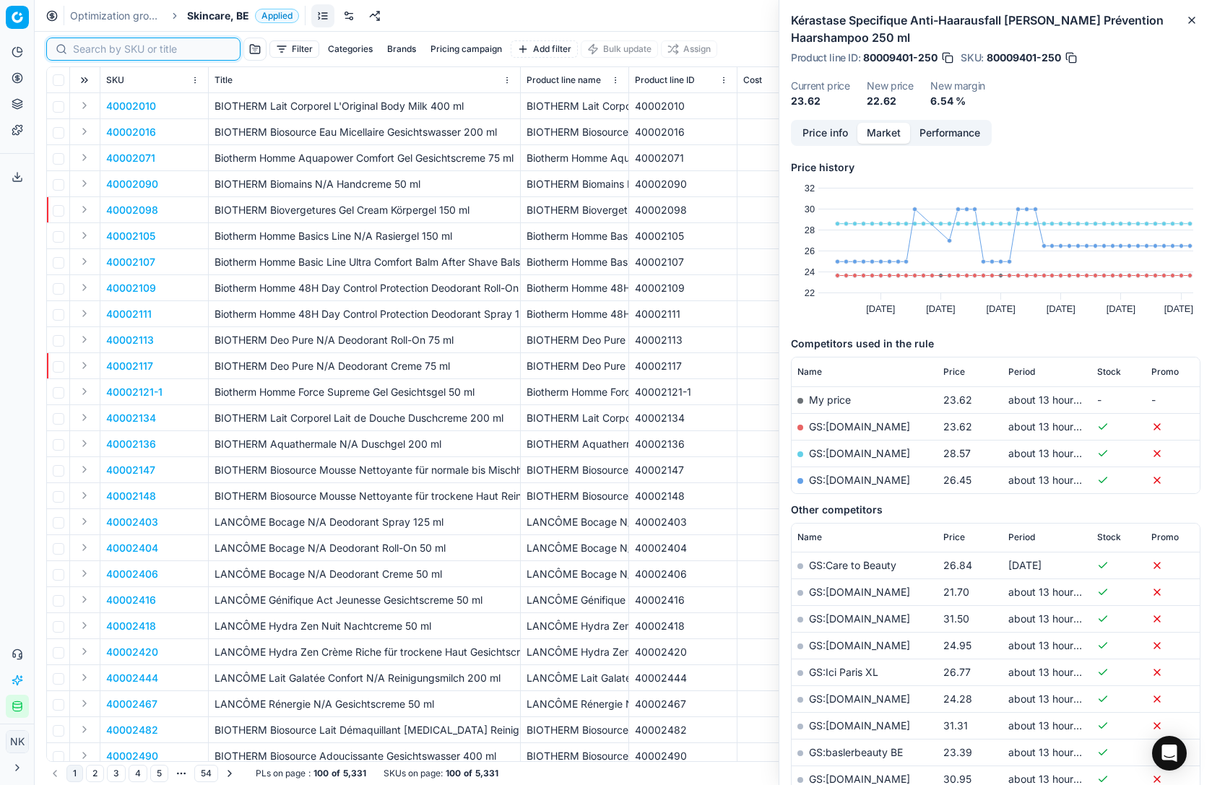
click at [87, 51] on input at bounding box center [152, 49] width 158 height 14
paste input "80036964-75"
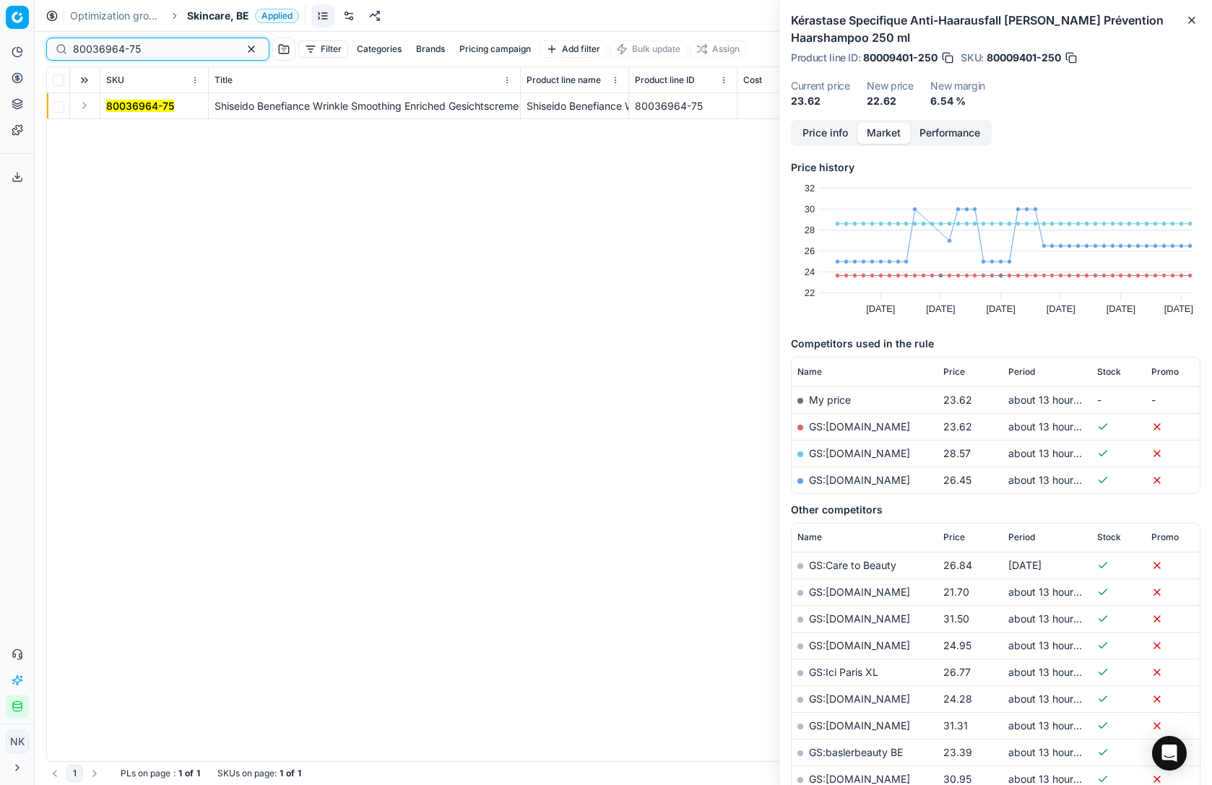
type input "80036964-75"
click at [78, 106] on button "Expand" at bounding box center [84, 105] width 17 height 17
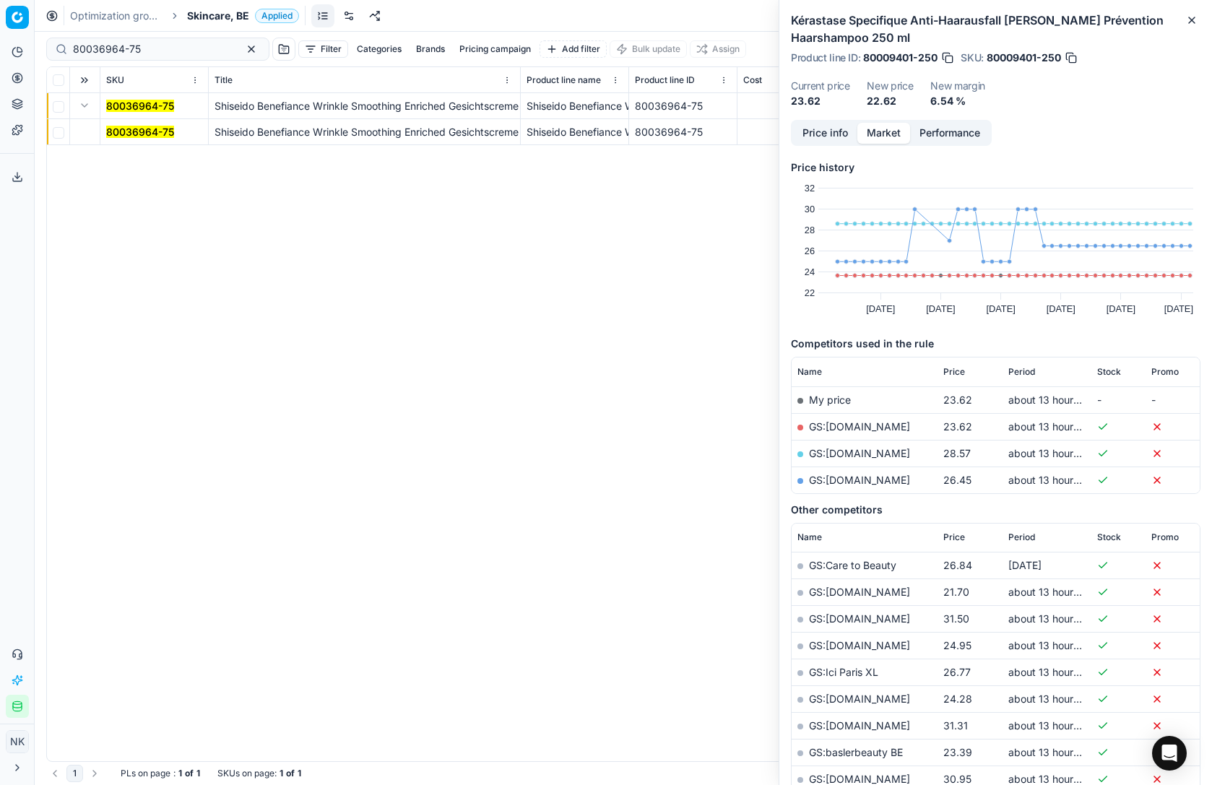
click at [122, 134] on mark "80036964-75" at bounding box center [140, 132] width 68 height 12
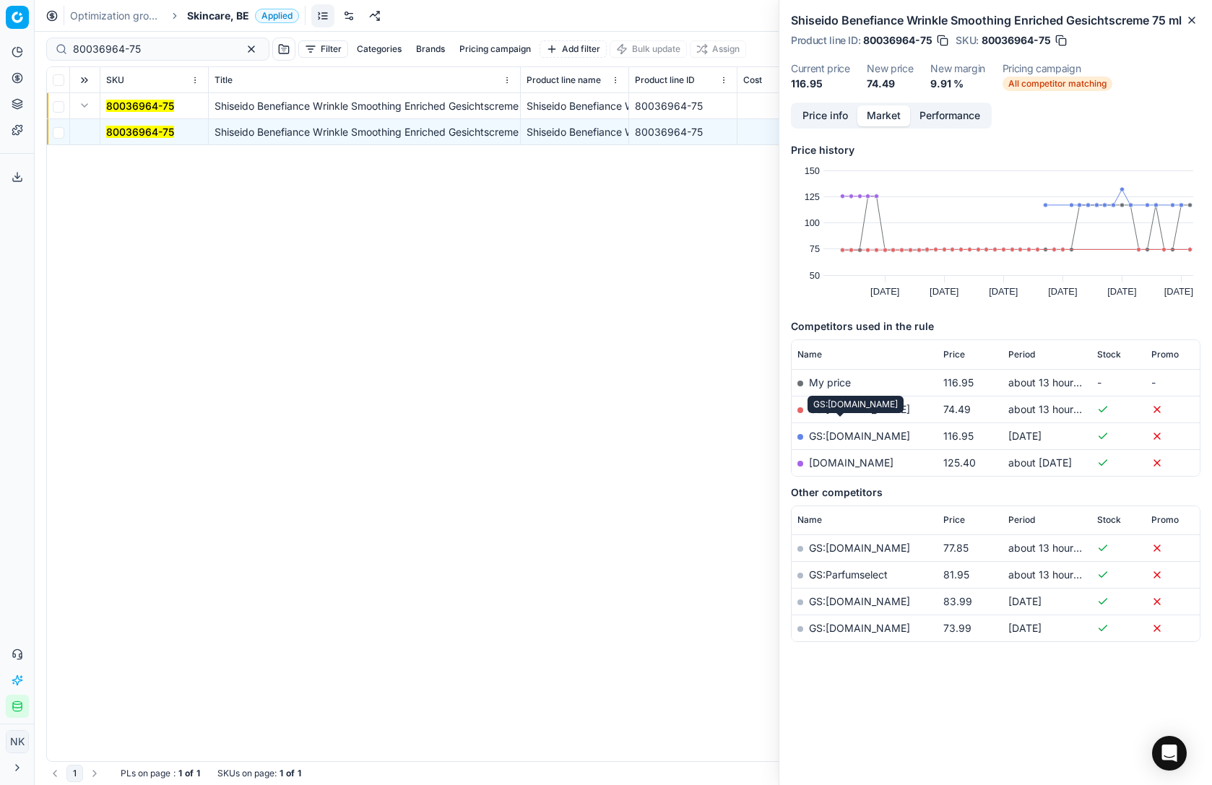
click at [845, 415] on link "GS:[DOMAIN_NAME]" at bounding box center [859, 409] width 101 height 12
click at [203, 15] on span "Skincare, BE" at bounding box center [218, 16] width 62 height 14
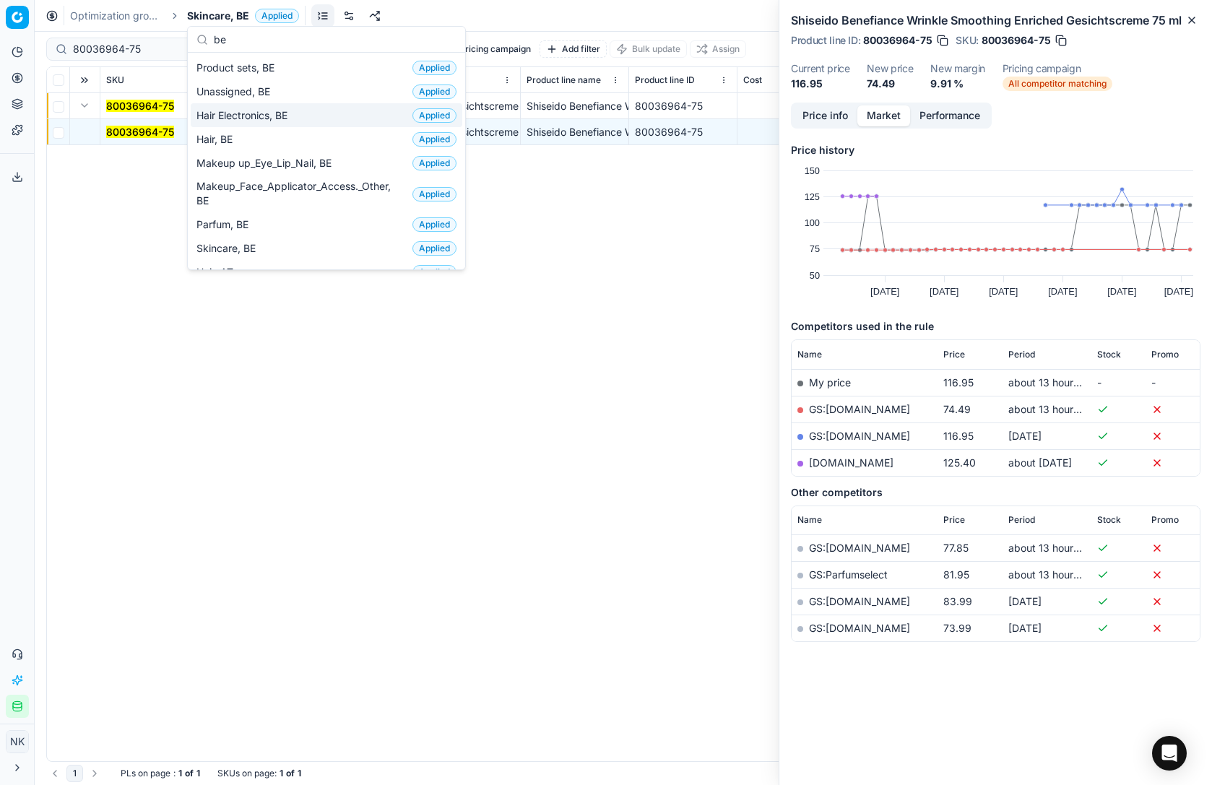
type input "be"
click at [226, 141] on span "Hair, BE" at bounding box center [218, 139] width 42 height 14
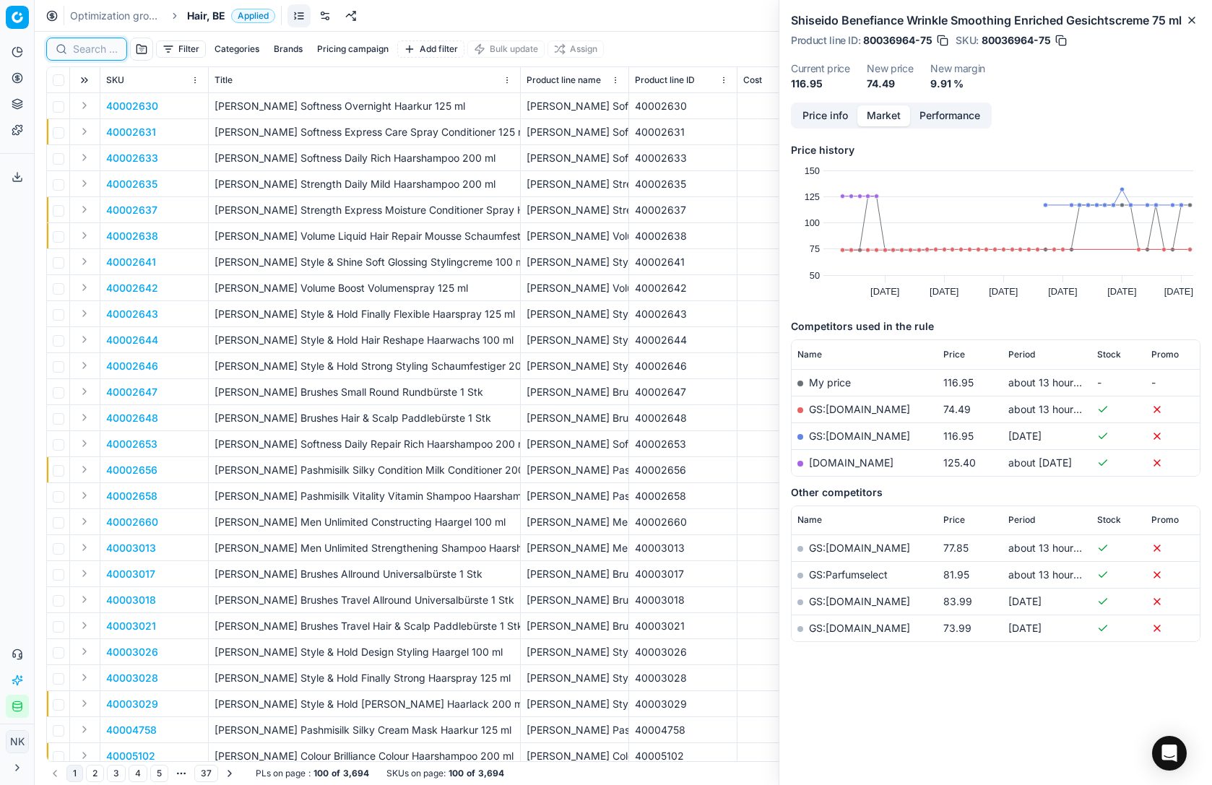
click at [95, 53] on input at bounding box center [95, 49] width 45 height 14
paste input "80008733-0003520"
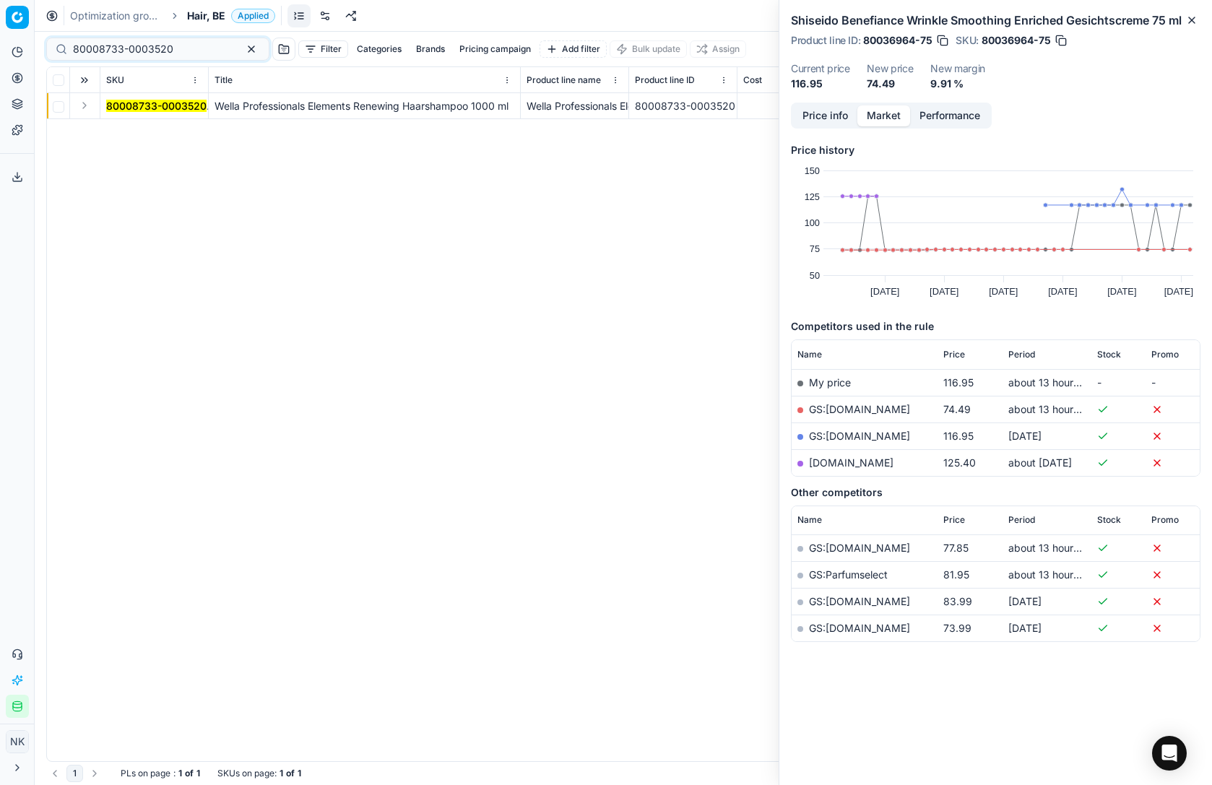
click at [82, 106] on button "Expand" at bounding box center [84, 105] width 17 height 17
click at [126, 136] on mark "80008733-0003520" at bounding box center [156, 132] width 100 height 12
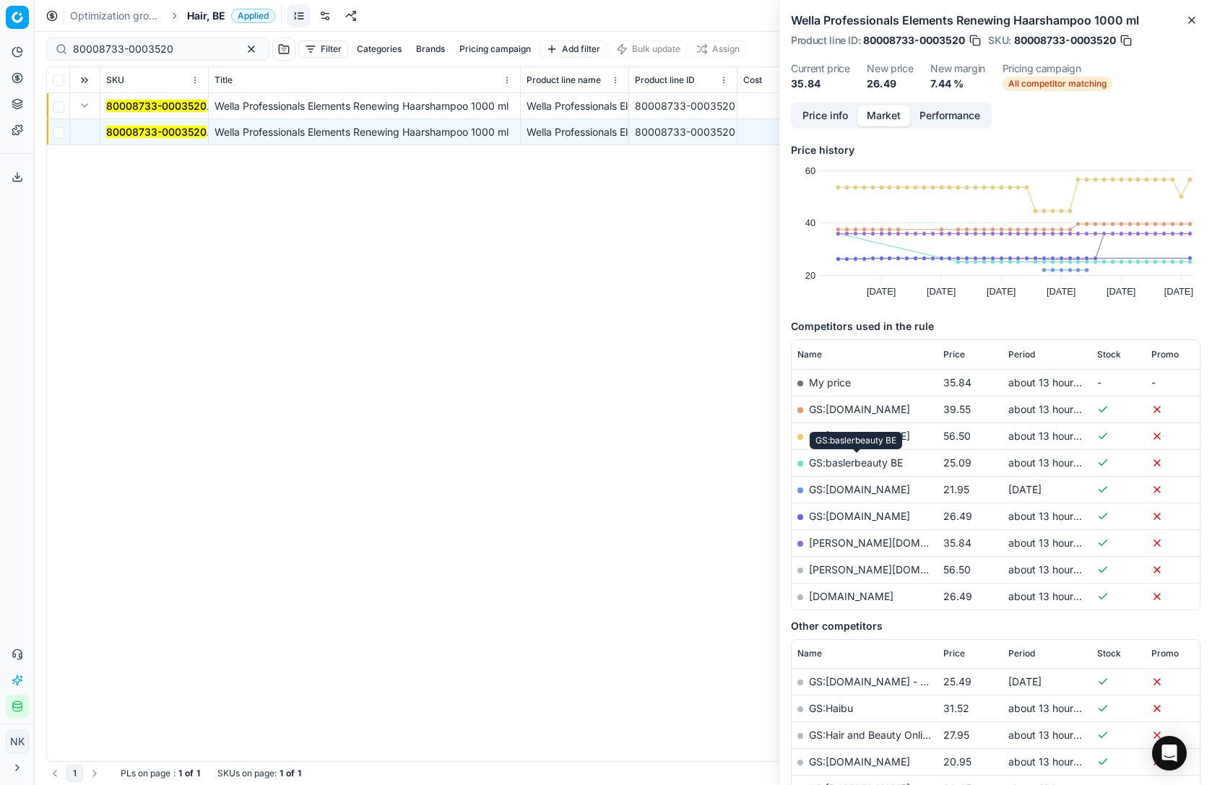
click at [847, 460] on link "GS:baslerbeauty BE" at bounding box center [856, 463] width 94 height 12
click at [173, 49] on input "80008733-0003520" at bounding box center [152, 49] width 158 height 14
paste input "90005725-0008564"
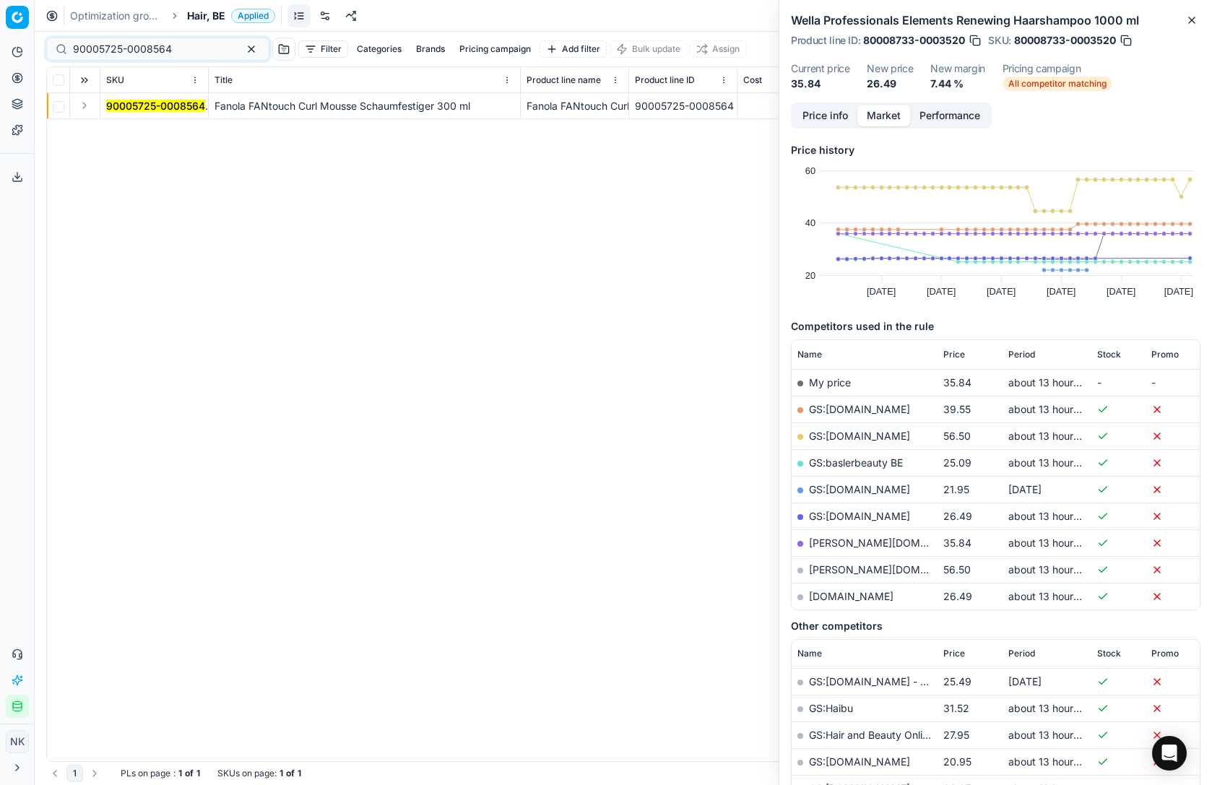
click at [79, 105] on button "Expand" at bounding box center [84, 105] width 17 height 17
click at [124, 129] on mark "90005725-0008564" at bounding box center [155, 132] width 99 height 12
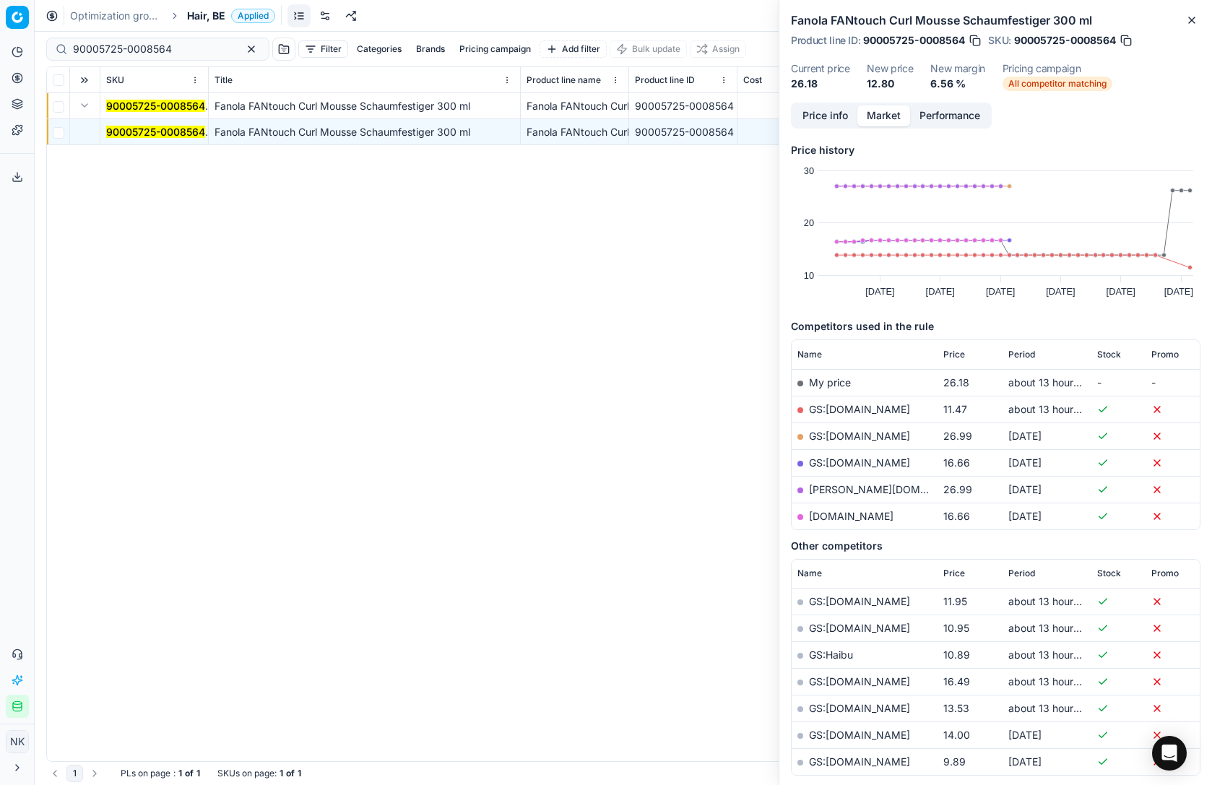
click at [148, 129] on mark "90005725-0008564" at bounding box center [155, 132] width 99 height 12
click at [840, 407] on link "GS:[DOMAIN_NAME]" at bounding box center [859, 409] width 101 height 12
click at [180, 48] on input "90005725-0008564" at bounding box center [152, 49] width 158 height 14
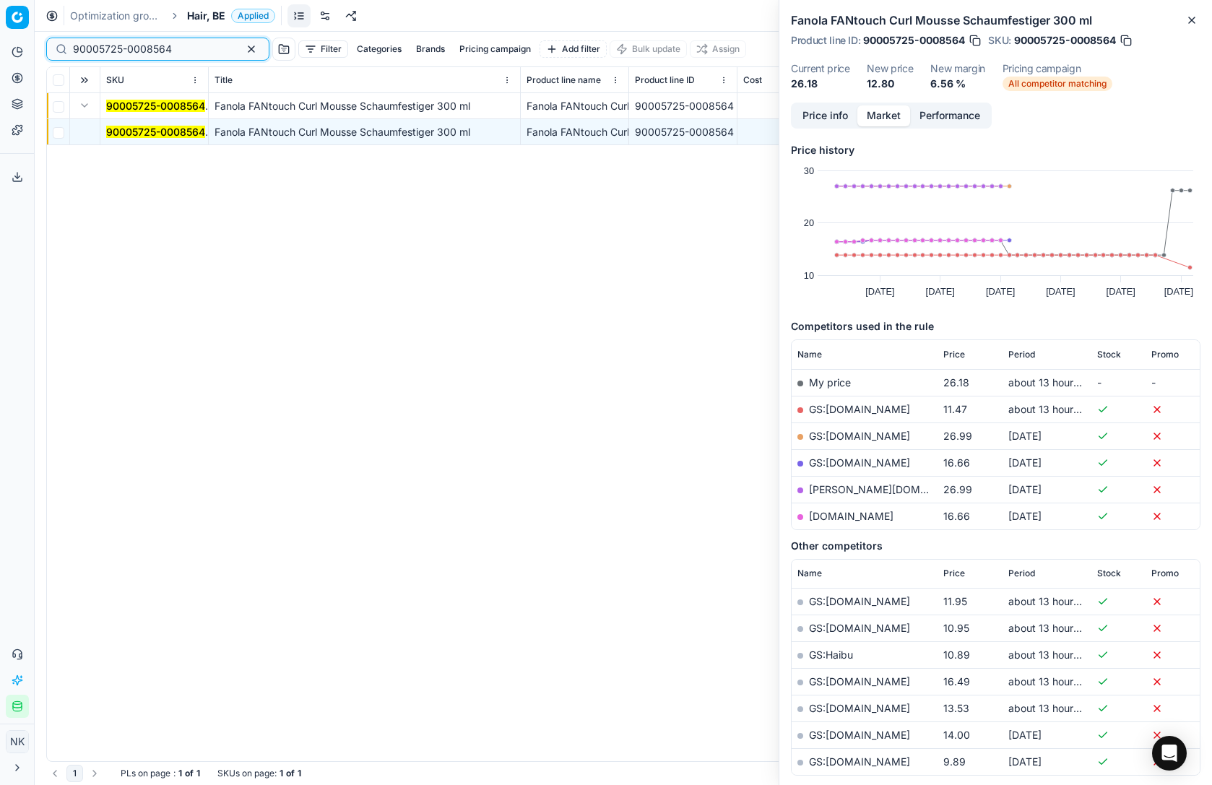
paste input "[US_EMPLOYER_IDENTIFICATION_NUMBER]"
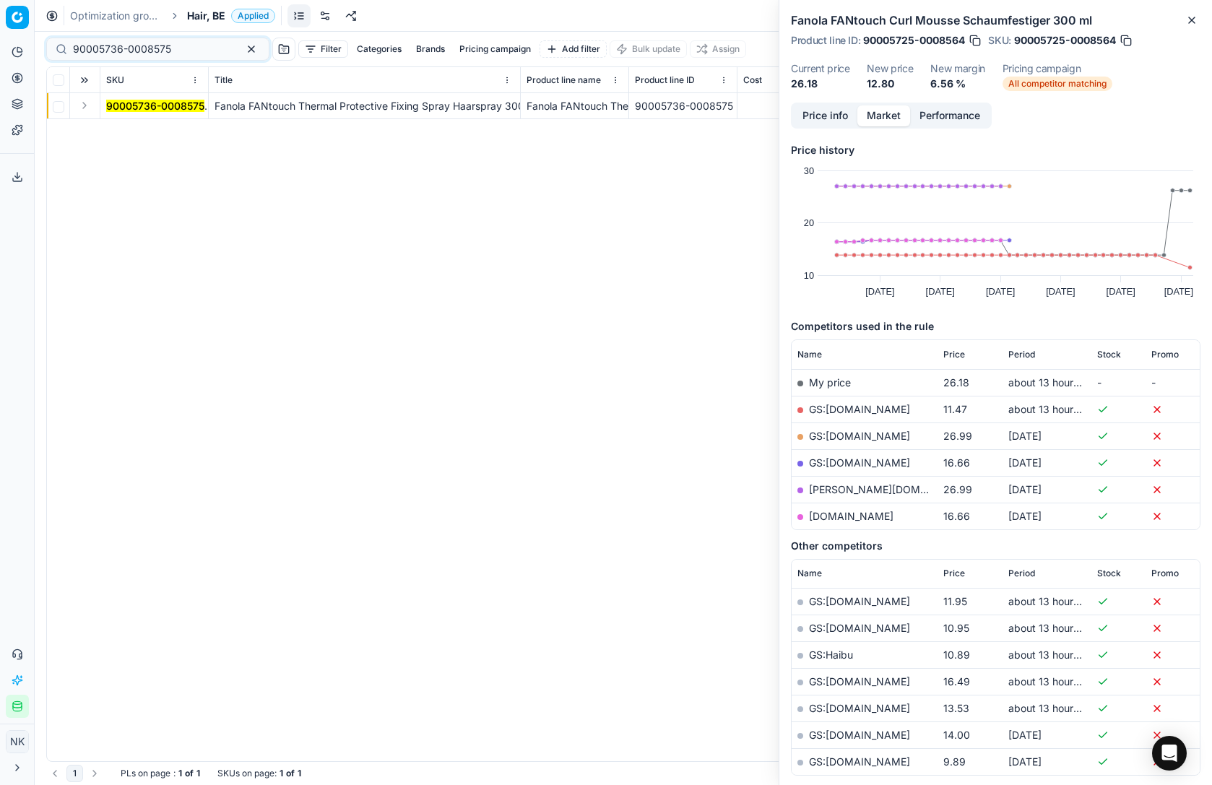
click at [84, 105] on button "Expand" at bounding box center [84, 105] width 17 height 17
click at [127, 137] on mark "90005736-0008575" at bounding box center [155, 132] width 98 height 12
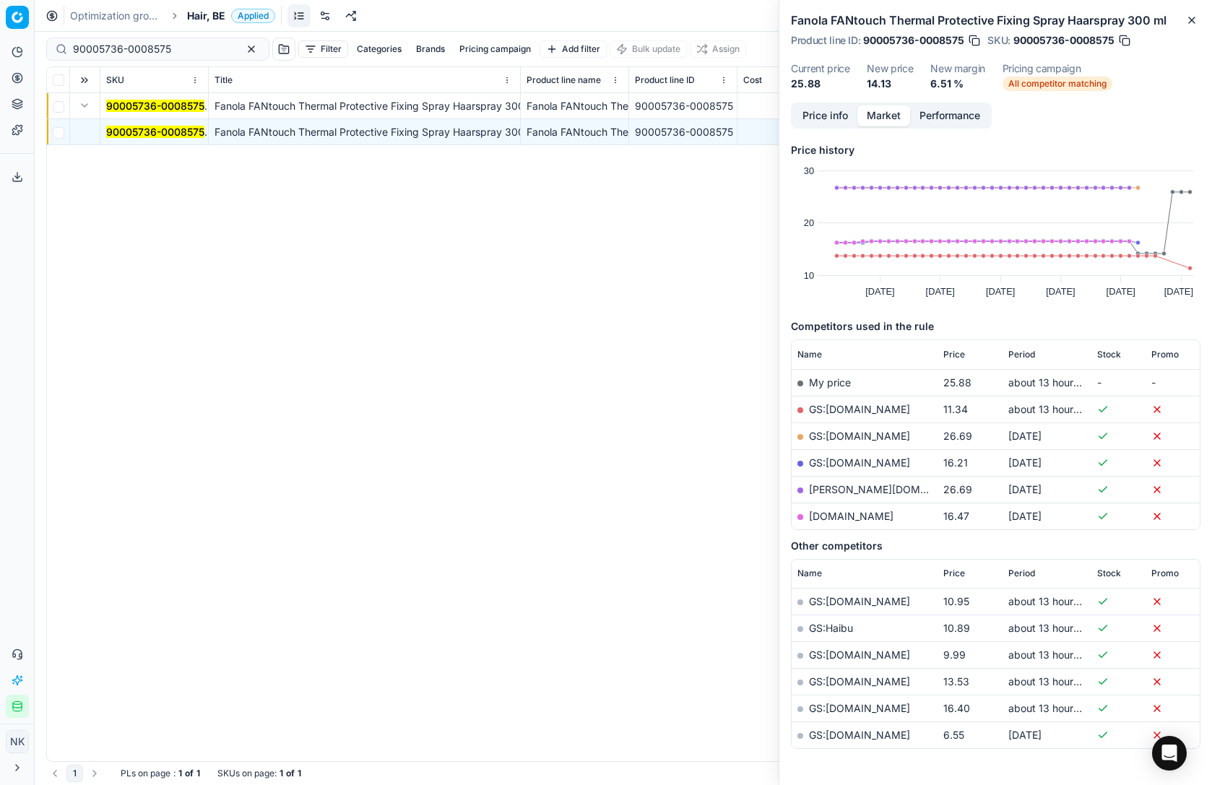
click at [858, 407] on link "GS:[DOMAIN_NAME]" at bounding box center [859, 409] width 101 height 12
click at [152, 51] on input "90005736-0008575" at bounding box center [152, 49] width 158 height 14
paste input "4-0008574"
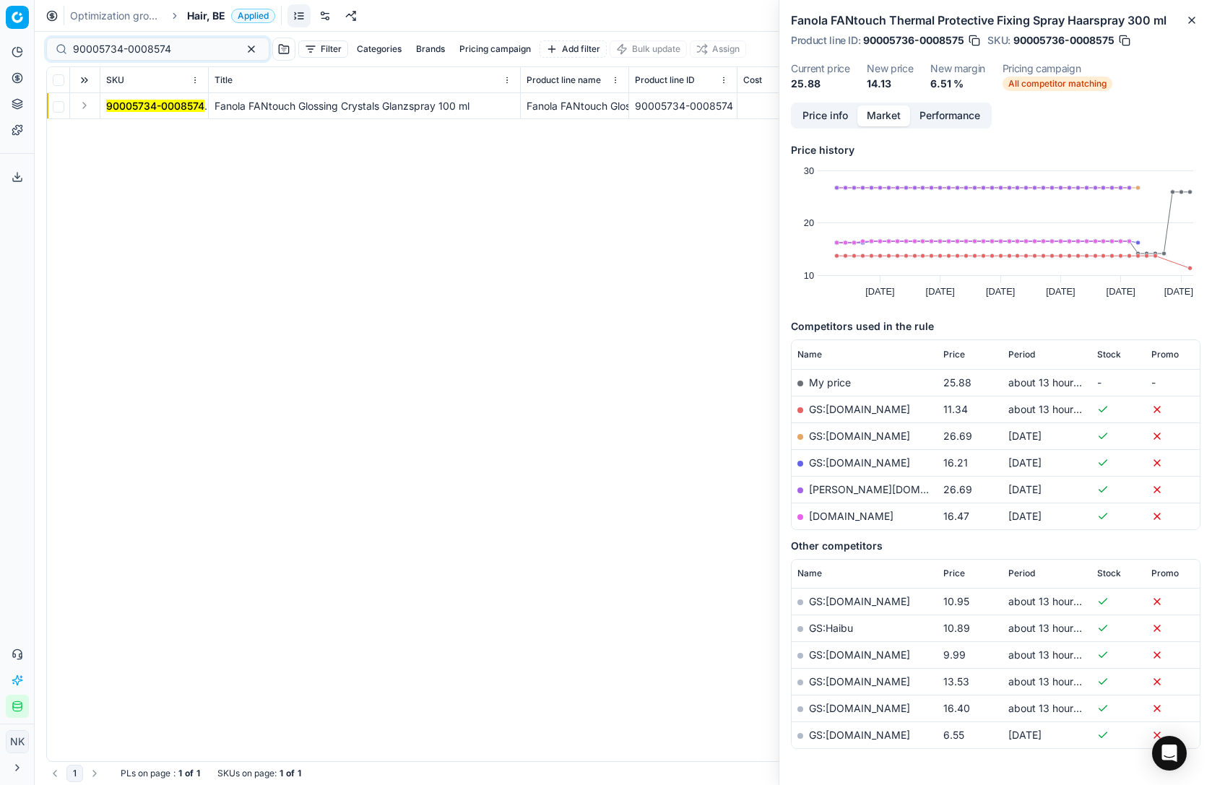
click at [85, 108] on button "Expand" at bounding box center [84, 105] width 17 height 17
click at [125, 129] on mark "90005734-0008574" at bounding box center [155, 132] width 98 height 12
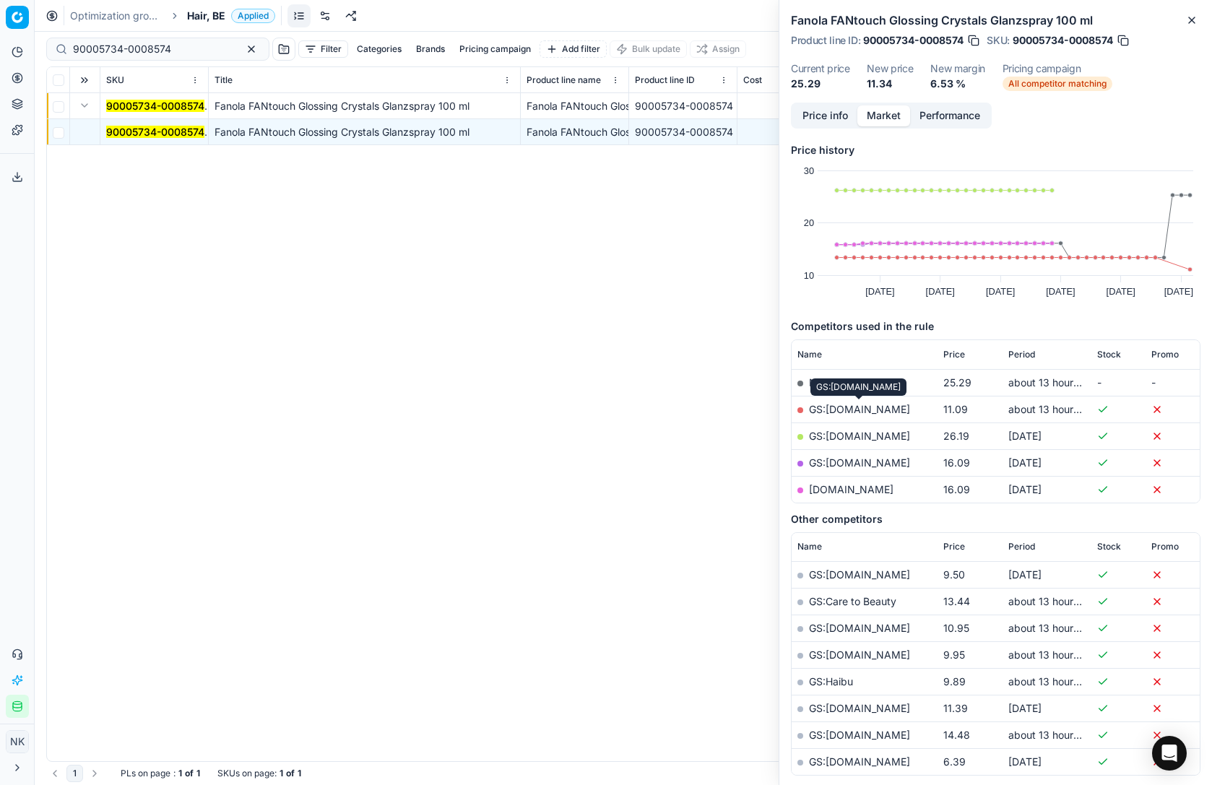
click at [859, 407] on link "GS:[DOMAIN_NAME]" at bounding box center [859, 409] width 101 height 12
click at [167, 48] on input "90005734-0008574" at bounding box center [152, 49] width 158 height 14
paste input "209-0007809"
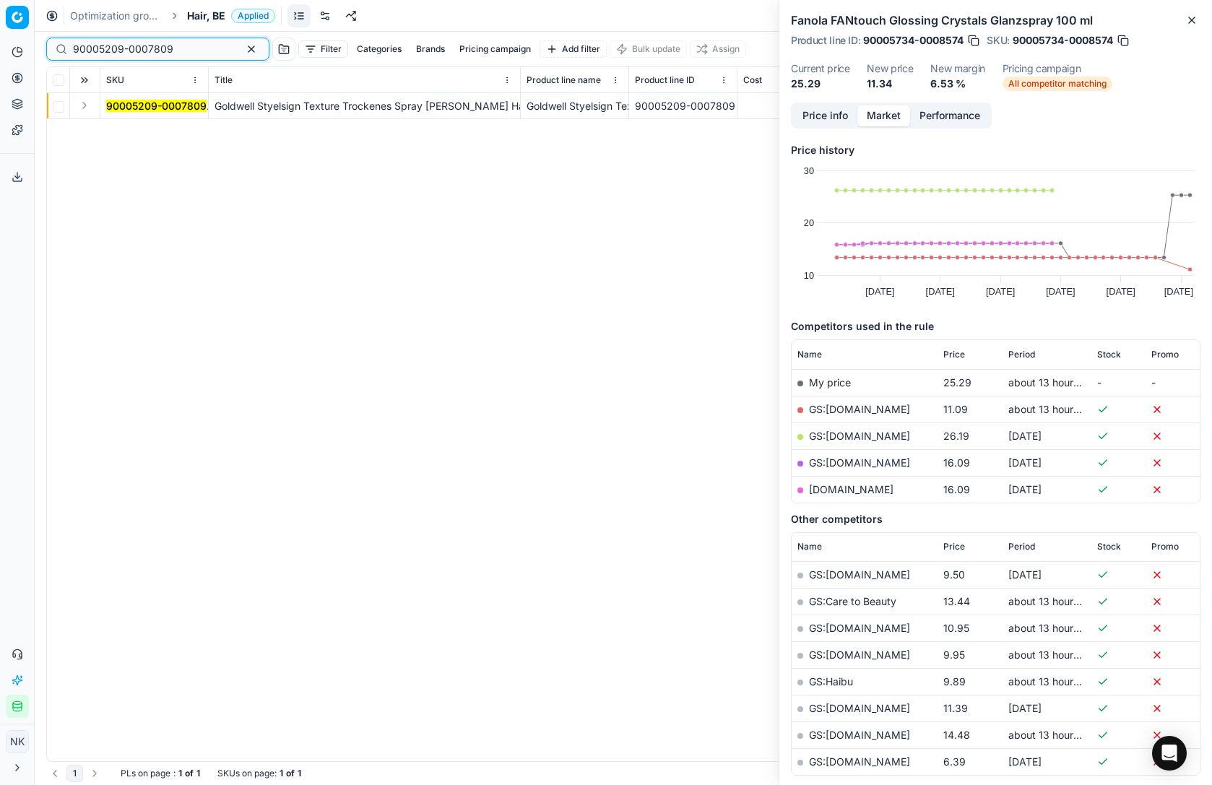
type input "90005209-0007809"
click at [82, 106] on button "Expand" at bounding box center [84, 105] width 17 height 17
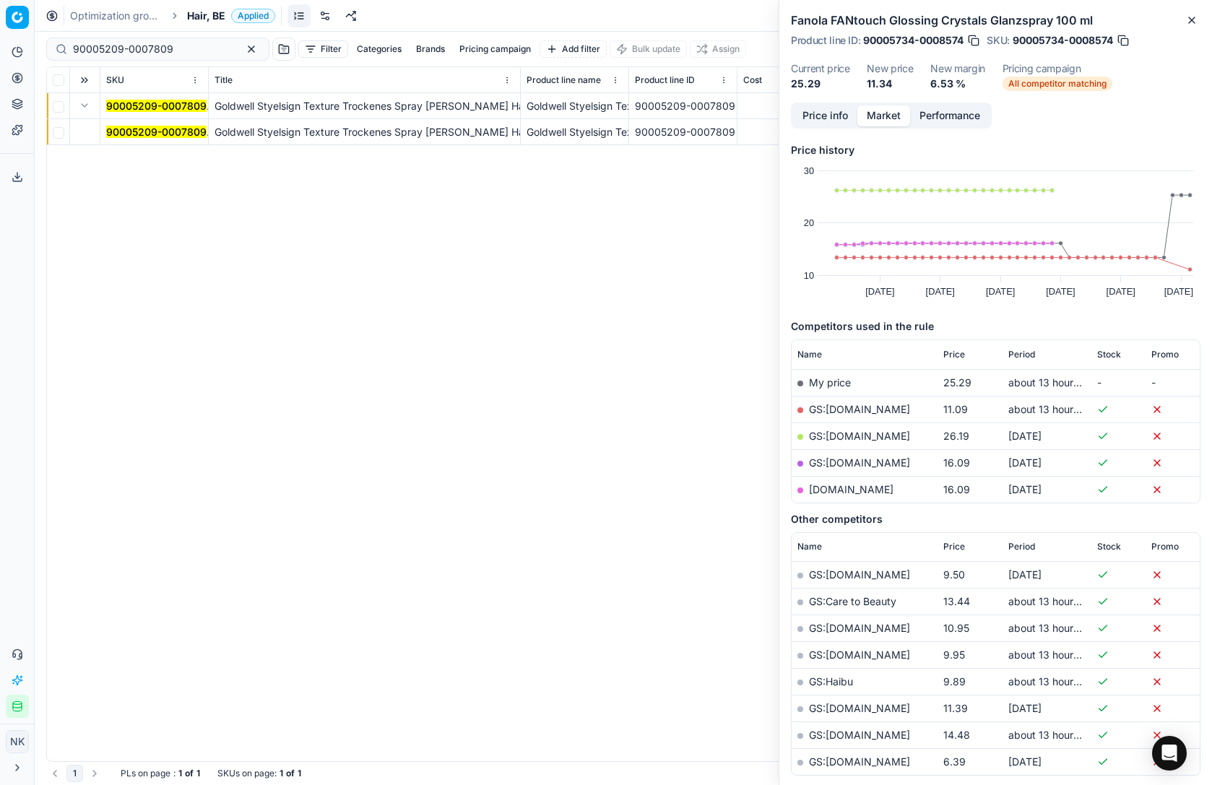
click at [138, 129] on mark "90005209-0007809" at bounding box center [156, 132] width 100 height 12
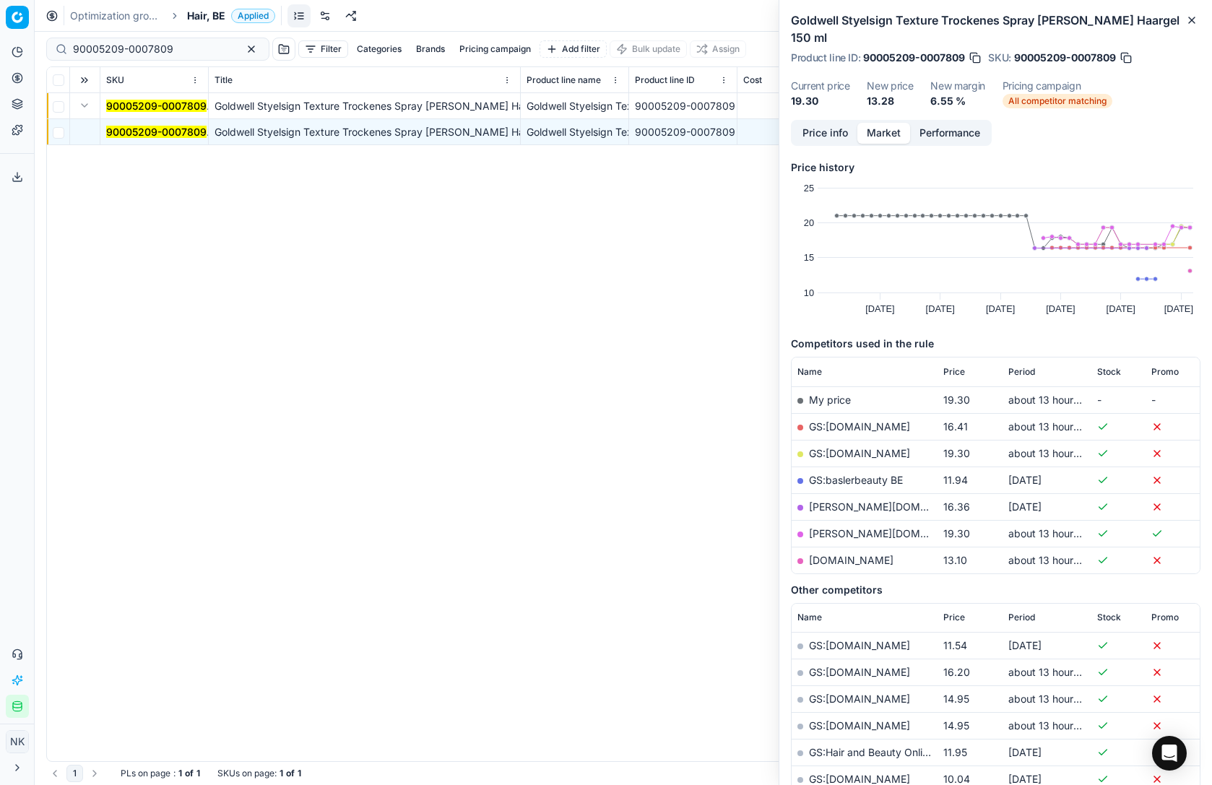
click at [855, 554] on link "[DOMAIN_NAME]" at bounding box center [851, 560] width 85 height 12
click at [208, 20] on span "Hair, BE" at bounding box center [206, 16] width 38 height 14
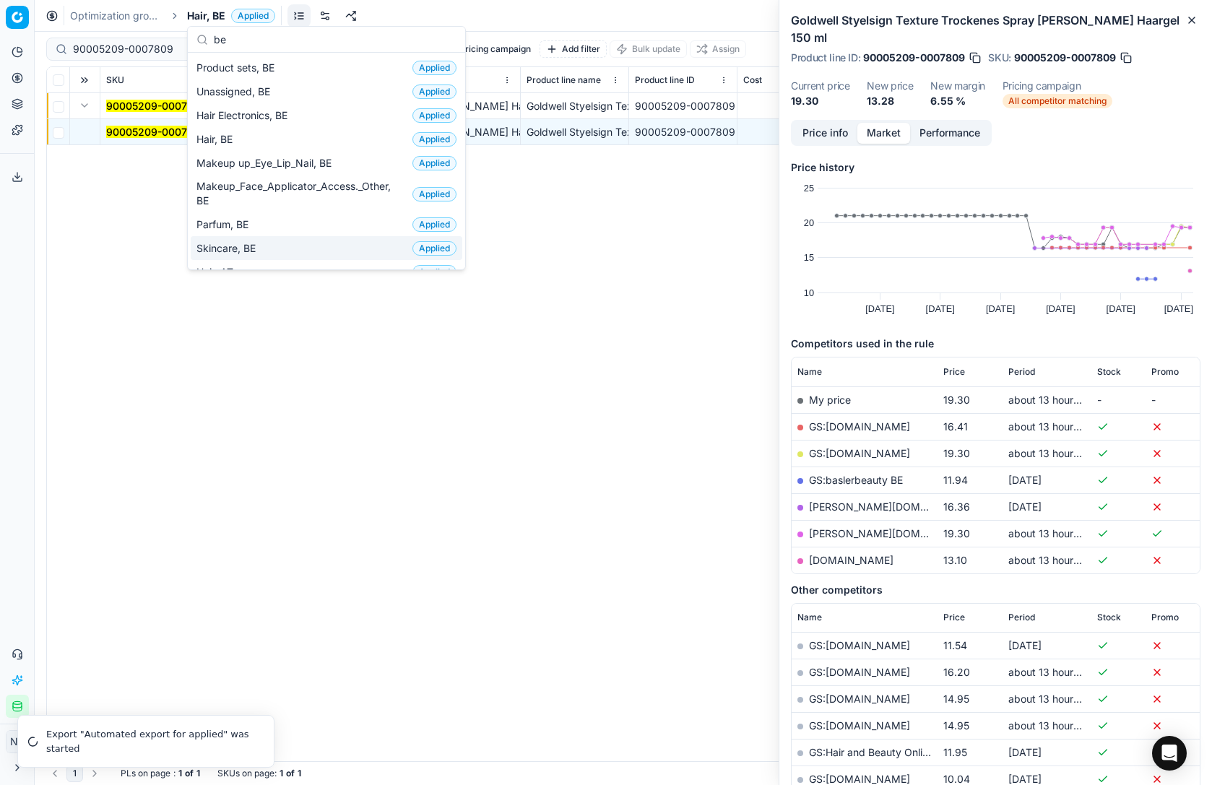
type input "be"
click at [234, 244] on span "Skincare, BE" at bounding box center [229, 248] width 65 height 14
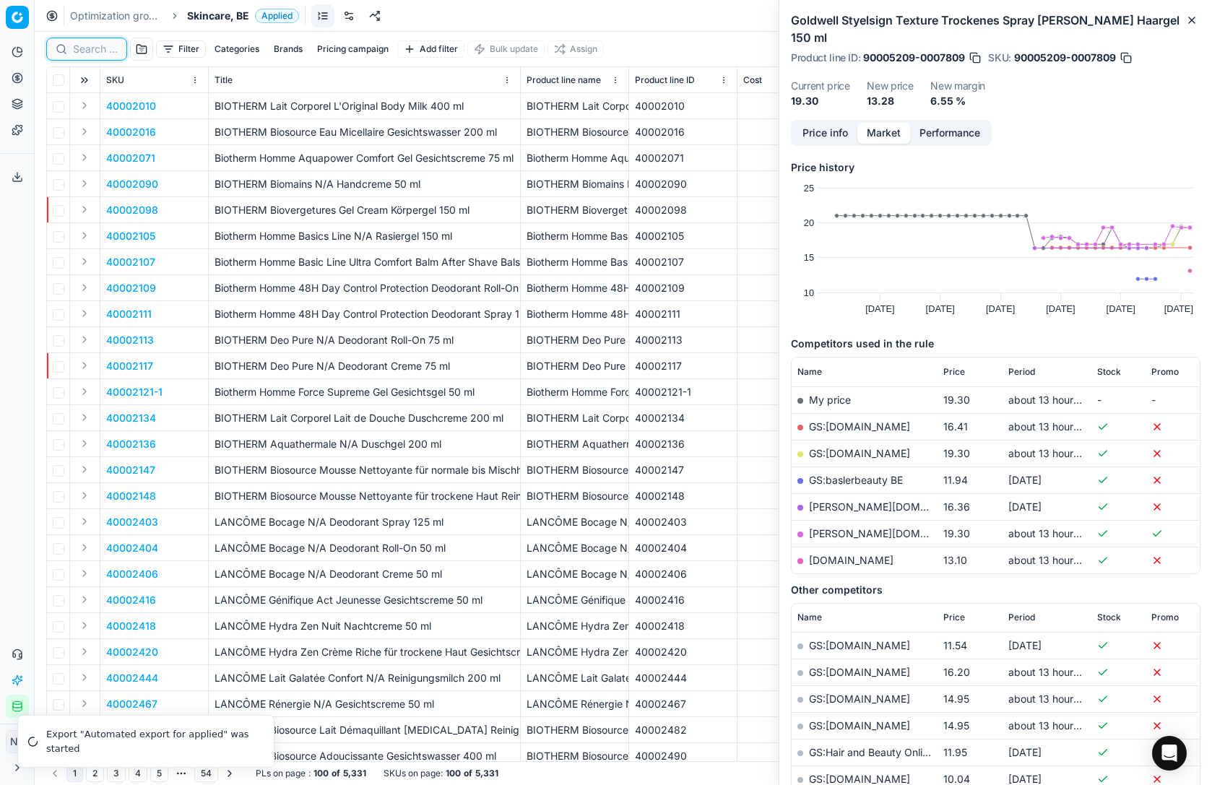
click at [88, 50] on input at bounding box center [95, 49] width 45 height 14
paste input "90003847-0005592"
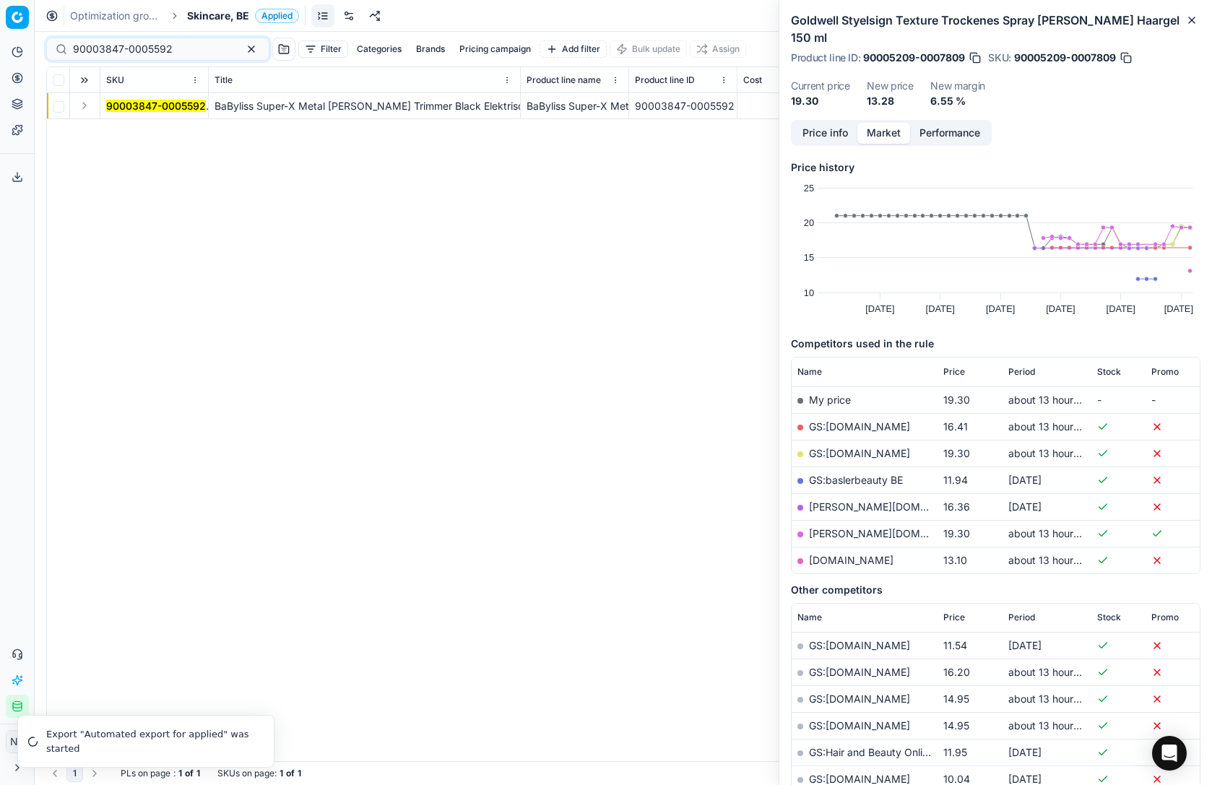
click at [83, 105] on button "Expand" at bounding box center [84, 105] width 17 height 17
click at [132, 143] on td "90003847-0005592" at bounding box center [154, 132] width 108 height 26
click at [134, 130] on mark "90003847-0005592" at bounding box center [156, 132] width 100 height 12
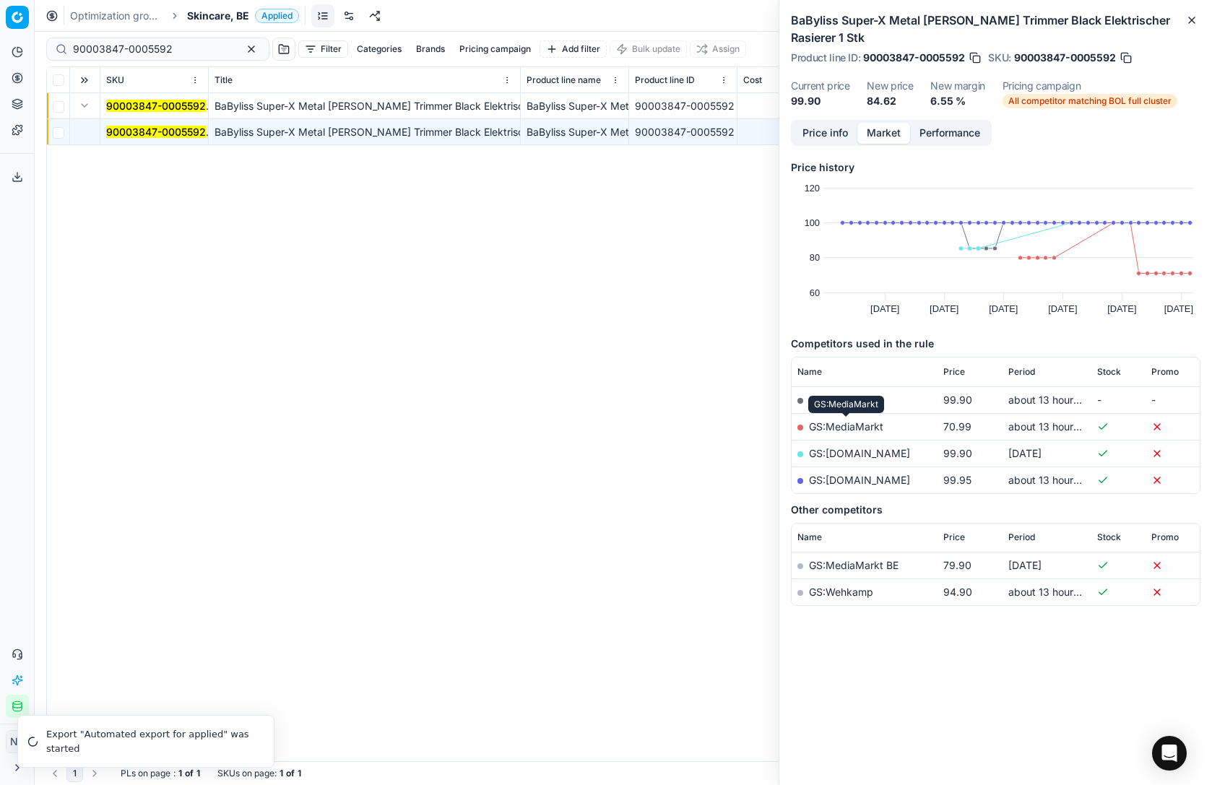
click at [853, 430] on link "GS:MediaMarkt" at bounding box center [846, 426] width 74 height 12
click at [158, 50] on input "90003847-0005592" at bounding box center [152, 49] width 158 height 14
paste input "80029688-400"
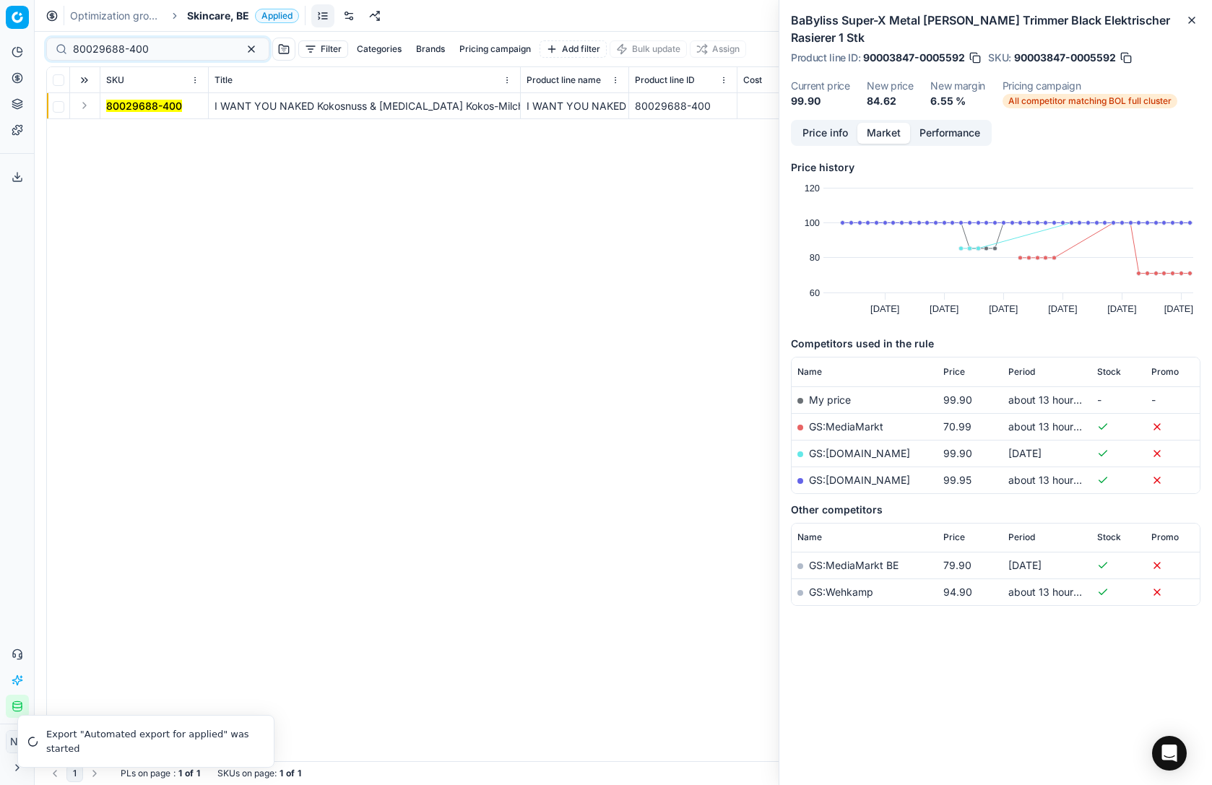
click at [83, 107] on button "Expand" at bounding box center [84, 105] width 17 height 17
click at [133, 130] on mark "80029688-400" at bounding box center [144, 132] width 76 height 12
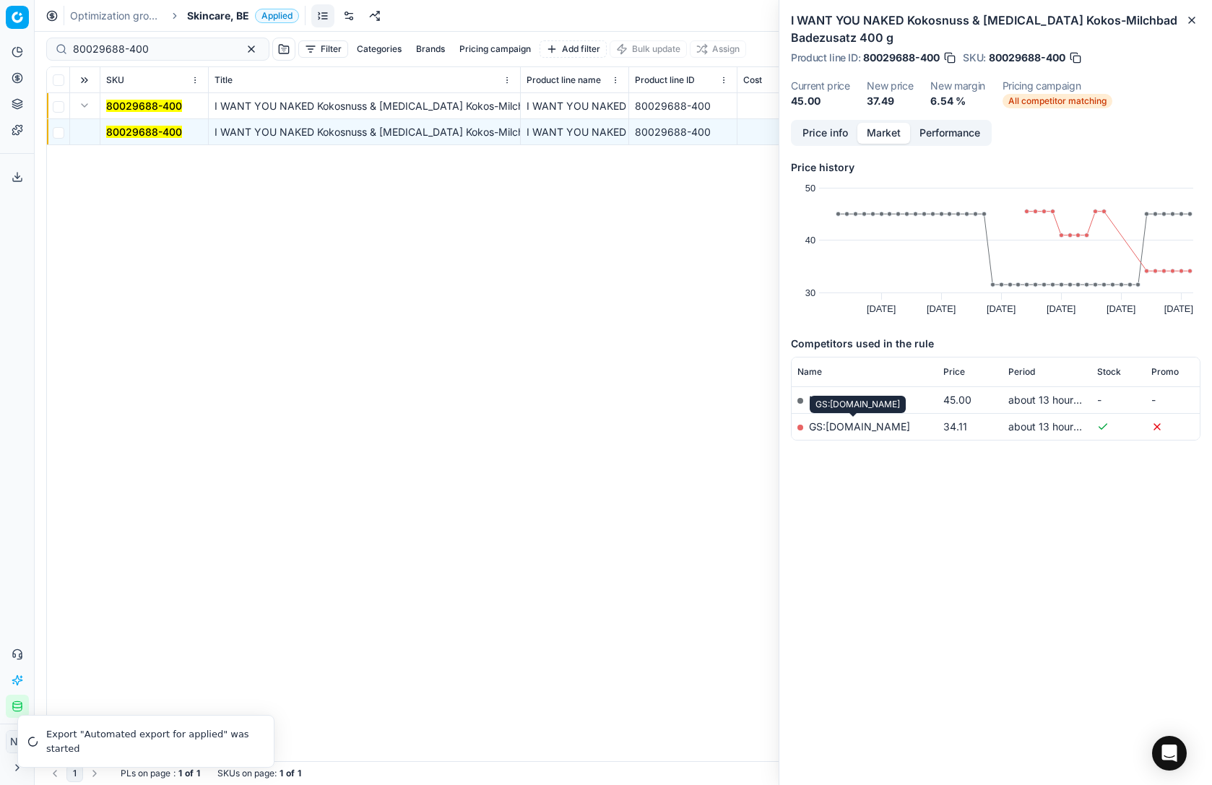
click at [837, 428] on link "GS:[DOMAIN_NAME]" at bounding box center [859, 426] width 101 height 12
click at [158, 44] on input "80029688-400" at bounding box center [152, 49] width 158 height 14
paste input "01596-1"
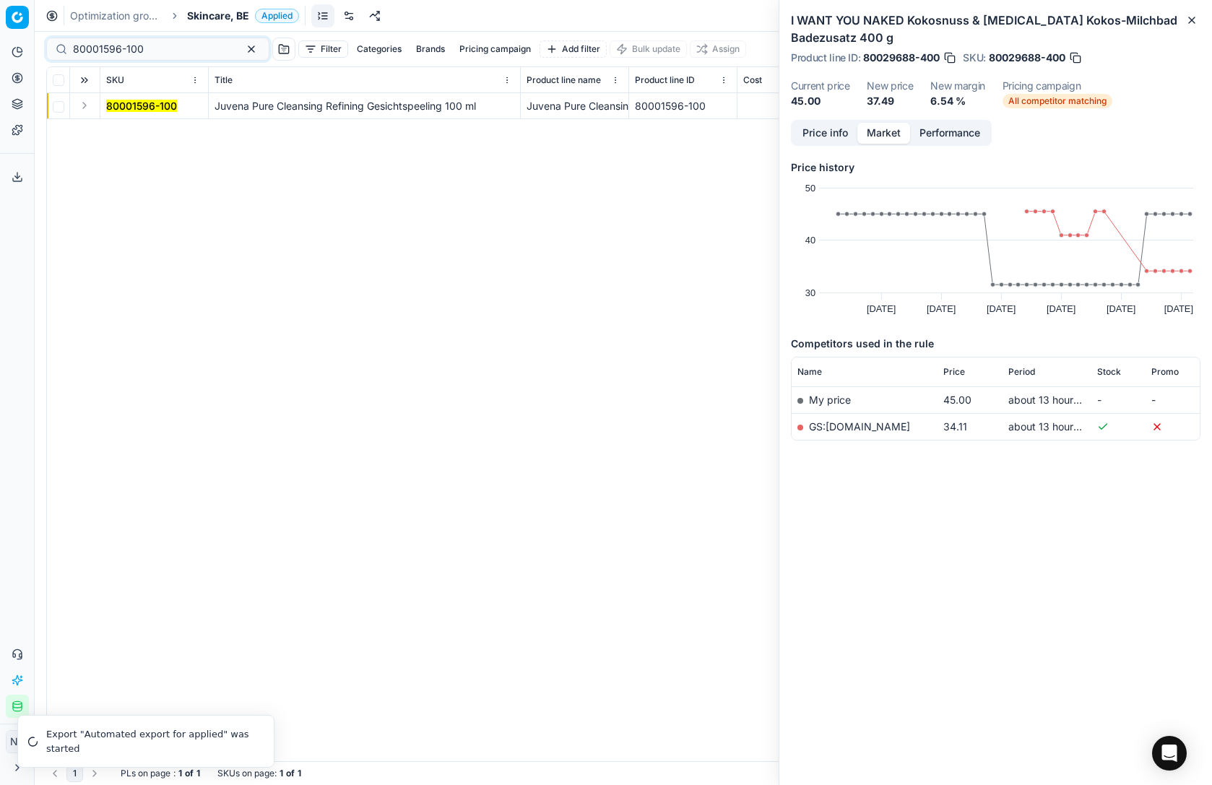
click at [79, 108] on button "Expand" at bounding box center [84, 105] width 17 height 17
click at [137, 129] on mark "80001596-100" at bounding box center [141, 132] width 71 height 12
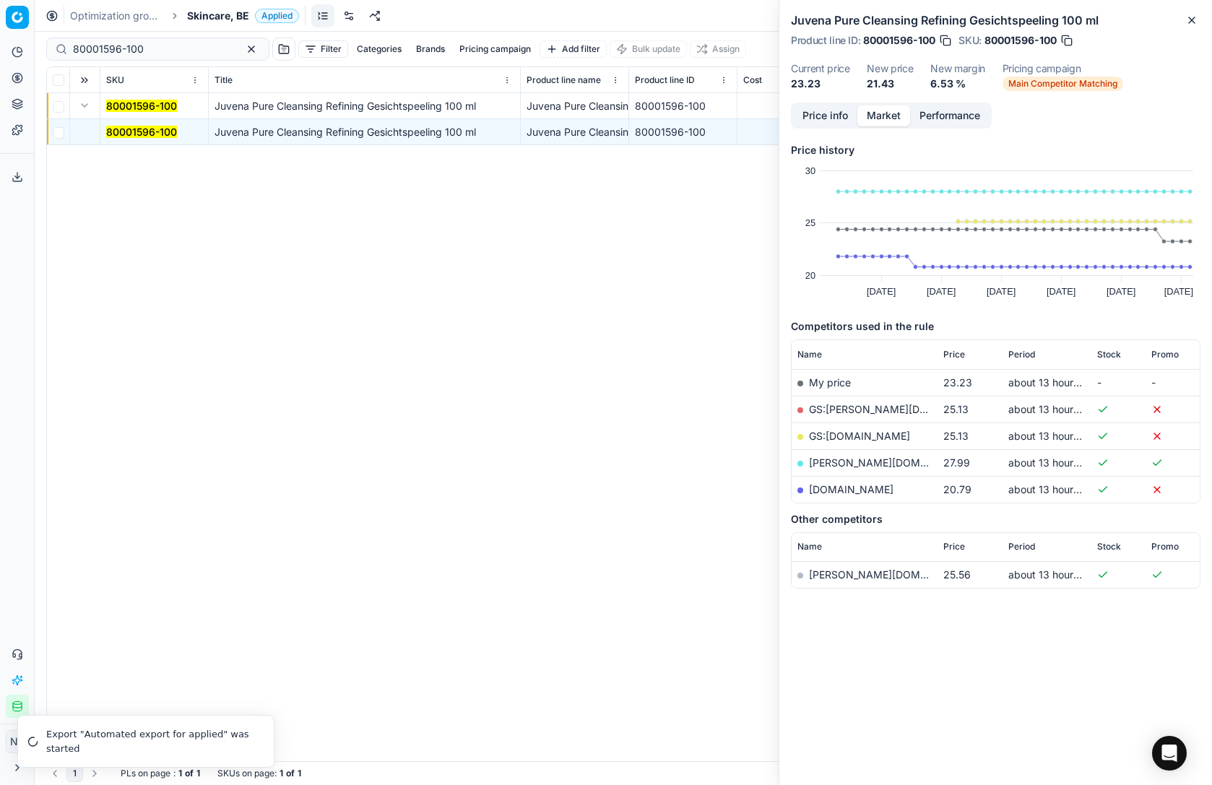
click at [840, 493] on link "[DOMAIN_NAME]" at bounding box center [851, 489] width 85 height 12
click at [157, 52] on input "80001596-100" at bounding box center [152, 49] width 158 height 14
paste input "90007878-0012257"
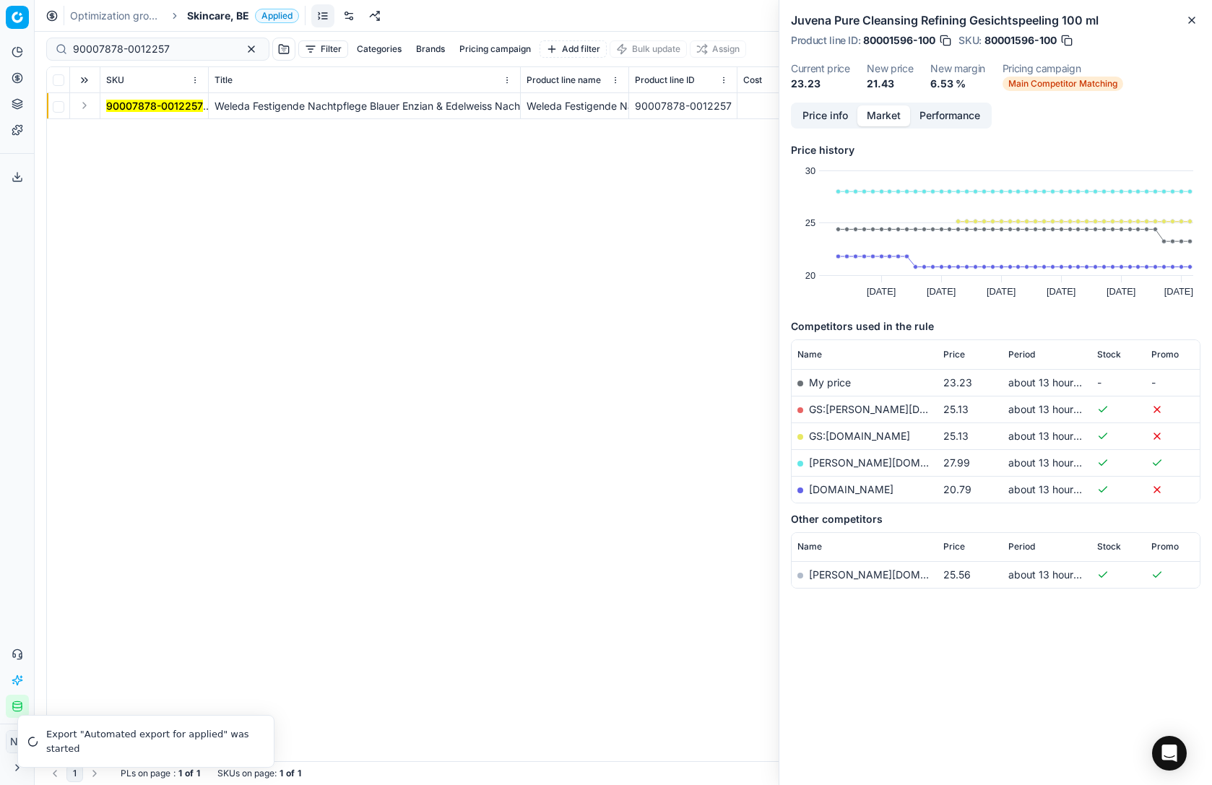
click at [85, 105] on button "Expand" at bounding box center [84, 105] width 17 height 17
click at [129, 131] on mark "90007878-0012257" at bounding box center [154, 132] width 97 height 12
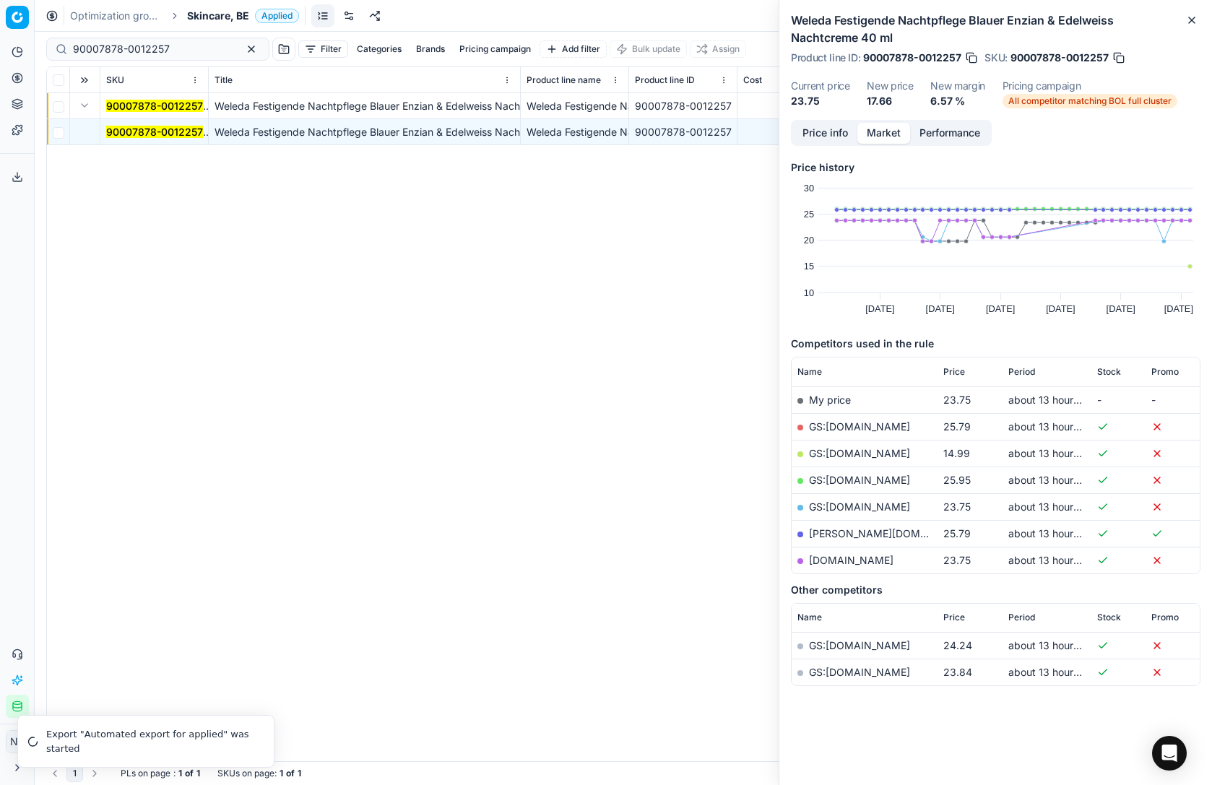
click at [832, 457] on link "GS:[DOMAIN_NAME]" at bounding box center [859, 453] width 101 height 12
click at [171, 45] on input "90007878-0012257" at bounding box center [152, 49] width 158 height 14
paste input "8421-0013049"
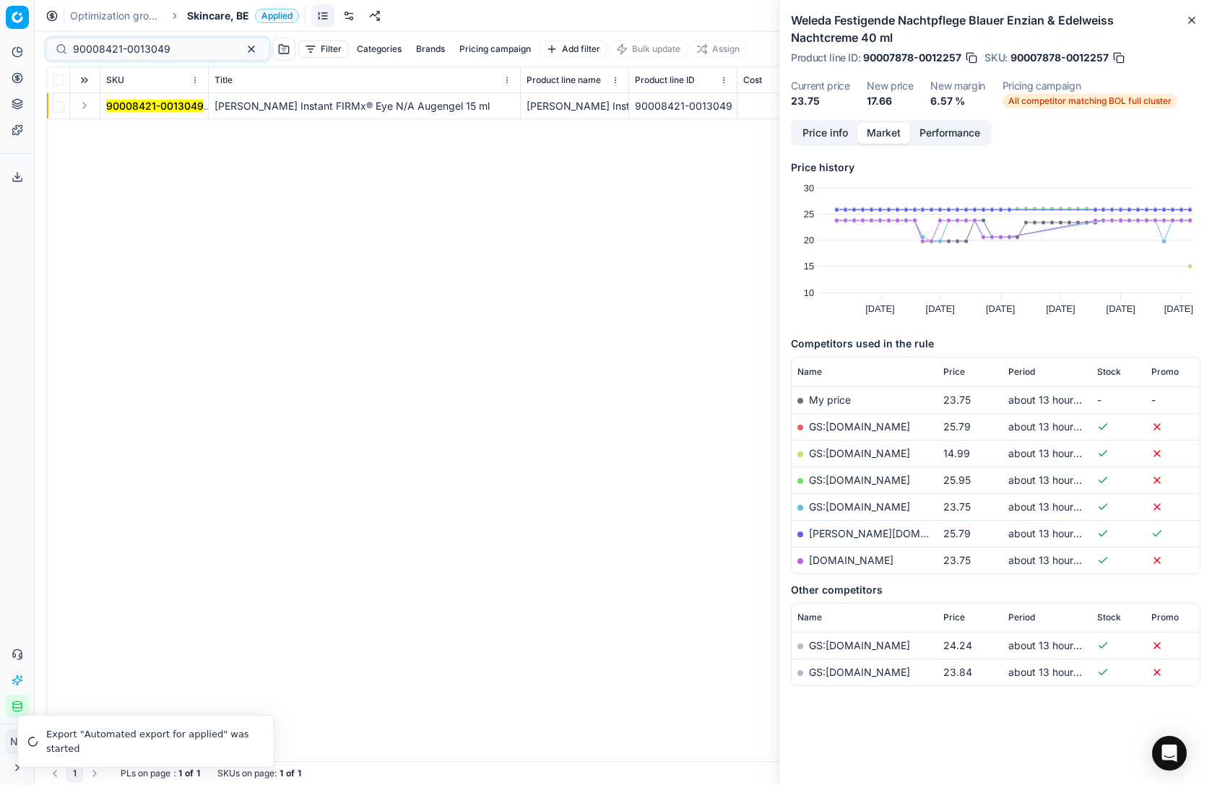
click at [85, 106] on button "Expand" at bounding box center [84, 105] width 17 height 17
click at [133, 134] on mark "90008421-0013049" at bounding box center [155, 132] width 98 height 12
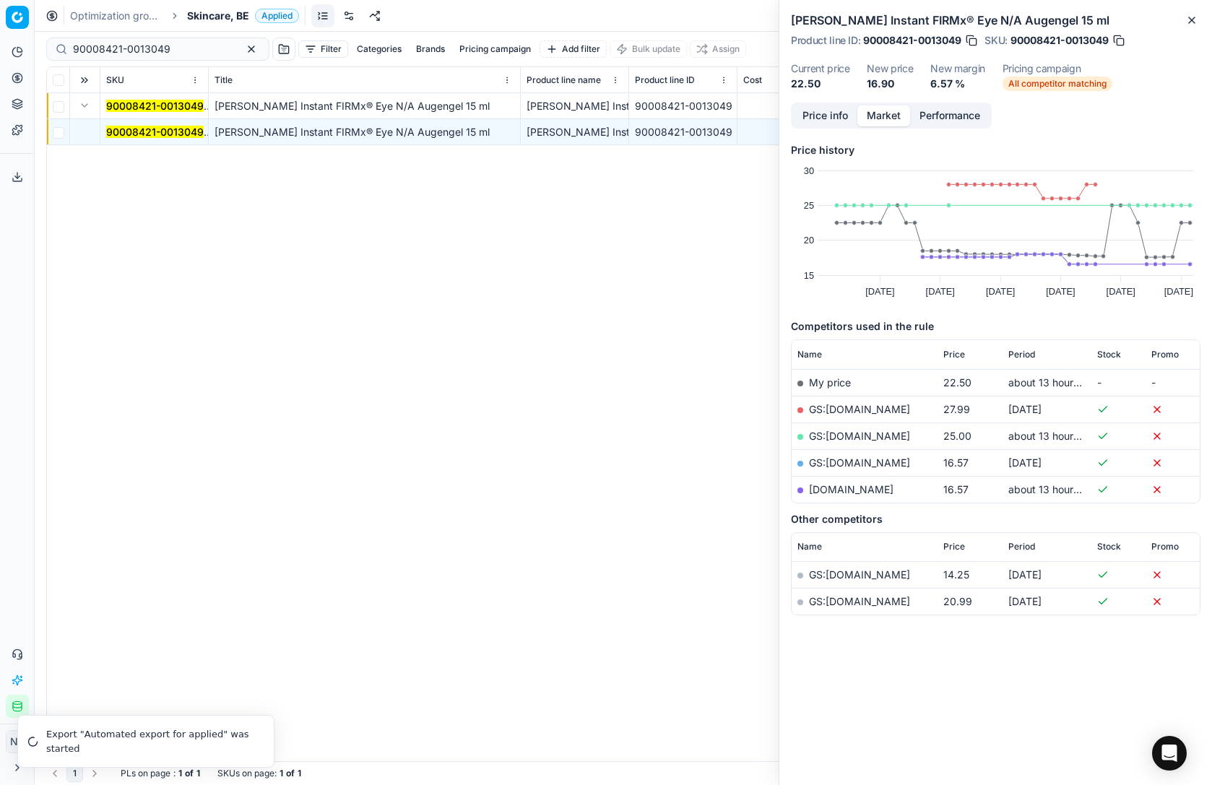
click at [840, 487] on link "[DOMAIN_NAME]" at bounding box center [851, 489] width 85 height 12
click at [186, 43] on input "90008421-0013049" at bounding box center [152, 49] width 158 height 14
paste input "80029668-100"
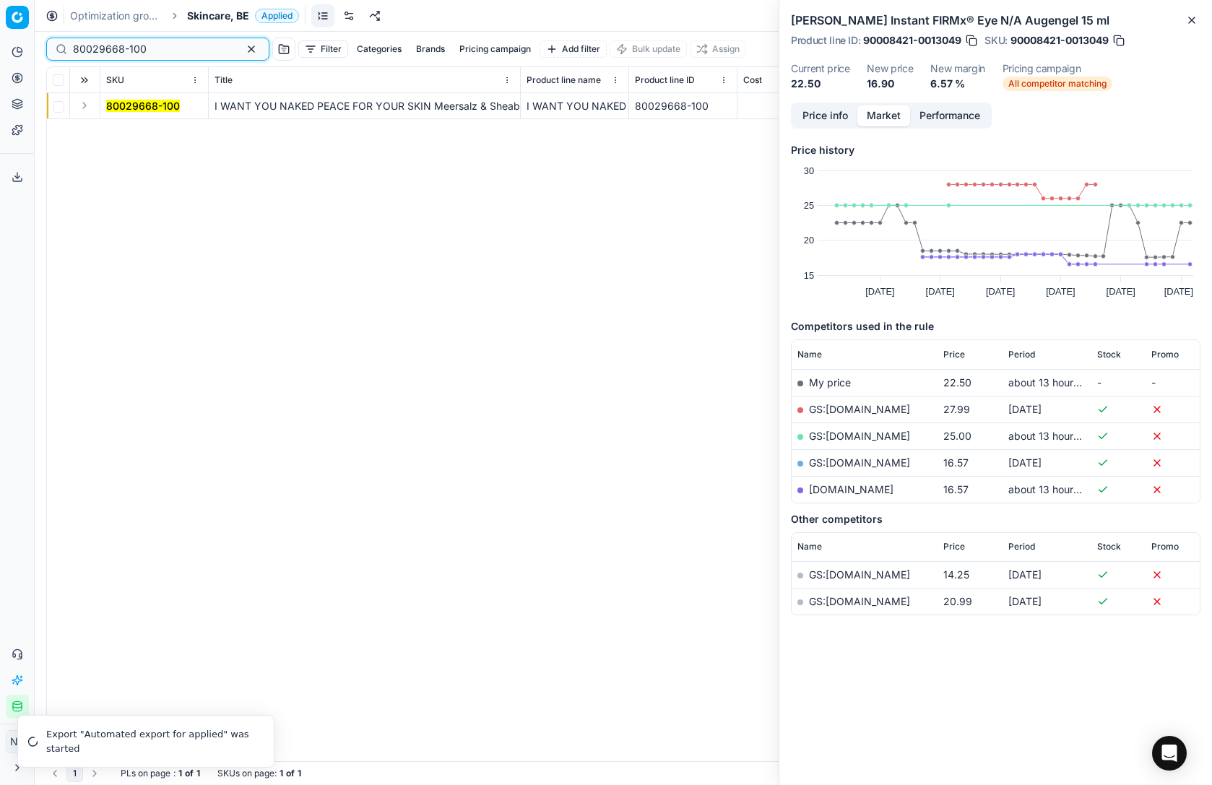
type input "80029668-100"
click at [85, 106] on button "Expand" at bounding box center [84, 105] width 17 height 17
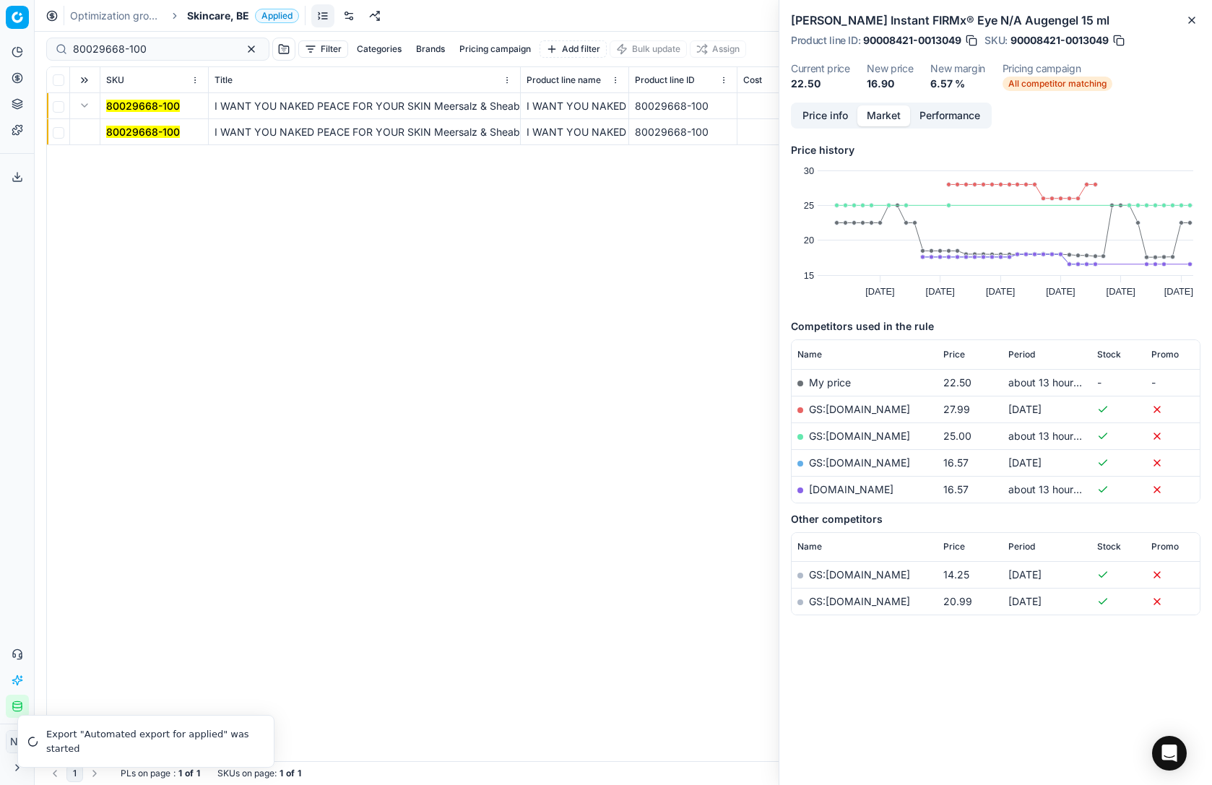
click at [142, 129] on mark "80029668-100" at bounding box center [143, 132] width 74 height 12
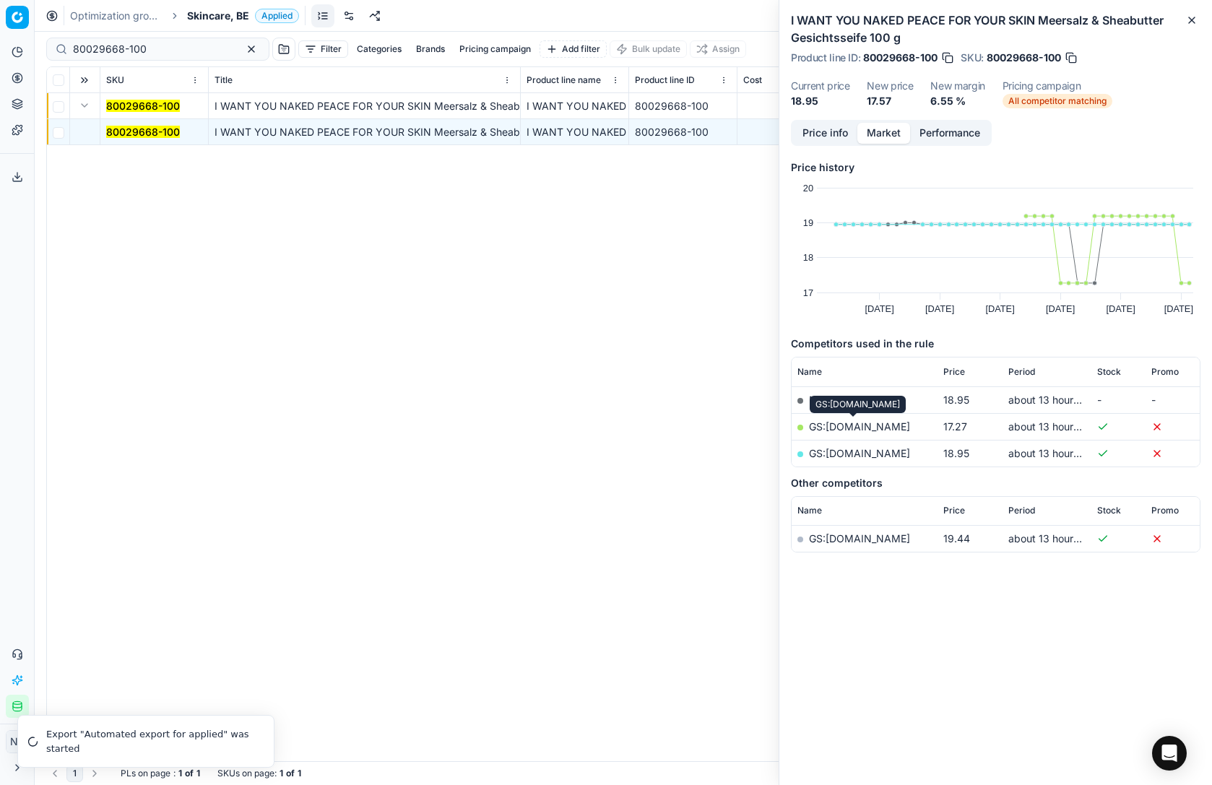
click at [837, 426] on link "GS:[DOMAIN_NAME]" at bounding box center [859, 426] width 101 height 12
click at [215, 17] on span "Skincare, BE" at bounding box center [218, 16] width 62 height 14
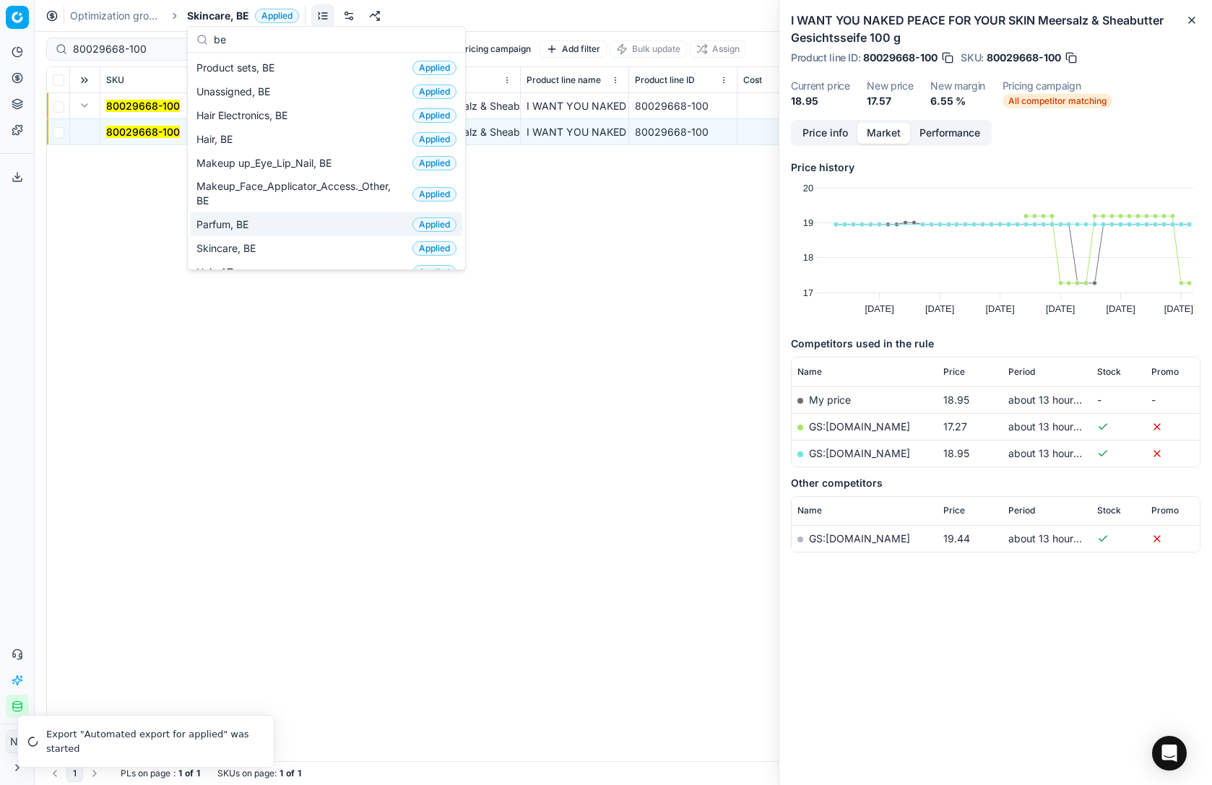
type input "be"
click at [246, 223] on span "Parfum, BE" at bounding box center [226, 224] width 58 height 14
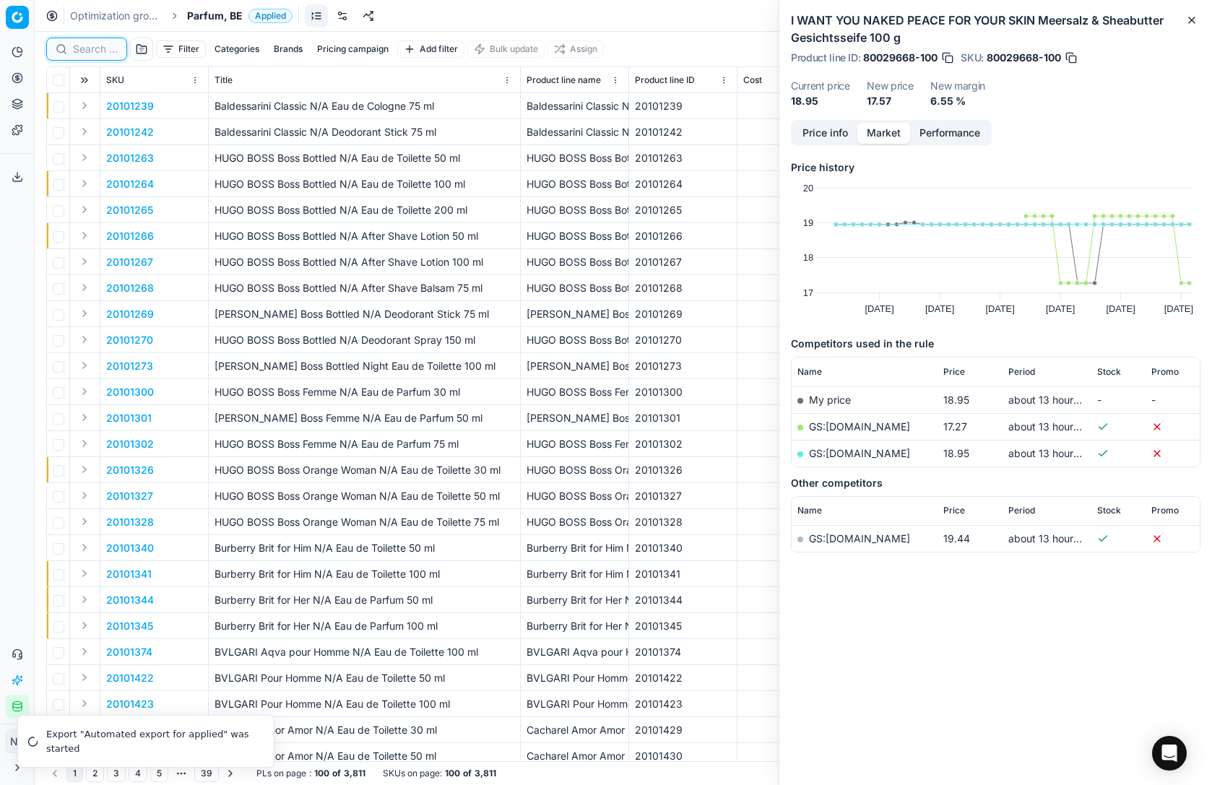
click at [90, 50] on input at bounding box center [95, 49] width 45 height 14
paste input "80011866-100"
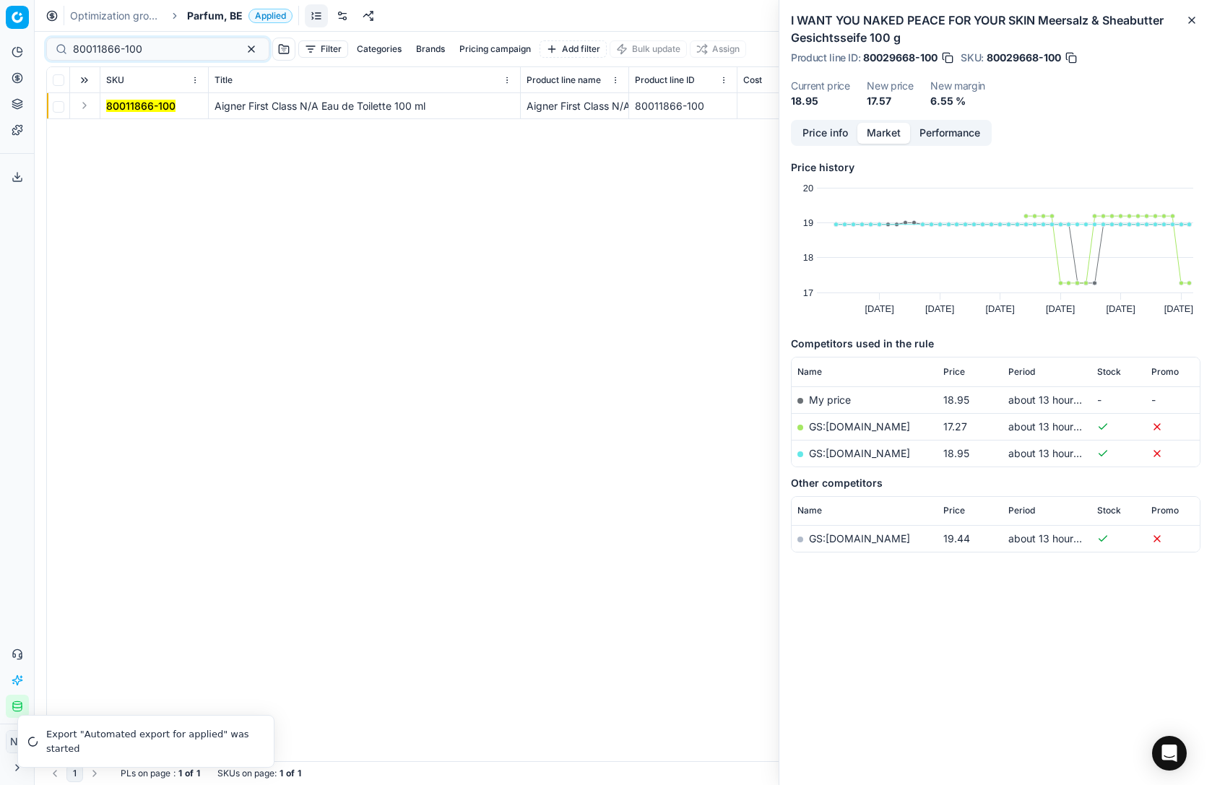
click at [85, 106] on button "Expand" at bounding box center [84, 105] width 17 height 17
click at [142, 139] on td "80011866-100" at bounding box center [154, 132] width 108 height 26
click at [143, 130] on mark "80011866-100" at bounding box center [140, 132] width 69 height 12
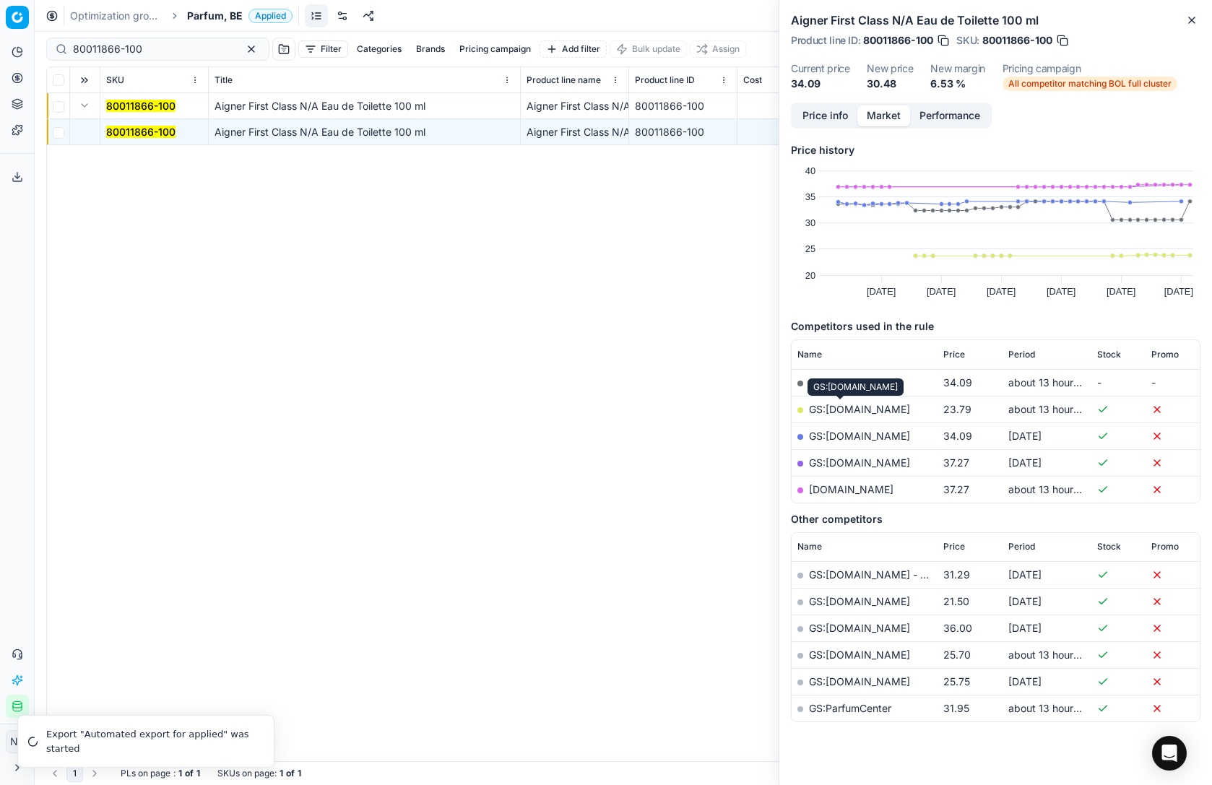
click at [855, 408] on link "GS:[DOMAIN_NAME]" at bounding box center [859, 409] width 101 height 12
click at [178, 49] on input "80011866-100" at bounding box center [152, 49] width 158 height 14
paste input "20150042"
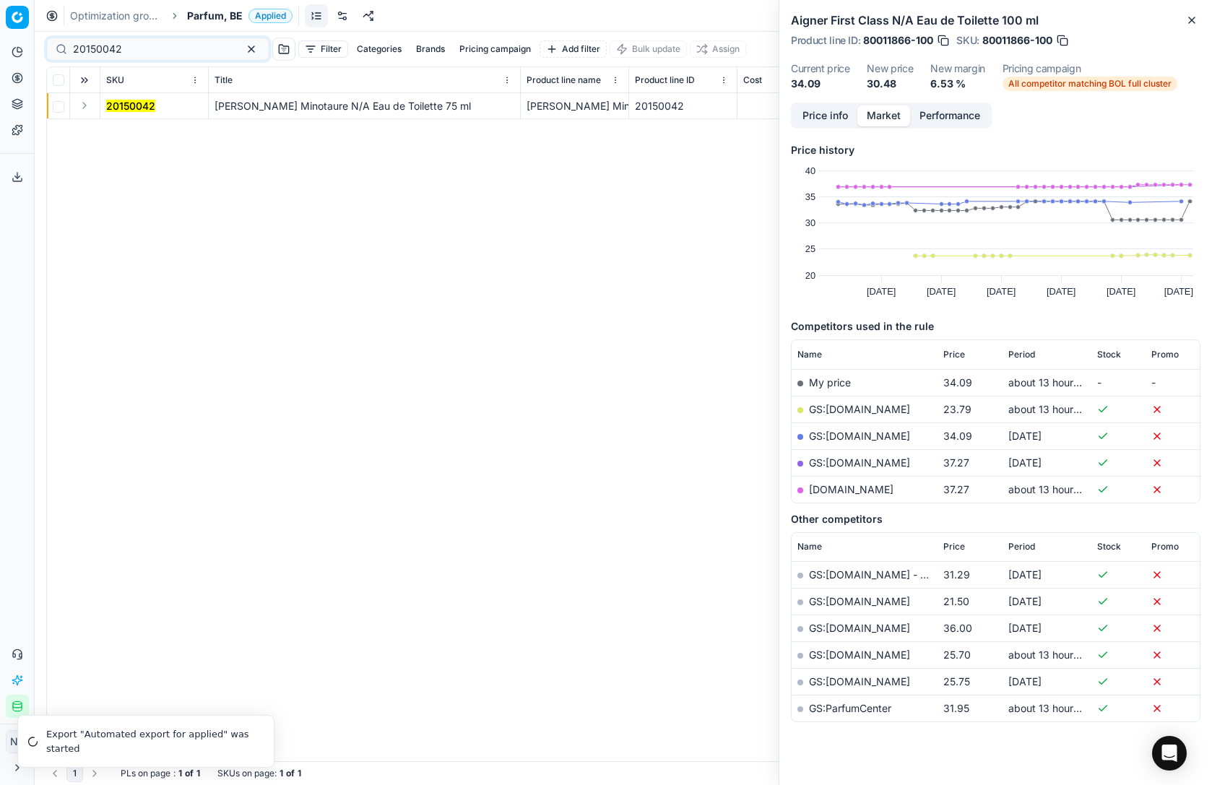
click at [86, 106] on button "Expand" at bounding box center [84, 105] width 17 height 17
click at [125, 129] on mark "20150042" at bounding box center [130, 132] width 49 height 12
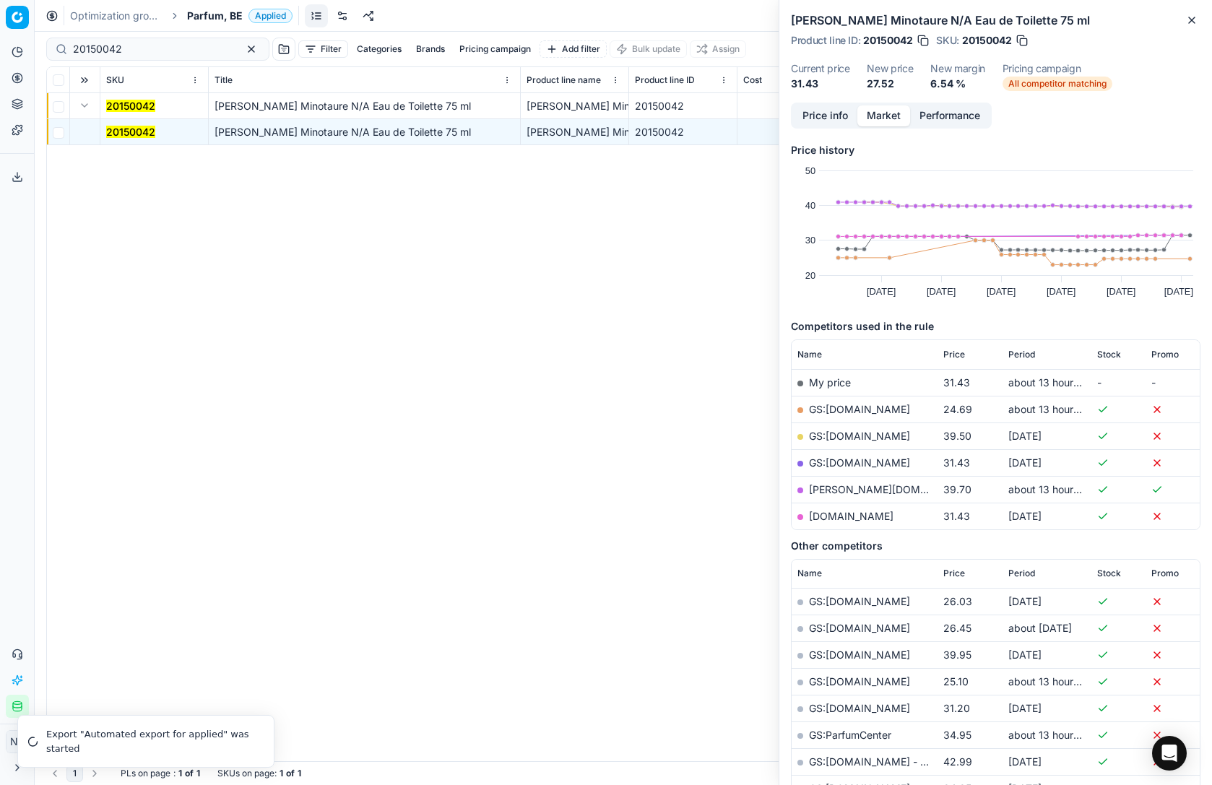
click at [849, 413] on link "GS:[DOMAIN_NAME]" at bounding box center [859, 409] width 101 height 12
click at [155, 56] on div "20150042" at bounding box center [157, 49] width 223 height 23
click at [150, 53] on input "20150042" at bounding box center [152, 49] width 158 height 14
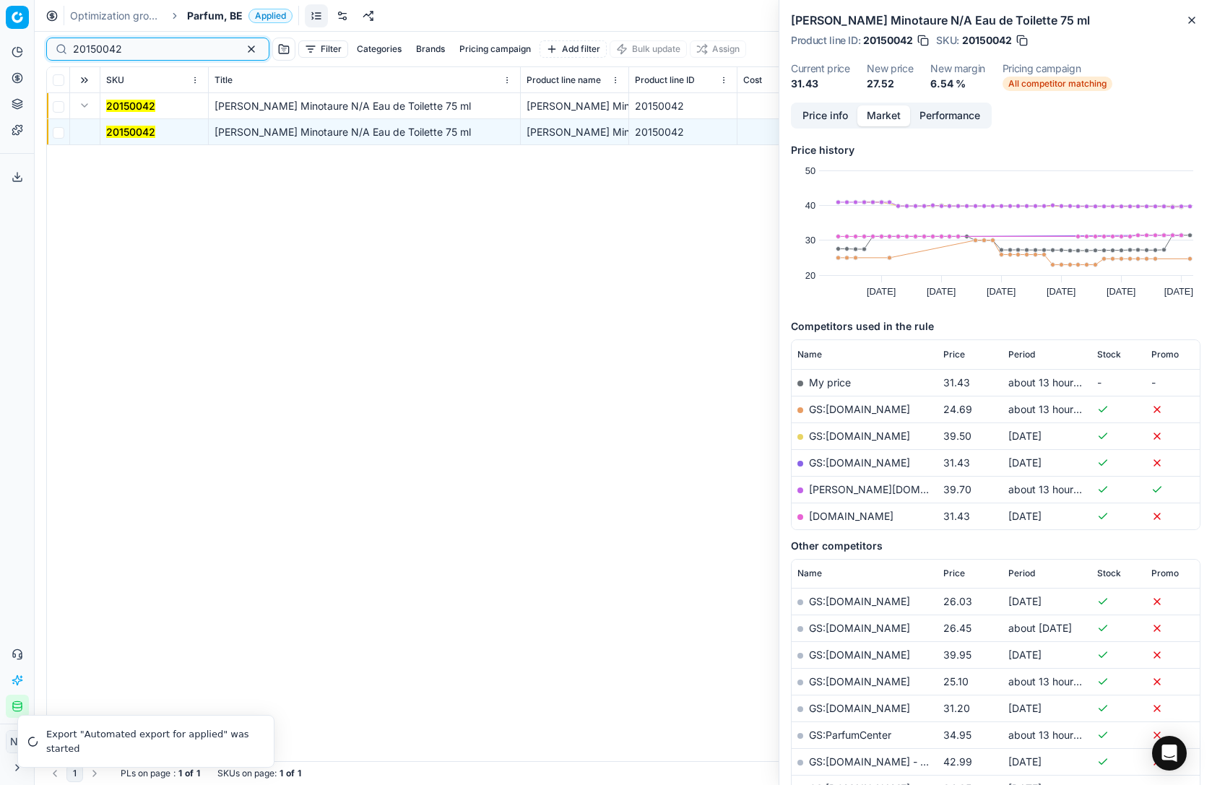
click at [150, 53] on input "20150042" at bounding box center [152, 49] width 158 height 14
paste input "02220"
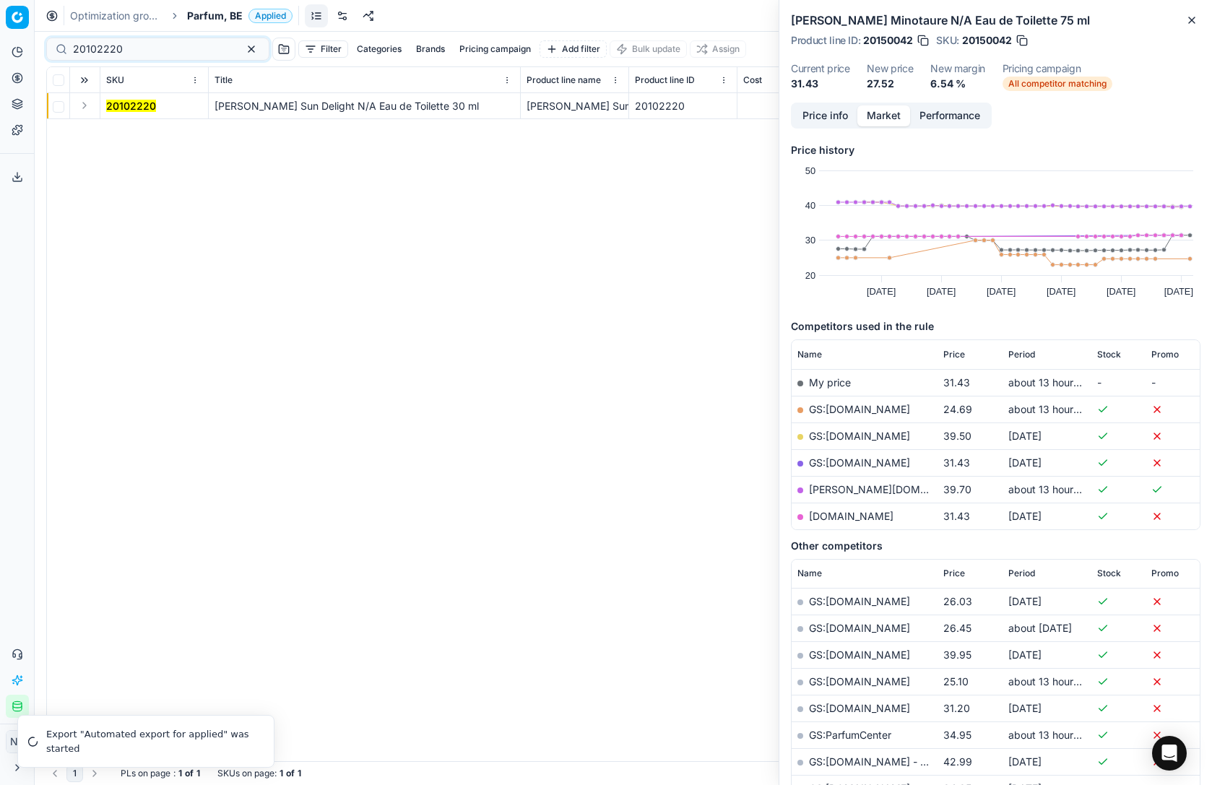
click at [82, 109] on button "Expand" at bounding box center [84, 105] width 17 height 17
click at [118, 129] on mark "20102220" at bounding box center [131, 132] width 50 height 12
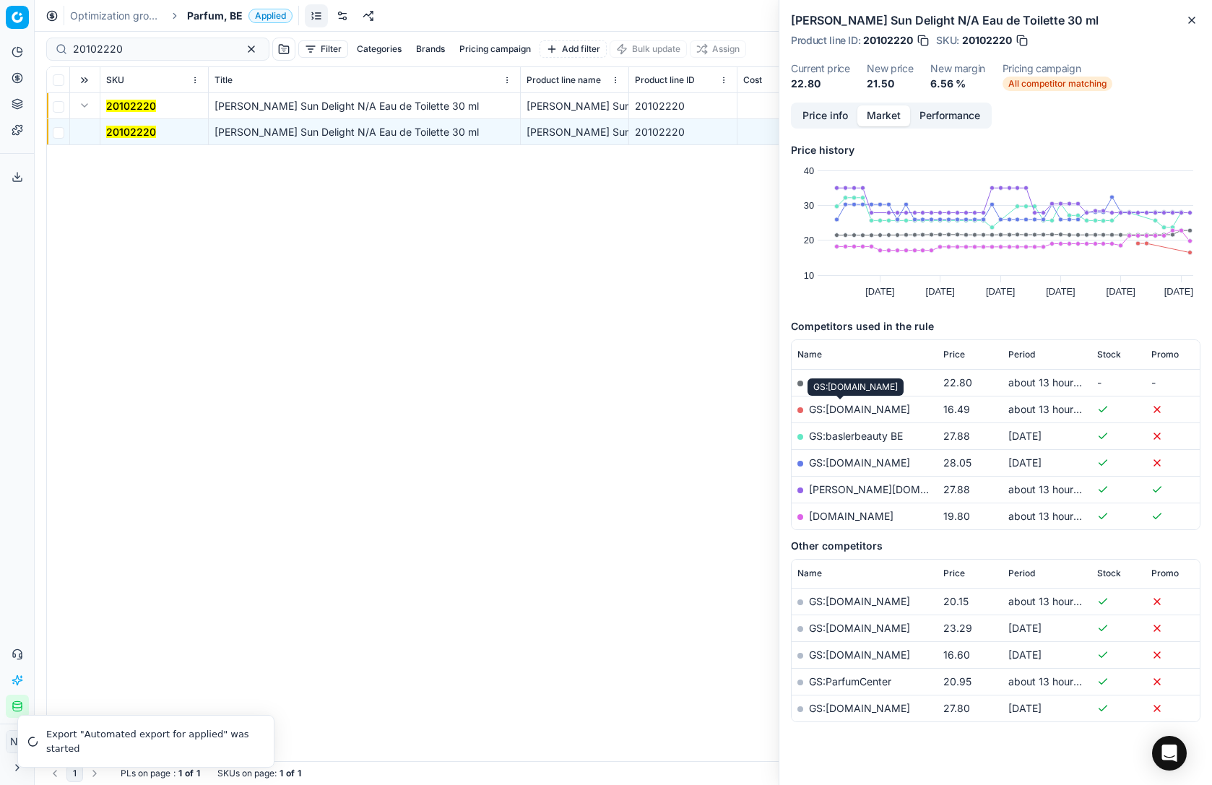
click at [851, 410] on link "GS:[DOMAIN_NAME]" at bounding box center [859, 409] width 101 height 12
click at [150, 46] on input "20102220" at bounding box center [152, 49] width 158 height 14
paste input "90000255-0000352"
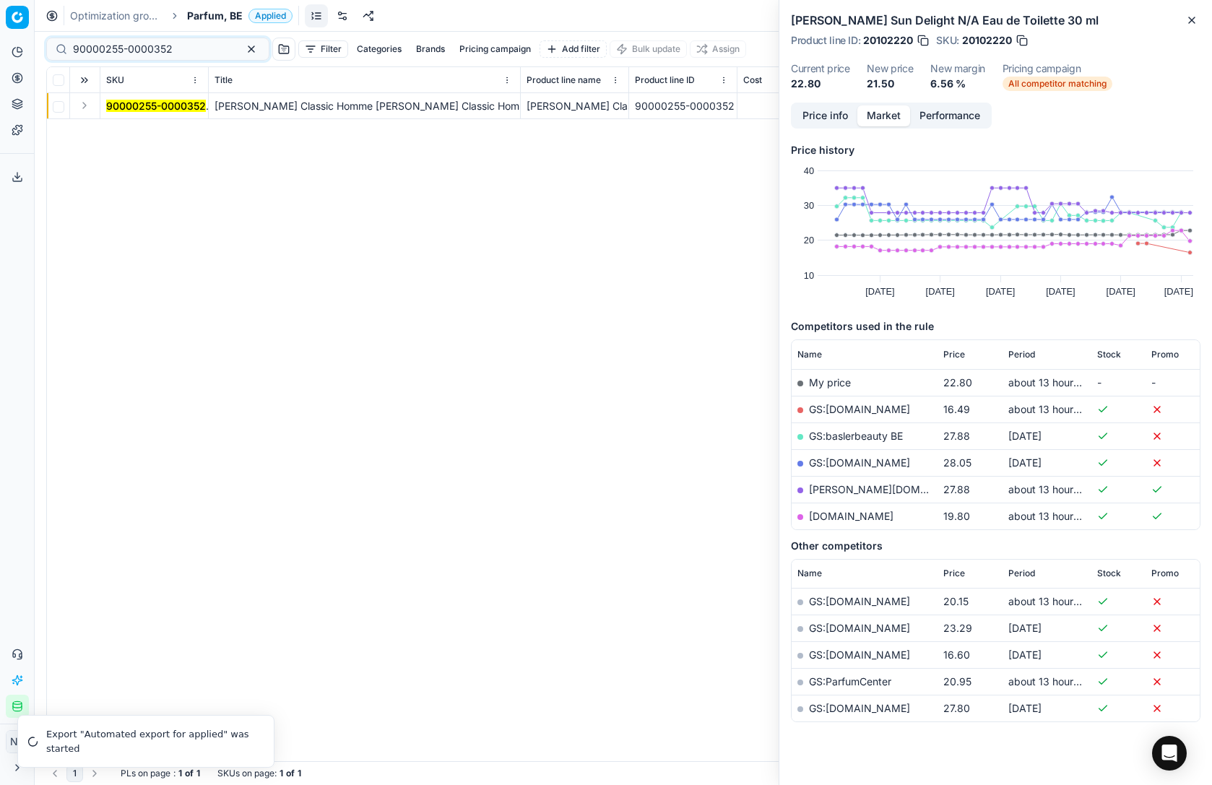
click at [85, 107] on button "Expand" at bounding box center [84, 105] width 17 height 17
click at [129, 130] on mark "90000255-0000352" at bounding box center [156, 132] width 100 height 12
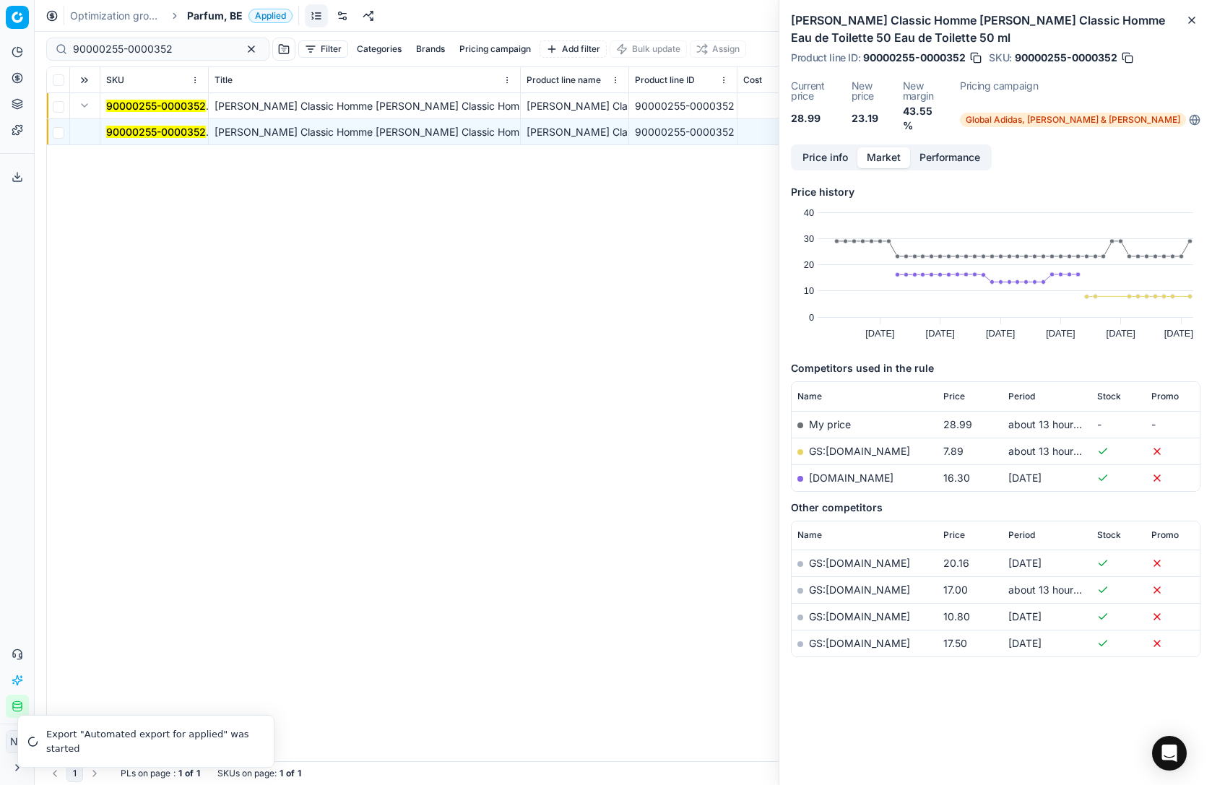
click at [846, 445] on link "GS:[DOMAIN_NAME]" at bounding box center [859, 451] width 101 height 12
click at [146, 38] on div "90000255-0000352" at bounding box center [157, 49] width 223 height 23
click at [142, 46] on input "90000255-0000352" at bounding box center [152, 49] width 158 height 14
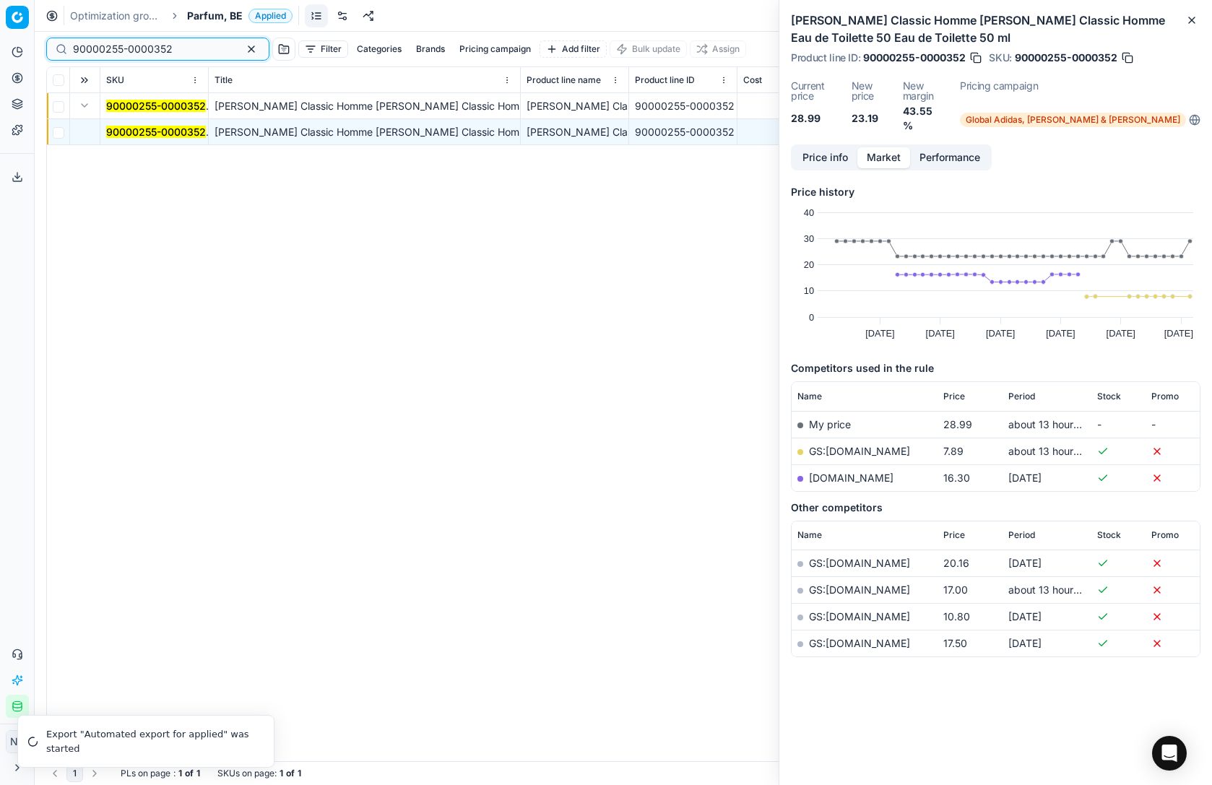
click at [142, 46] on input "90000255-0000352" at bounding box center [152, 49] width 158 height 14
paste input "13486-0021259"
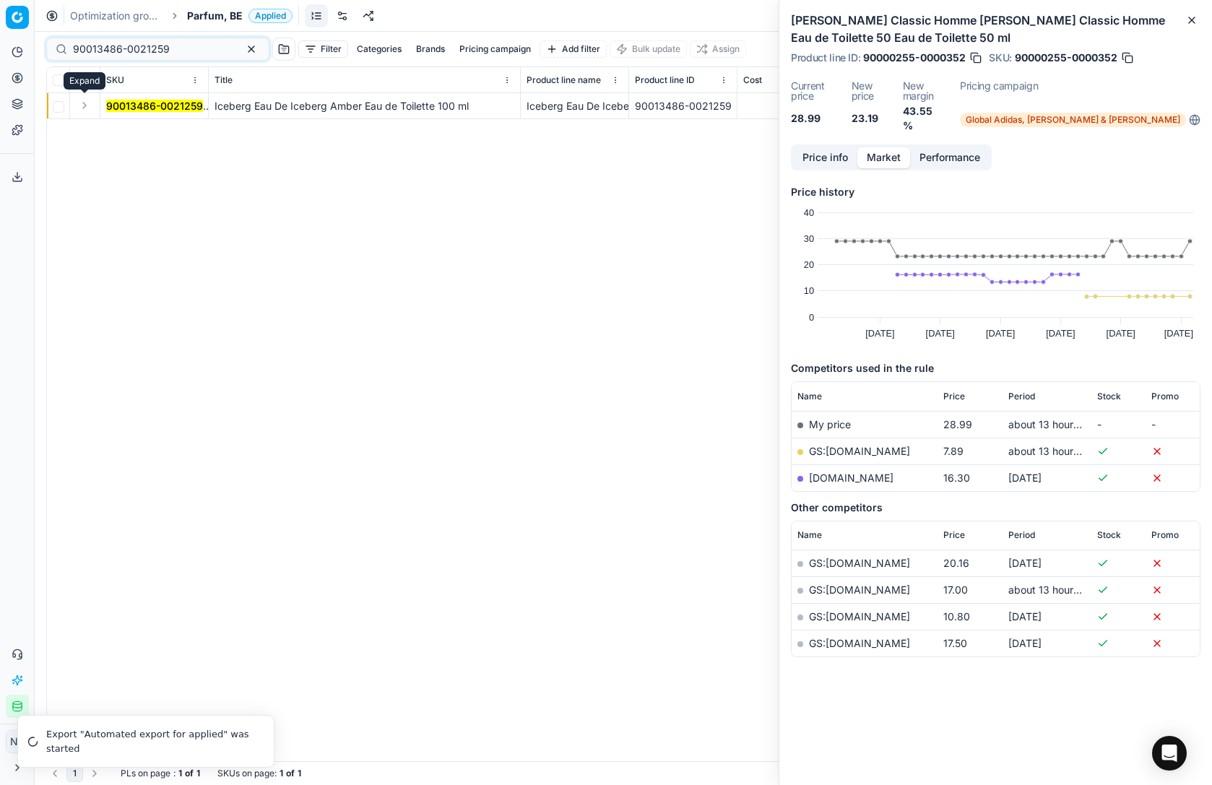
click at [85, 107] on button "Expand" at bounding box center [84, 105] width 17 height 17
click at [140, 125] on span "90013486-0021259" at bounding box center [154, 132] width 97 height 14
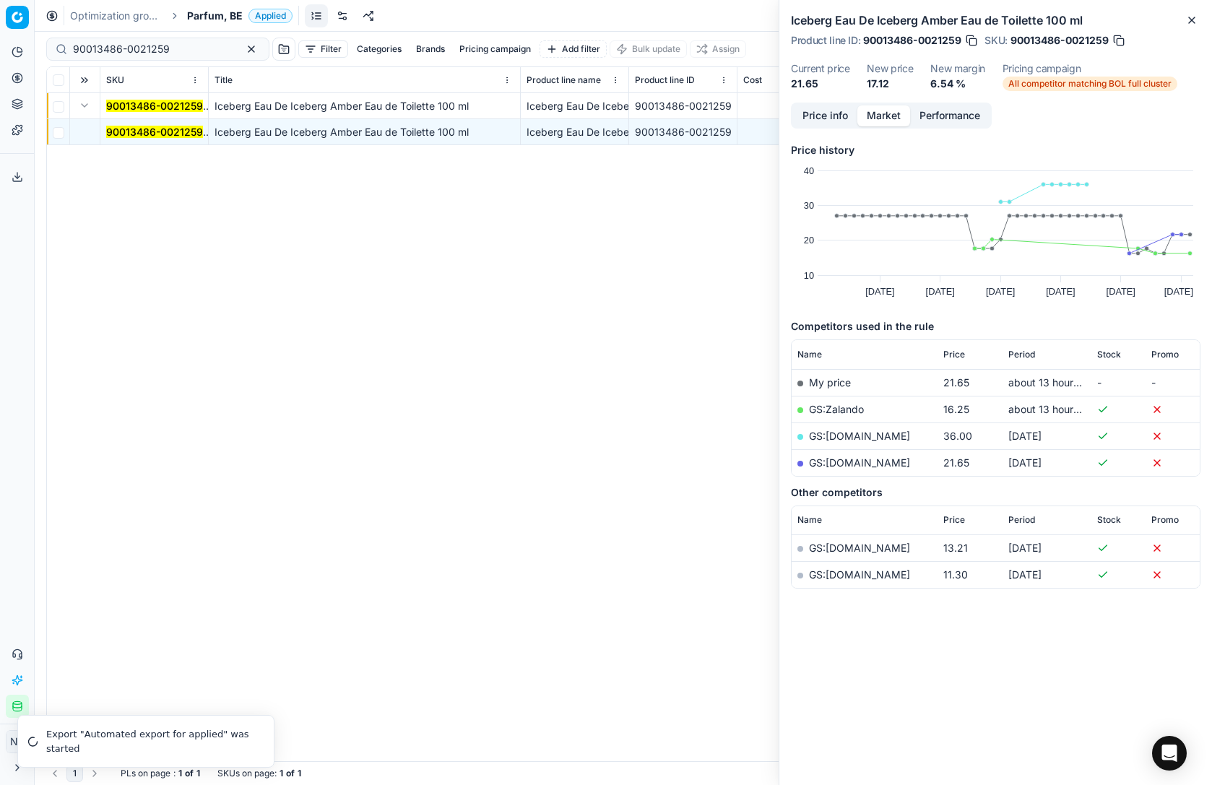
click at [846, 407] on link "GS:Zalando" at bounding box center [836, 409] width 55 height 12
click at [172, 44] on input "90013486-0021259" at bounding box center [152, 49] width 158 height 14
paste input "20102210"
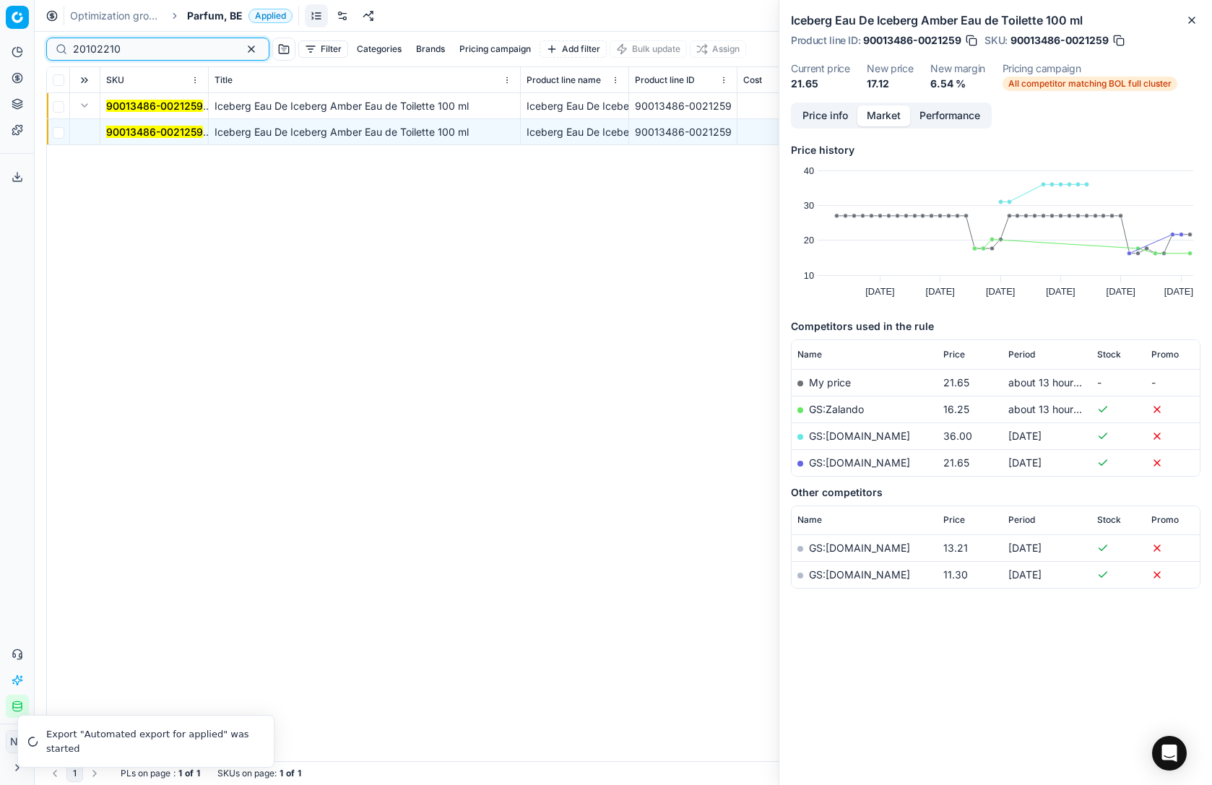
type input "20102210"
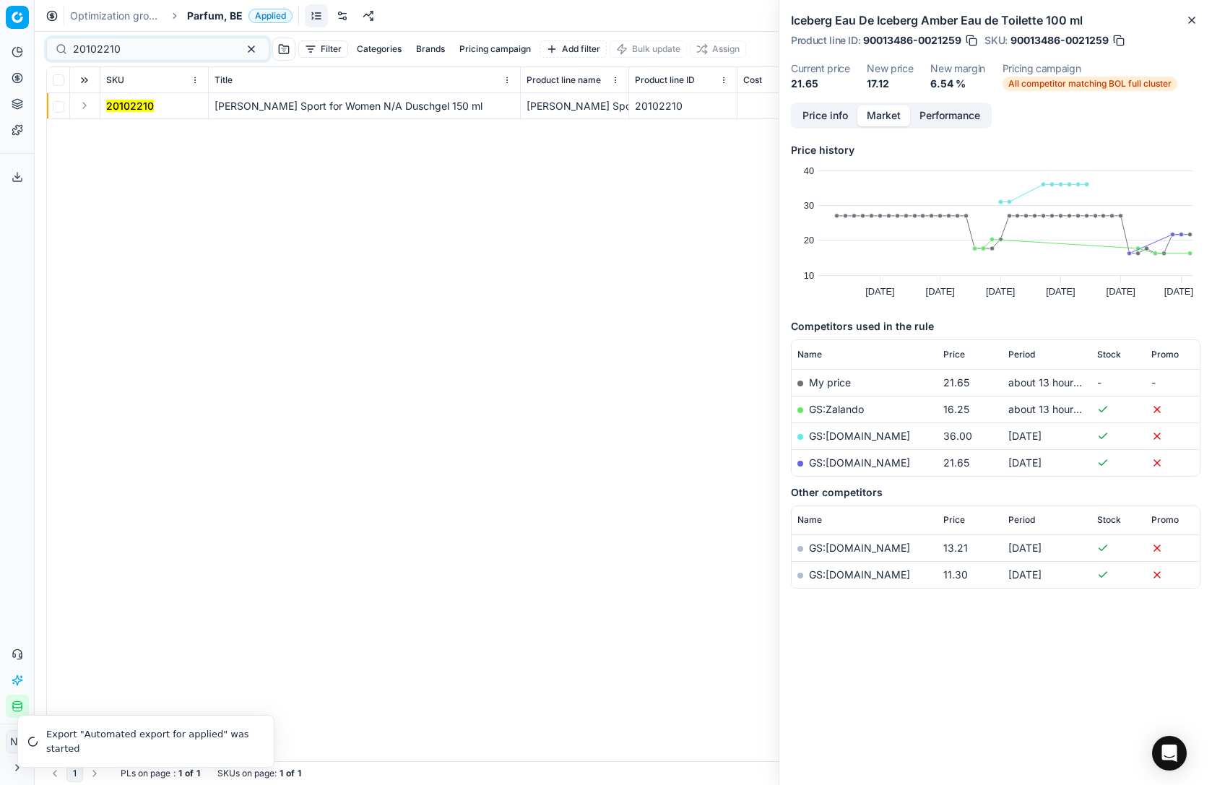
click at [83, 107] on button "Expand" at bounding box center [84, 105] width 17 height 17
click at [124, 129] on mark "20102210" at bounding box center [130, 132] width 48 height 12
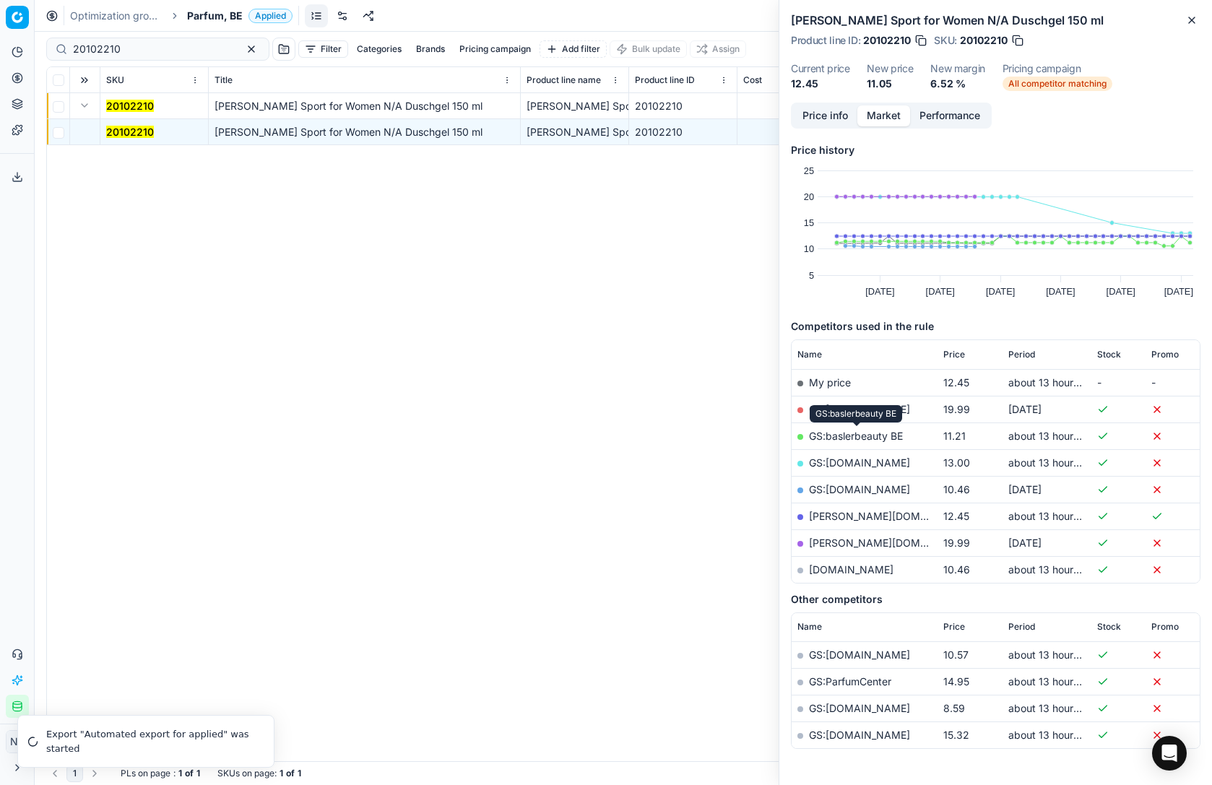
click at [873, 439] on link "GS:baslerbeauty BE" at bounding box center [856, 436] width 94 height 12
click at [218, 19] on span "Parfum, BE" at bounding box center [215, 16] width 56 height 14
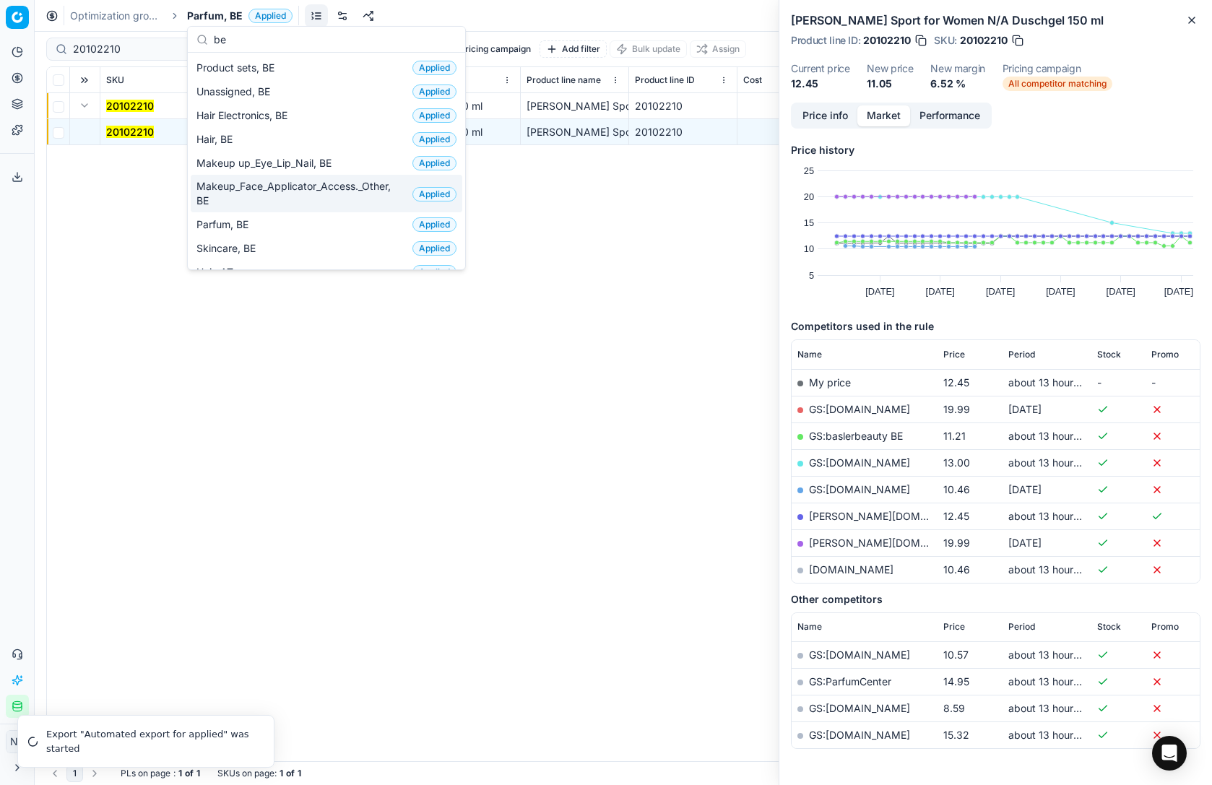
type input "be"
click at [241, 199] on span "Makeup_Face_Applicator_Access._Other, BE" at bounding box center [302, 193] width 210 height 29
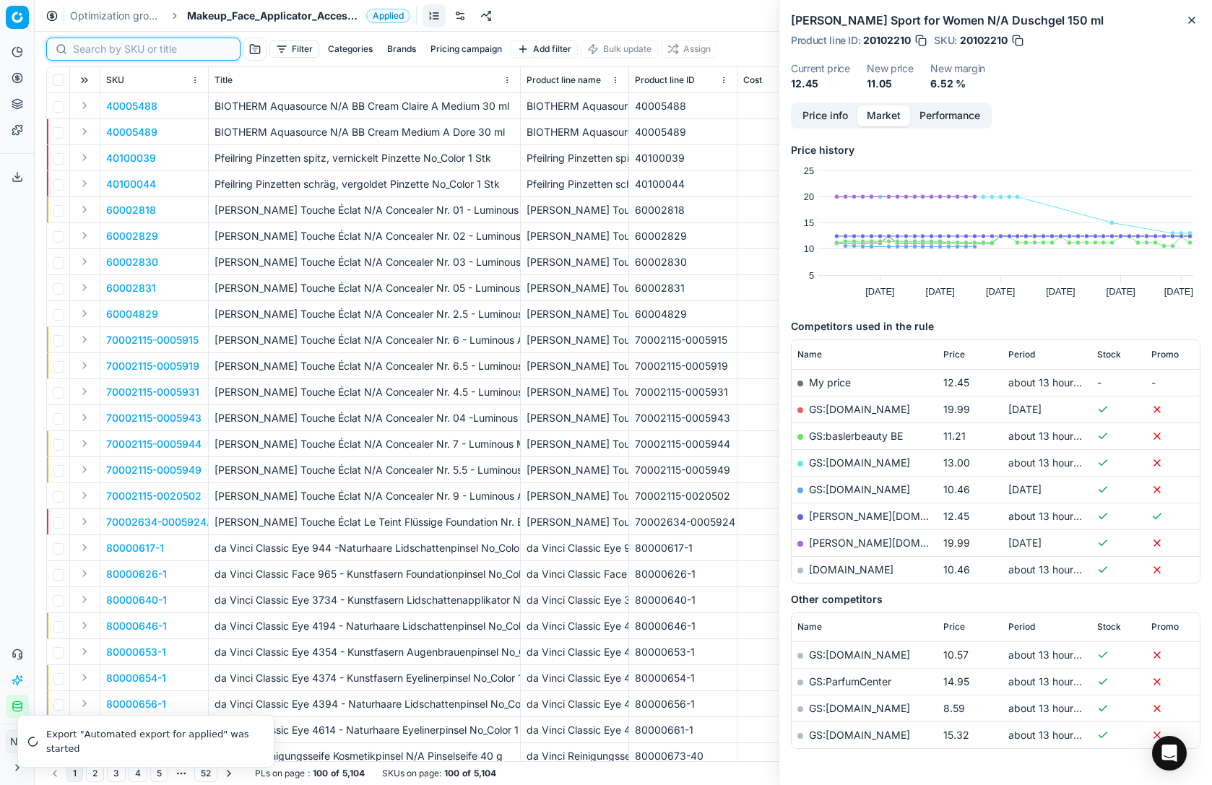
click at [98, 53] on input at bounding box center [152, 49] width 158 height 14
paste input "90010745-0016849"
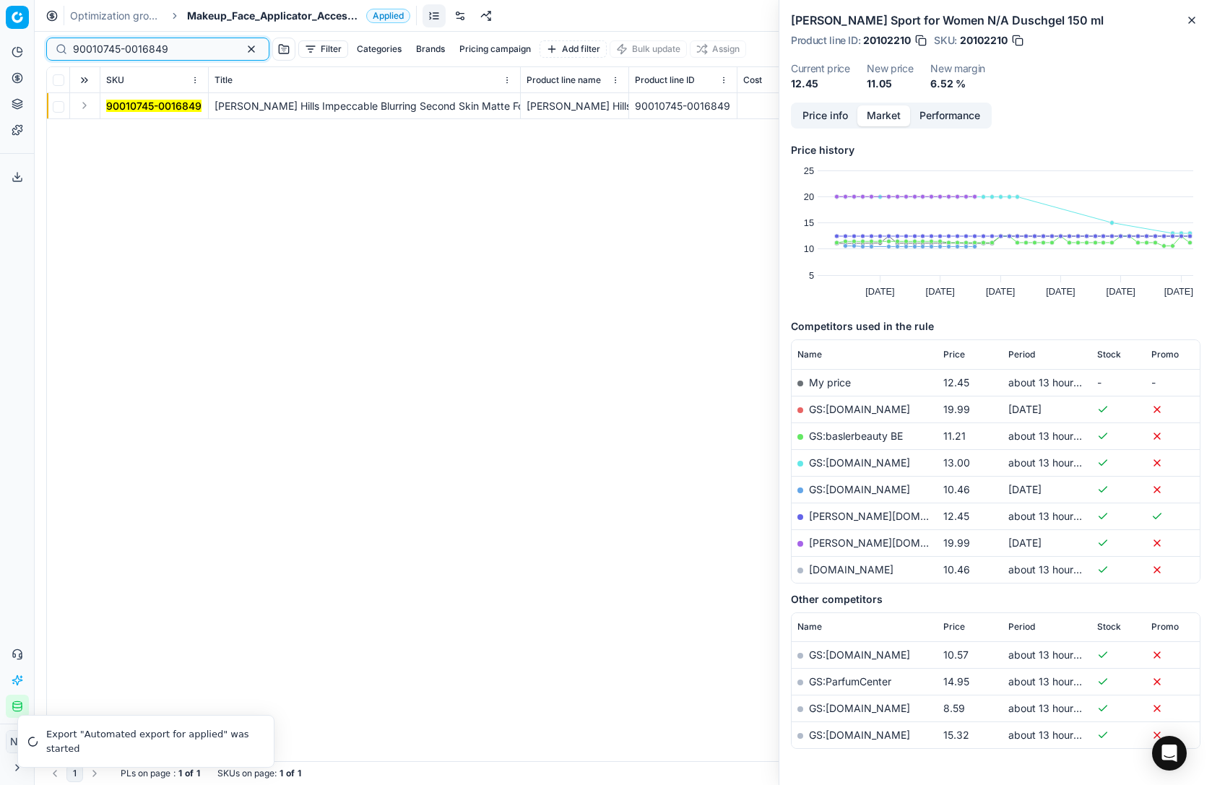
type input "90010745-0016849"
click at [85, 108] on button "Expand" at bounding box center [84, 105] width 17 height 17
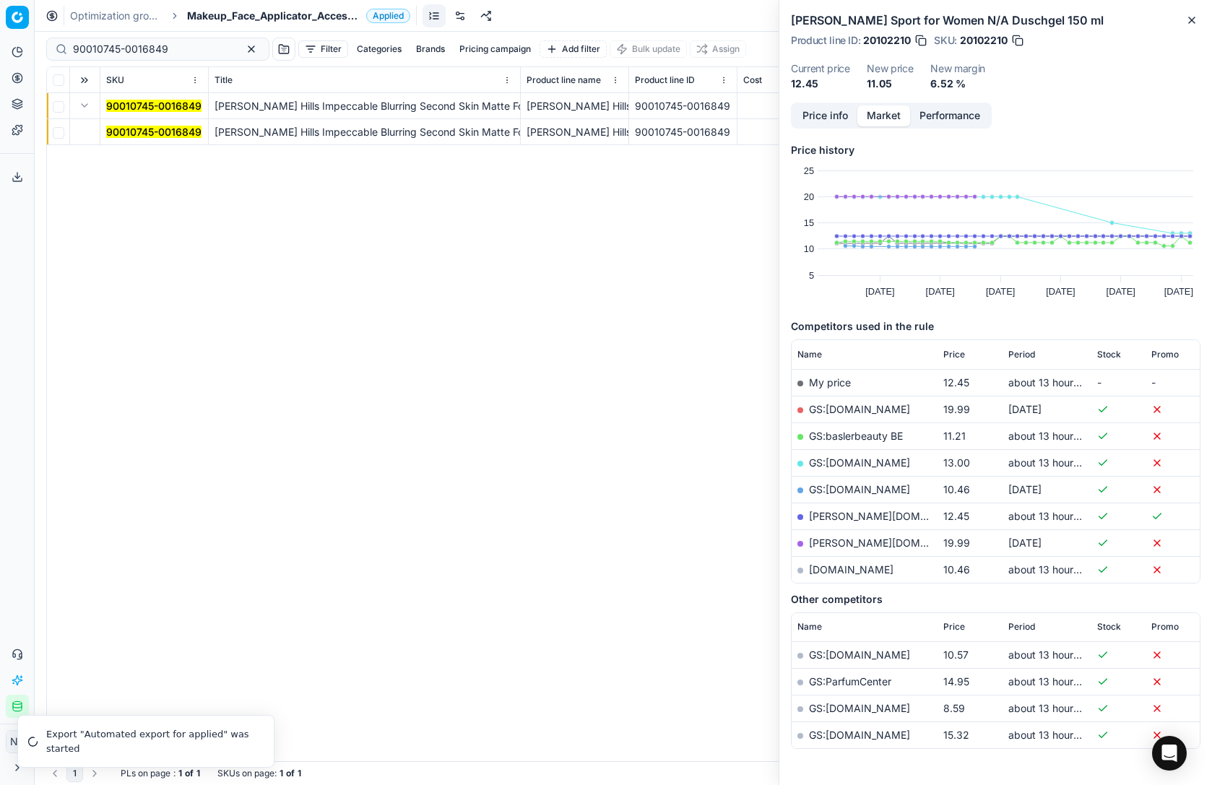
click at [113, 129] on mark "90010745-0016849" at bounding box center [153, 132] width 95 height 12
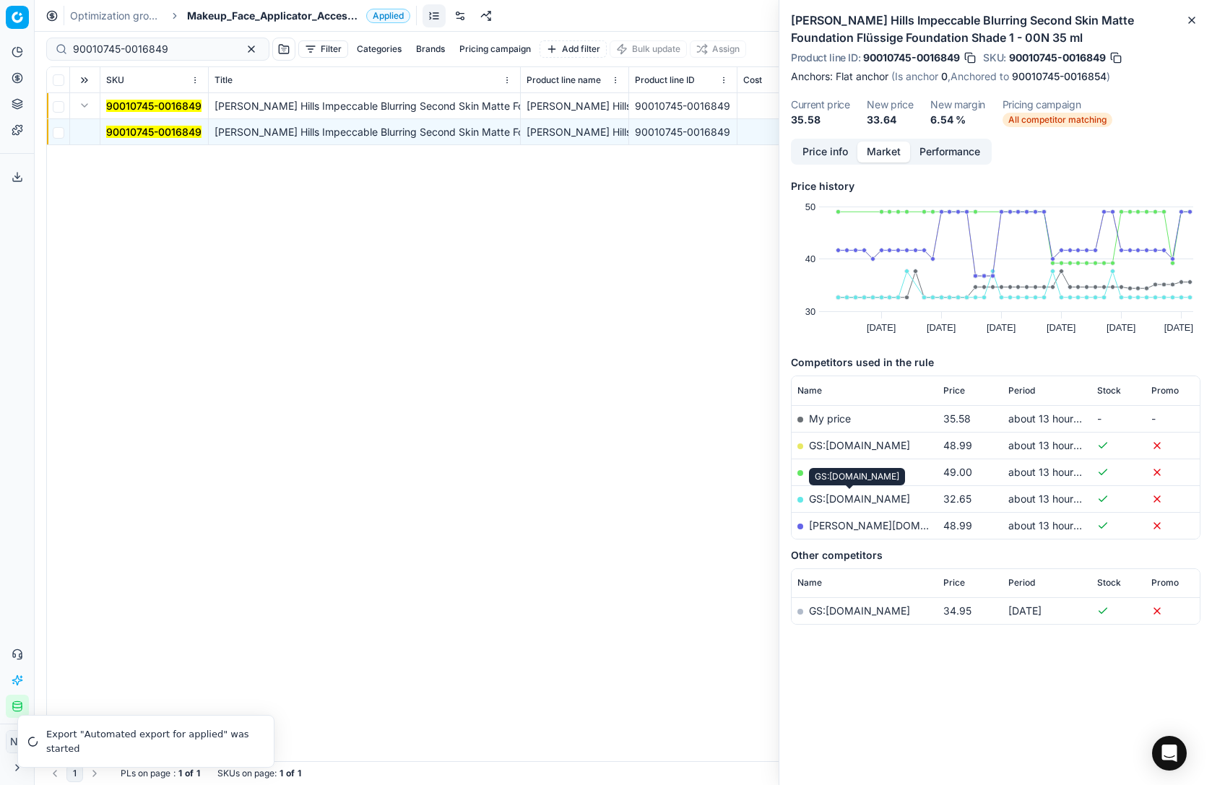
click at [856, 501] on link "GS:[DOMAIN_NAME]" at bounding box center [859, 499] width 101 height 12
click at [208, 20] on span "Makeup_Face_Applicator_Access._Other, BE" at bounding box center [273, 16] width 173 height 14
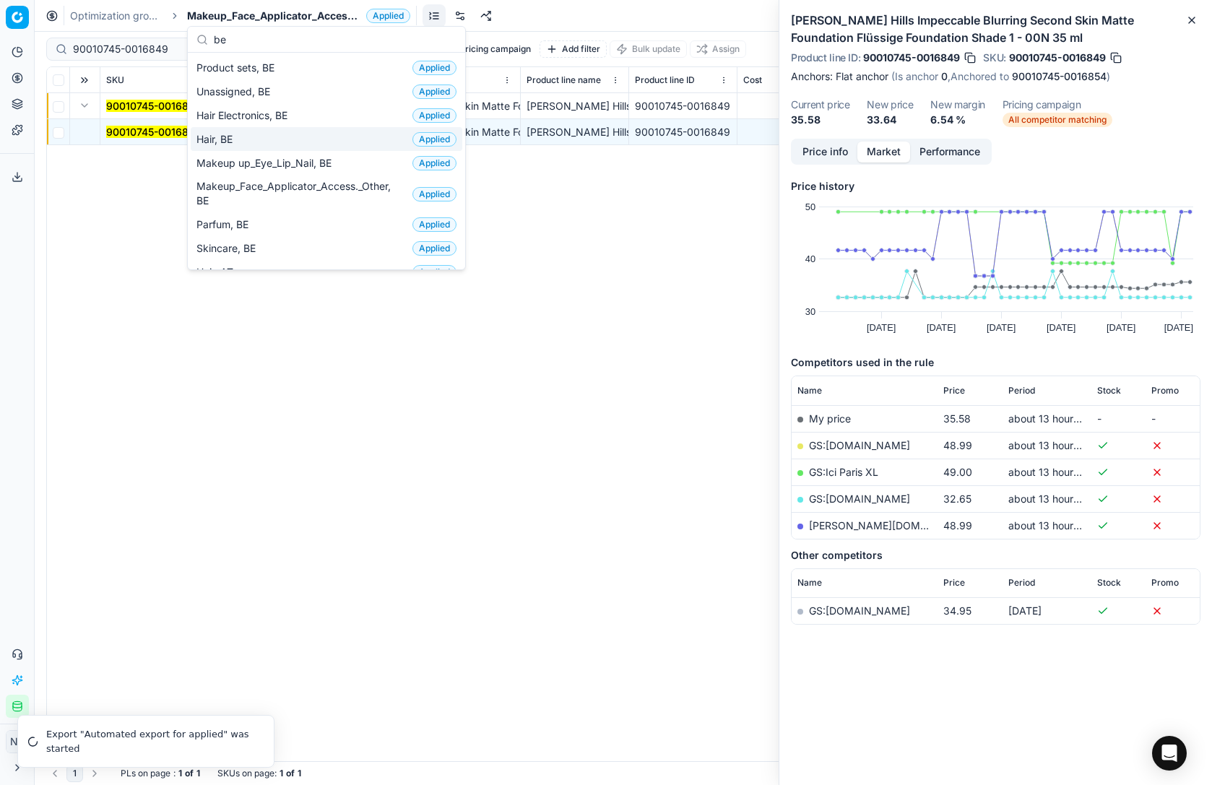
type input "be"
click at [234, 139] on span "Hair, BE" at bounding box center [218, 139] width 42 height 14
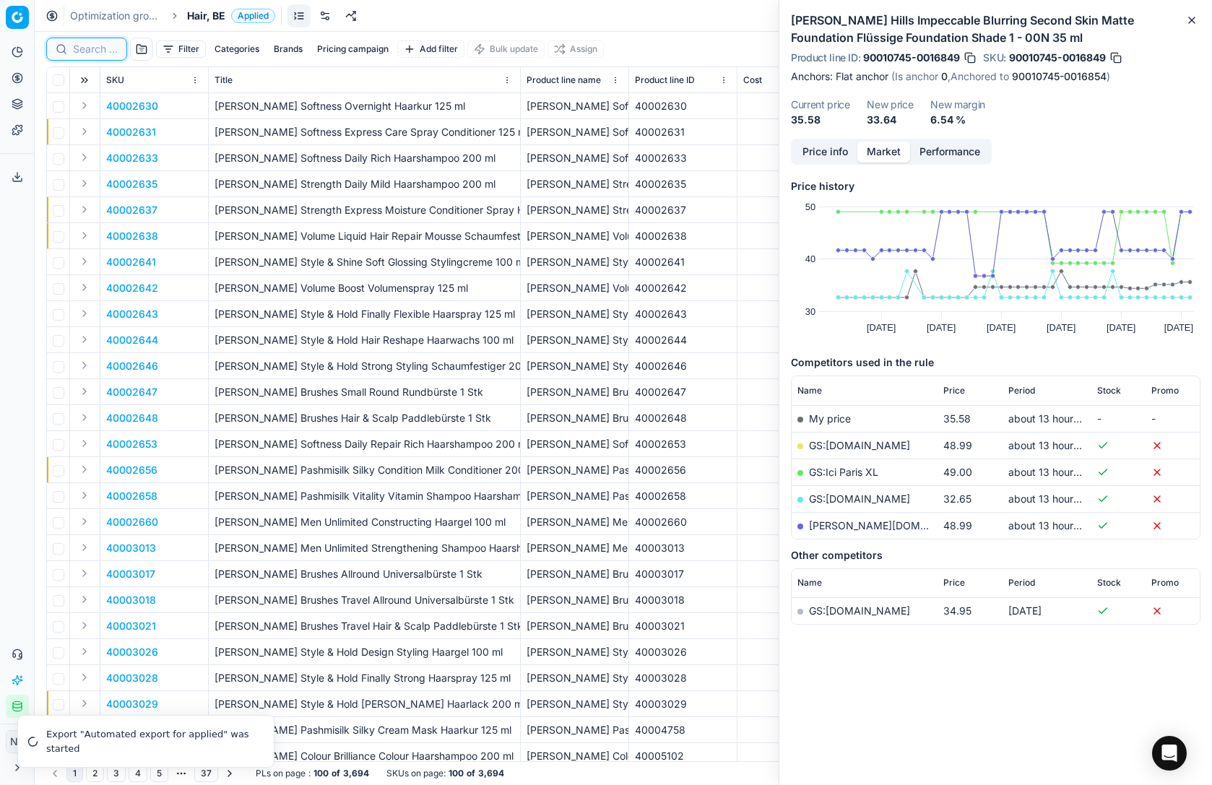
click at [85, 51] on input at bounding box center [95, 49] width 45 height 14
paste input "90005218-0007820"
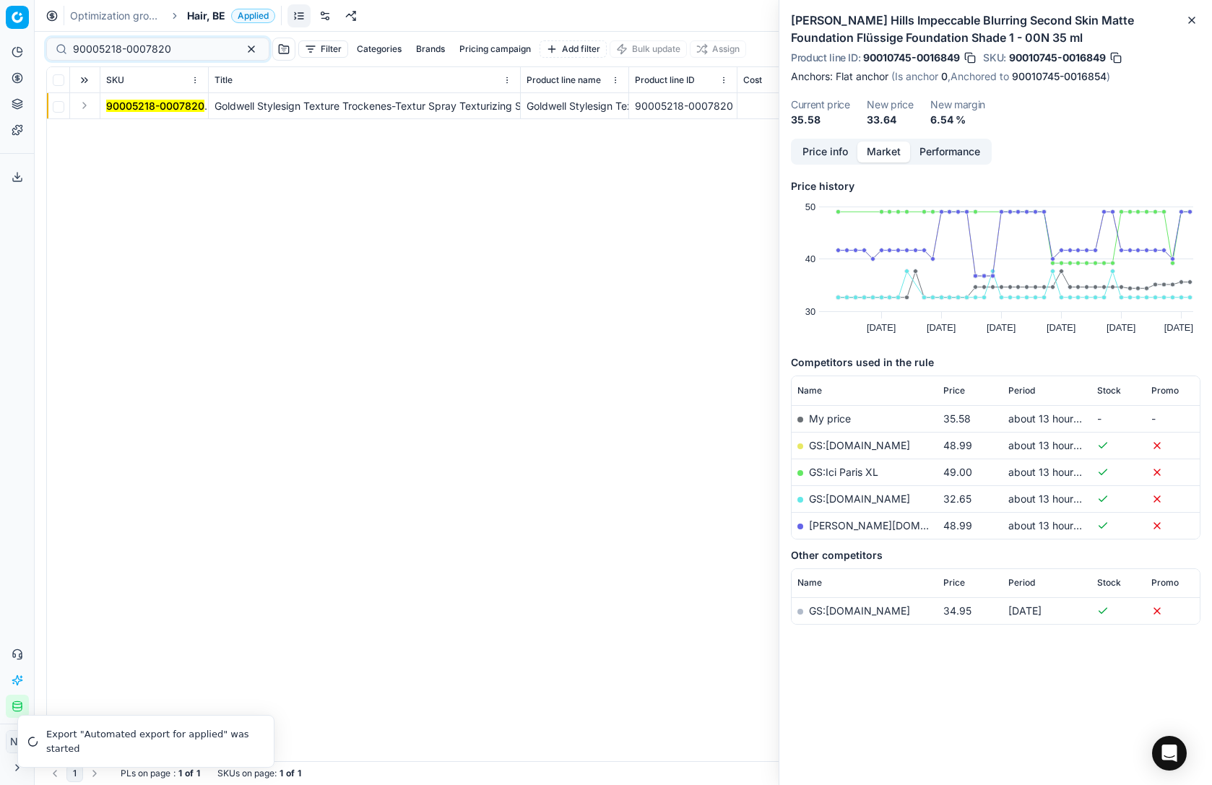
click at [84, 105] on button "Expand" at bounding box center [84, 105] width 17 height 17
click at [144, 136] on mark "90005218-0007820" at bounding box center [155, 132] width 98 height 12
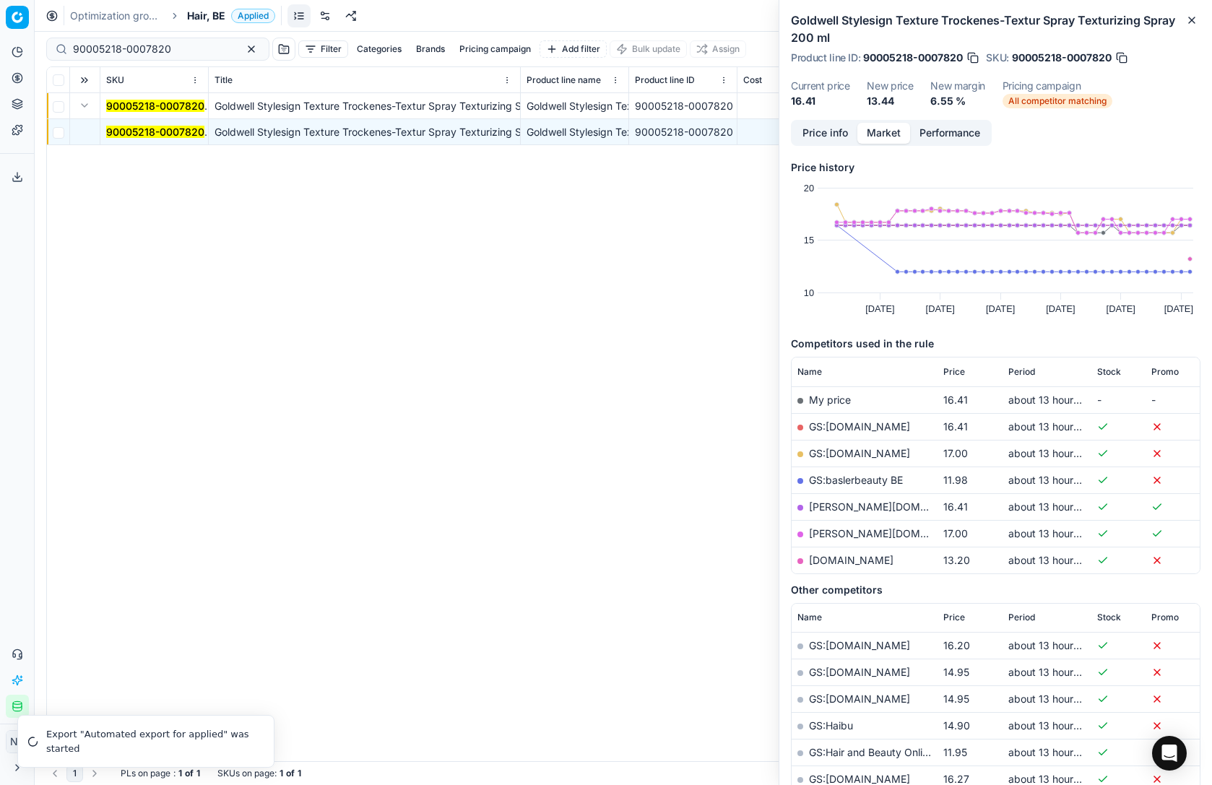
click at [144, 136] on mark "90005218-0007820" at bounding box center [155, 132] width 98 height 12
click at [852, 478] on link "GS:baslerbeauty BE" at bounding box center [856, 480] width 94 height 12
click at [181, 51] on input "90005218-0007820" at bounding box center [152, 49] width 158 height 14
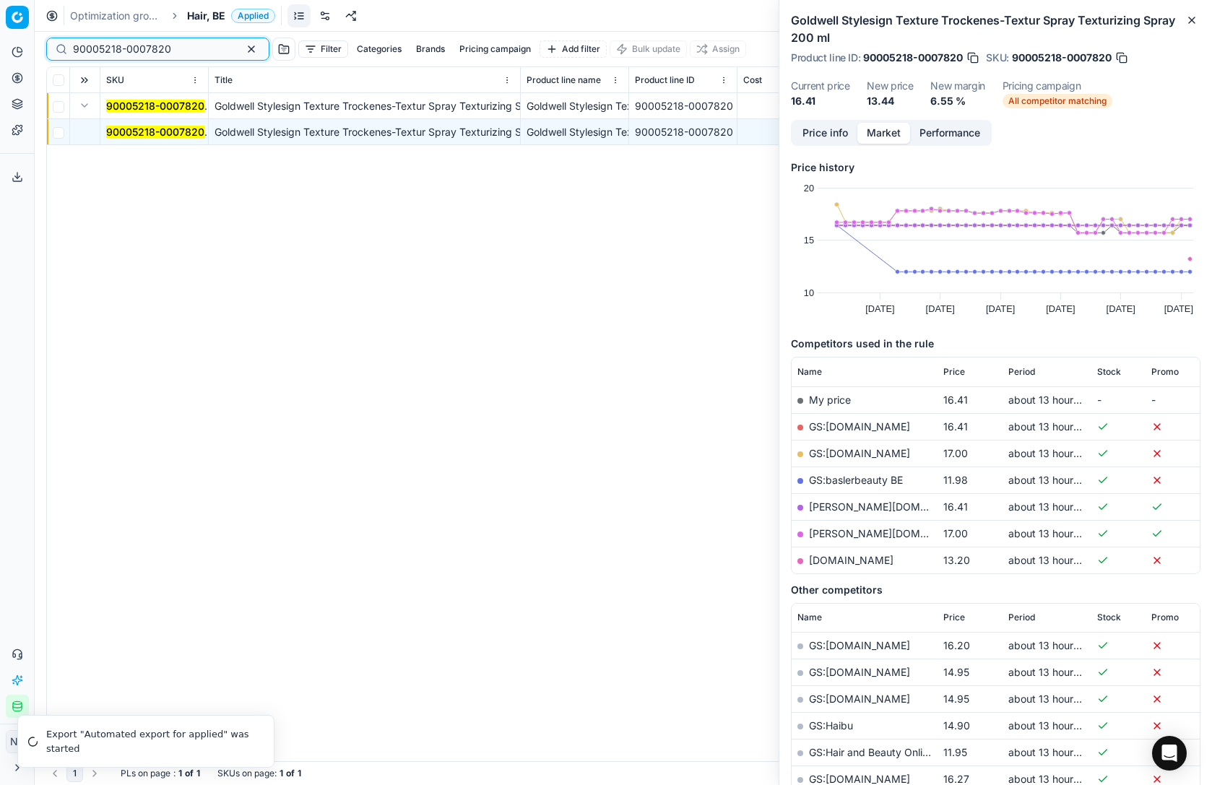
paste input "[US_EMPLOYER_IDENTIFICATION_NUMBER]"
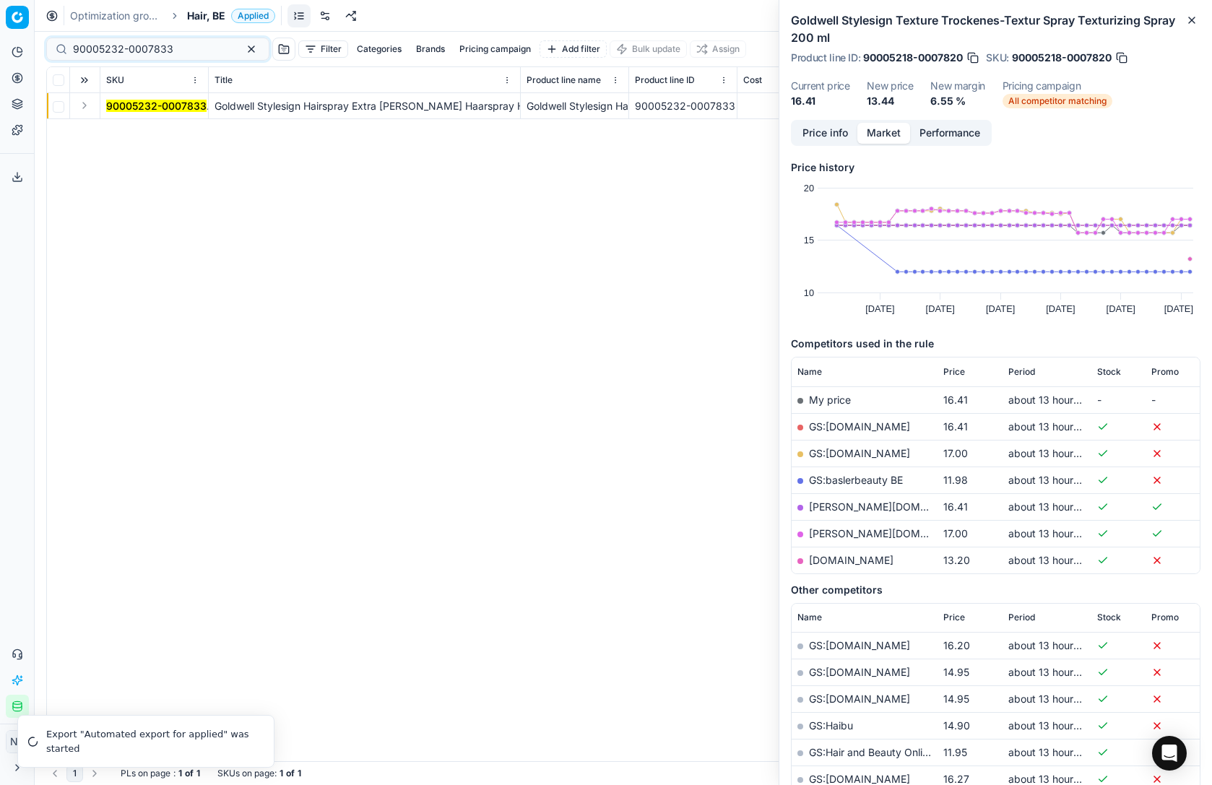
click at [80, 103] on button "Expand" at bounding box center [84, 105] width 17 height 17
click at [146, 133] on mark "90005232-0007833" at bounding box center [156, 132] width 100 height 12
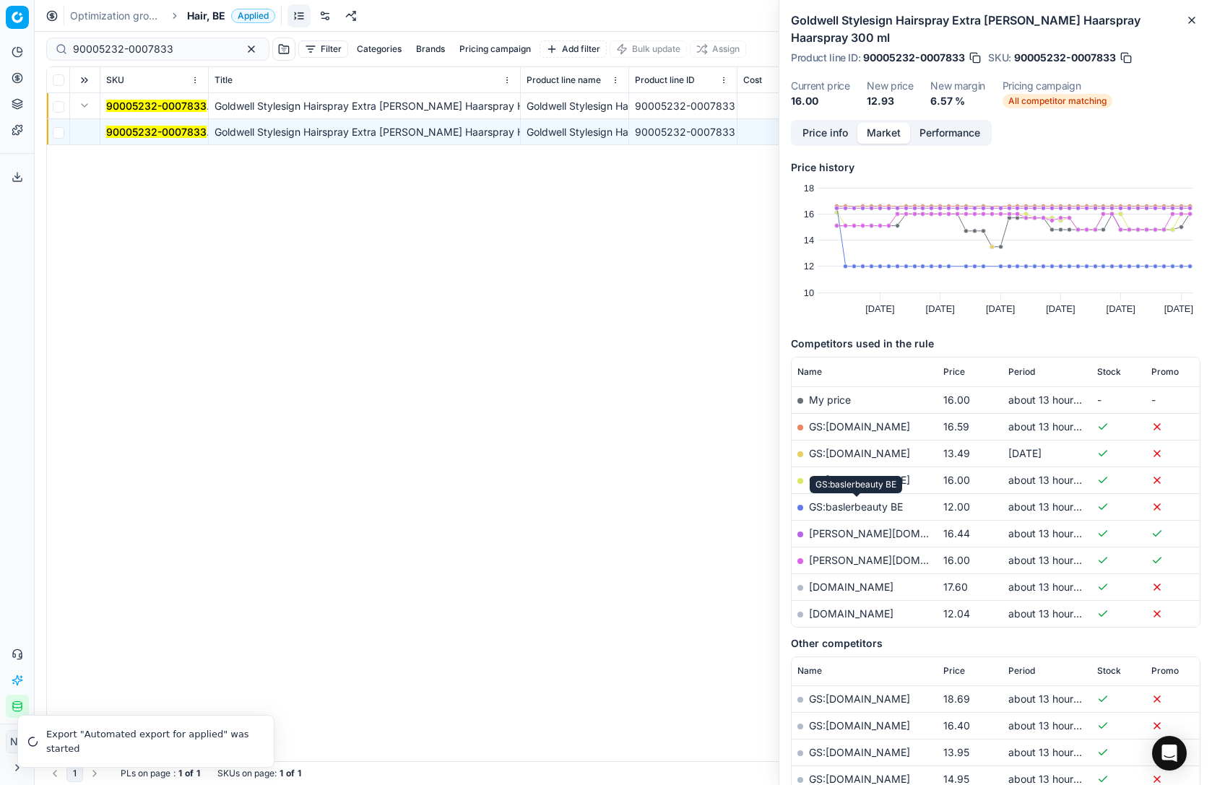
click at [866, 502] on link "GS:baslerbeauty BE" at bounding box center [856, 507] width 94 height 12
click at [186, 48] on input "90005232-0007833" at bounding box center [152, 49] width 158 height 14
paste input "10351-0016385"
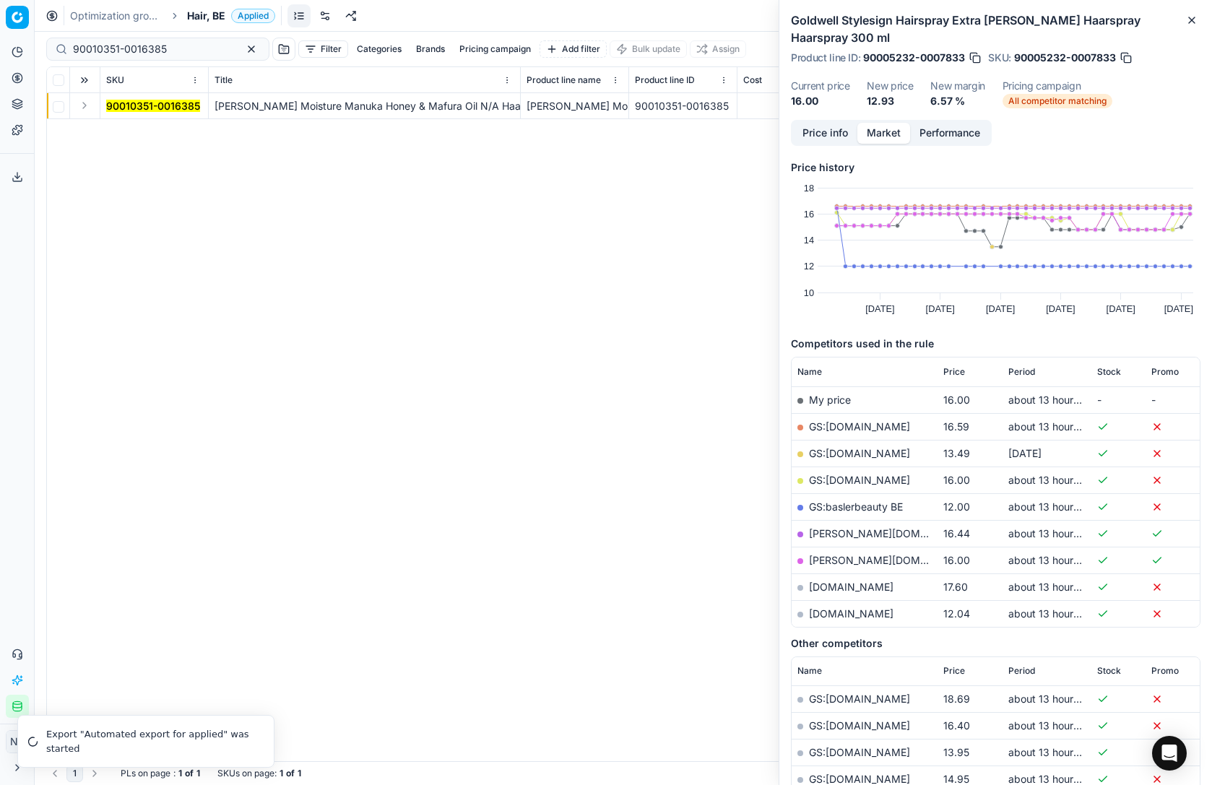
click at [84, 104] on button "Expand" at bounding box center [84, 105] width 17 height 17
click at [124, 131] on mark "90010351-0016385" at bounding box center [153, 132] width 94 height 12
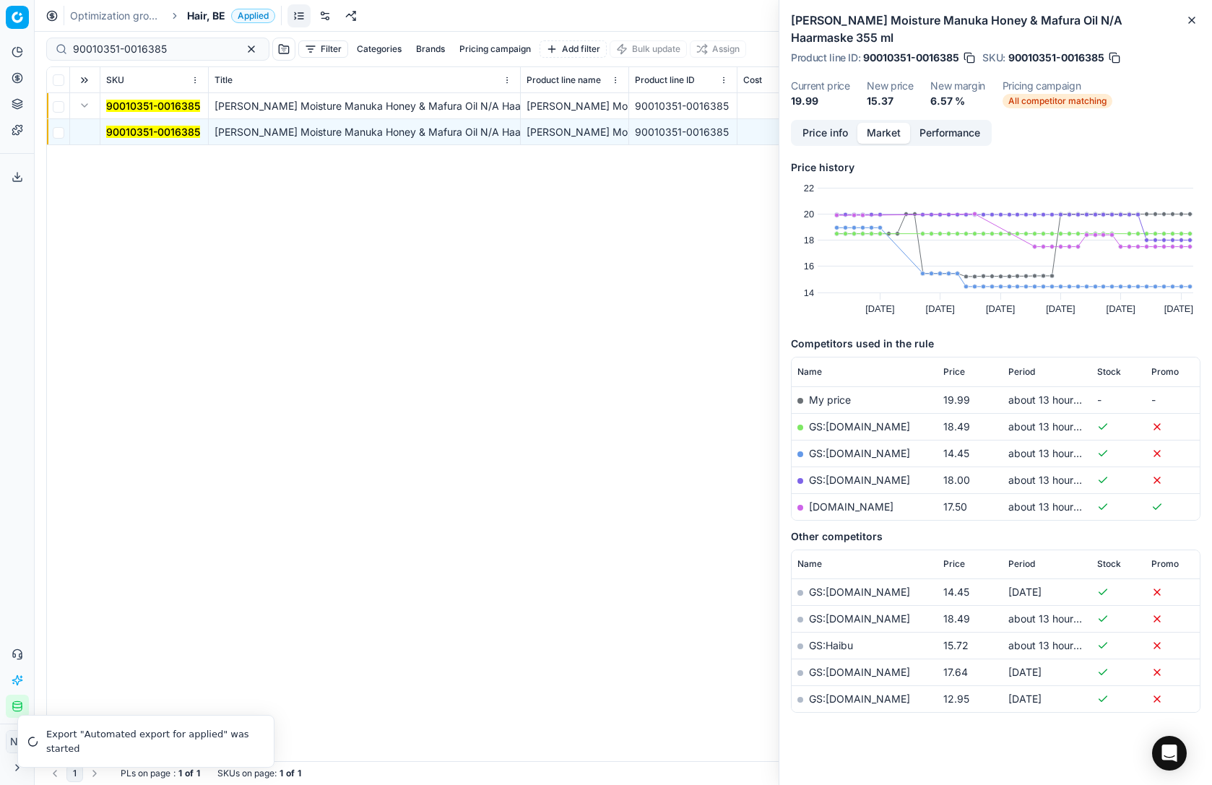
click at [858, 447] on link "GS:[DOMAIN_NAME]" at bounding box center [859, 453] width 101 height 12
click at [172, 45] on input "90010351-0016385" at bounding box center [152, 49] width 158 height 14
paste input "08670-0013381"
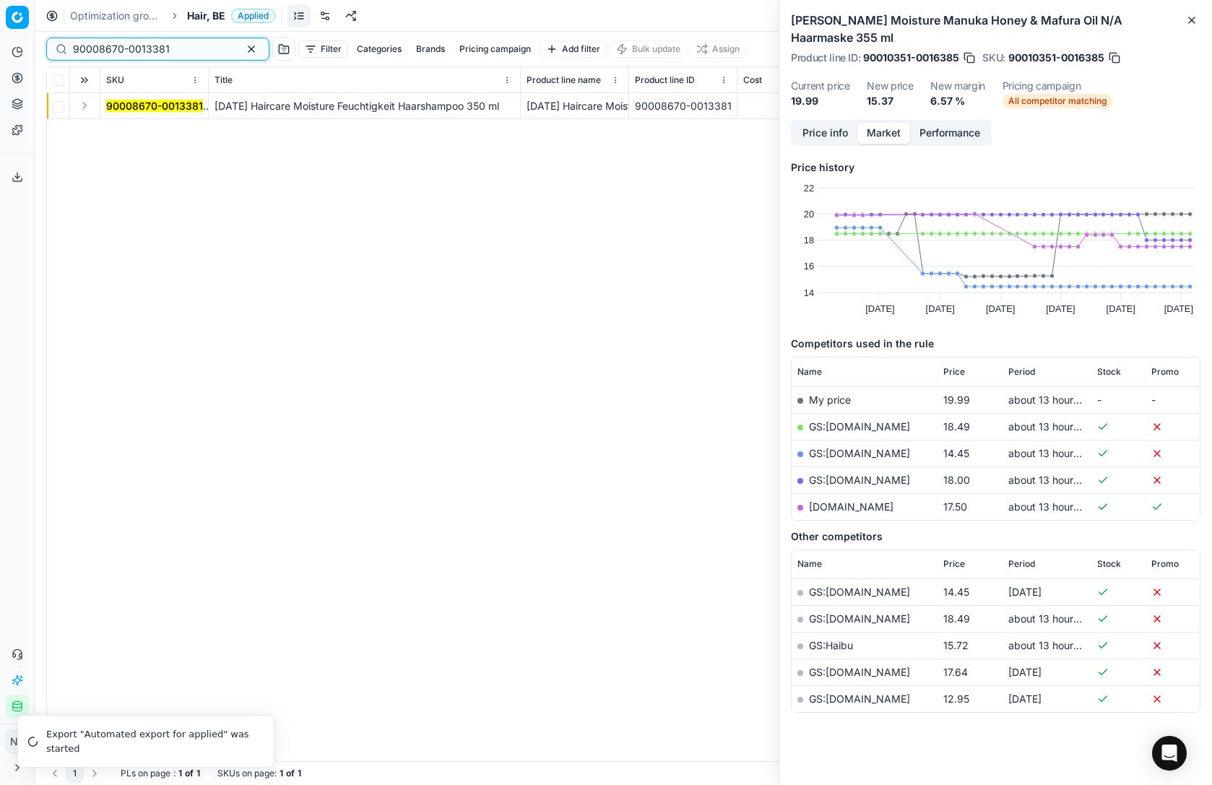
type input "90008670-0013381"
click at [82, 107] on button "Expand" at bounding box center [84, 105] width 17 height 17
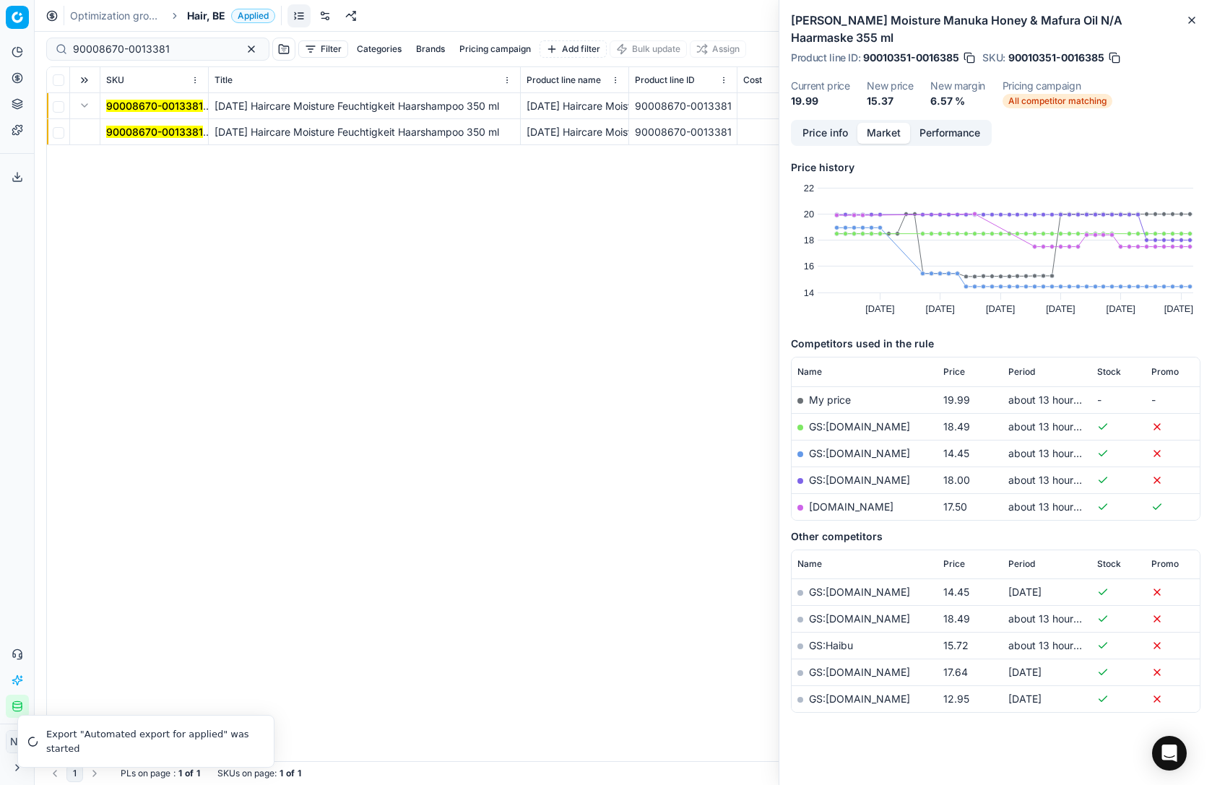
click at [165, 126] on mark "90008670-0013381" at bounding box center [154, 132] width 97 height 12
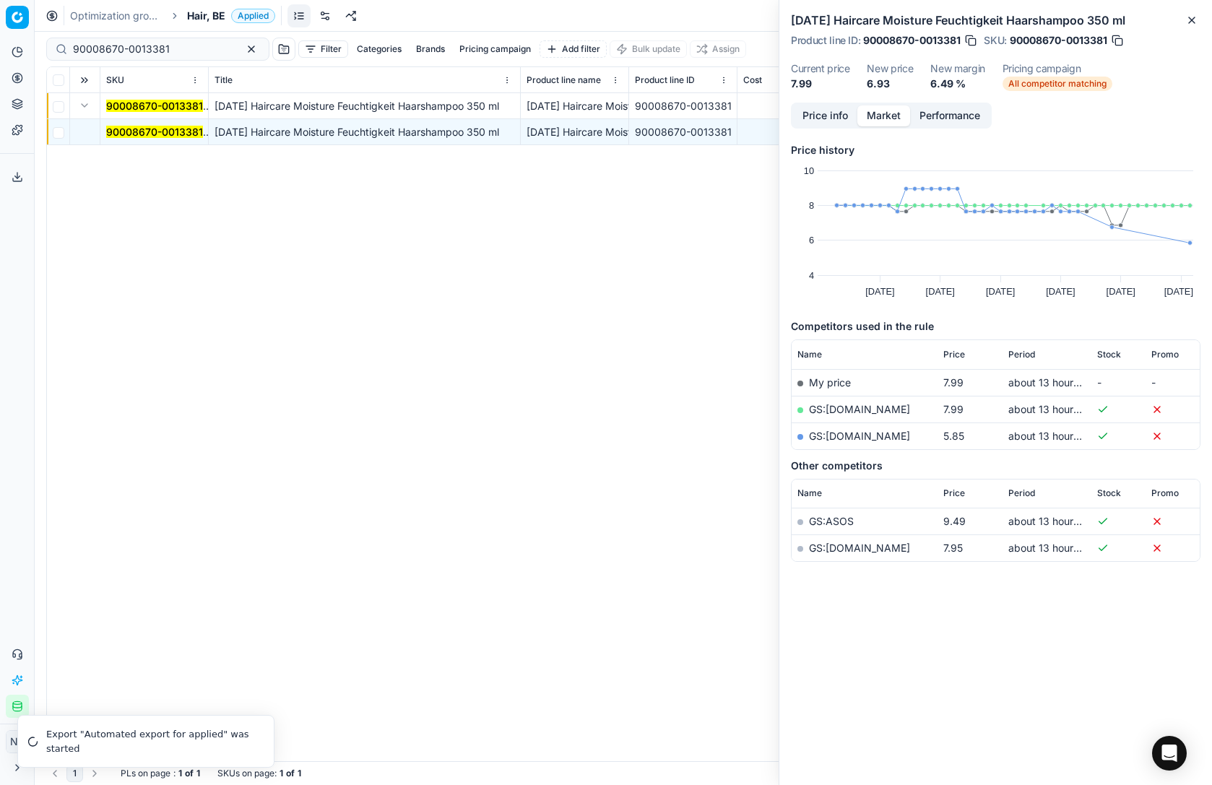
click at [862, 439] on link "GS:[DOMAIN_NAME]" at bounding box center [859, 436] width 101 height 12
